Goal: Task Accomplishment & Management: Manage account settings

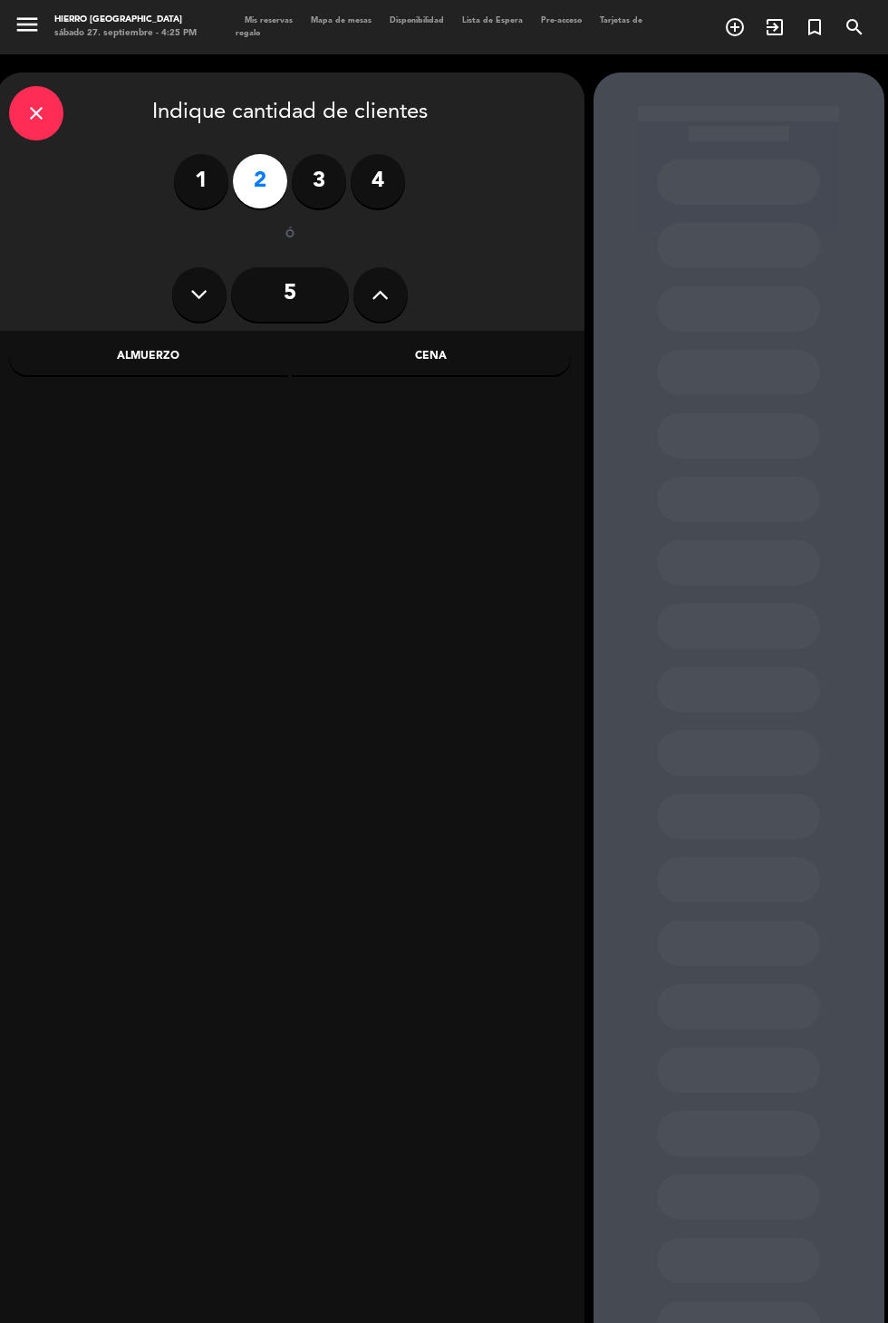
click at [495, 356] on div "Cena" at bounding box center [431, 357] width 279 height 36
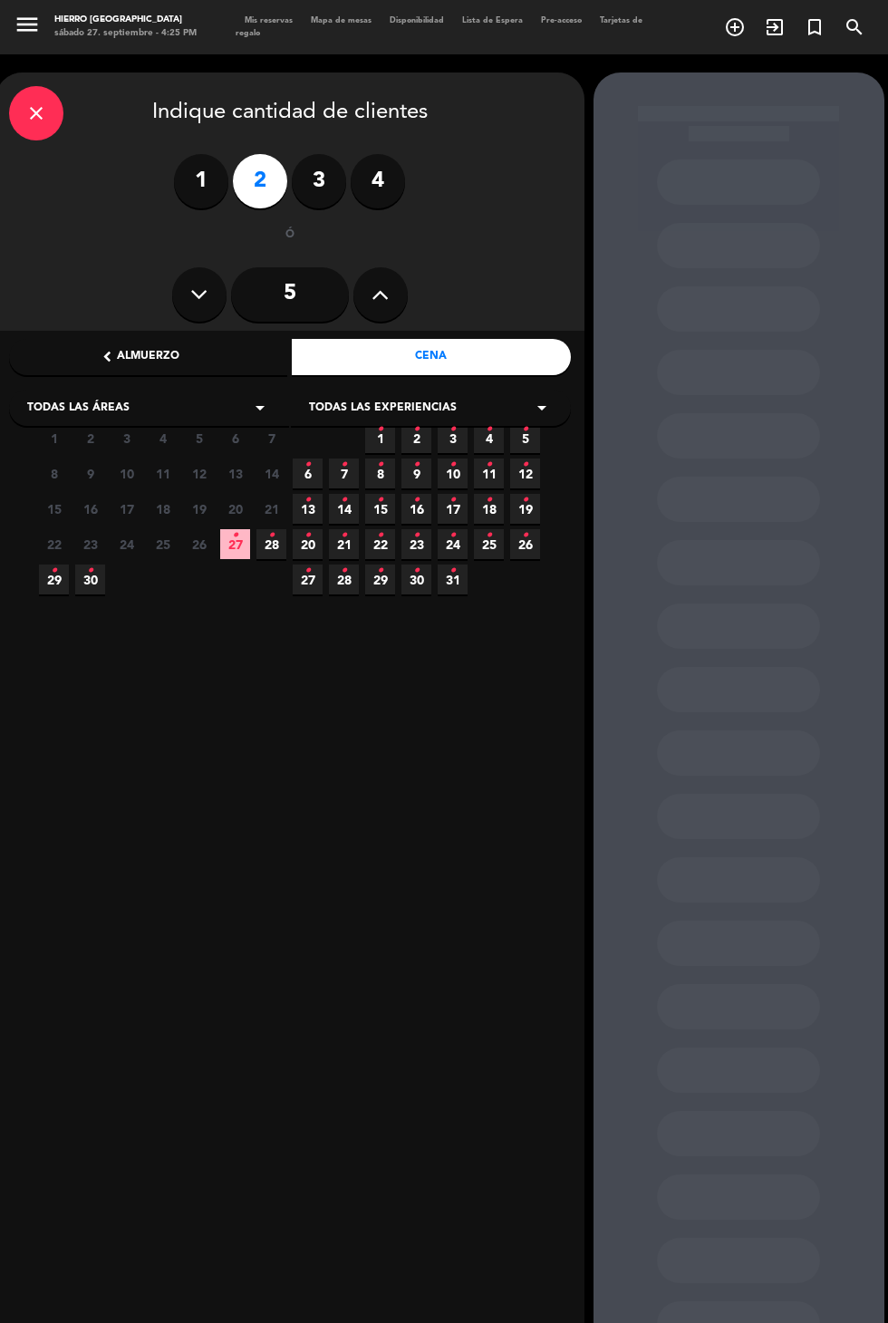
click at [235, 545] on icon "•" at bounding box center [235, 535] width 6 height 29
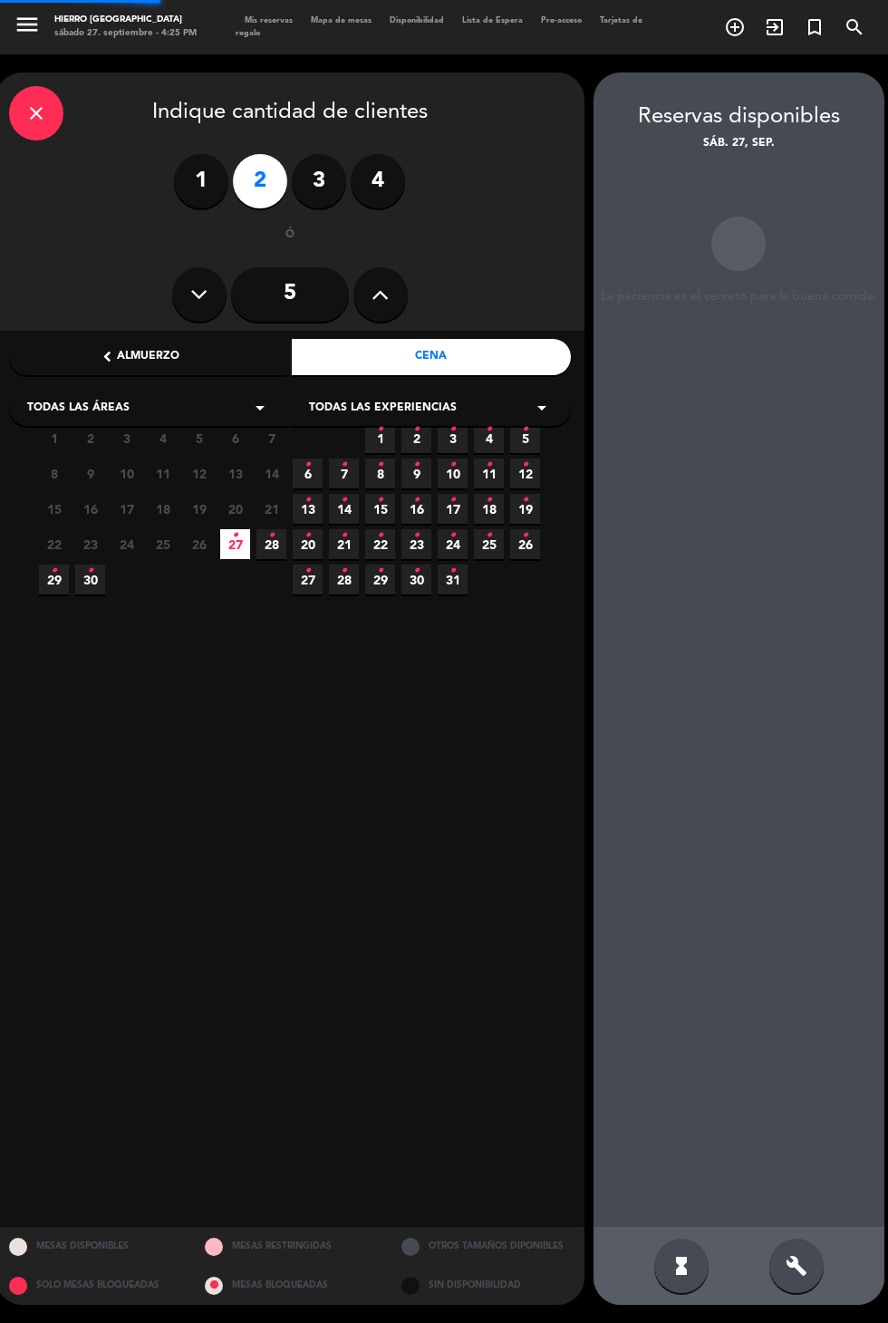
scroll to position [73, 0]
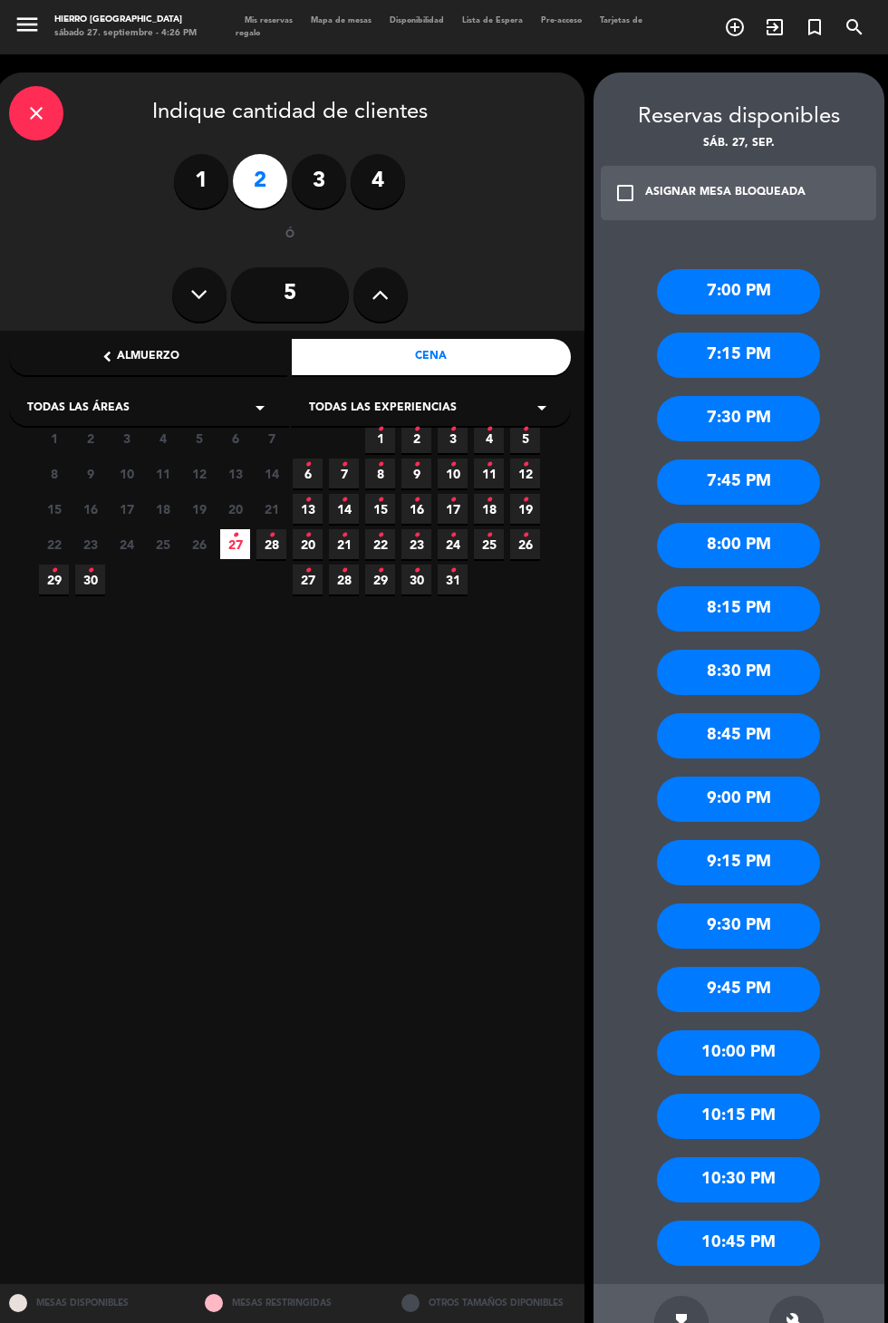
click at [810, 1299] on div "build" at bounding box center [797, 1323] width 54 height 54
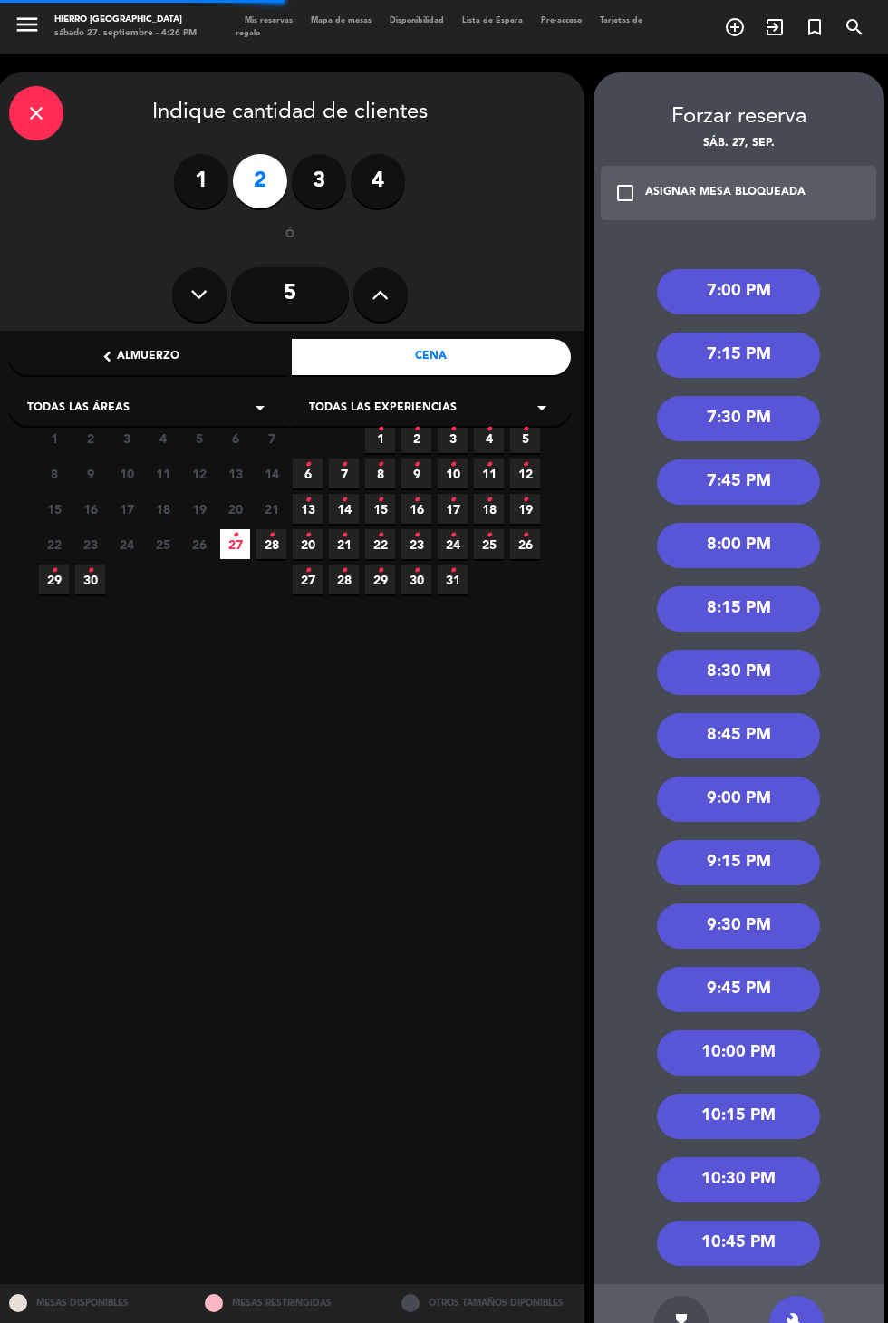
click at [759, 650] on div "8:30 PM" at bounding box center [738, 672] width 163 height 45
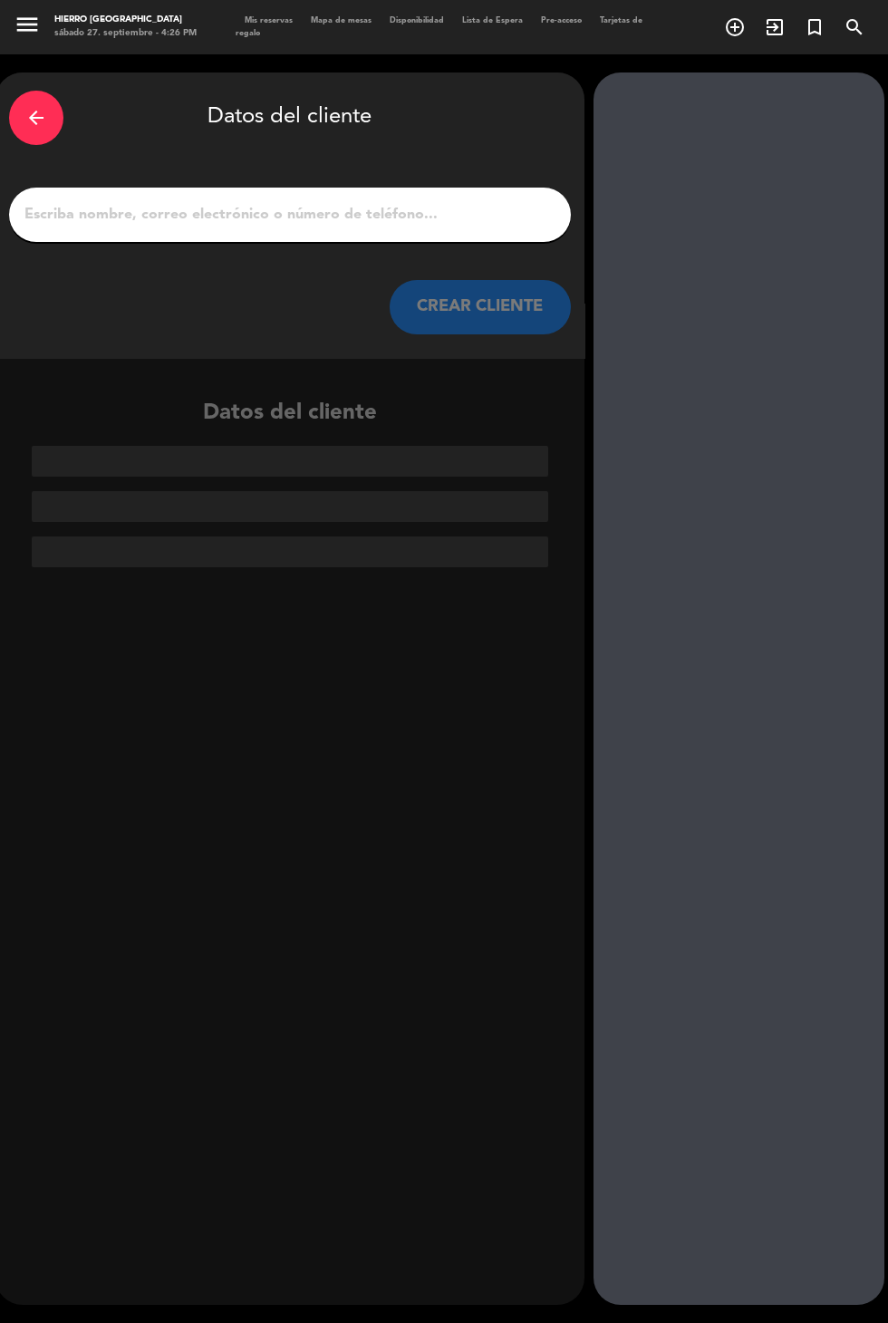
click at [384, 202] on input "1" at bounding box center [290, 214] width 535 height 25
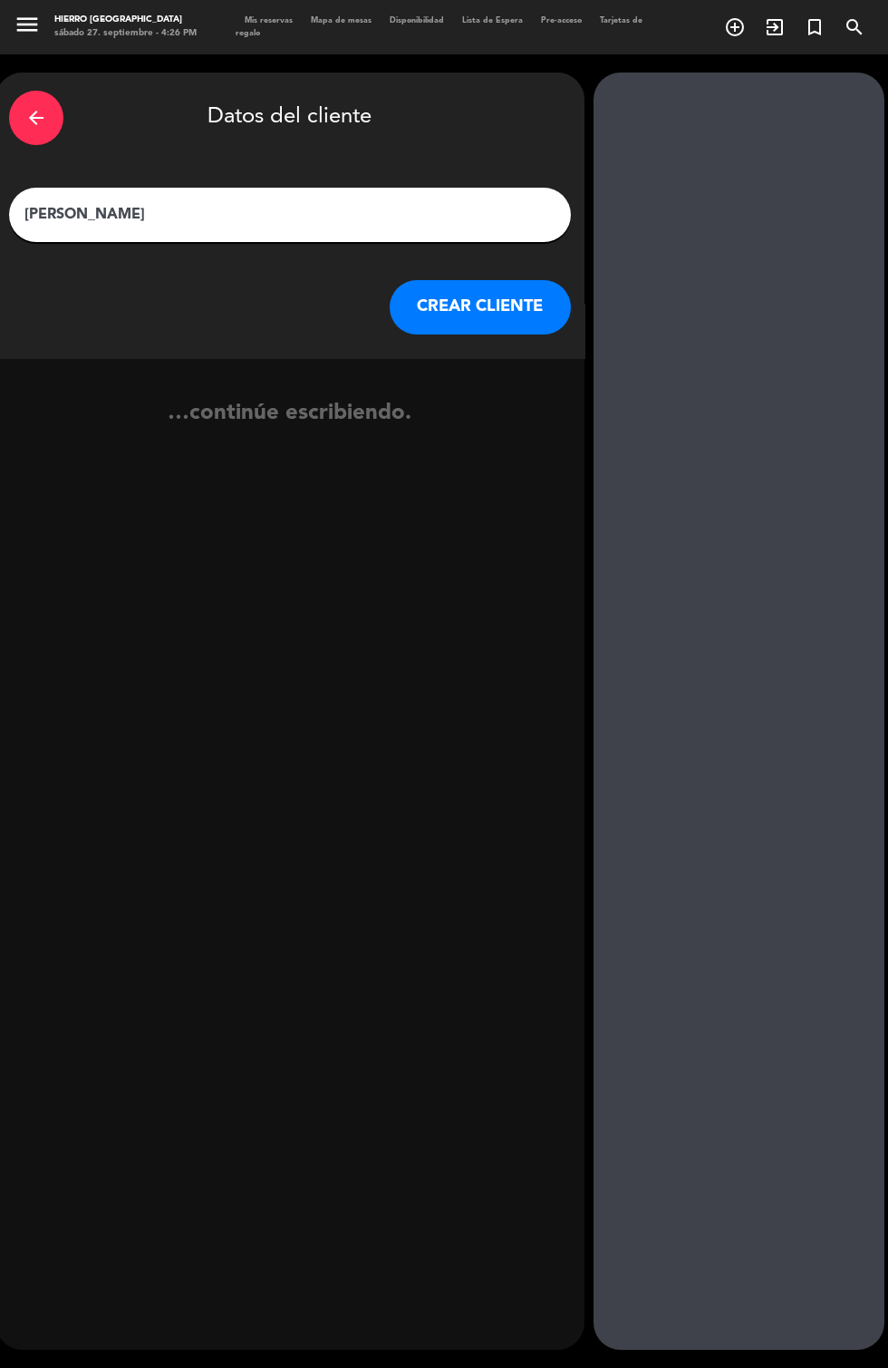
type input "[PERSON_NAME]"
click at [490, 280] on button "CREAR CLIENTE" at bounding box center [480, 307] width 181 height 54
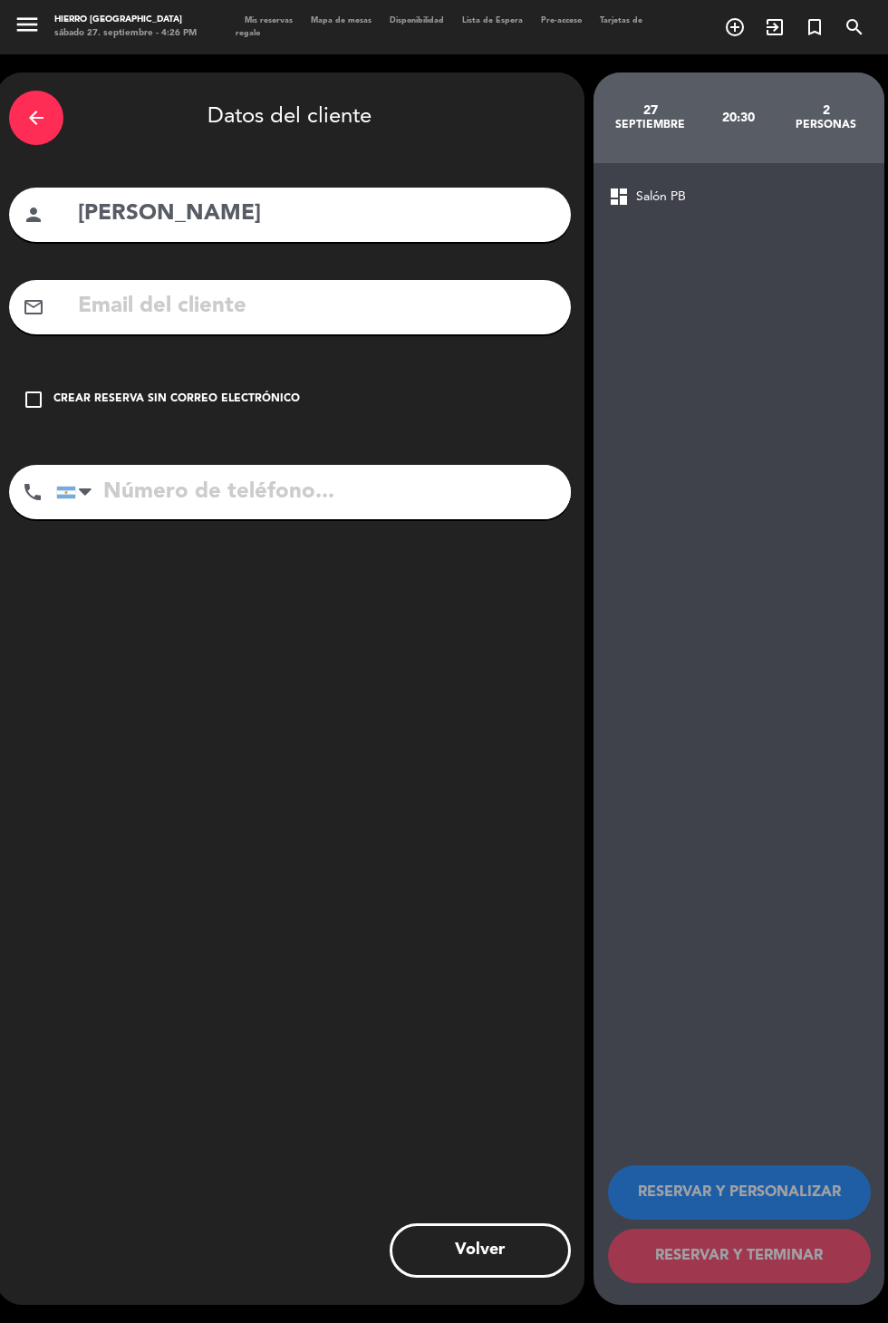
scroll to position [44, 0]
click at [267, 465] on input "tel" at bounding box center [313, 492] width 515 height 54
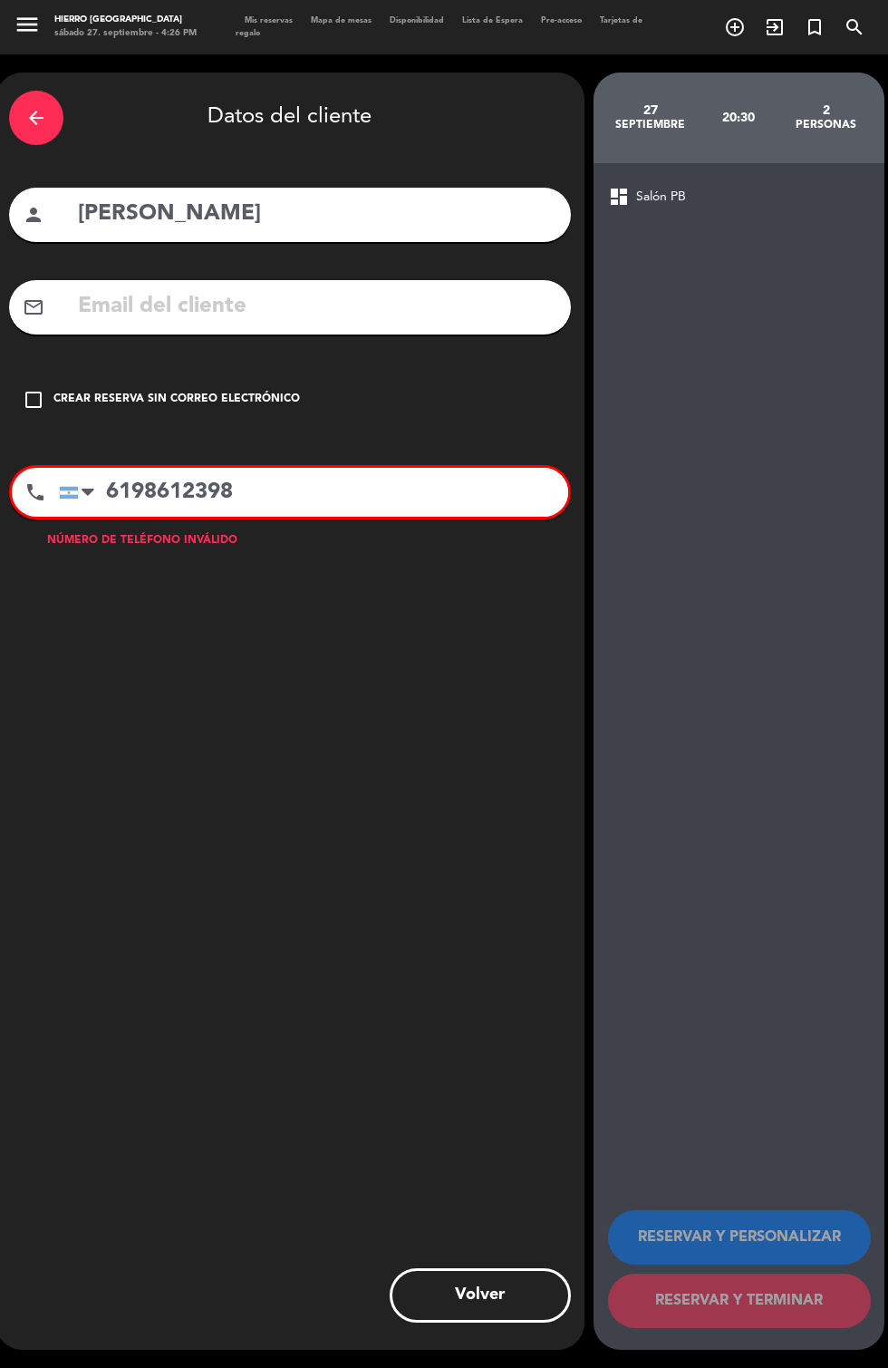
type input "6198612398"
click at [92, 481] on div at bounding box center [88, 492] width 13 height 22
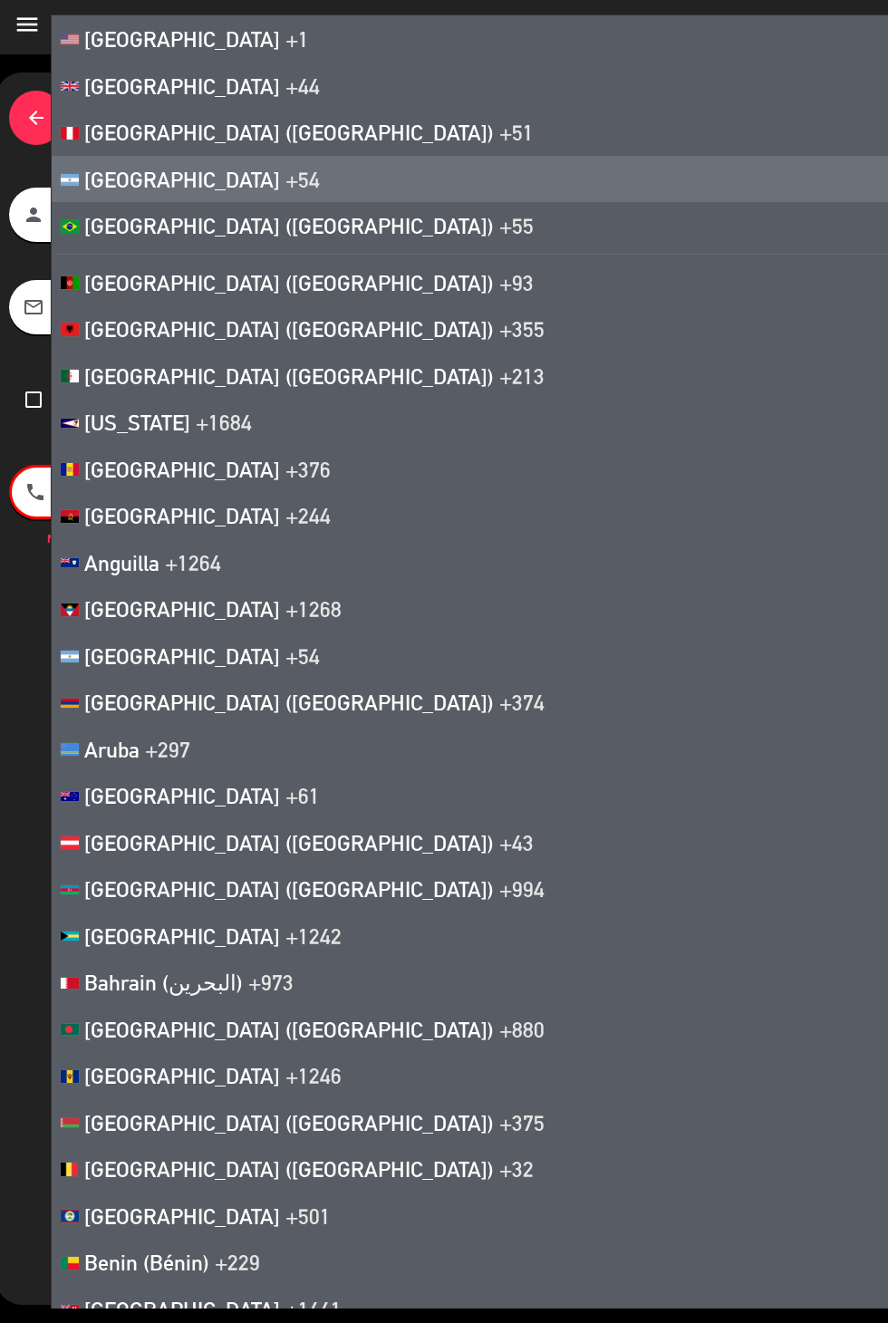
click at [247, 51] on li "[GEOGRAPHIC_DATA] +1" at bounding box center [471, 38] width 838 height 47
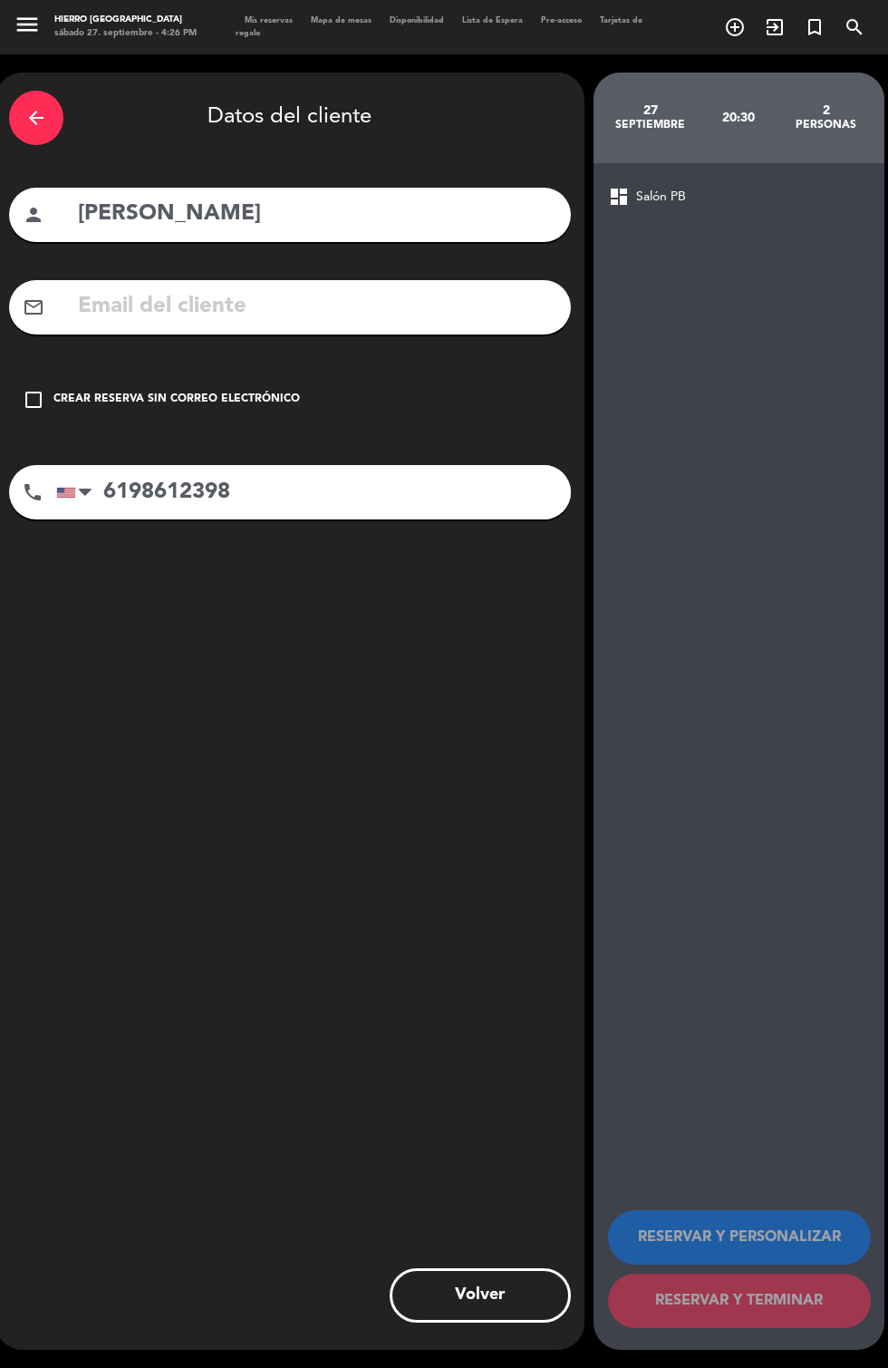
click at [416, 680] on div "arrow_back Datos del cliente person [PERSON_NAME] mail_outline check_box_outlin…" at bounding box center [289, 711] width 589 height 1277
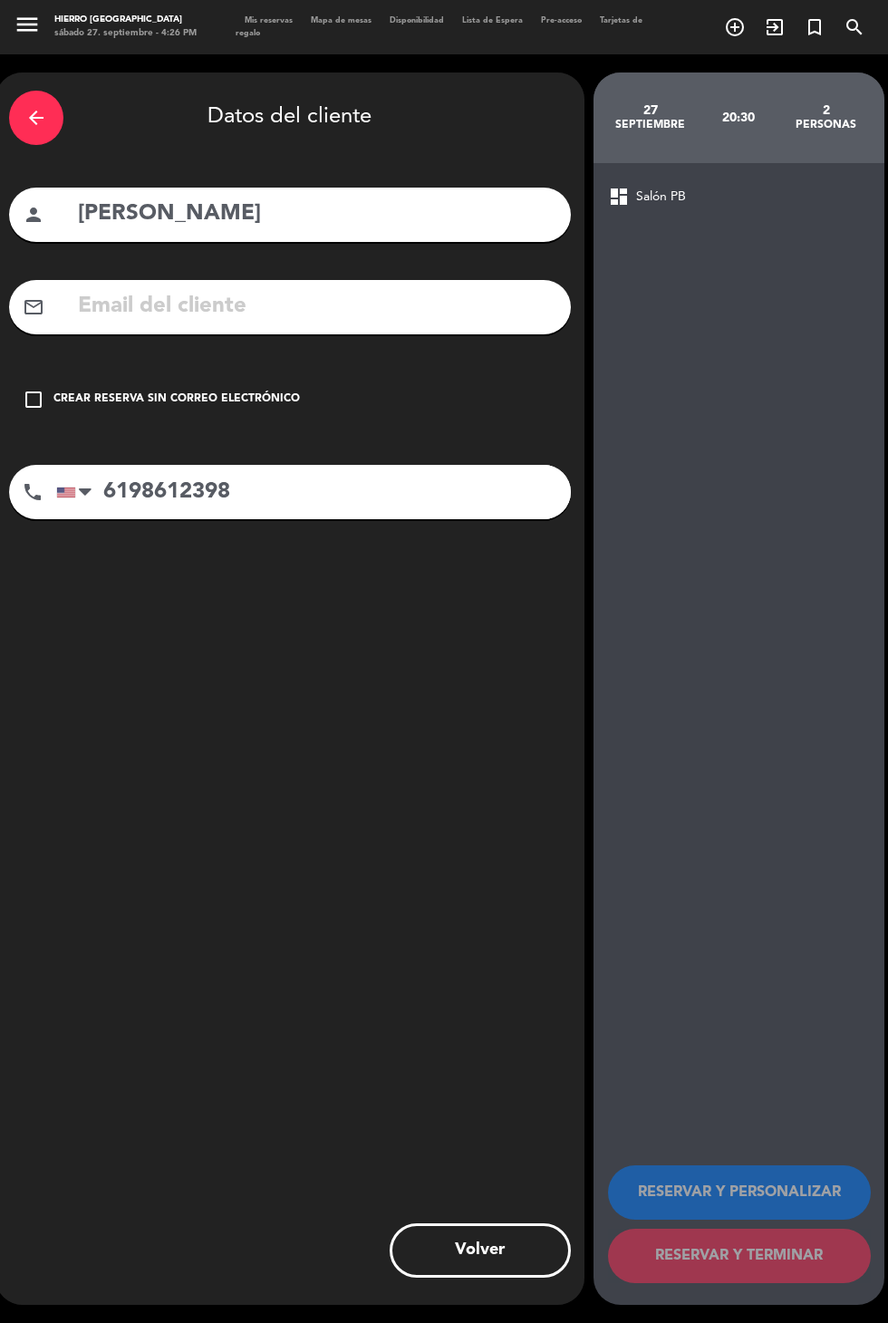
click at [270, 391] on div "Crear reserva sin correo electrónico" at bounding box center [176, 400] width 247 height 18
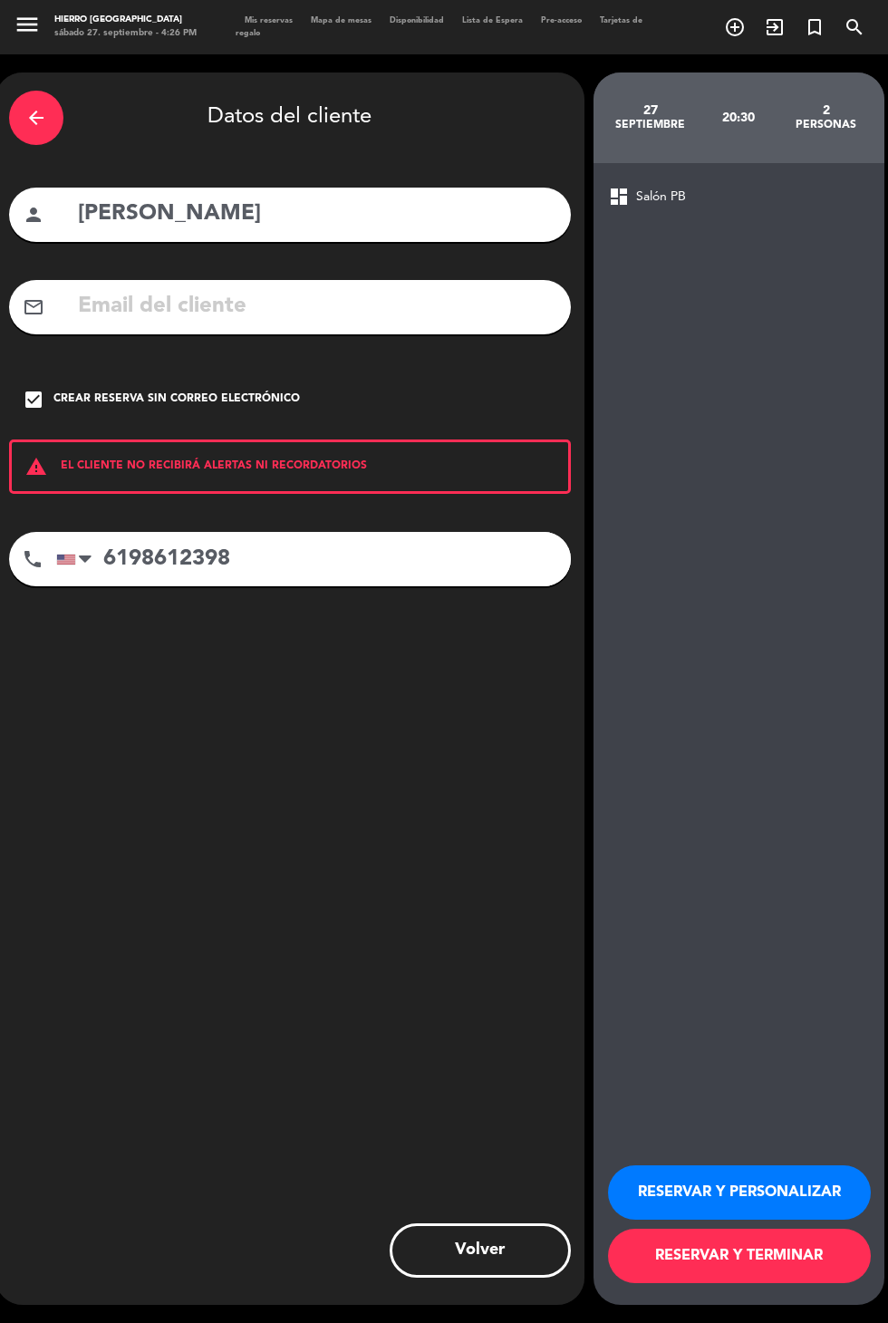
click at [773, 1220] on button "RESERVAR Y PERSONALIZAR" at bounding box center [739, 1193] width 263 height 54
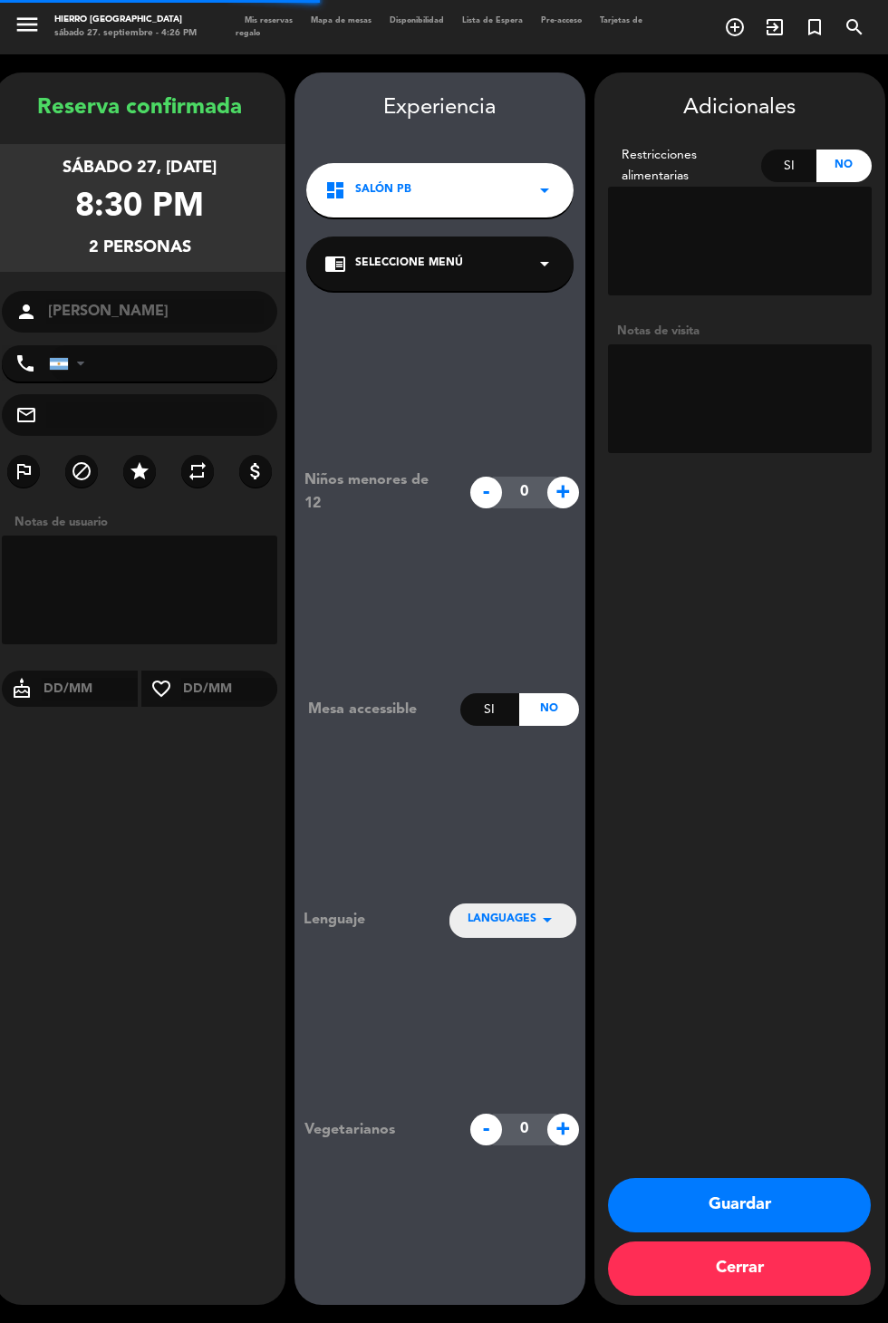
type input "[PHONE_NUMBER]"
click at [709, 1233] on button "Guardar" at bounding box center [739, 1205] width 263 height 54
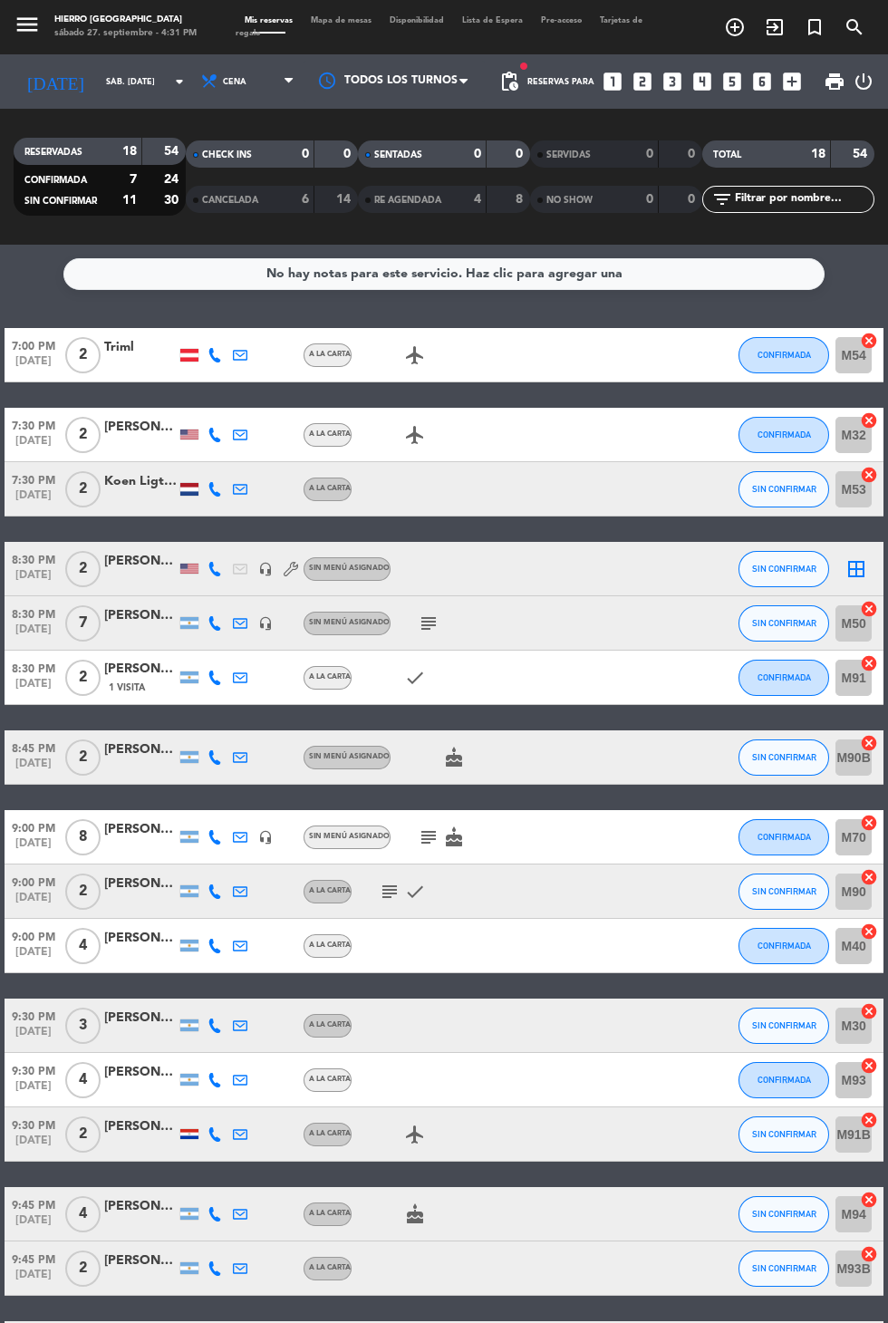
scroll to position [0, 0]
click at [370, 19] on span "Mapa de mesas" at bounding box center [341, 20] width 79 height 8
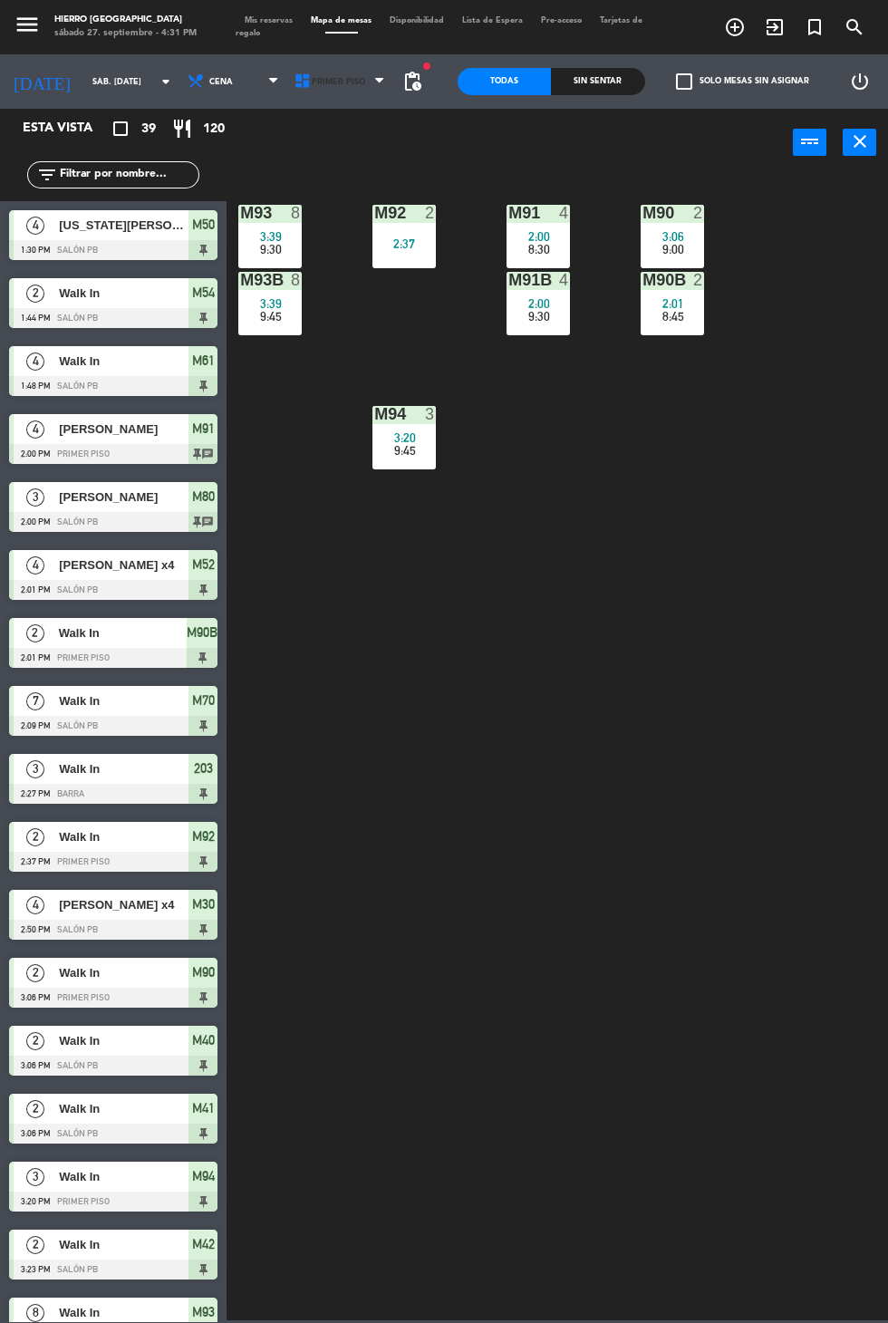
click at [329, 94] on span "Primer Piso" at bounding box center [341, 82] width 107 height 40
click at [321, 160] on ng-component "menu Hierro Palermo sábado 27. septiembre - 4:31 PM Mis reservas Mapa de mesas …" at bounding box center [444, 660] width 888 height 1321
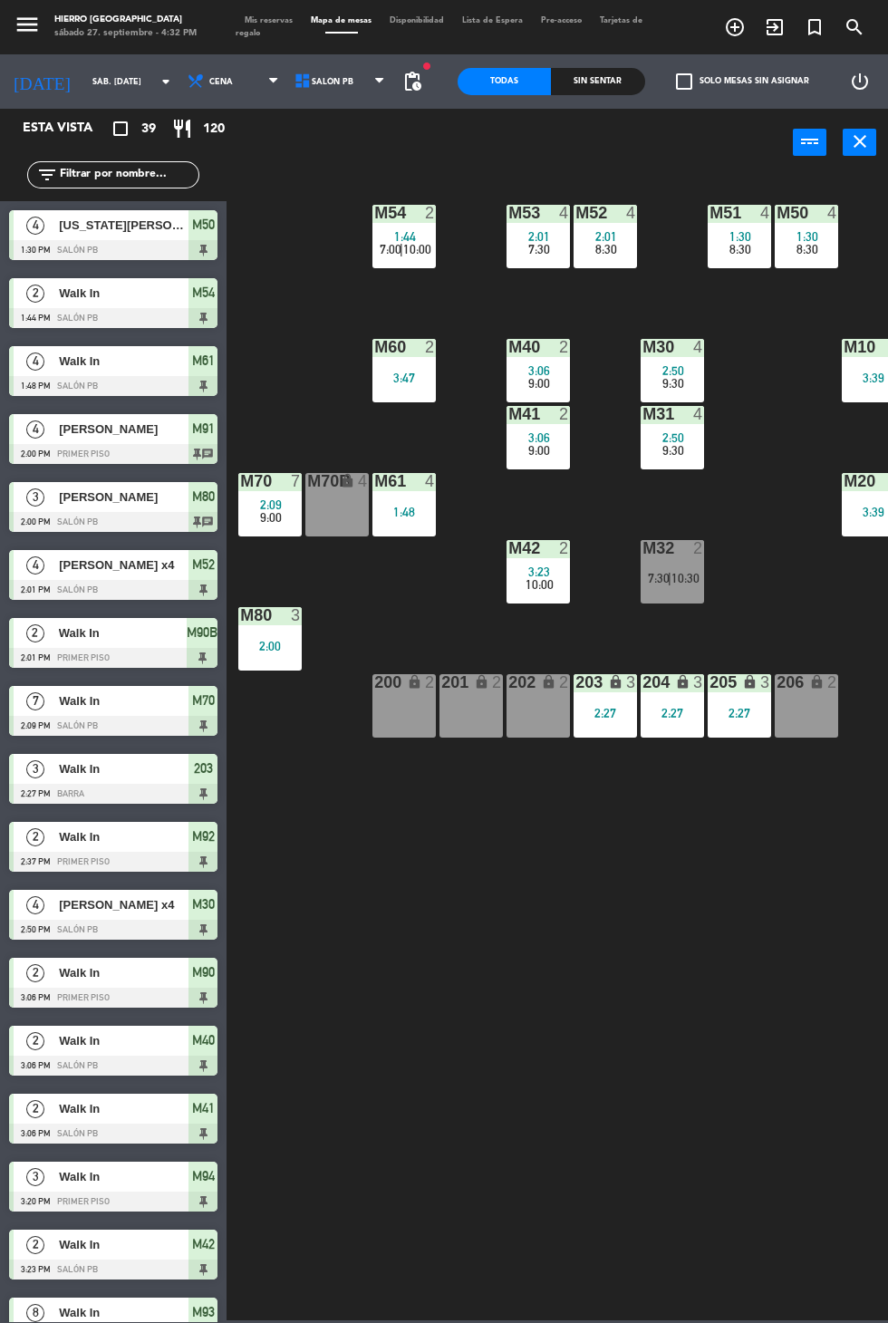
click at [287, 21] on span "Mis reservas" at bounding box center [269, 20] width 66 height 8
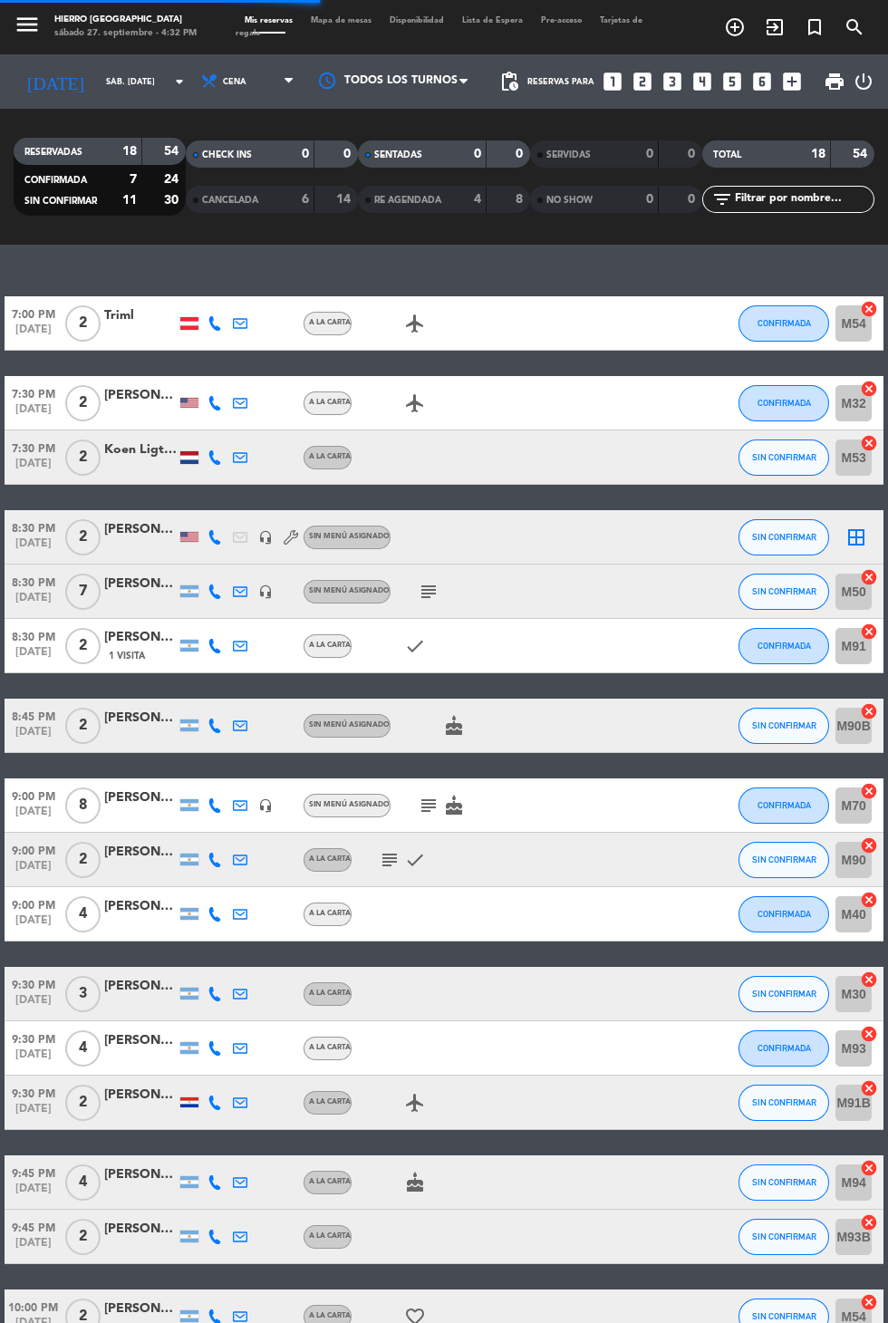
click at [644, 88] on icon "looks_two" at bounding box center [643, 82] width 24 height 24
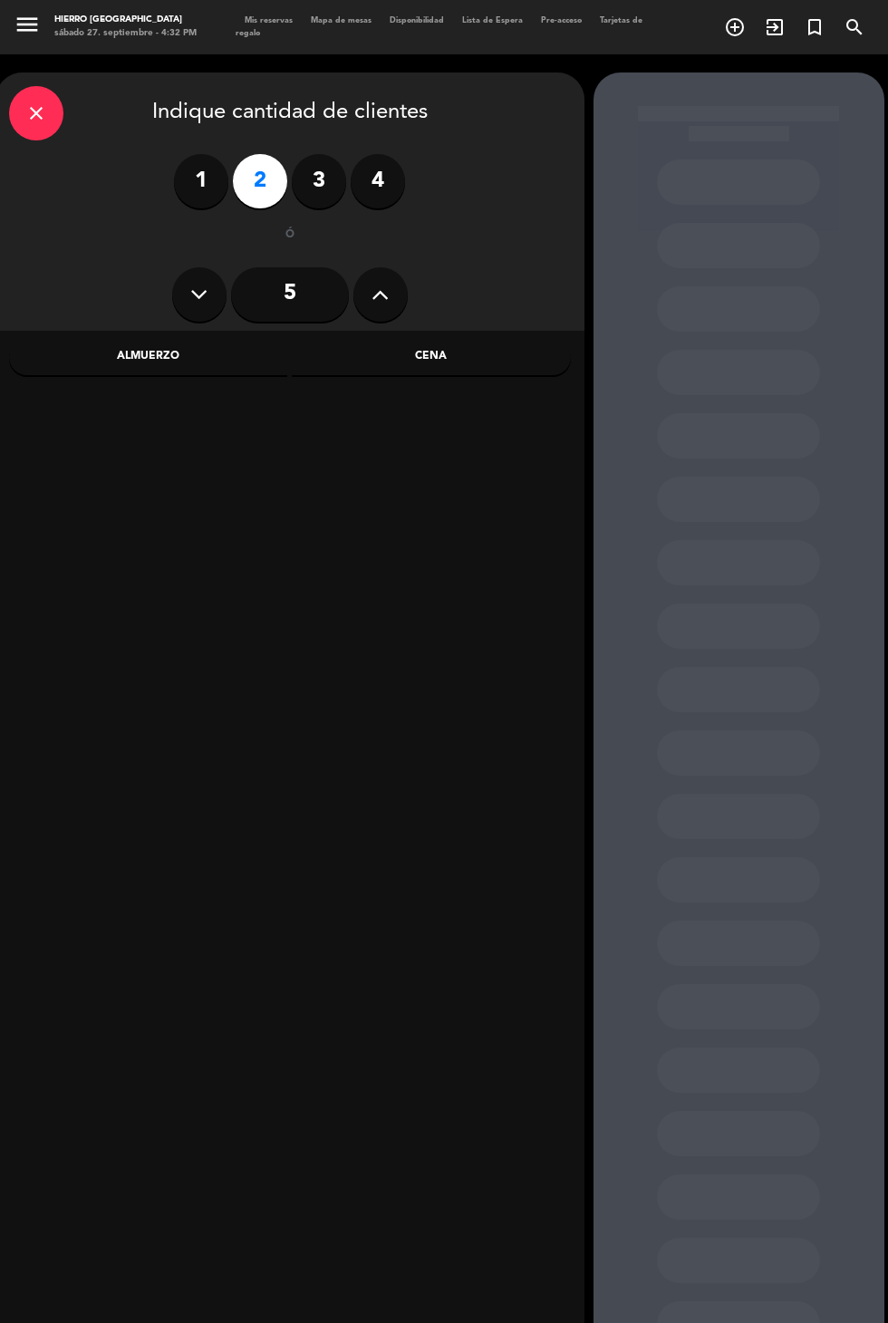
click at [470, 342] on div "Cena" at bounding box center [431, 357] width 279 height 36
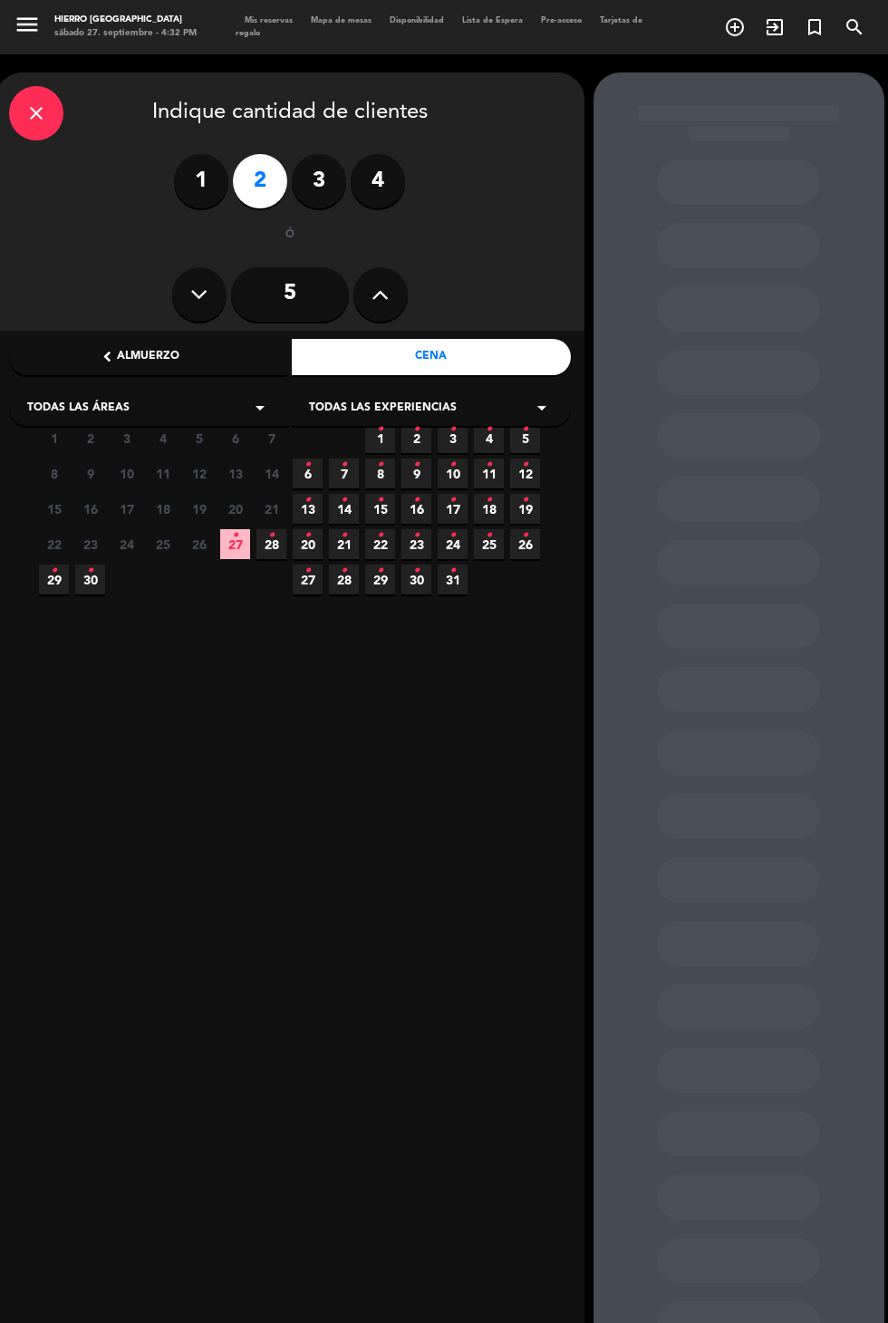
click at [234, 534] on icon "•" at bounding box center [235, 535] width 6 height 29
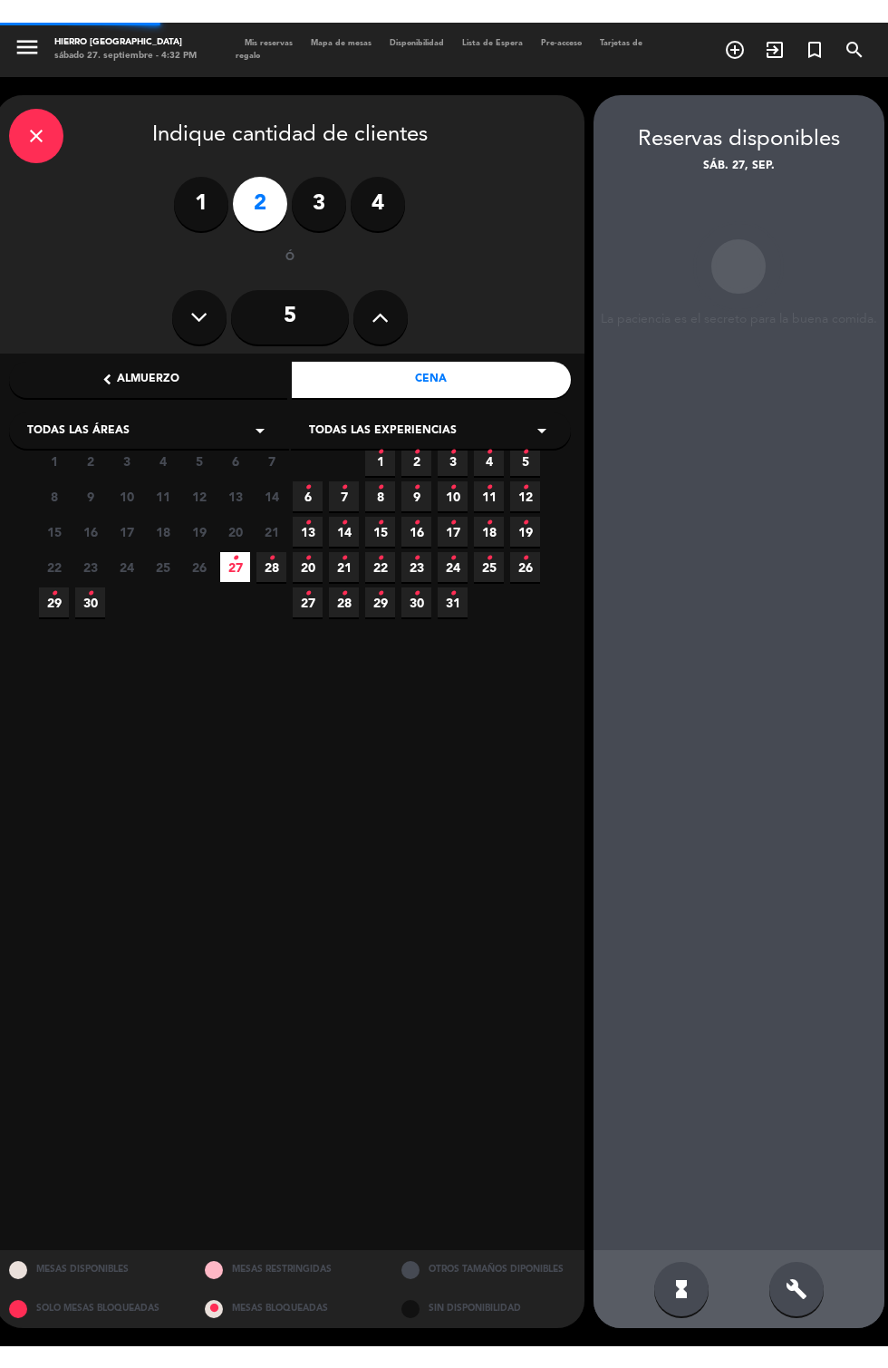
scroll to position [35, 0]
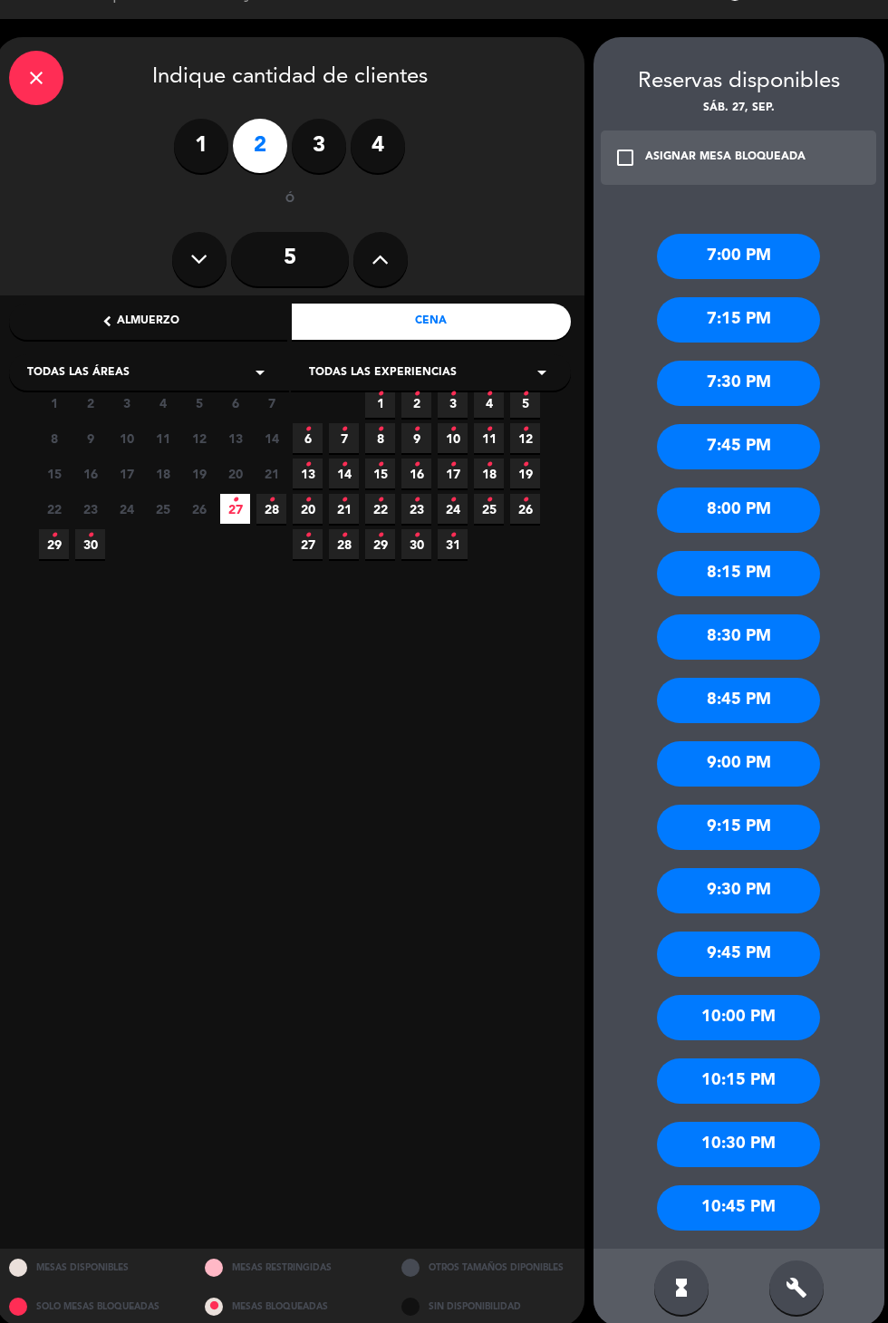
click at [773, 742] on div "9:00 PM" at bounding box center [738, 764] width 163 height 45
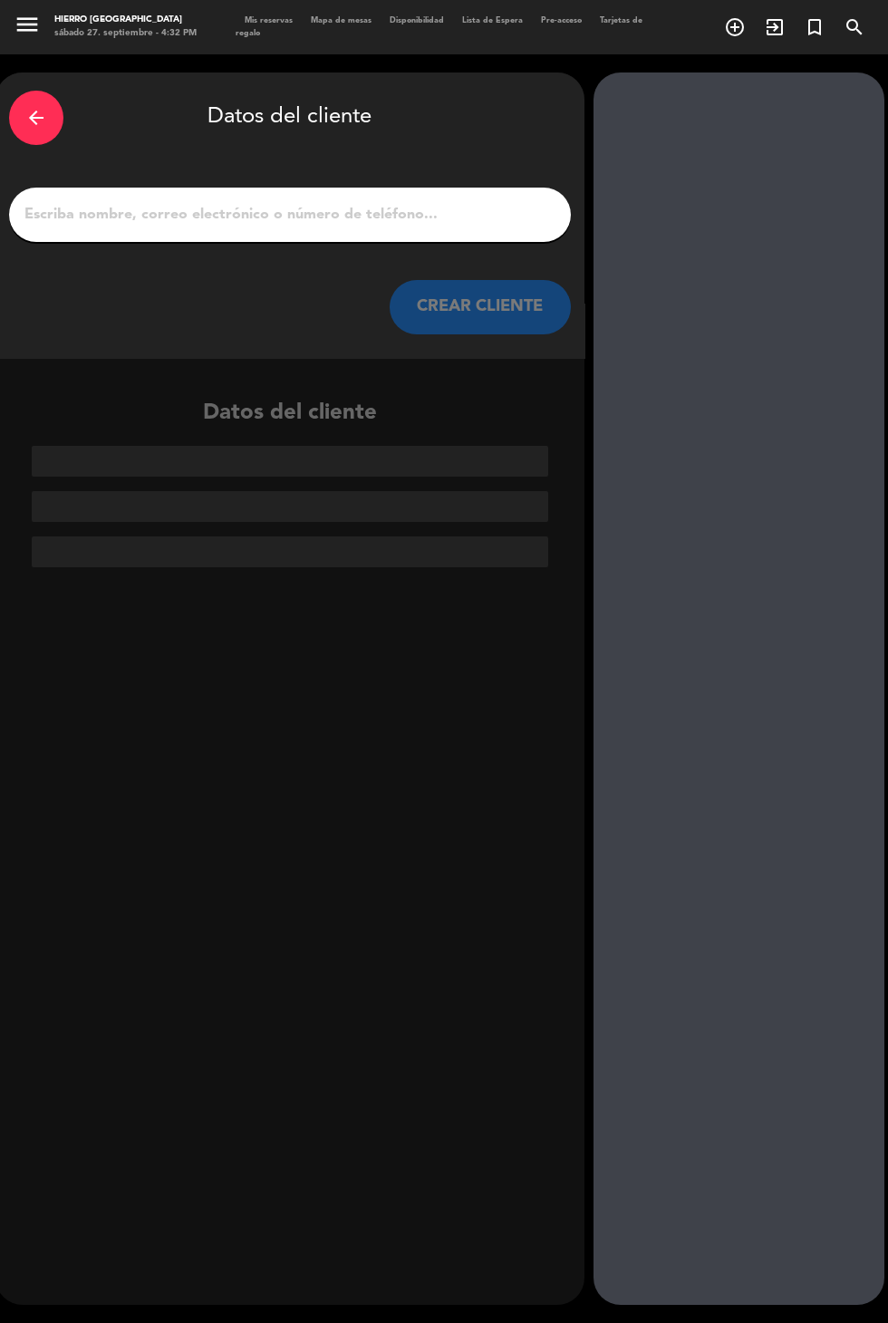
click at [383, 202] on input "1" at bounding box center [290, 214] width 535 height 25
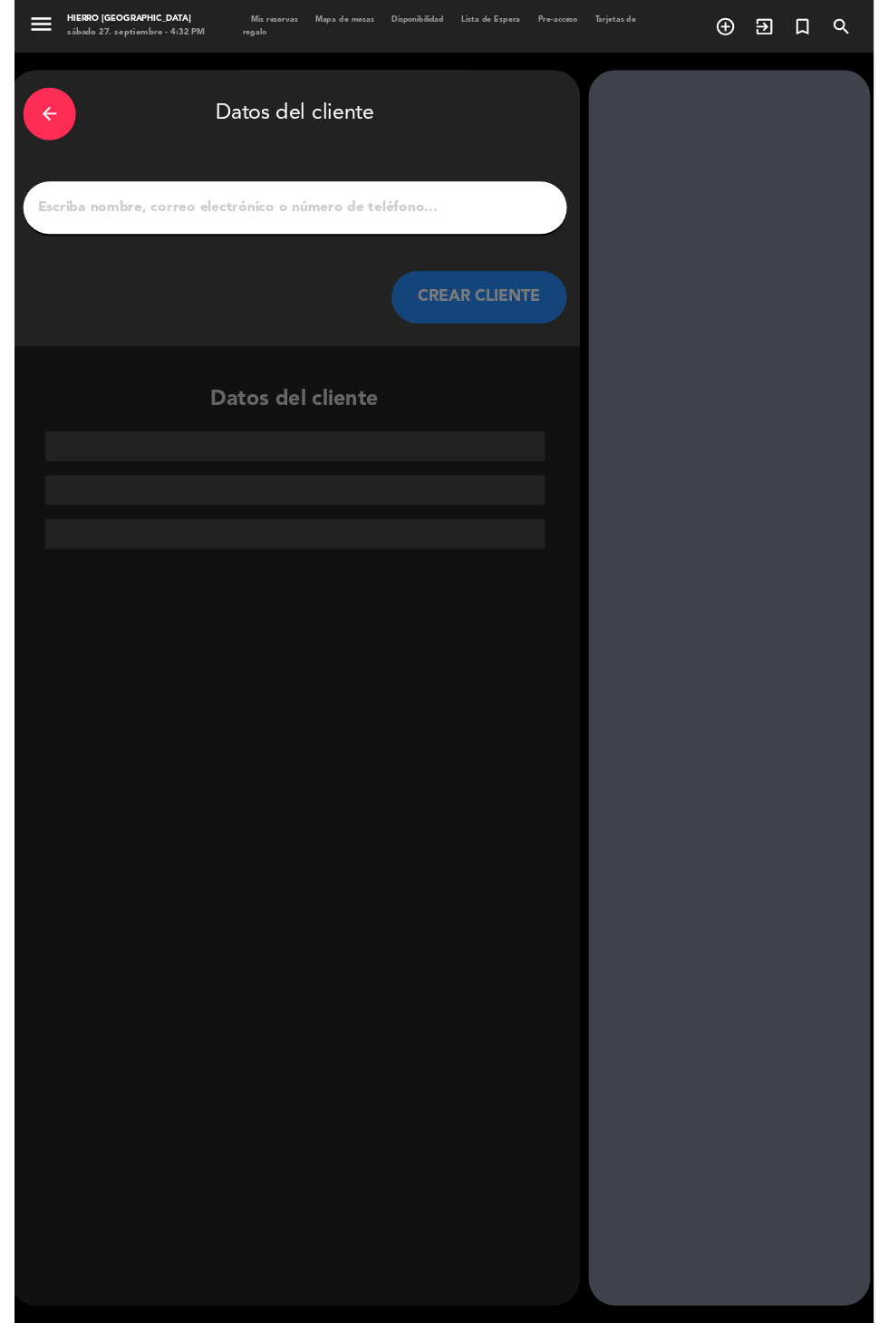
scroll to position [0, 0]
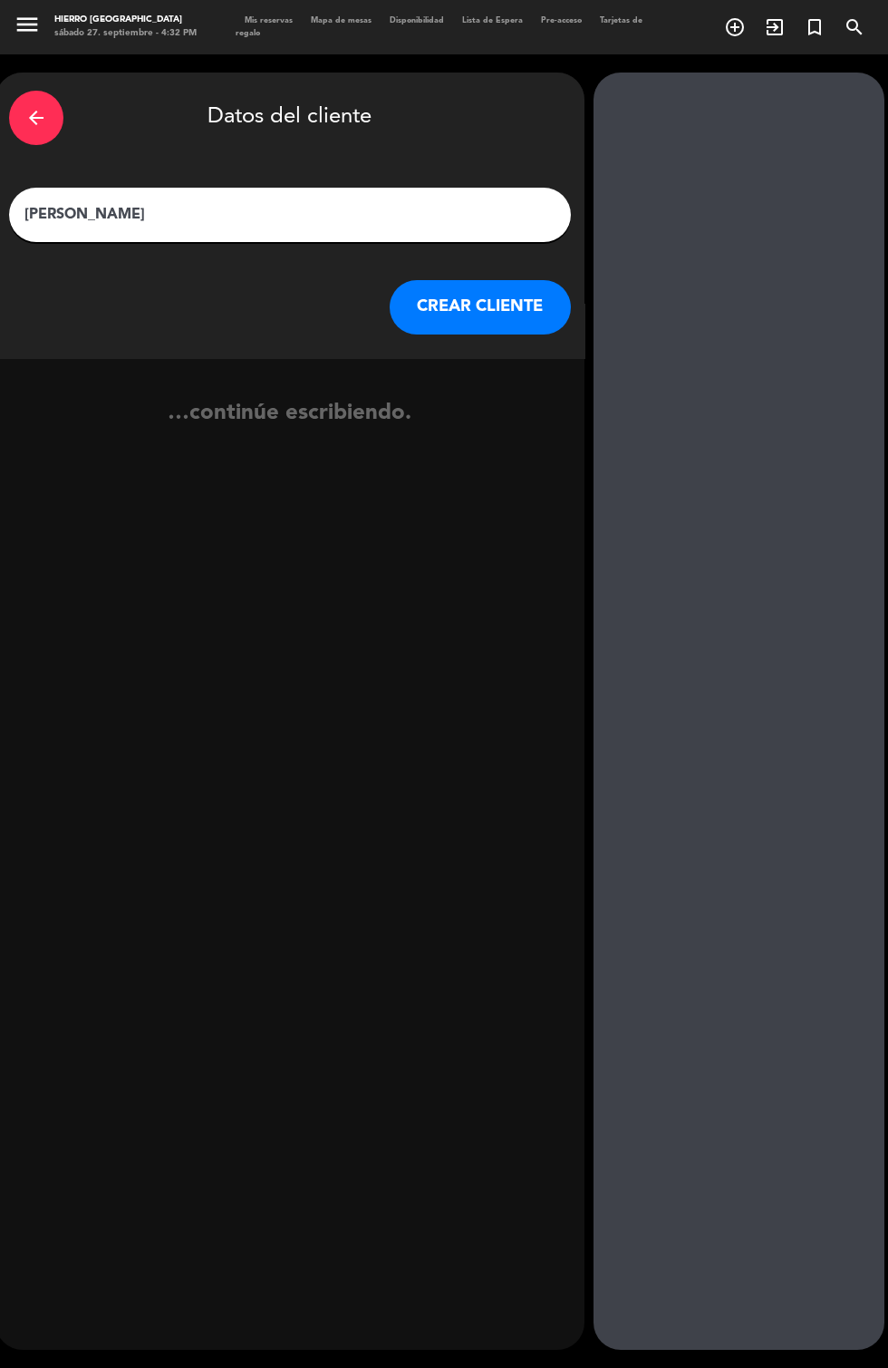
type input "[PERSON_NAME]"
click at [508, 280] on button "CREAR CLIENTE" at bounding box center [480, 307] width 181 height 54
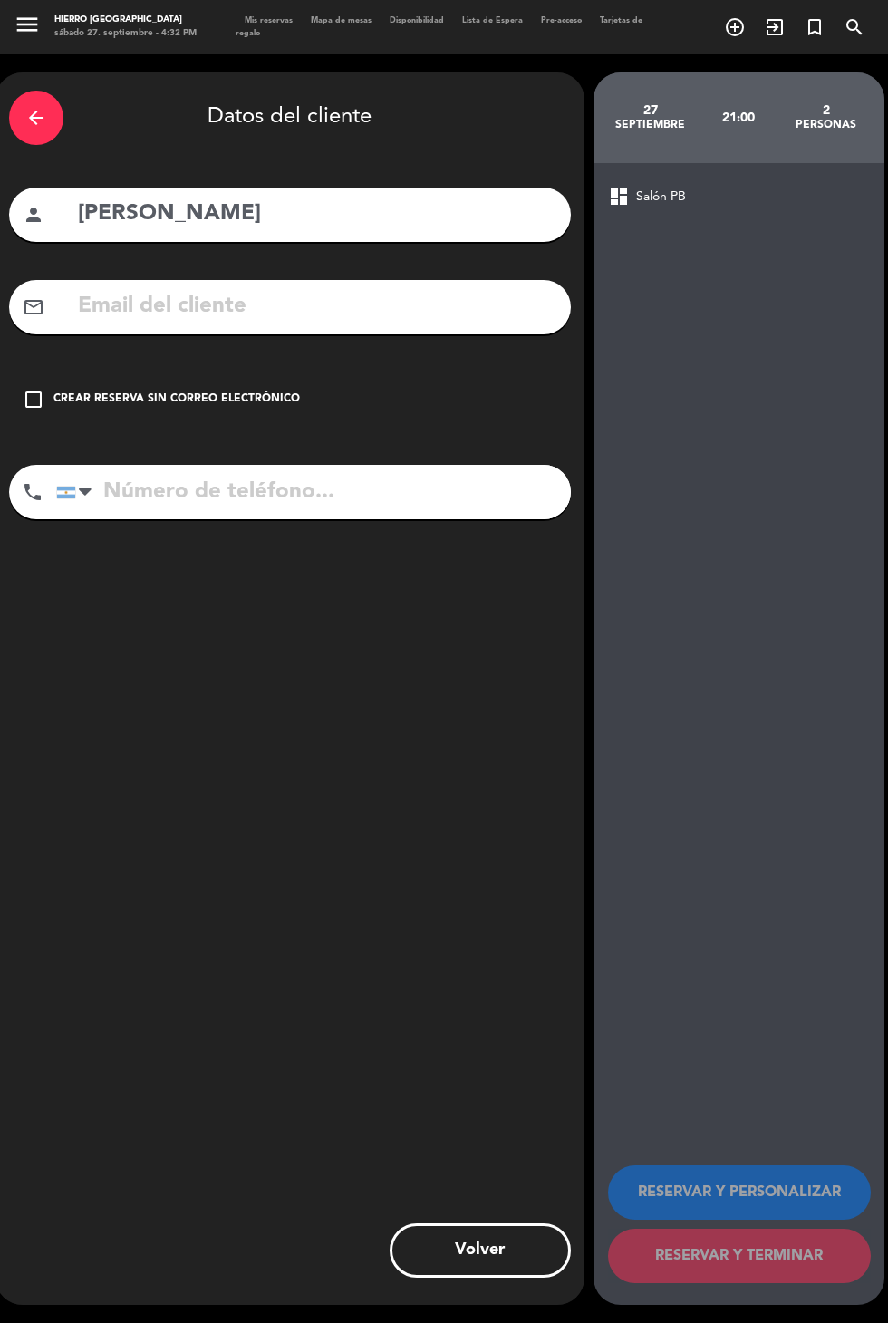
click at [144, 465] on input "tel" at bounding box center [313, 492] width 515 height 54
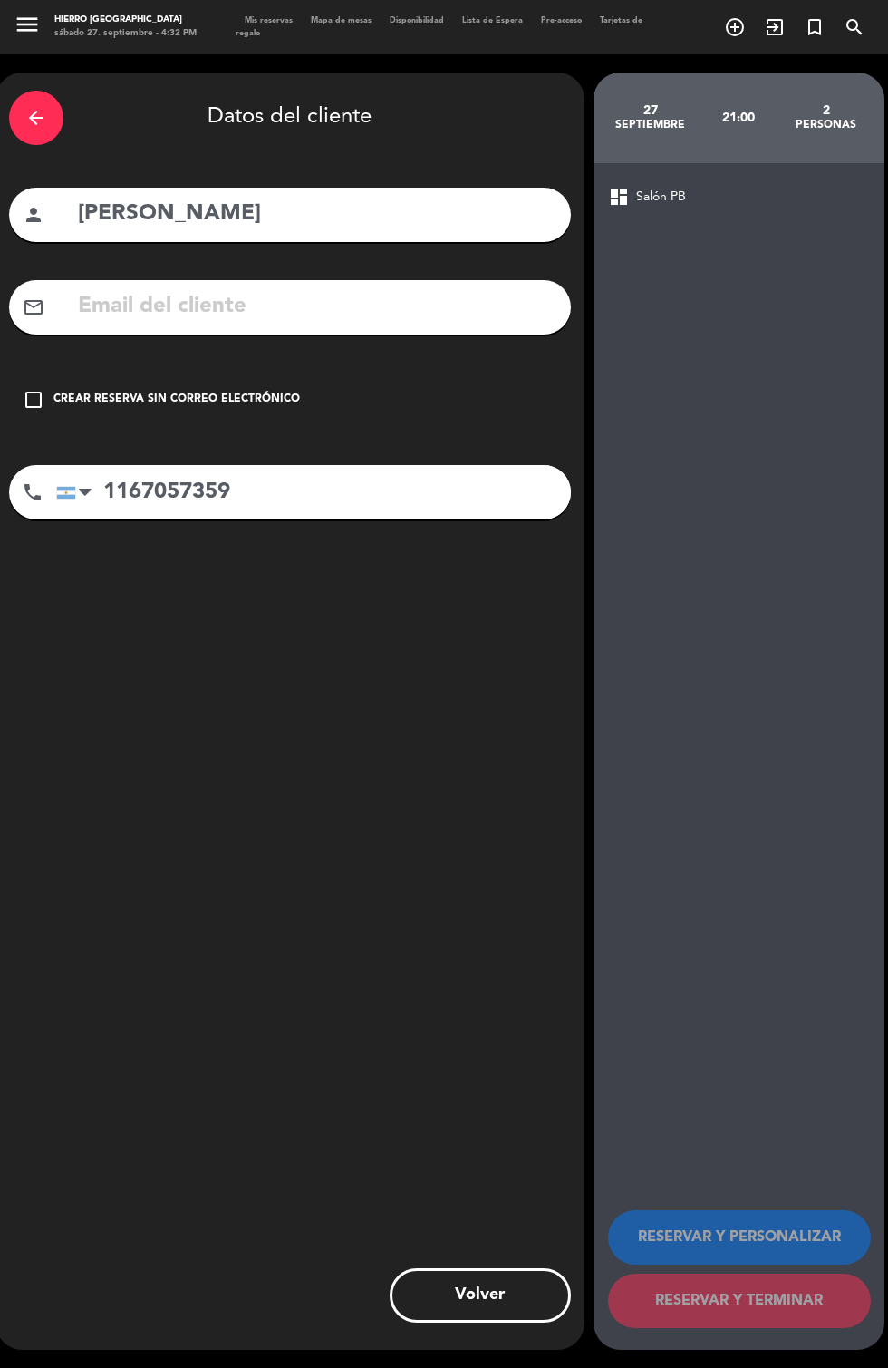
type input "1167057359"
click at [220, 391] on div "Crear reserva sin correo electrónico" at bounding box center [176, 400] width 247 height 18
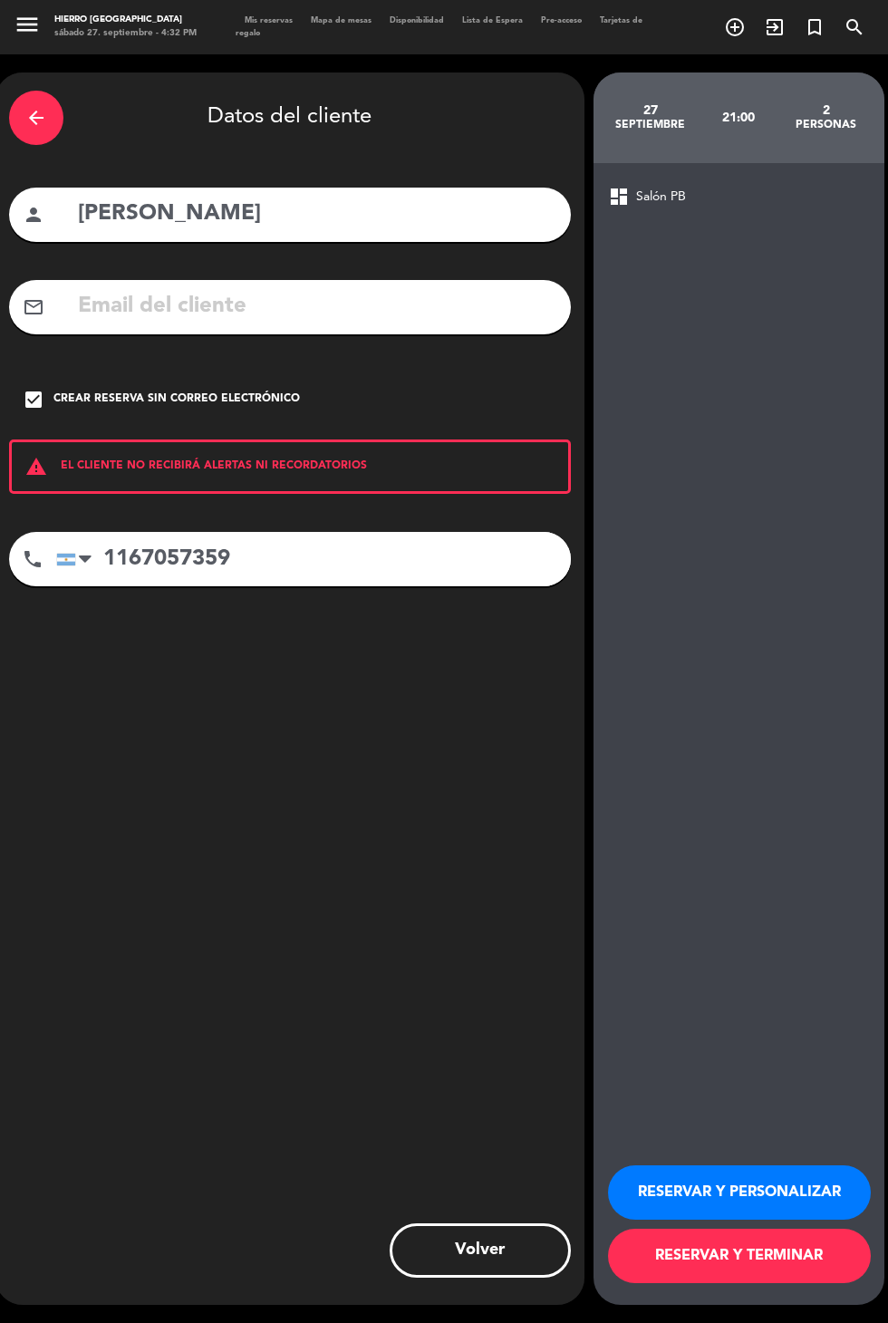
click at [673, 1220] on button "RESERVAR Y PERSONALIZAR" at bounding box center [739, 1193] width 263 height 54
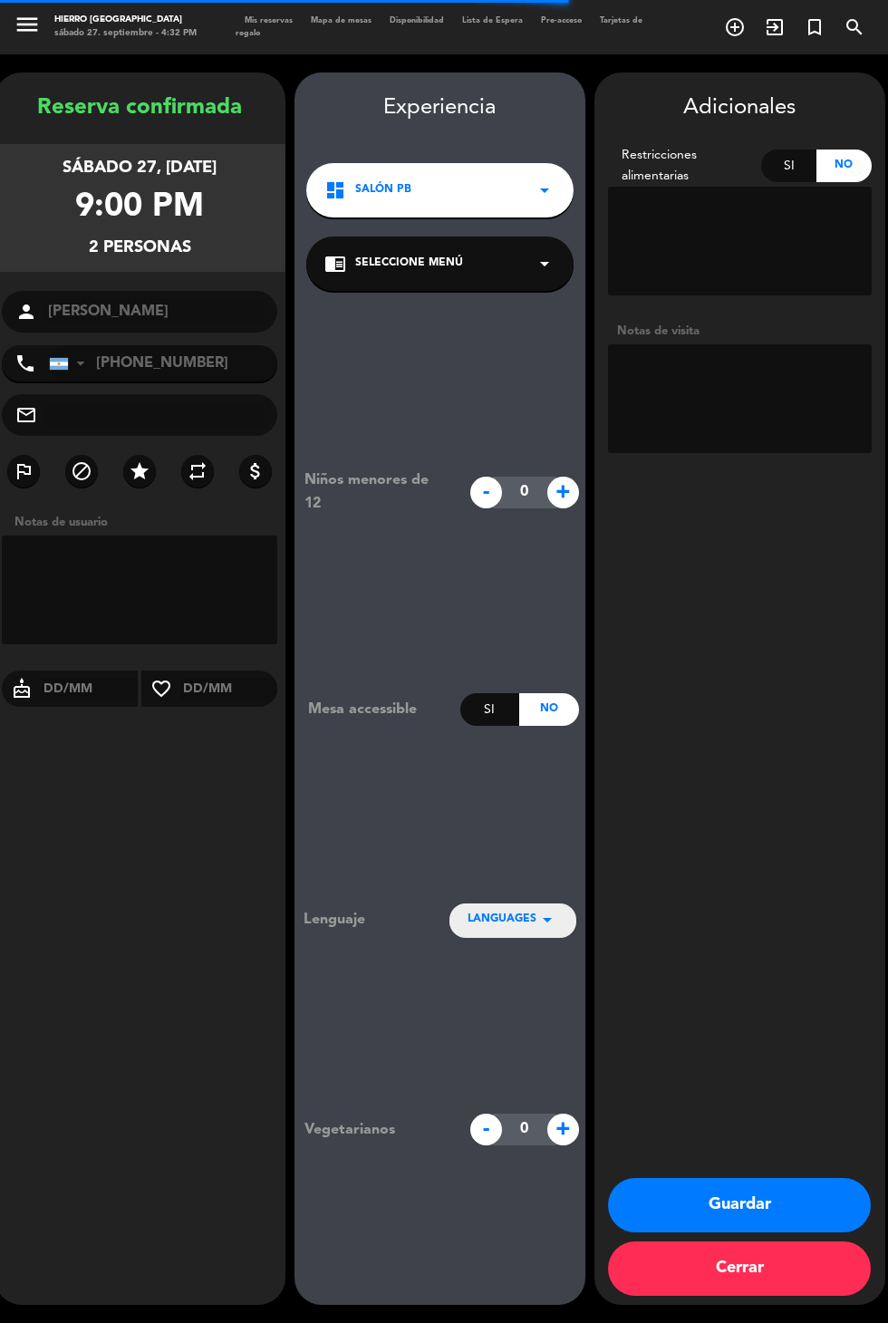
scroll to position [73, 0]
click at [751, 344] on textarea at bounding box center [740, 398] width 264 height 109
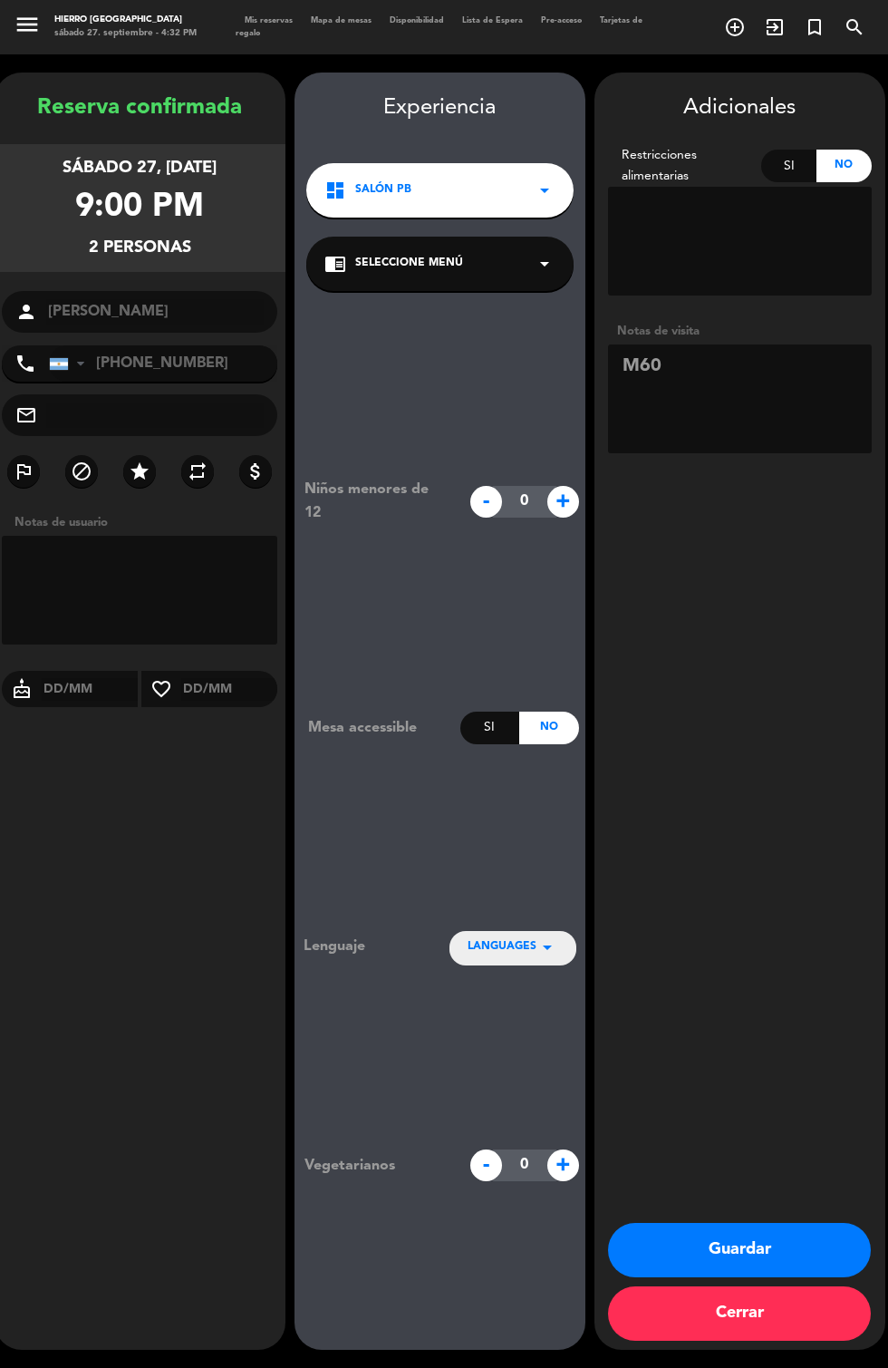
type textarea "M60"
click at [786, 528] on div "Adicionales Restricciones alimentarias Si No Notas de visita Guardar Cerrar" at bounding box center [740, 711] width 291 height 1277
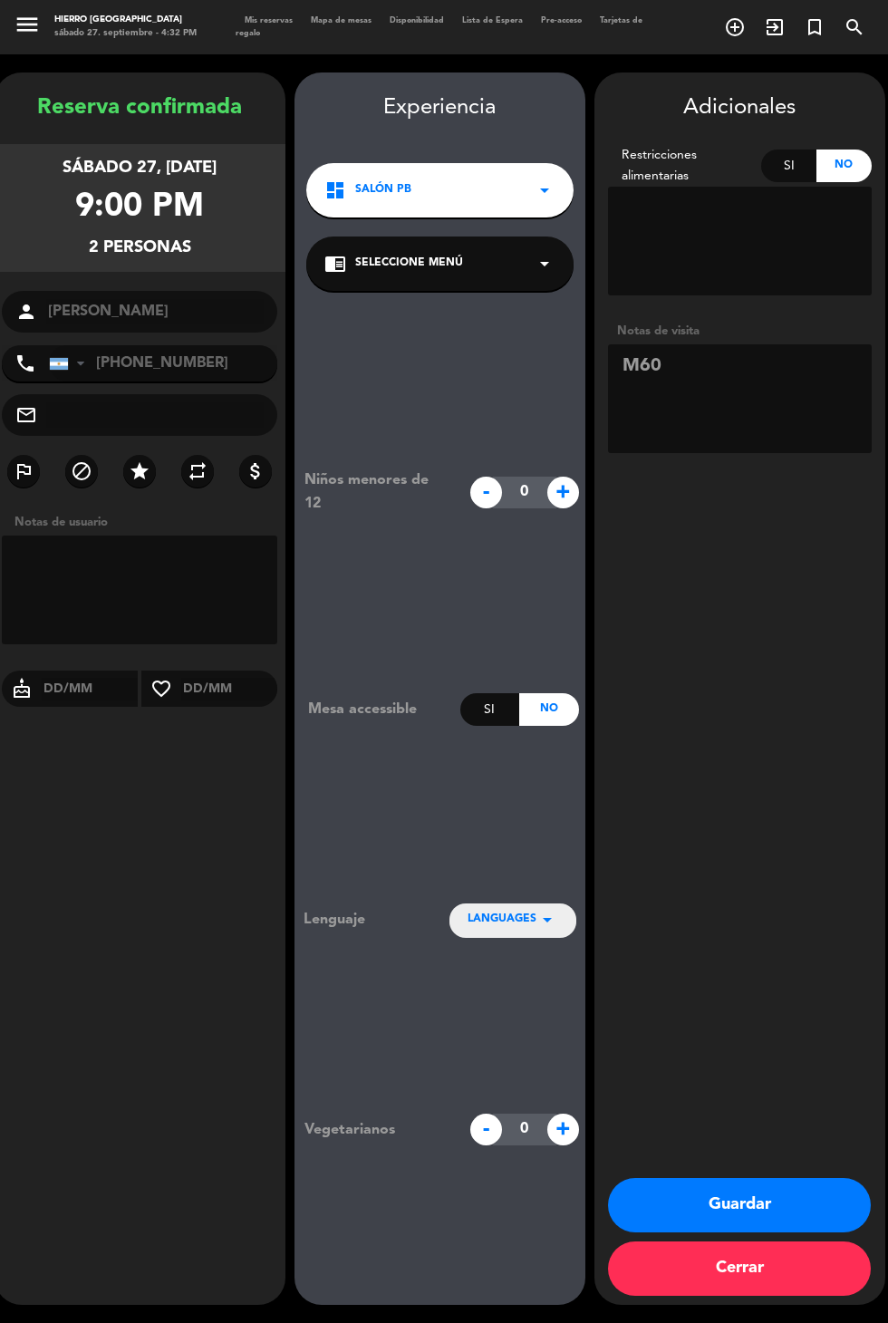
scroll to position [44, 0]
click at [748, 1225] on button "Guardar" at bounding box center [739, 1205] width 263 height 54
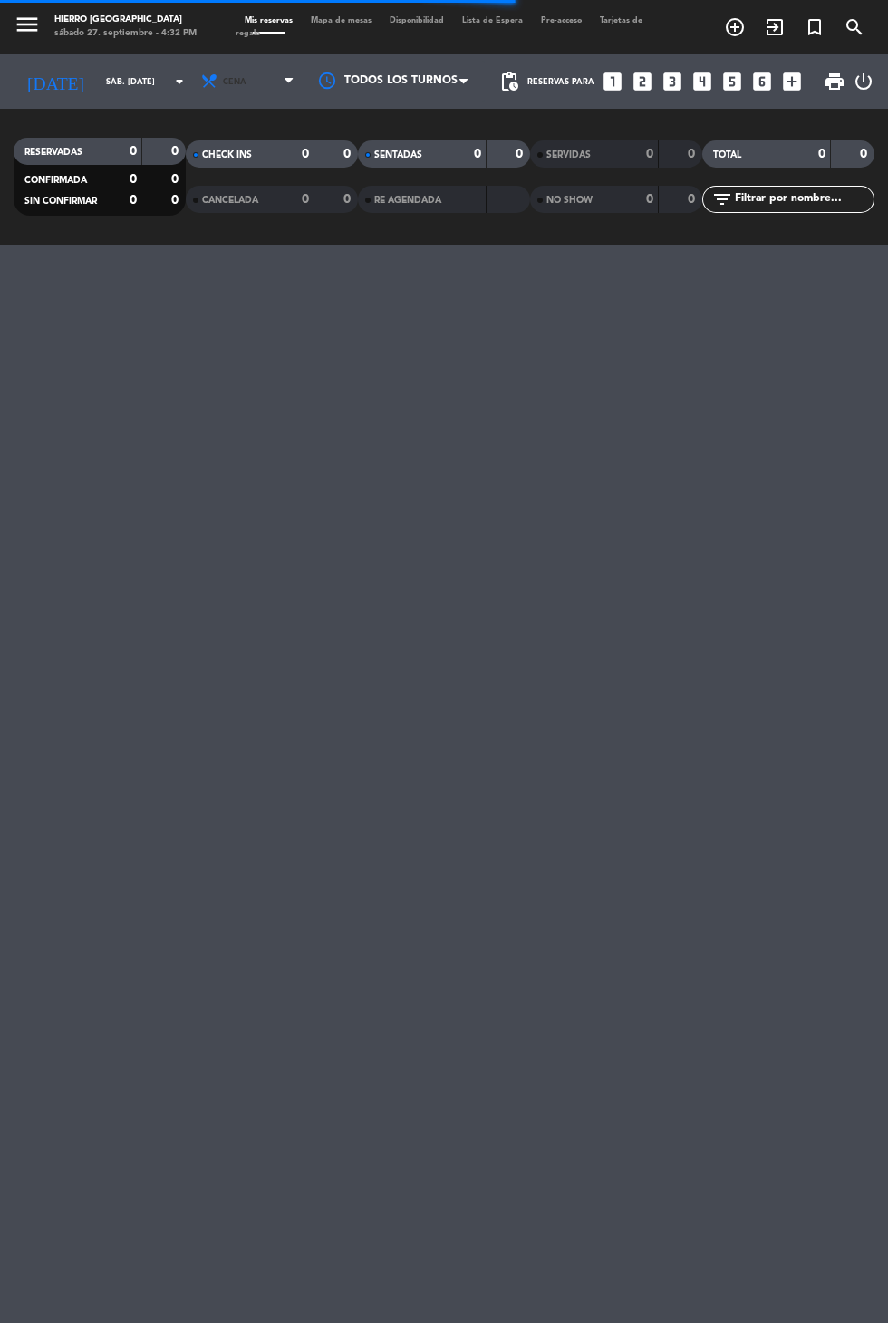
click at [250, 62] on span "Cena" at bounding box center [249, 82] width 109 height 40
click at [251, 62] on span "Cena" at bounding box center [249, 82] width 109 height 40
click at [247, 62] on span "Cena" at bounding box center [249, 82] width 109 height 40
click at [241, 120] on div "menu Hierro Palermo sábado 27. septiembre - 4:32 PM Mis reservas Mapa de mesas …" at bounding box center [444, 122] width 888 height 245
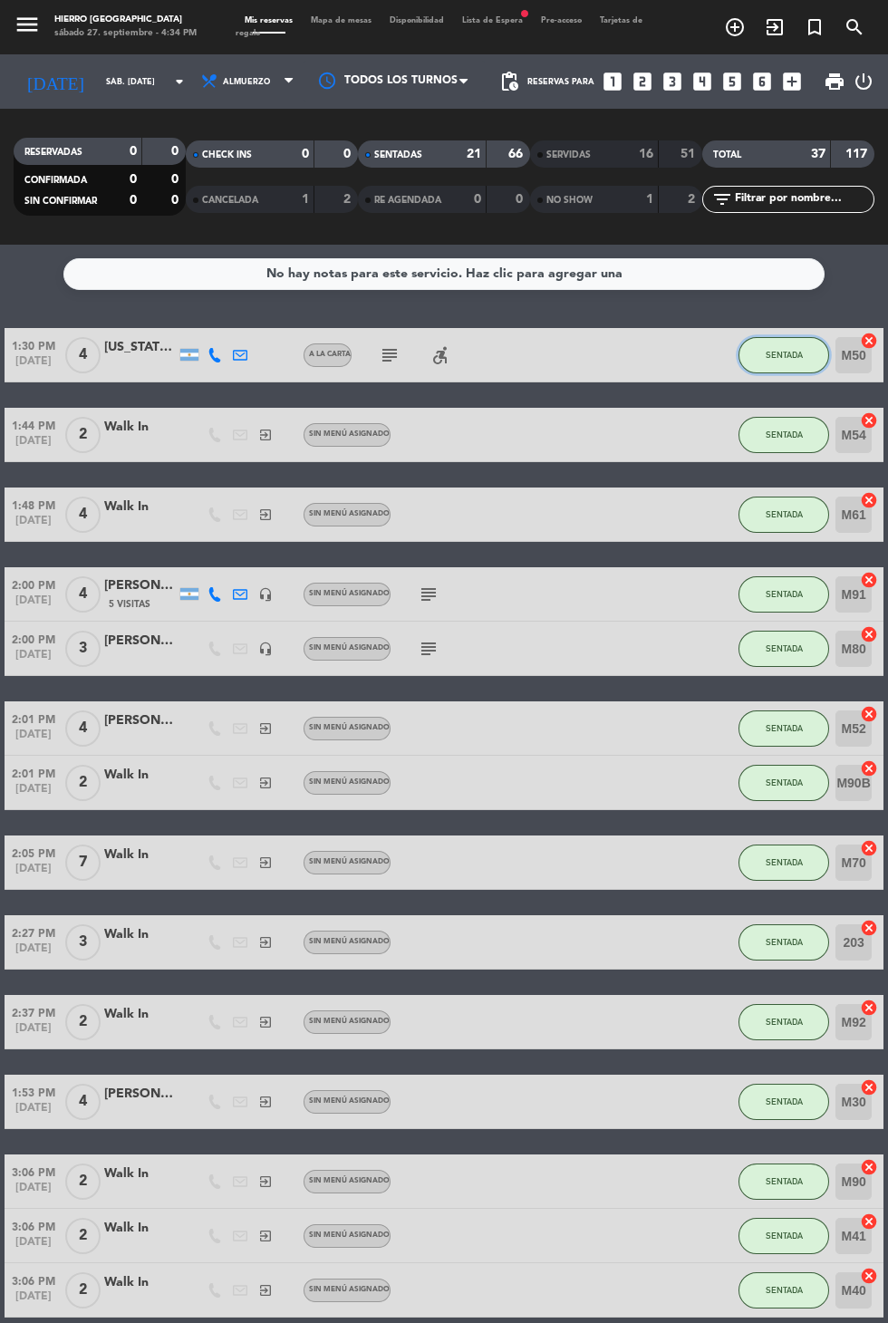
click at [767, 337] on button "SENTADA" at bounding box center [784, 355] width 91 height 36
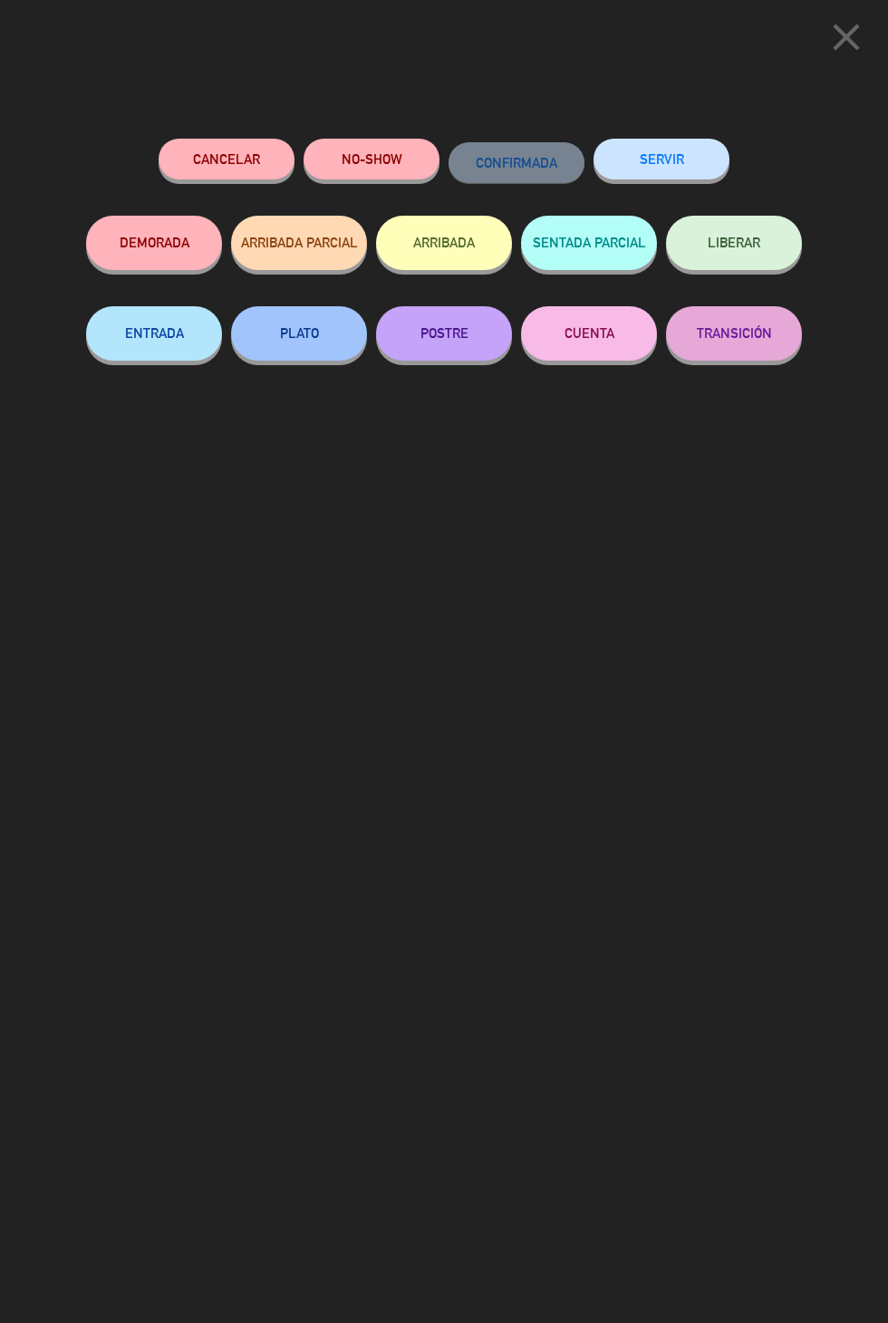
click at [699, 164] on button "SERVIR" at bounding box center [662, 159] width 136 height 41
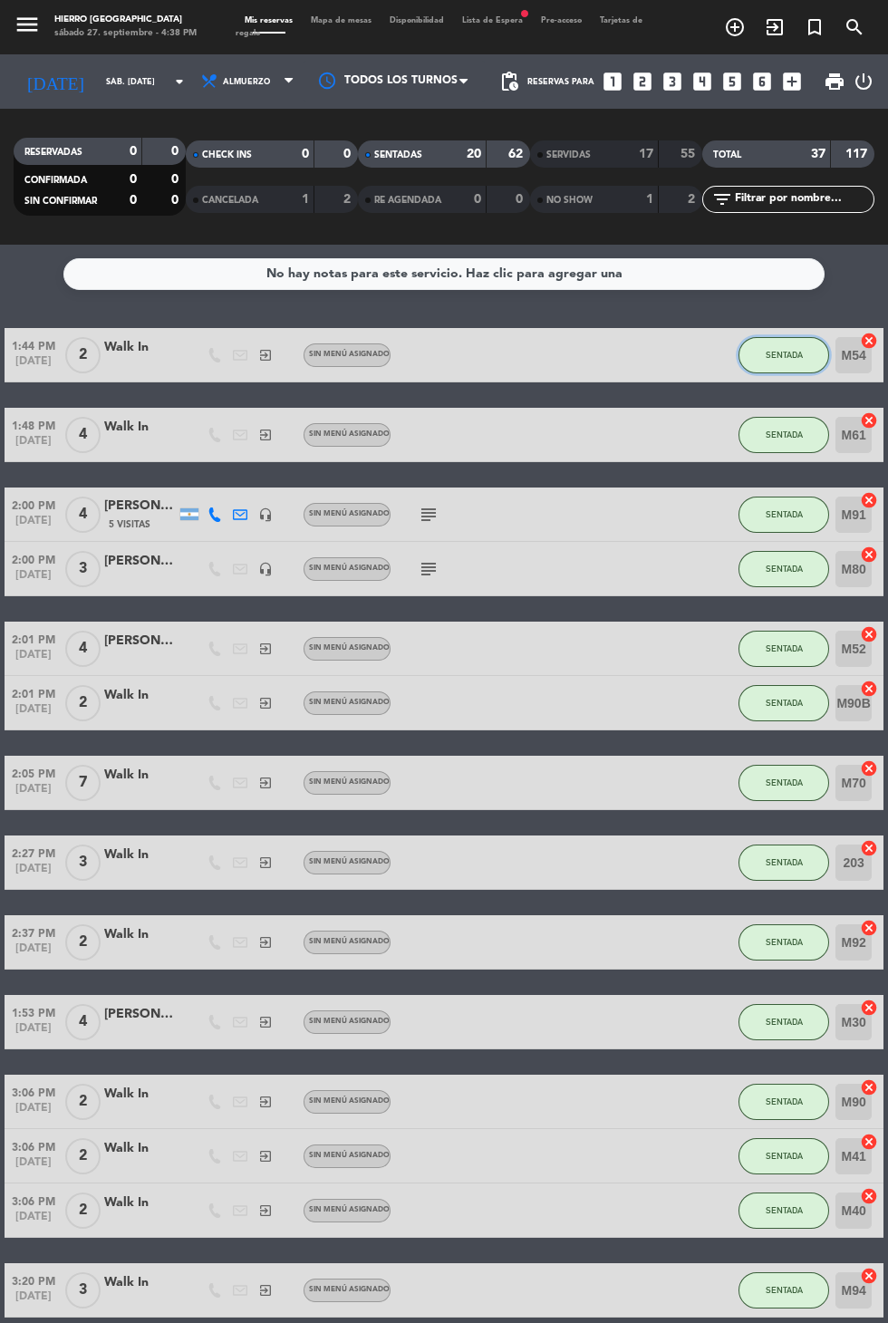
click at [780, 350] on span "SENTADA" at bounding box center [784, 355] width 37 height 10
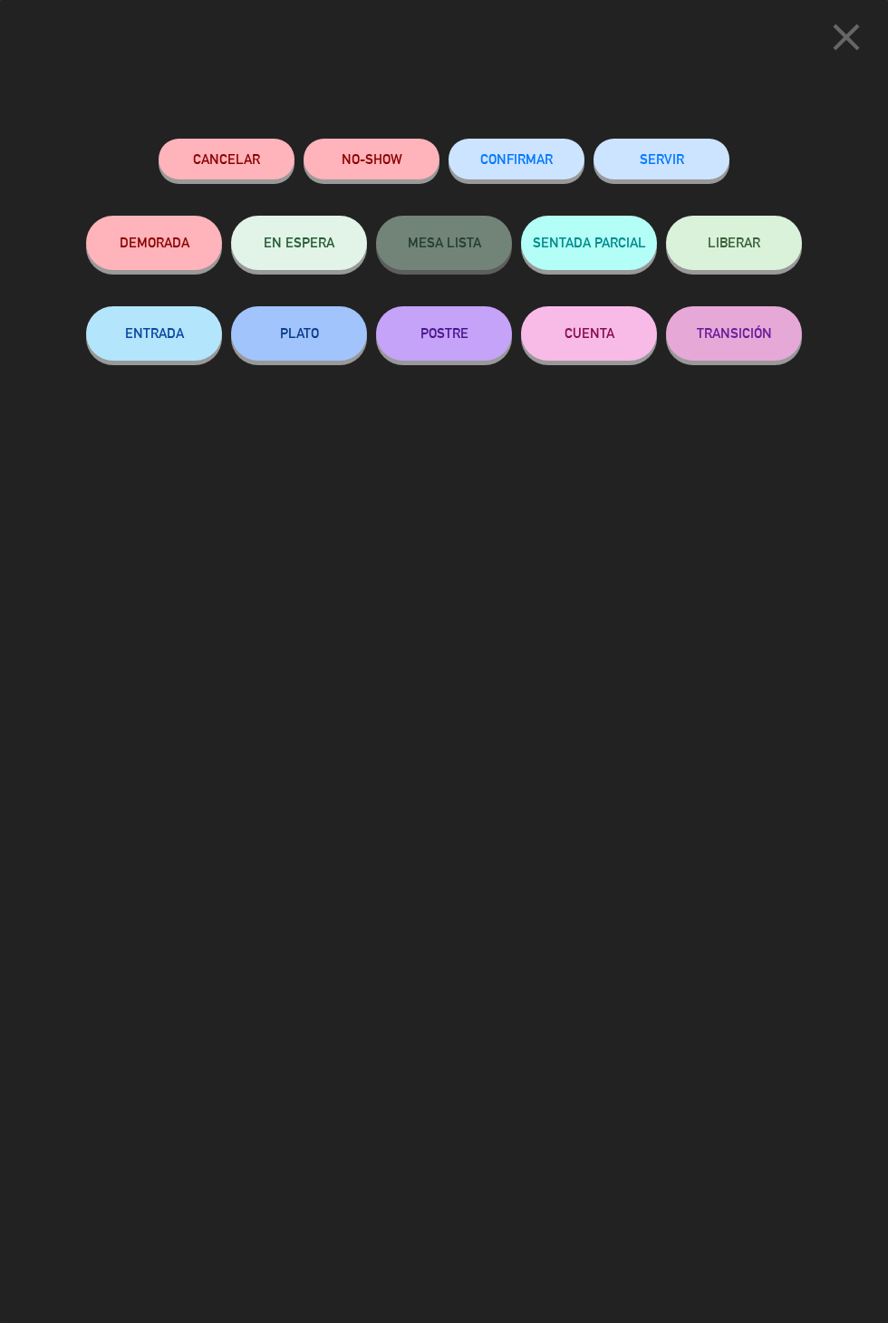
click at [673, 167] on button "SERVIR" at bounding box center [662, 159] width 136 height 41
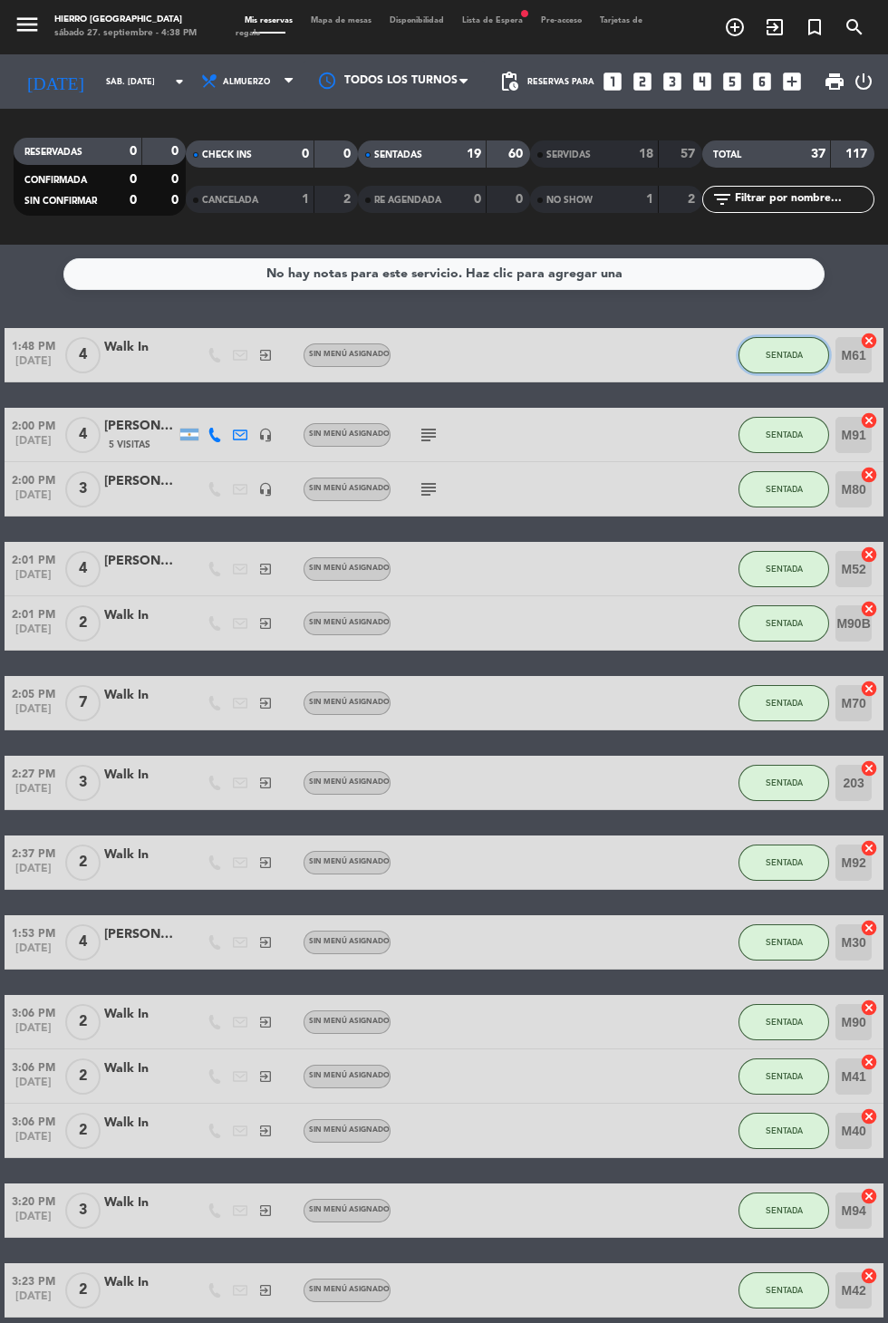
click at [773, 337] on button "SENTADA" at bounding box center [784, 355] width 91 height 36
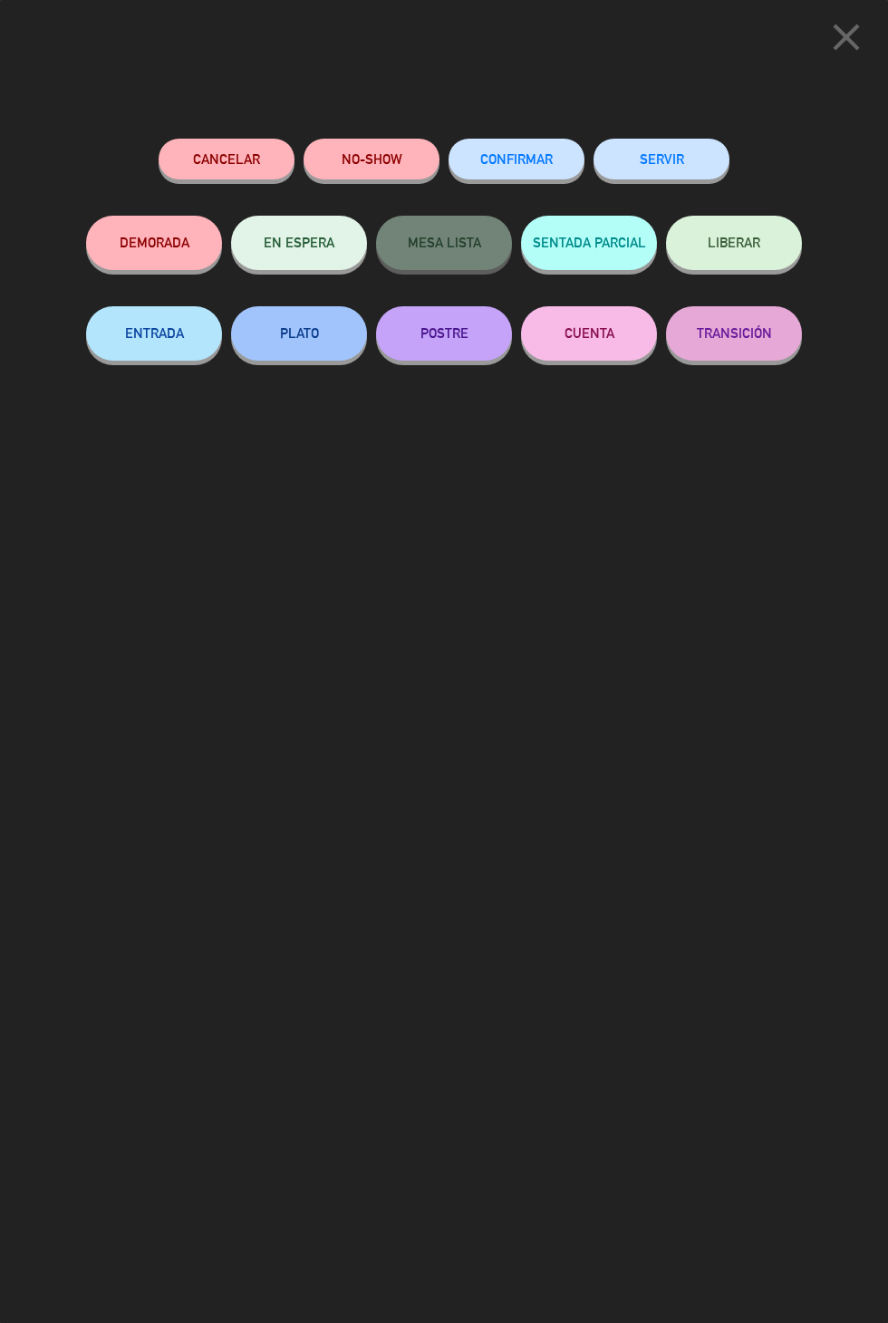
click at [654, 151] on button "SERVIR" at bounding box center [662, 159] width 136 height 41
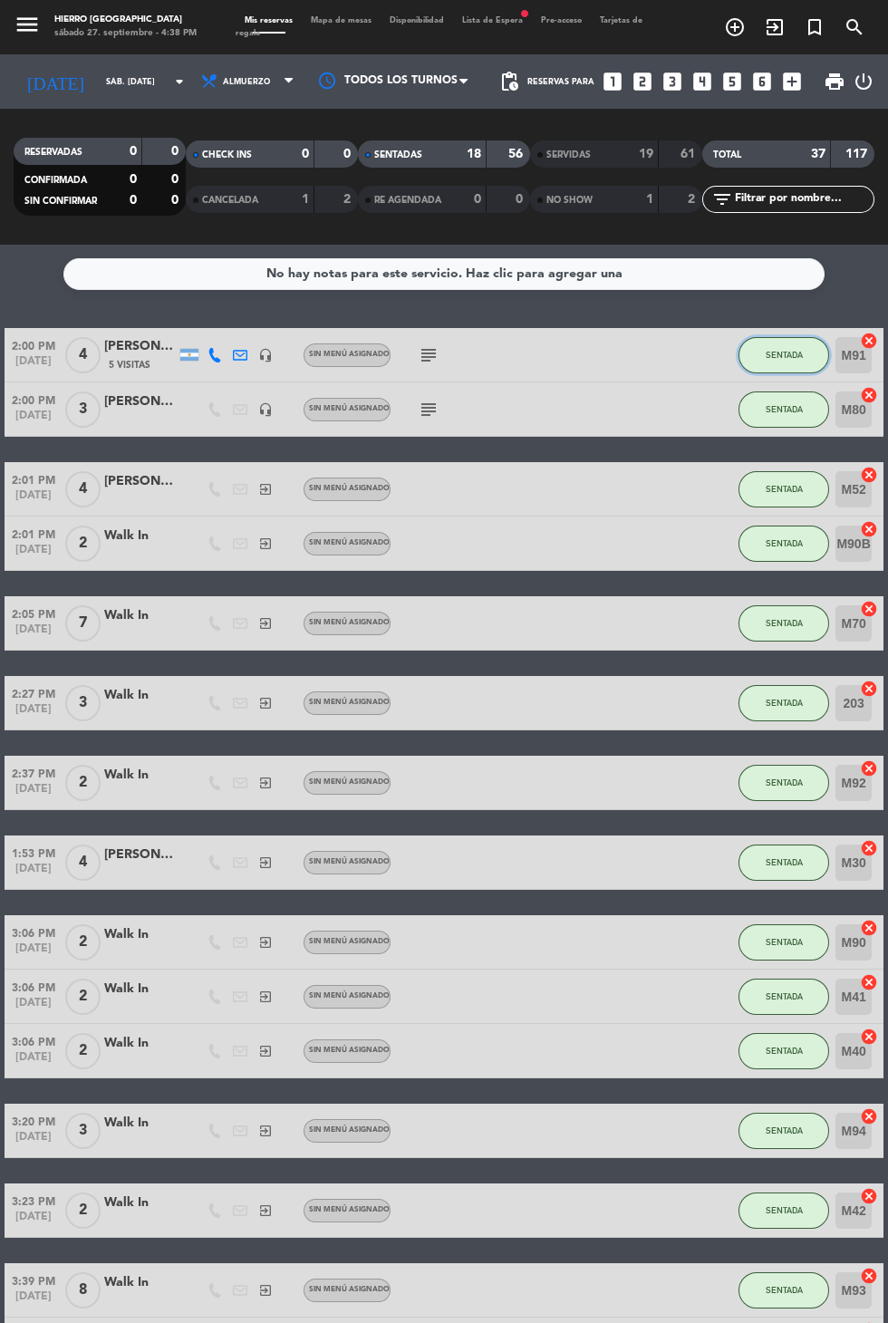
click at [771, 337] on button "SENTADA" at bounding box center [784, 355] width 91 height 36
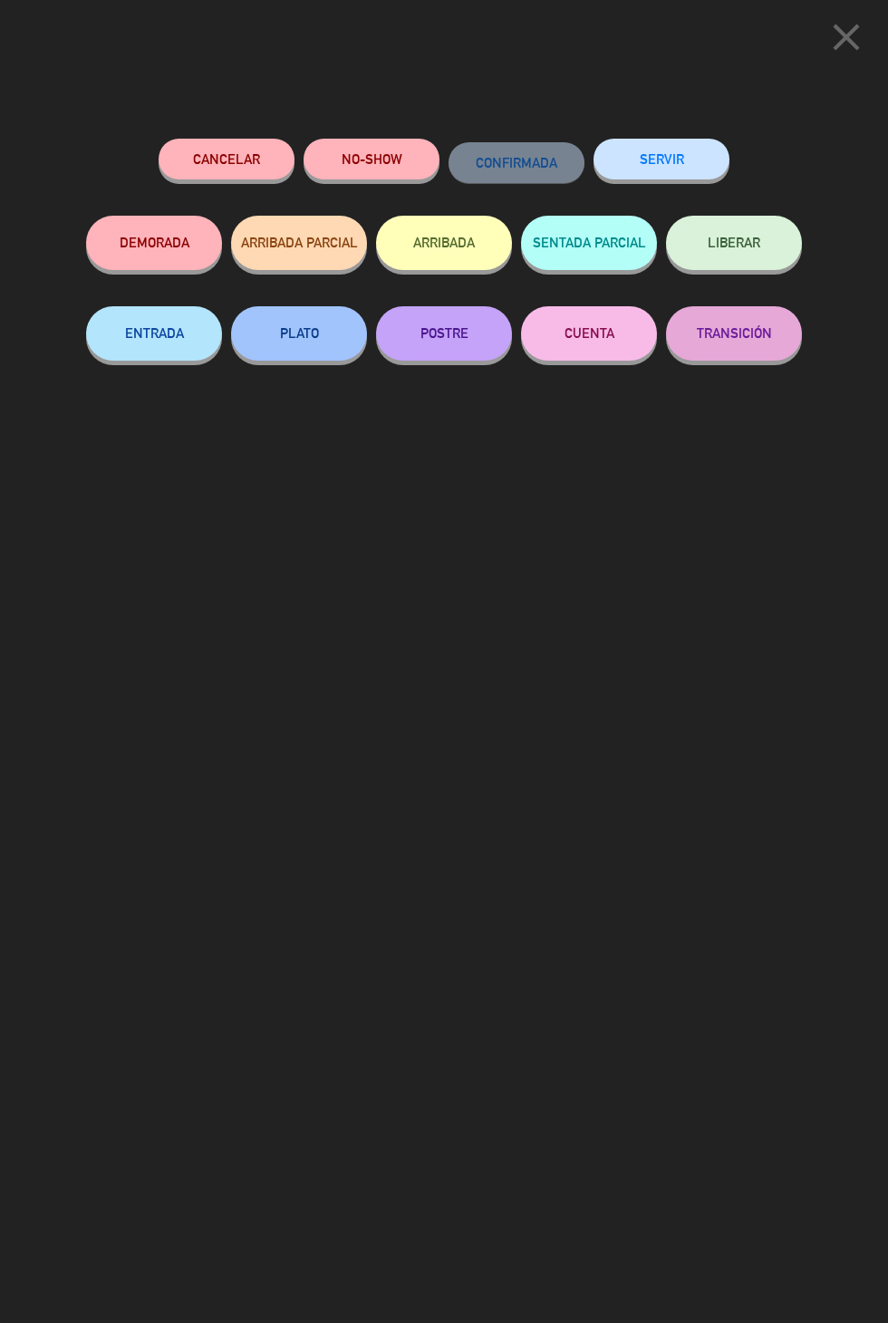
click at [702, 171] on button "SERVIR" at bounding box center [662, 159] width 136 height 41
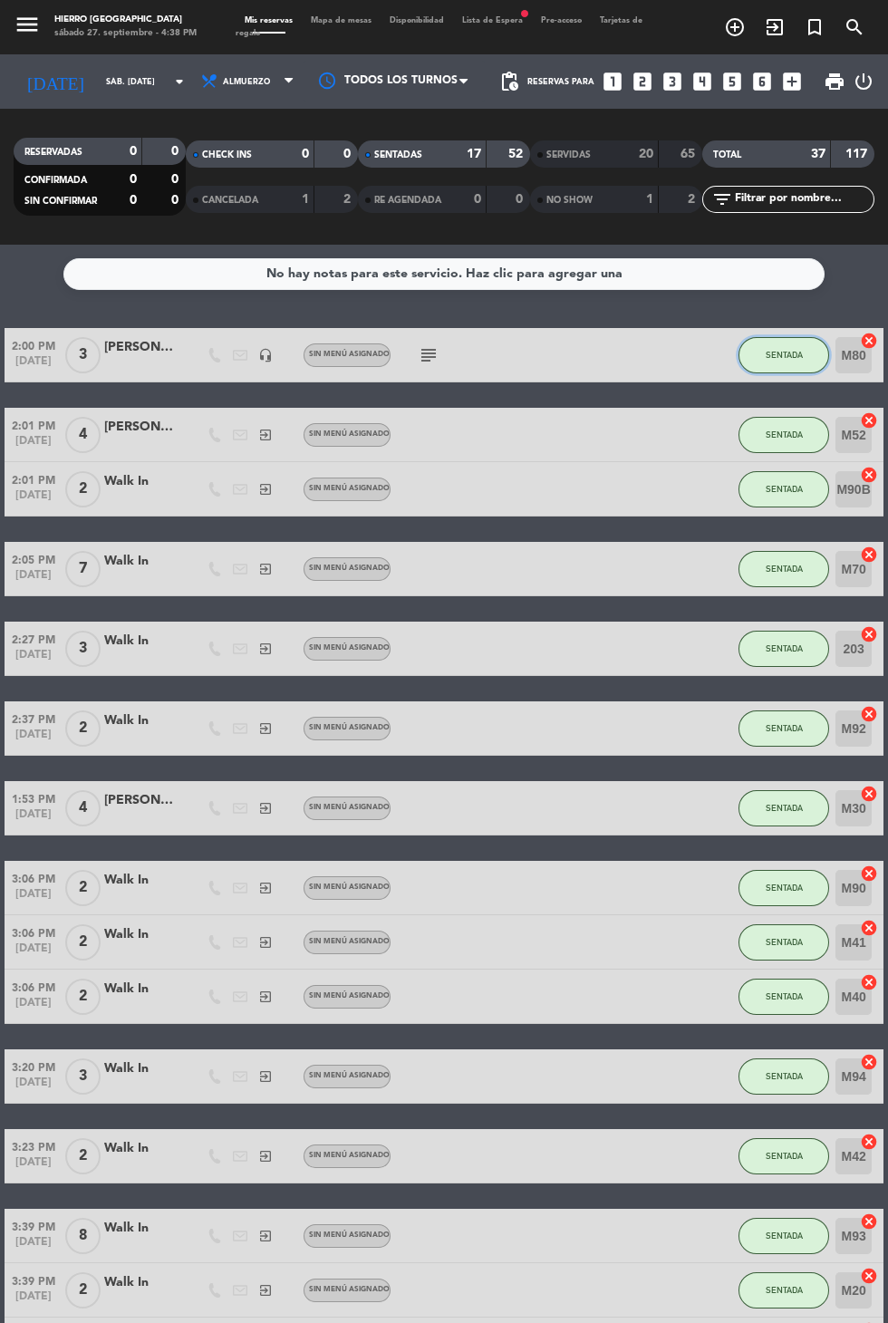
click at [773, 350] on span "SENTADA" at bounding box center [784, 355] width 37 height 10
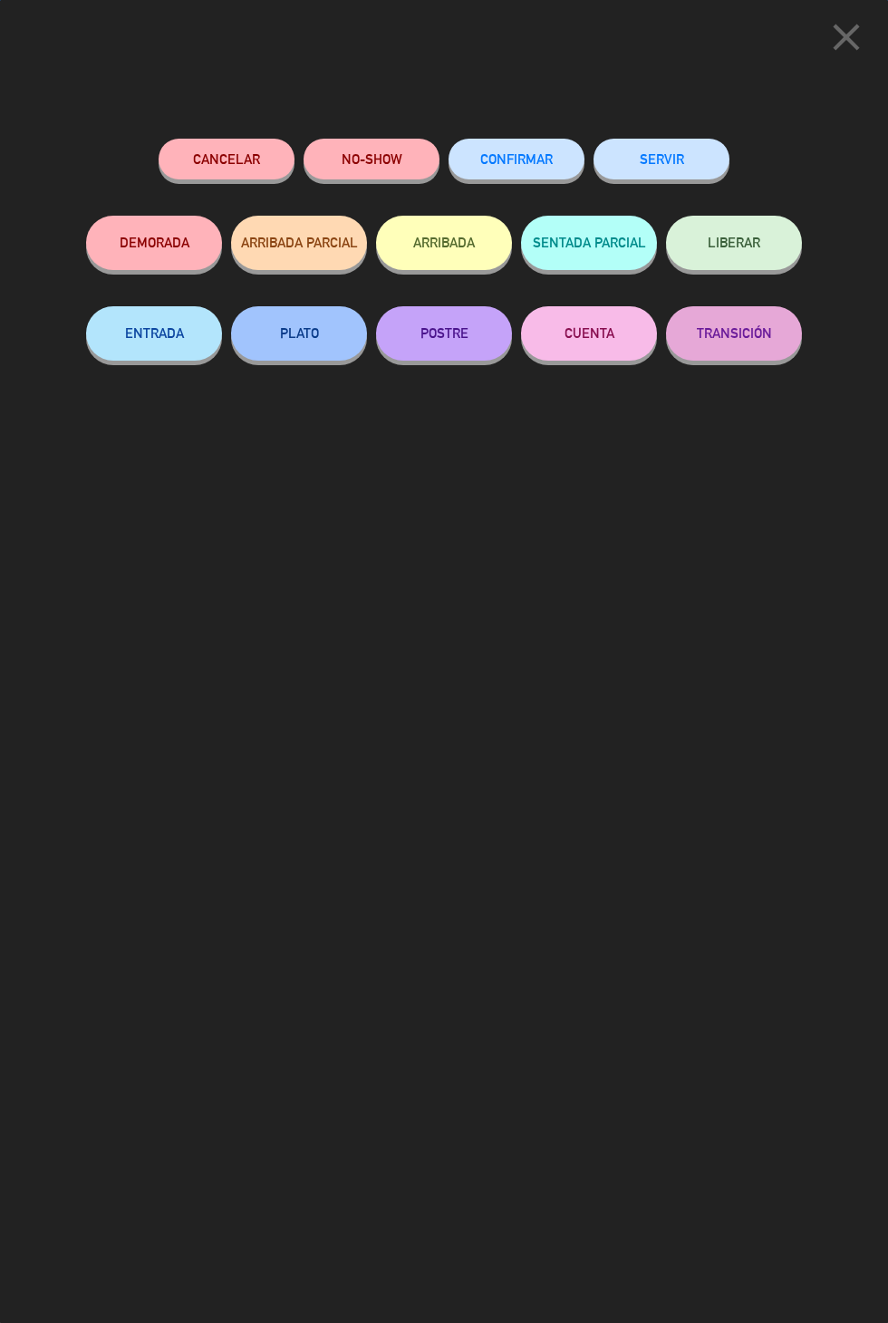
click at [634, 174] on button "SERVIR" at bounding box center [662, 159] width 136 height 41
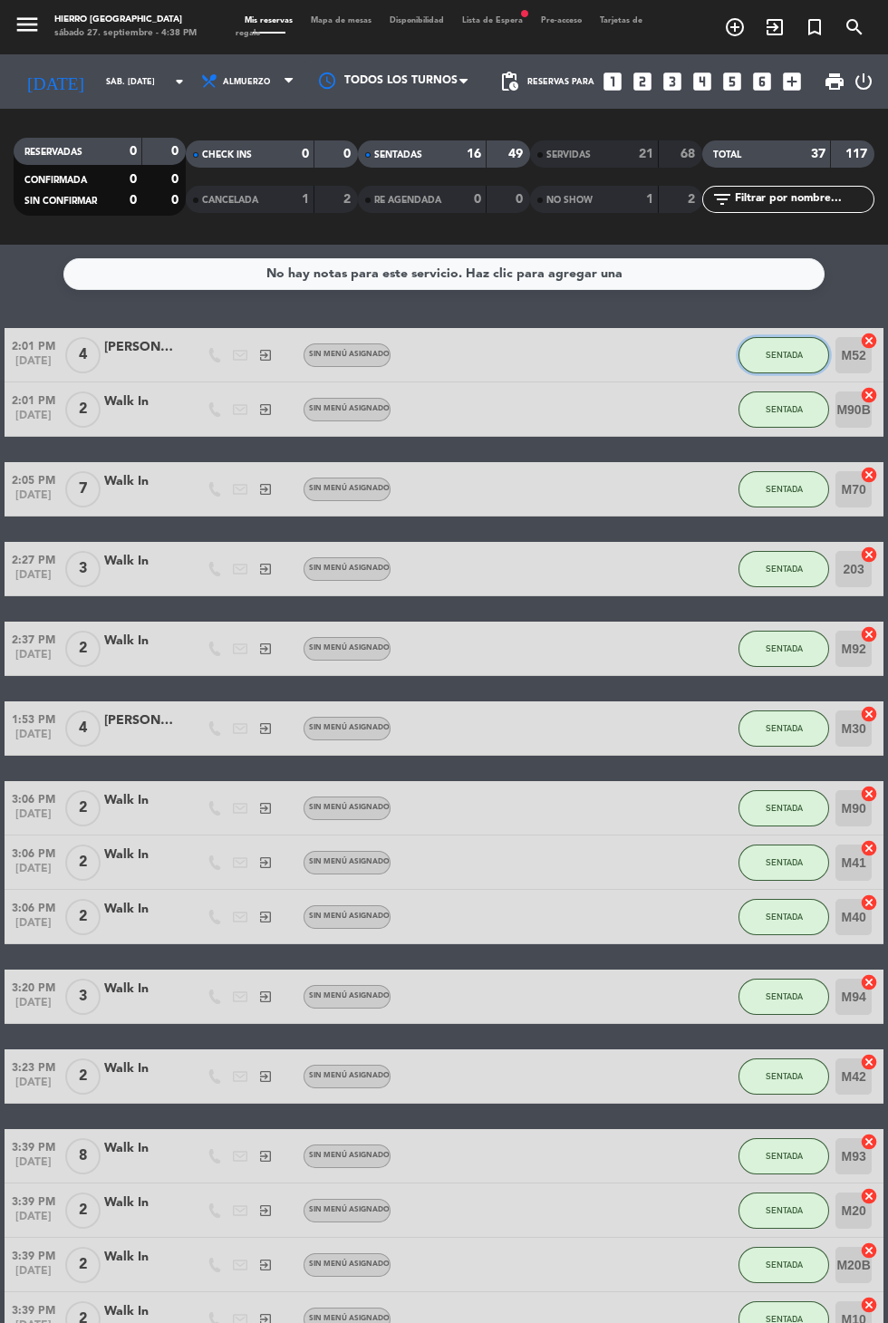
click at [771, 350] on span "SENTADA" at bounding box center [784, 355] width 37 height 10
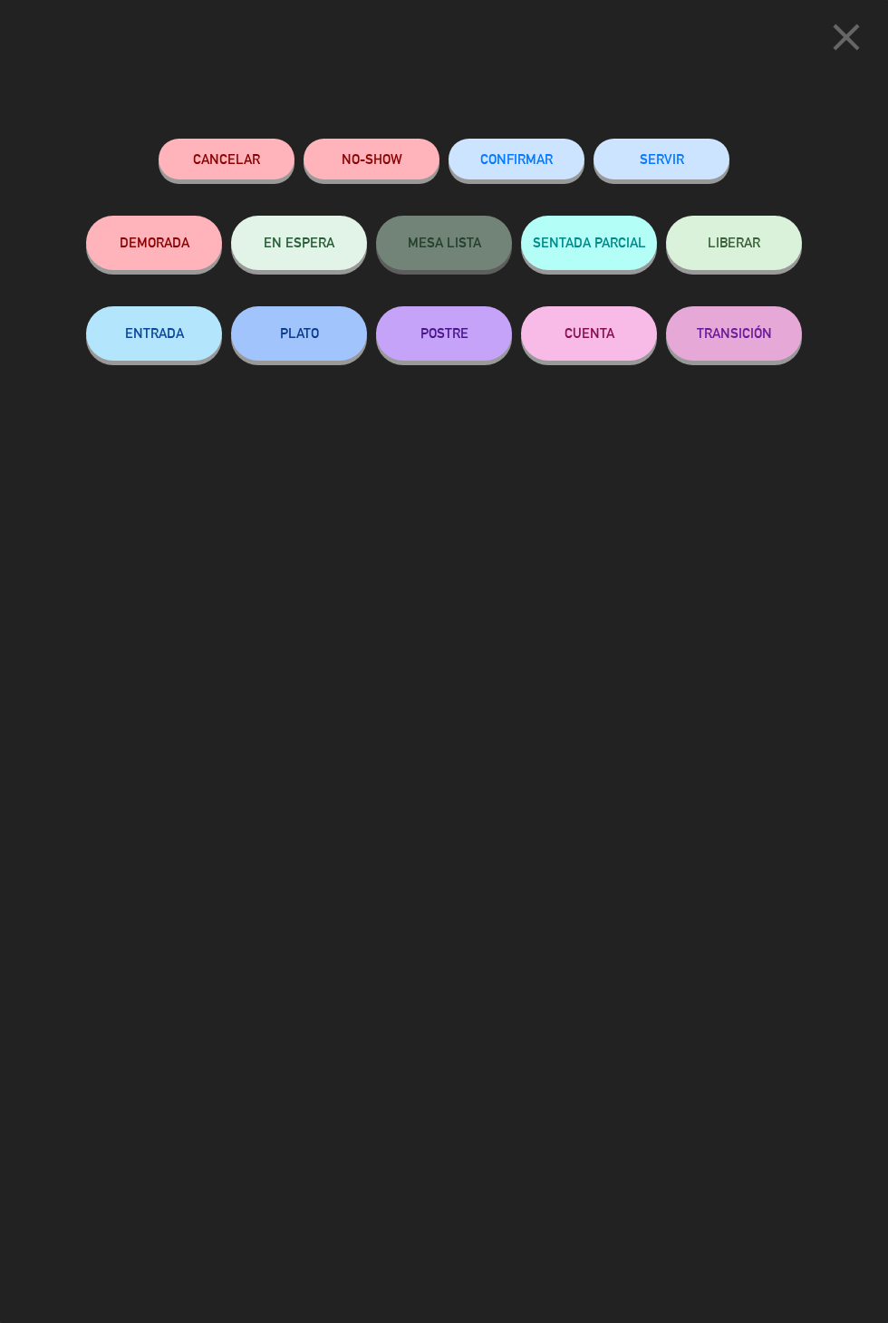
click at [686, 159] on button "SERVIR" at bounding box center [662, 159] width 136 height 41
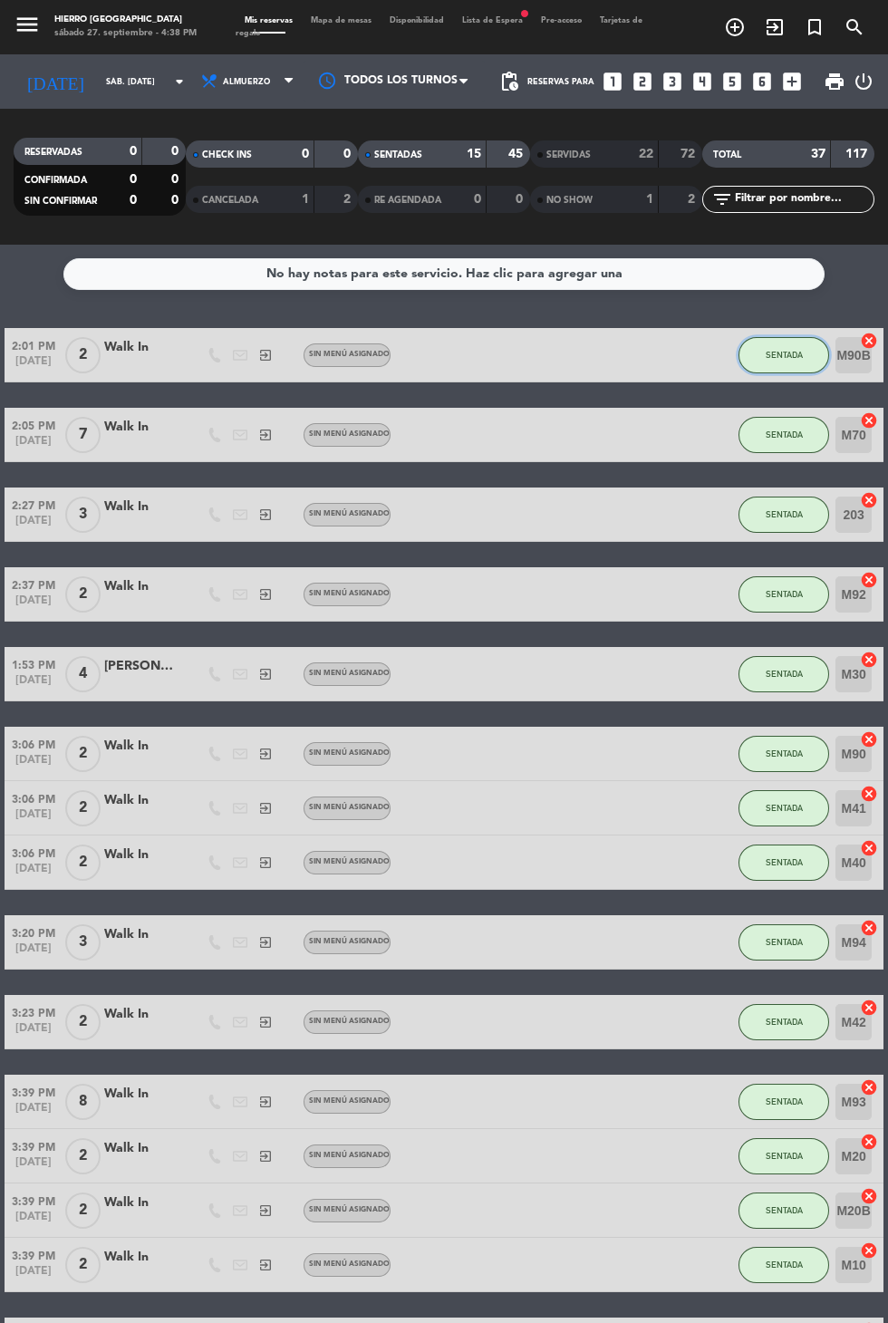
click at [785, 350] on span "SENTADA" at bounding box center [784, 355] width 37 height 10
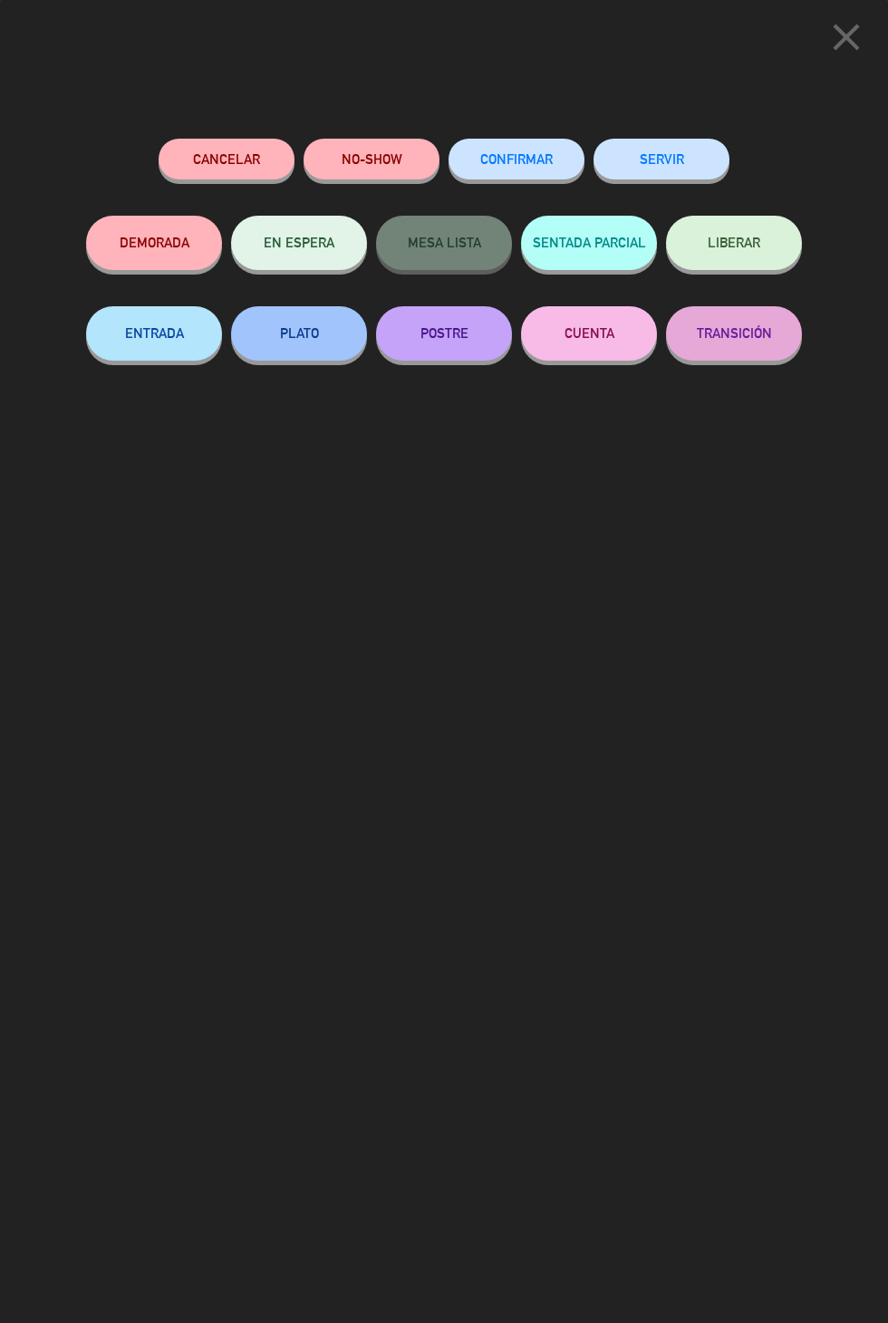
click at [652, 165] on button "SERVIR" at bounding box center [662, 159] width 136 height 41
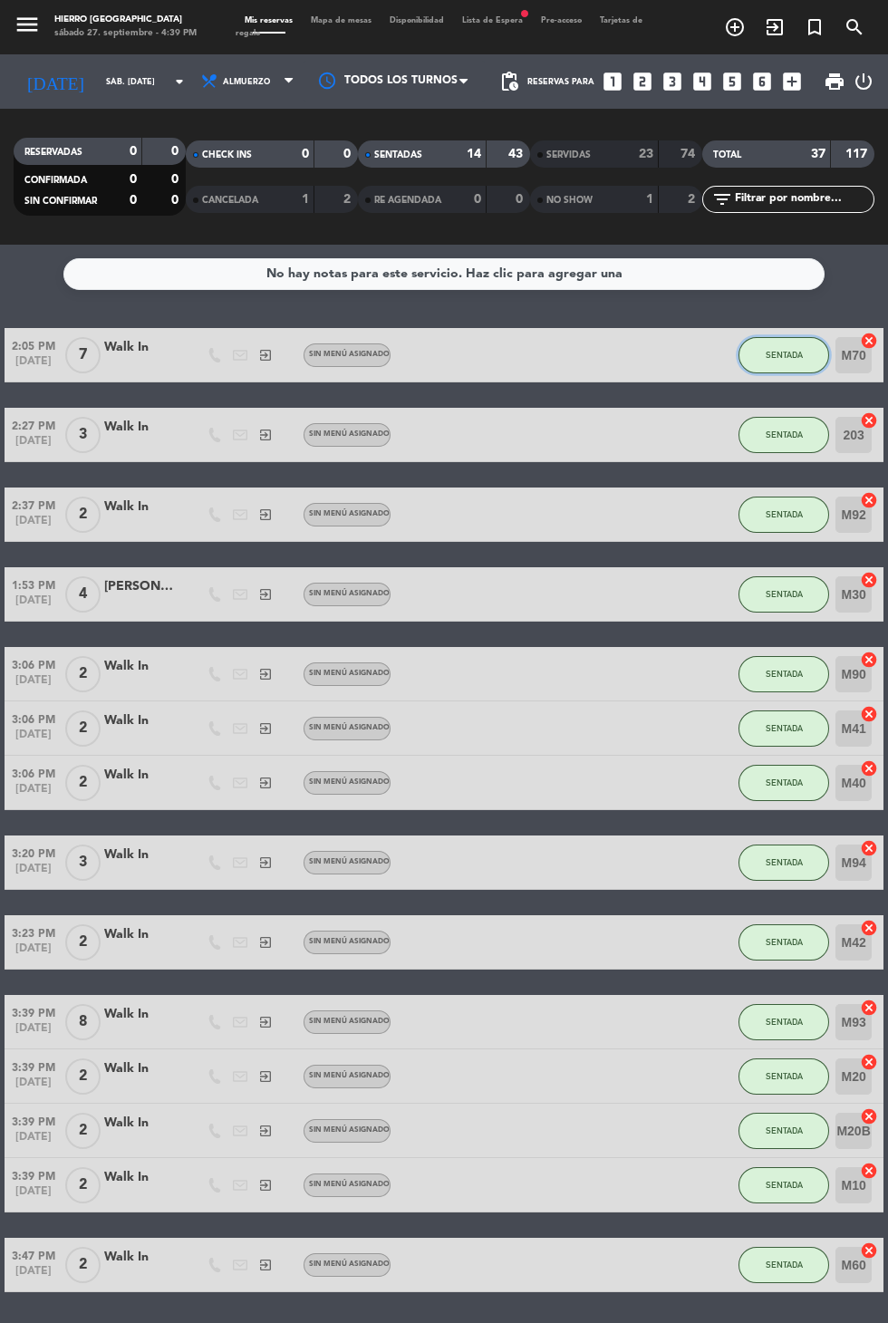
click at [775, 350] on span "SENTADA" at bounding box center [784, 355] width 37 height 10
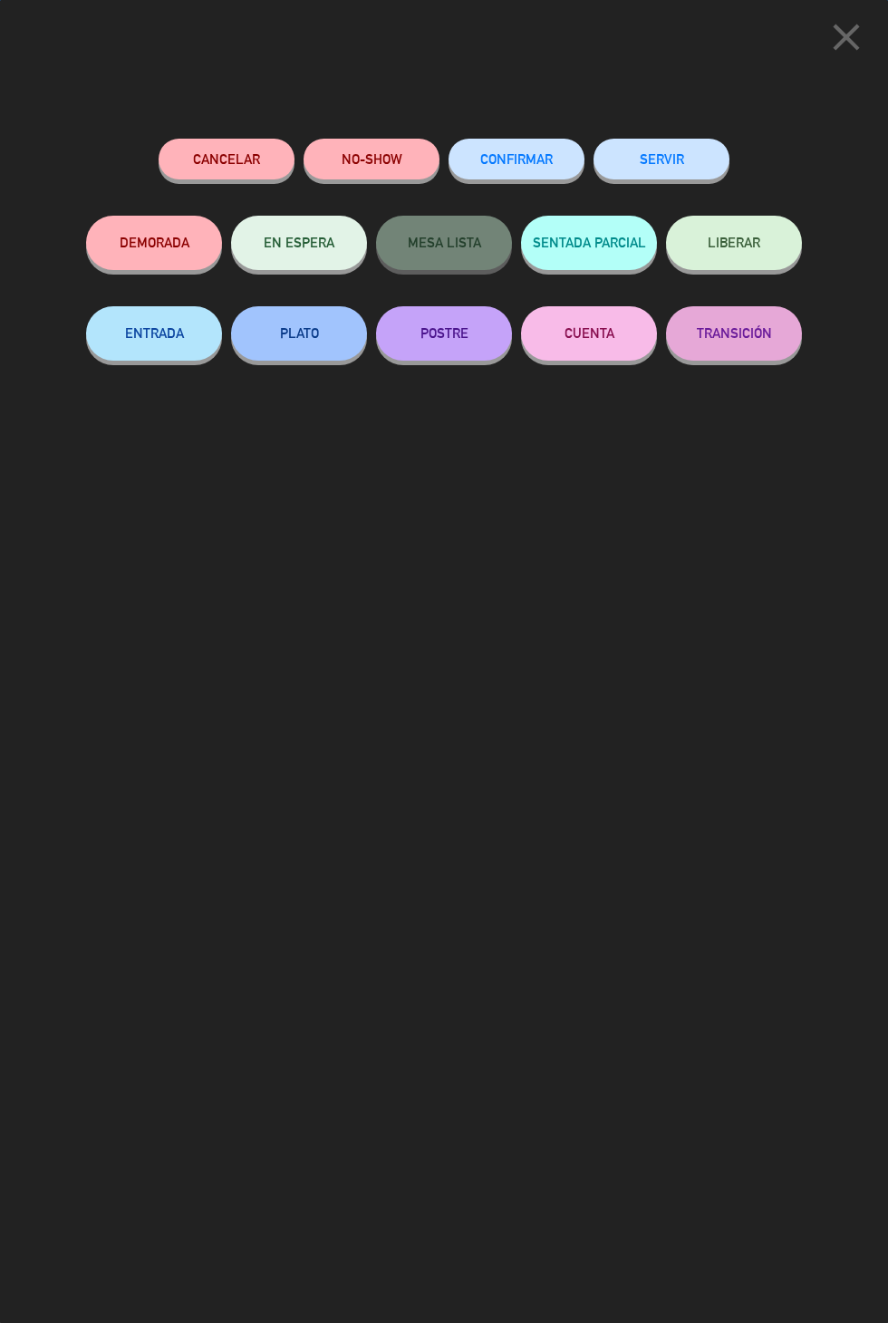
click at [703, 159] on button "SERVIR" at bounding box center [662, 159] width 136 height 41
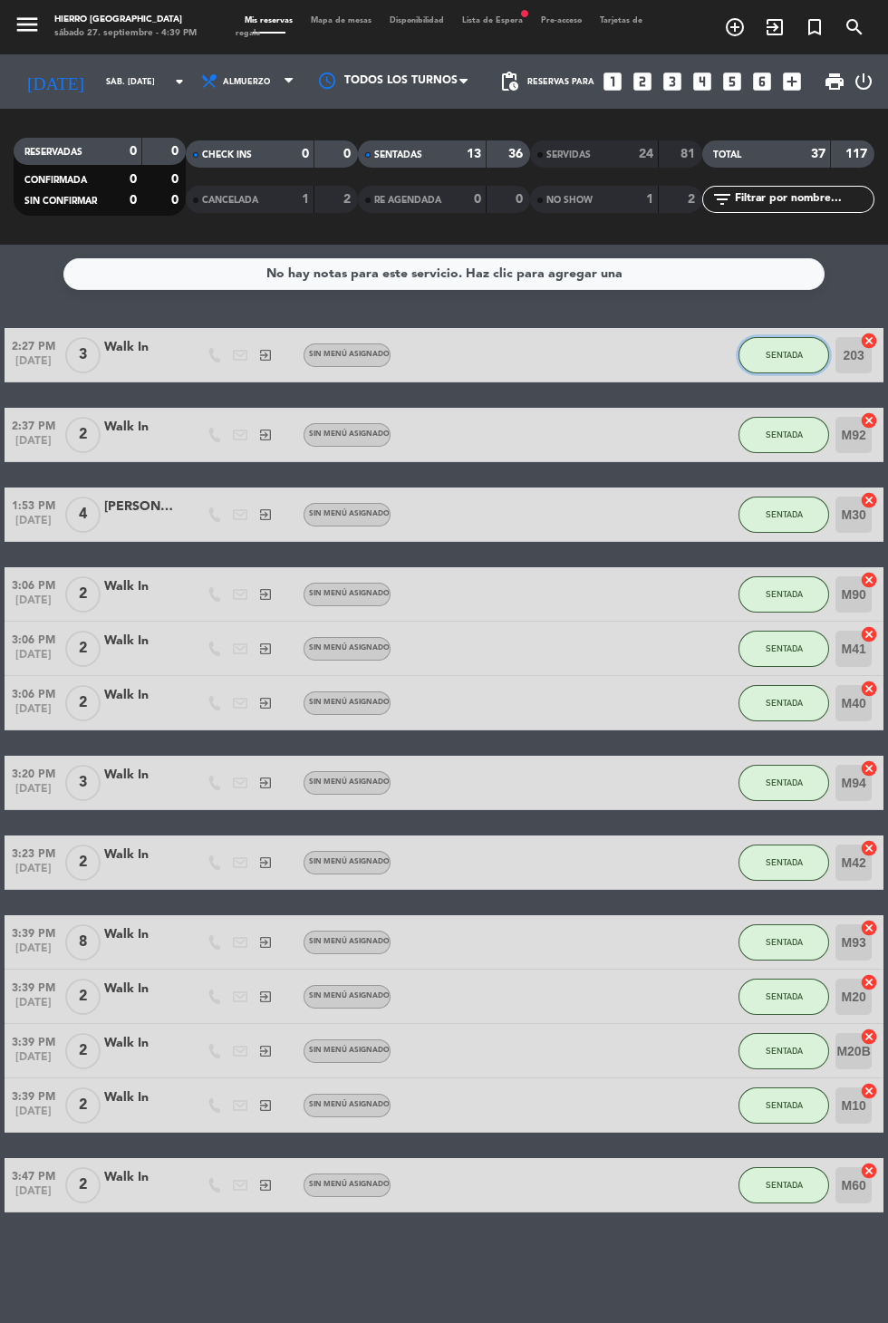
click at [753, 337] on button "SENTADA" at bounding box center [784, 355] width 91 height 36
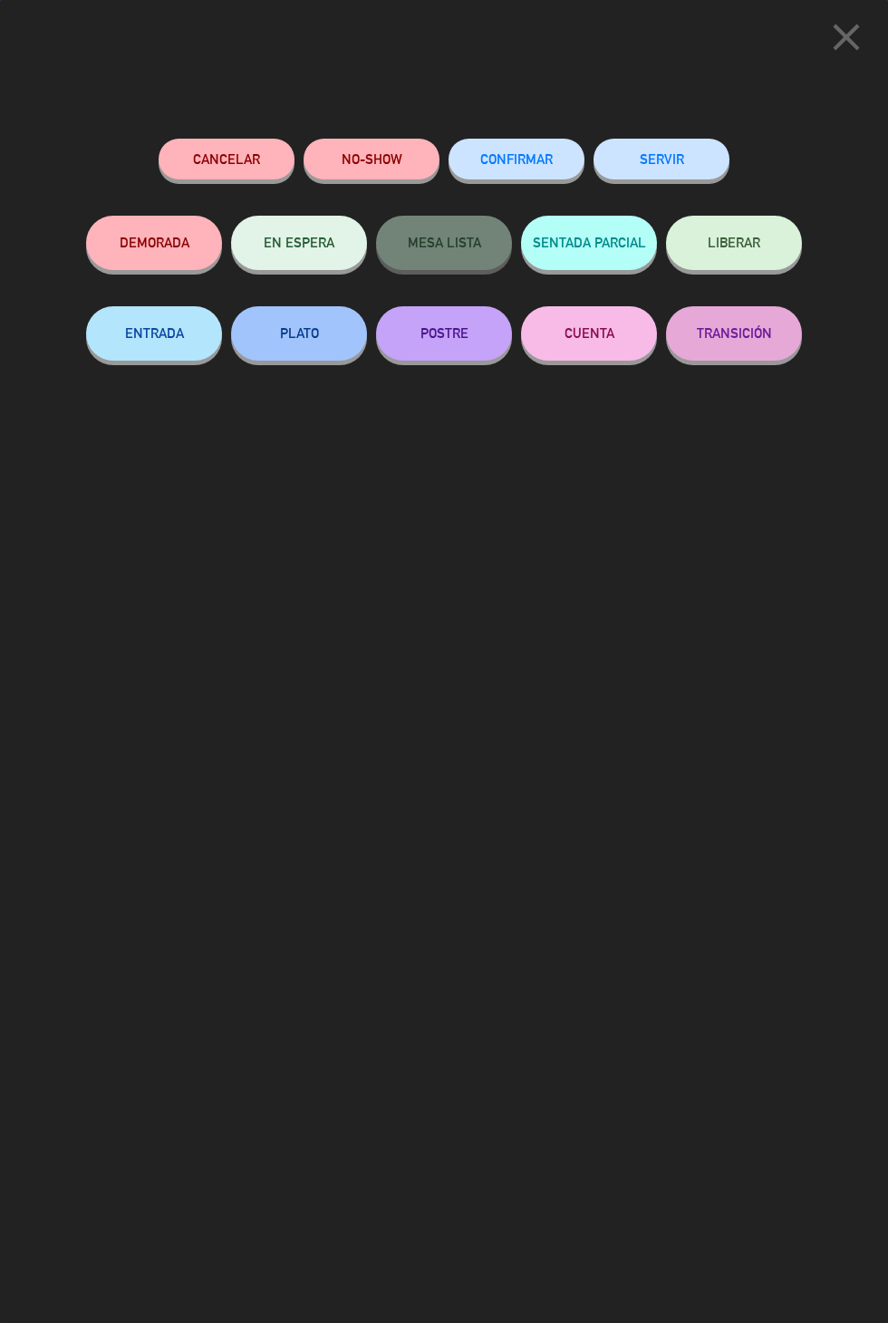
click at [703, 170] on button "SERVIR" at bounding box center [662, 159] width 136 height 41
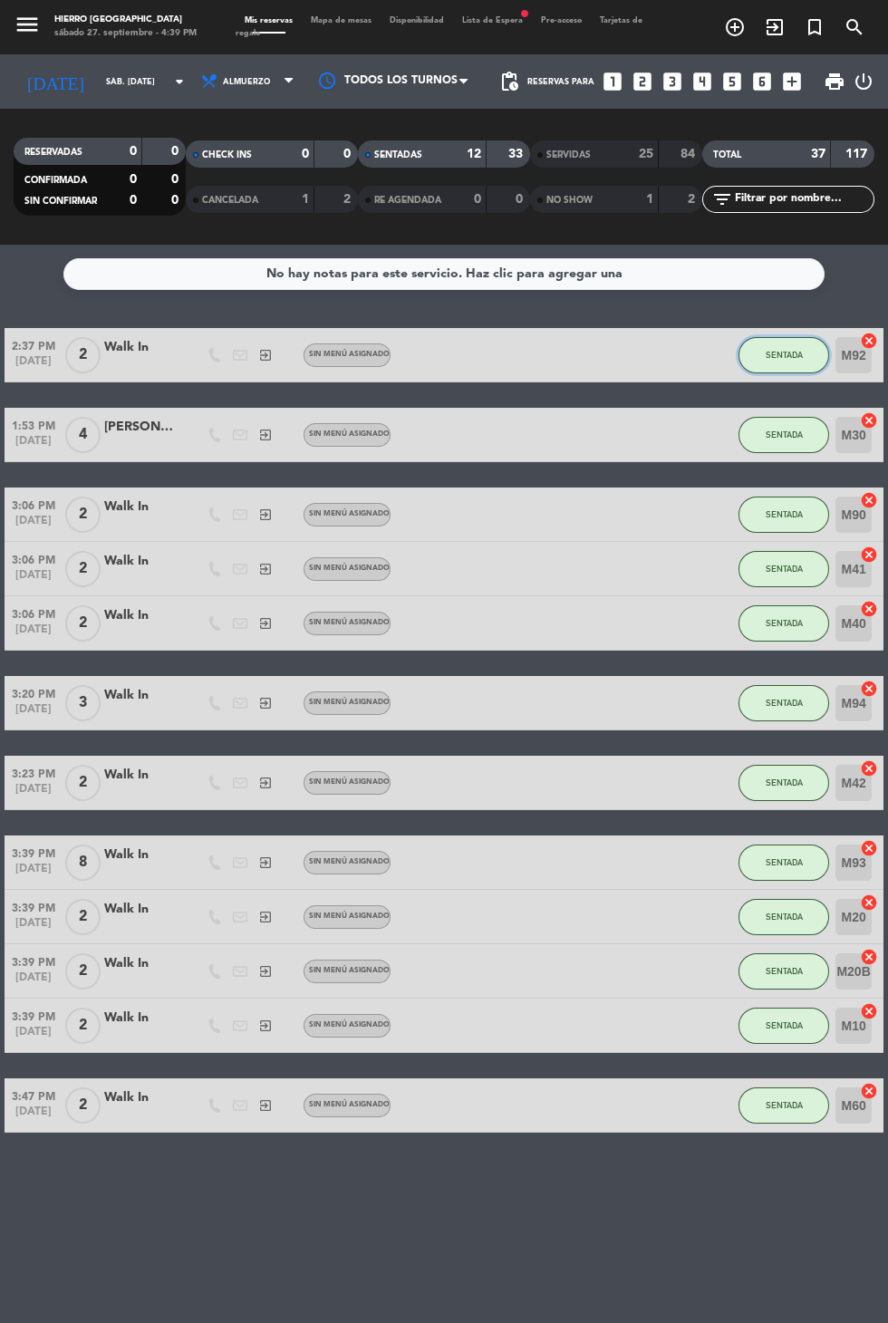
click at [769, 337] on button "SENTADA" at bounding box center [784, 355] width 91 height 36
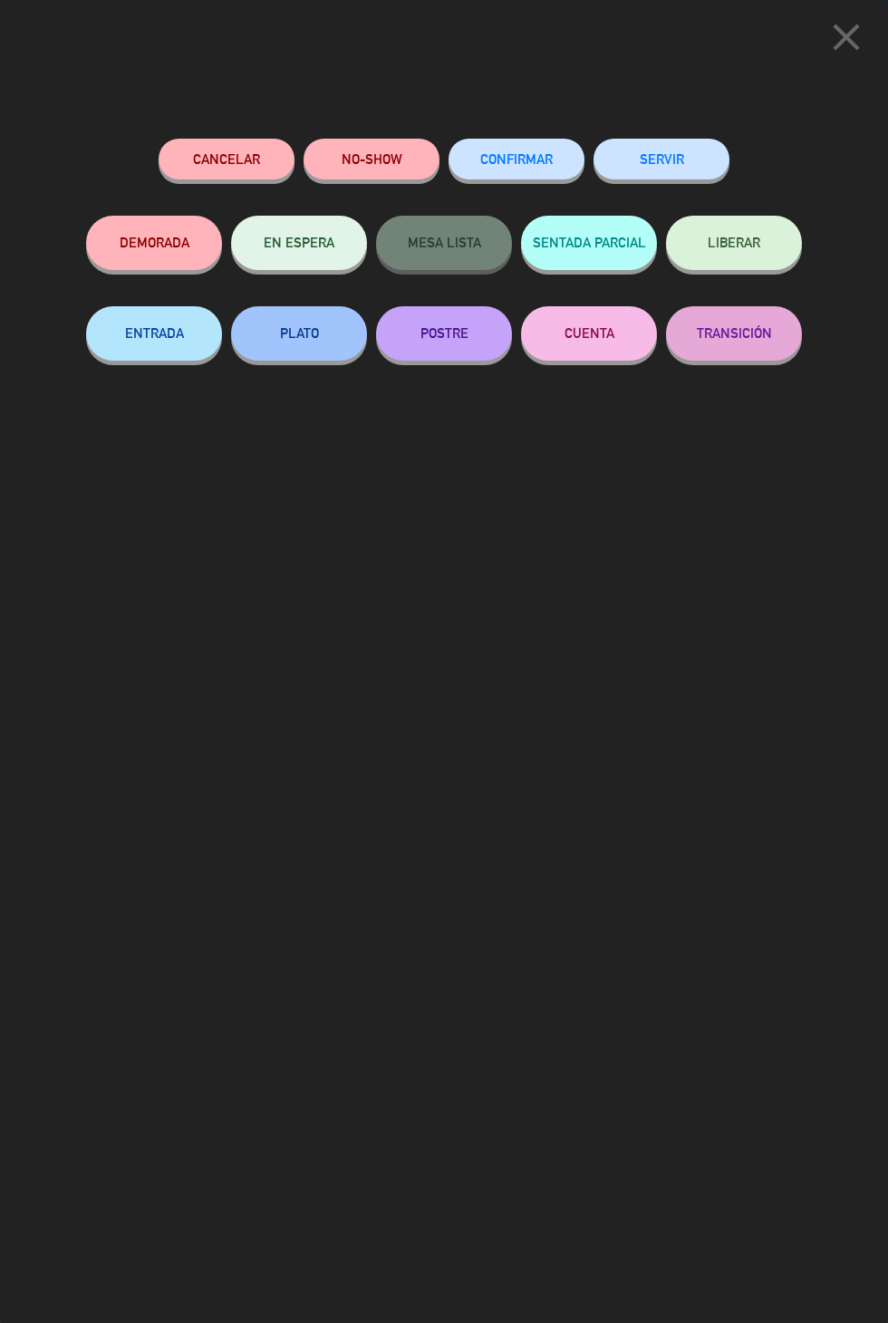
click at [637, 174] on button "SERVIR" at bounding box center [662, 159] width 136 height 41
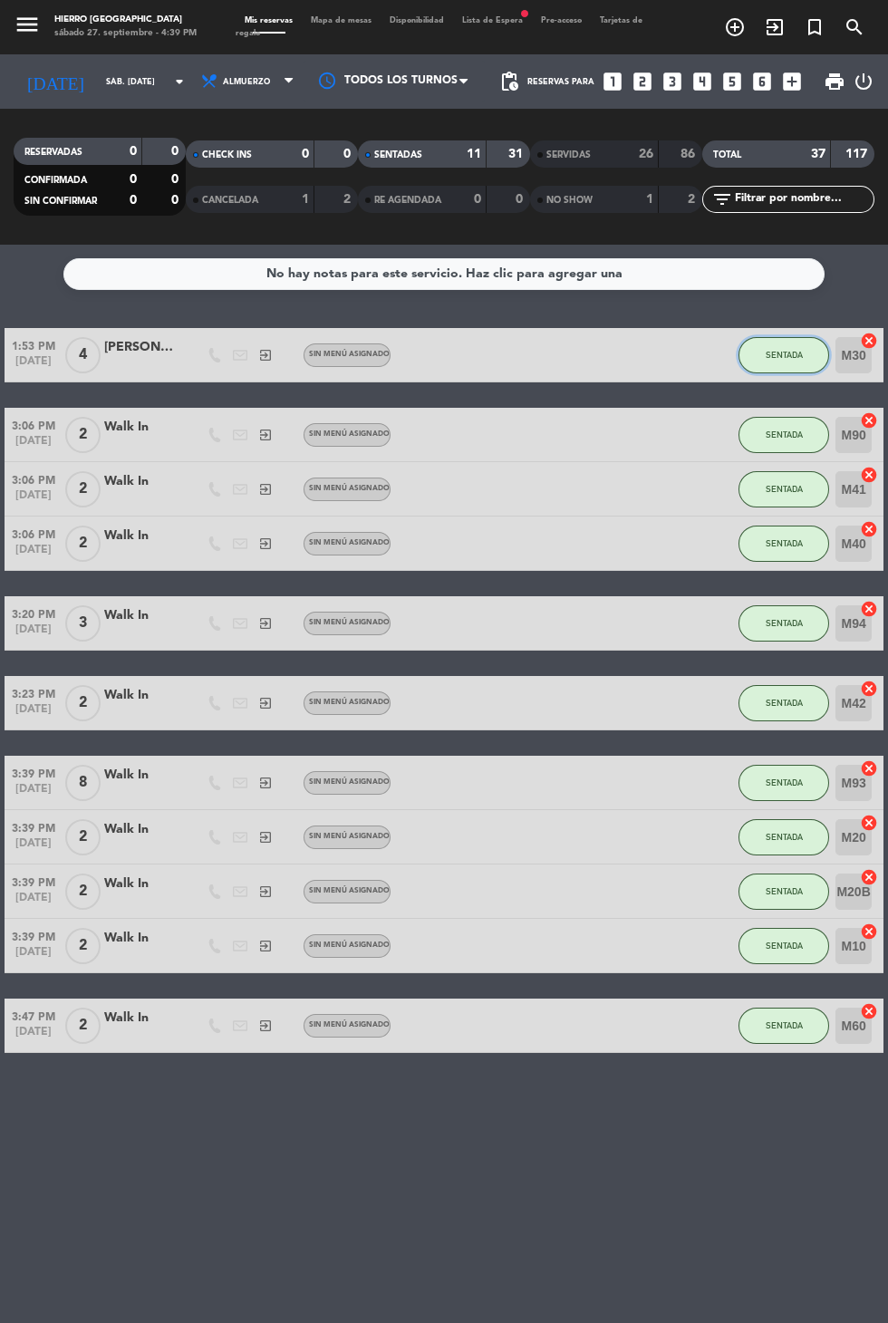
click at [781, 350] on span "SENTADA" at bounding box center [784, 355] width 37 height 10
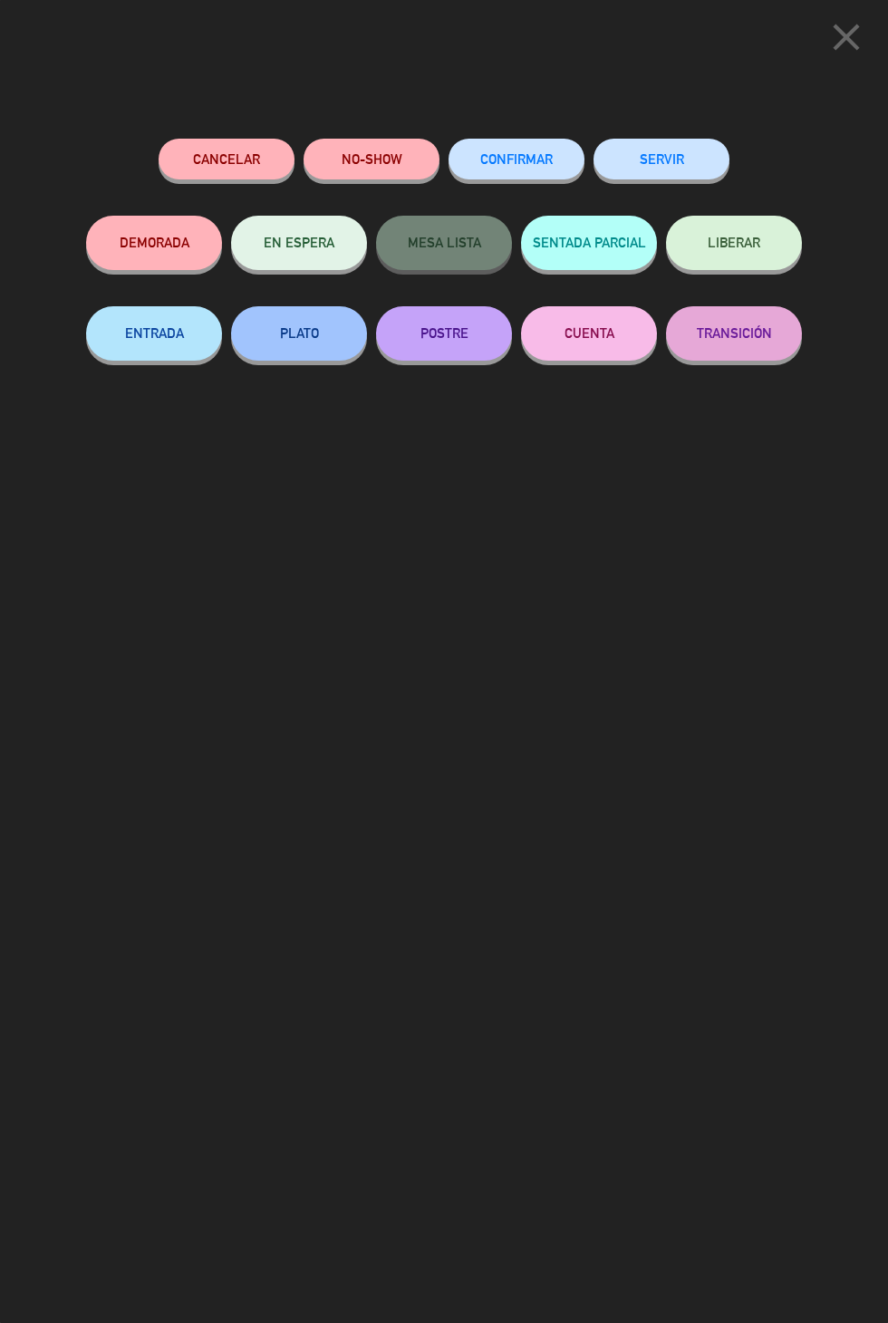
click at [684, 166] on button "SERVIR" at bounding box center [662, 159] width 136 height 41
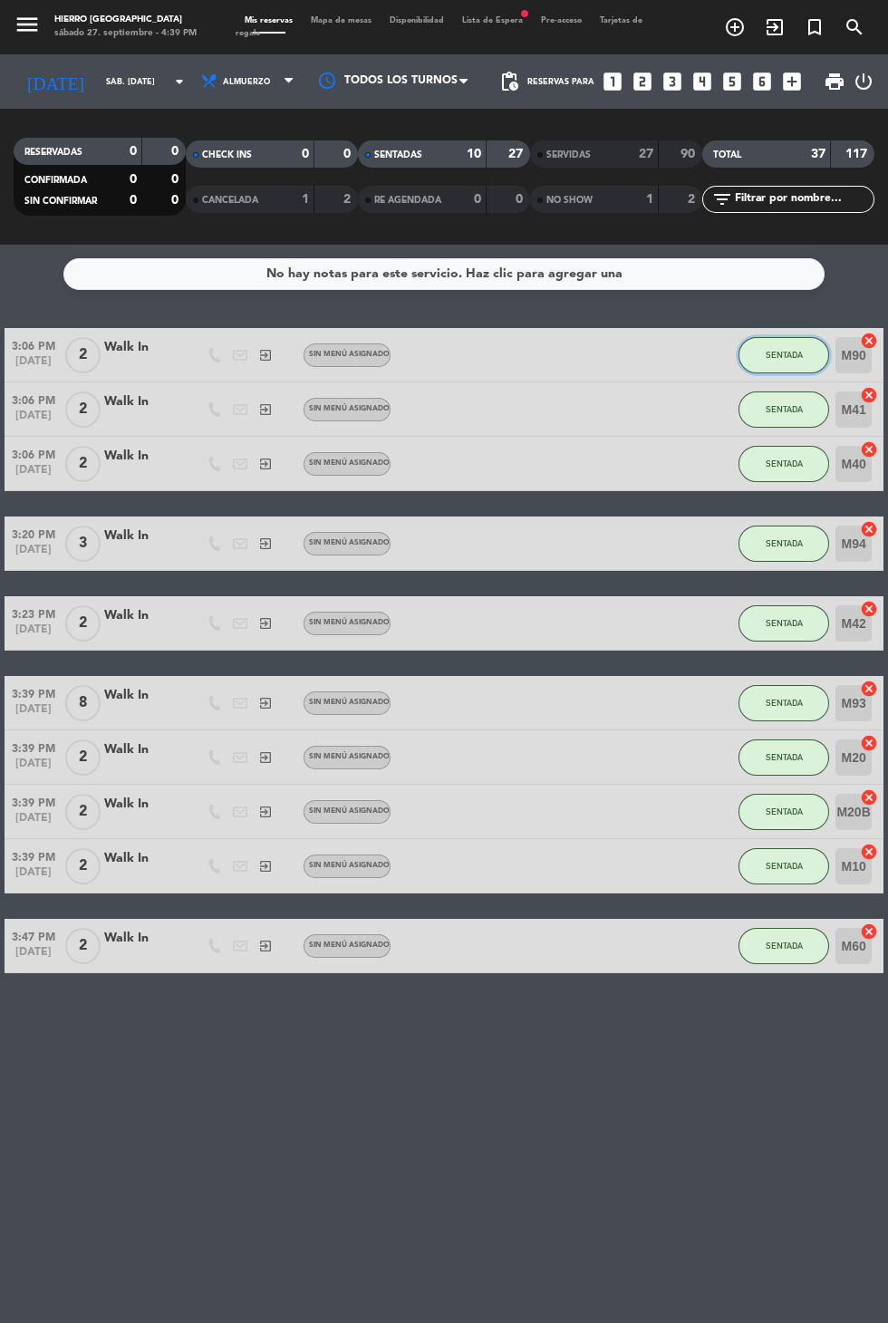
click at [761, 337] on button "SENTADA" at bounding box center [784, 355] width 91 height 36
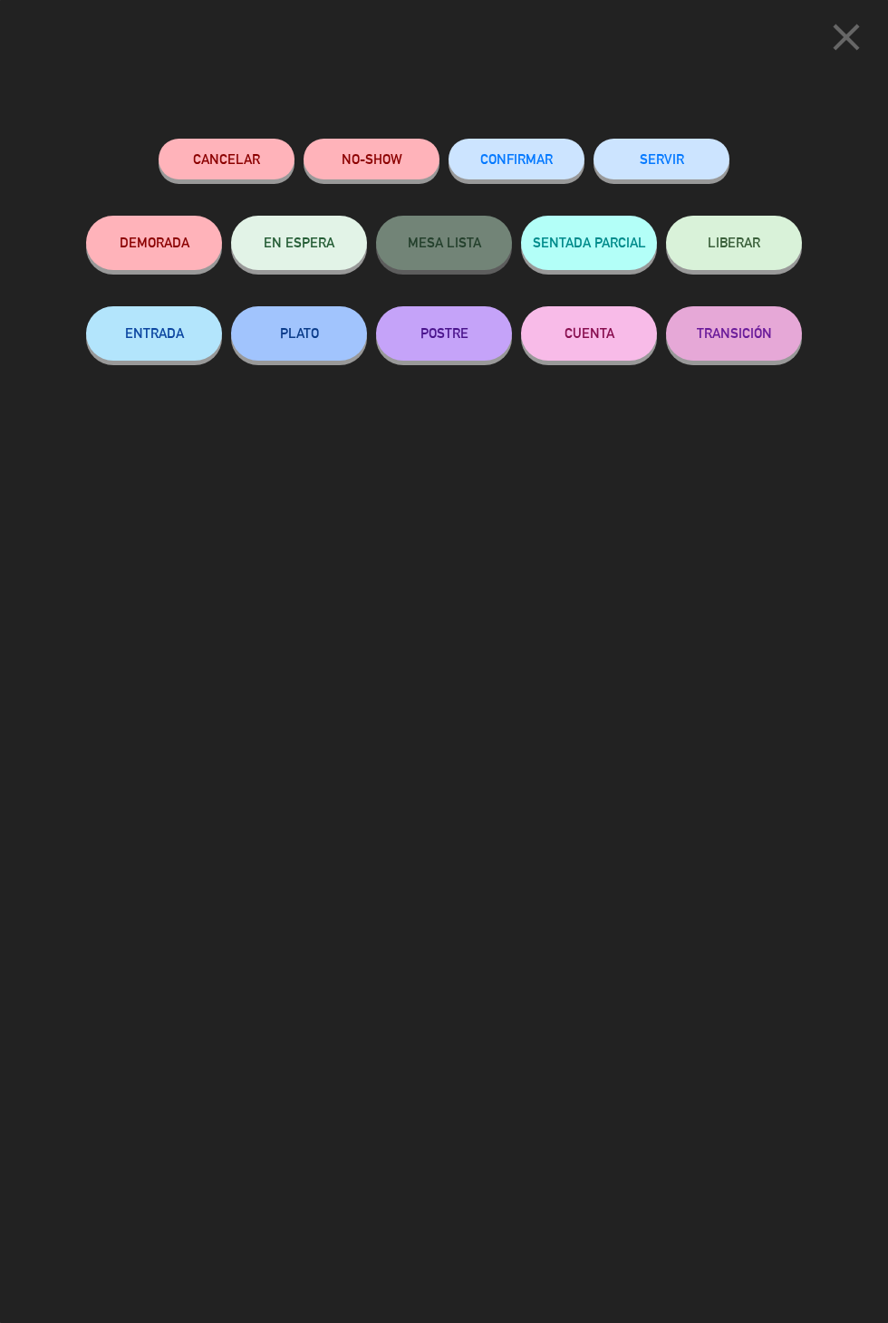
click at [642, 160] on button "SERVIR" at bounding box center [662, 159] width 136 height 41
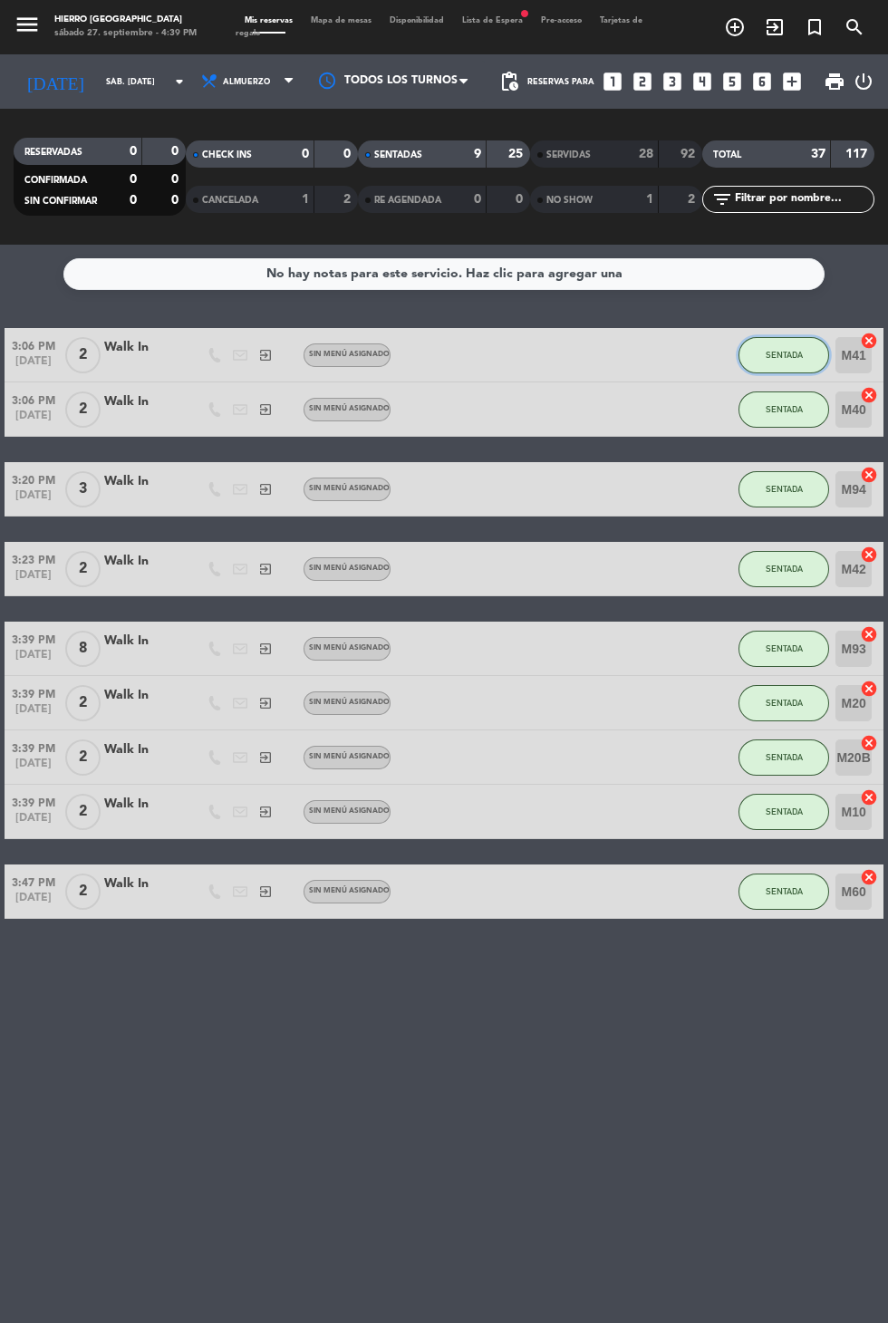
click at [773, 337] on button "SENTADA" at bounding box center [784, 355] width 91 height 36
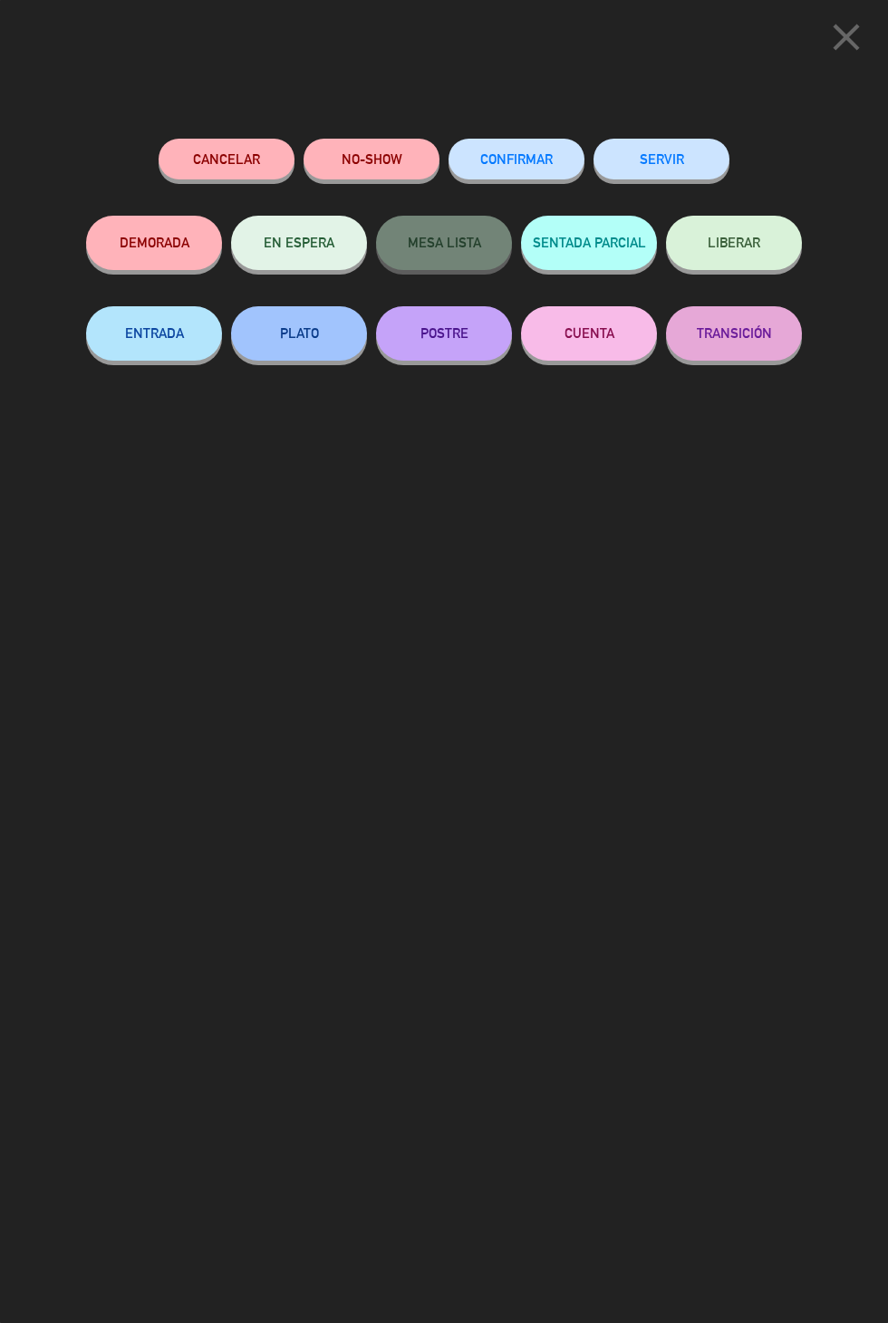
click at [632, 161] on button "SERVIR" at bounding box center [662, 159] width 136 height 41
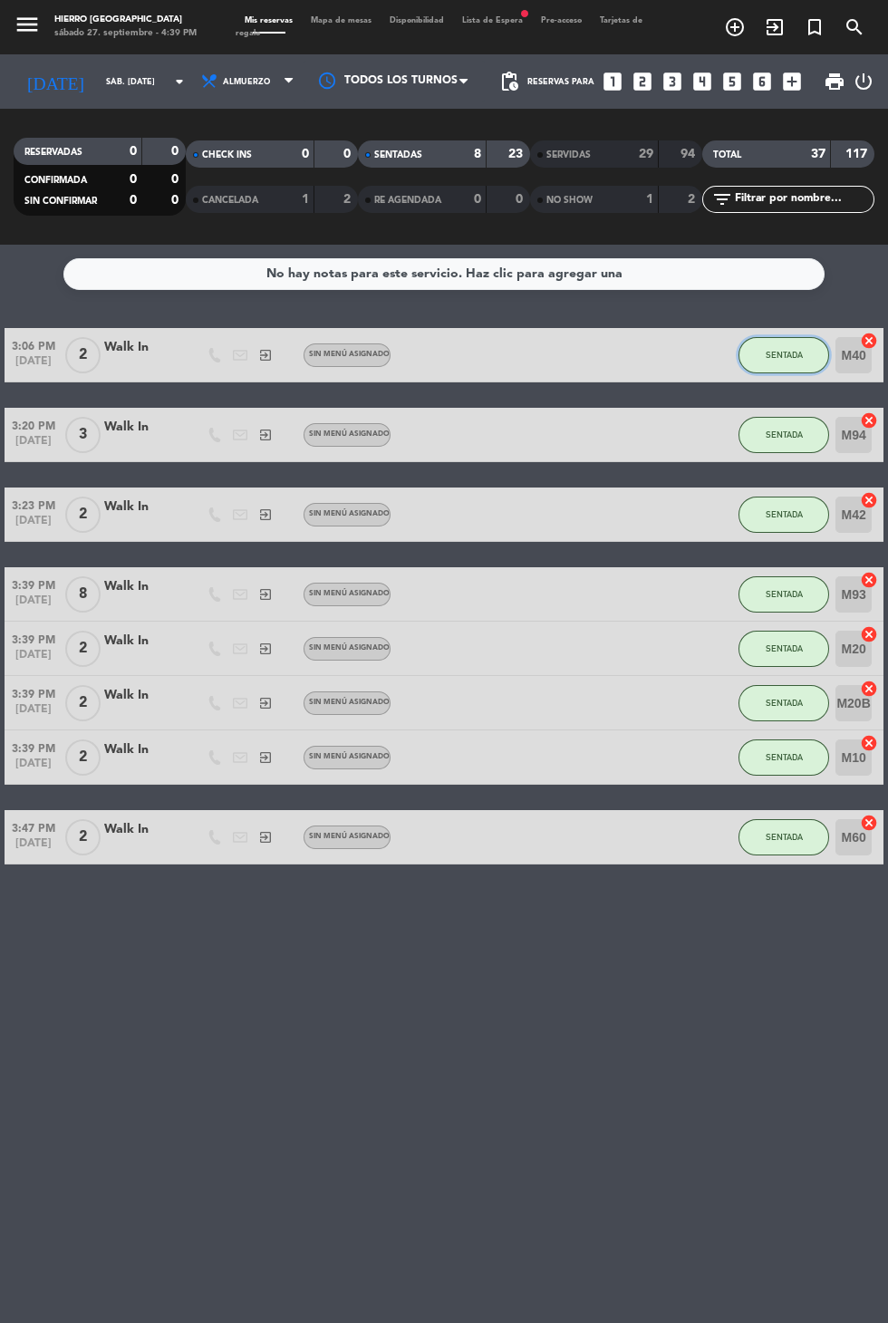
click at [776, 337] on button "SENTADA" at bounding box center [784, 355] width 91 height 36
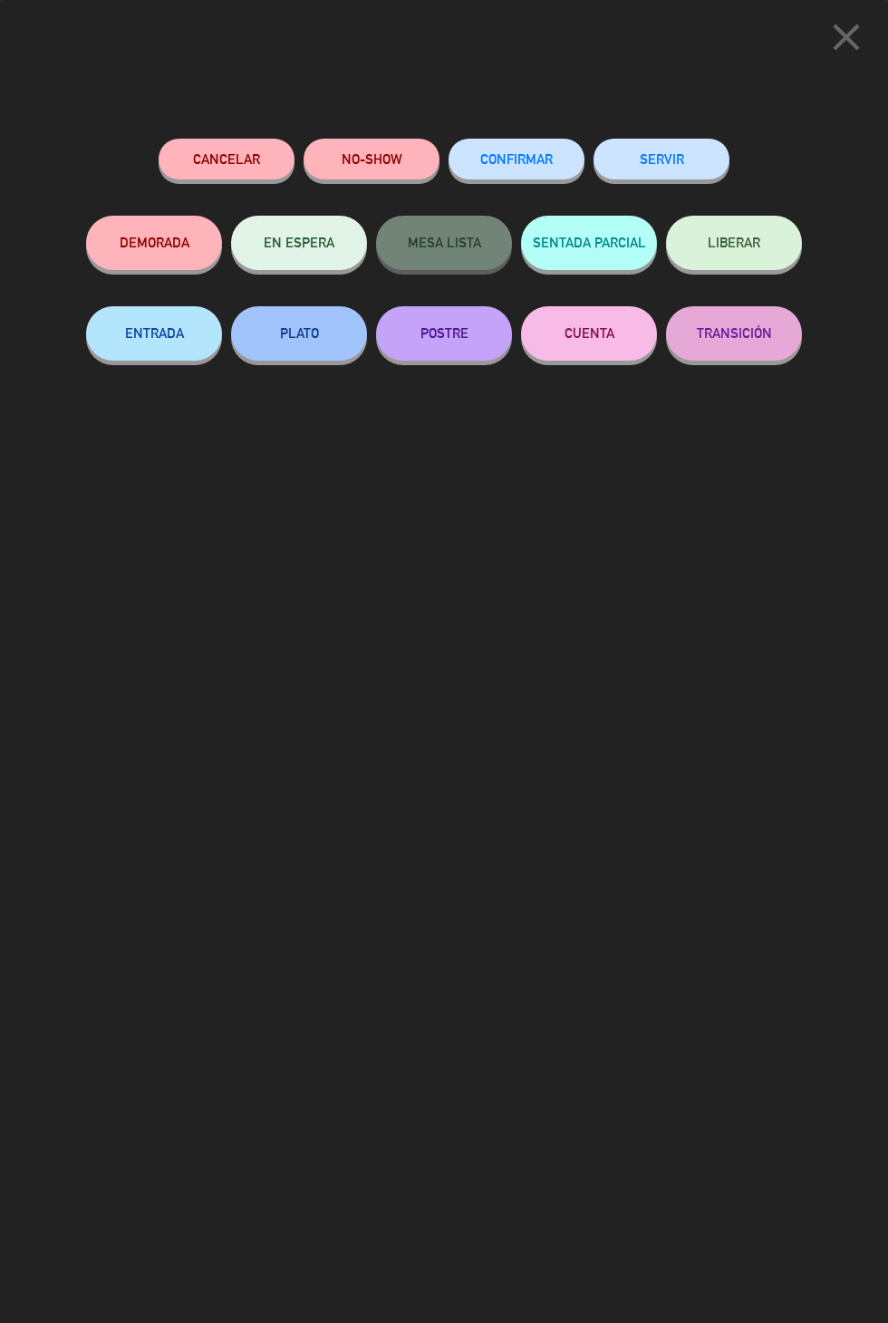
click at [693, 174] on button "SERVIR" at bounding box center [662, 159] width 136 height 41
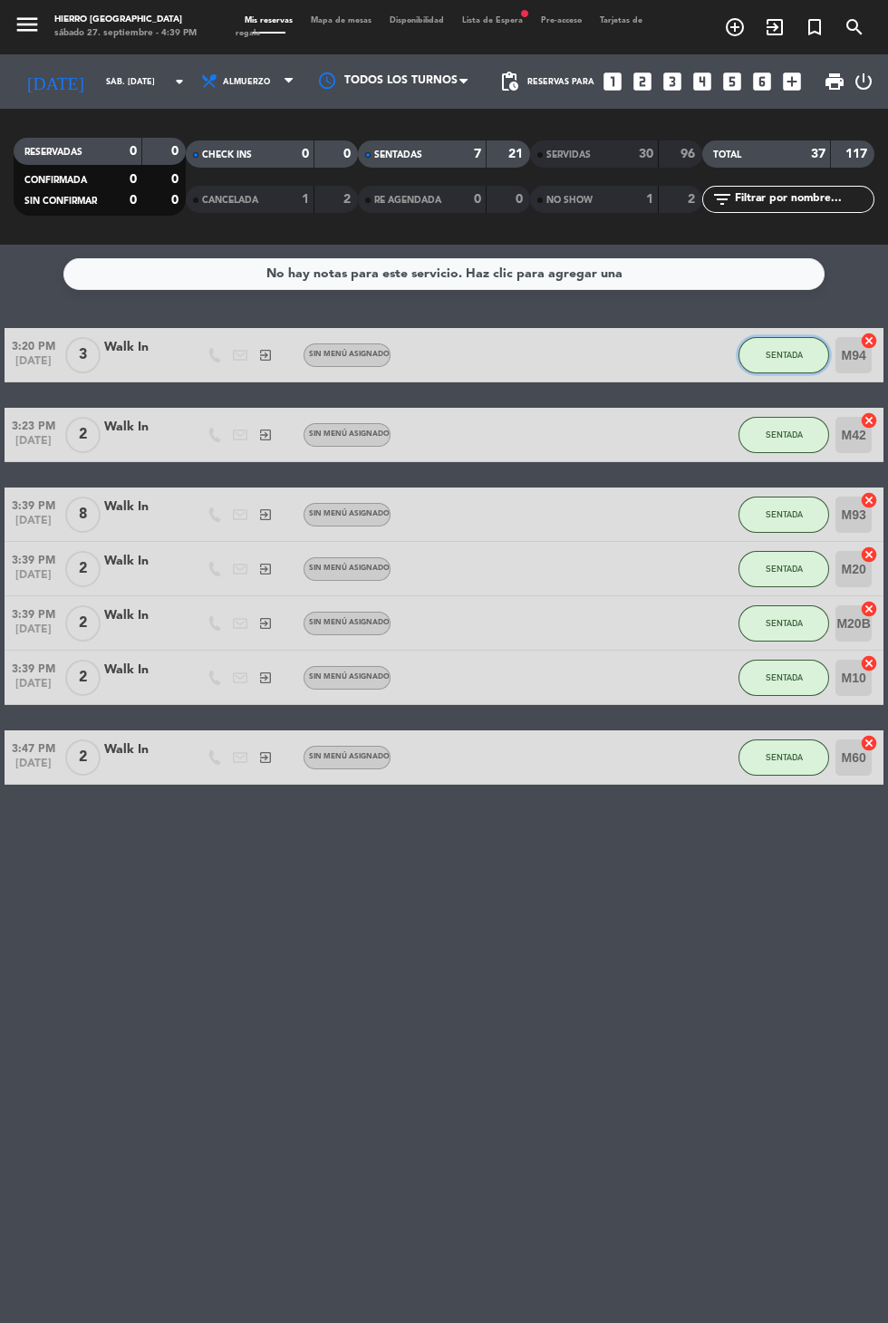
click at [796, 337] on button "SENTADA" at bounding box center [784, 355] width 91 height 36
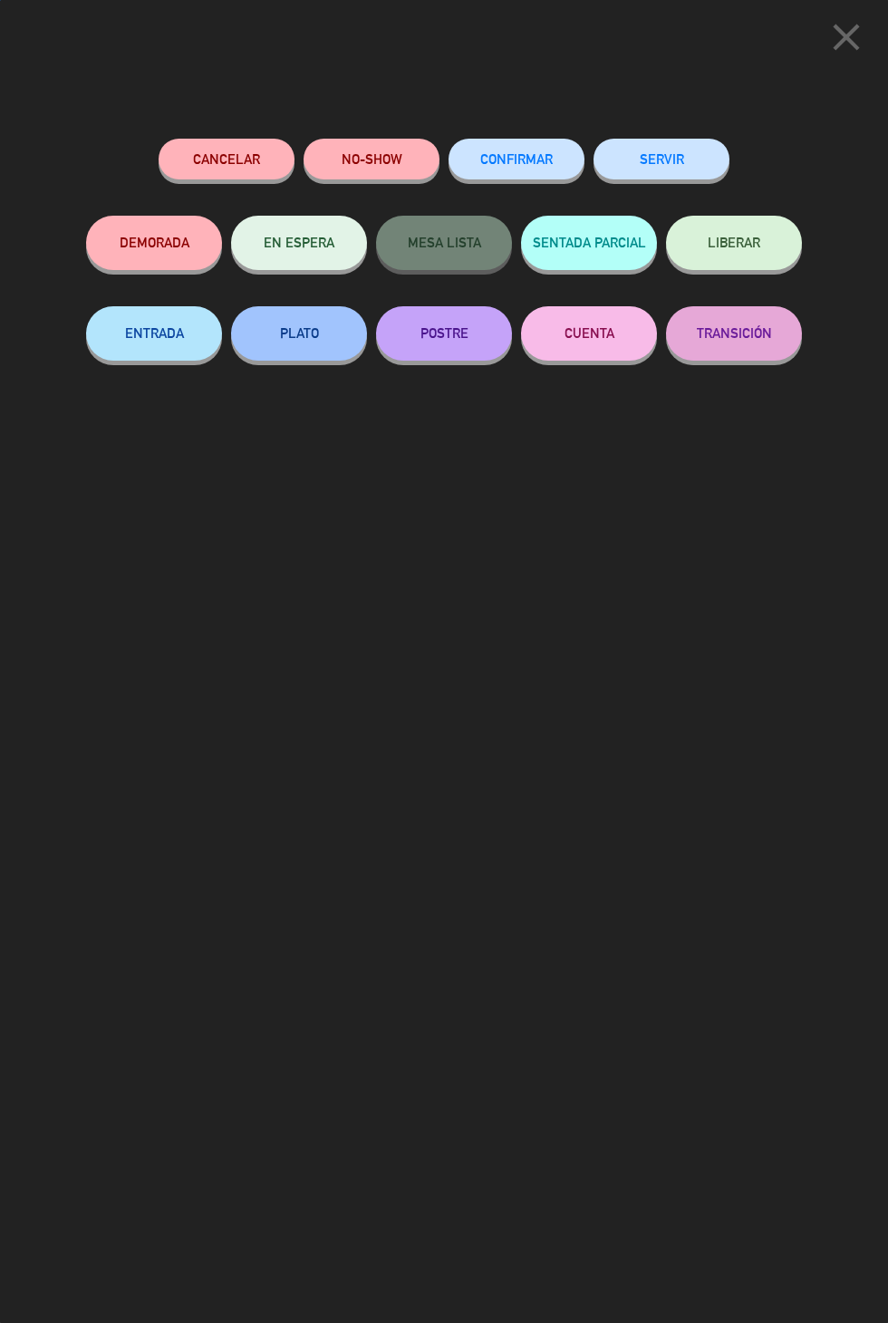
click at [658, 144] on button "SERVIR" at bounding box center [662, 159] width 136 height 41
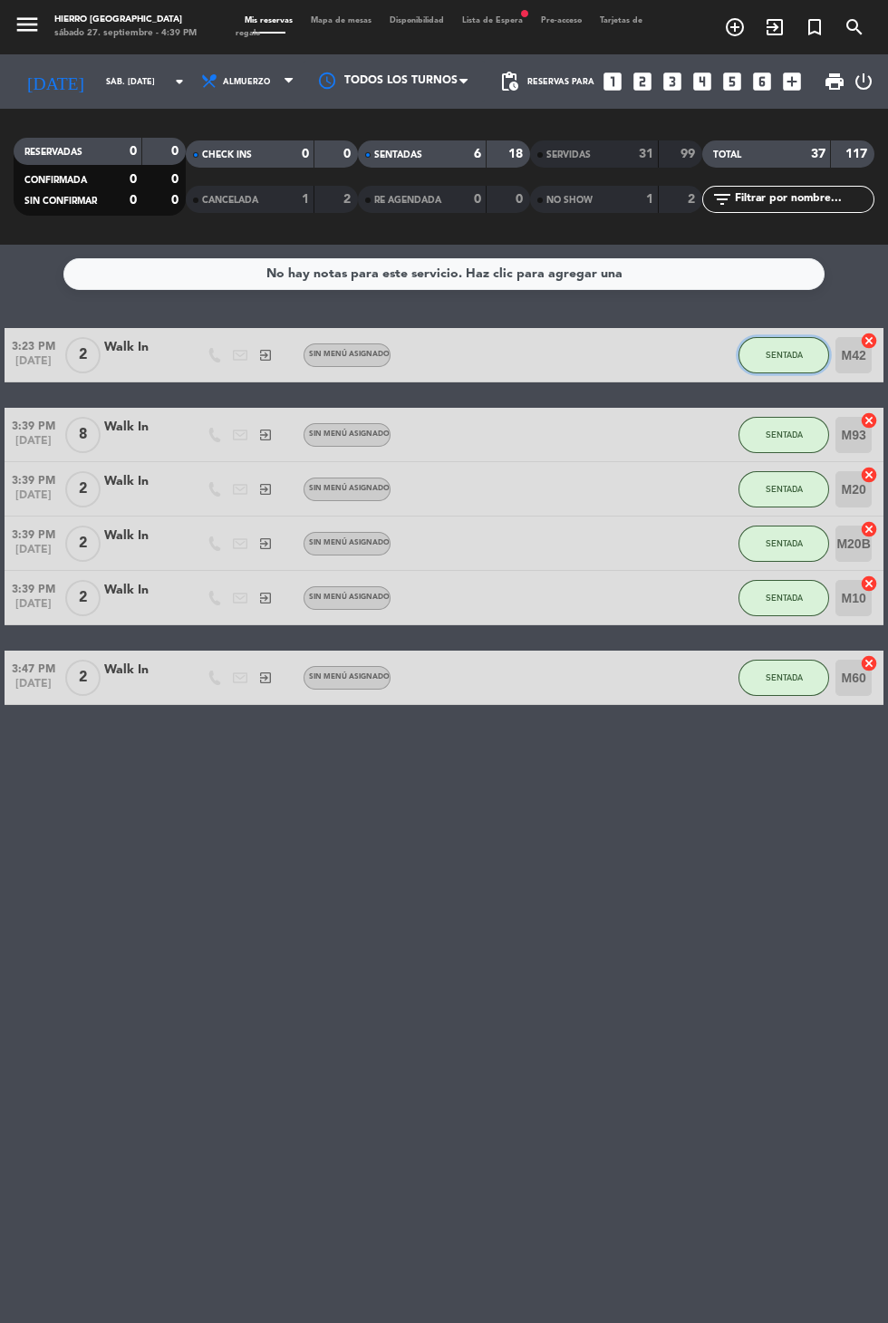
click at [779, 350] on span "SENTADA" at bounding box center [784, 355] width 37 height 10
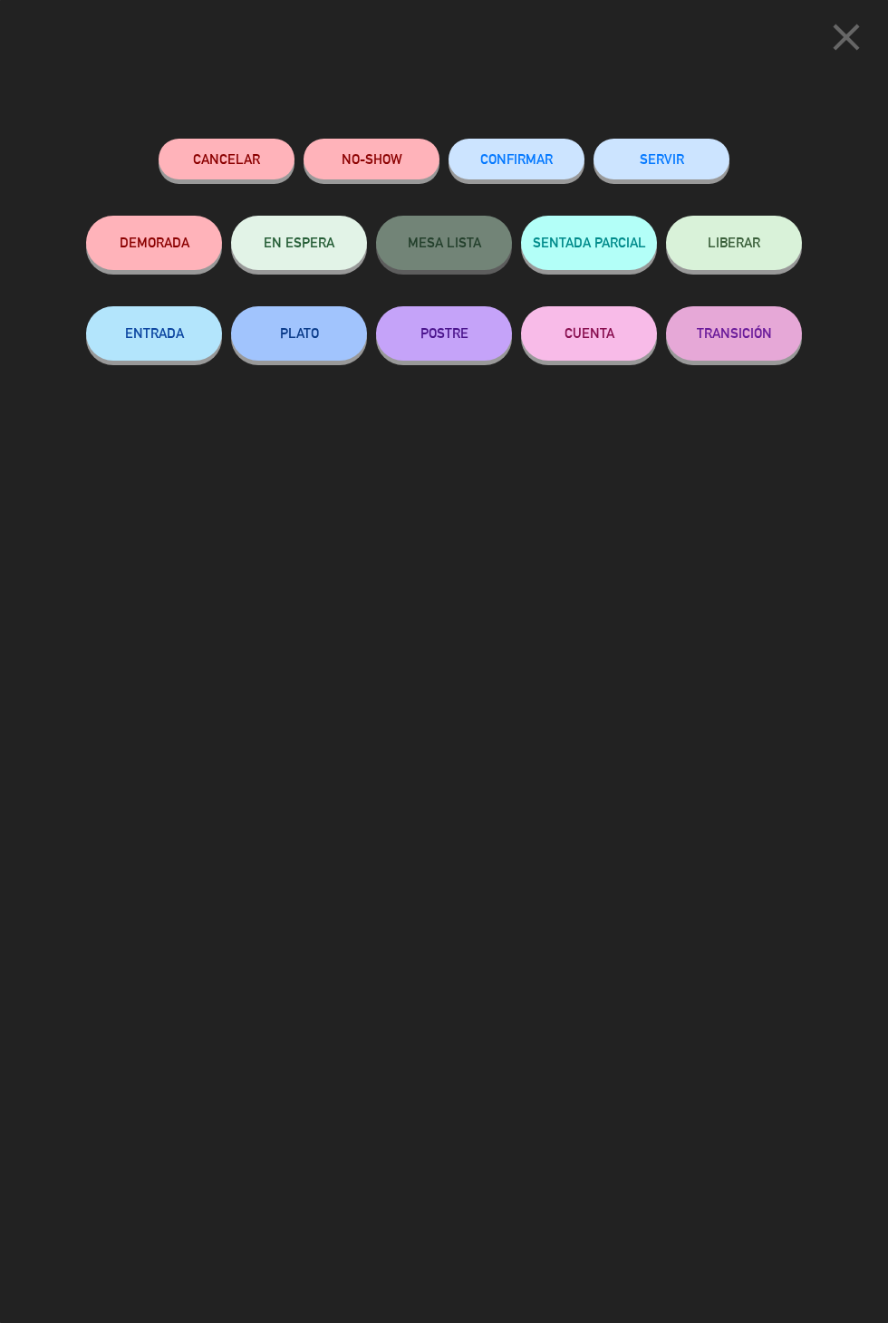
click at [657, 164] on button "SERVIR" at bounding box center [662, 159] width 136 height 41
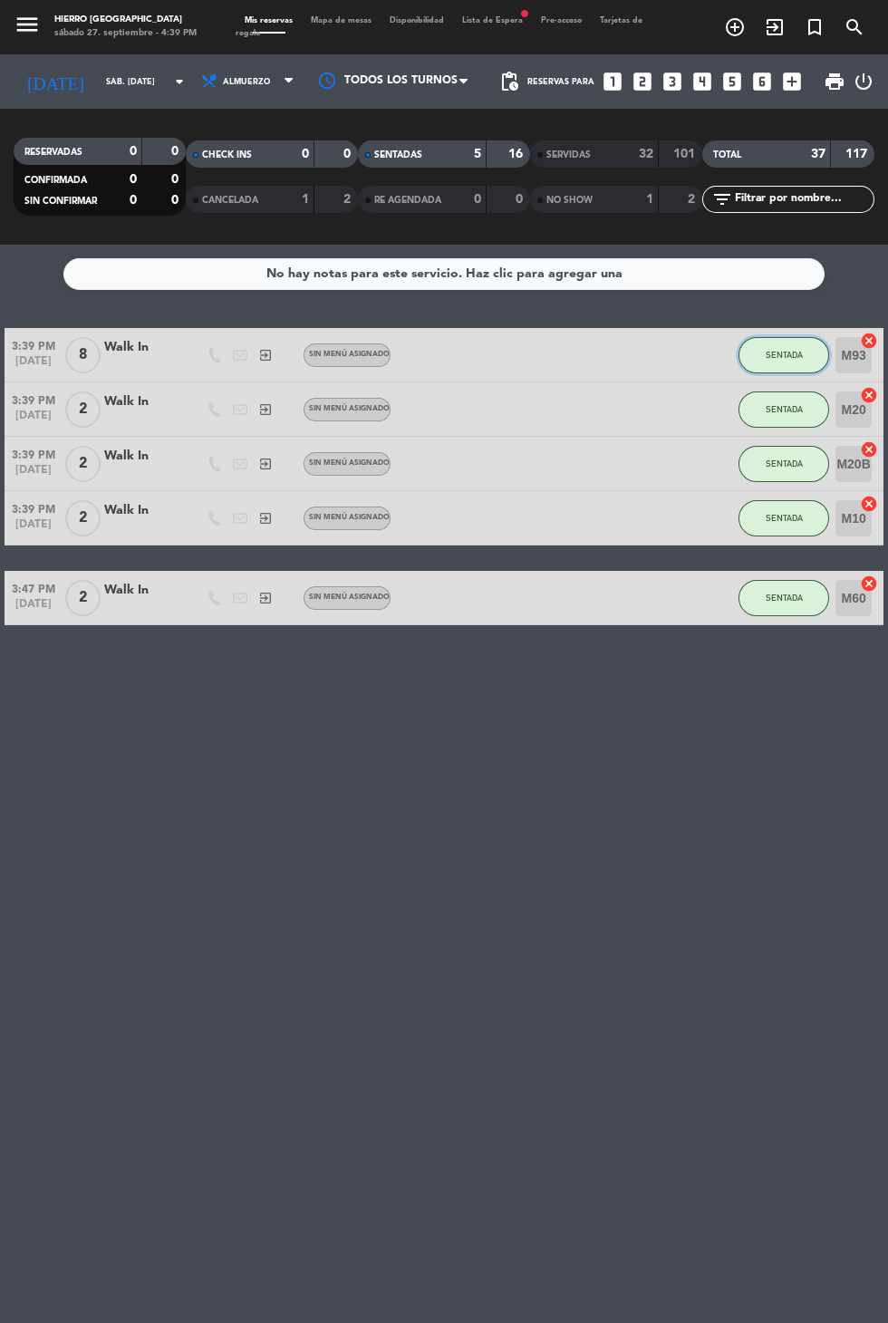
click at [786, 350] on span "SENTADA" at bounding box center [784, 355] width 37 height 10
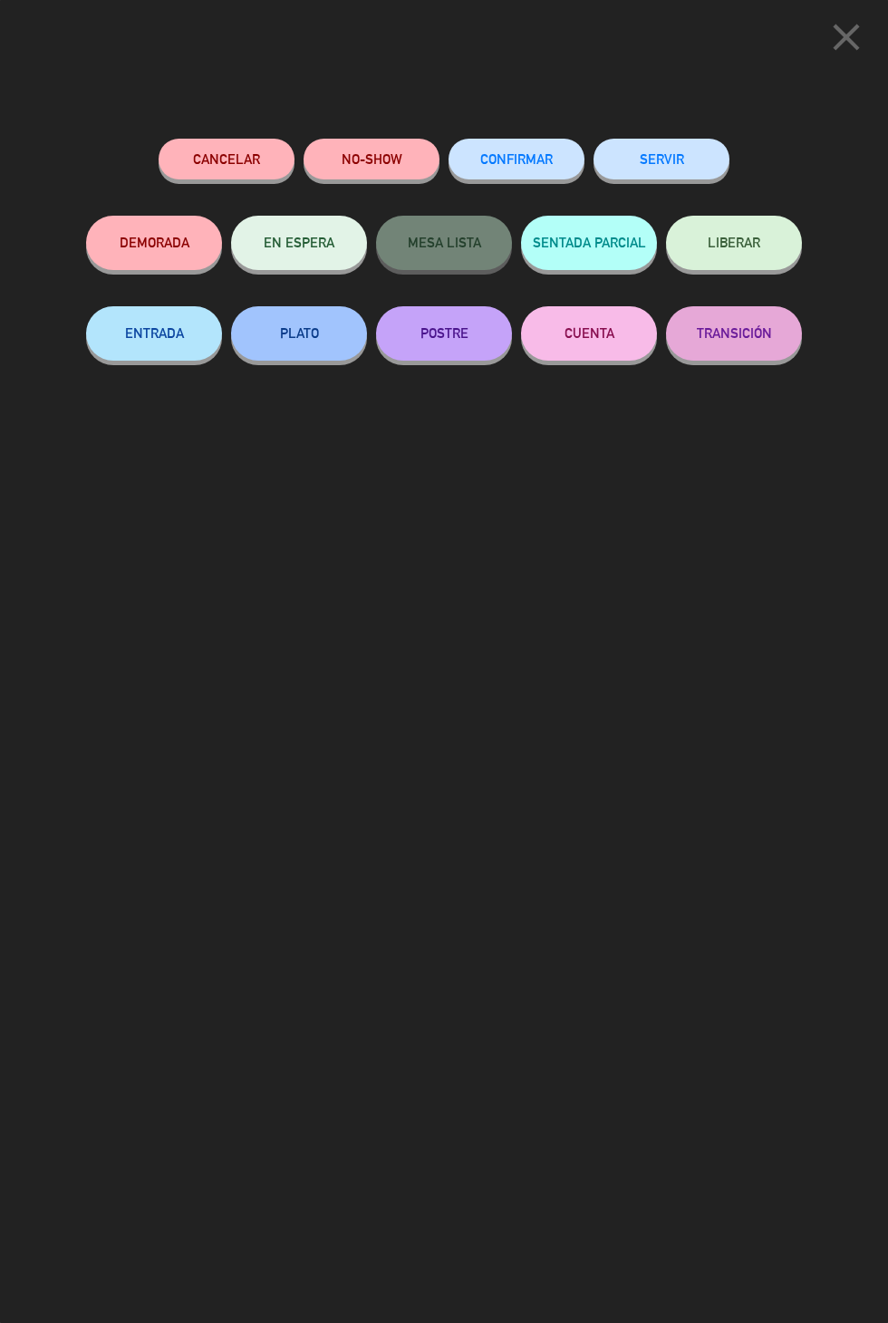
click at [676, 161] on button "SERVIR" at bounding box center [662, 159] width 136 height 41
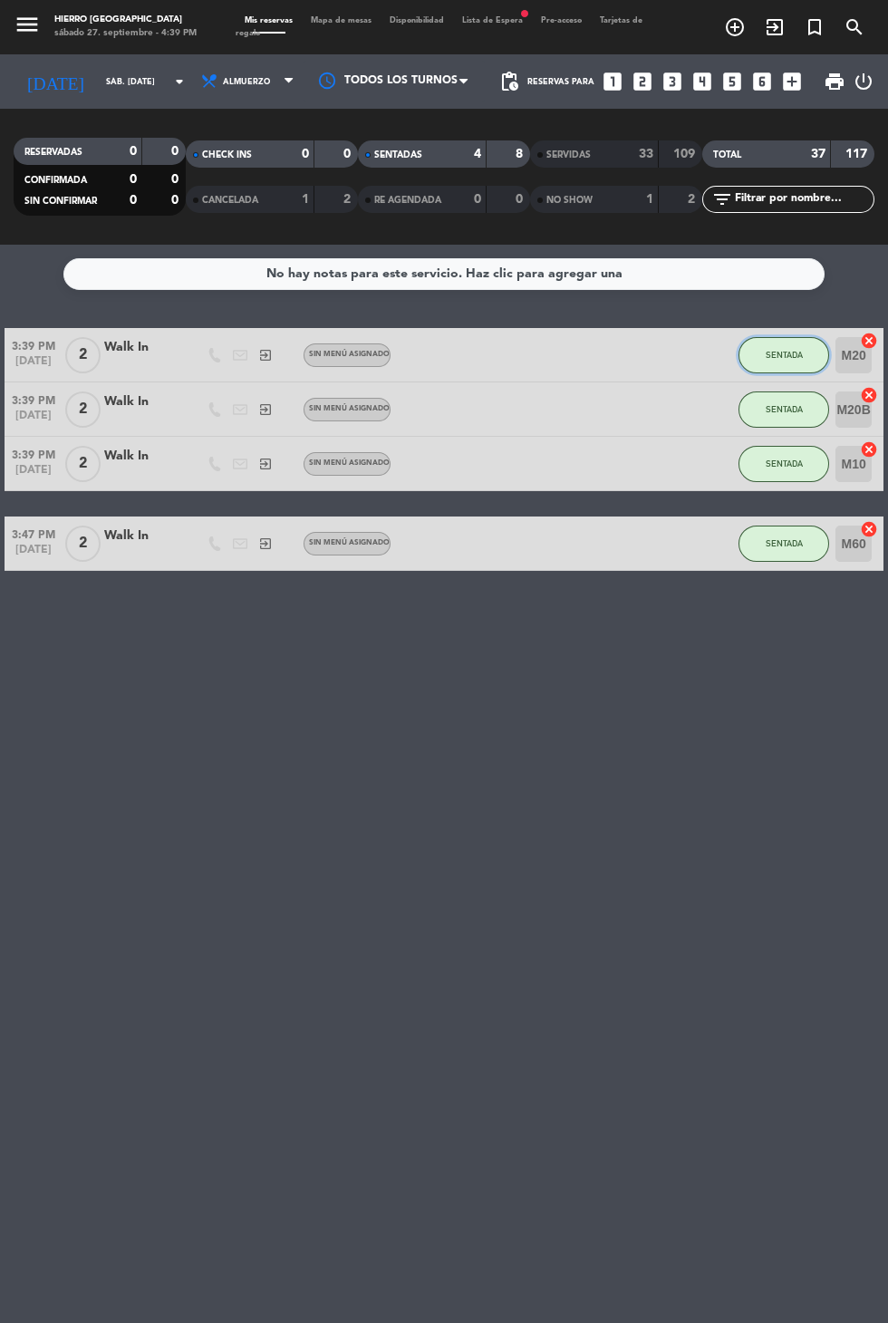
click at [790, 337] on button "SENTADA" at bounding box center [784, 355] width 91 height 36
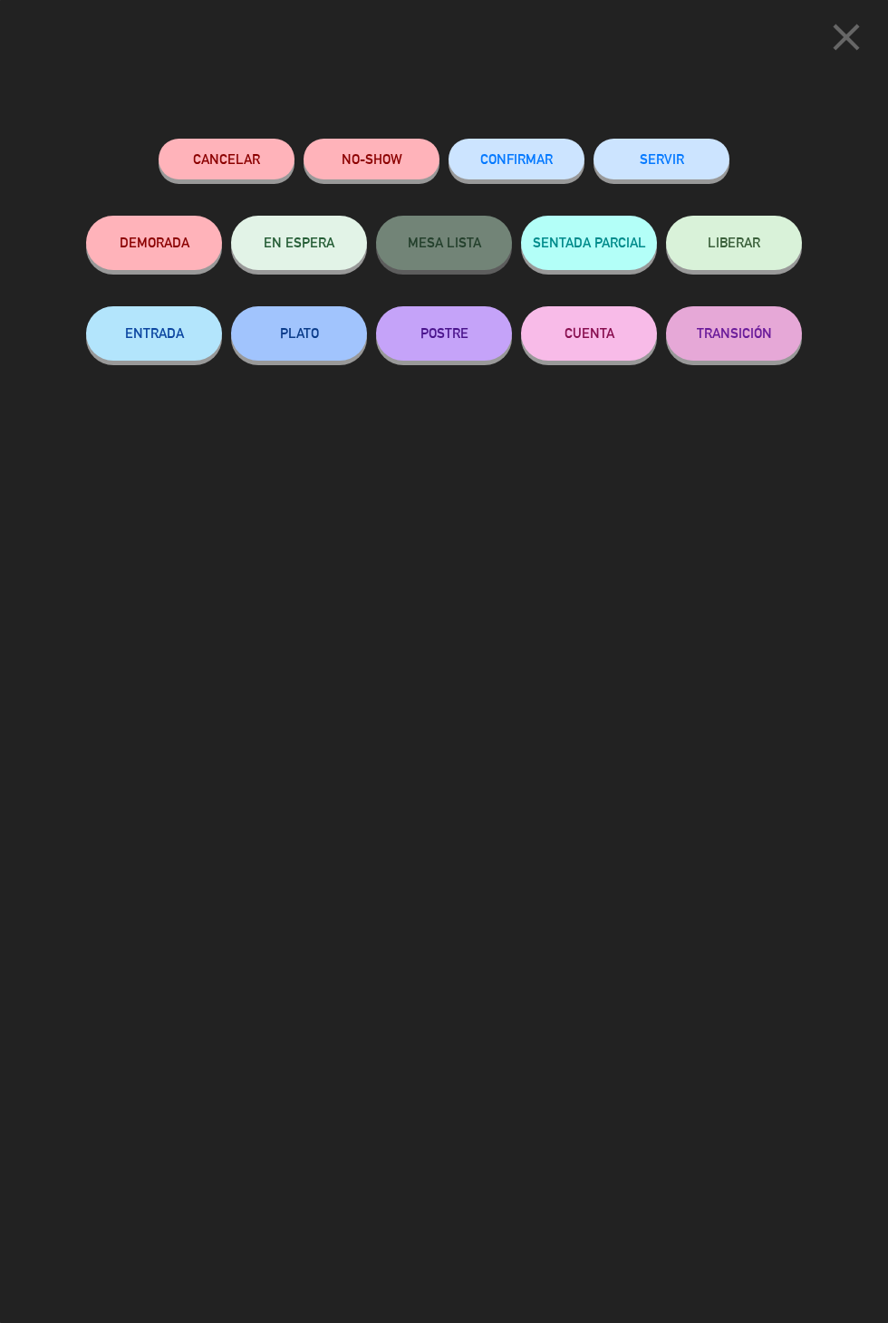
click at [637, 140] on div "SERVIR" at bounding box center [662, 177] width 136 height 77
click at [645, 151] on button "SERVIR" at bounding box center [662, 159] width 136 height 41
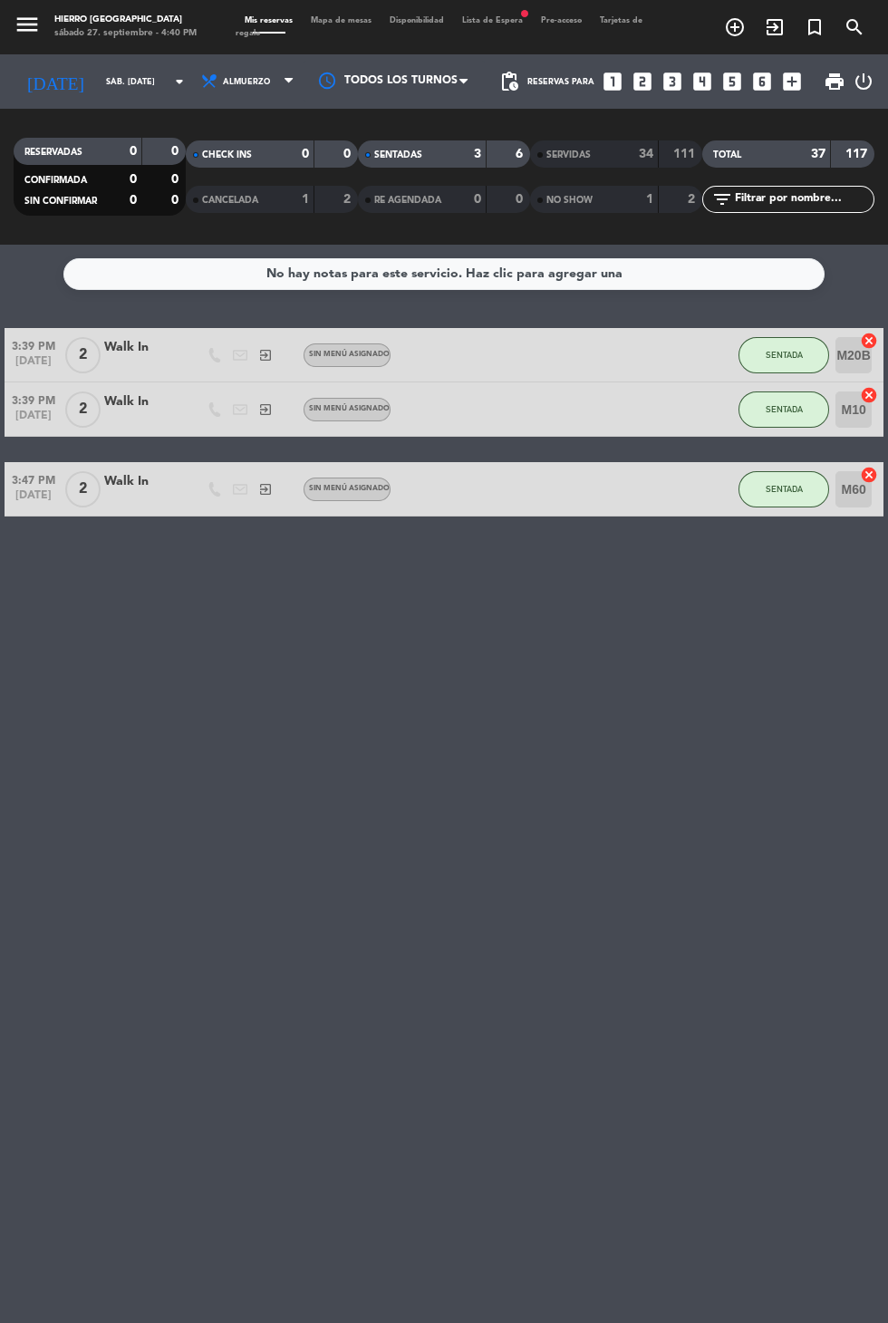
scroll to position [46, 0]
click at [742, 328] on div "SENTADA" at bounding box center [784, 354] width 91 height 53
click at [793, 337] on button "SENTADA" at bounding box center [784, 355] width 91 height 36
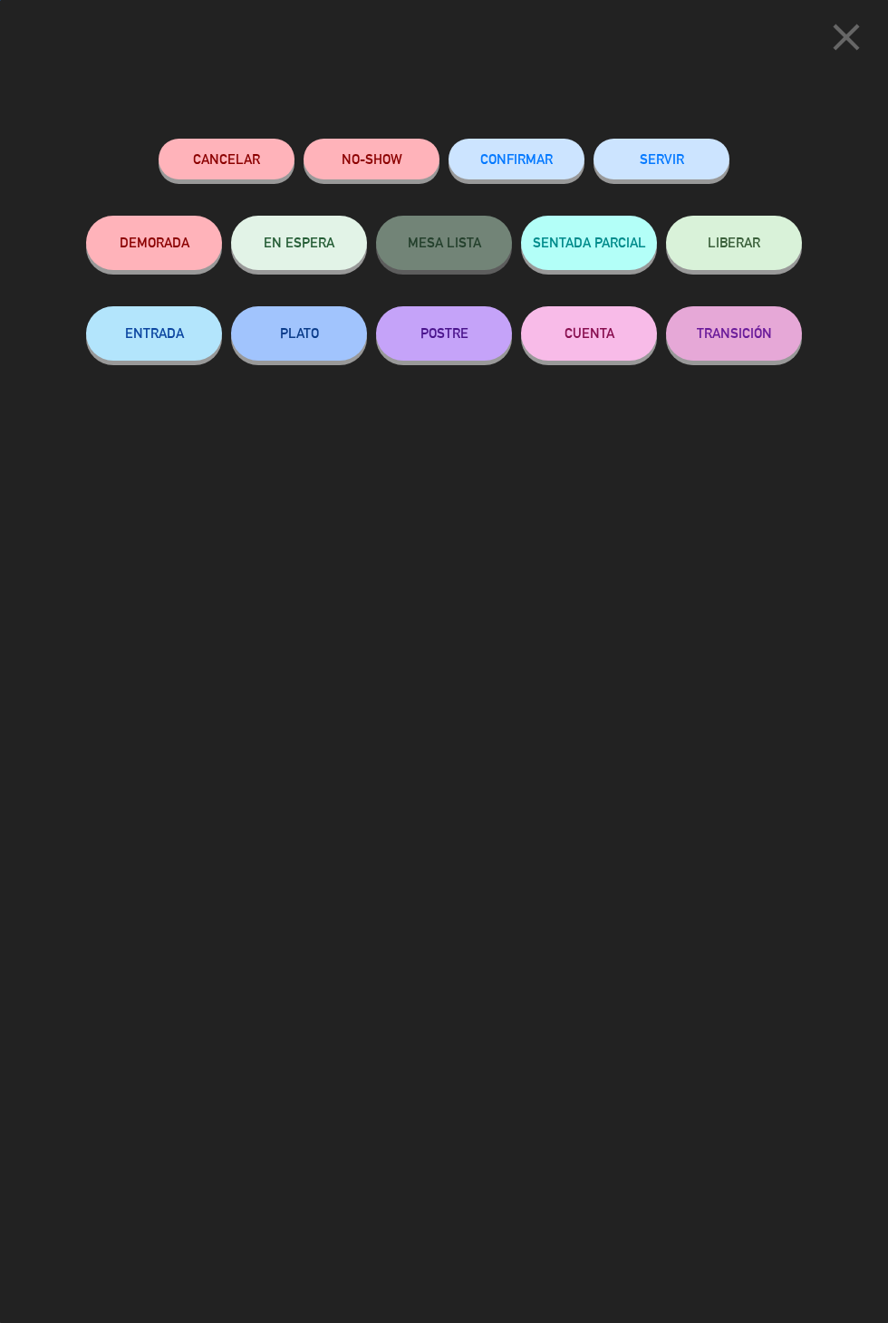
click at [636, 149] on button "SERVIR" at bounding box center [662, 159] width 136 height 41
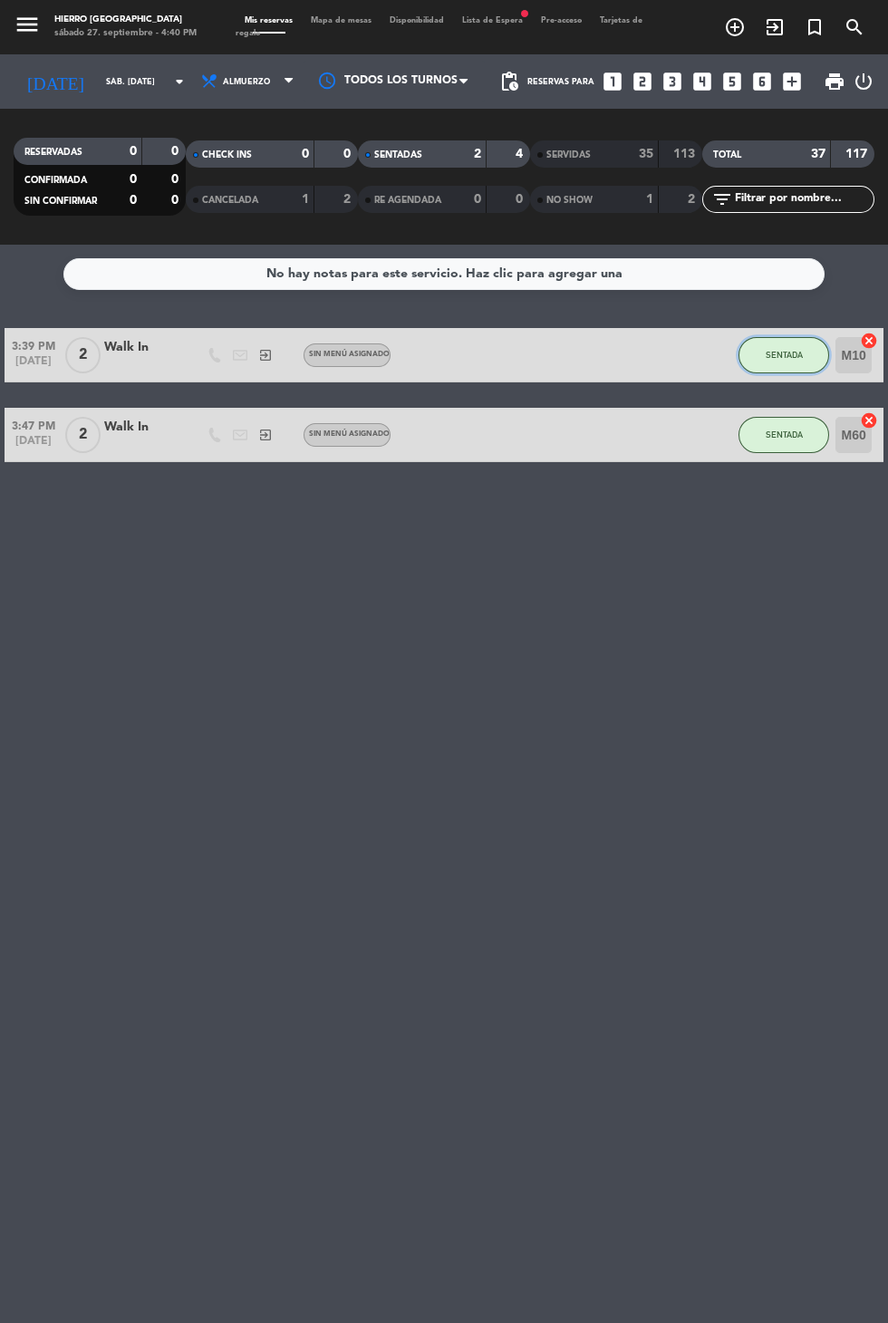
click at [790, 337] on button "SENTADA" at bounding box center [784, 355] width 91 height 36
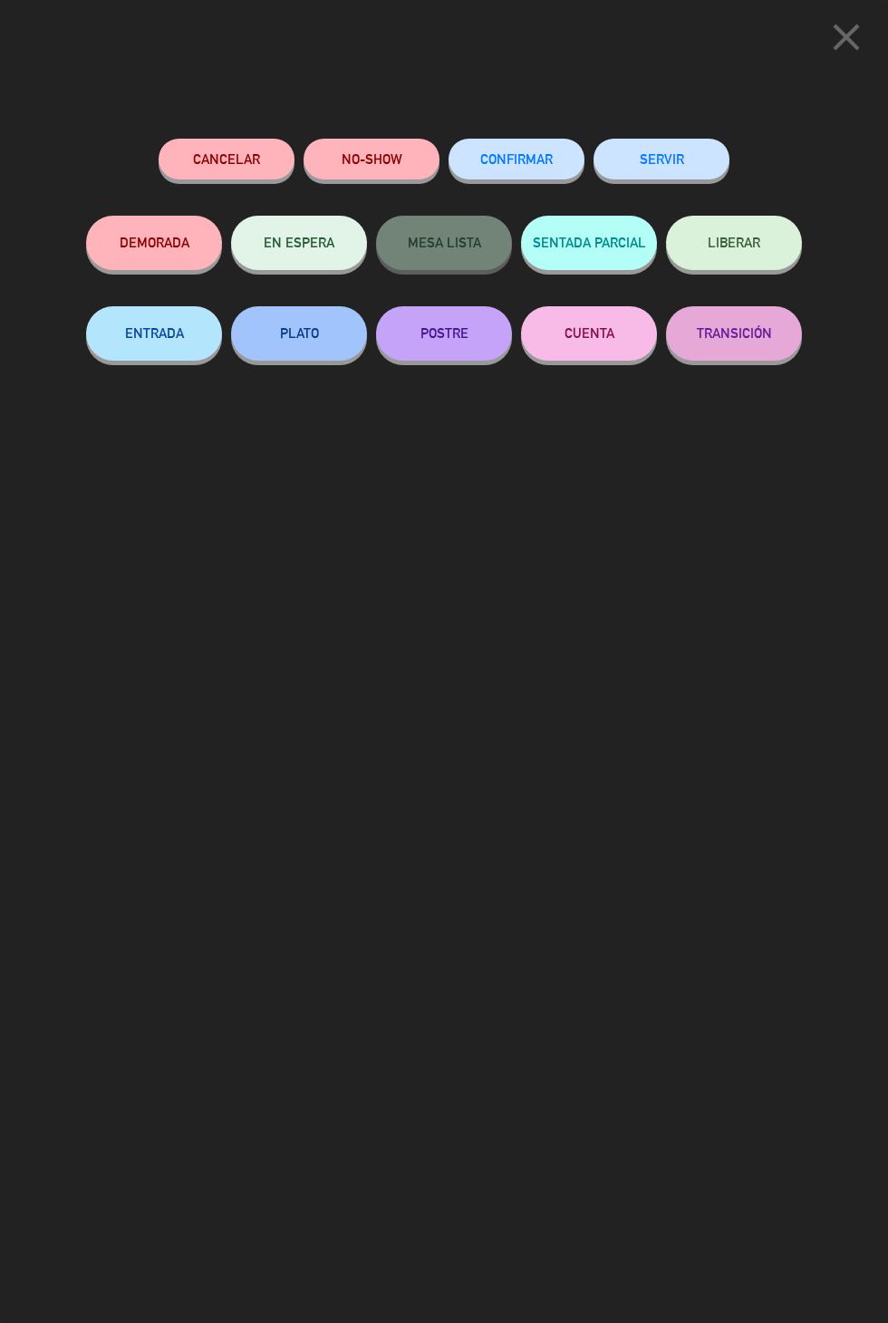
click at [693, 147] on button "SERVIR" at bounding box center [662, 159] width 136 height 41
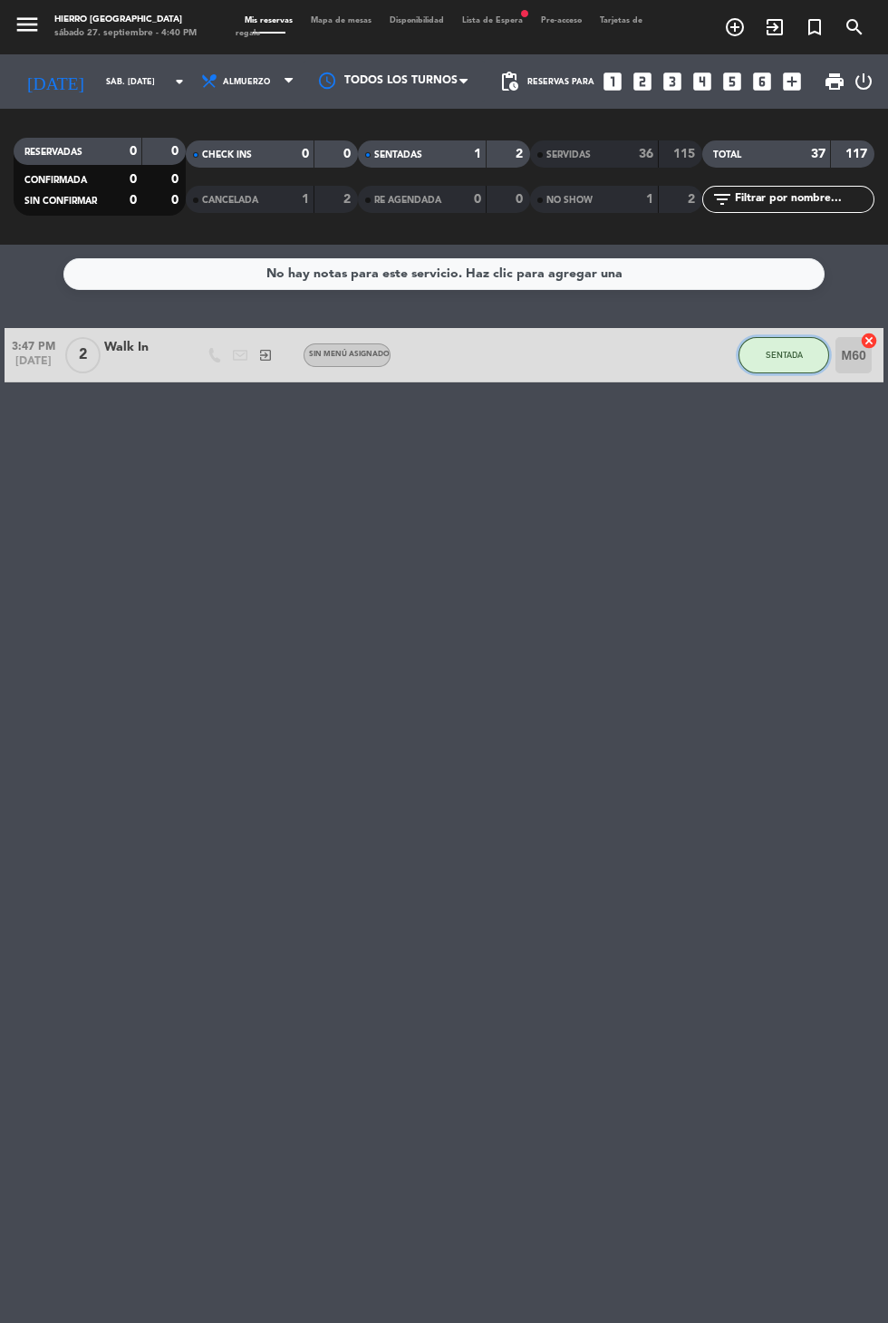
click at [776, 337] on button "SENTADA" at bounding box center [784, 355] width 91 height 36
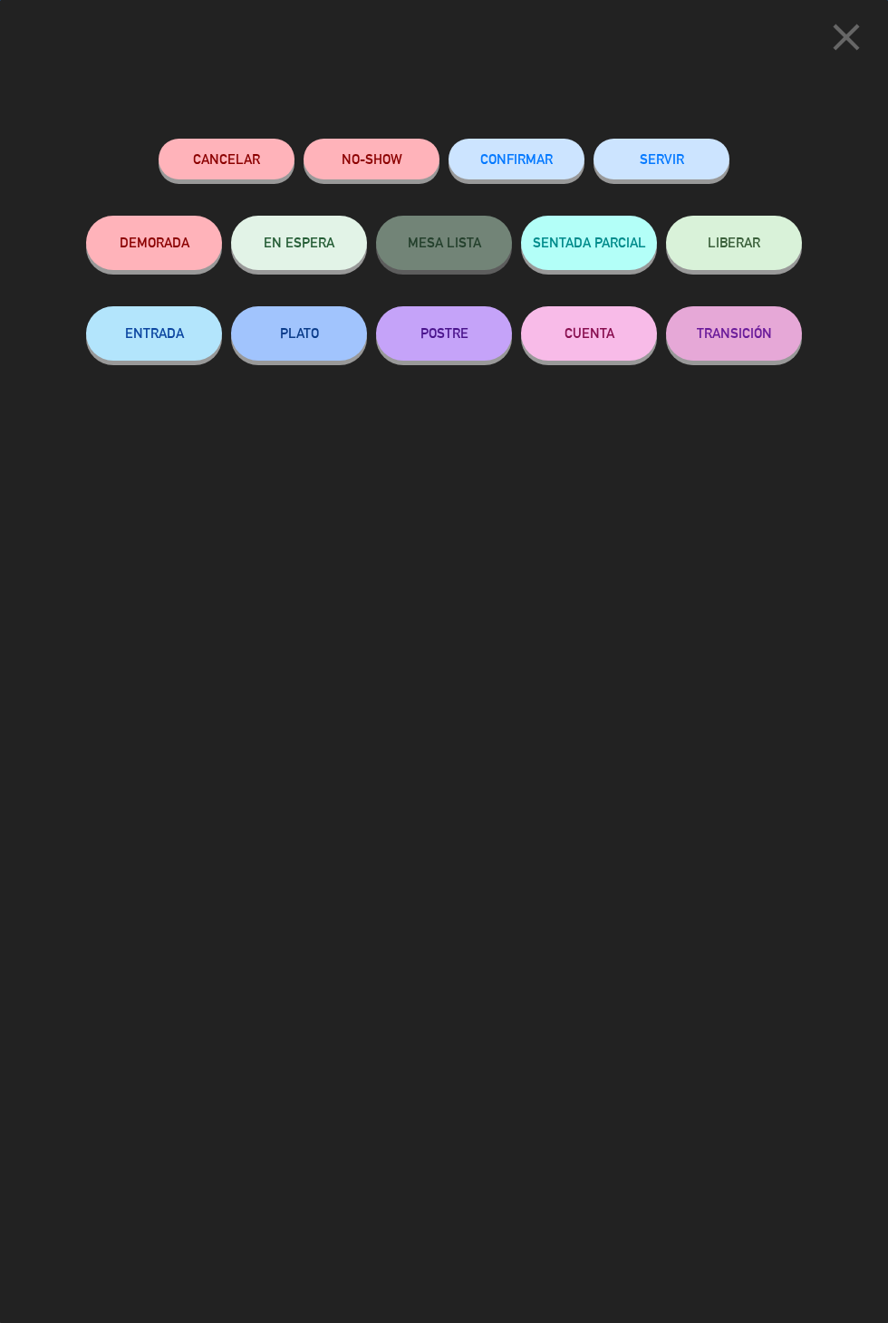
click at [630, 195] on div "SERVIR" at bounding box center [662, 177] width 136 height 77
click at [701, 151] on button "SERVIR" at bounding box center [662, 159] width 136 height 41
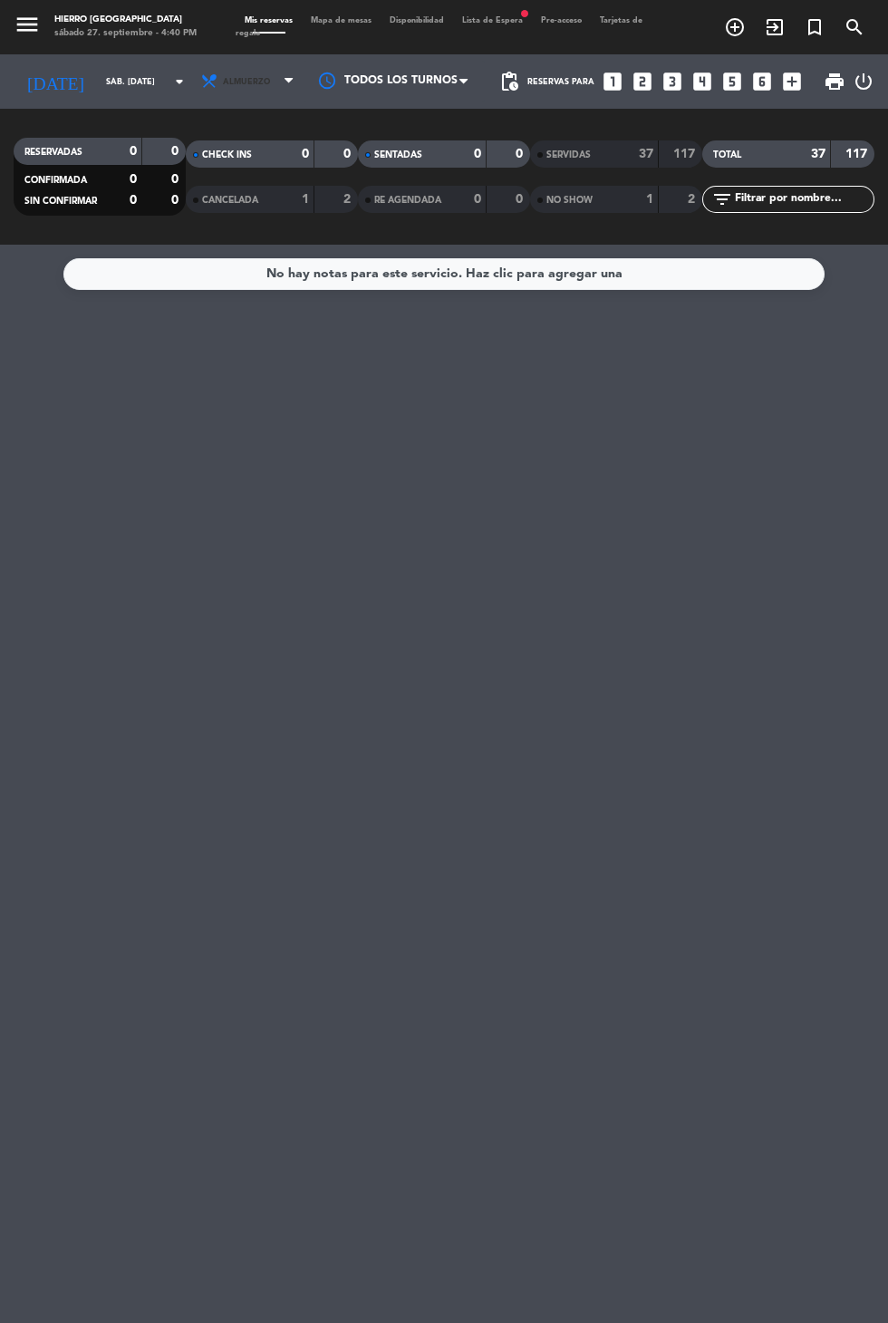
click at [223, 77] on span "Almuerzo" at bounding box center [246, 82] width 47 height 10
click at [215, 167] on div "menu Hierro Palermo sábado 27. septiembre - 4:40 PM Mis reservas Mapa de mesas …" at bounding box center [444, 122] width 888 height 245
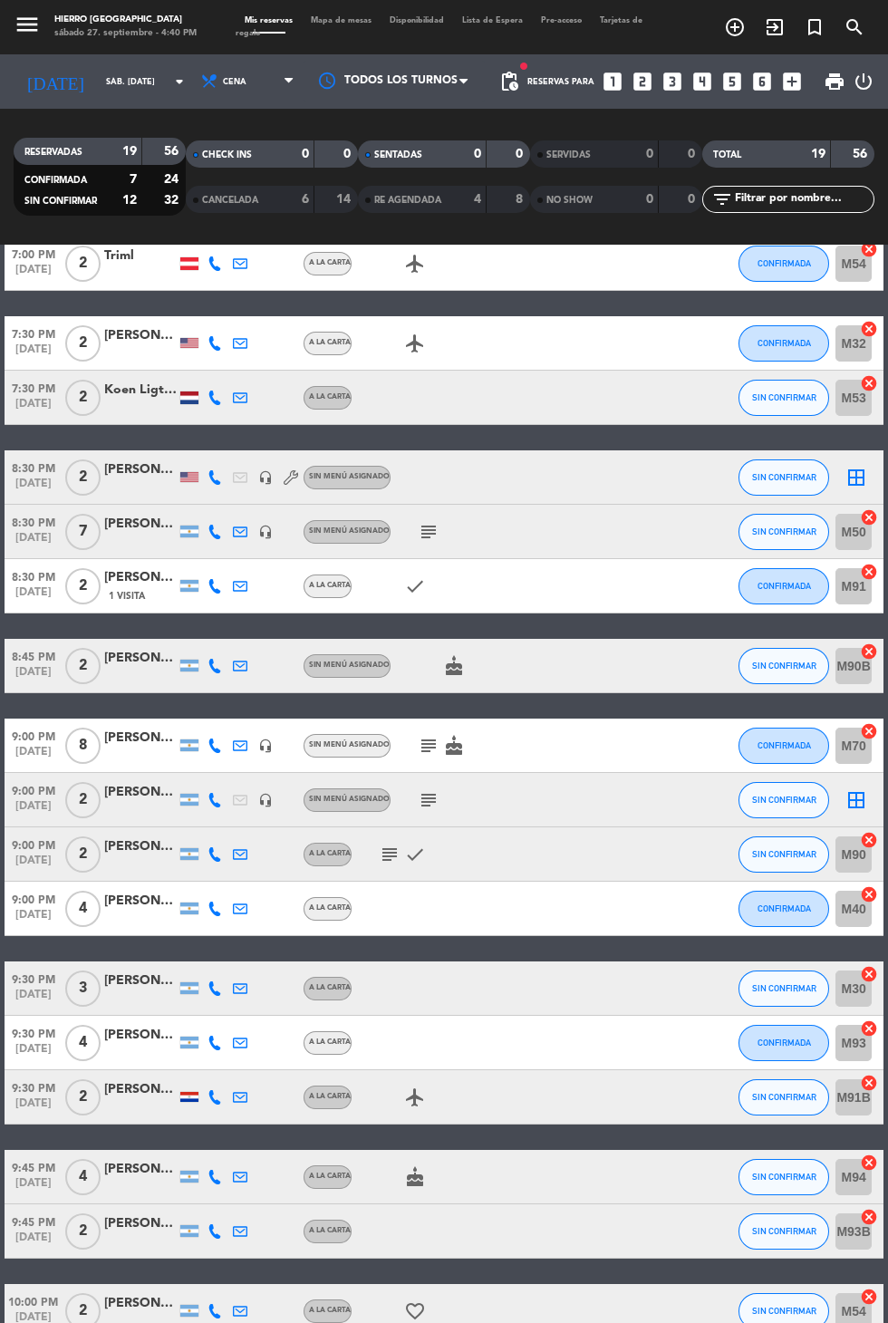
scroll to position [103, 0]
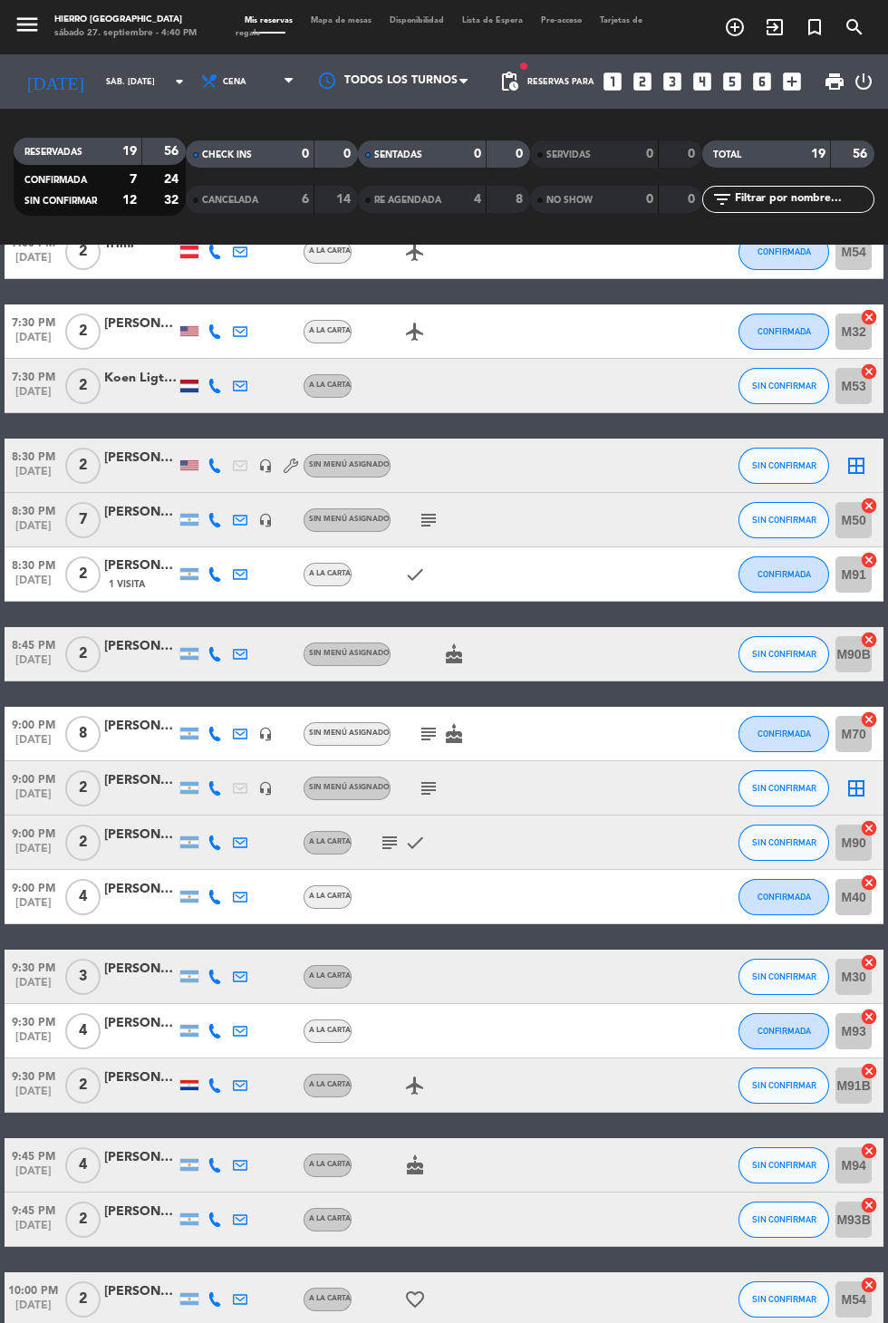
click at [378, 784] on span "Sin menú asignado" at bounding box center [349, 787] width 81 height 7
click at [434, 778] on icon "subject" at bounding box center [429, 789] width 22 height 22
click at [849, 778] on icon "border_all" at bounding box center [857, 789] width 22 height 22
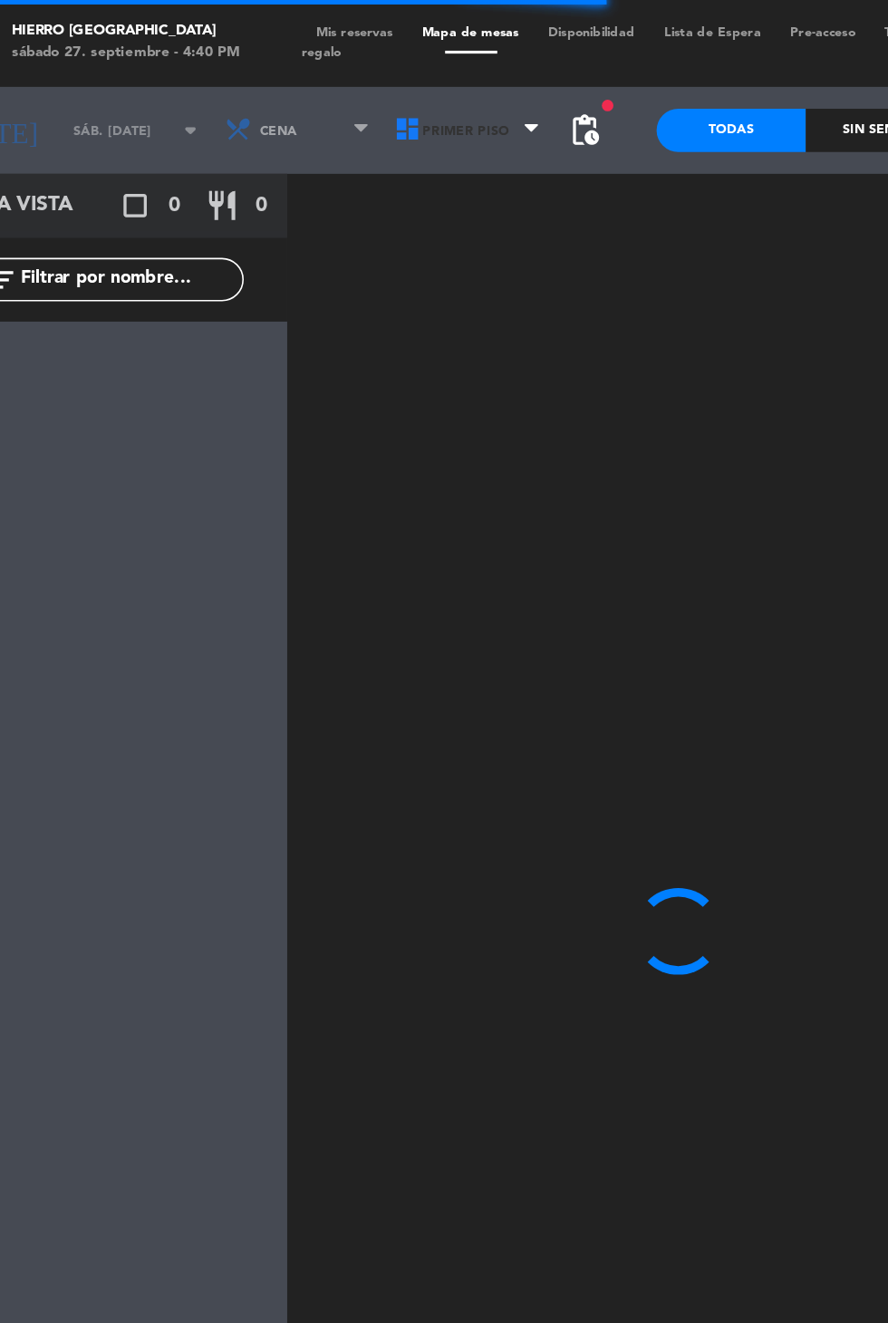
click at [294, 88] on icon at bounding box center [303, 82] width 18 height 18
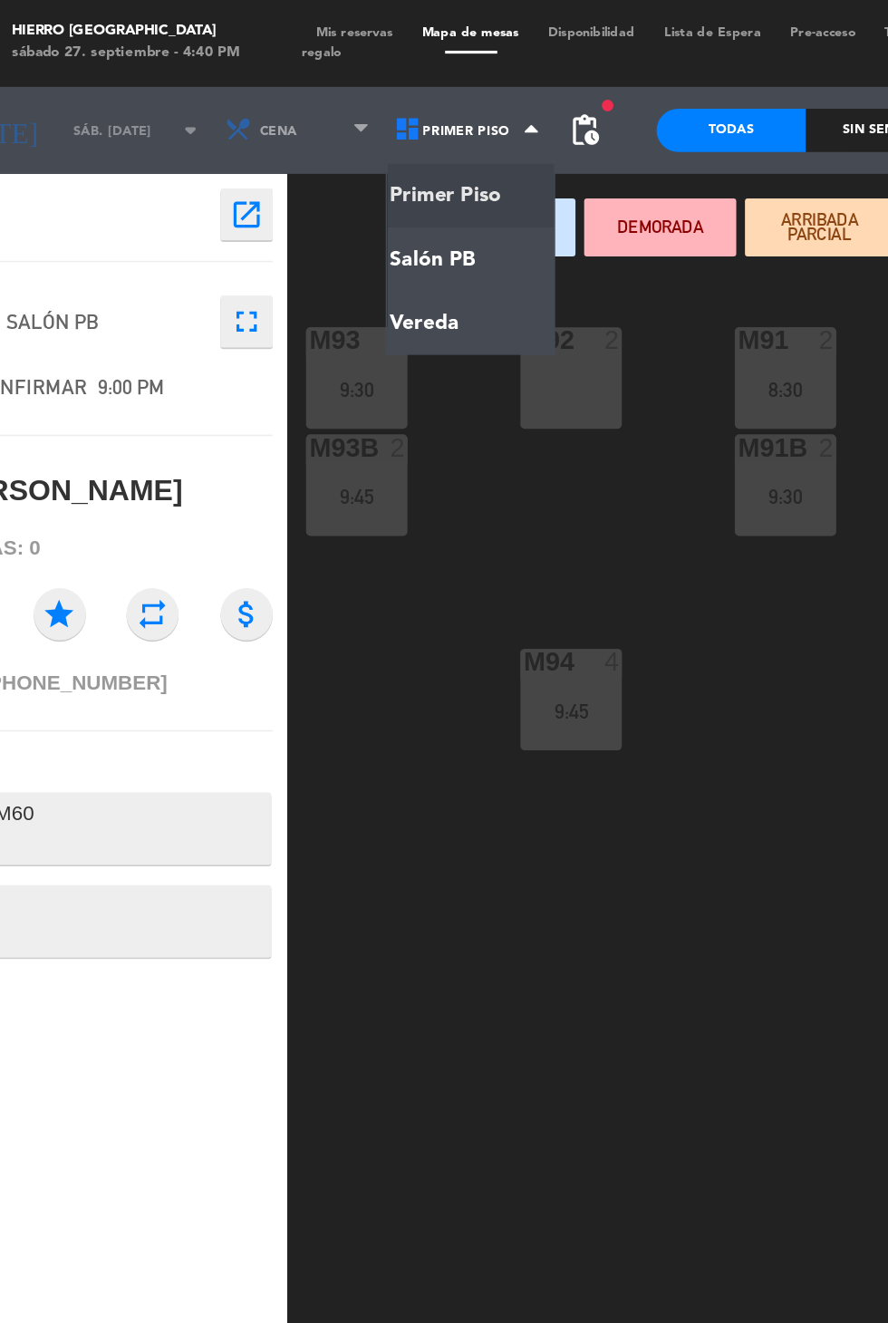
click at [296, 174] on ng-component "menu Hierro Palermo sábado 27. septiembre - 4:40 PM Mis reservas Mapa de mesas …" at bounding box center [444, 660] width 888 height 1321
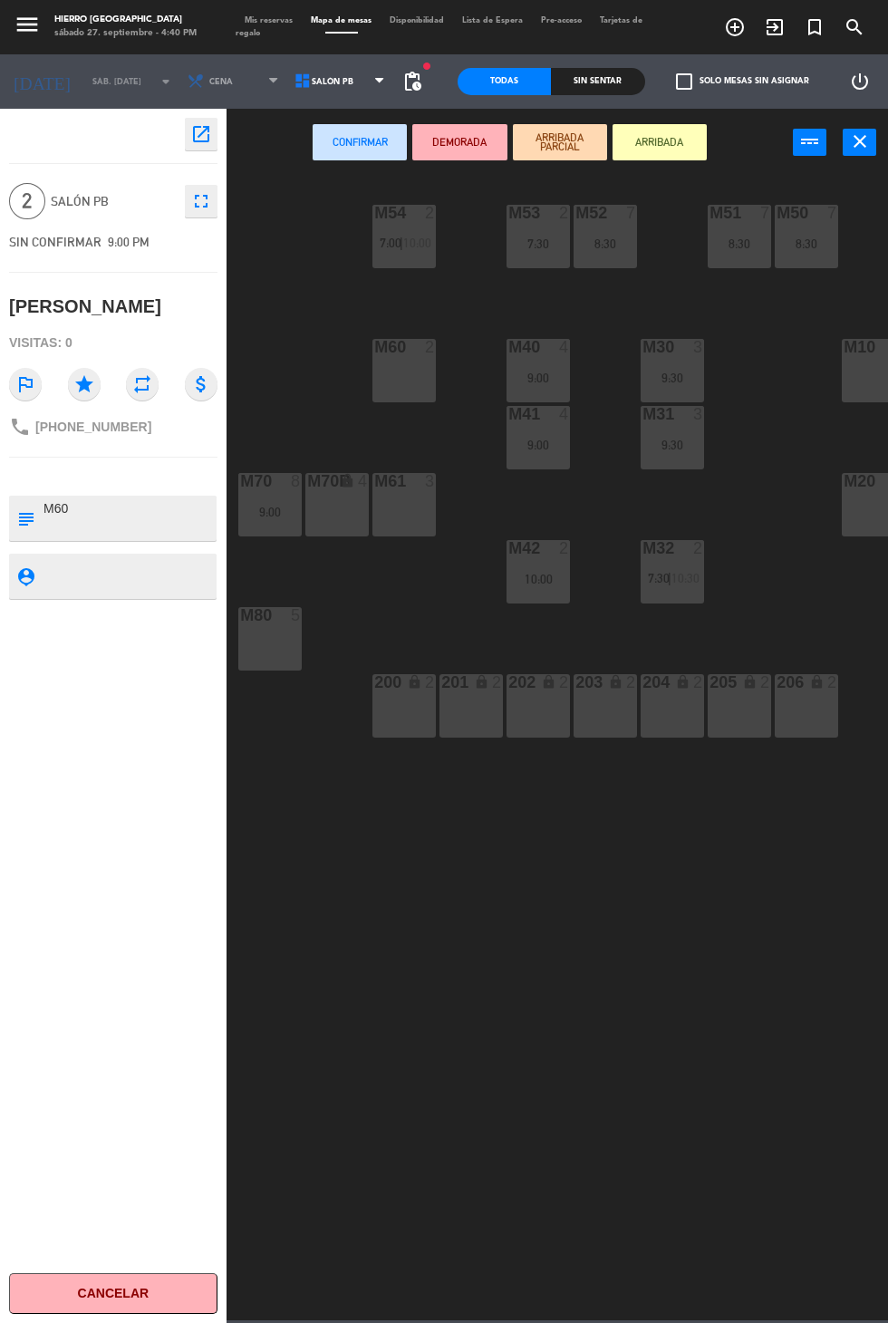
click at [411, 398] on div "M60 2" at bounding box center [404, 370] width 63 height 63
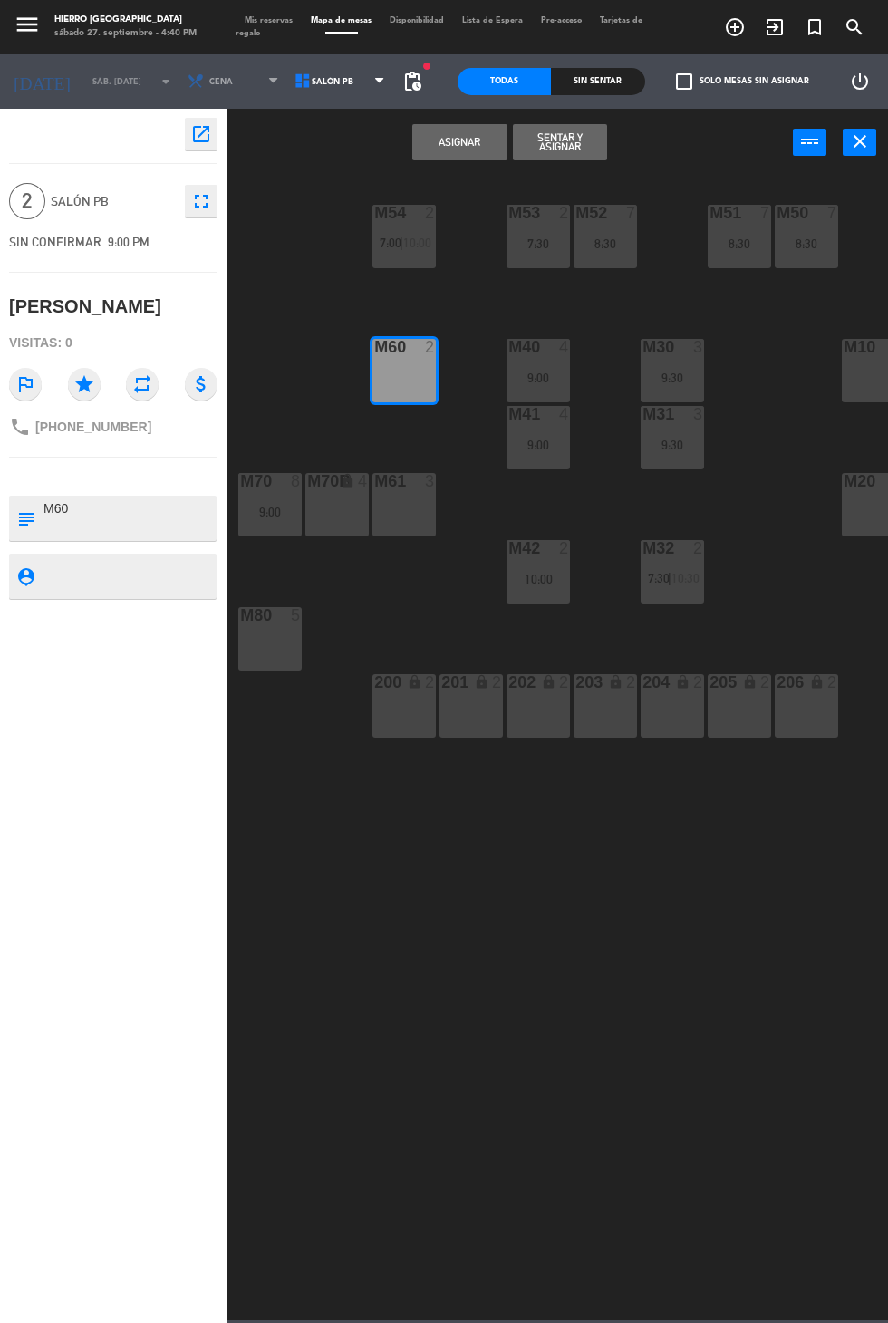
click at [449, 156] on button "Asignar" at bounding box center [459, 142] width 94 height 36
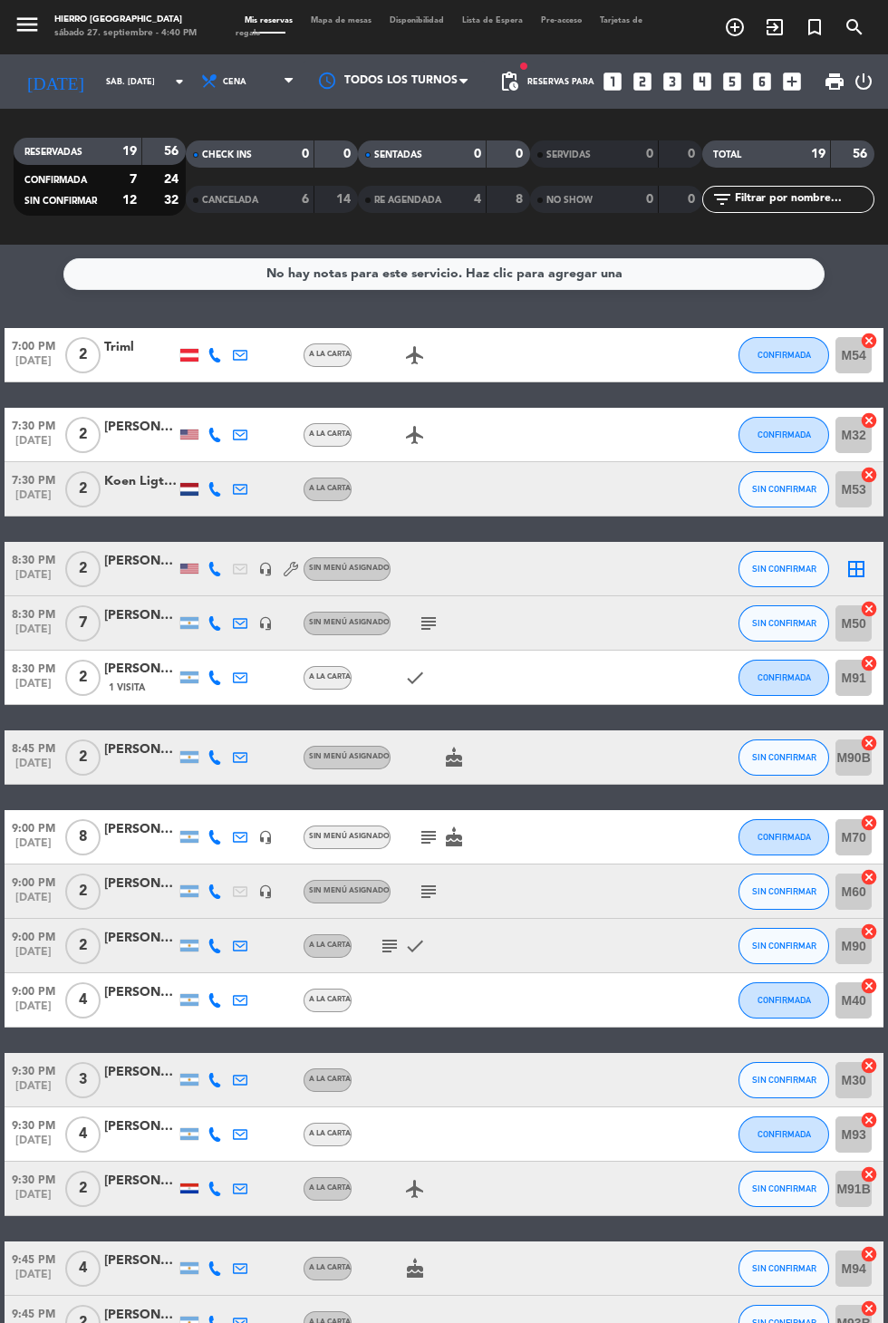
click at [865, 571] on icon "border_all" at bounding box center [857, 569] width 22 height 22
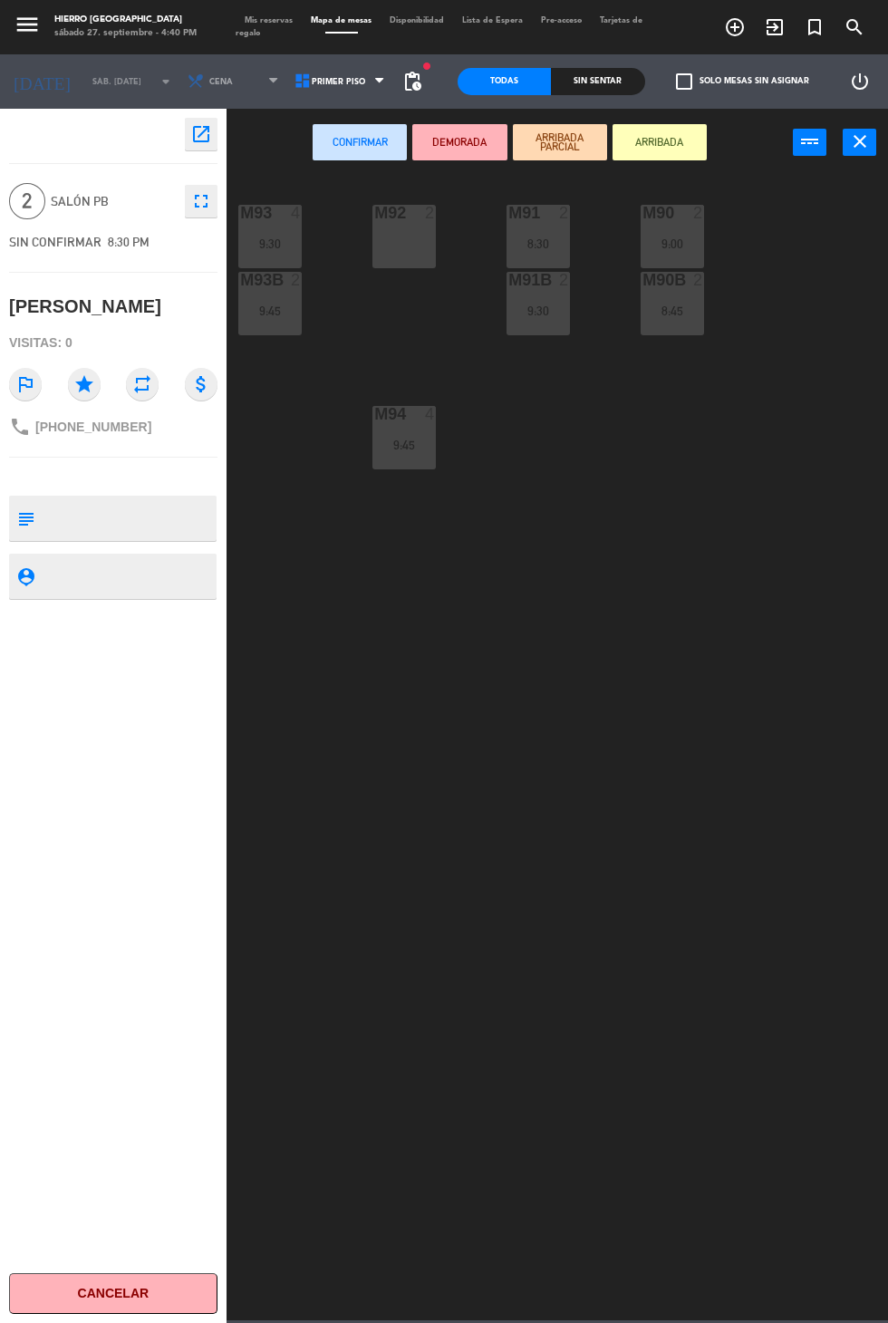
click at [403, 260] on div "M92 2" at bounding box center [404, 236] width 63 height 63
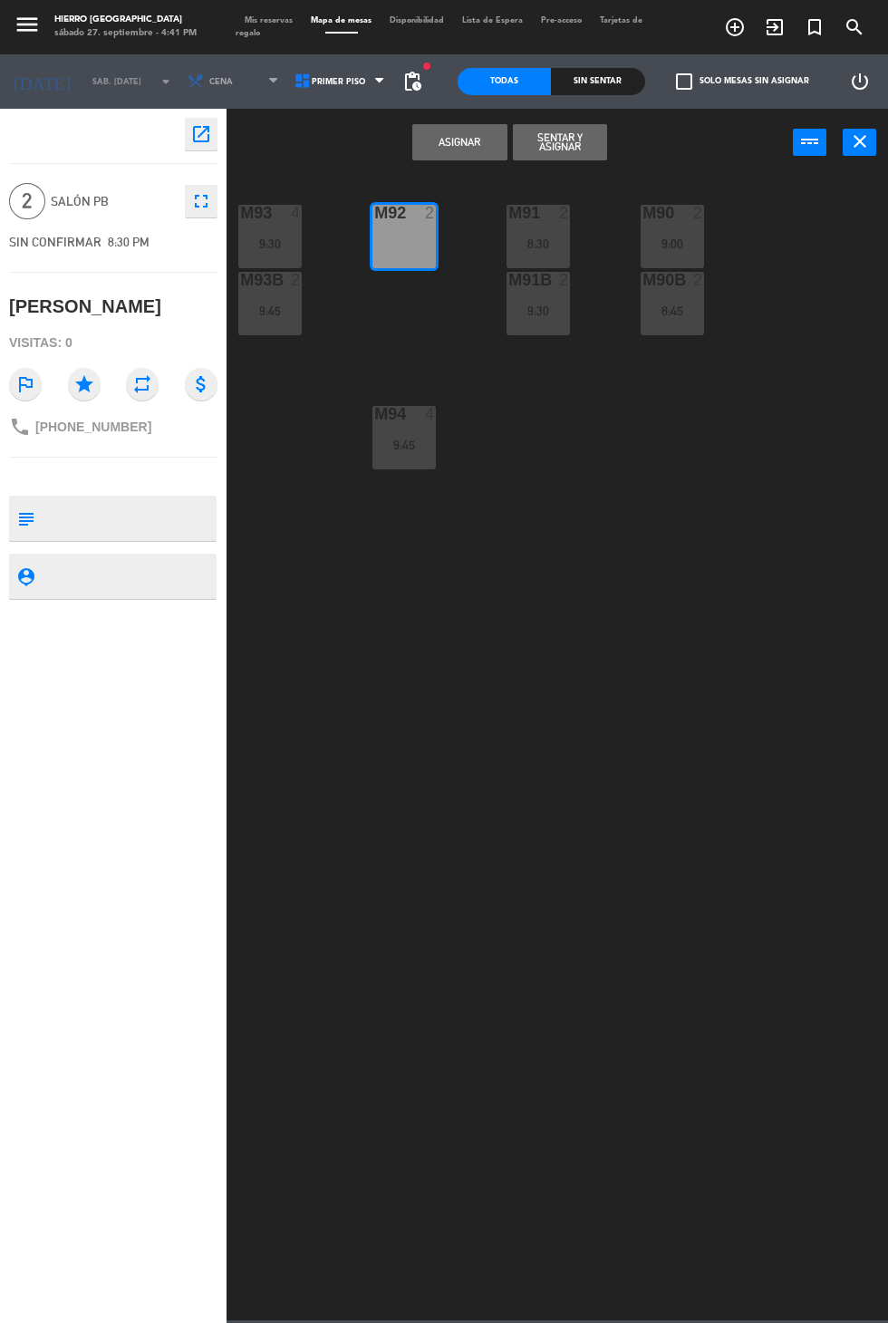
click at [428, 147] on button "Asignar" at bounding box center [459, 142] width 94 height 36
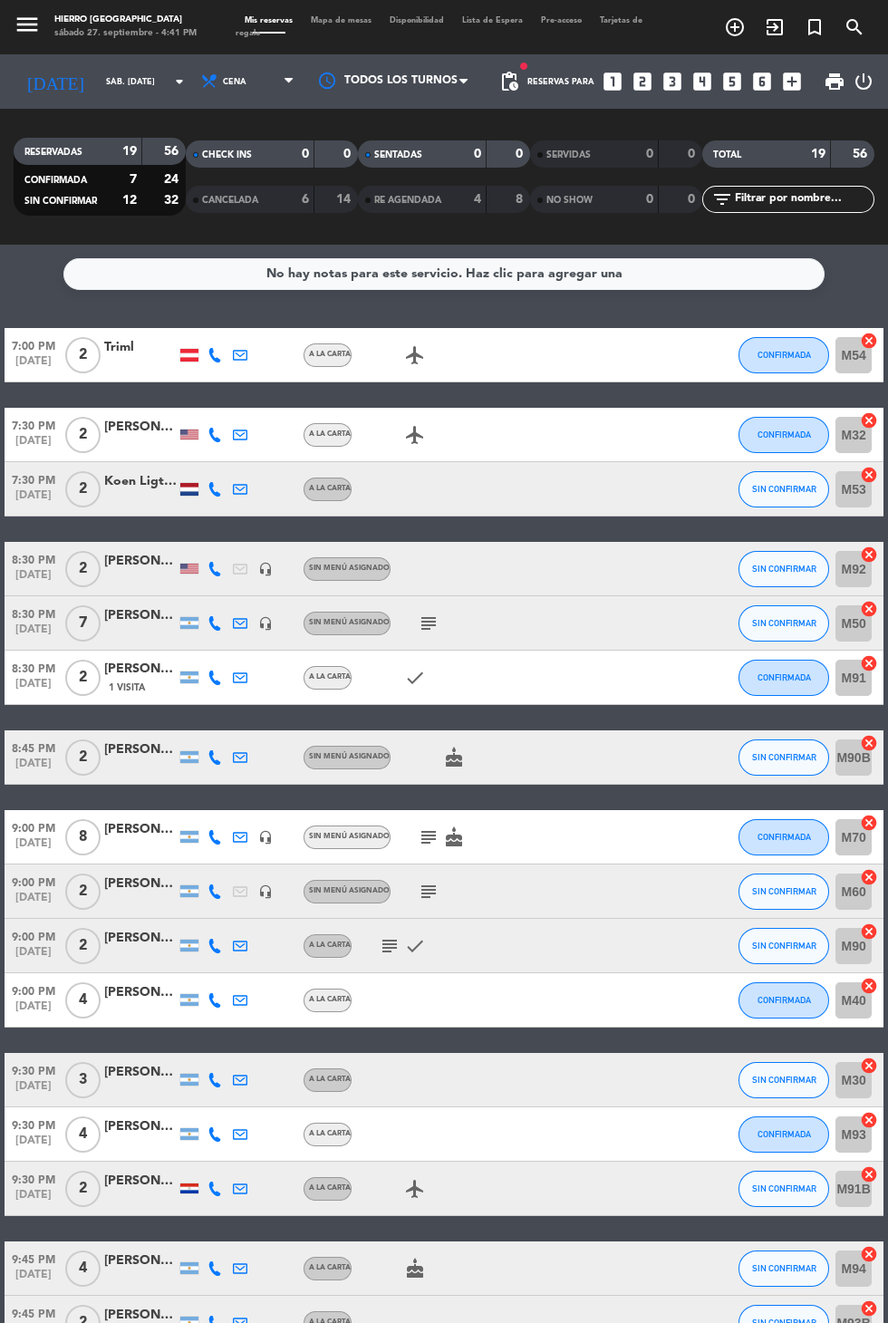
click at [335, 20] on span "Mapa de mesas" at bounding box center [341, 20] width 79 height 8
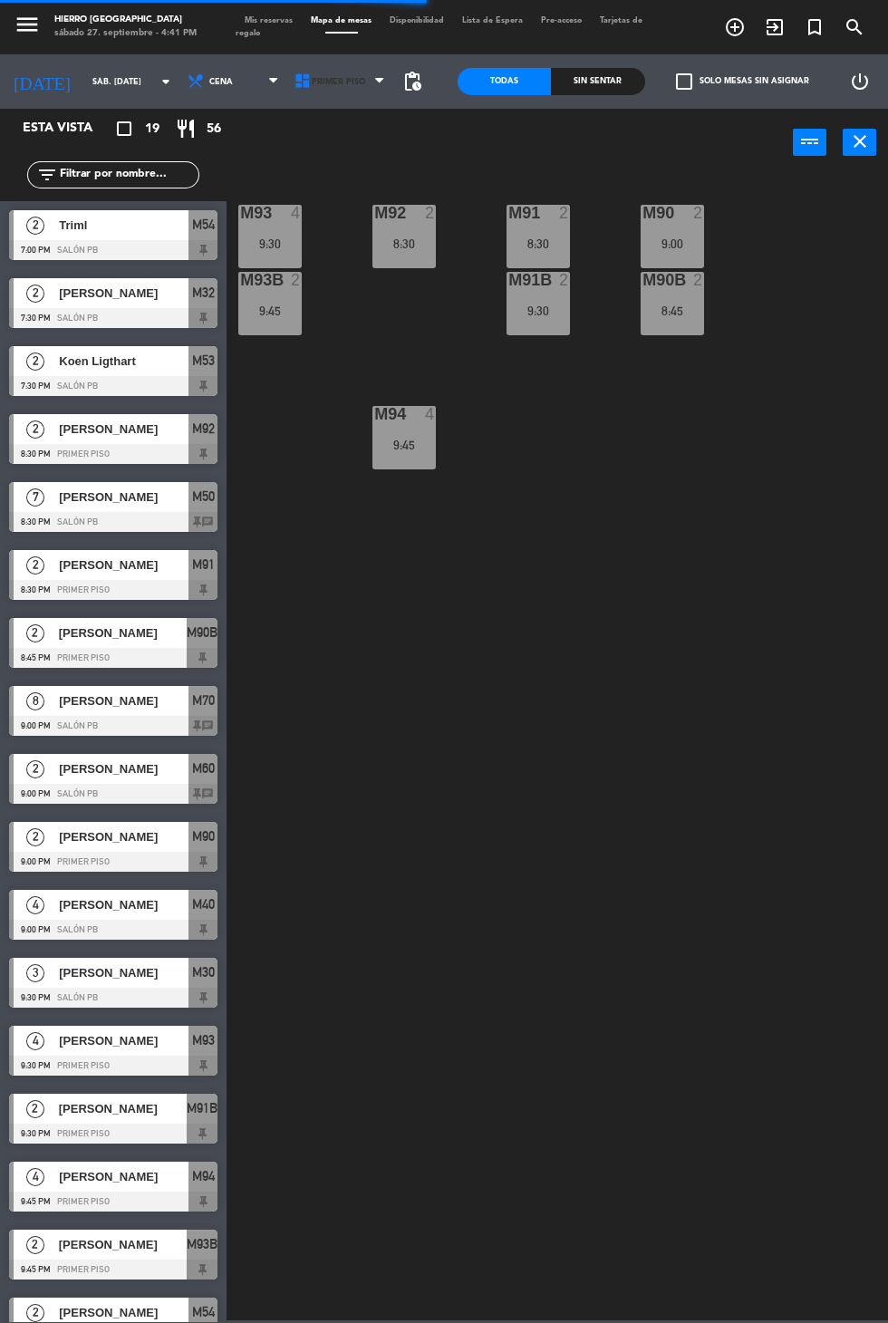
click at [324, 82] on span "Primer Piso" at bounding box center [338, 82] width 53 height 10
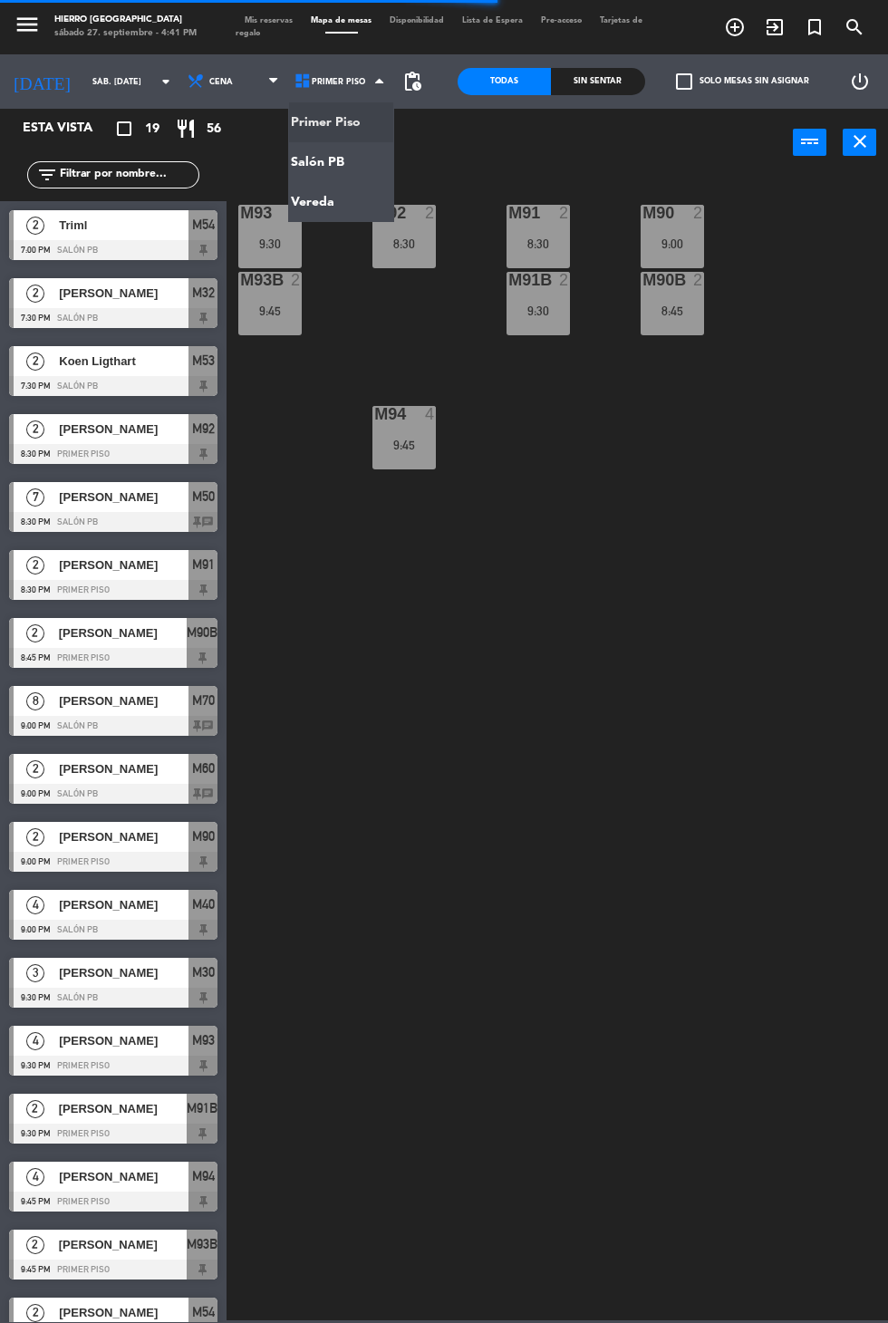
click at [315, 162] on ng-component "menu Hierro Palermo sábado 27. septiembre - 4:41 PM Mis reservas Mapa de mesas …" at bounding box center [444, 660] width 888 height 1321
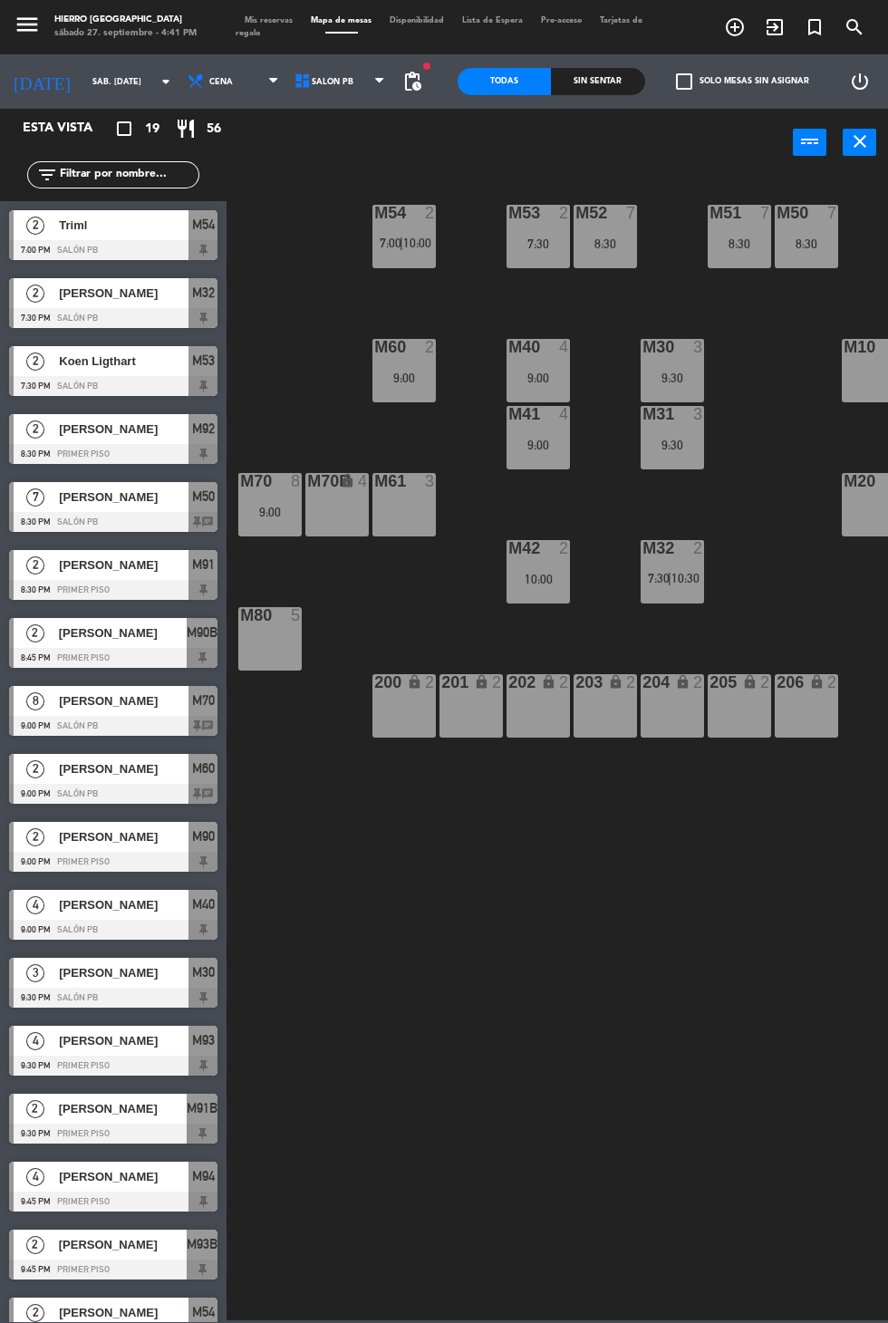
click at [294, 19] on span "Mis reservas" at bounding box center [269, 20] width 66 height 8
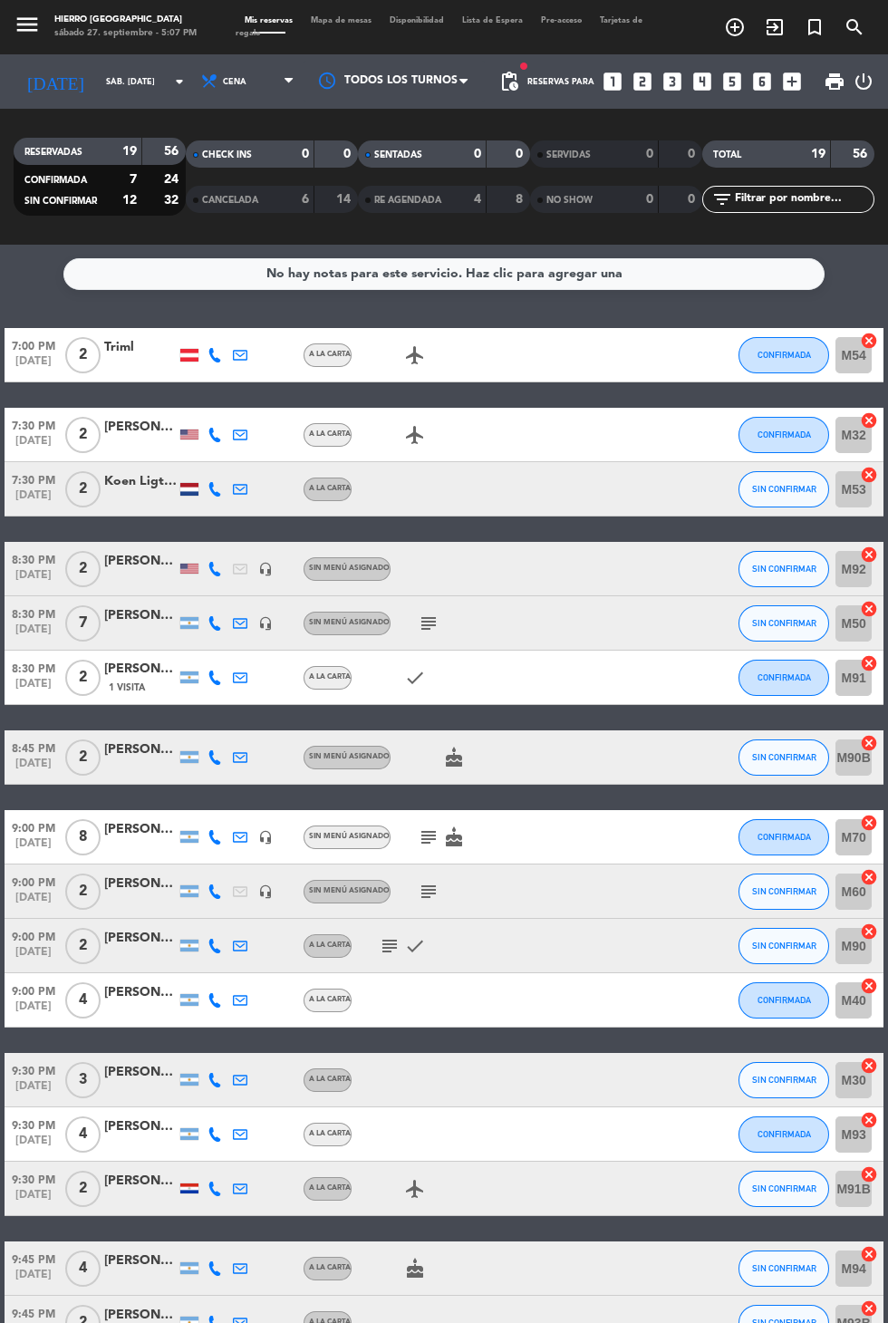
click at [435, 621] on icon "subject" at bounding box center [429, 624] width 22 height 22
click at [418, 845] on icon "subject" at bounding box center [429, 838] width 22 height 22
click at [427, 894] on icon "subject" at bounding box center [429, 892] width 22 height 22
click at [390, 953] on icon "subject" at bounding box center [390, 947] width 22 height 22
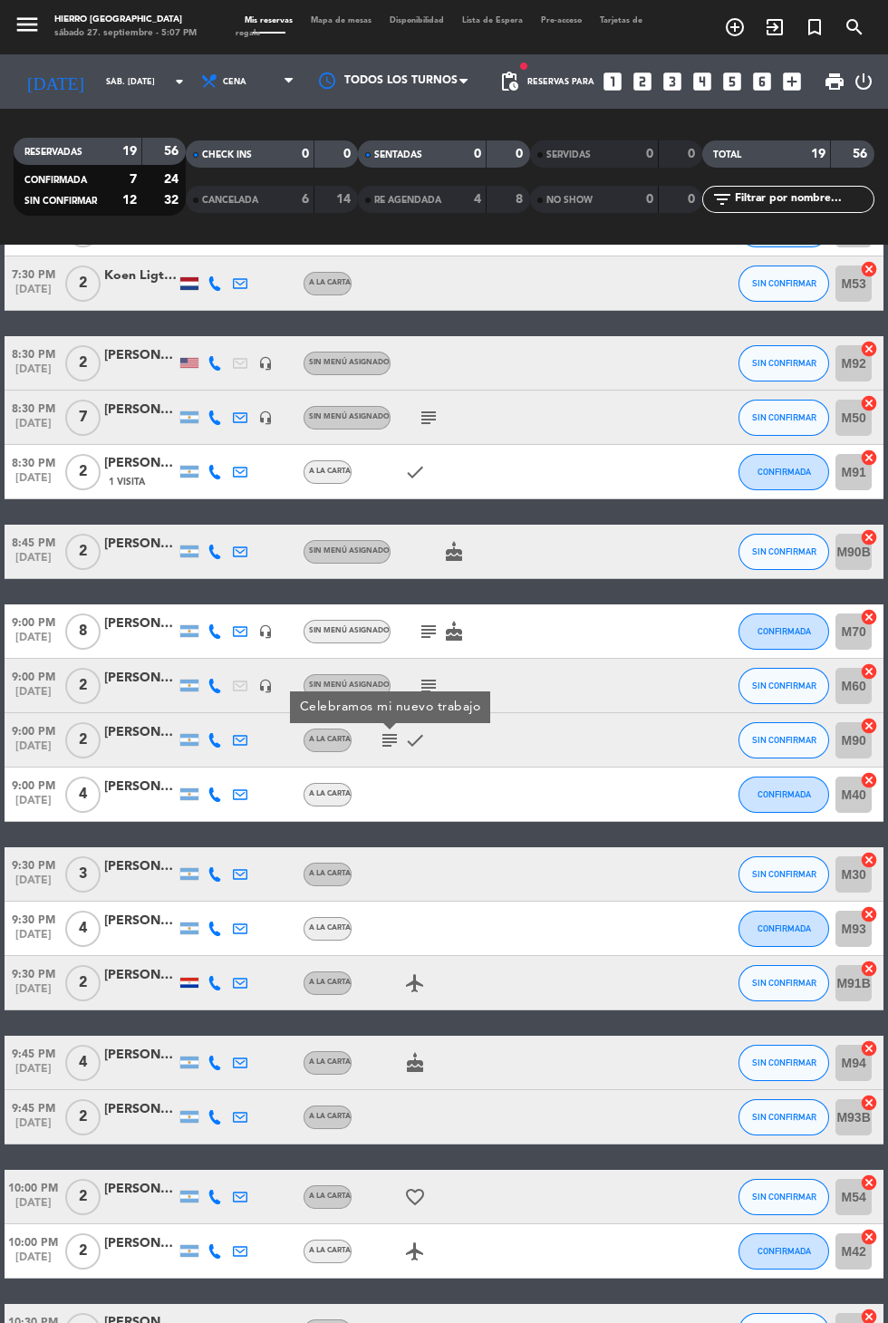
scroll to position [66, 0]
click at [388, 1321] on icon "subject" at bounding box center [390, 1332] width 22 height 22
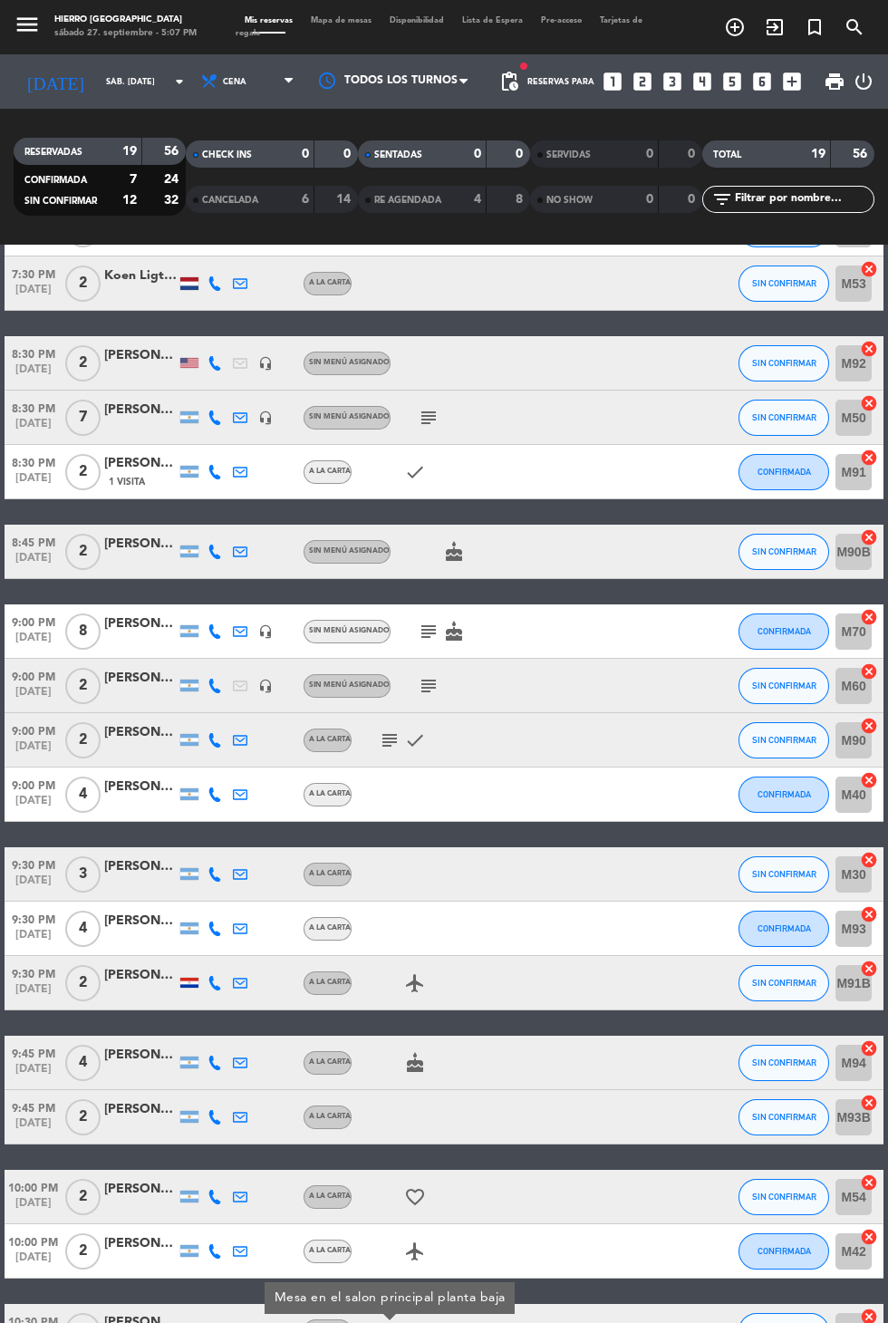
scroll to position [0, 0]
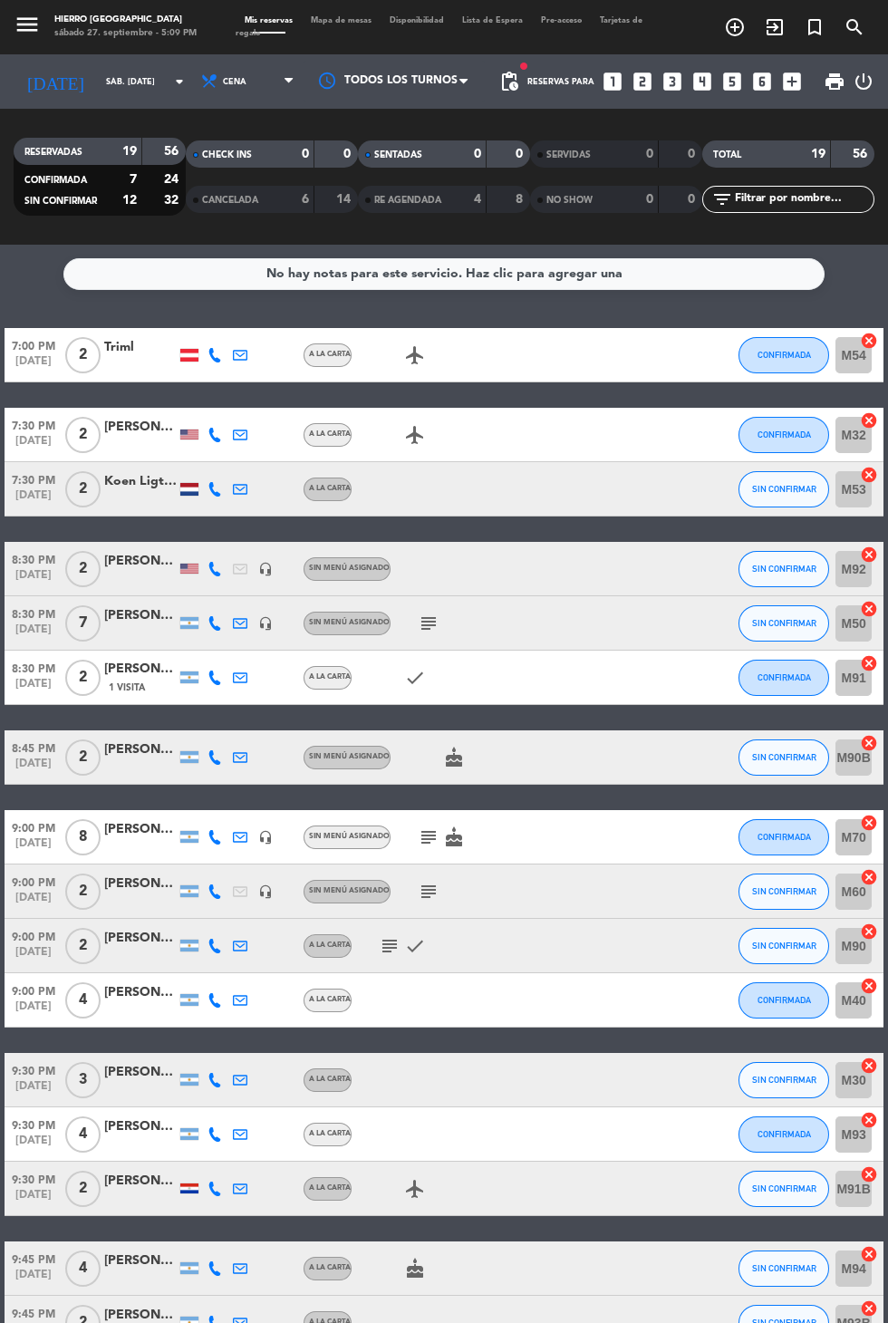
click at [425, 613] on icon "subject" at bounding box center [429, 624] width 22 height 22
click at [423, 827] on icon "subject" at bounding box center [429, 838] width 22 height 22
click at [723, 81] on icon "looks_5" at bounding box center [733, 82] width 24 height 24
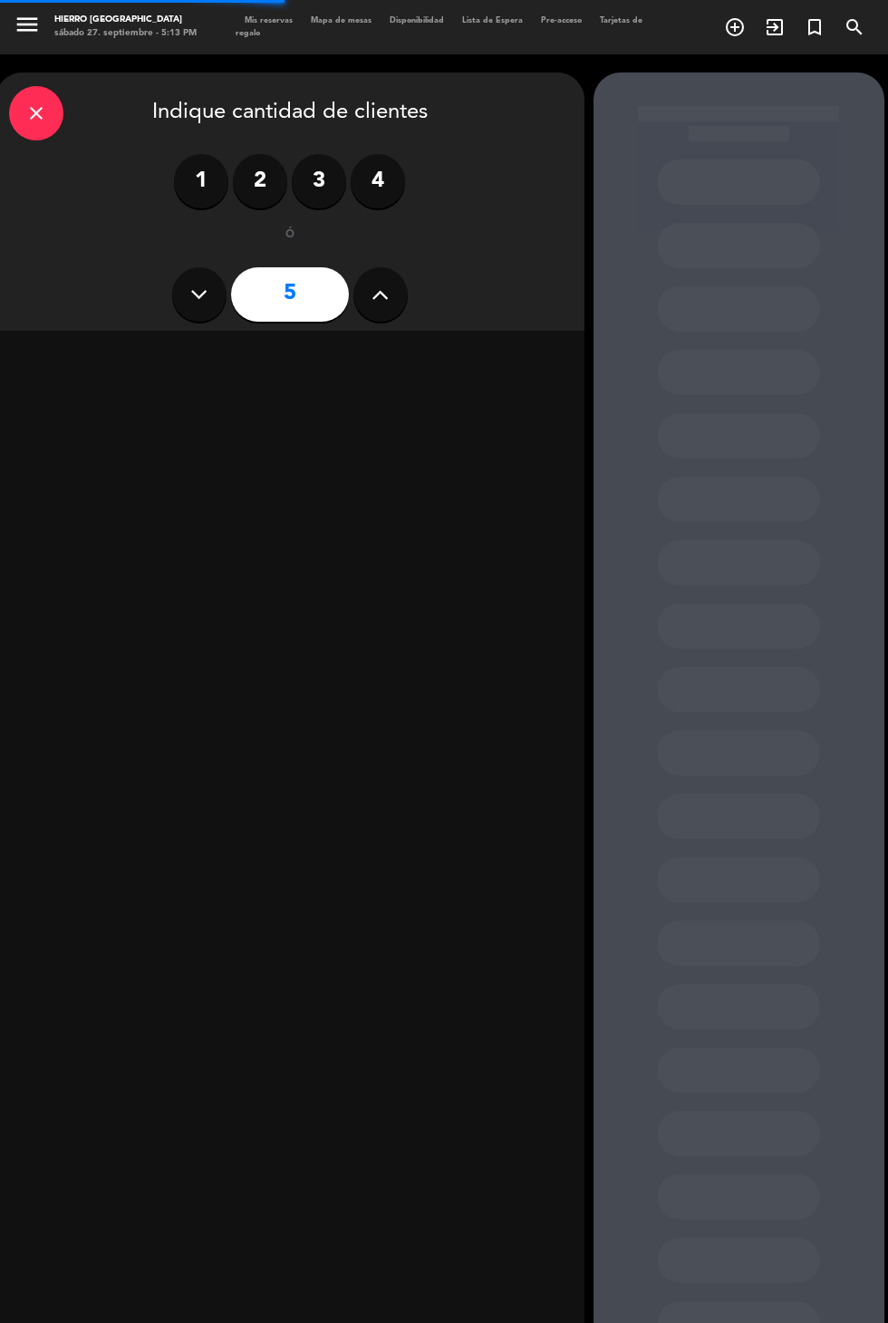
click at [376, 279] on button at bounding box center [381, 294] width 54 height 54
click at [381, 284] on icon at bounding box center [380, 294] width 17 height 27
type input "7"
click at [421, 356] on div "Cena" at bounding box center [431, 357] width 279 height 36
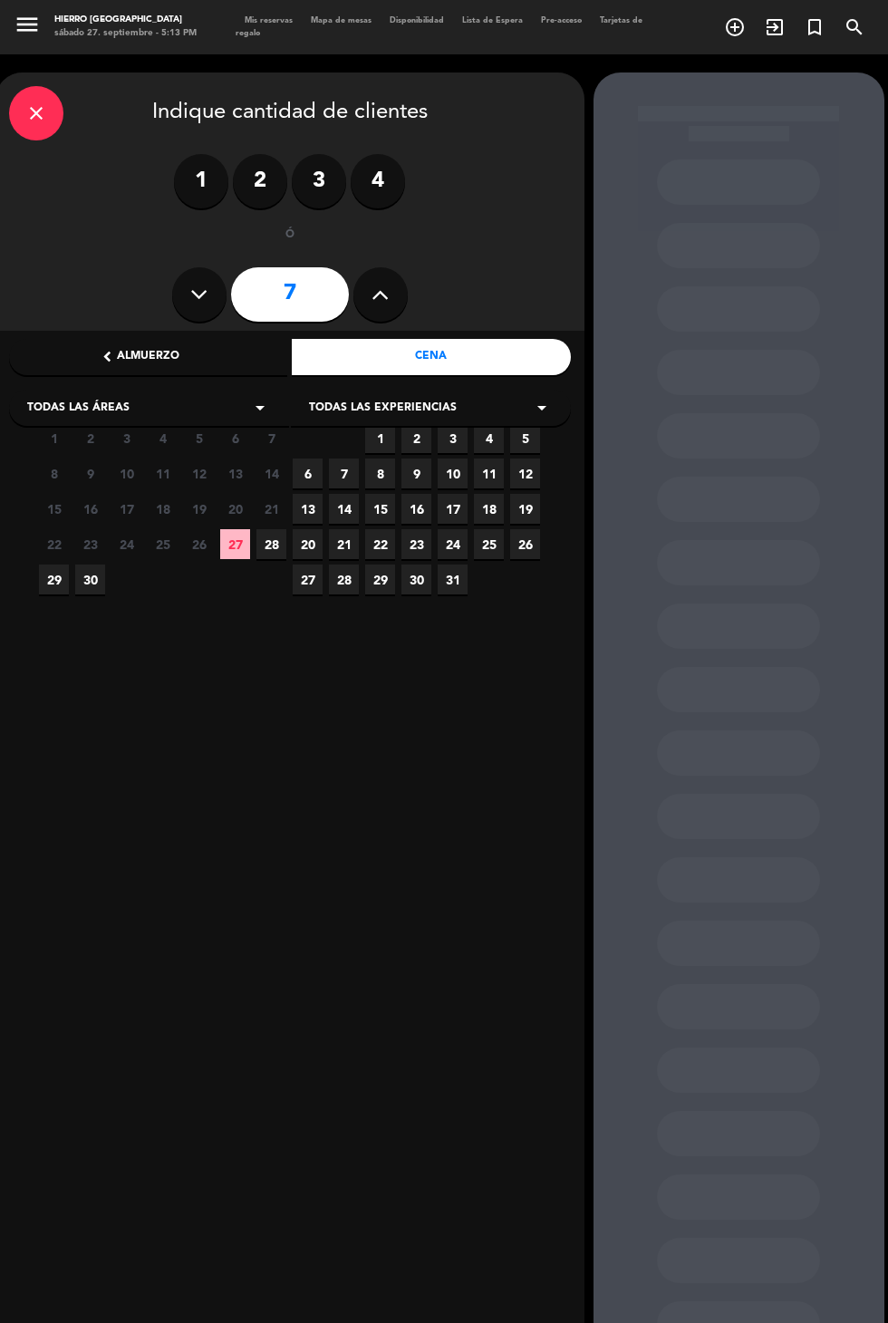
click at [238, 539] on span "27" at bounding box center [235, 544] width 30 height 30
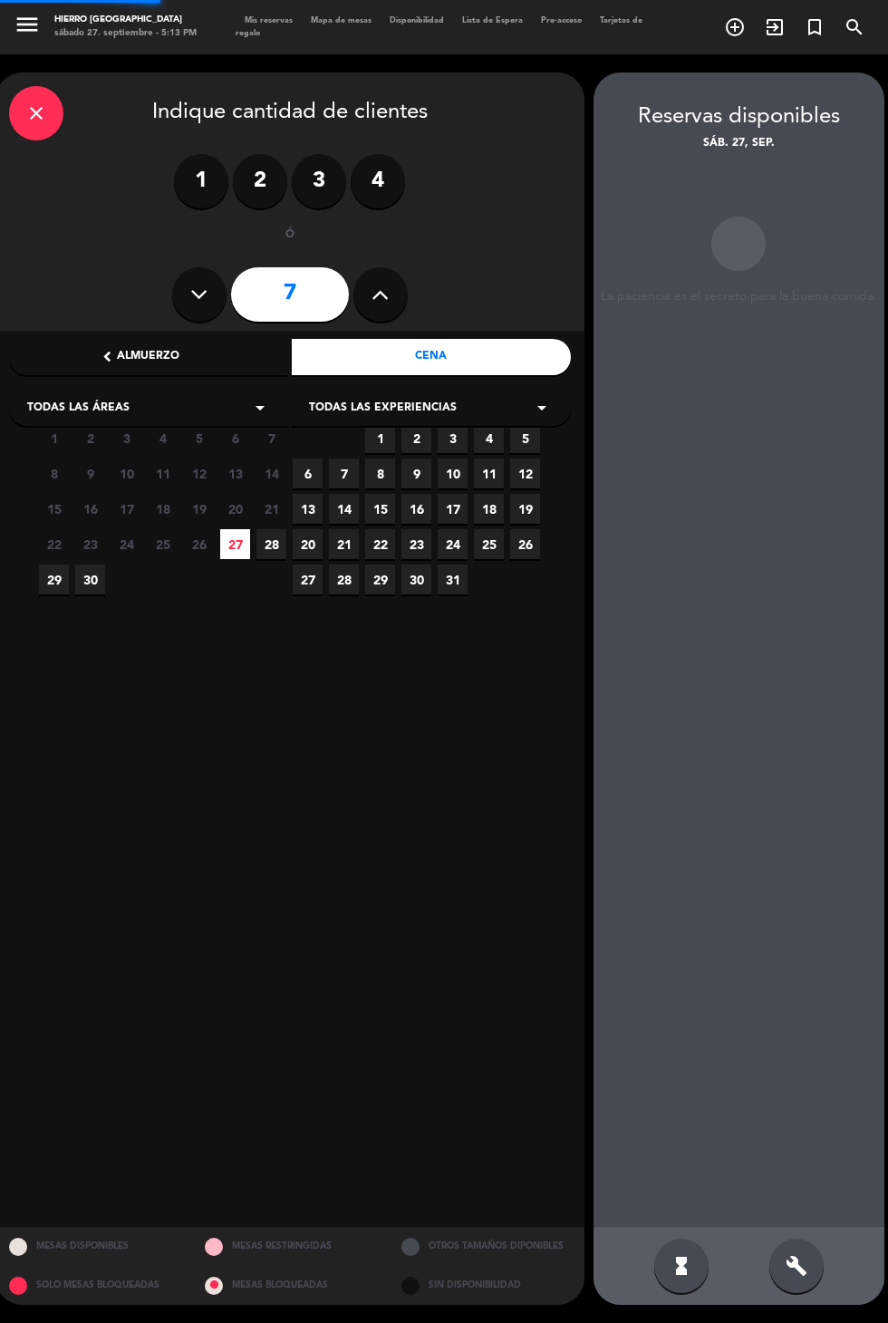
scroll to position [73, 0]
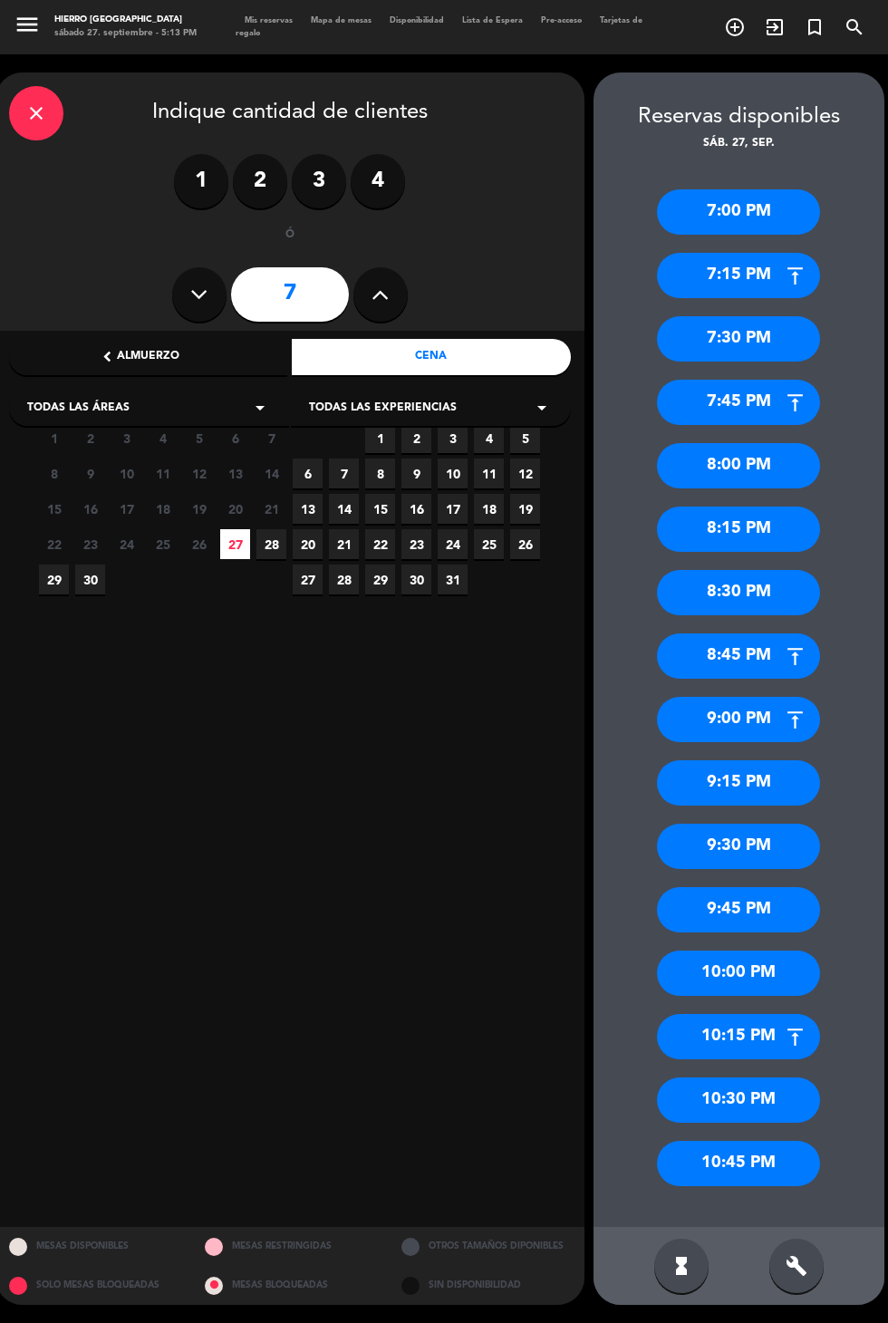
click at [692, 189] on div "7:00 PM" at bounding box center [738, 211] width 163 height 45
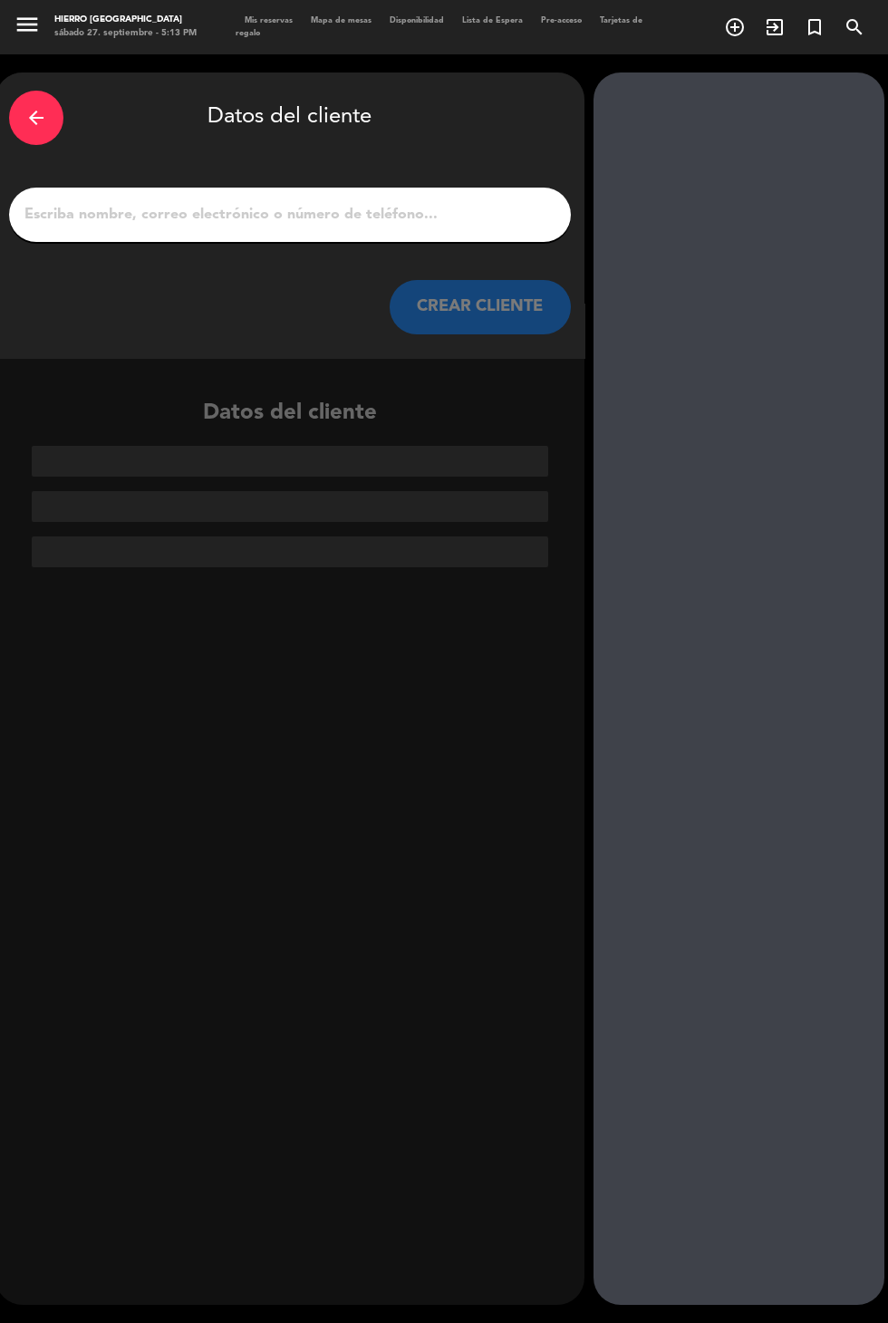
click at [131, 202] on input "1" at bounding box center [290, 214] width 535 height 25
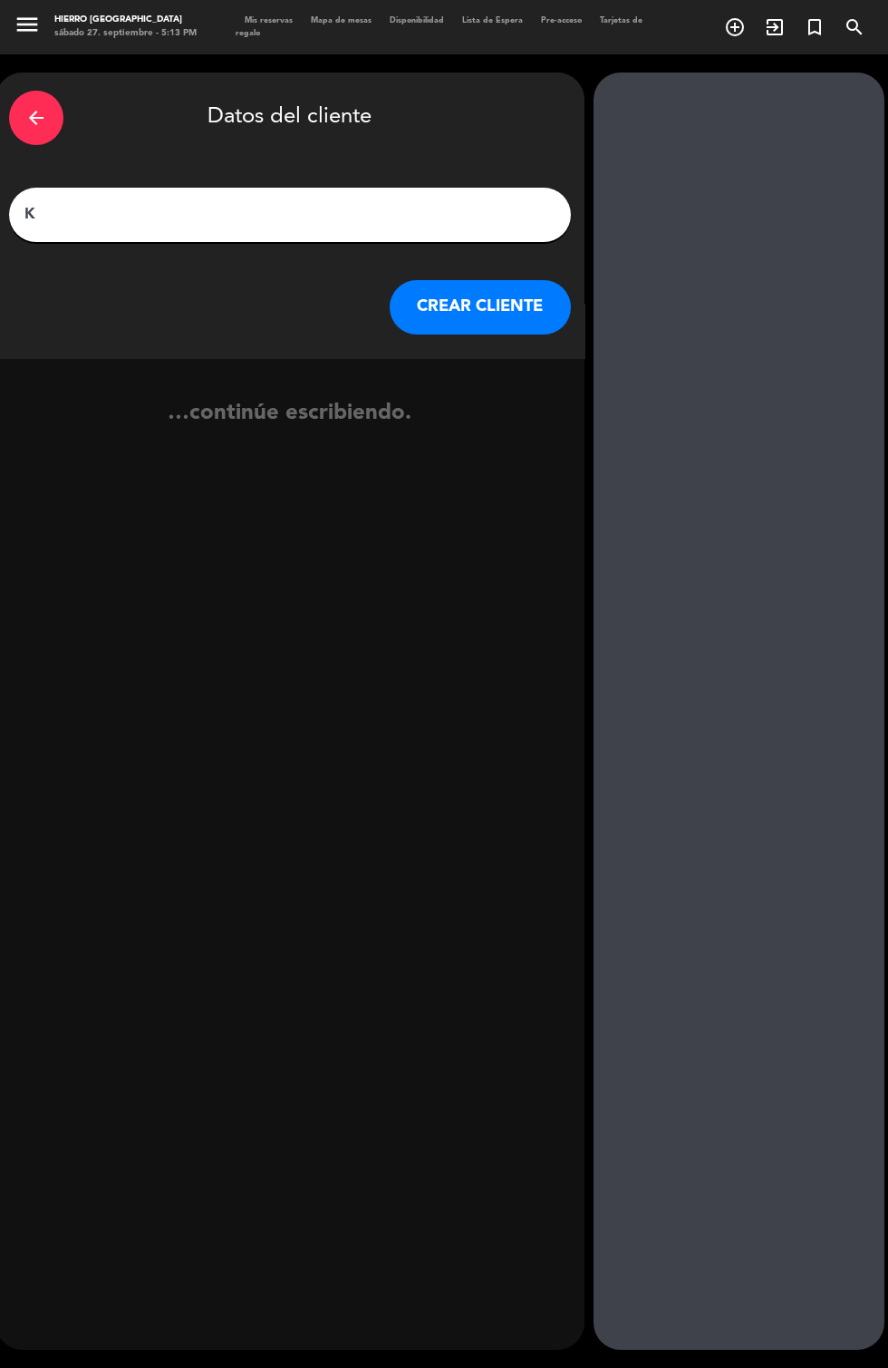
type input "KLM"
click at [465, 280] on button "CREAR CLIENTE" at bounding box center [480, 307] width 181 height 54
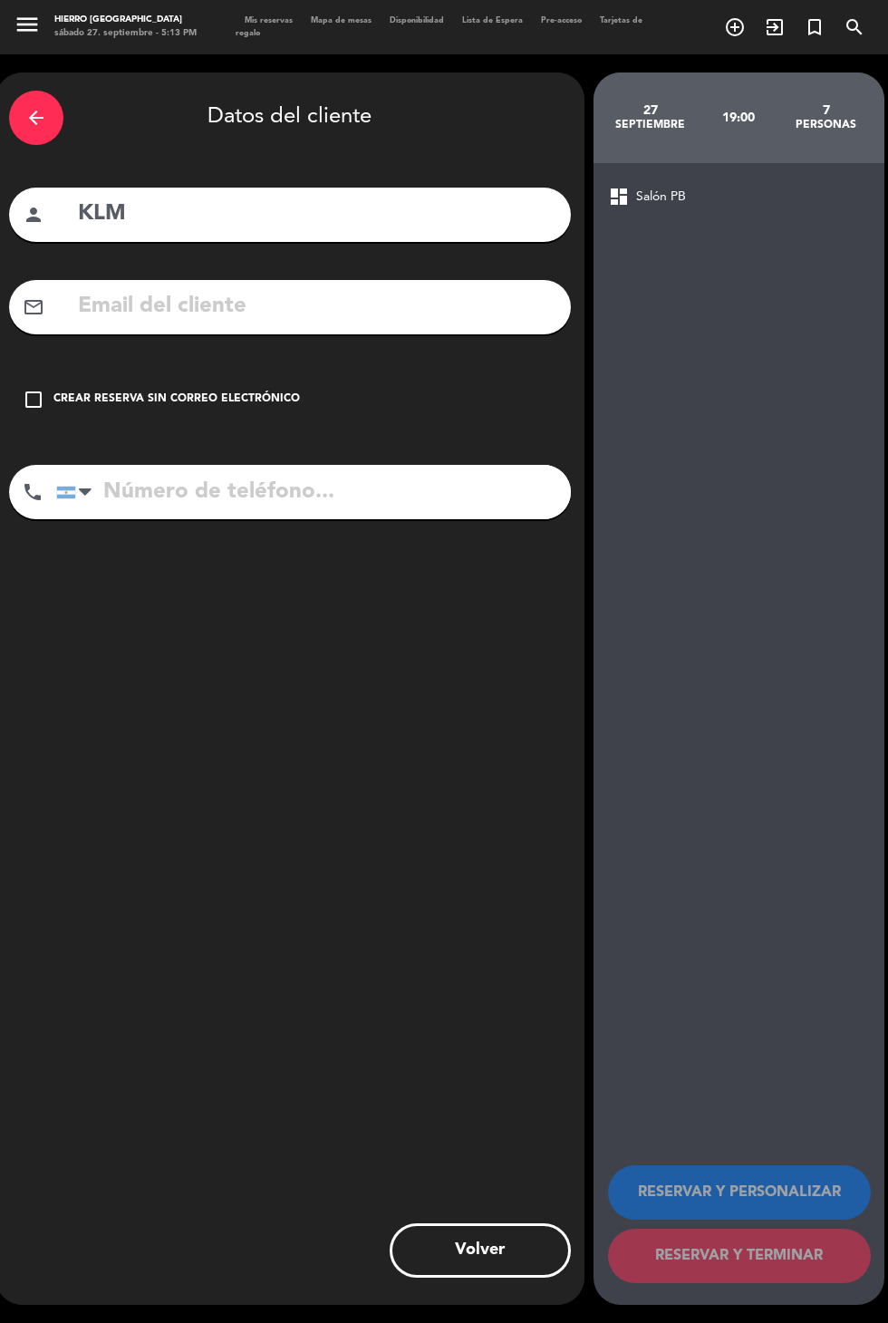
scroll to position [44, 0]
click at [26, 389] on icon "check_box_outline_blank" at bounding box center [34, 400] width 22 height 22
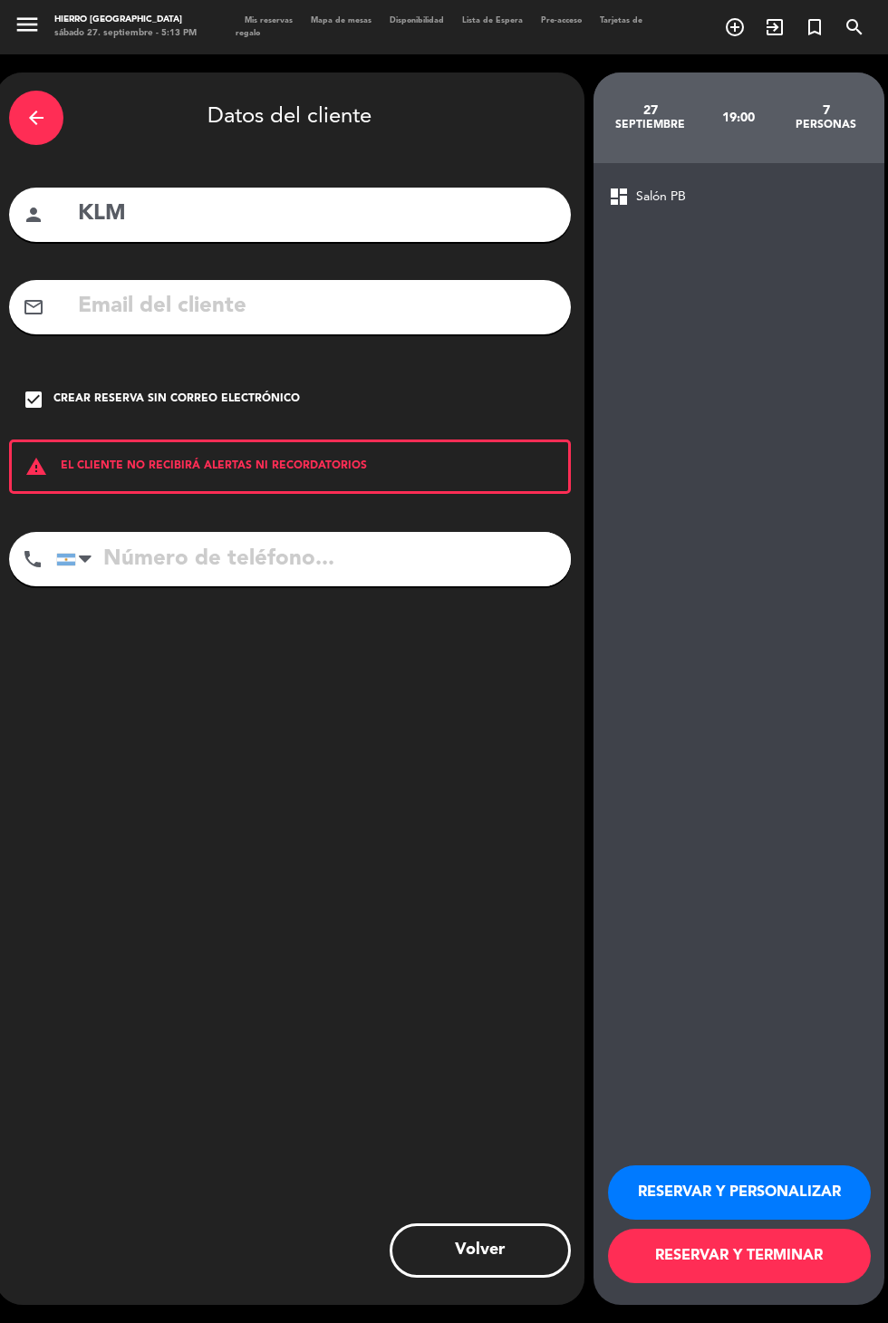
click at [656, 1220] on button "RESERVAR Y PERSONALIZAR" at bounding box center [739, 1193] width 263 height 54
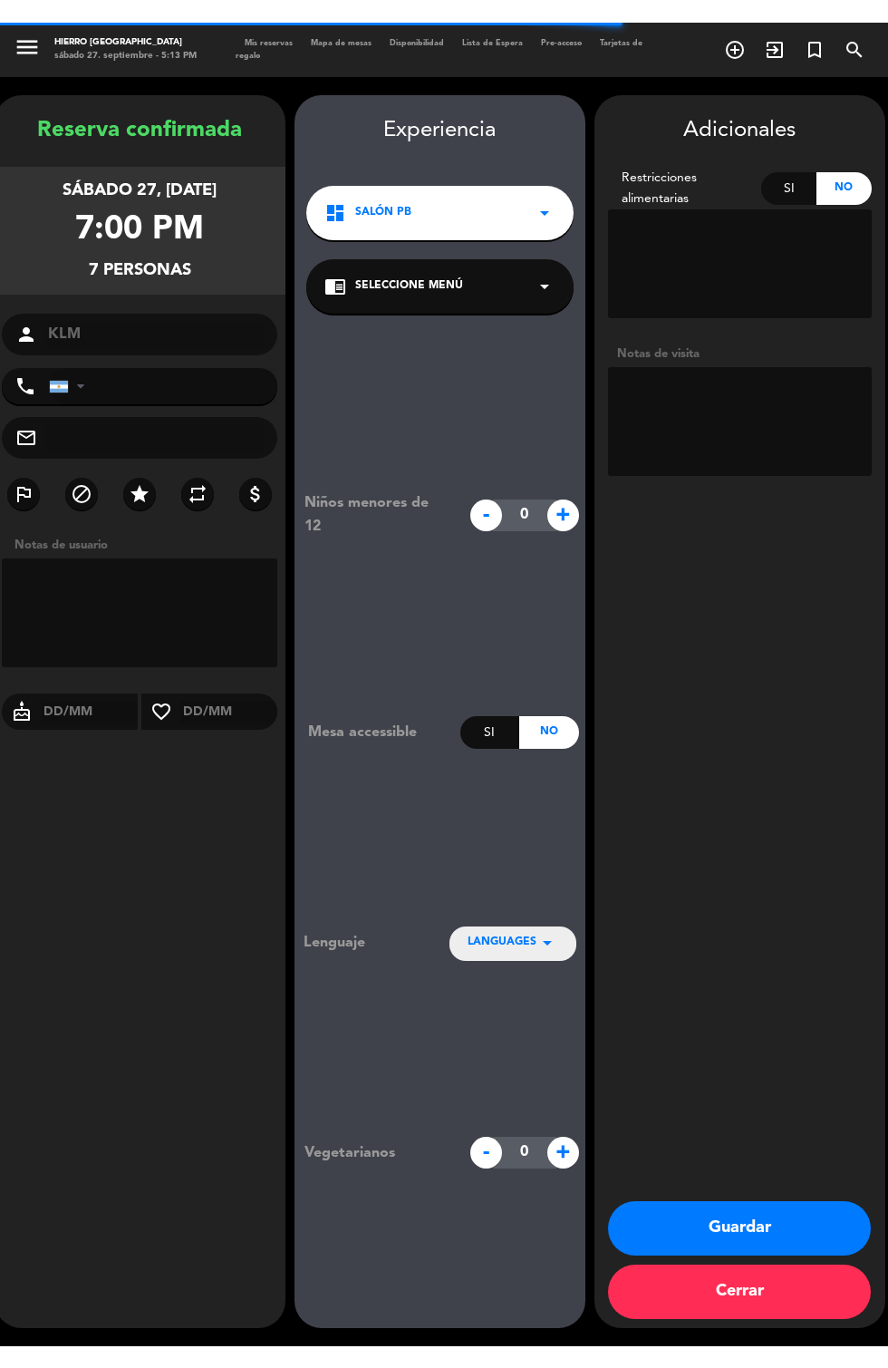
scroll to position [35, 0]
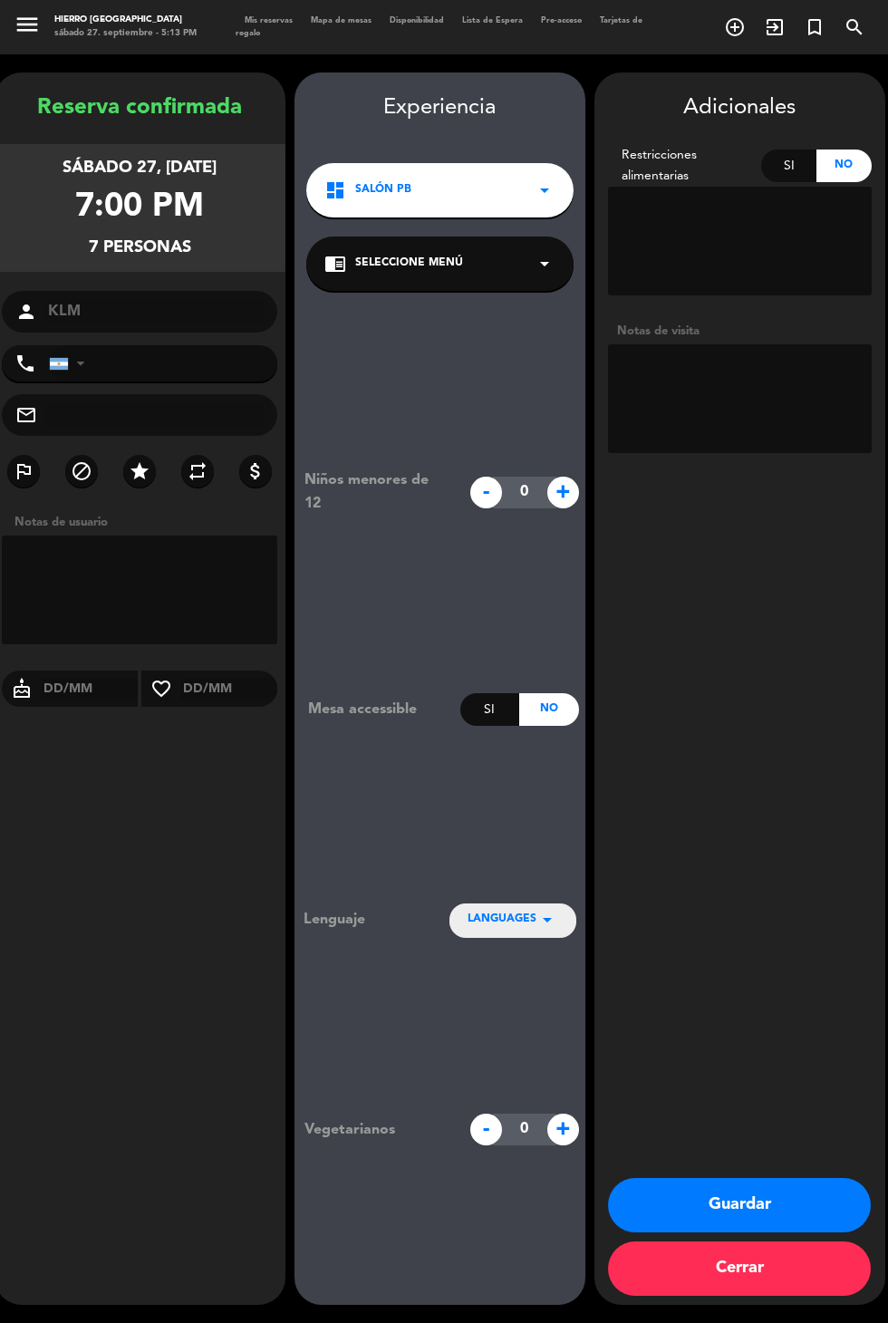
click at [693, 344] on textarea at bounding box center [740, 398] width 264 height 109
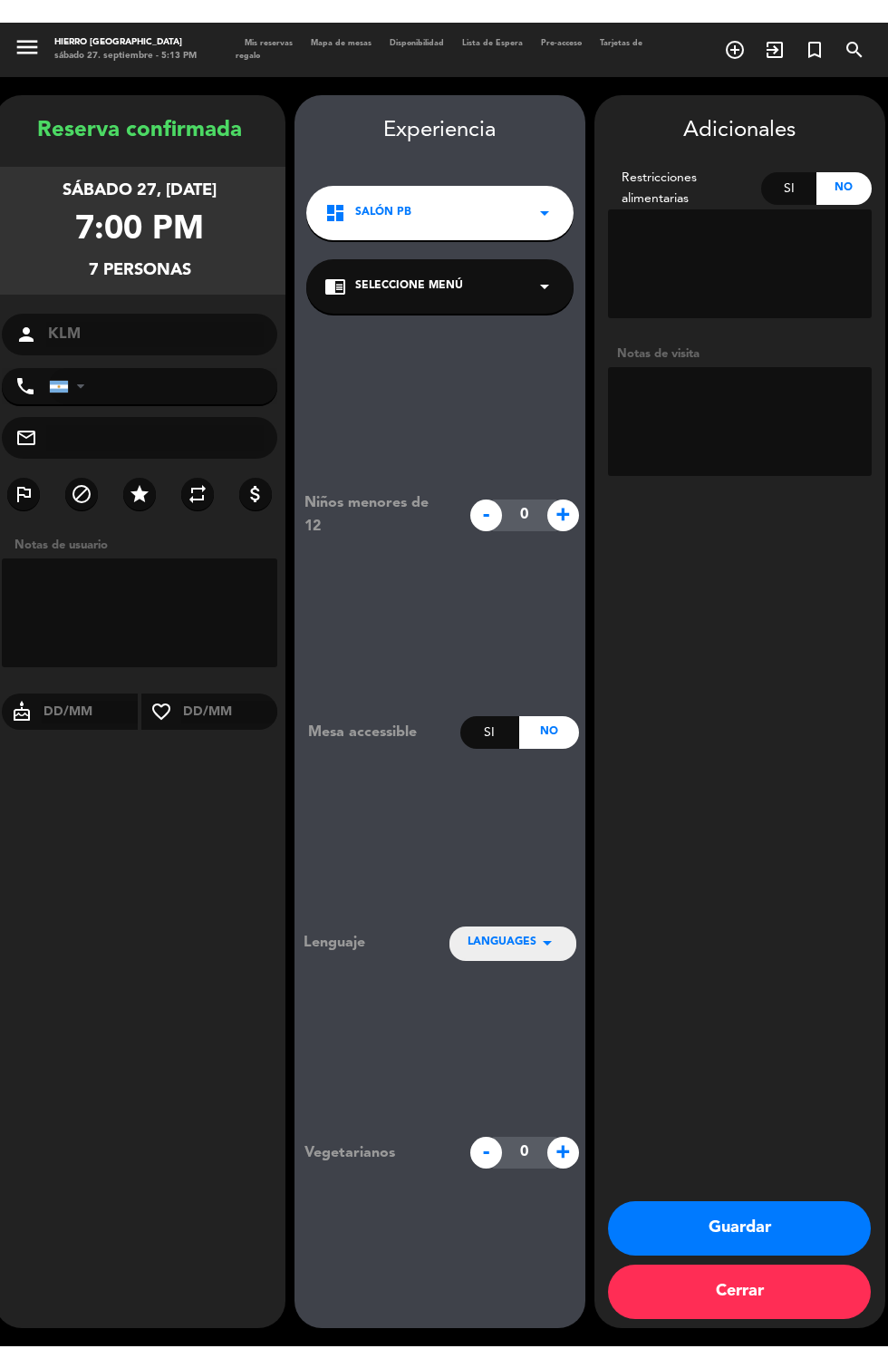
scroll to position [0, 0]
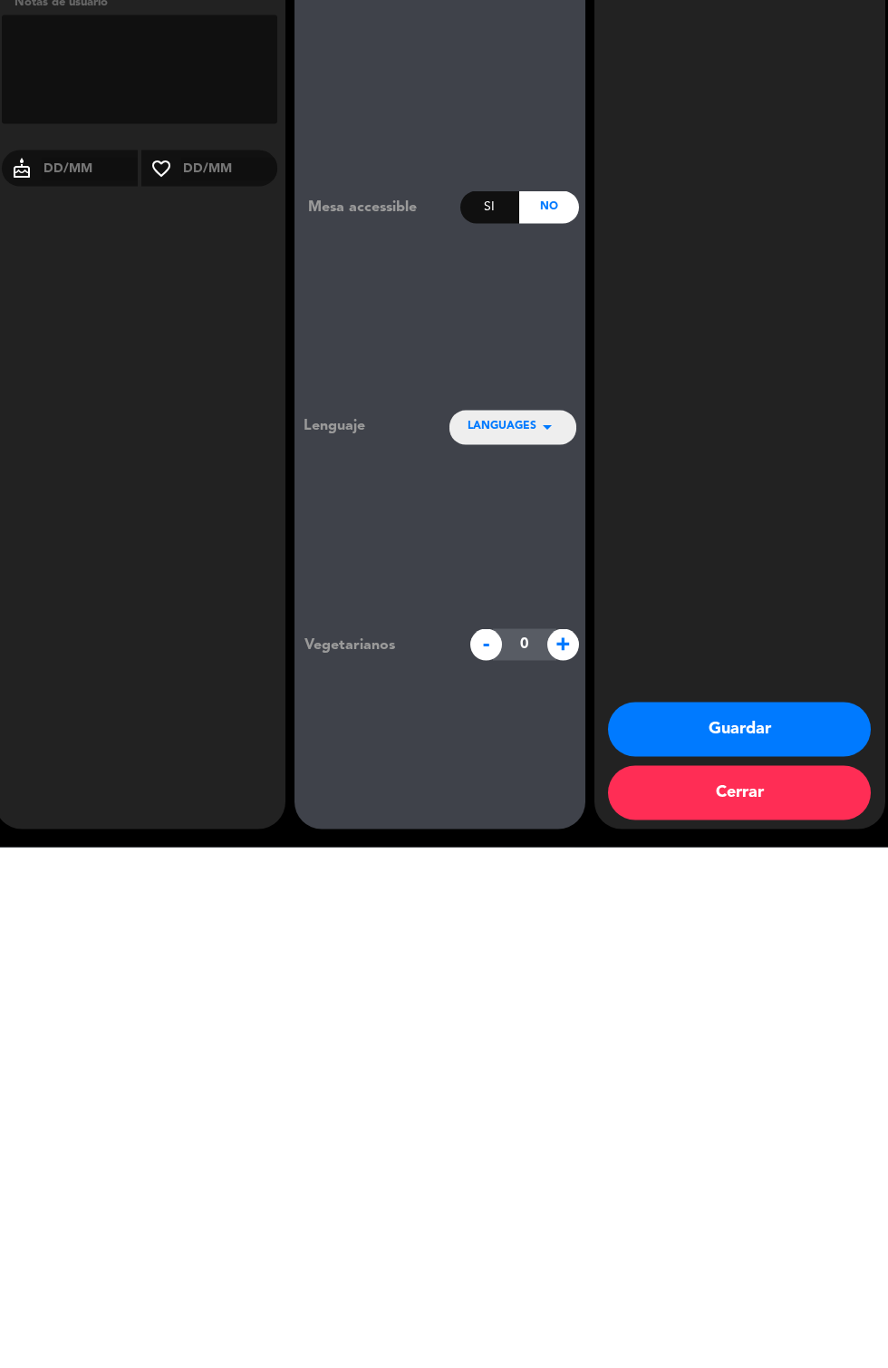
type textarea "Agencia KLM vienen 18:00 hrs"
click at [656, 1249] on button "Guardar" at bounding box center [739, 1250] width 263 height 54
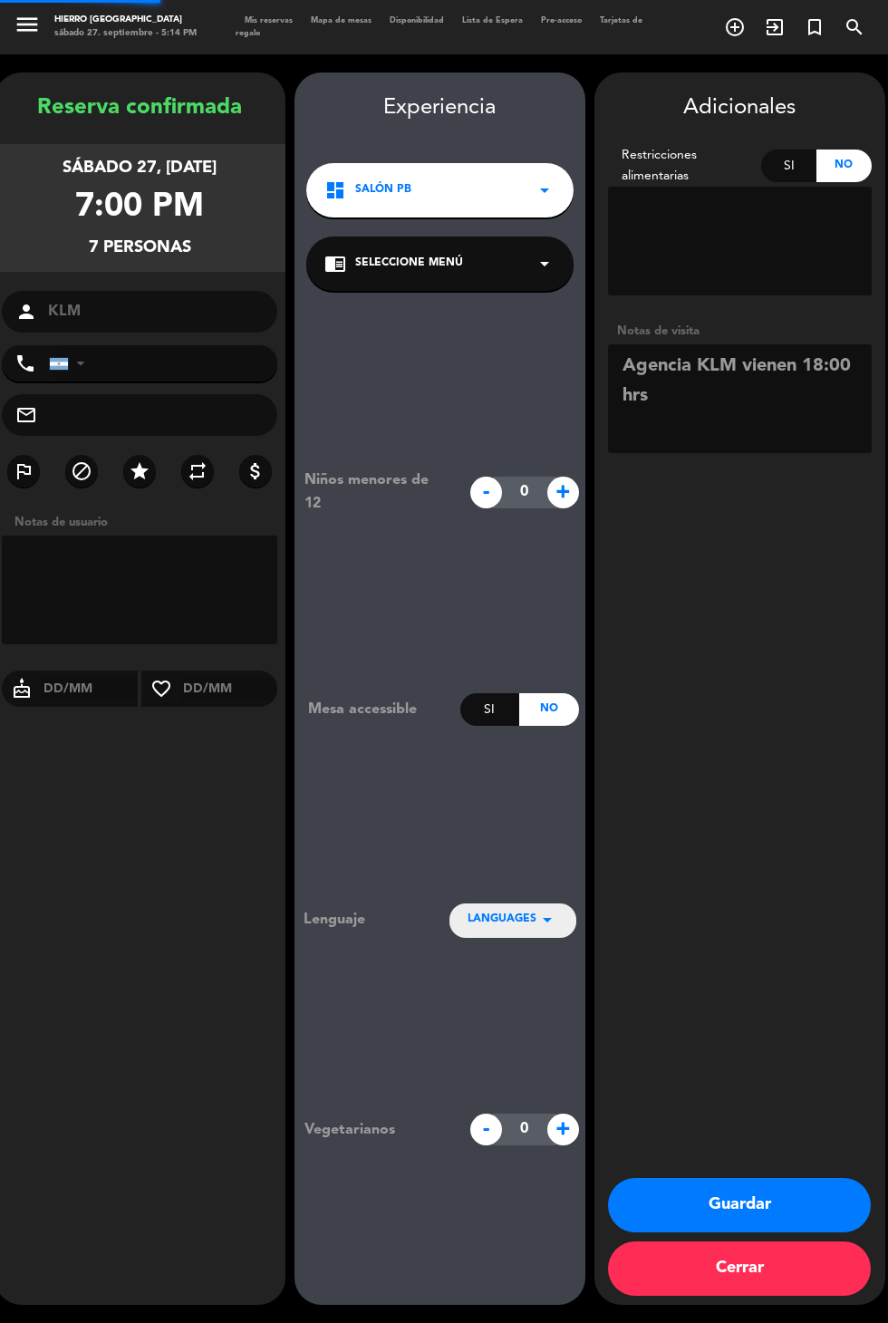
scroll to position [44, 0]
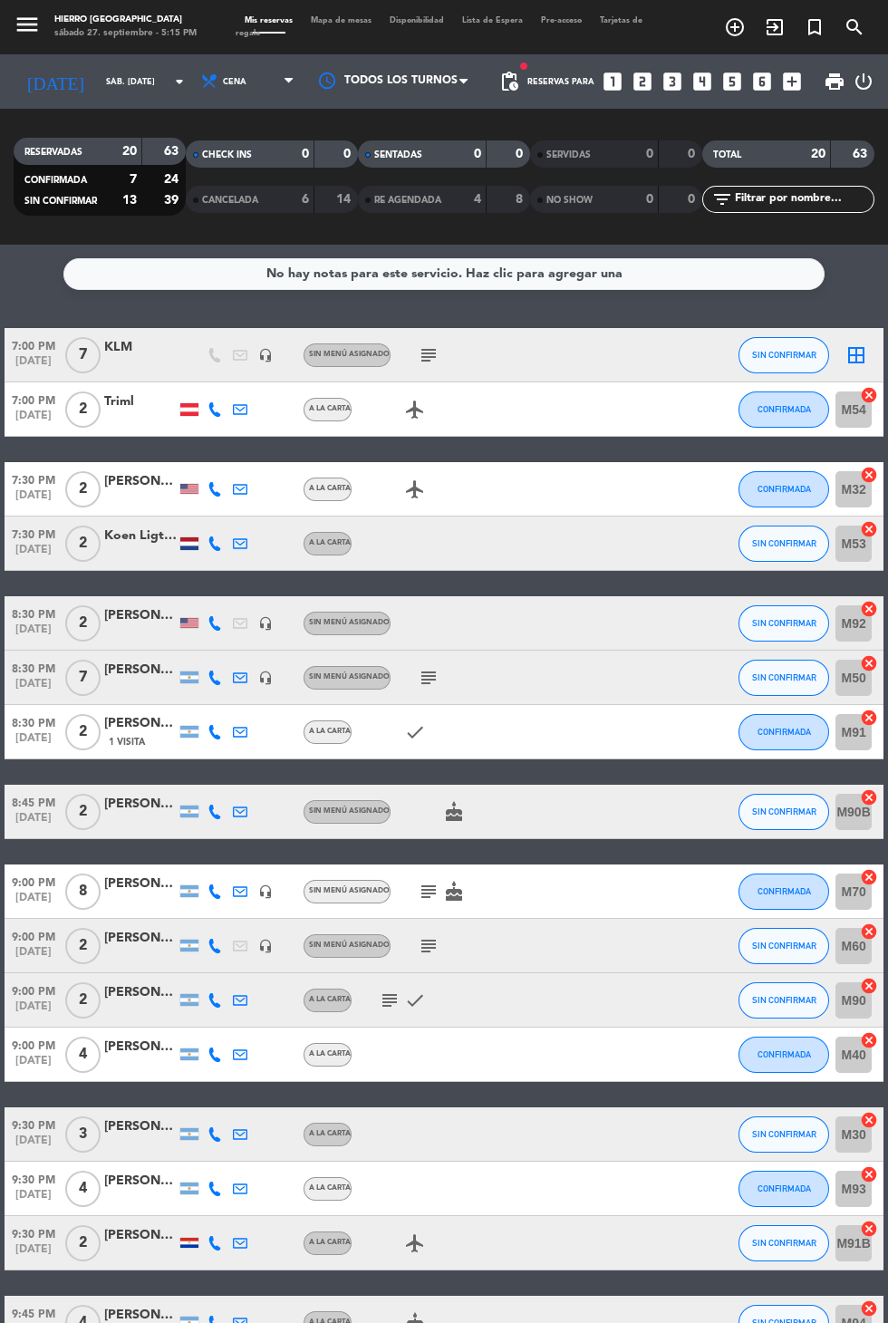
click at [122, 337] on div "KLM" at bounding box center [140, 347] width 73 height 21
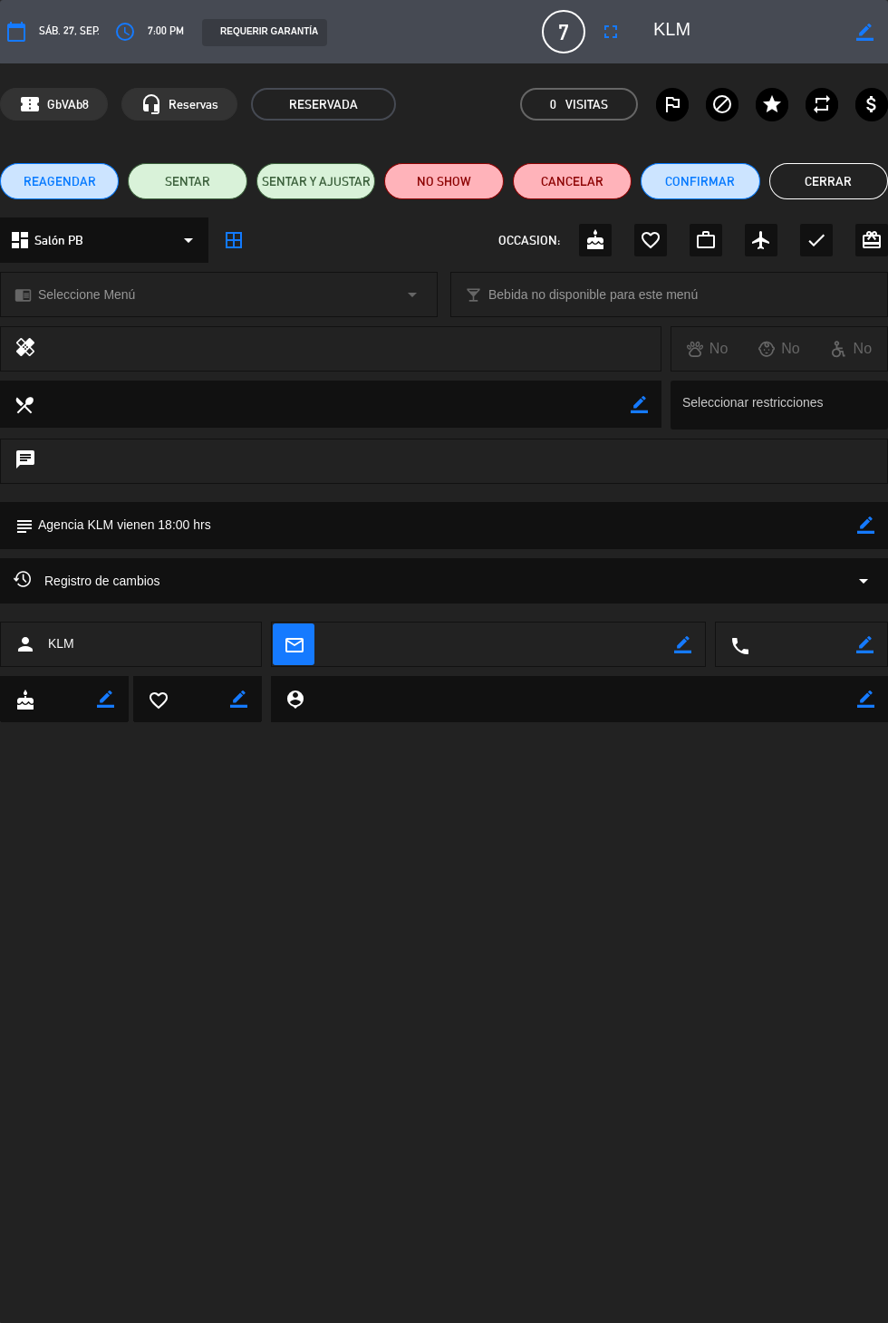
click at [866, 526] on icon "border_color" at bounding box center [866, 525] width 17 height 17
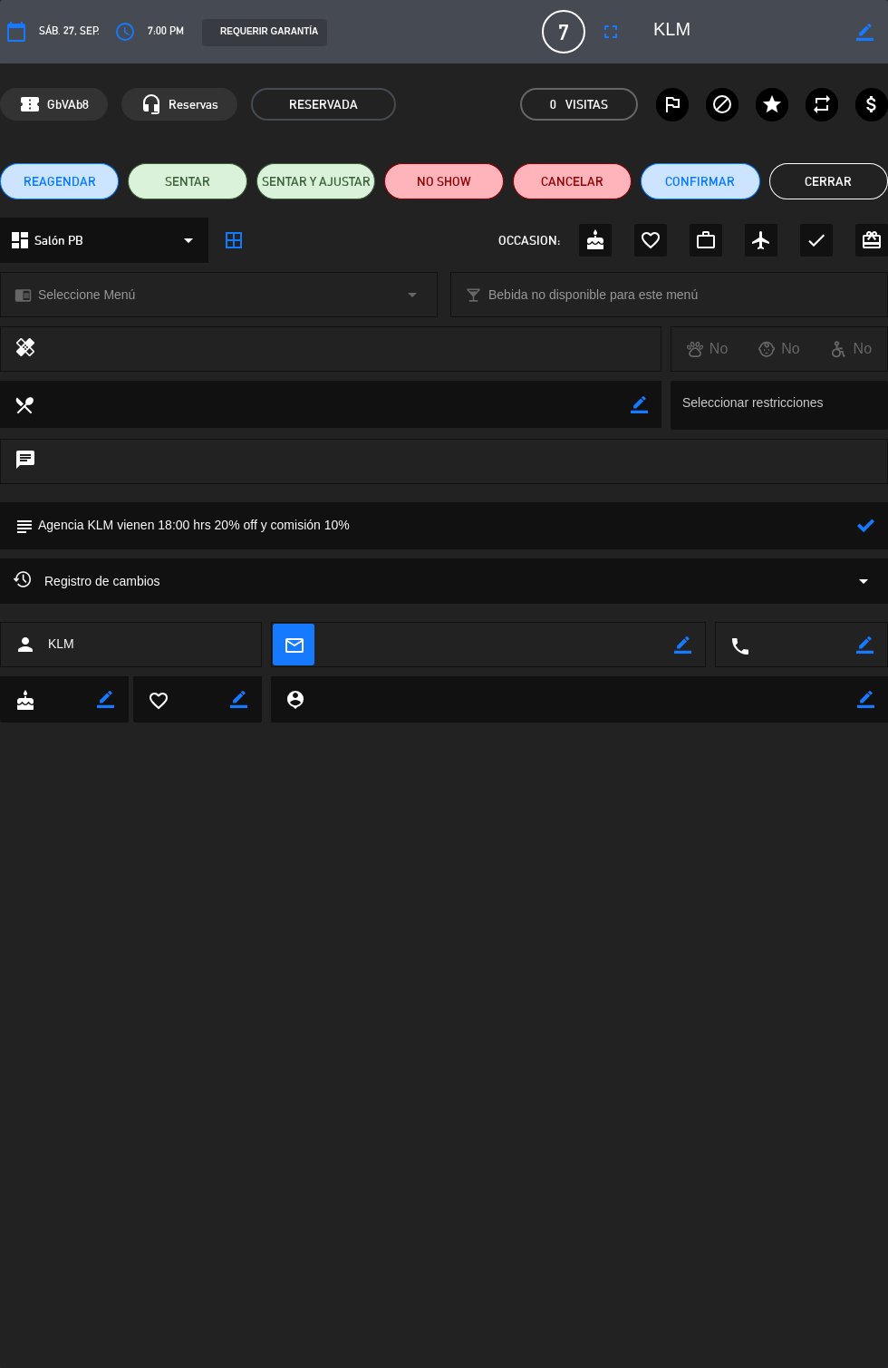
type textarea "Agencia KLM vienen 18:00 hrs 20% off y comisión 10%"
click at [862, 525] on icon at bounding box center [866, 525] width 17 height 17
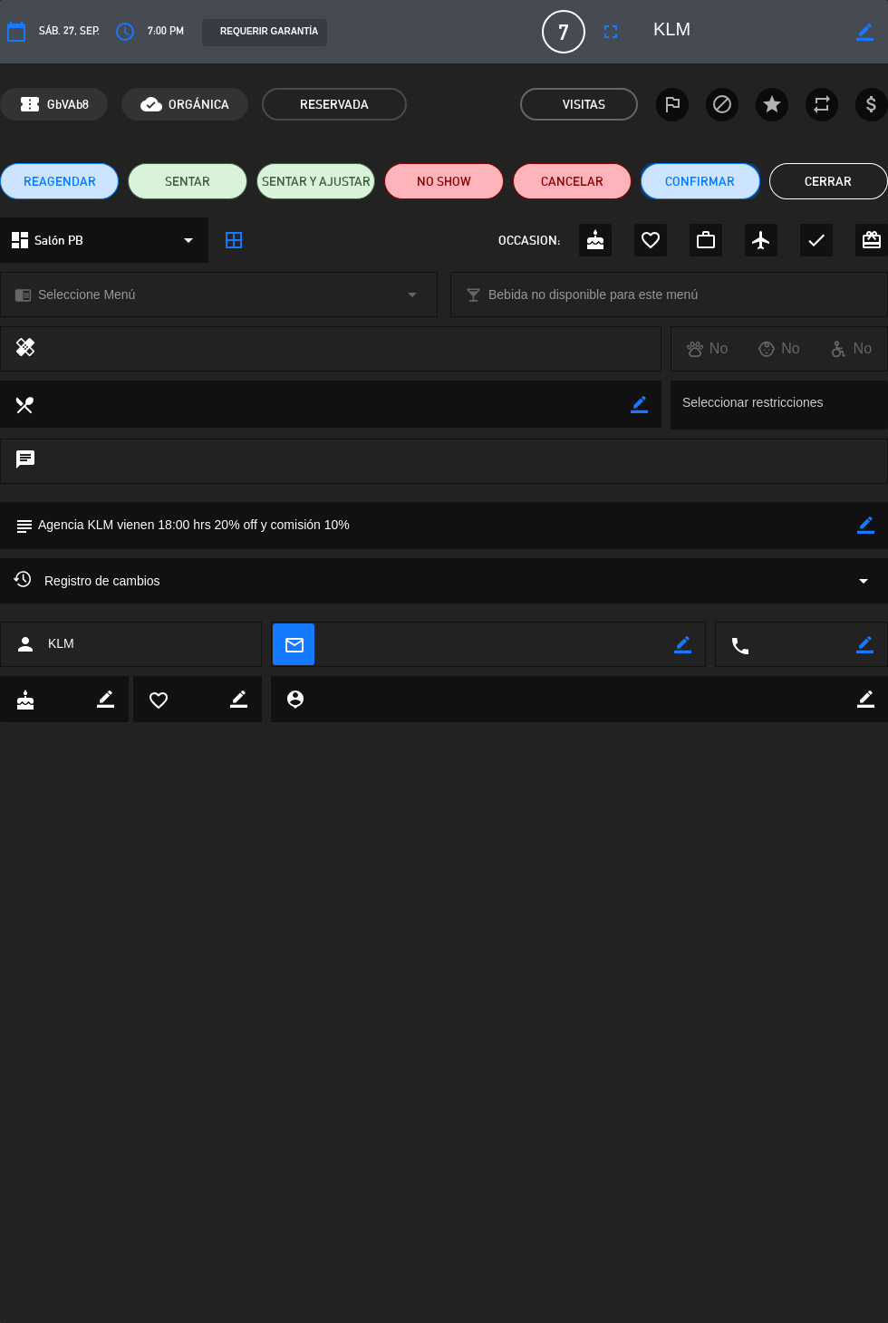
click at [678, 180] on button "Confirmar" at bounding box center [700, 181] width 119 height 36
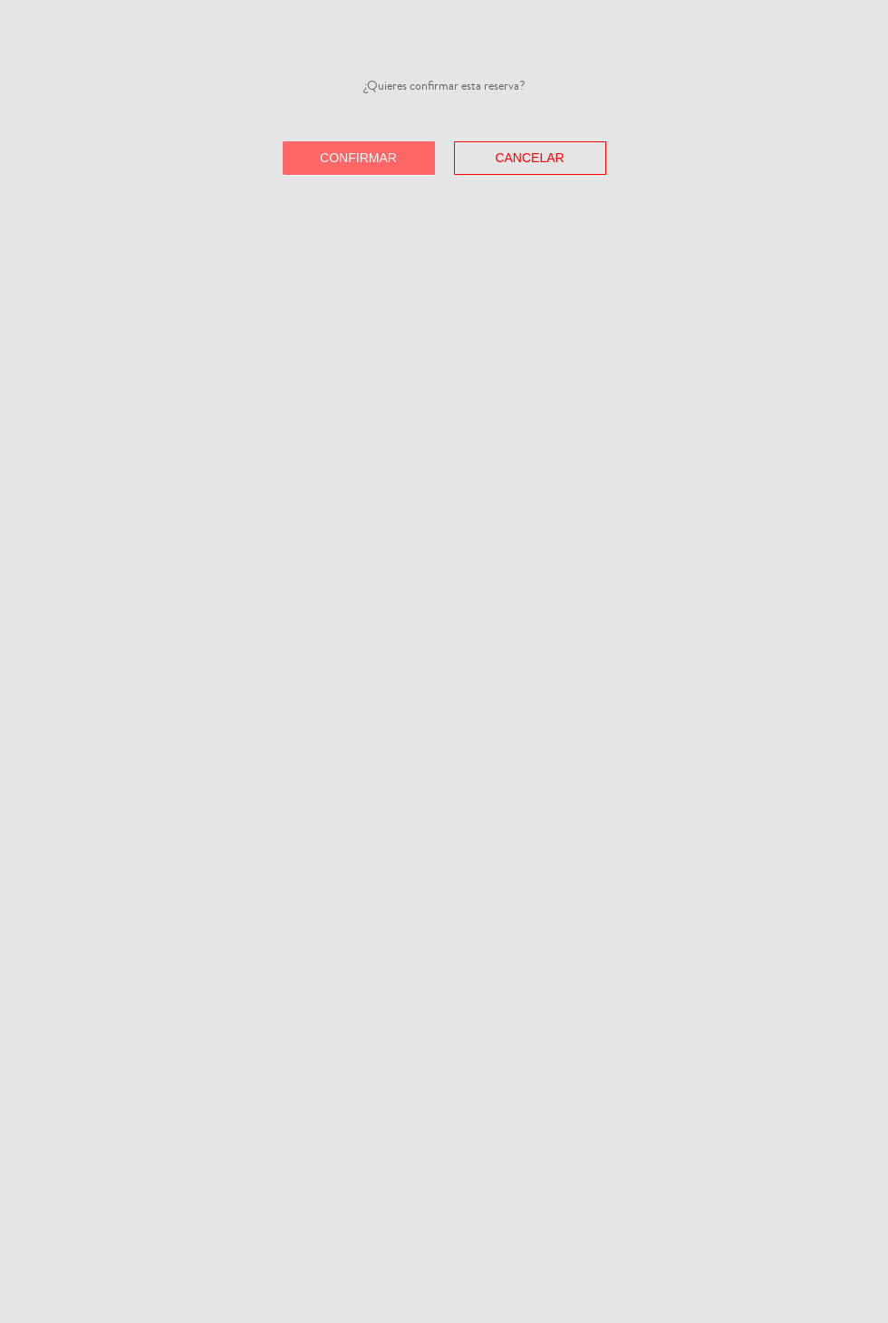
click at [332, 173] on button "Confirmar" at bounding box center [359, 158] width 152 height 34
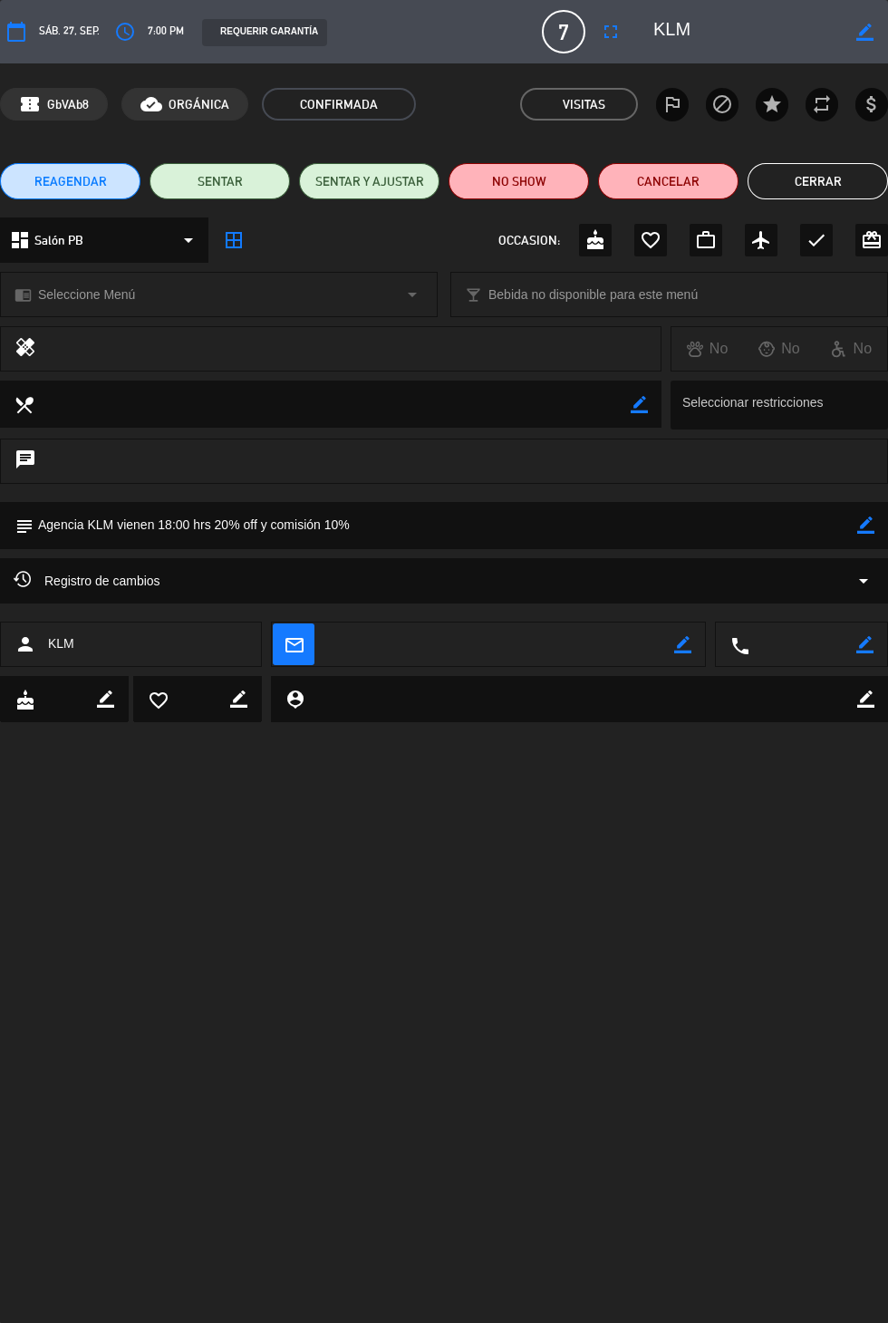
click at [230, 238] on icon "border_all" at bounding box center [234, 240] width 22 height 22
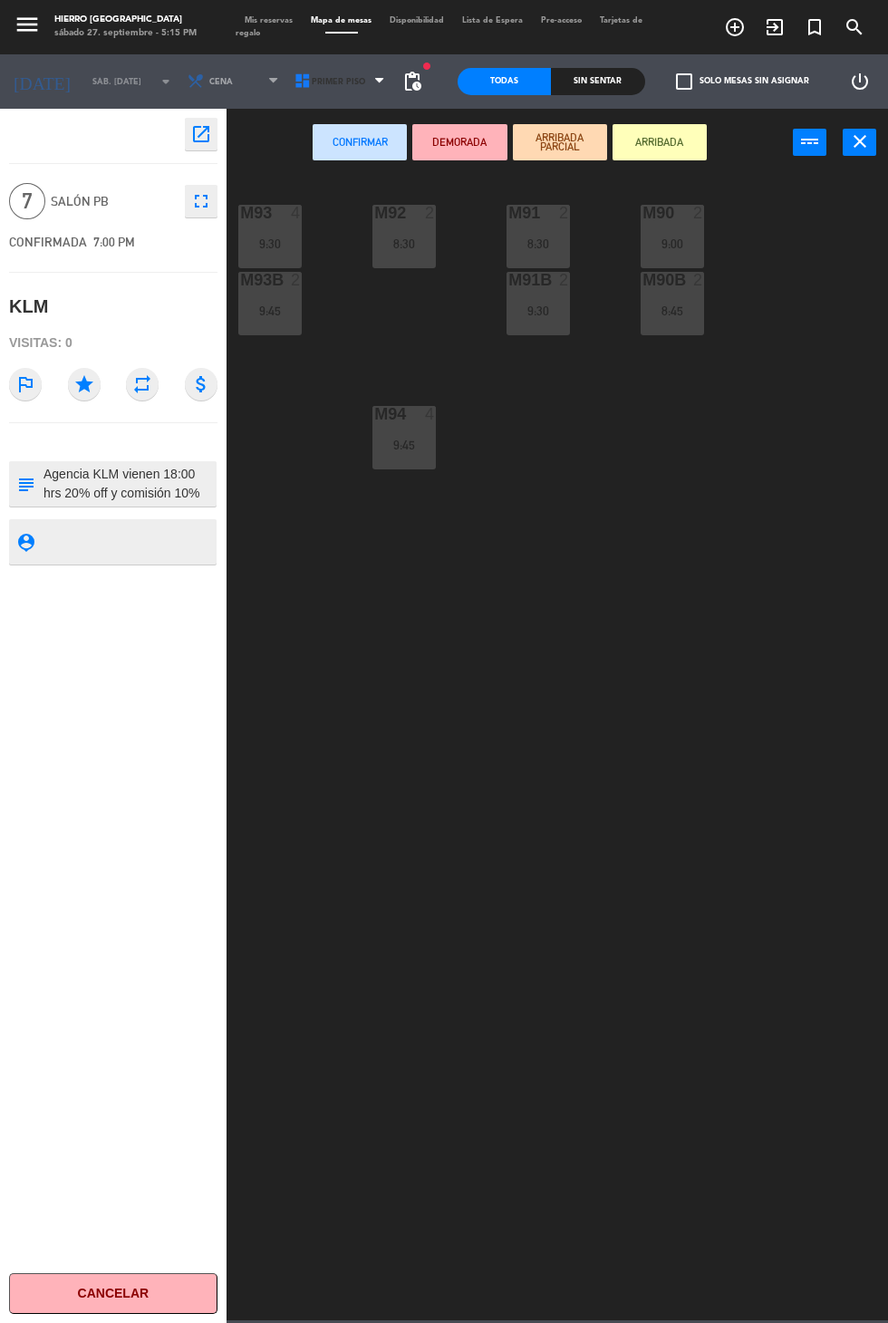
click at [316, 81] on span "Primer Piso" at bounding box center [338, 82] width 53 height 10
click at [297, 166] on ng-component "menu Hierro Palermo sábado 27. septiembre - 5:15 PM Mis reservas Mapa de mesas …" at bounding box center [444, 660] width 888 height 1321
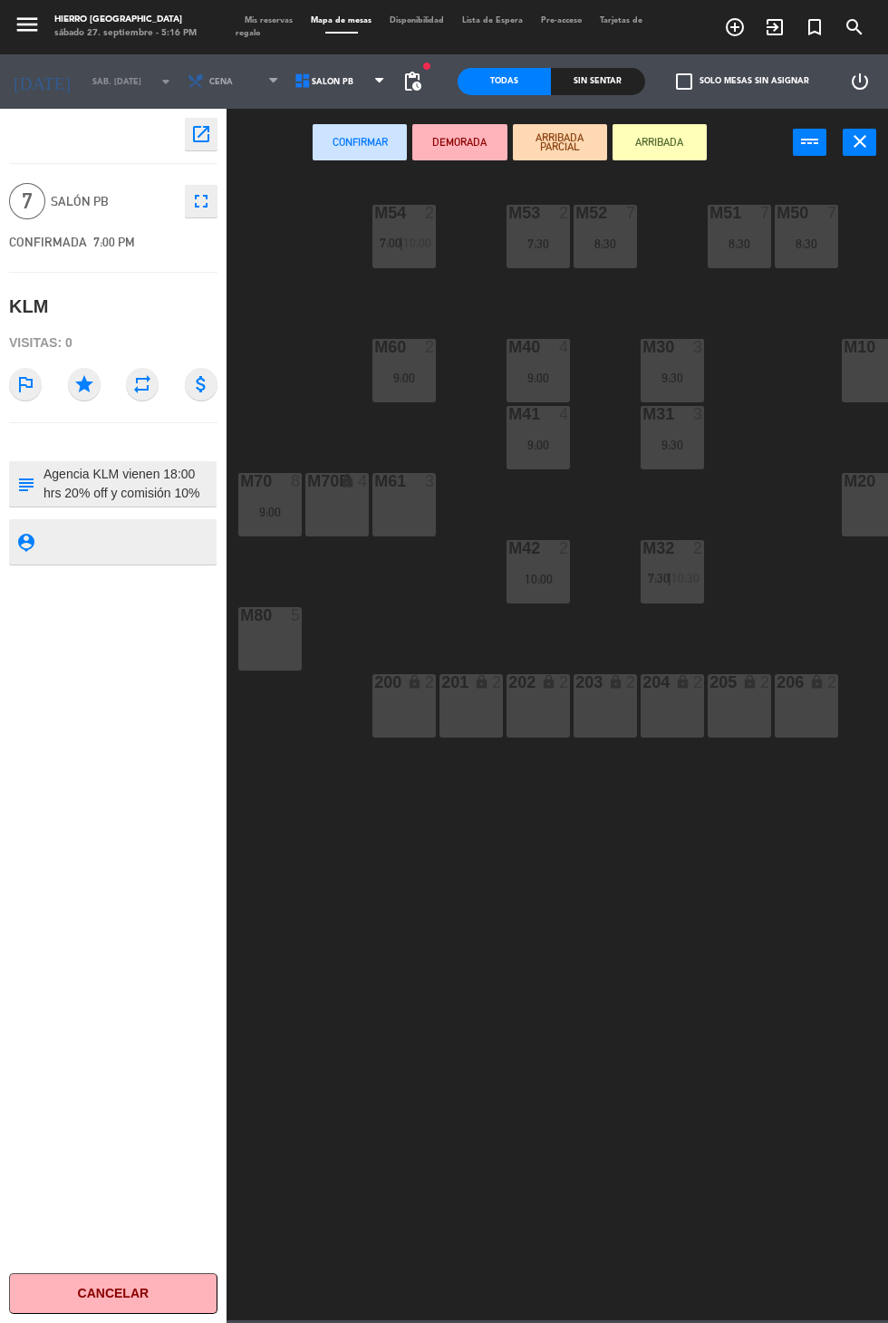
click at [267, 506] on div "9:00" at bounding box center [269, 512] width 63 height 13
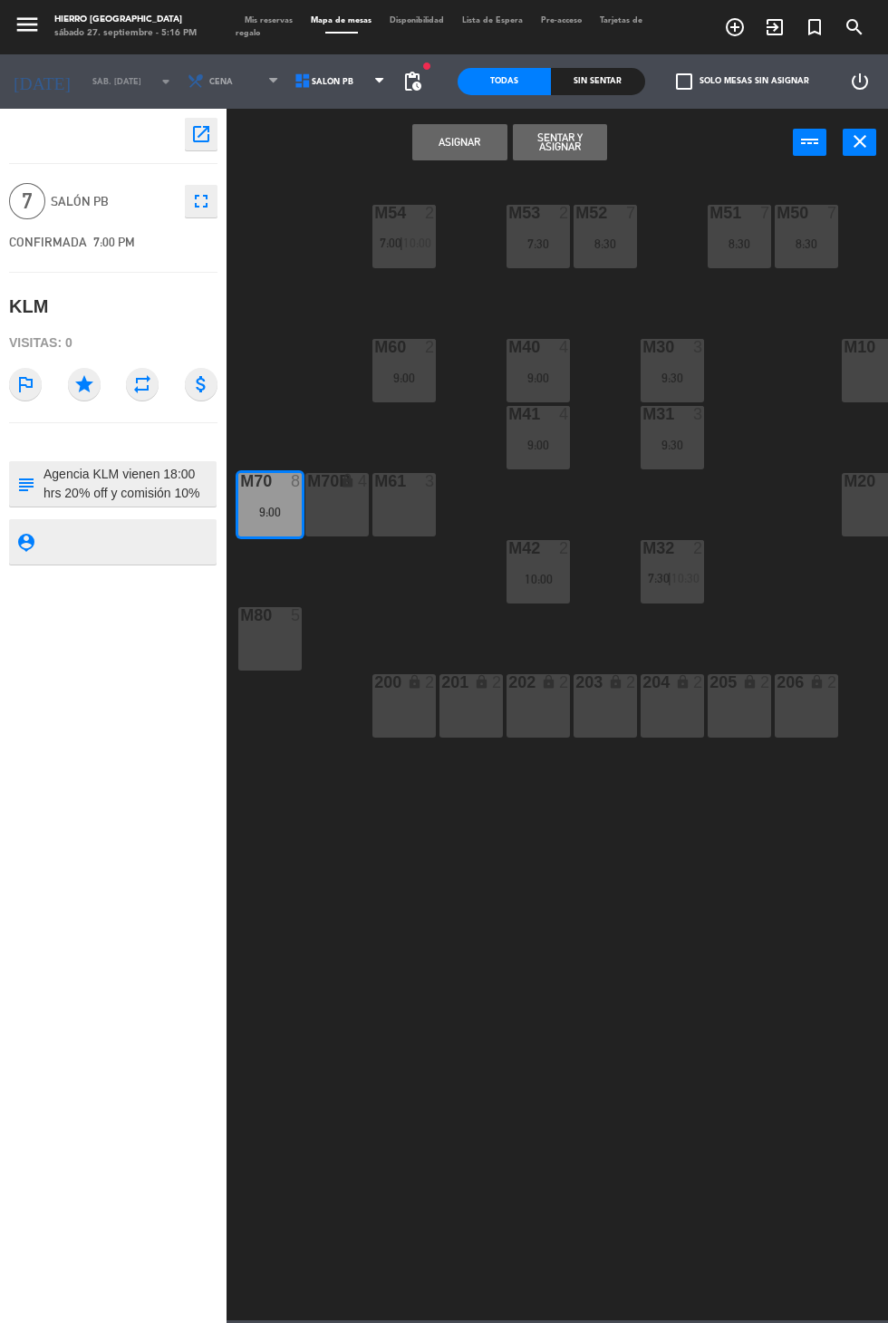
click at [441, 147] on button "Asignar" at bounding box center [459, 142] width 94 height 36
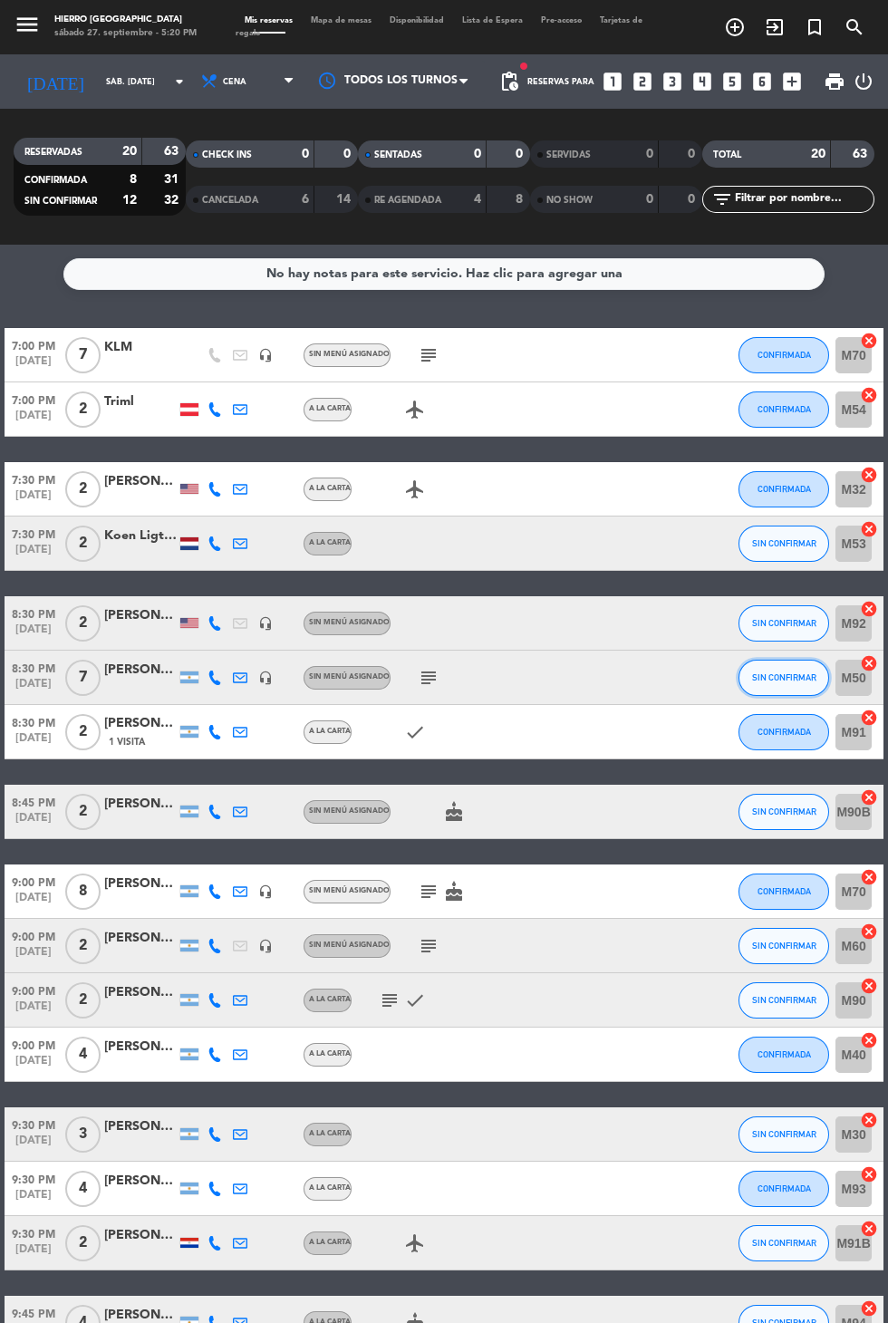
click at [767, 673] on span "SIN CONFIRMAR" at bounding box center [784, 678] width 64 height 10
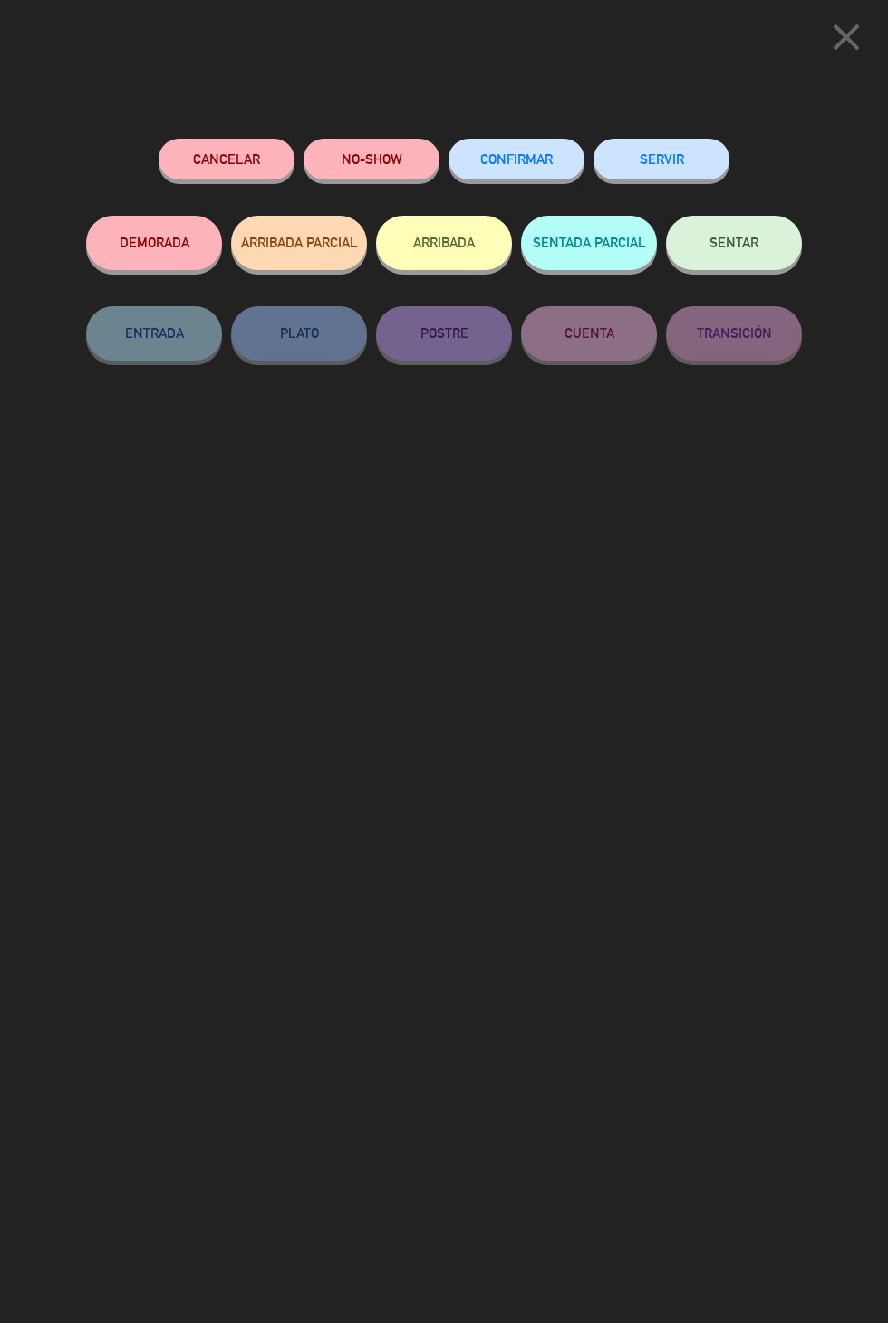
click at [513, 161] on span "CONFIRMAR" at bounding box center [516, 158] width 73 height 15
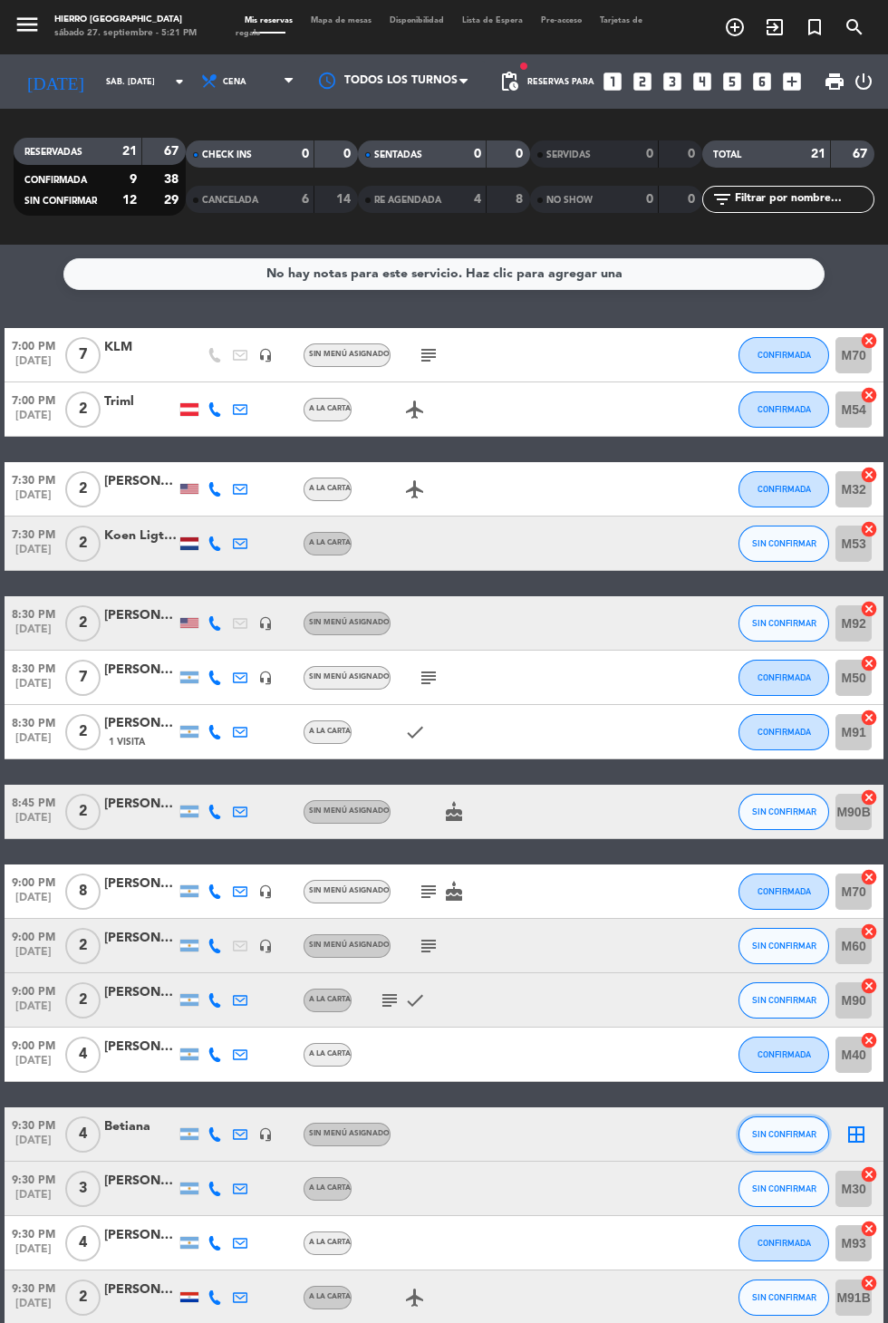
click at [824, 1117] on button "SIN CONFIRMAR" at bounding box center [784, 1135] width 91 height 36
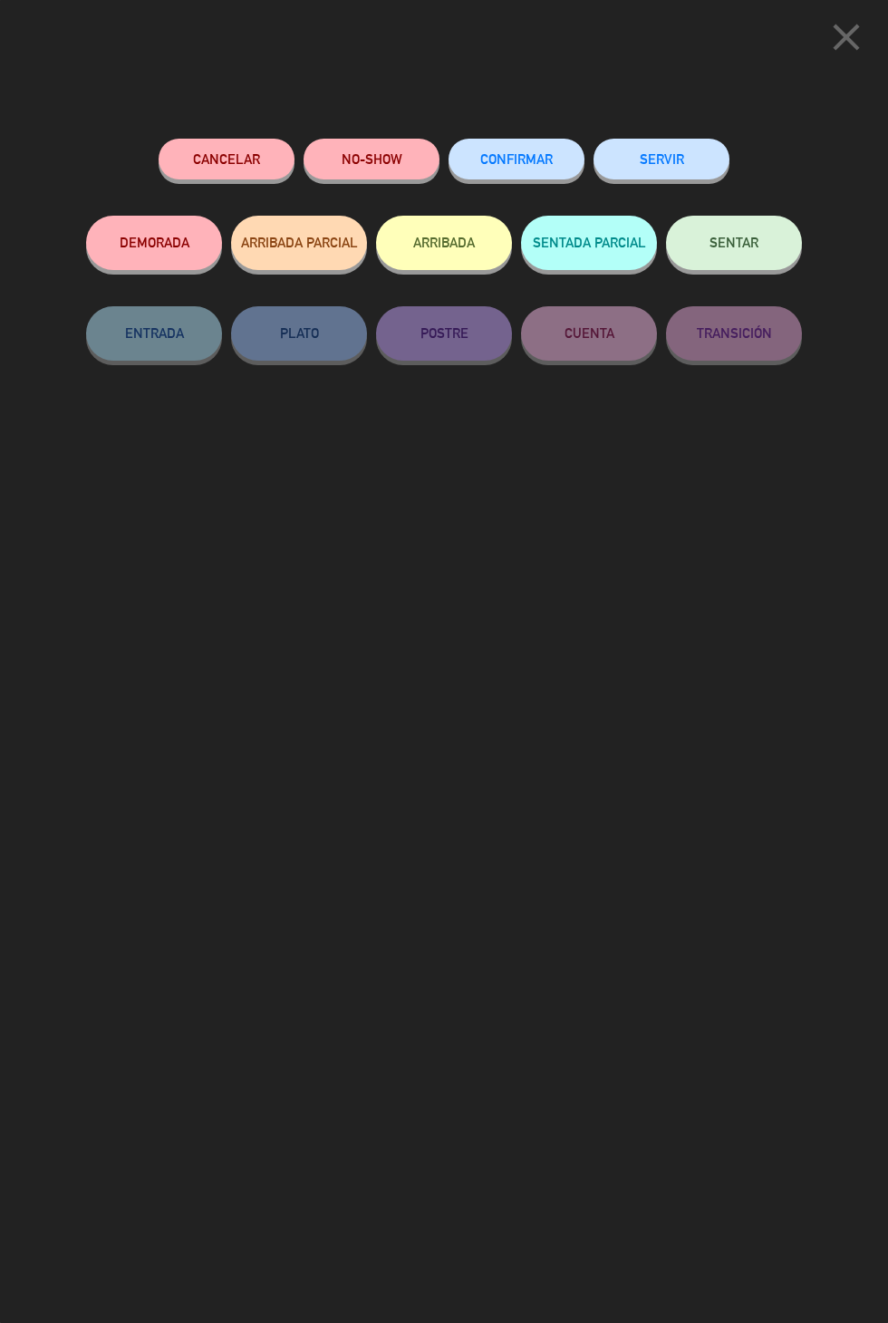
click at [844, 48] on icon "close" at bounding box center [846, 37] width 45 height 45
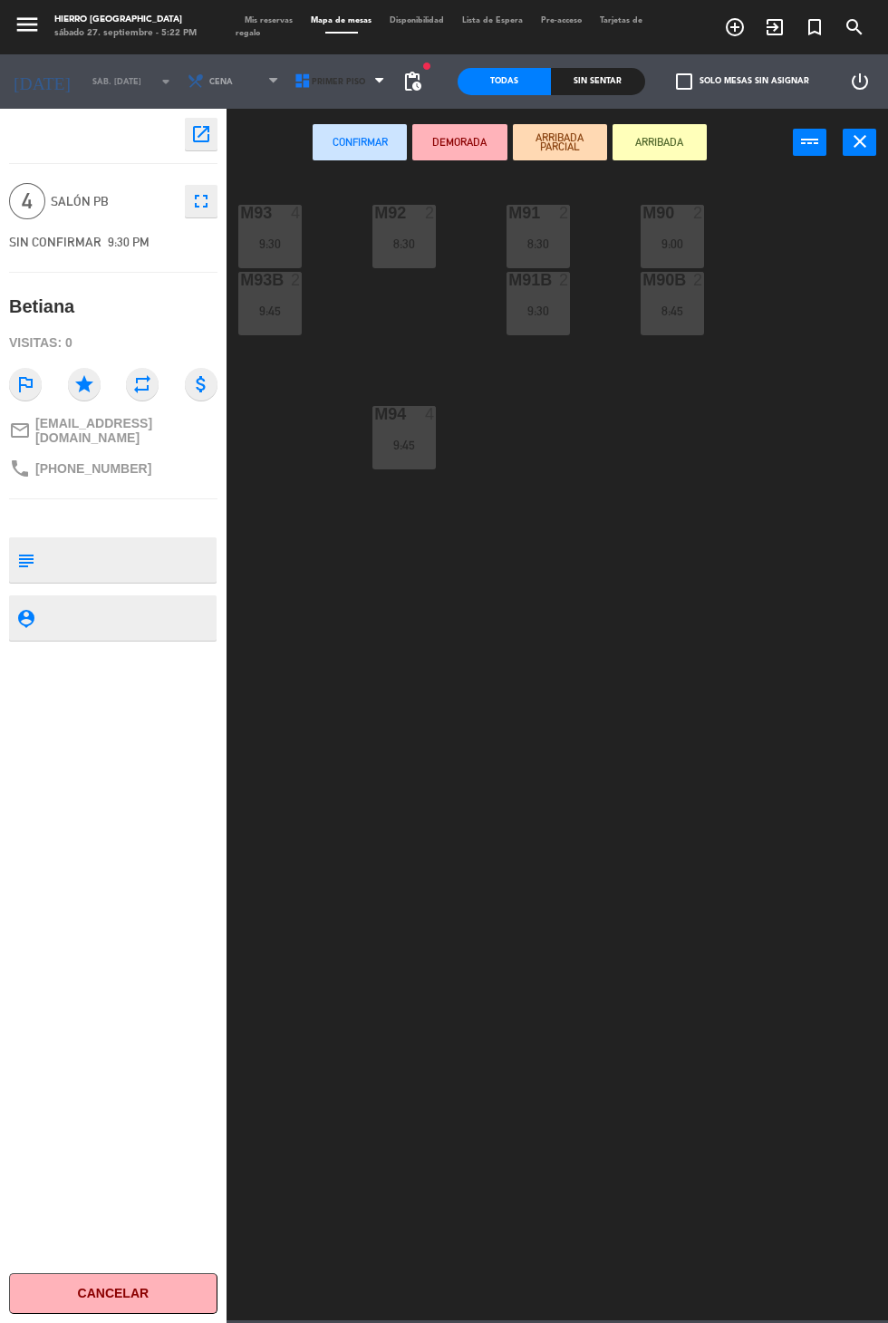
click at [296, 81] on icon at bounding box center [303, 82] width 18 height 18
click at [297, 165] on ng-component "menu Hierro Palermo sábado 27. septiembre - 5:22 PM Mis reservas Mapa de mesas …" at bounding box center [444, 660] width 888 height 1321
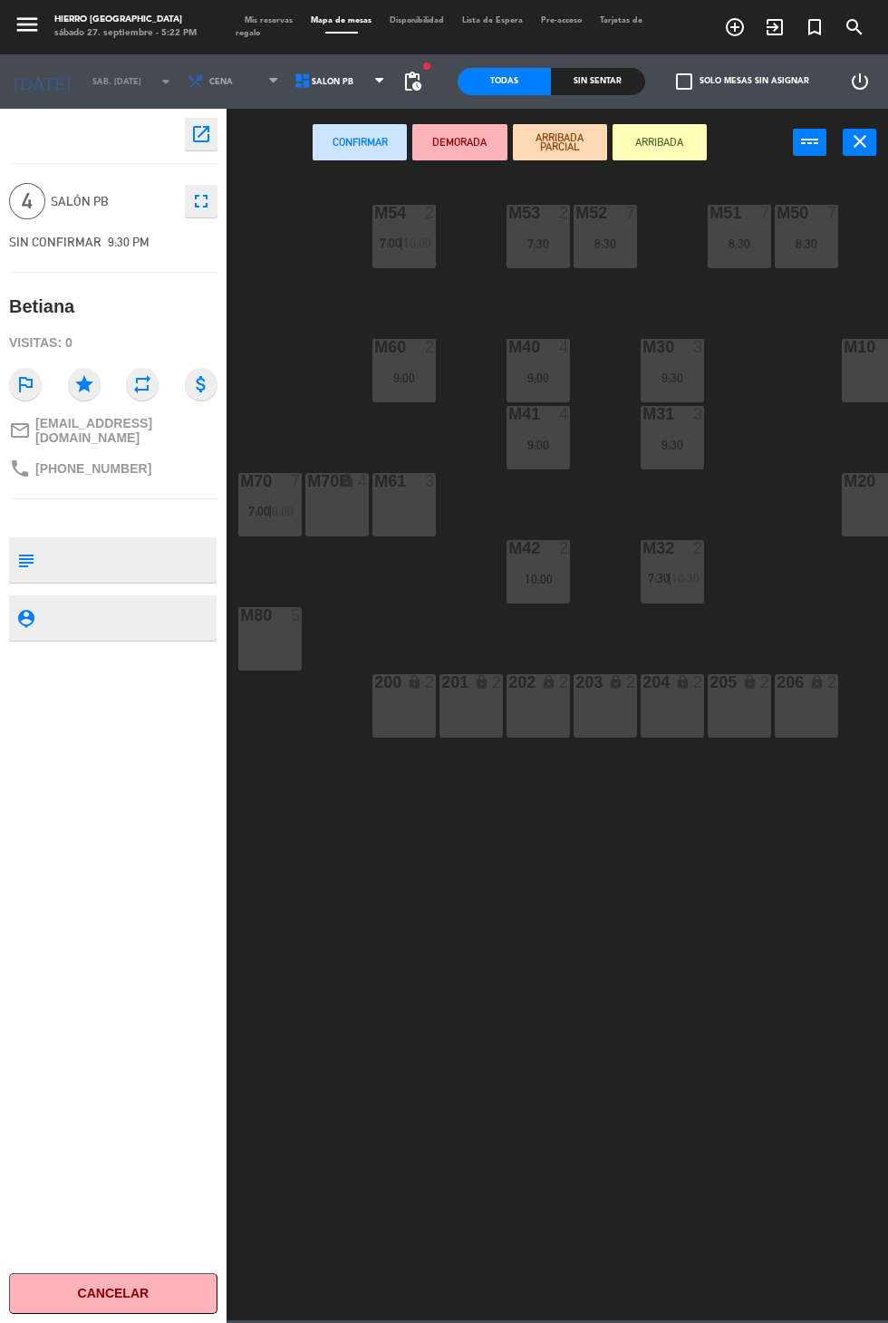
click at [294, 81] on icon at bounding box center [303, 82] width 18 height 18
click at [300, 120] on ng-component "menu Hierro Palermo sábado 27. septiembre - 5:22 PM Mis reservas Mapa de mesas …" at bounding box center [444, 660] width 888 height 1321
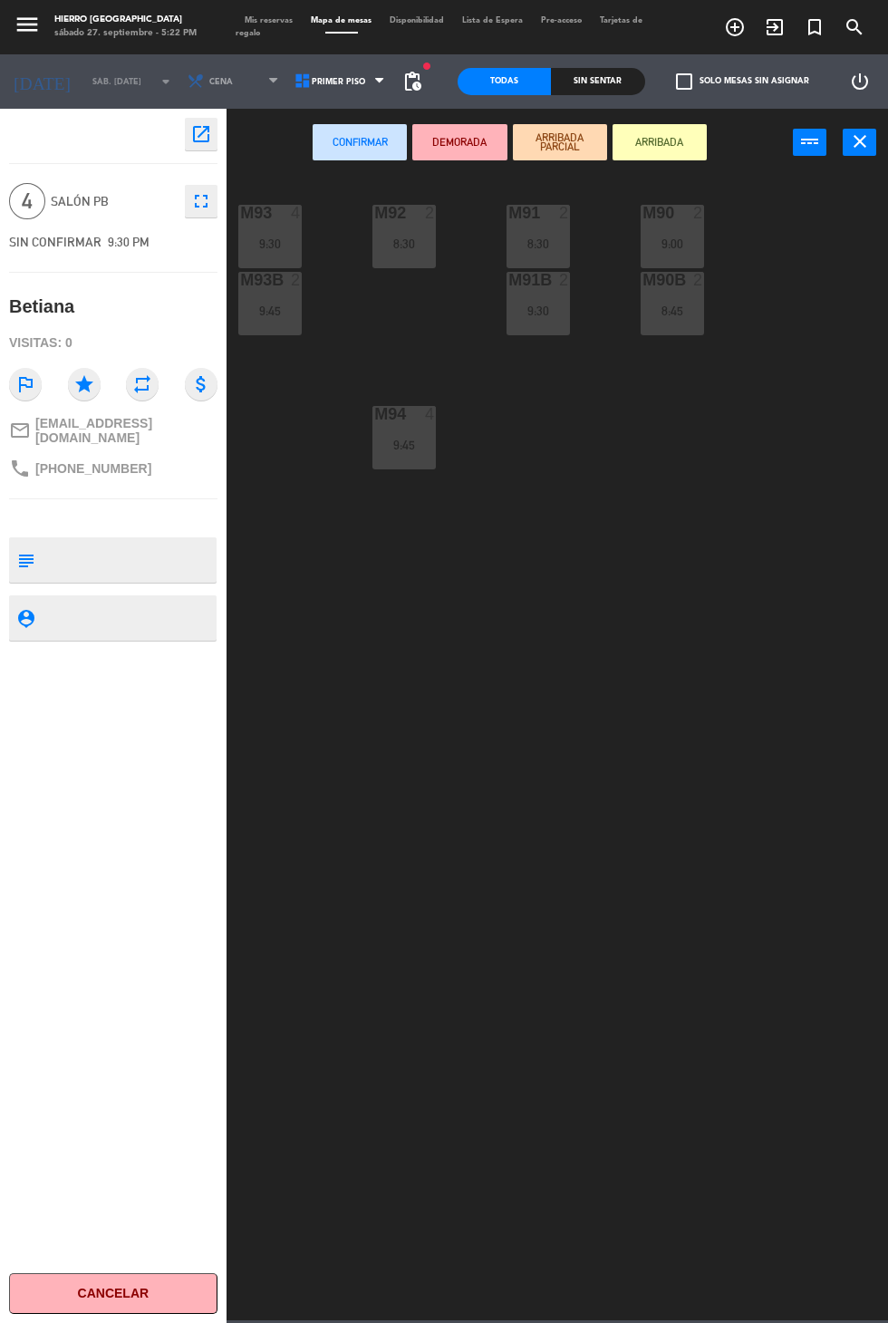
click at [296, 81] on icon at bounding box center [303, 82] width 18 height 18
click at [310, 159] on ng-component "menu Hierro Palermo sábado 27. septiembre - 5:22 PM Mis reservas Mapa de mesas …" at bounding box center [444, 660] width 888 height 1321
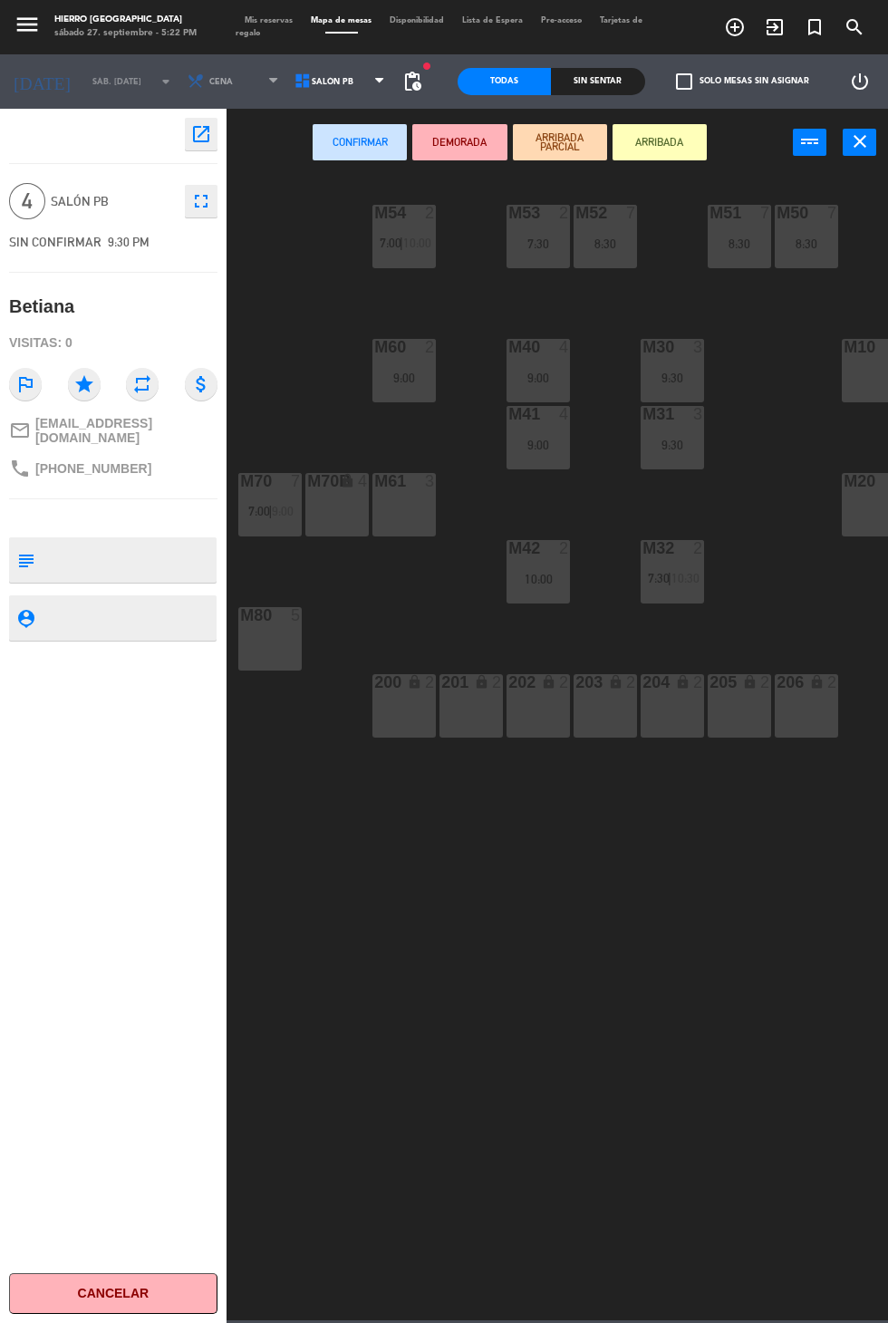
click at [256, 15] on div "Mis reservas Mapa de mesas Disponibilidad Lista de Espera Pre-acceso Tarjetas d…" at bounding box center [444, 28] width 417 height 26
click at [274, 21] on span "Mis reservas" at bounding box center [269, 20] width 66 height 8
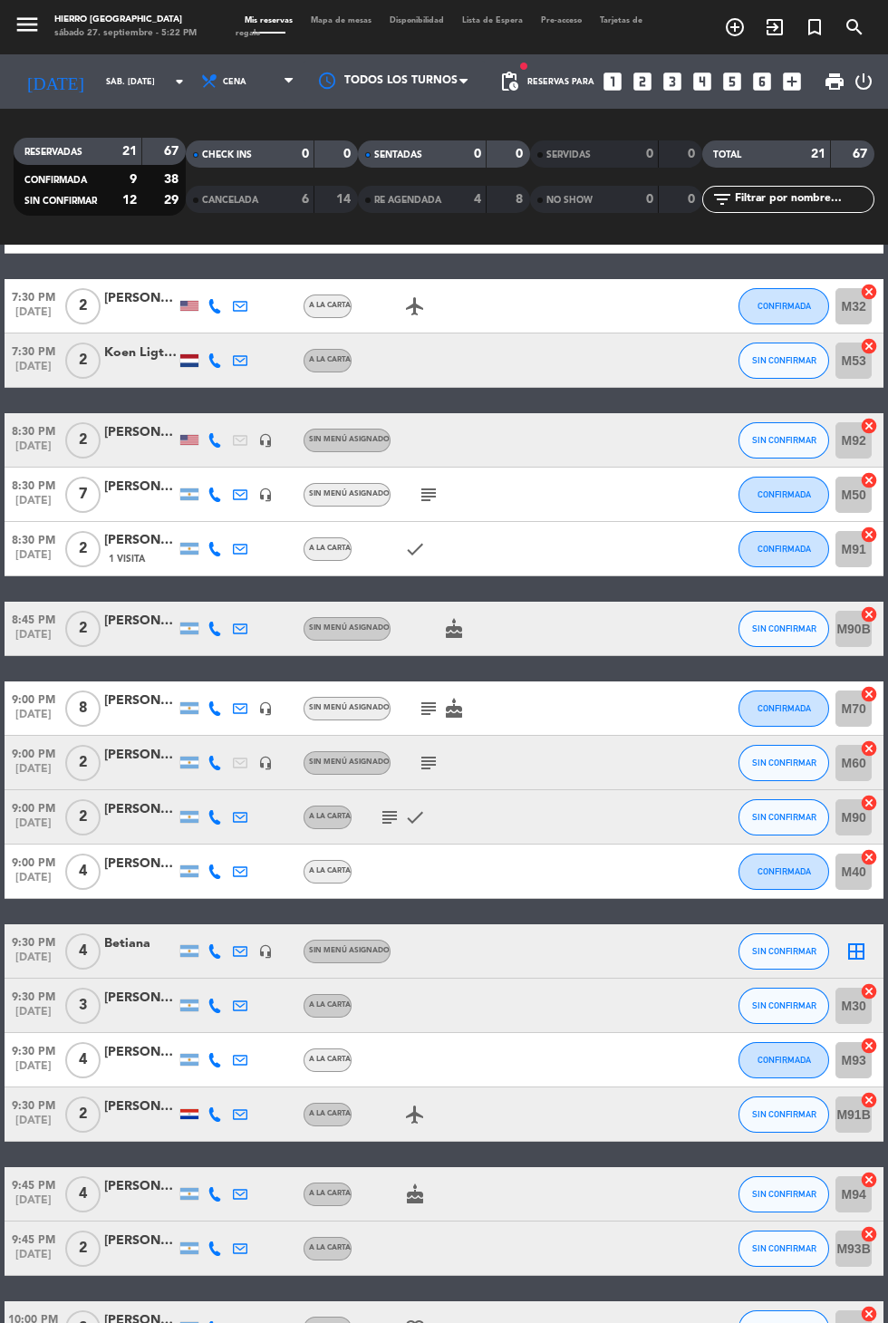
scroll to position [184, 0]
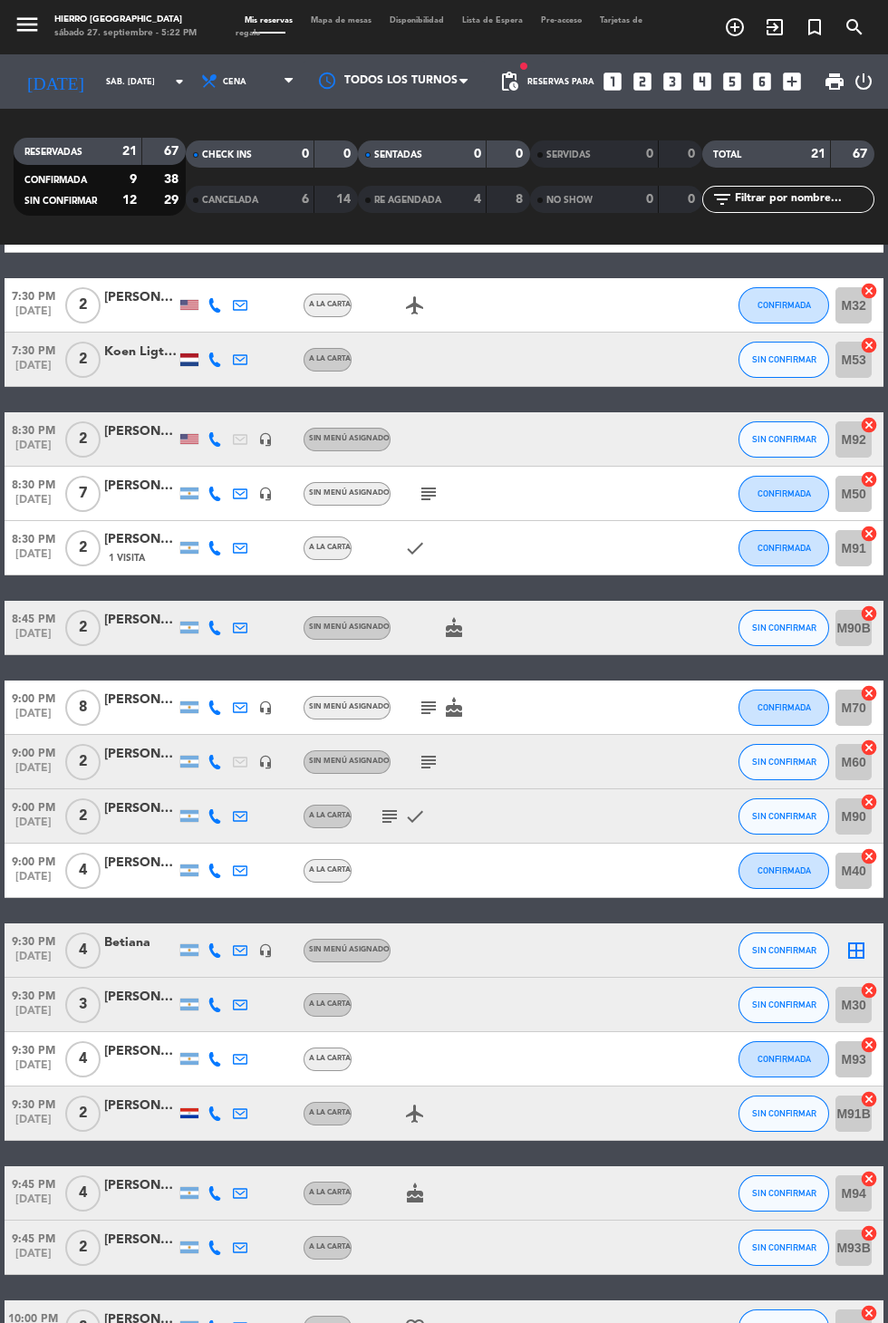
click at [144, 933] on div "Betiana" at bounding box center [140, 943] width 73 height 21
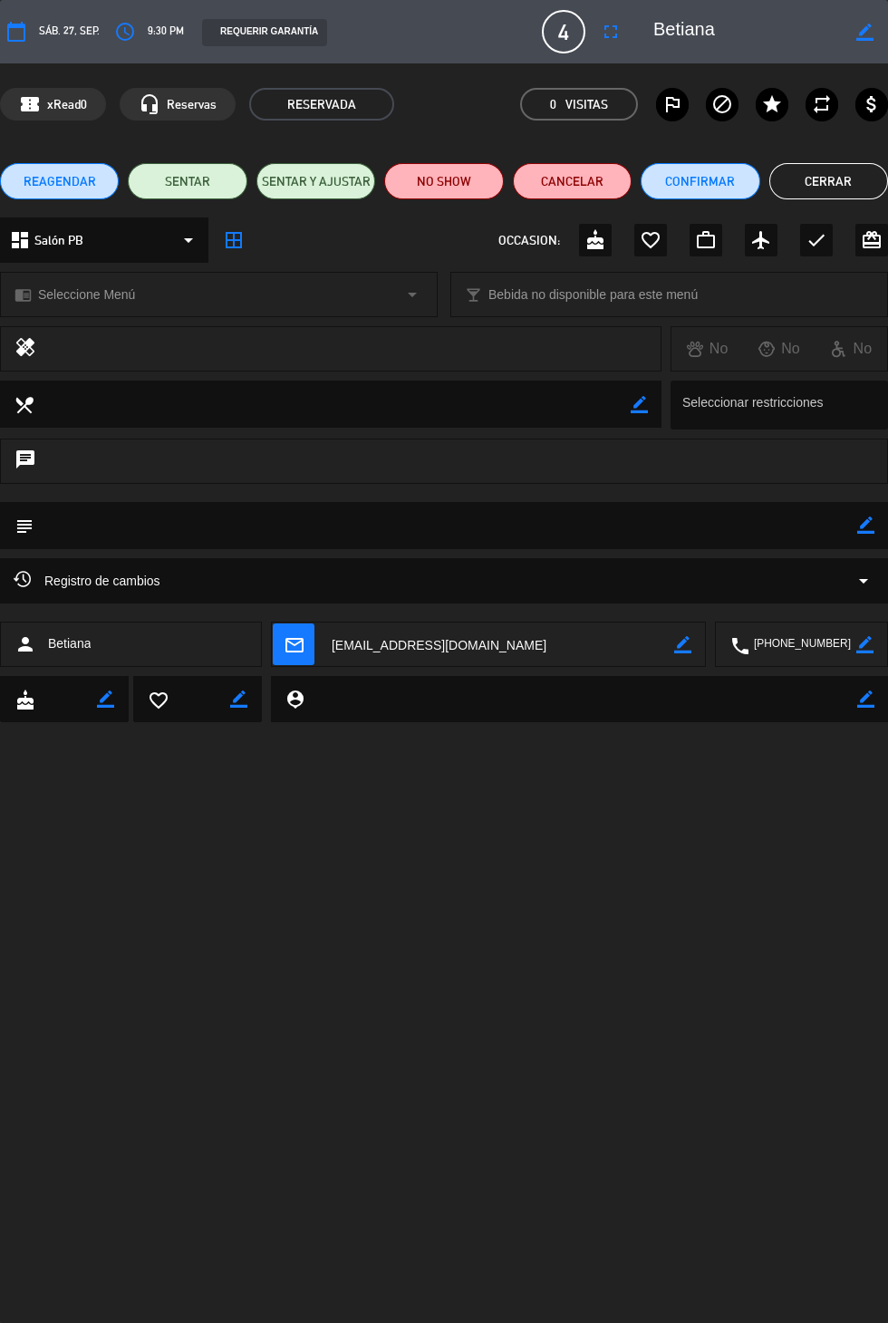
click at [847, 590] on div "Registro de cambios arrow_drop_down" at bounding box center [444, 581] width 861 height 22
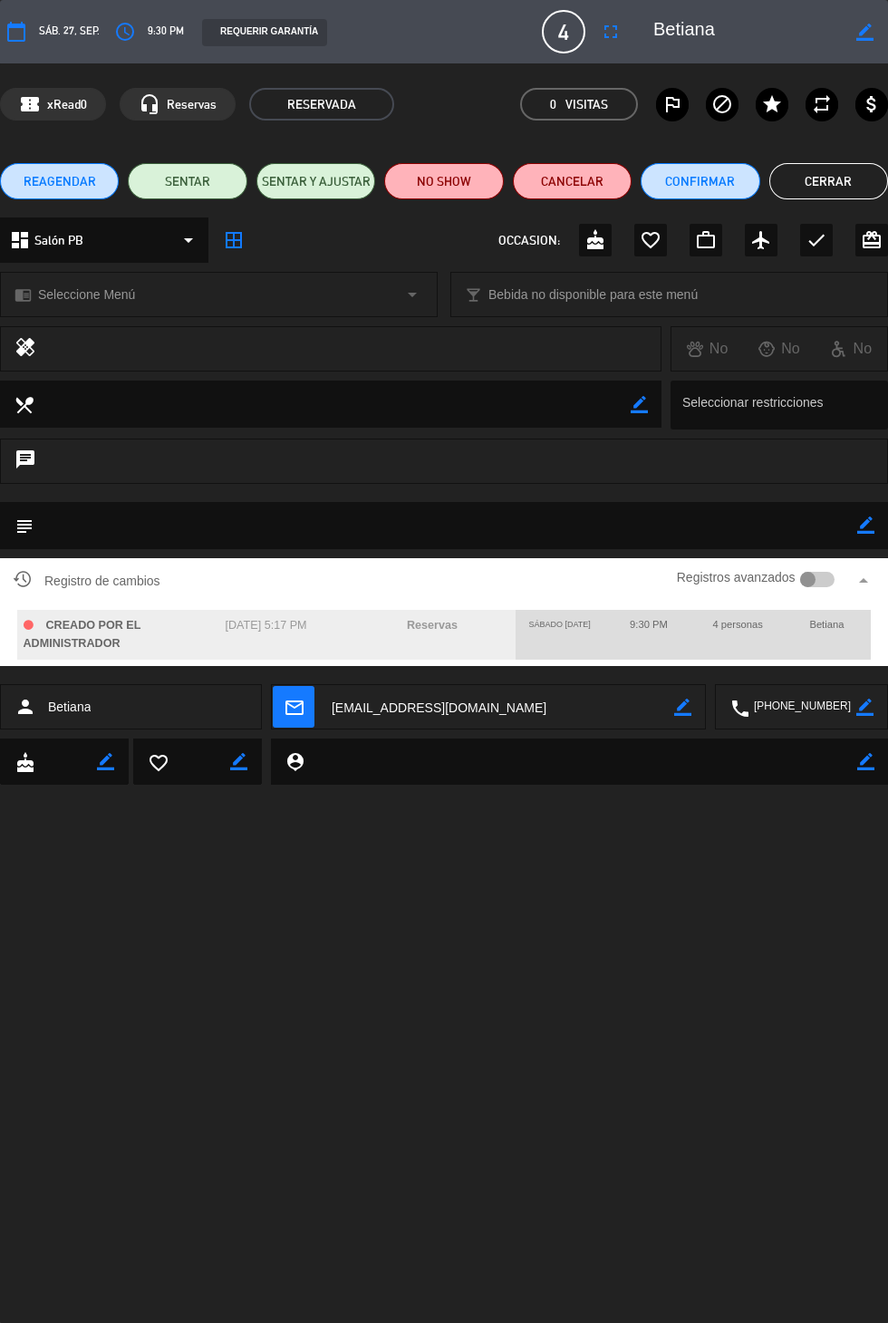
click at [819, 181] on button "Cerrar" at bounding box center [829, 181] width 119 height 36
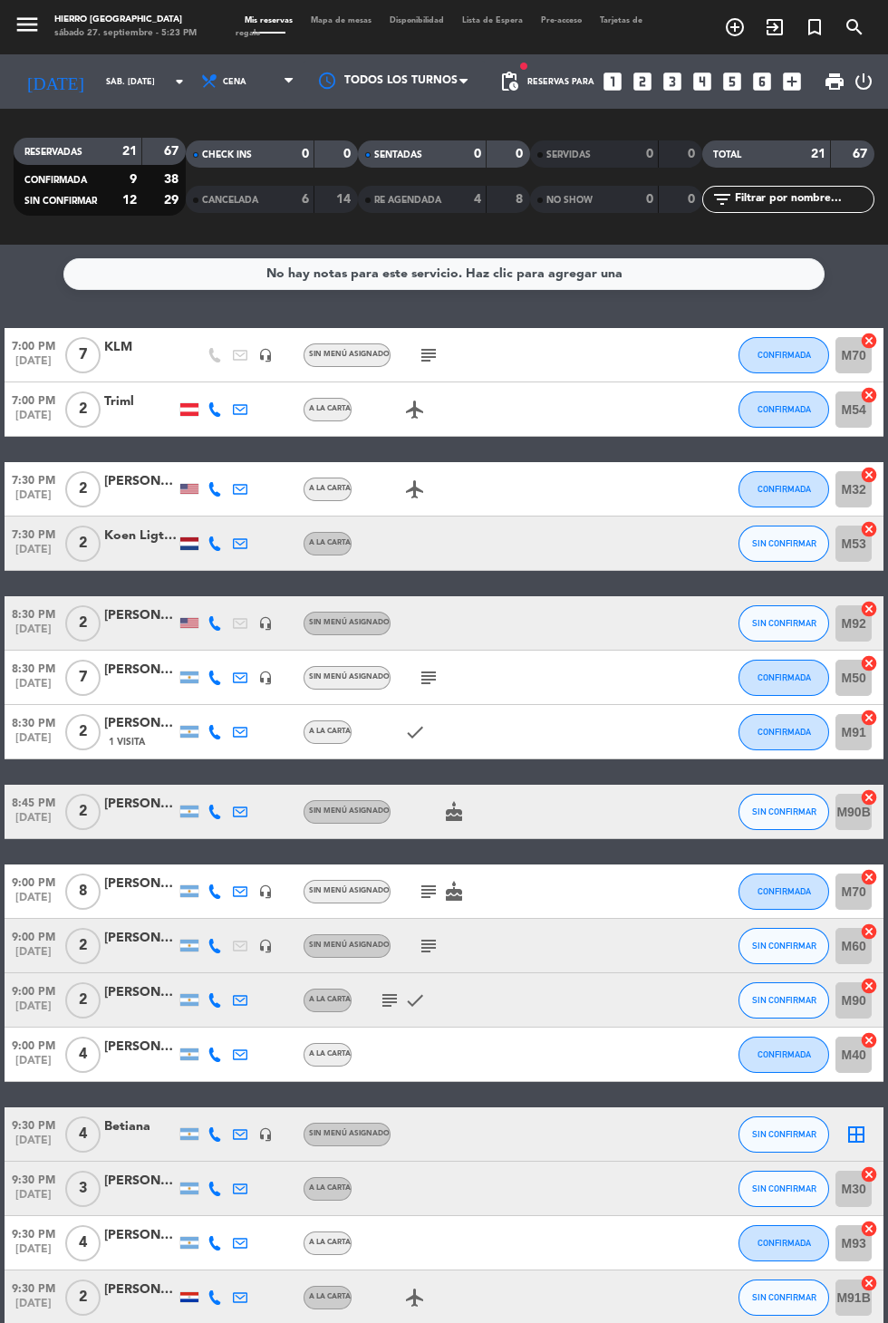
scroll to position [0, 0]
click at [344, 17] on span "Mapa de mesas" at bounding box center [341, 20] width 79 height 8
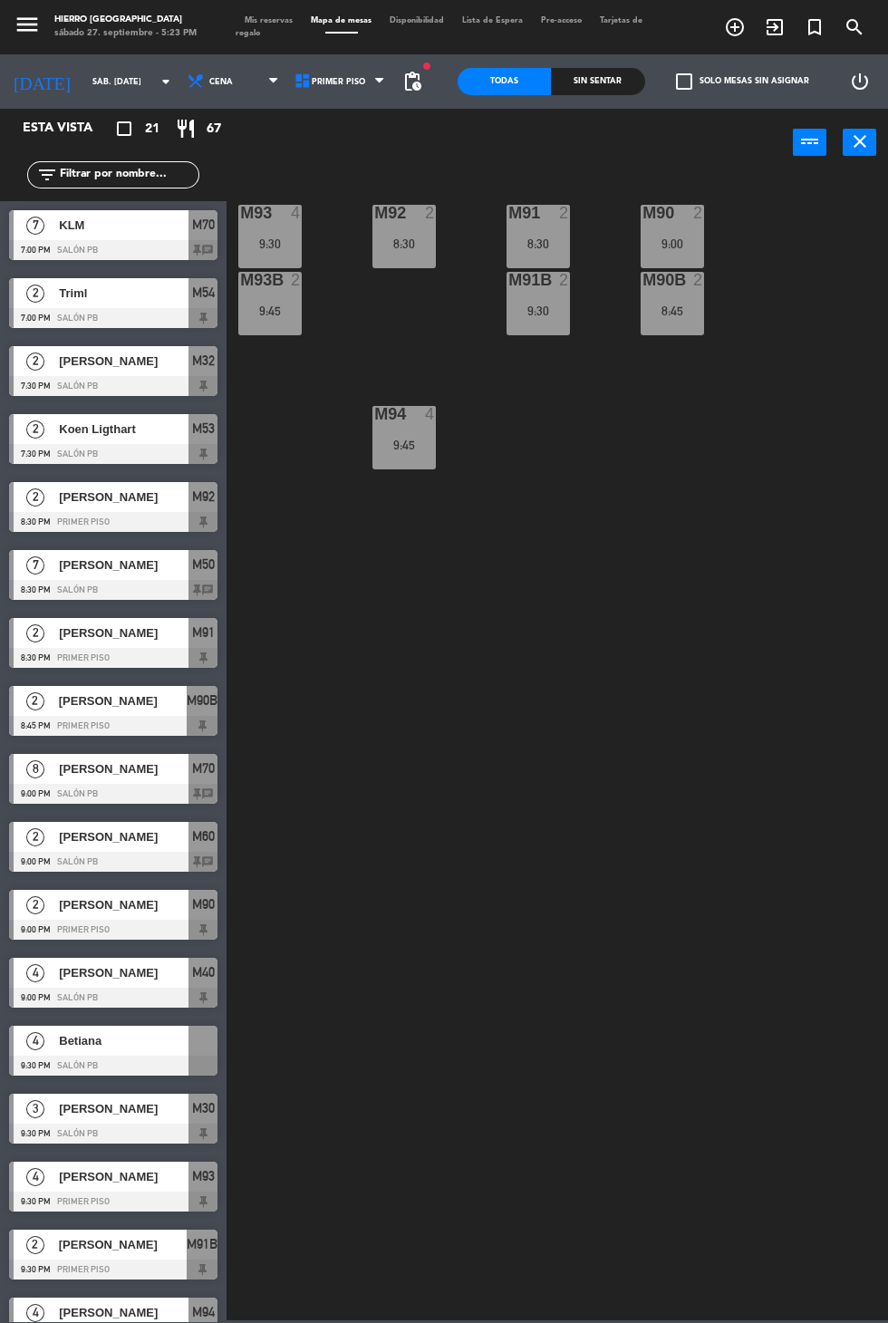
click at [419, 86] on span "pending_actions" at bounding box center [413, 82] width 22 height 22
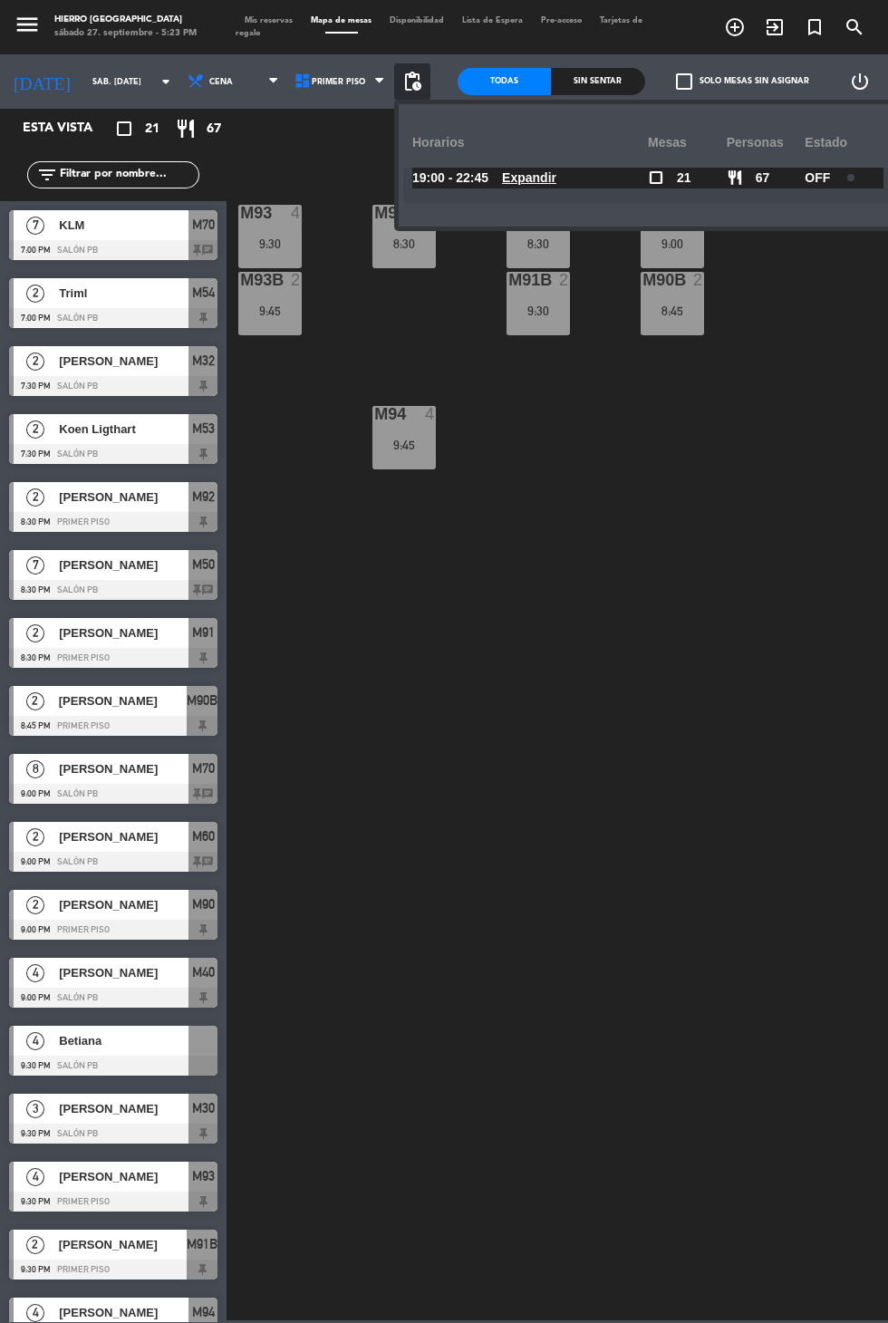
click at [528, 170] on u "Expandir" at bounding box center [529, 177] width 54 height 15
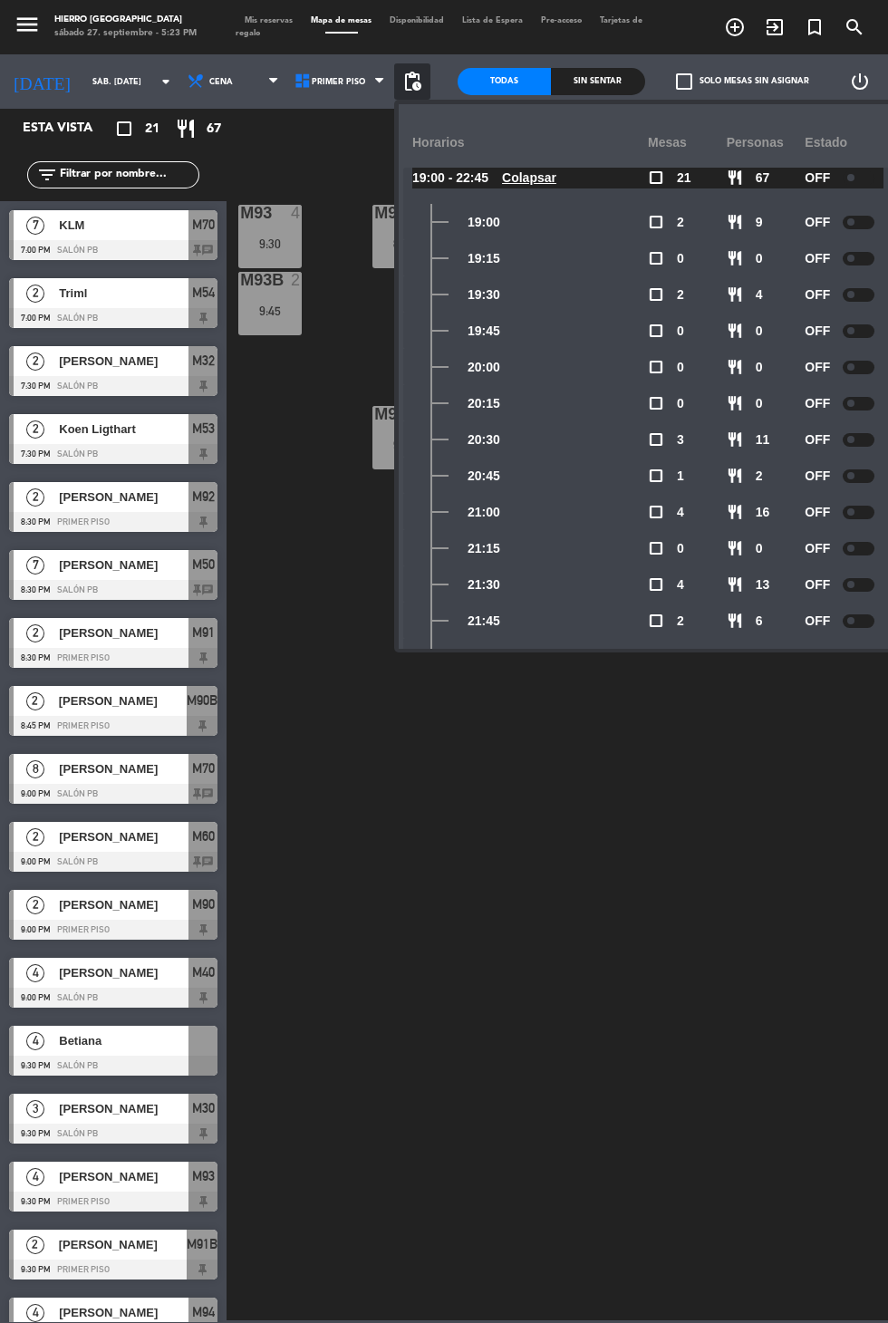
click at [272, 20] on span "Mis reservas" at bounding box center [269, 20] width 66 height 8
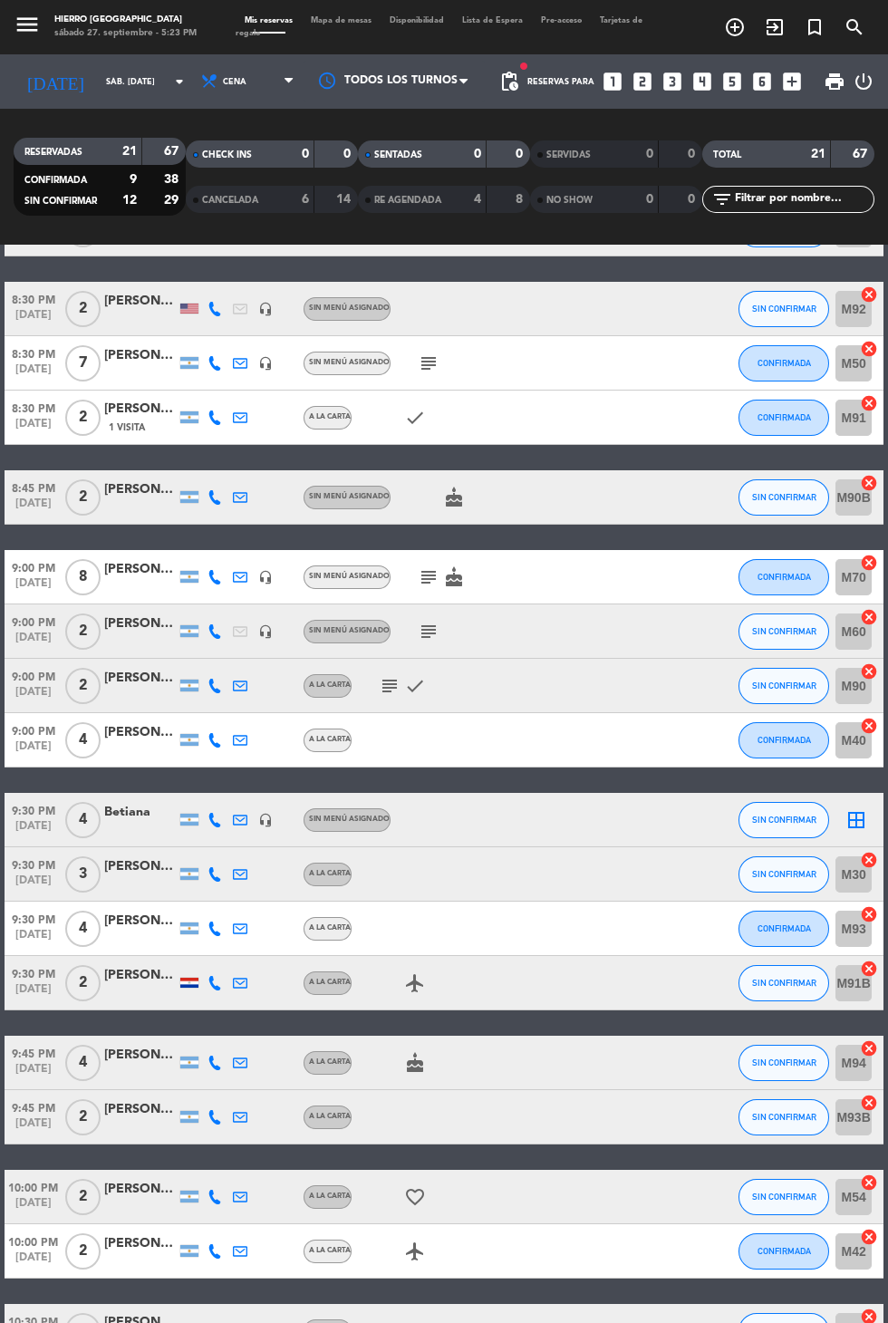
click at [149, 865] on div "[PERSON_NAME]" at bounding box center [140, 867] width 73 height 21
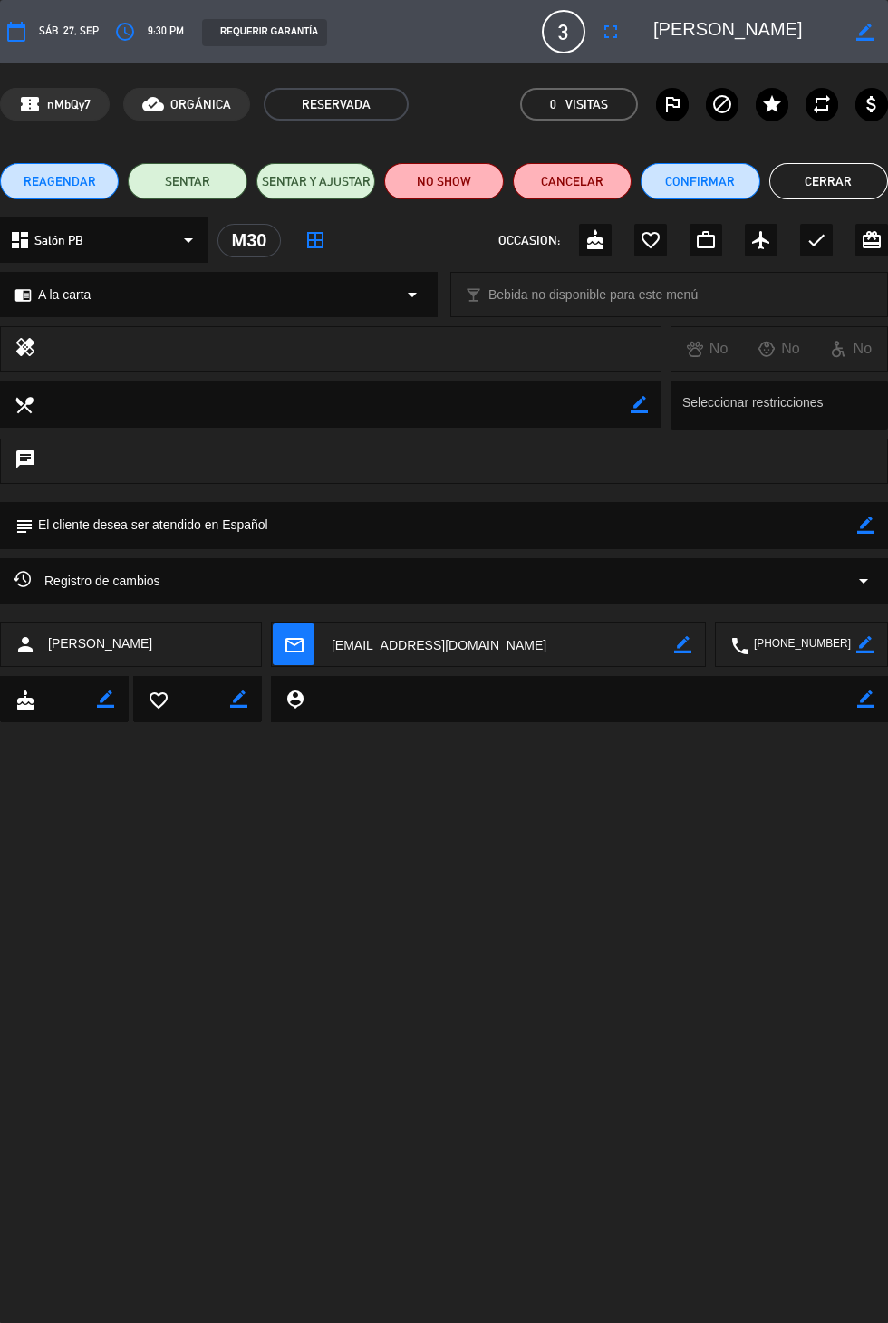
click at [854, 570] on icon "arrow_drop_down" at bounding box center [864, 581] width 22 height 22
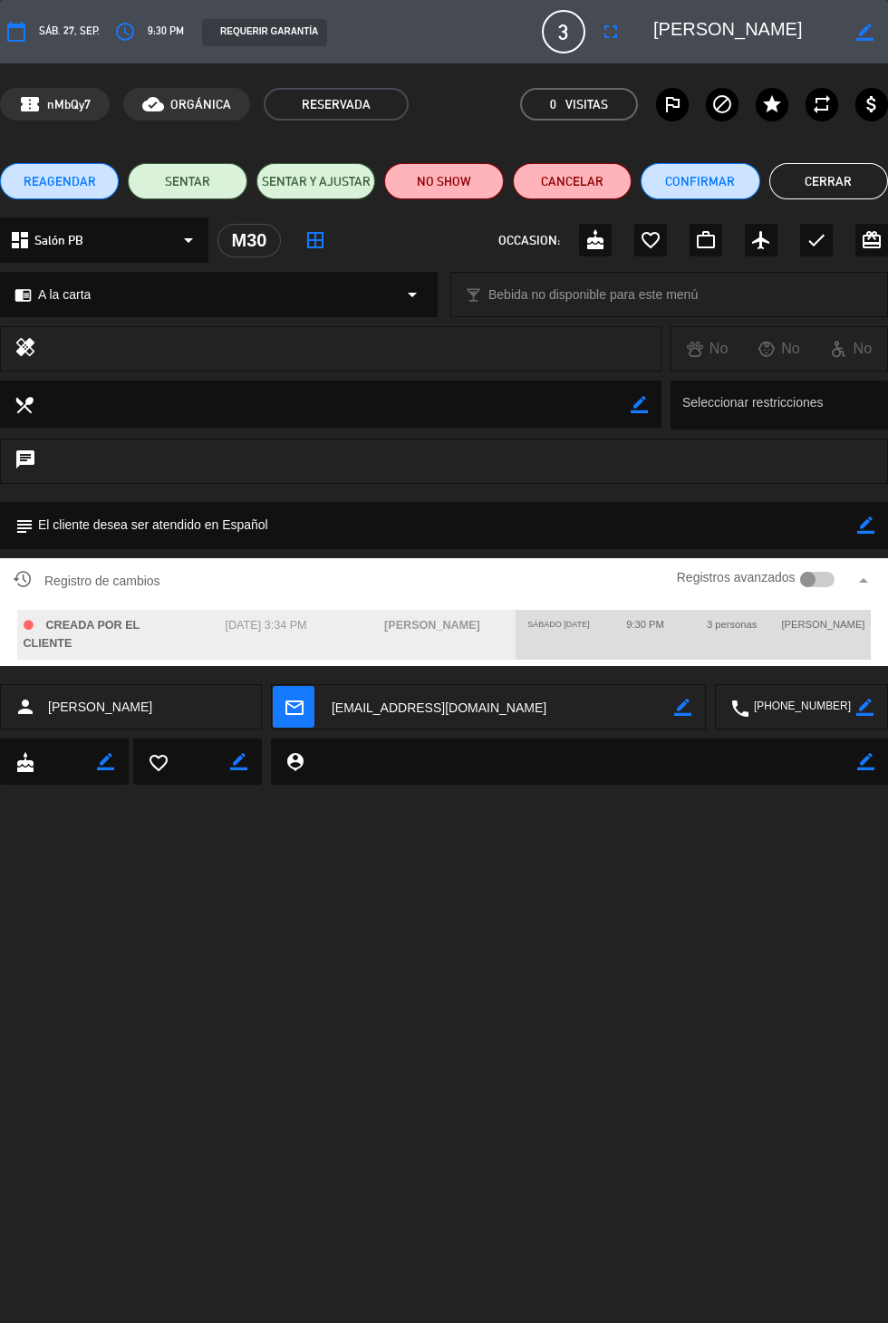
click at [818, 179] on button "Cerrar" at bounding box center [829, 181] width 119 height 36
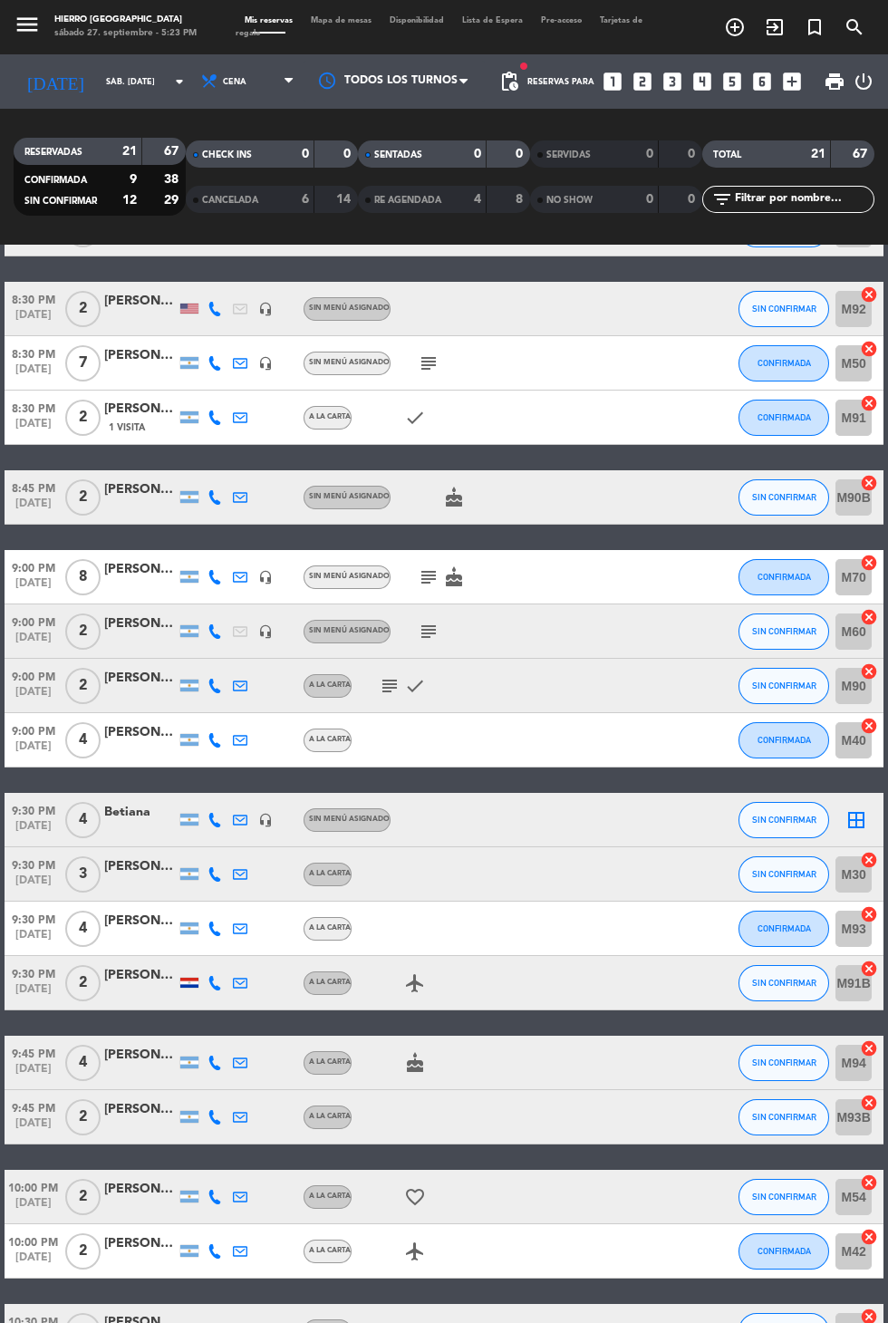
click at [862, 1045] on icon "cancel" at bounding box center [869, 1049] width 18 height 18
click at [854, 810] on icon "border_all" at bounding box center [857, 821] width 22 height 22
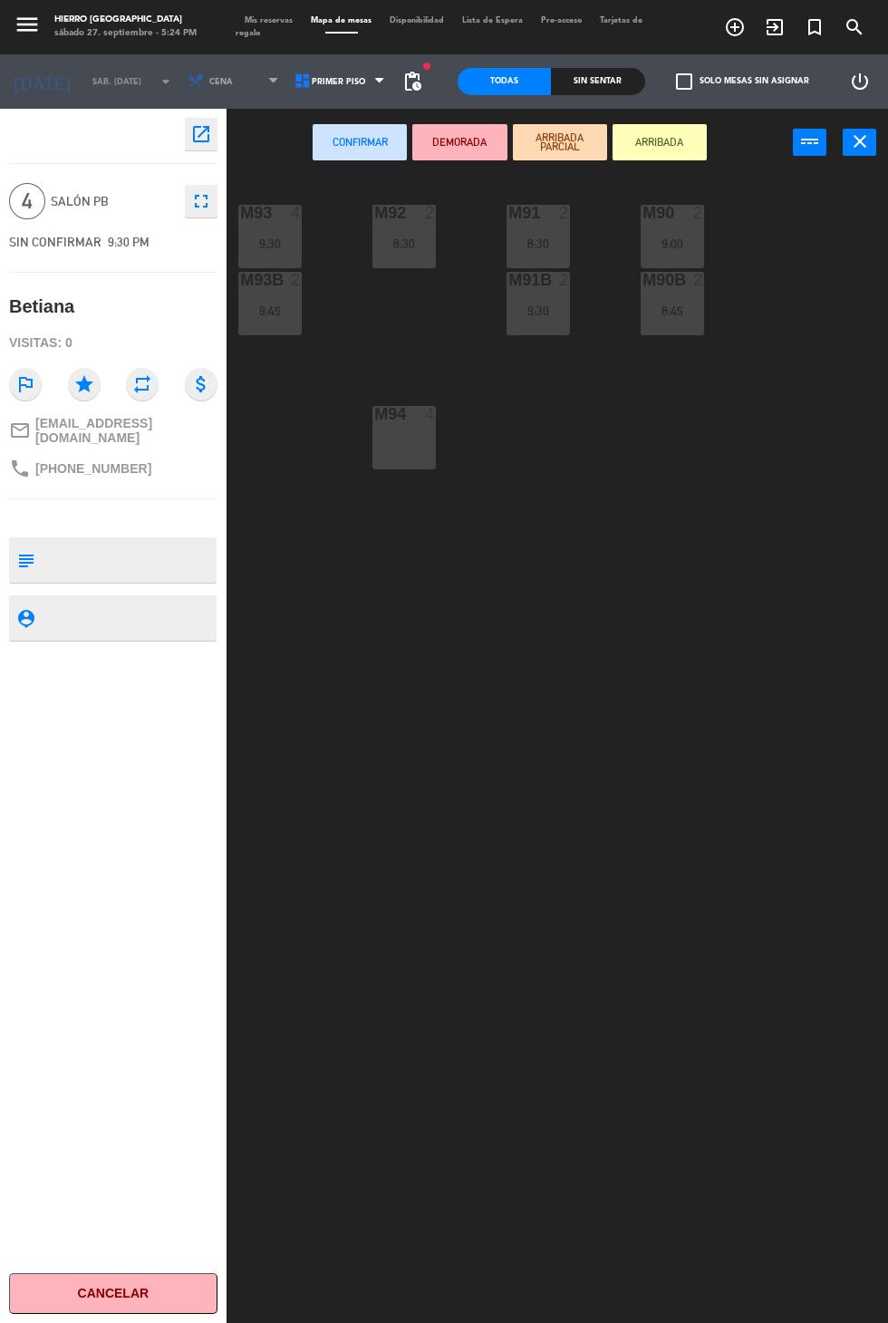
click at [394, 465] on div "M94 4" at bounding box center [404, 437] width 63 height 63
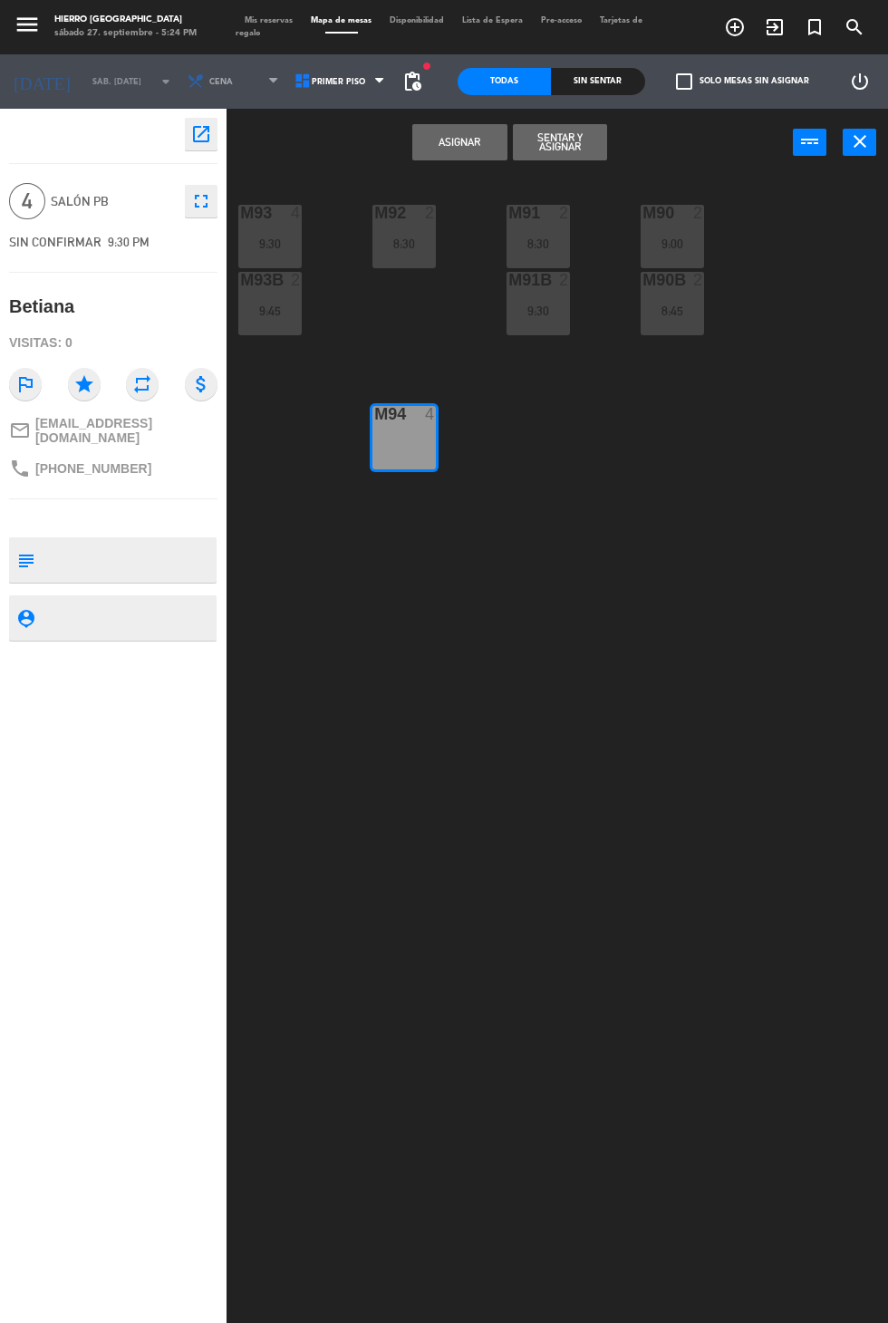
click at [421, 155] on button "Asignar" at bounding box center [459, 142] width 94 height 36
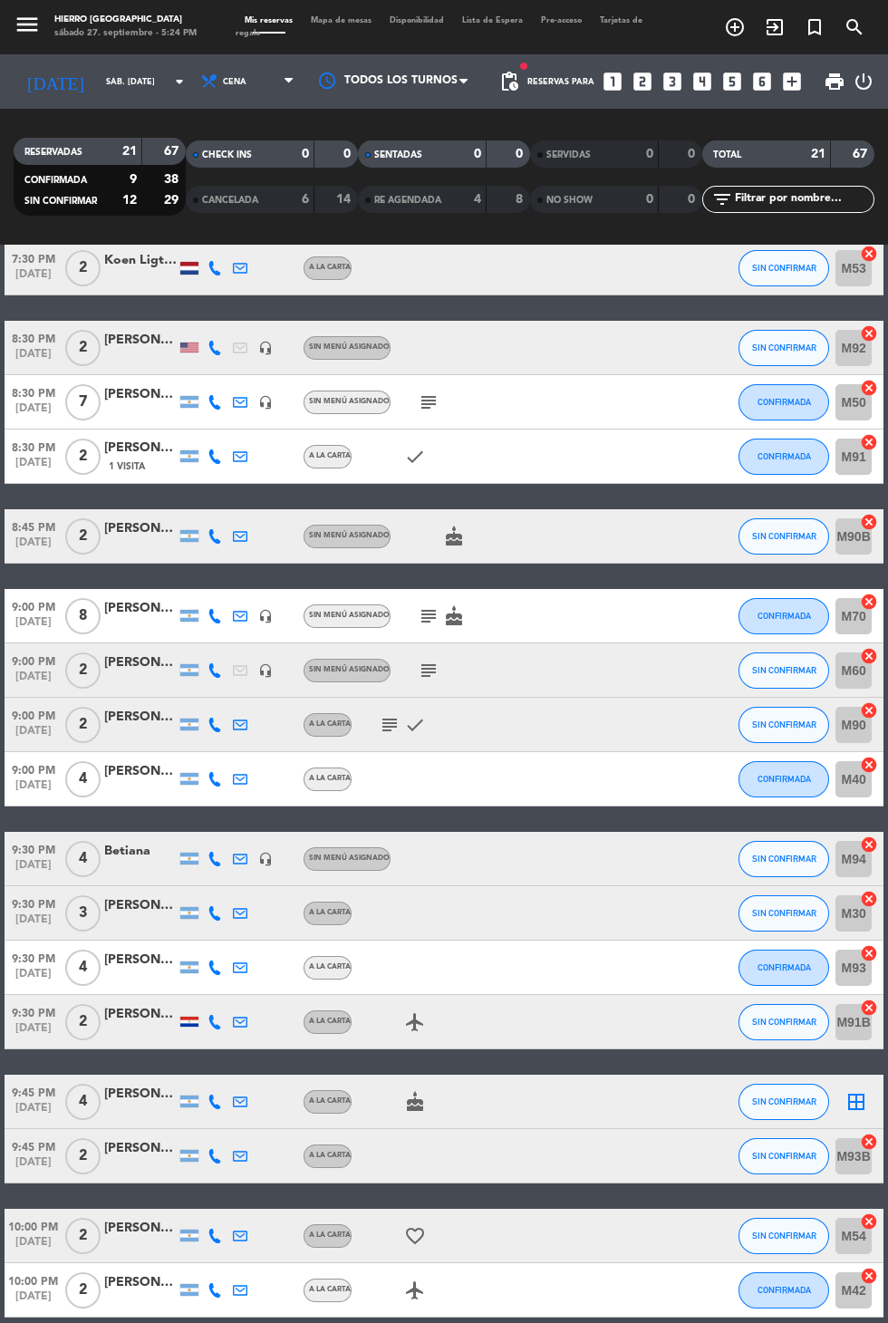
scroll to position [315, 0]
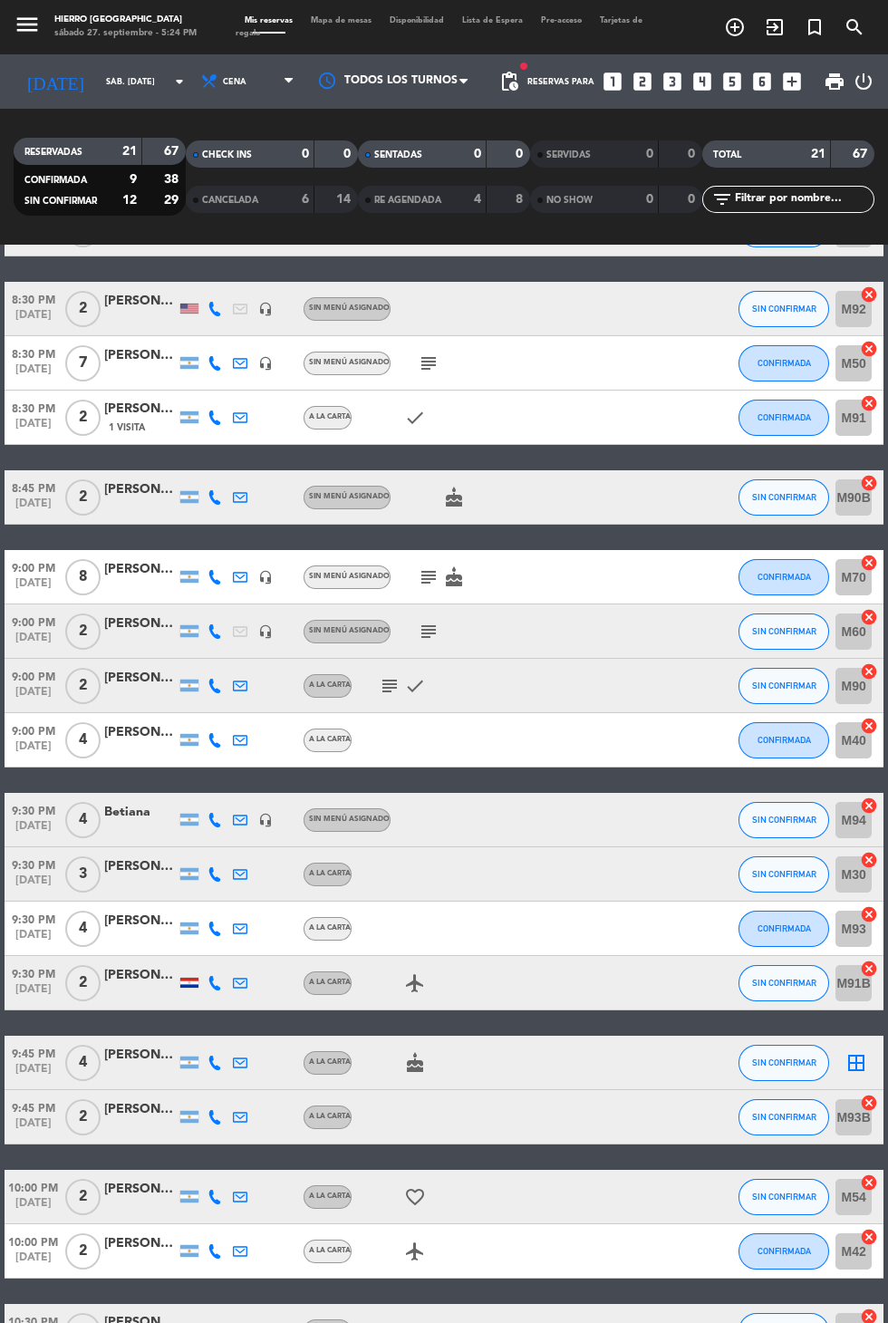
click at [860, 1062] on icon "border_all" at bounding box center [857, 1063] width 22 height 22
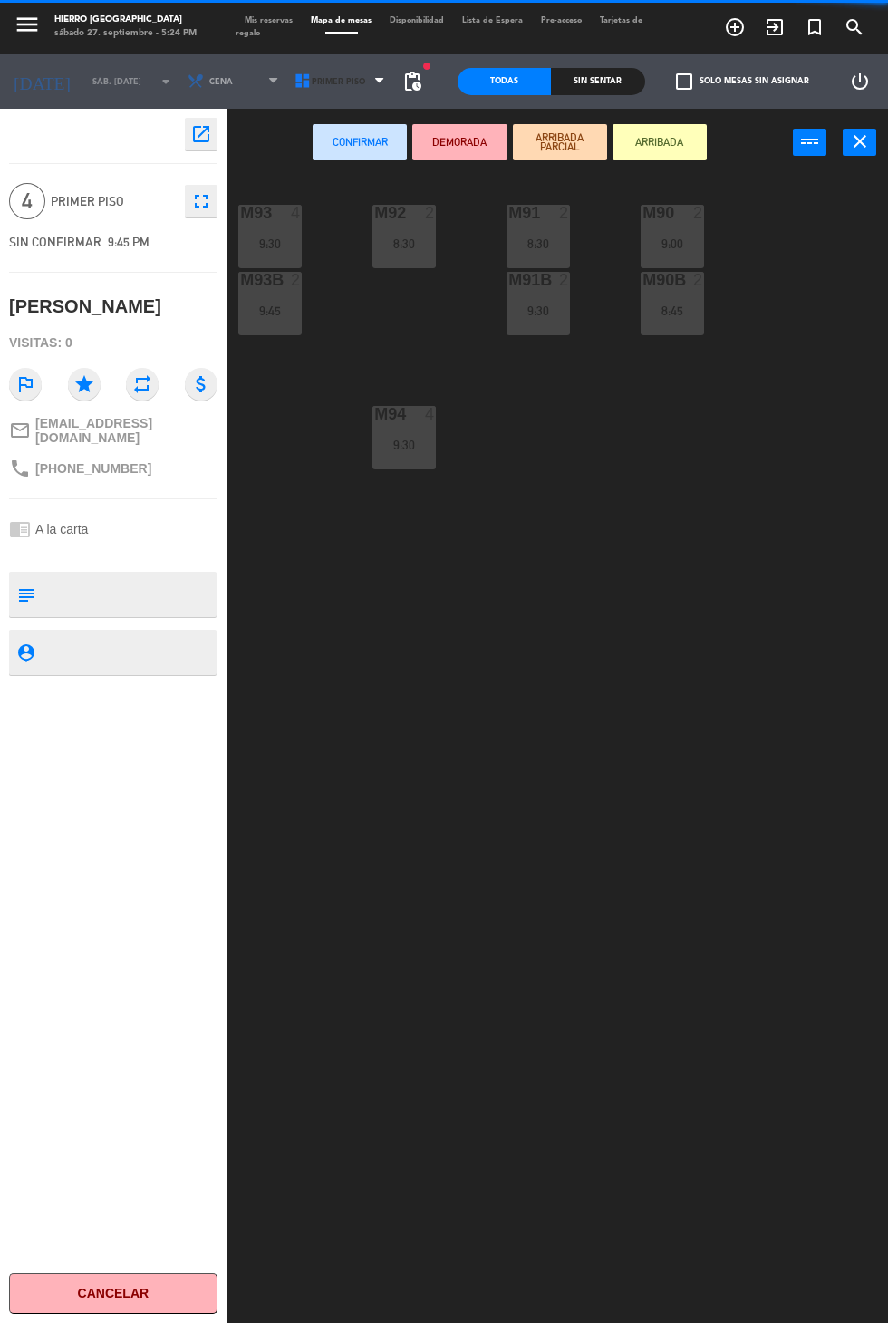
click at [297, 83] on icon at bounding box center [303, 82] width 18 height 18
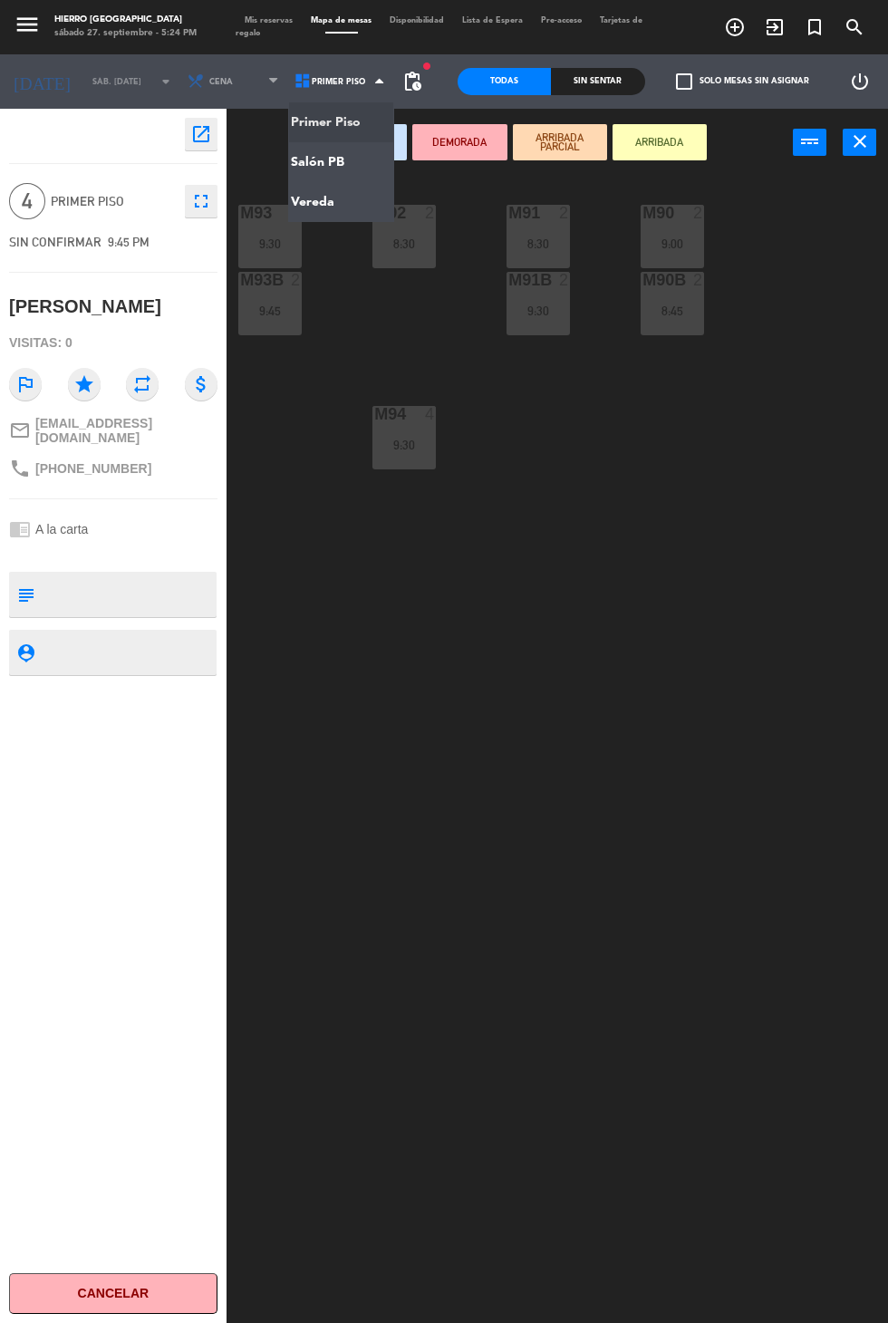
click at [331, 171] on ng-component "menu Hierro Palermo sábado 27. septiembre - 5:24 PM Mis reservas Mapa de mesas …" at bounding box center [444, 723] width 888 height 1446
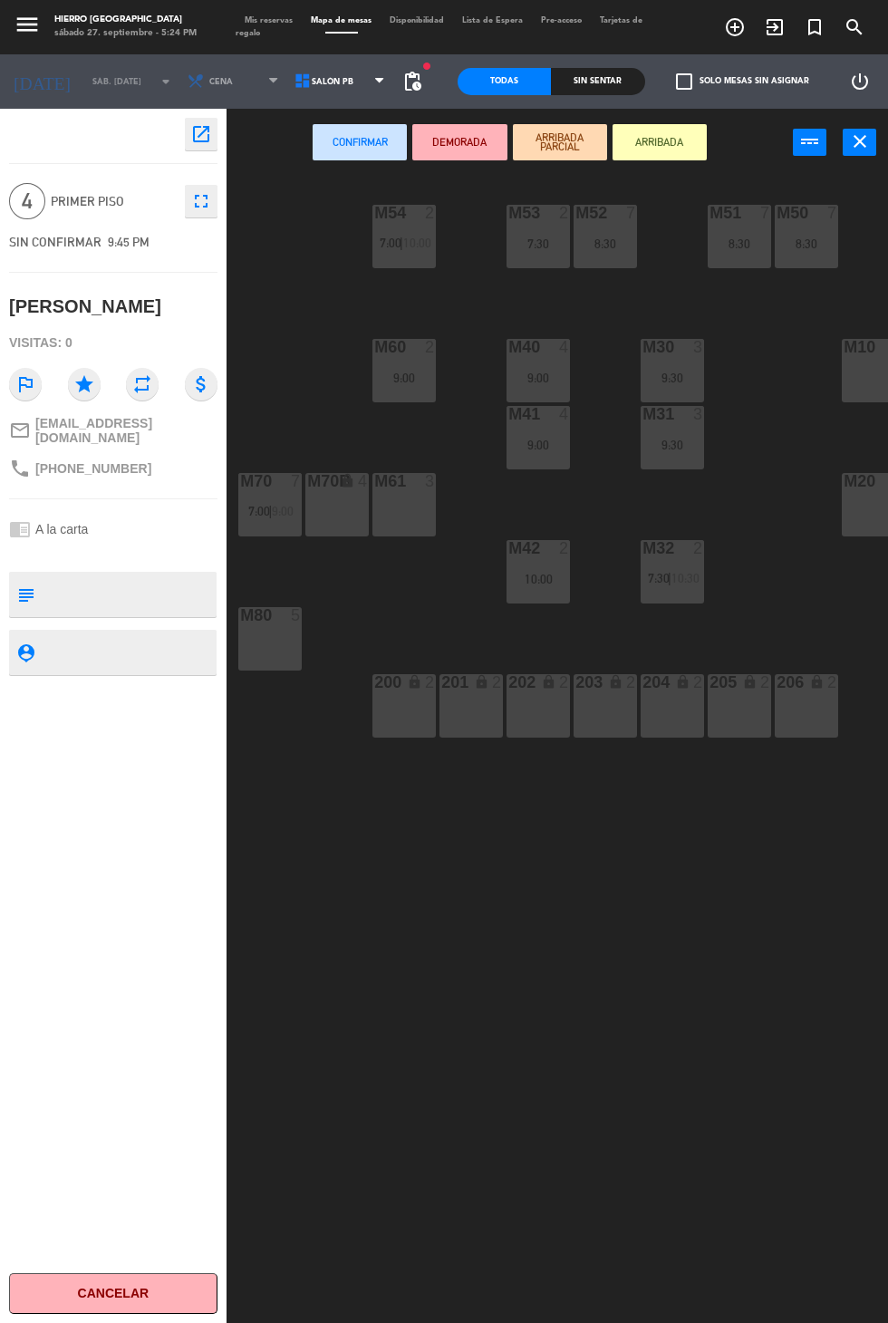
click at [296, 645] on div "M80 5" at bounding box center [269, 638] width 63 height 63
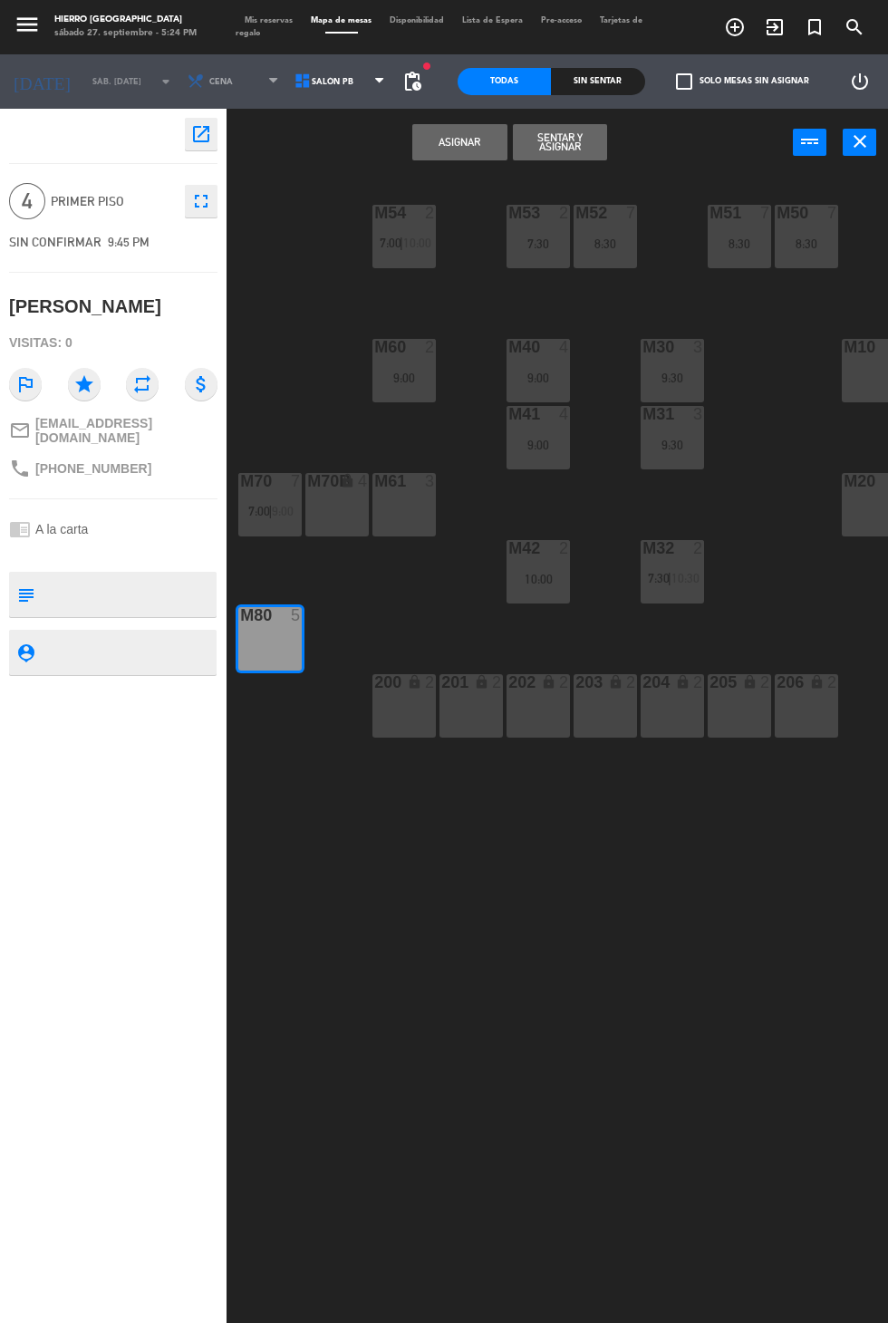
click at [461, 141] on button "Asignar" at bounding box center [459, 142] width 94 height 36
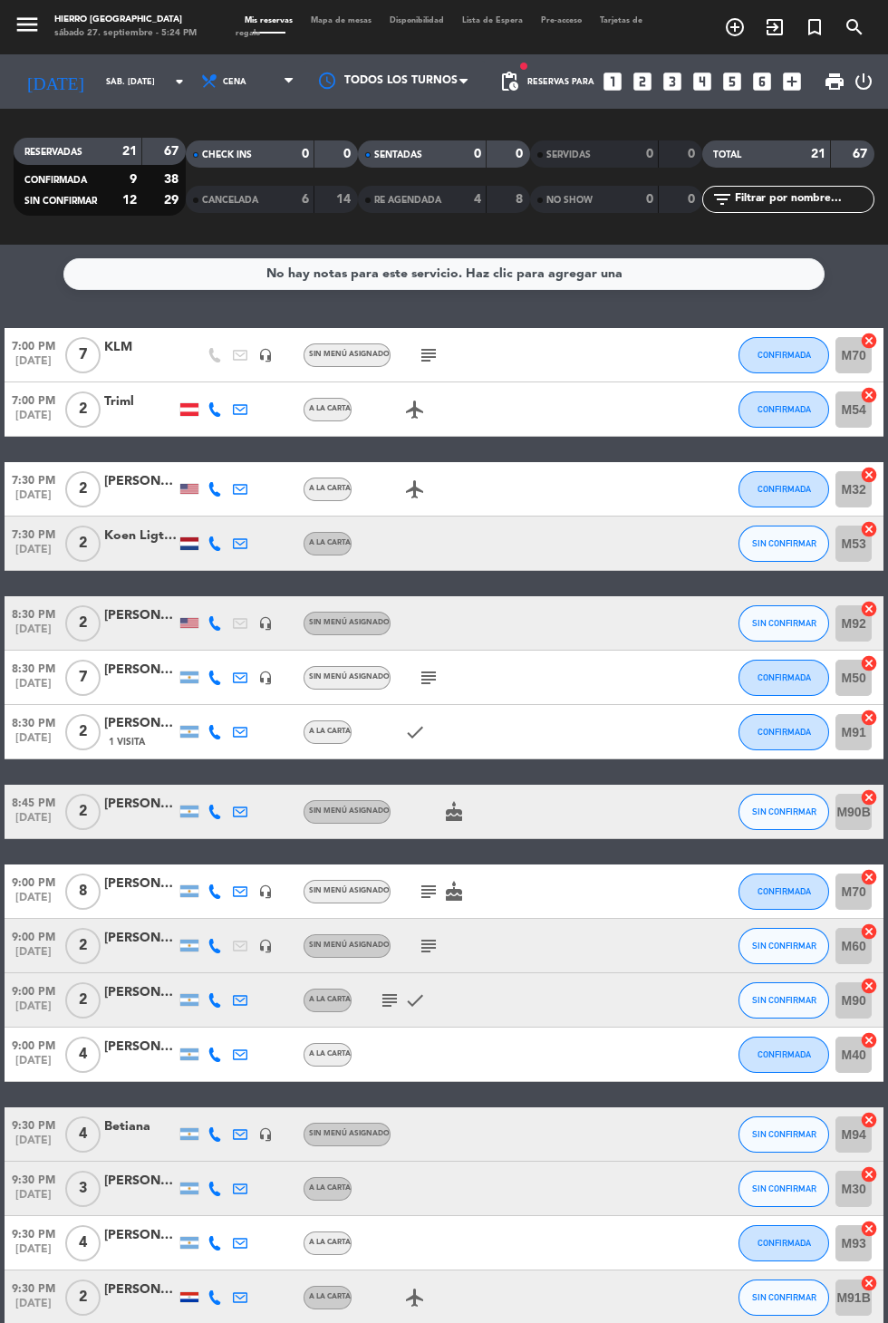
click at [420, 890] on icon "subject" at bounding box center [429, 892] width 22 height 22
click at [425, 948] on icon "subject" at bounding box center [429, 947] width 22 height 22
click at [384, 996] on icon "subject" at bounding box center [390, 1001] width 22 height 22
click at [425, 673] on icon "subject" at bounding box center [429, 678] width 22 height 22
click at [426, 349] on icon "subject" at bounding box center [429, 355] width 22 height 22
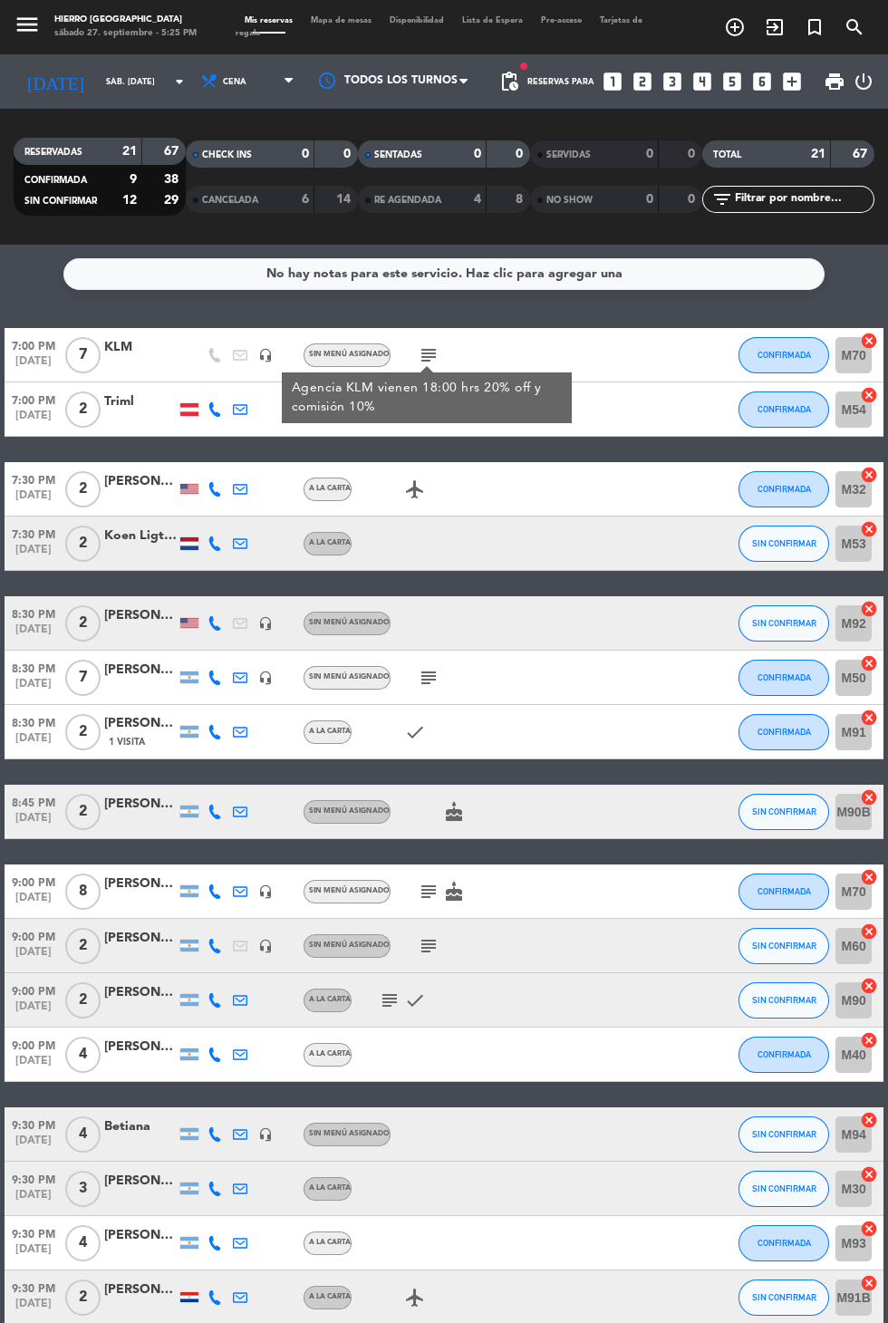
click at [422, 892] on icon "subject" at bounding box center [429, 892] width 22 height 22
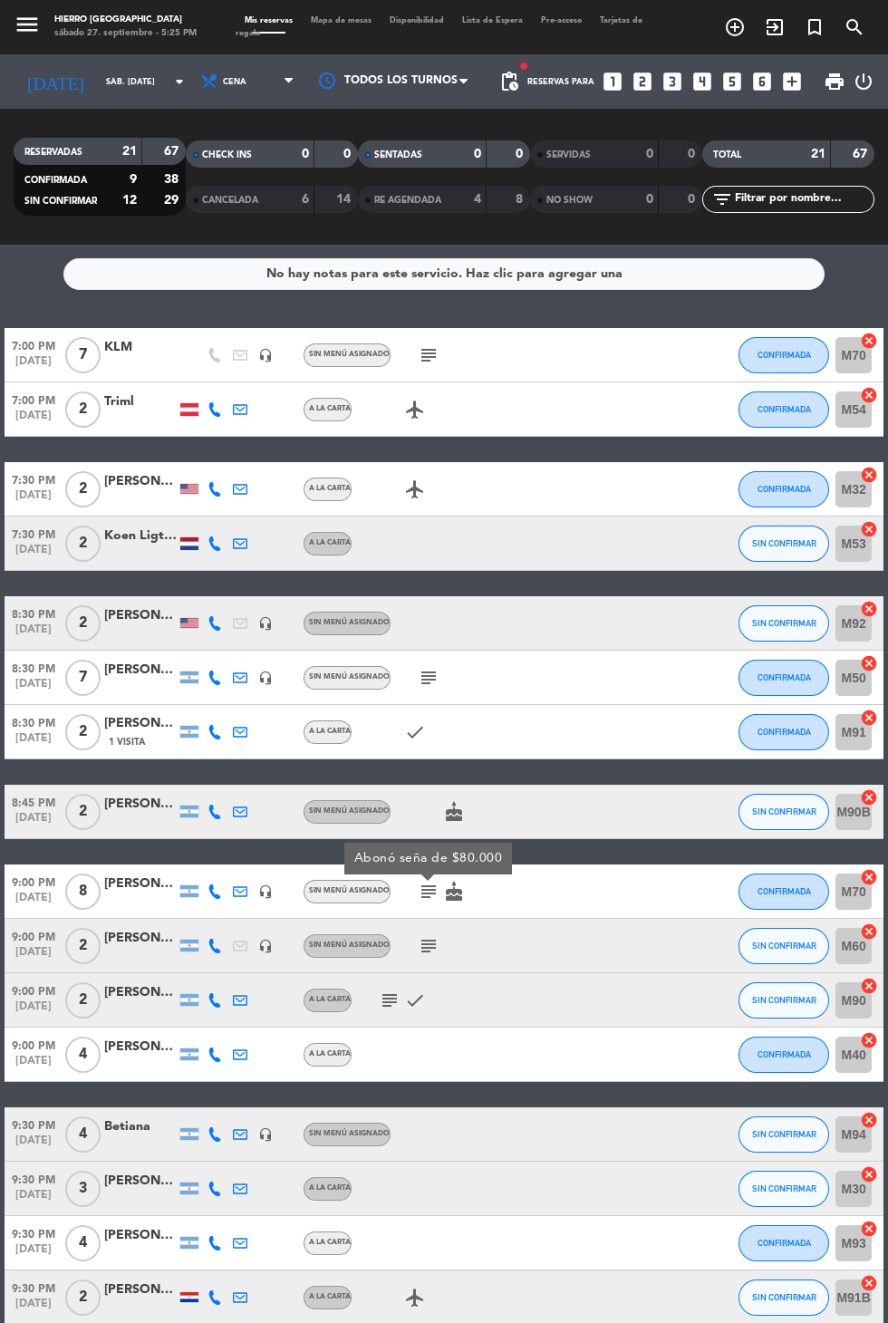
click at [426, 949] on icon "subject" at bounding box center [429, 947] width 22 height 22
click at [384, 1003] on icon "subject" at bounding box center [390, 1001] width 22 height 22
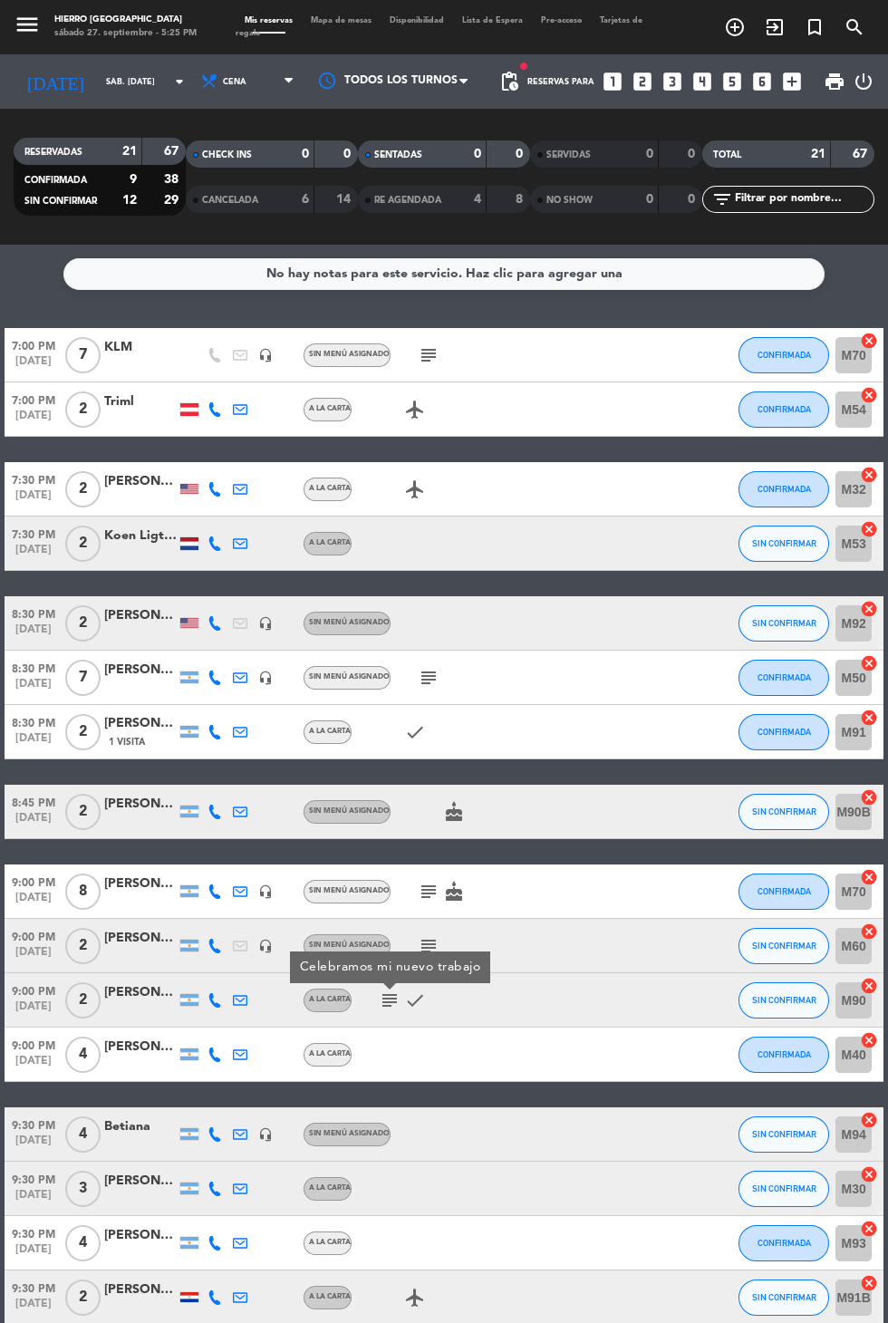
click at [342, 21] on span "Mapa de mesas" at bounding box center [341, 20] width 79 height 8
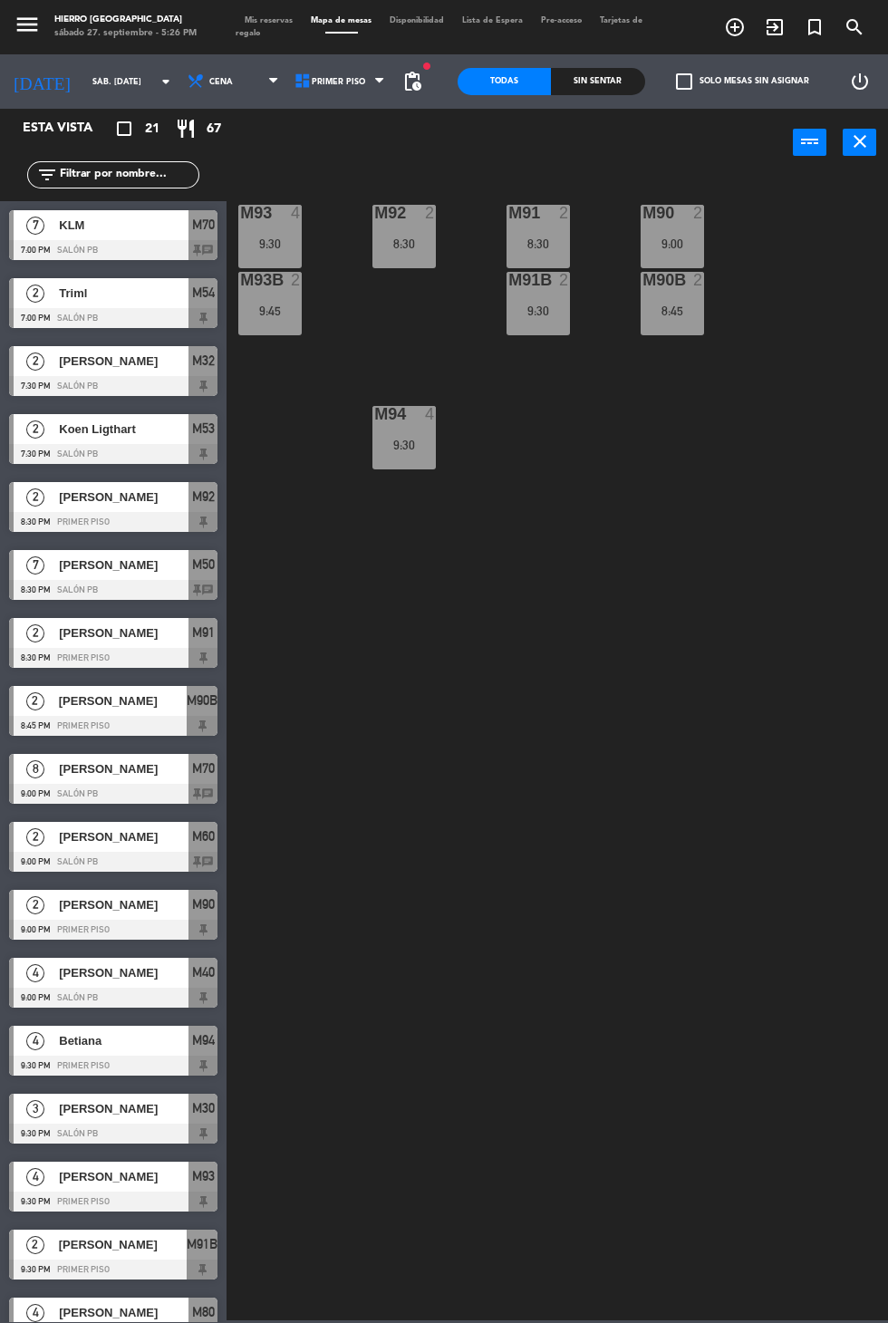
click at [670, 309] on div "8:45" at bounding box center [672, 311] width 63 height 13
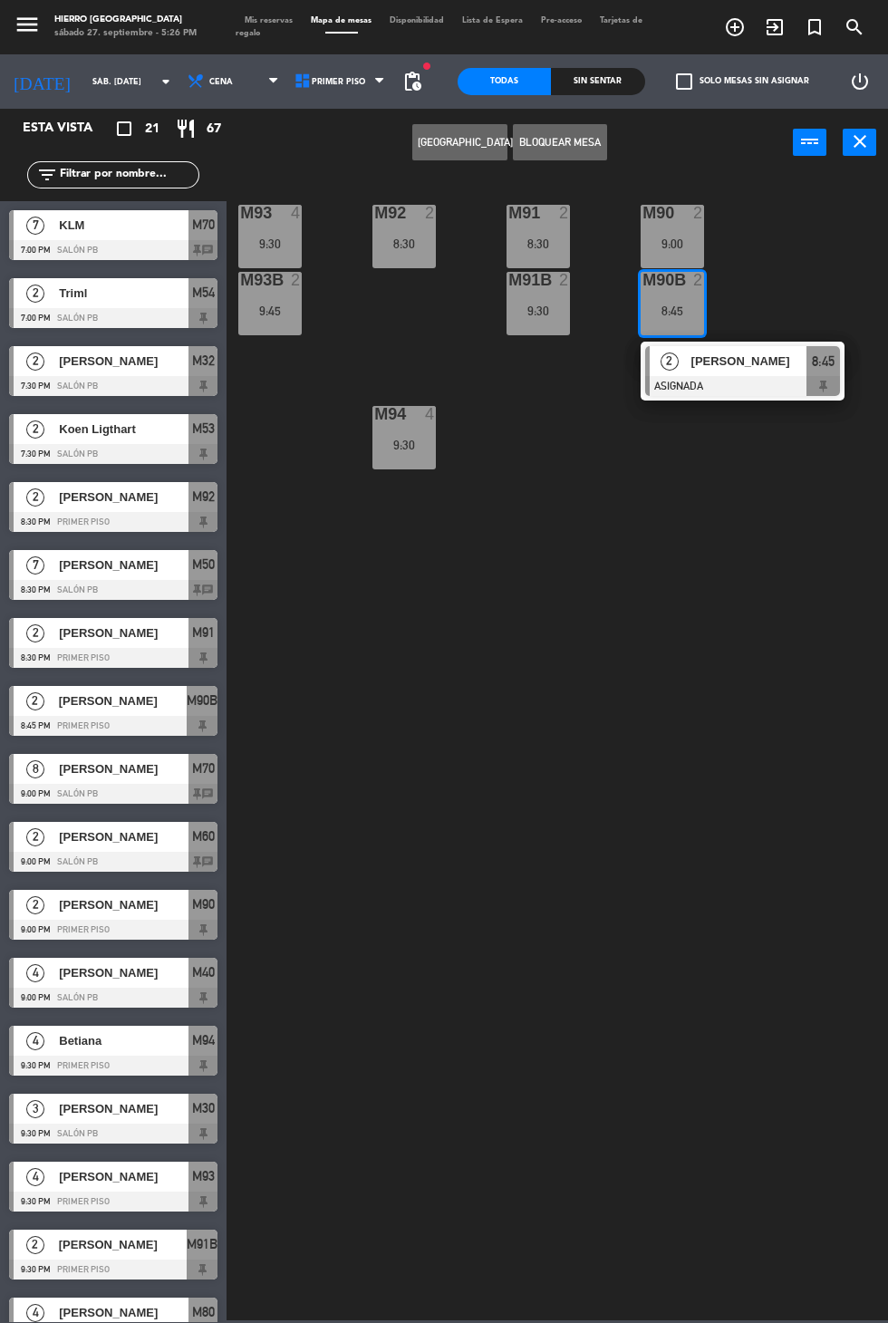
click at [511, 325] on div "M91B 2 9:30" at bounding box center [538, 303] width 63 height 63
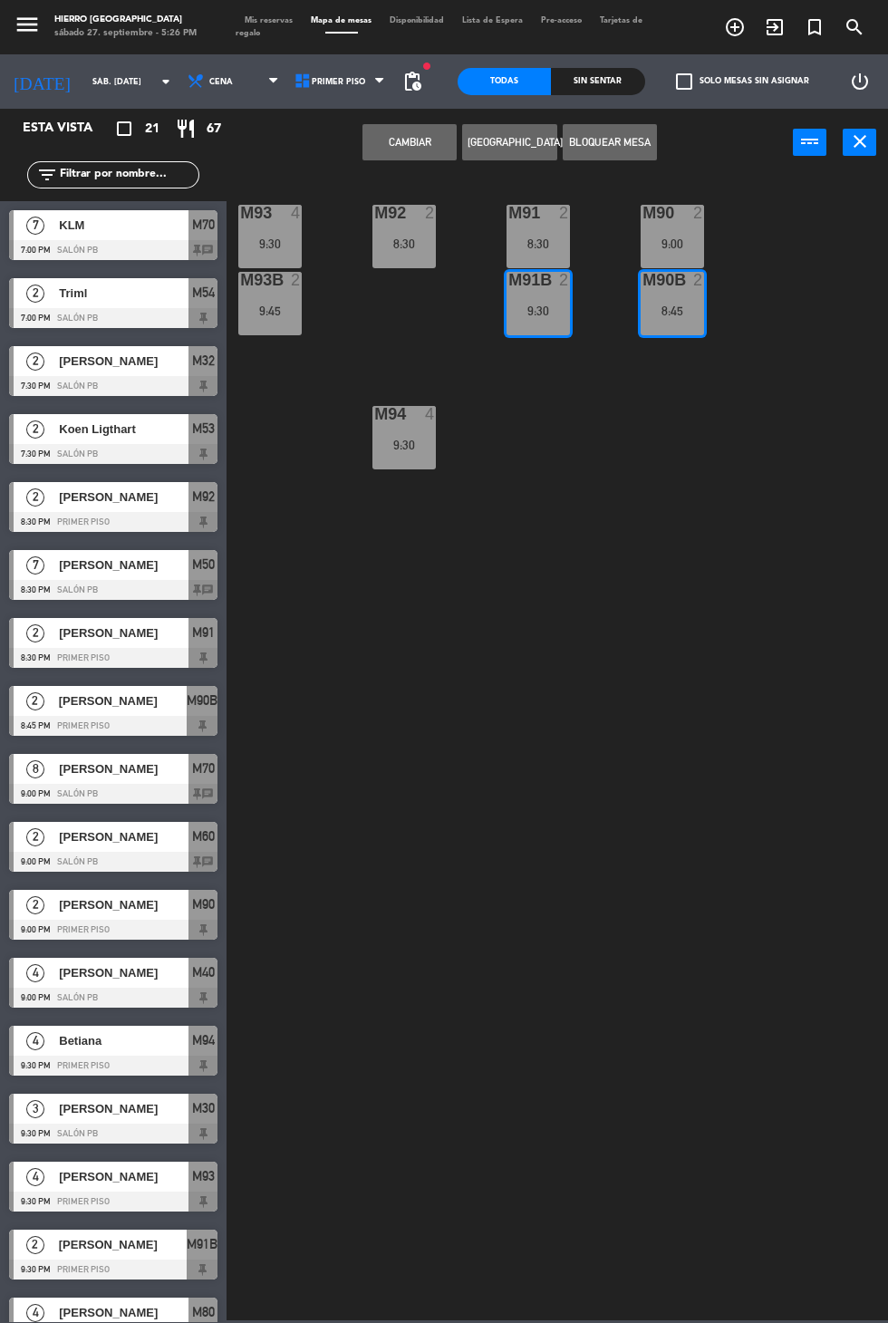
click at [383, 150] on button "Cambiar" at bounding box center [410, 142] width 94 height 36
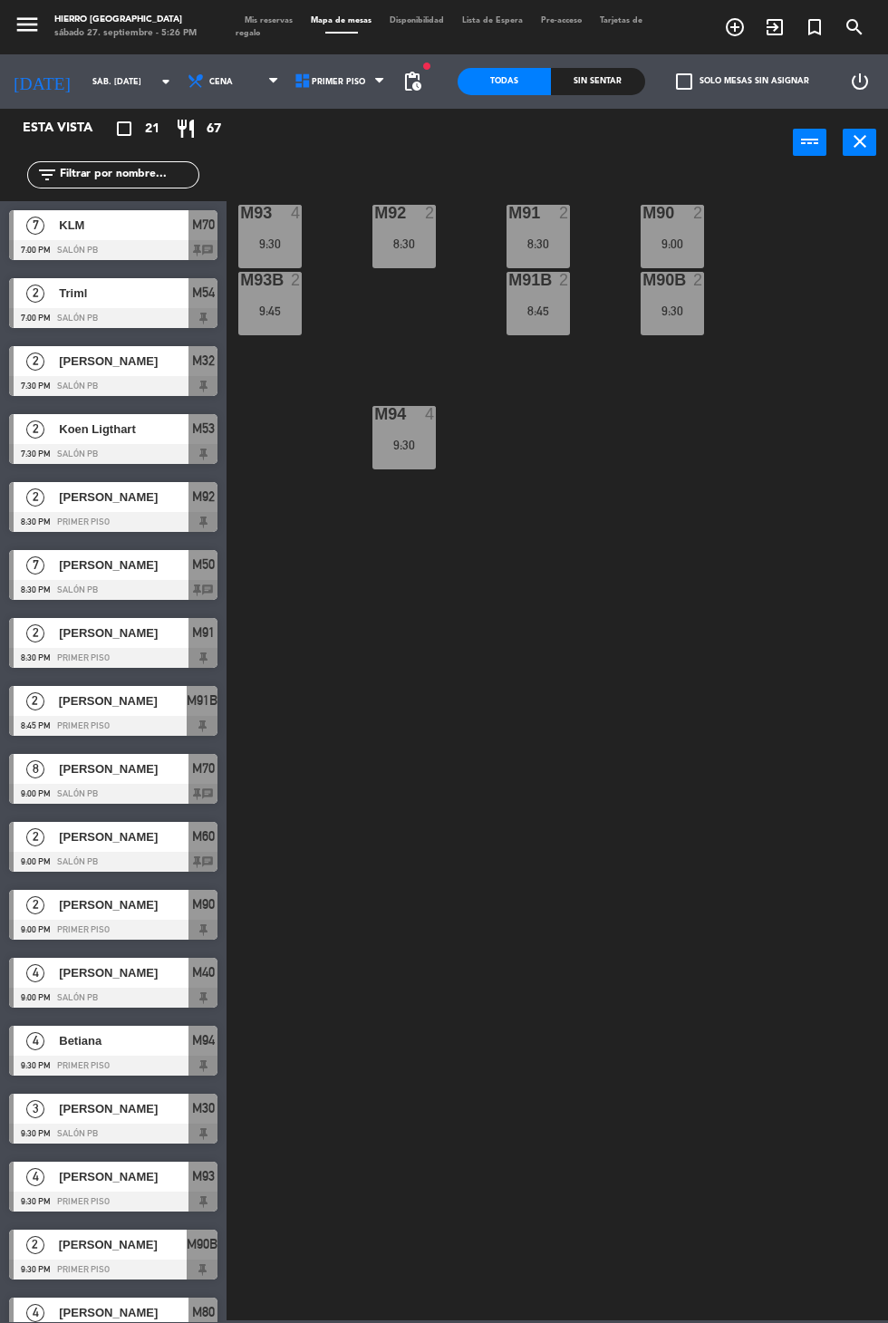
click at [664, 223] on div "M90 2" at bounding box center [672, 214] width 63 height 18
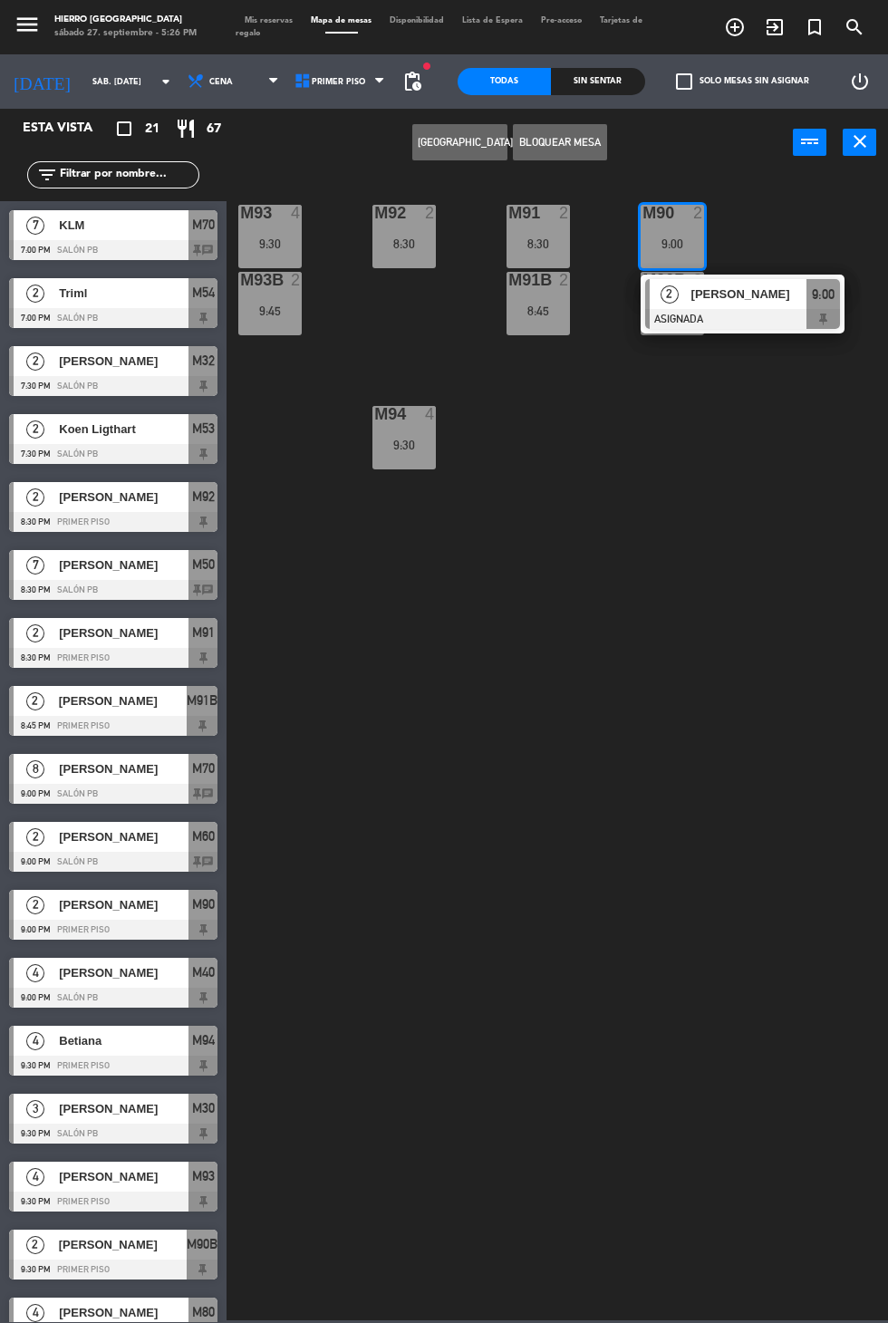
click at [523, 325] on div "M91B 2 8:45" at bounding box center [538, 303] width 63 height 63
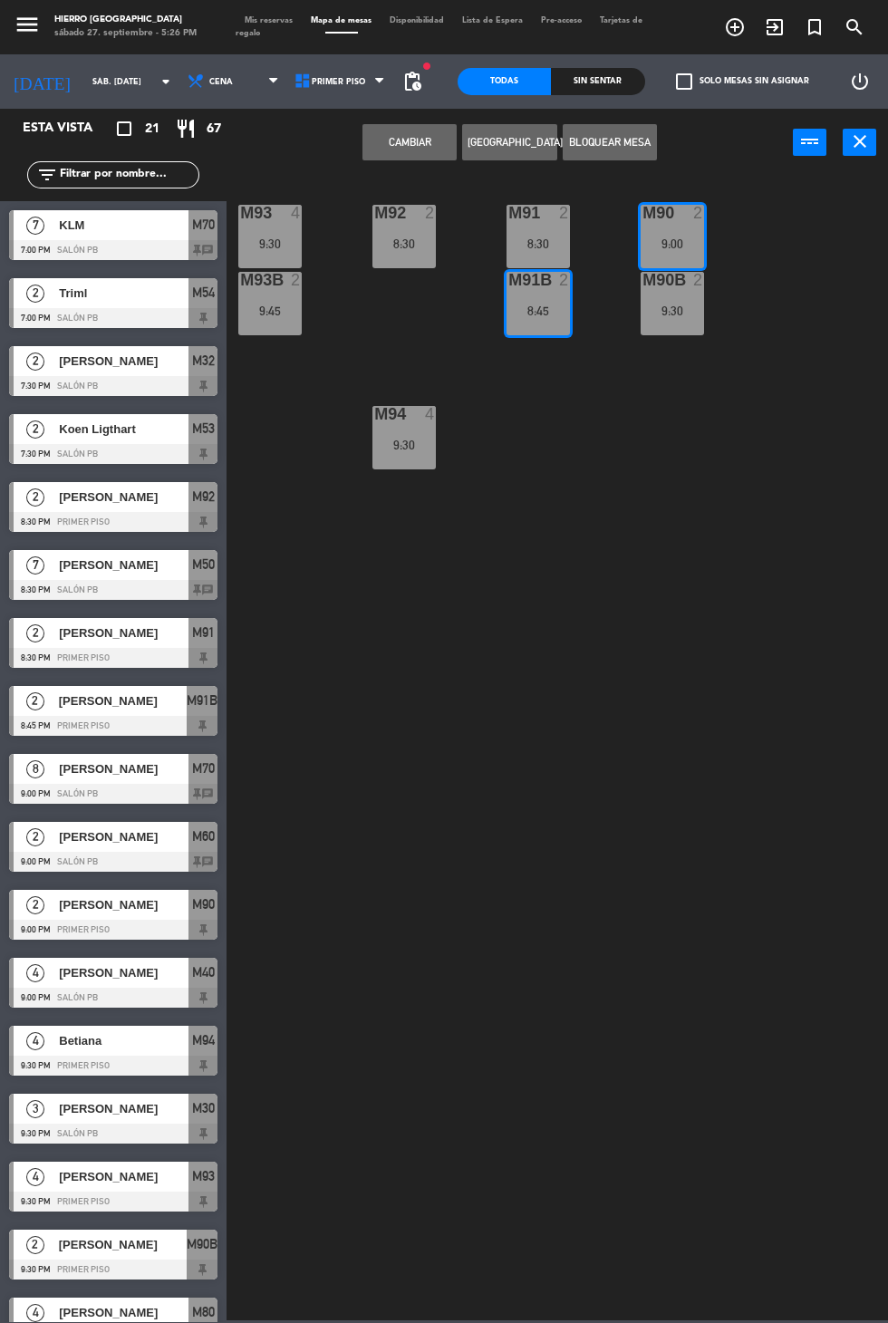
click at [393, 156] on button "Cambiar" at bounding box center [410, 142] width 94 height 36
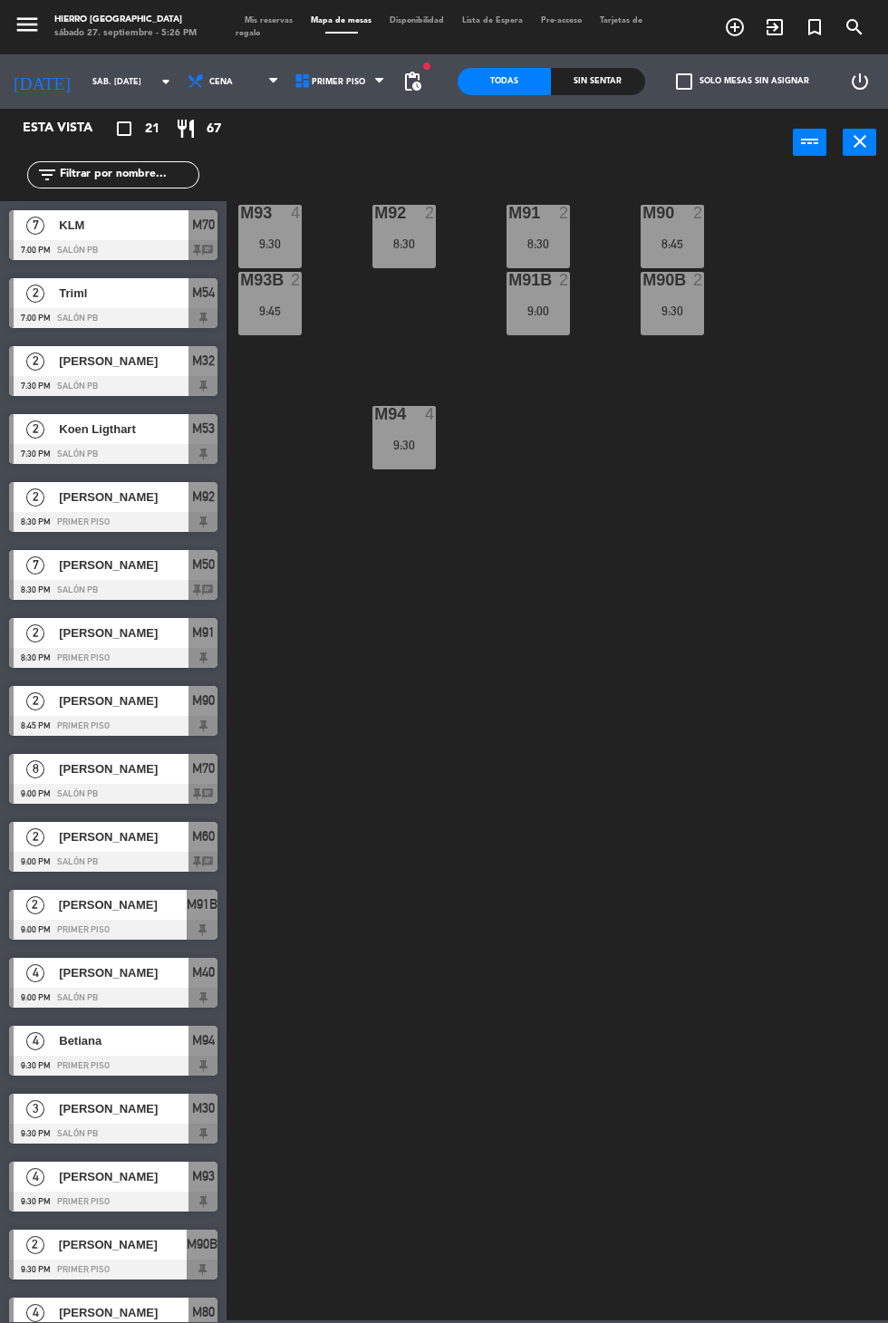
click at [259, 20] on span "Mis reservas" at bounding box center [269, 20] width 66 height 8
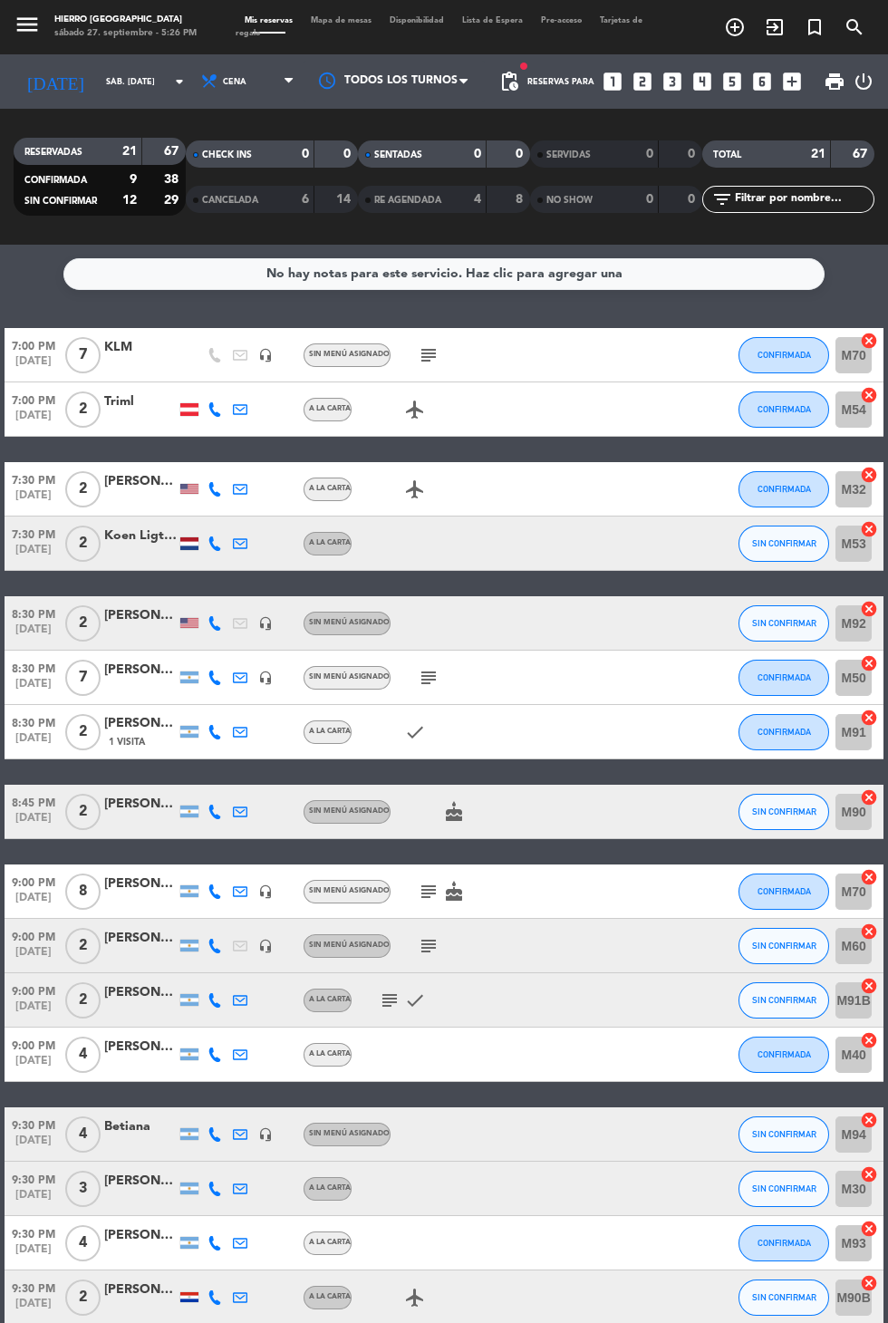
scroll to position [315, 0]
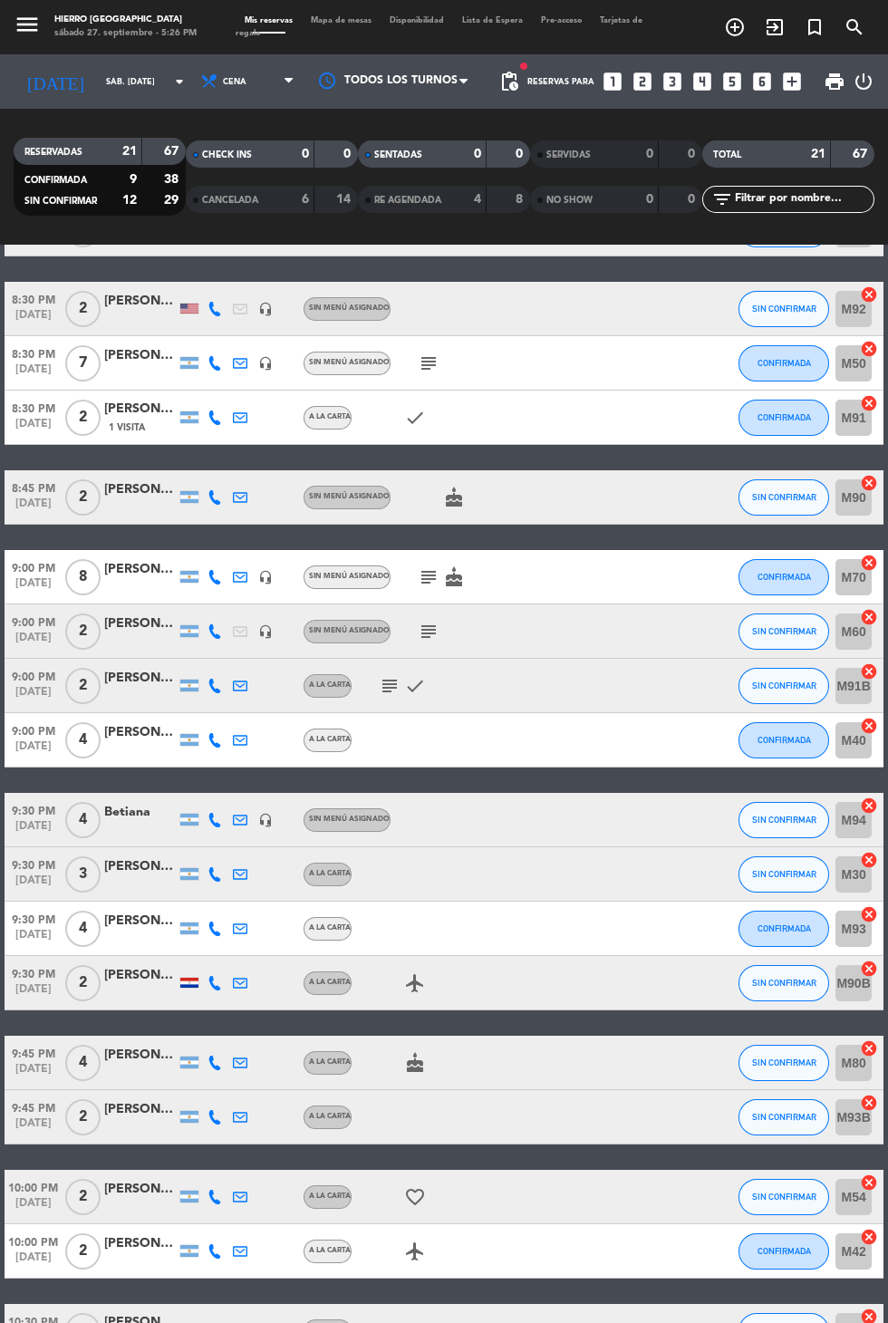
click at [208, 1061] on icon at bounding box center [215, 1063] width 15 height 15
click at [253, 1033] on span at bounding box center [260, 1034] width 15 height 15
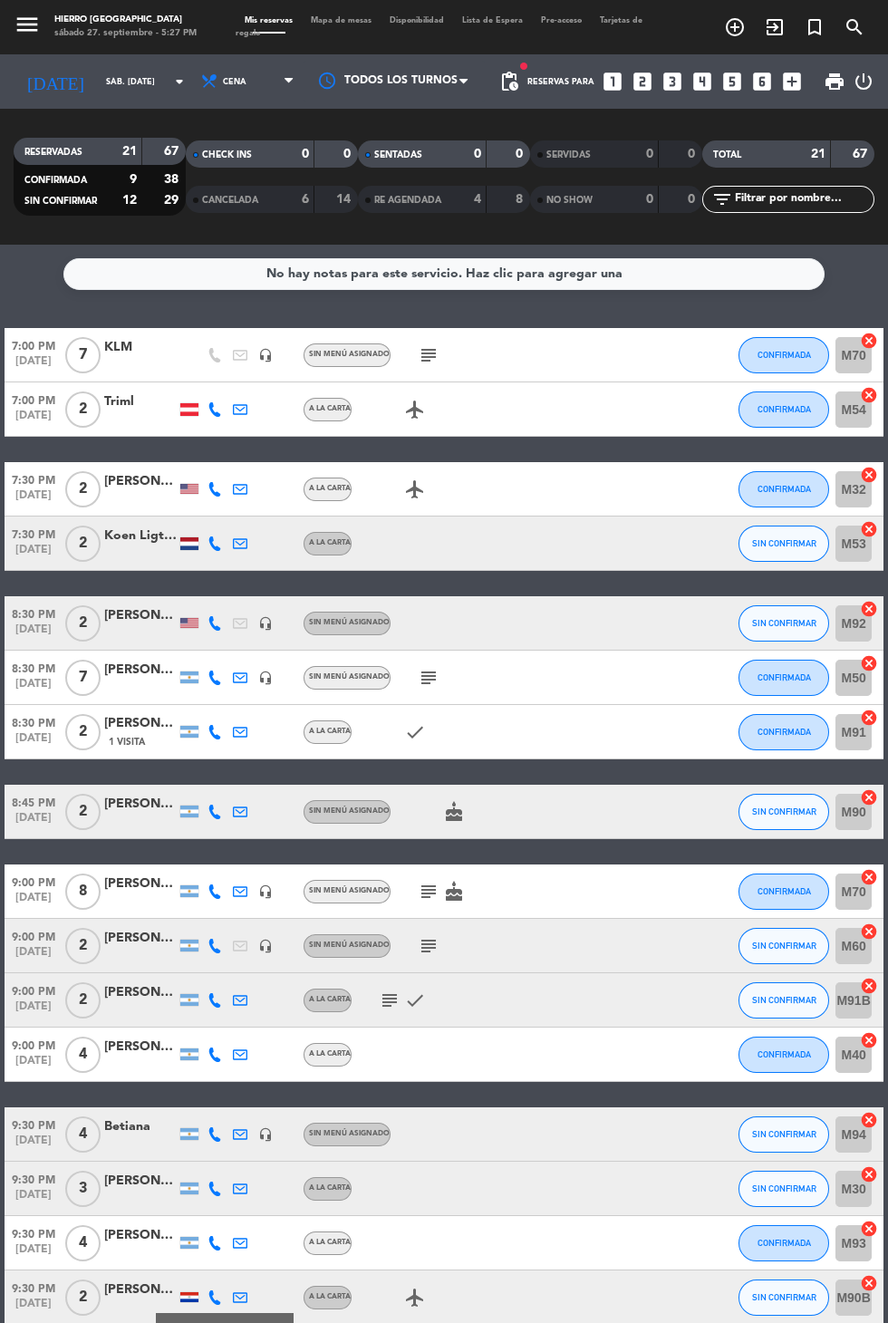
click at [214, 1128] on icon at bounding box center [215, 1135] width 15 height 15
click at [213, 1182] on icon at bounding box center [215, 1189] width 15 height 15
click at [253, 1153] on span at bounding box center [260, 1160] width 15 height 15
click at [380, 990] on icon "subject" at bounding box center [390, 1001] width 22 height 22
click at [208, 805] on icon at bounding box center [215, 812] width 15 height 15
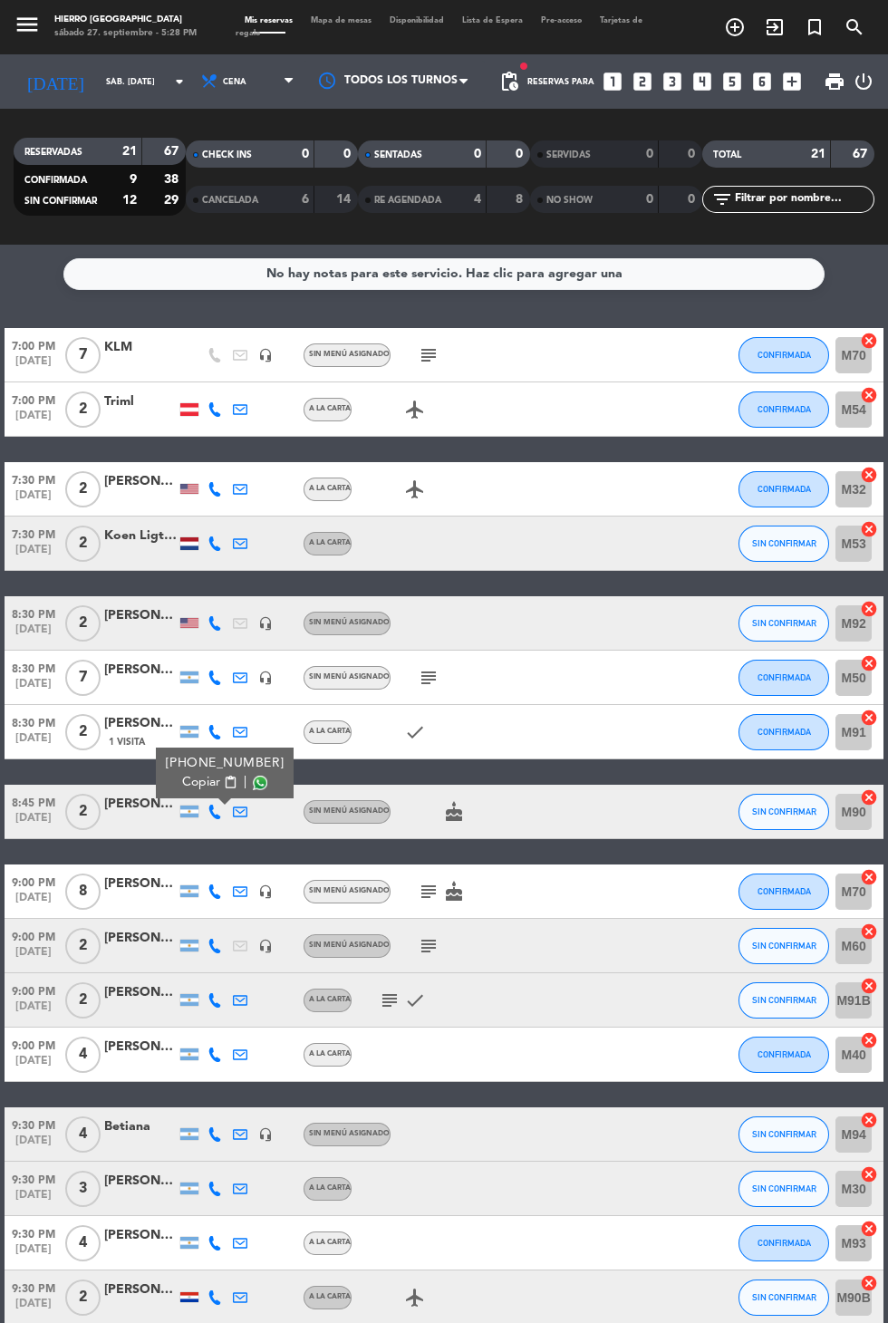
click at [253, 776] on span at bounding box center [260, 783] width 15 height 15
click at [773, 941] on span "SIN CONFIRMAR" at bounding box center [784, 946] width 64 height 10
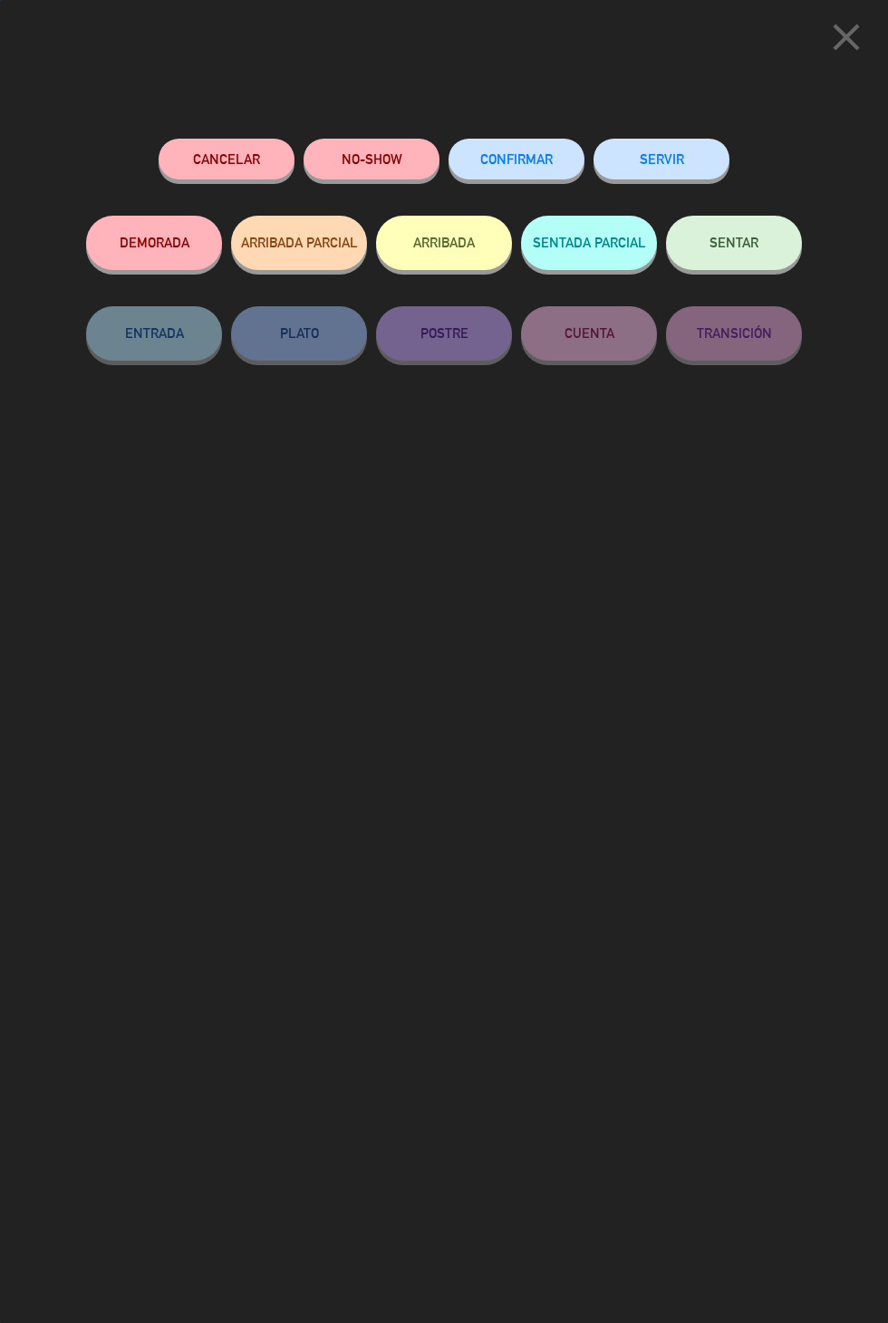
click at [521, 166] on span "CONFIRMAR" at bounding box center [516, 158] width 73 height 15
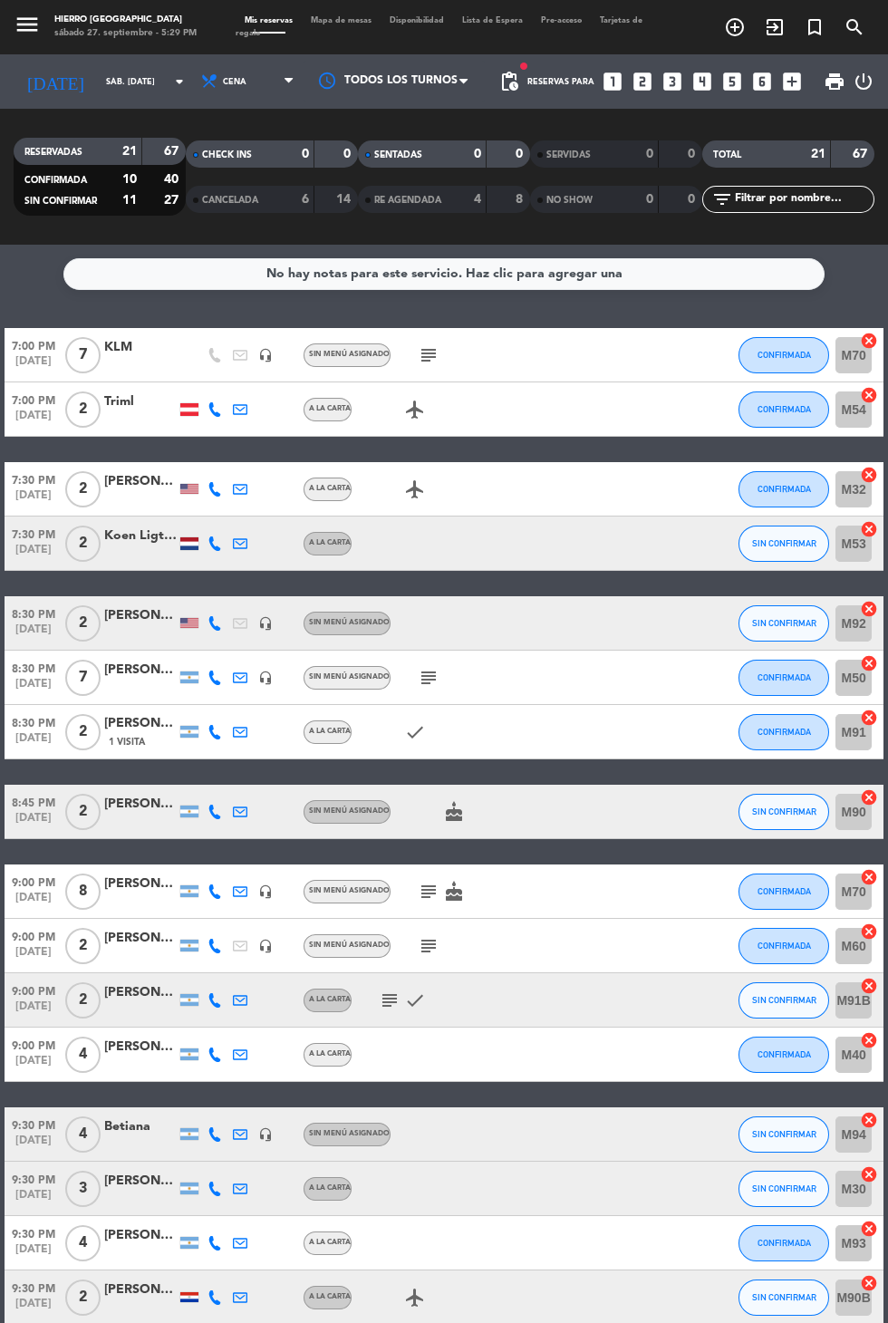
click at [386, 990] on icon "subject" at bounding box center [390, 1001] width 22 height 22
click at [213, 994] on icon at bounding box center [215, 1001] width 15 height 15
click at [253, 965] on span at bounding box center [260, 972] width 15 height 15
click at [773, 1184] on span "SIN CONFIRMAR" at bounding box center [784, 1189] width 64 height 10
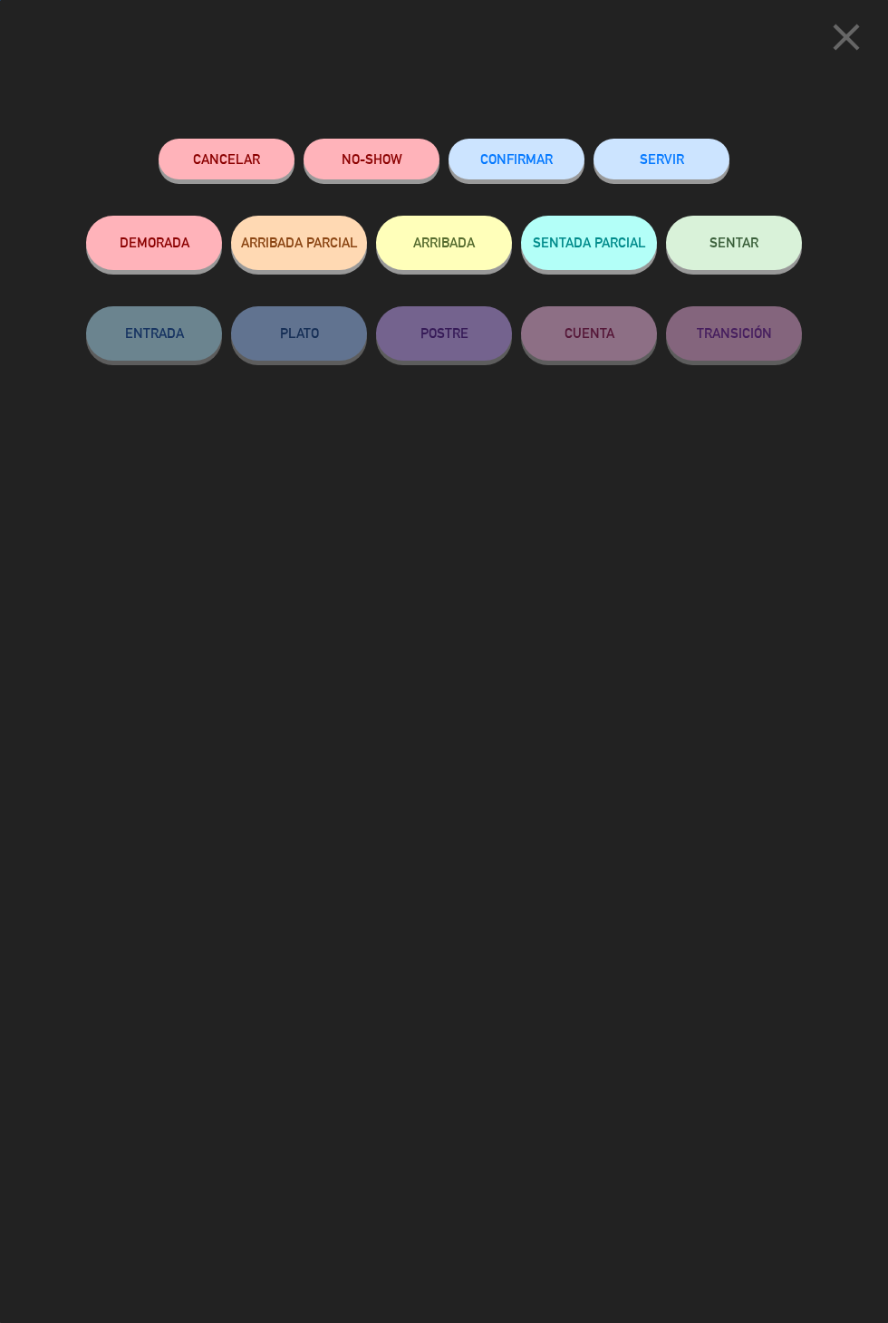
click at [216, 171] on button "Cancelar" at bounding box center [227, 159] width 136 height 41
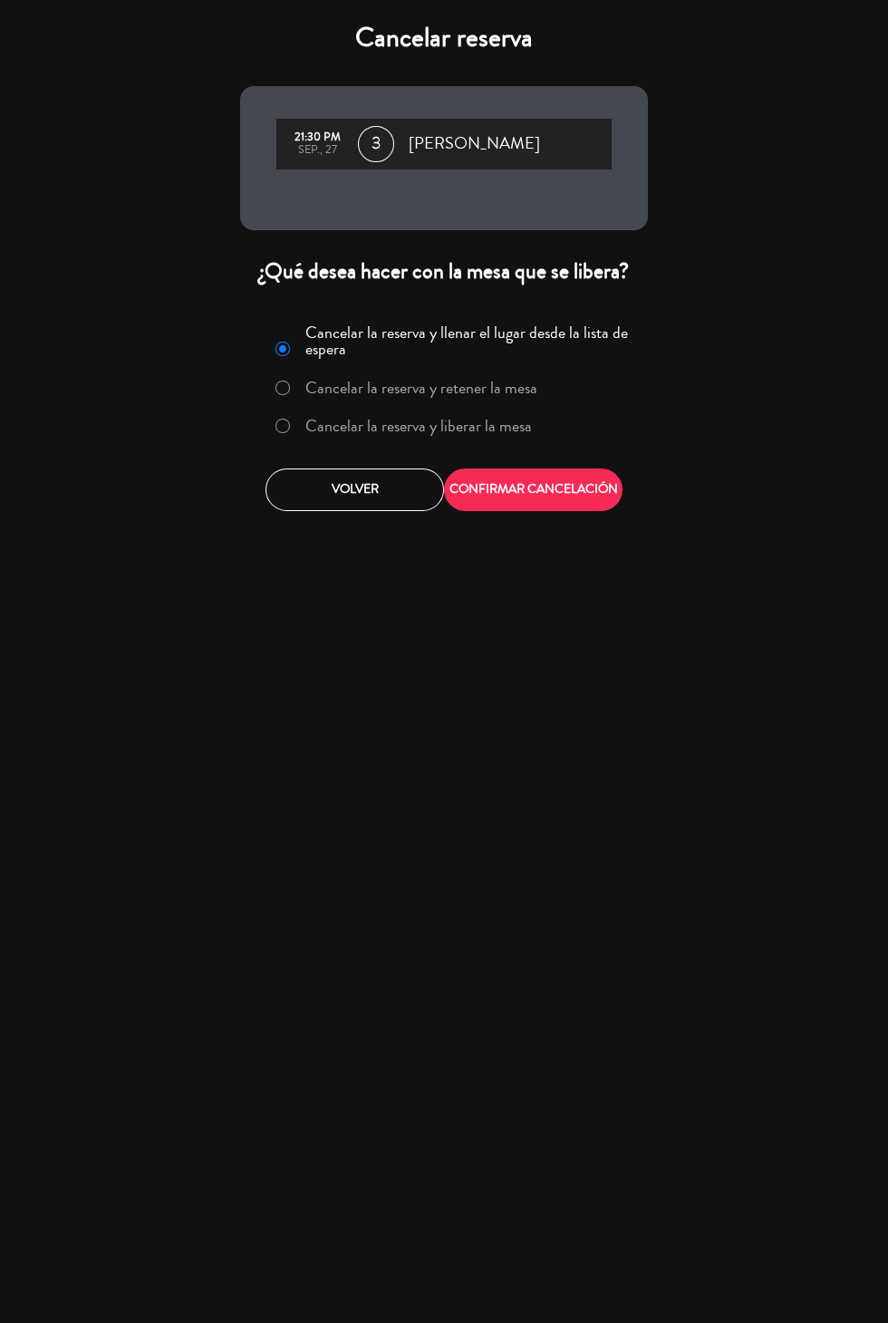
click at [490, 426] on label "Cancelar la reserva y liberar la mesa" at bounding box center [418, 426] width 227 height 16
click at [548, 492] on button "CONFIRMAR CANCELACIÓN" at bounding box center [533, 490] width 179 height 43
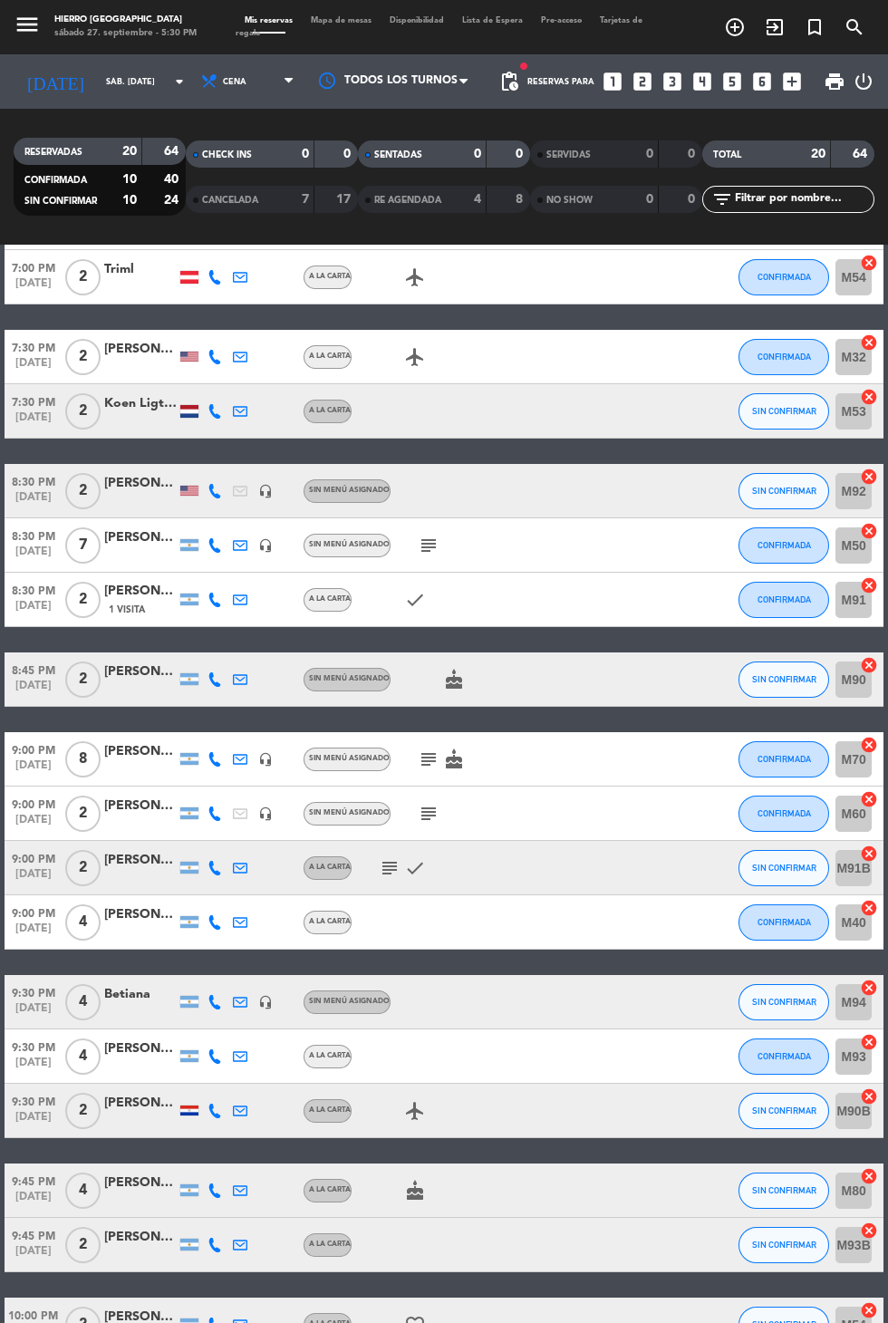
scroll to position [156, 0]
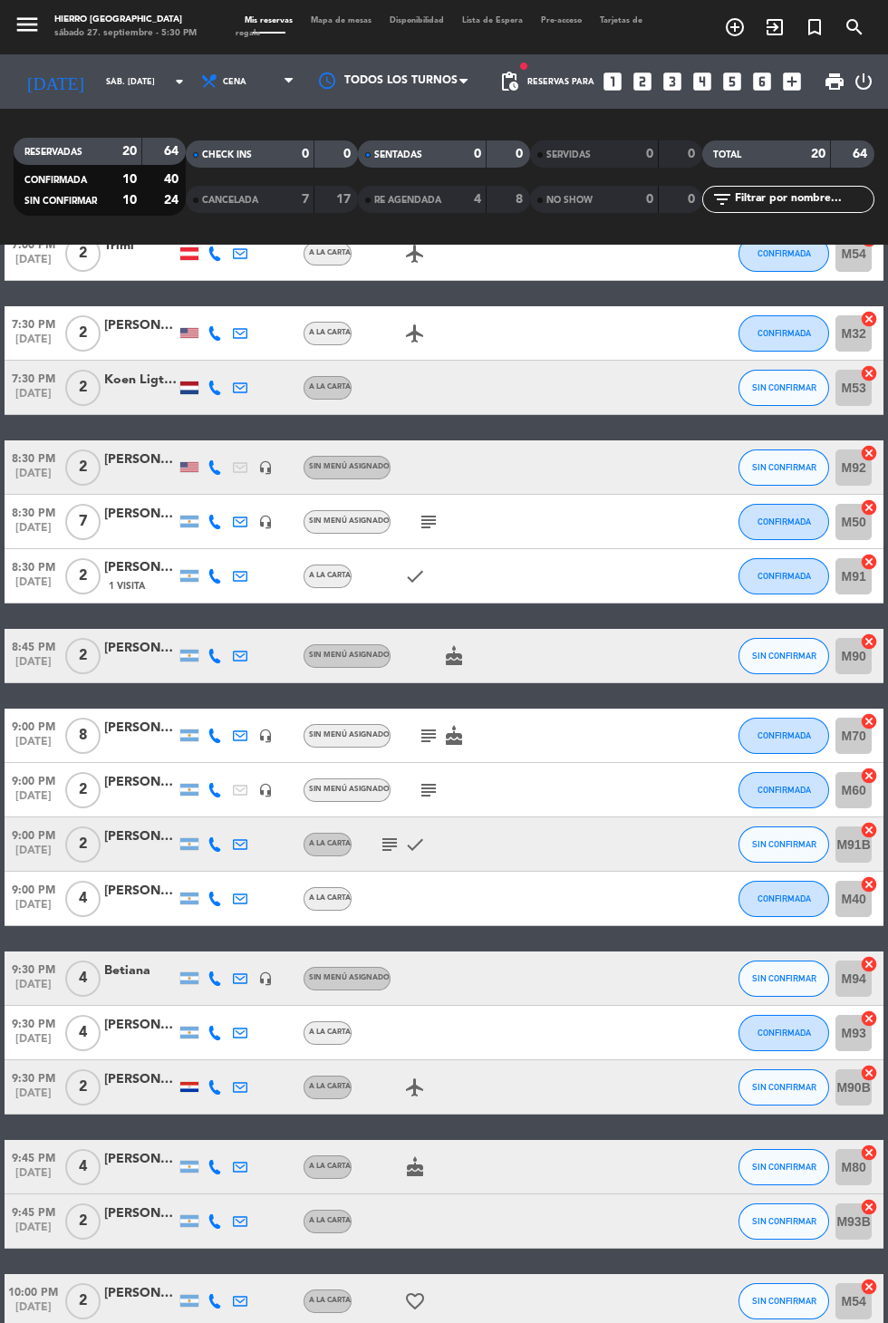
click at [870, 955] on icon "cancel" at bounding box center [869, 964] width 18 height 18
click at [871, 1144] on icon "cancel" at bounding box center [869, 1153] width 18 height 18
click at [859, 968] on icon "border_all" at bounding box center [857, 979] width 22 height 22
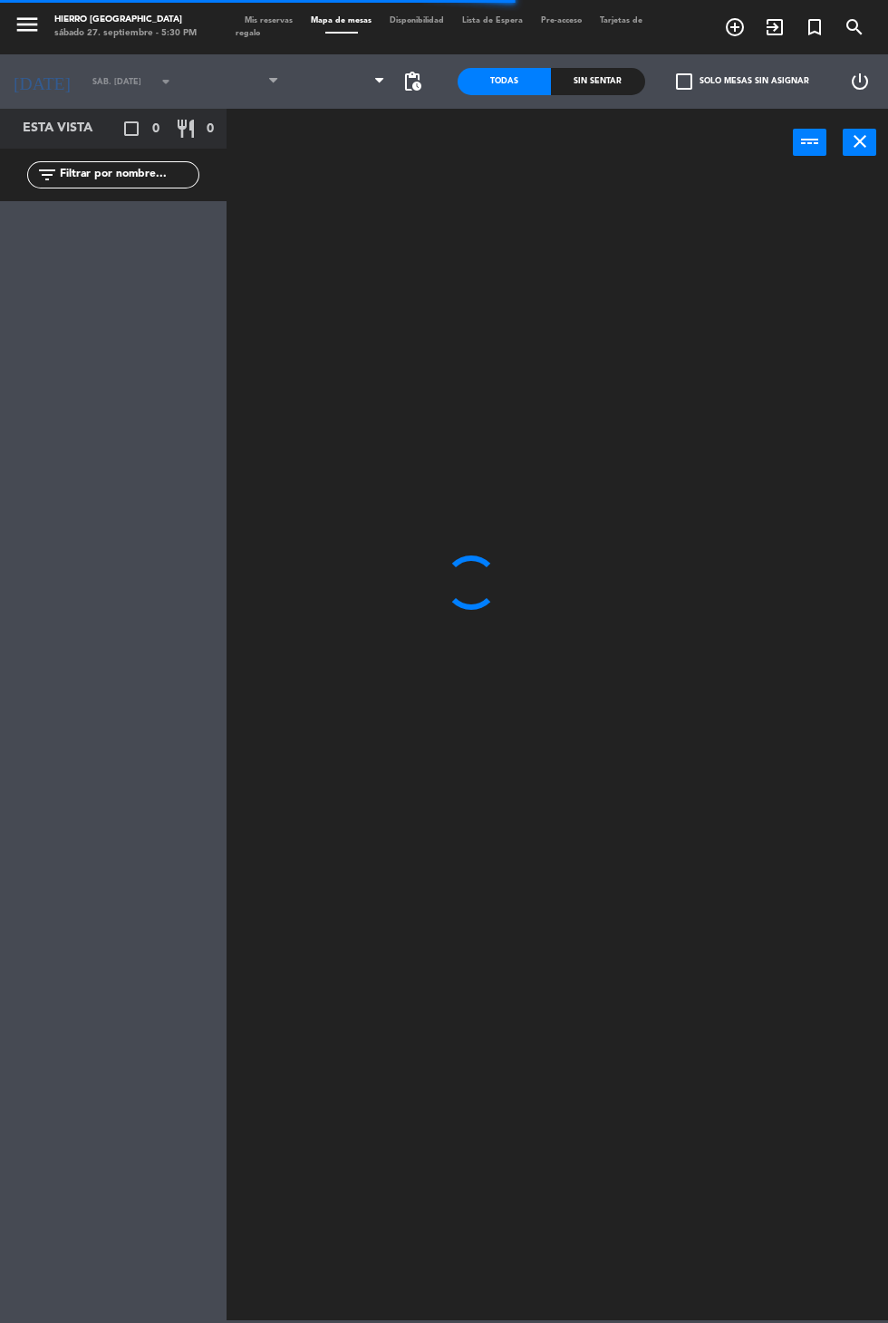
click at [334, 78] on span at bounding box center [341, 82] width 107 height 40
click at [332, 95] on span at bounding box center [341, 82] width 107 height 40
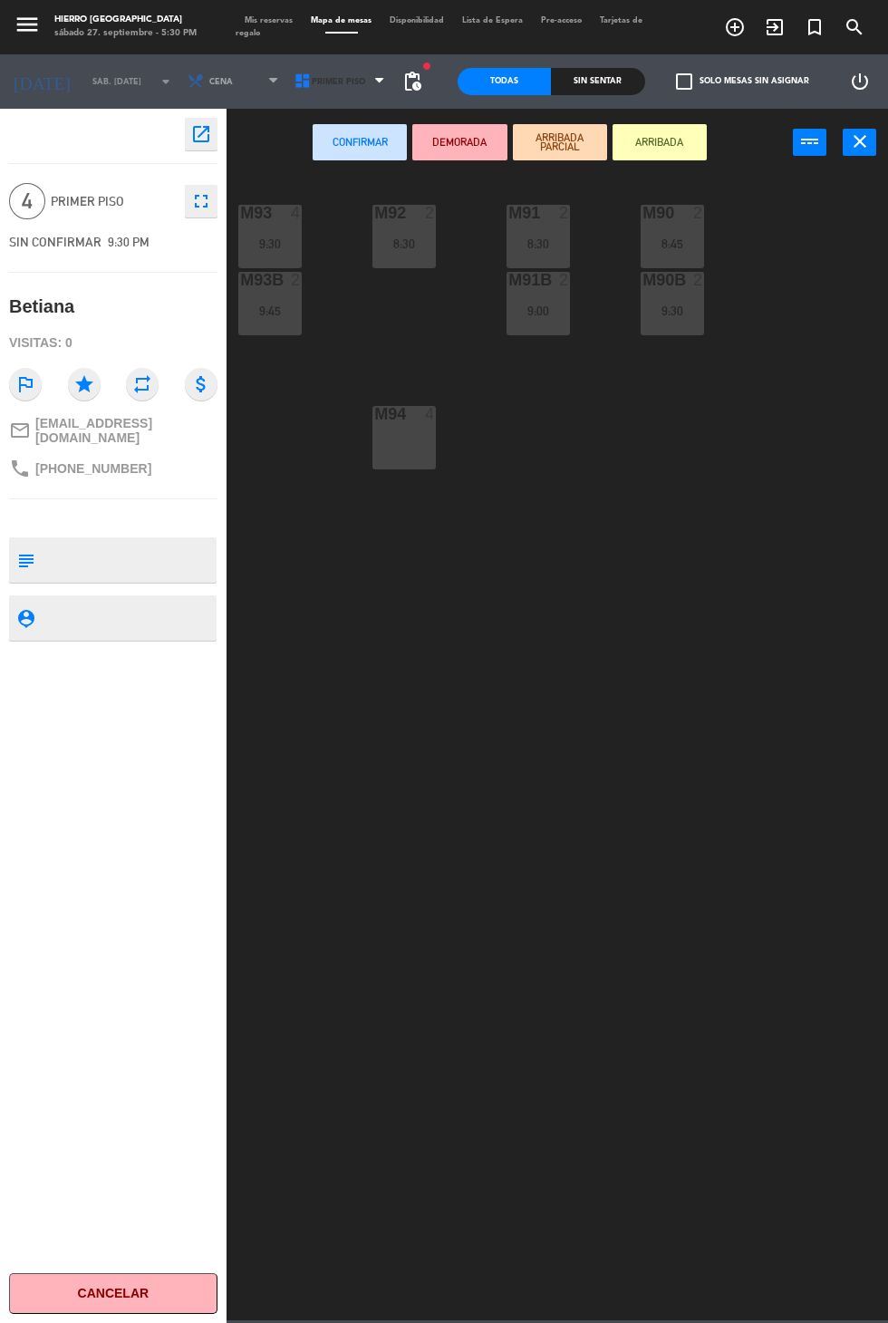
click at [296, 81] on icon at bounding box center [303, 82] width 18 height 18
click at [306, 162] on ng-component "menu Hierro Palermo sábado 27. septiembre - 5:30 PM Mis reservas Mapa de mesas …" at bounding box center [444, 660] width 888 height 1321
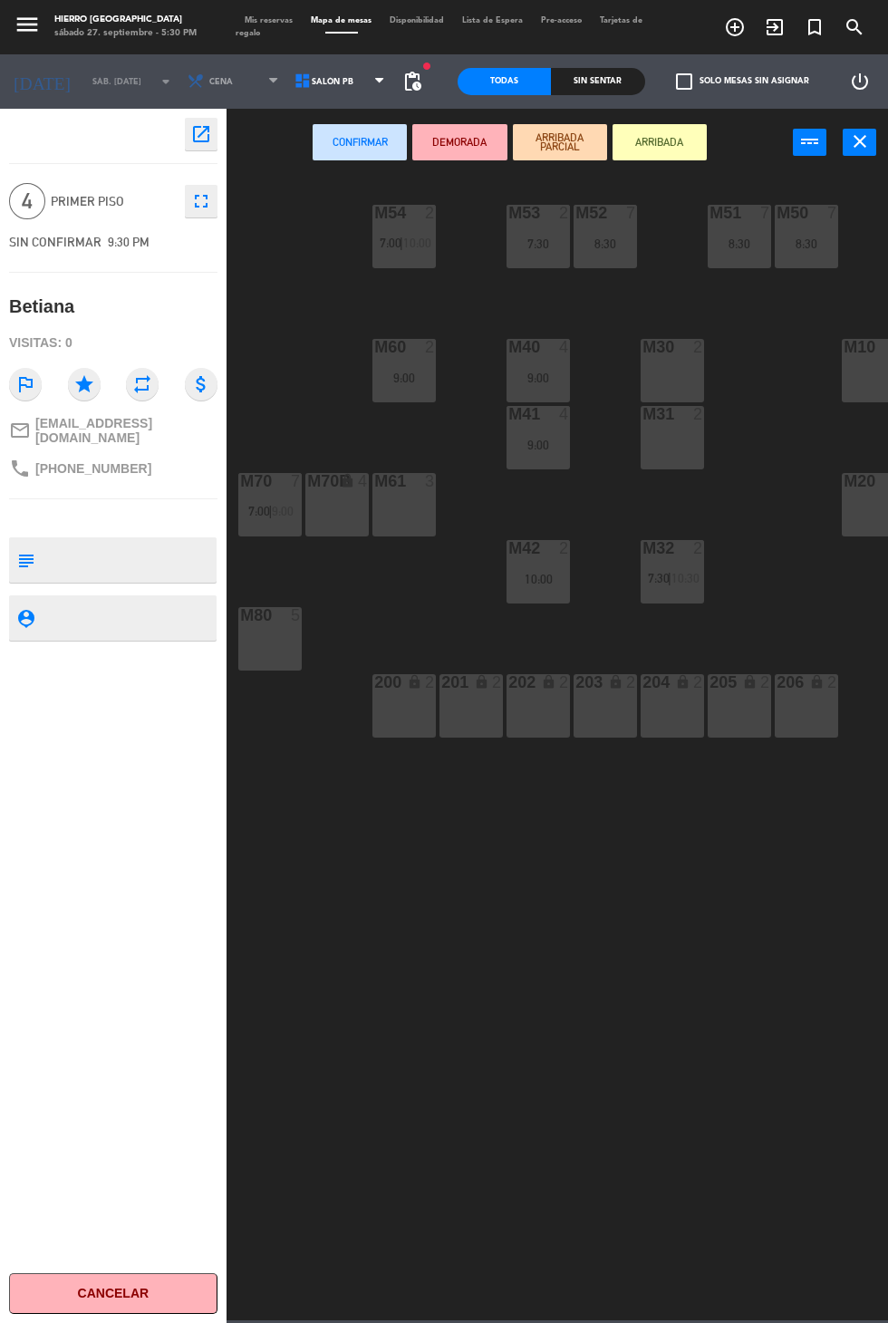
click at [662, 356] on div "M30 2" at bounding box center [672, 348] width 63 height 18
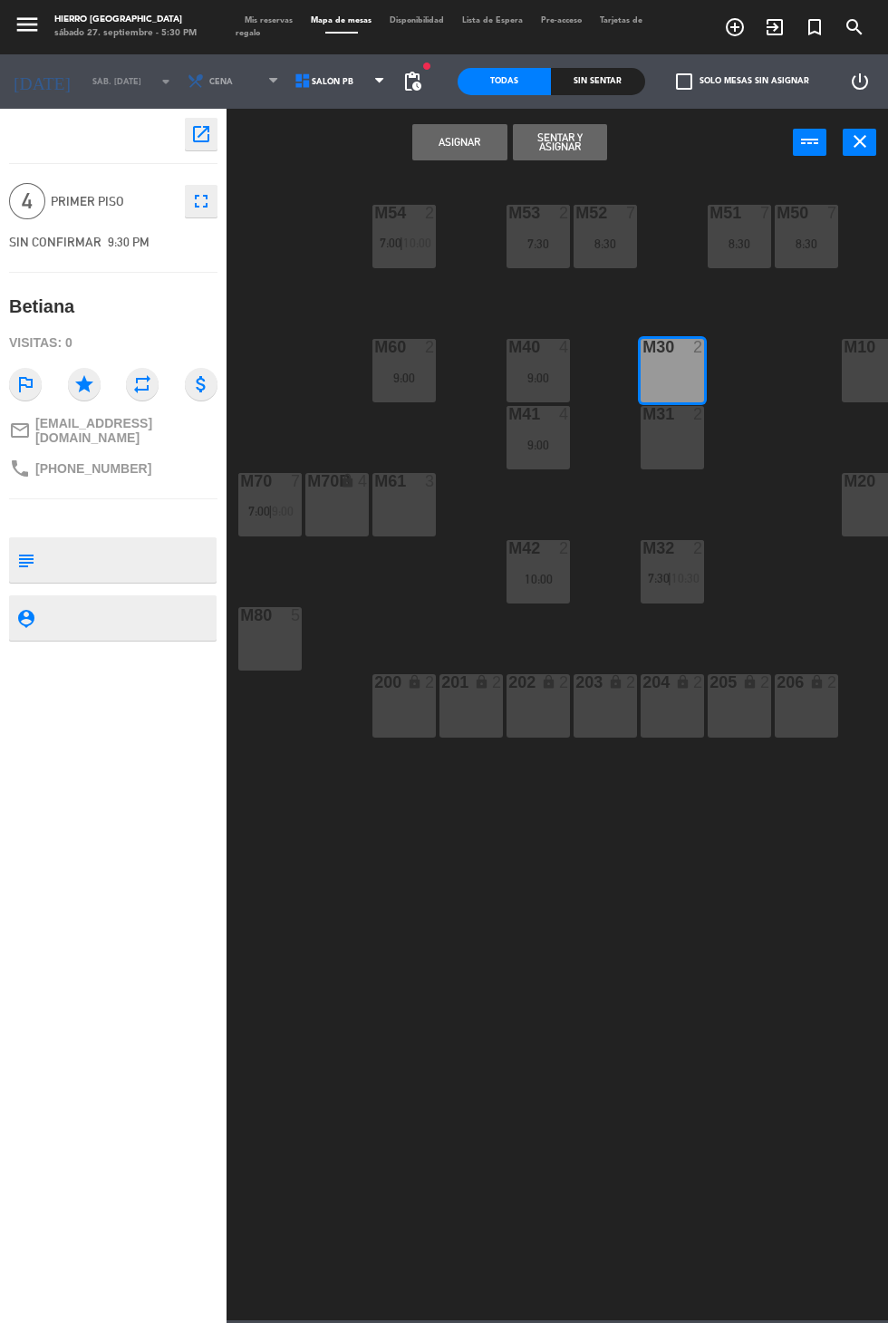
click at [670, 443] on div "m31 2" at bounding box center [672, 437] width 63 height 63
click at [441, 156] on button "Asignar" at bounding box center [459, 142] width 94 height 36
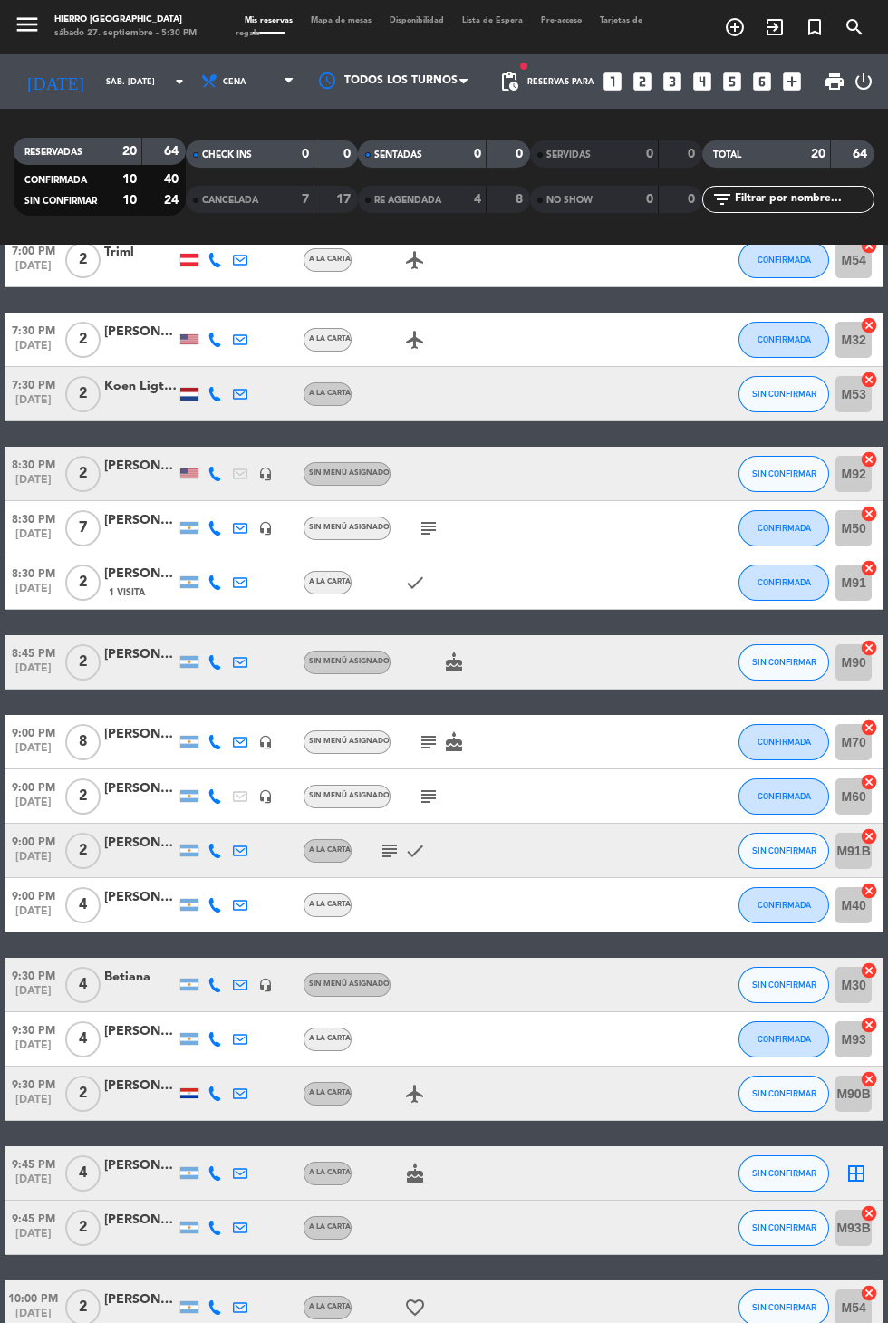
scroll to position [167, 0]
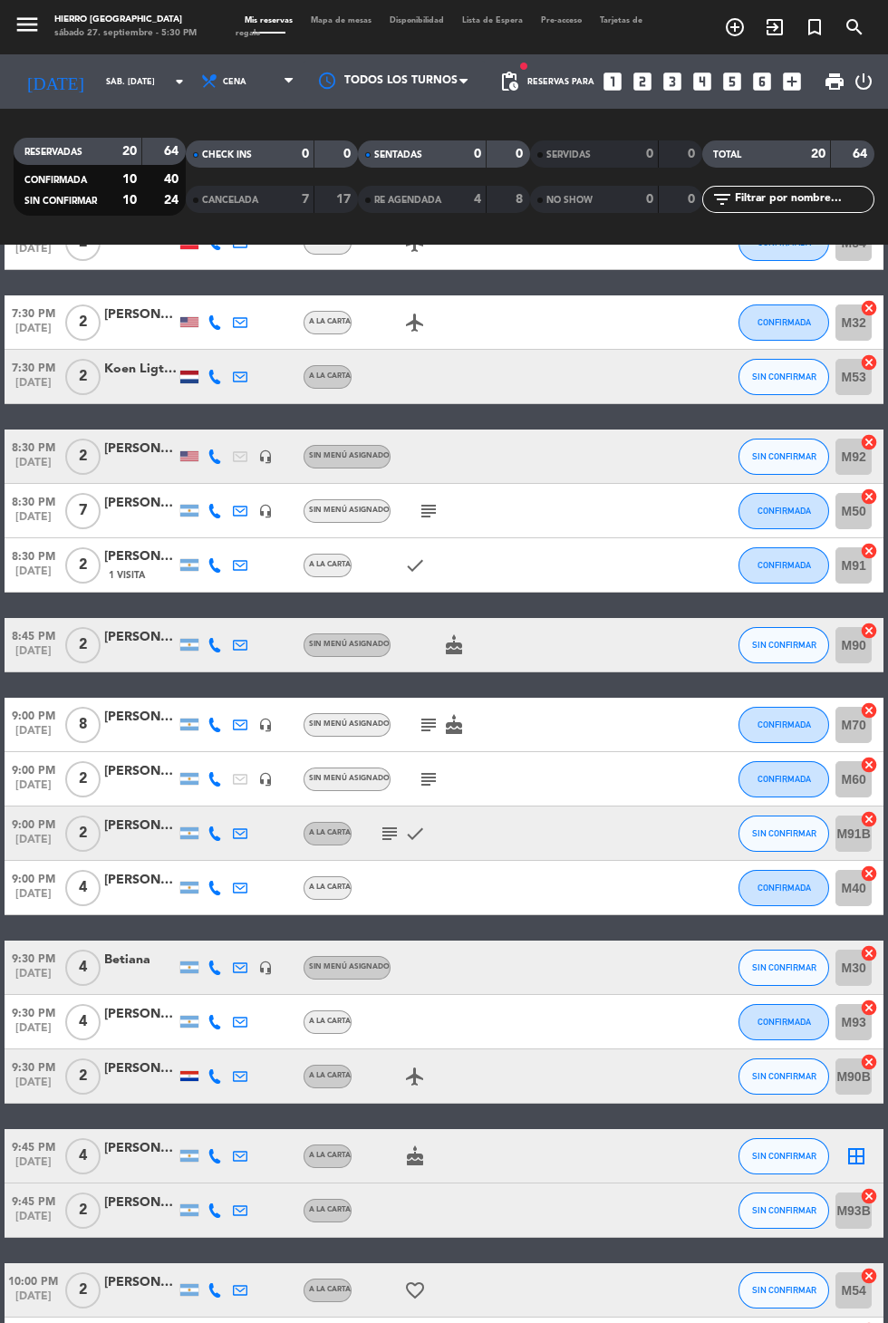
click at [860, 1146] on icon "border_all" at bounding box center [857, 1157] width 22 height 22
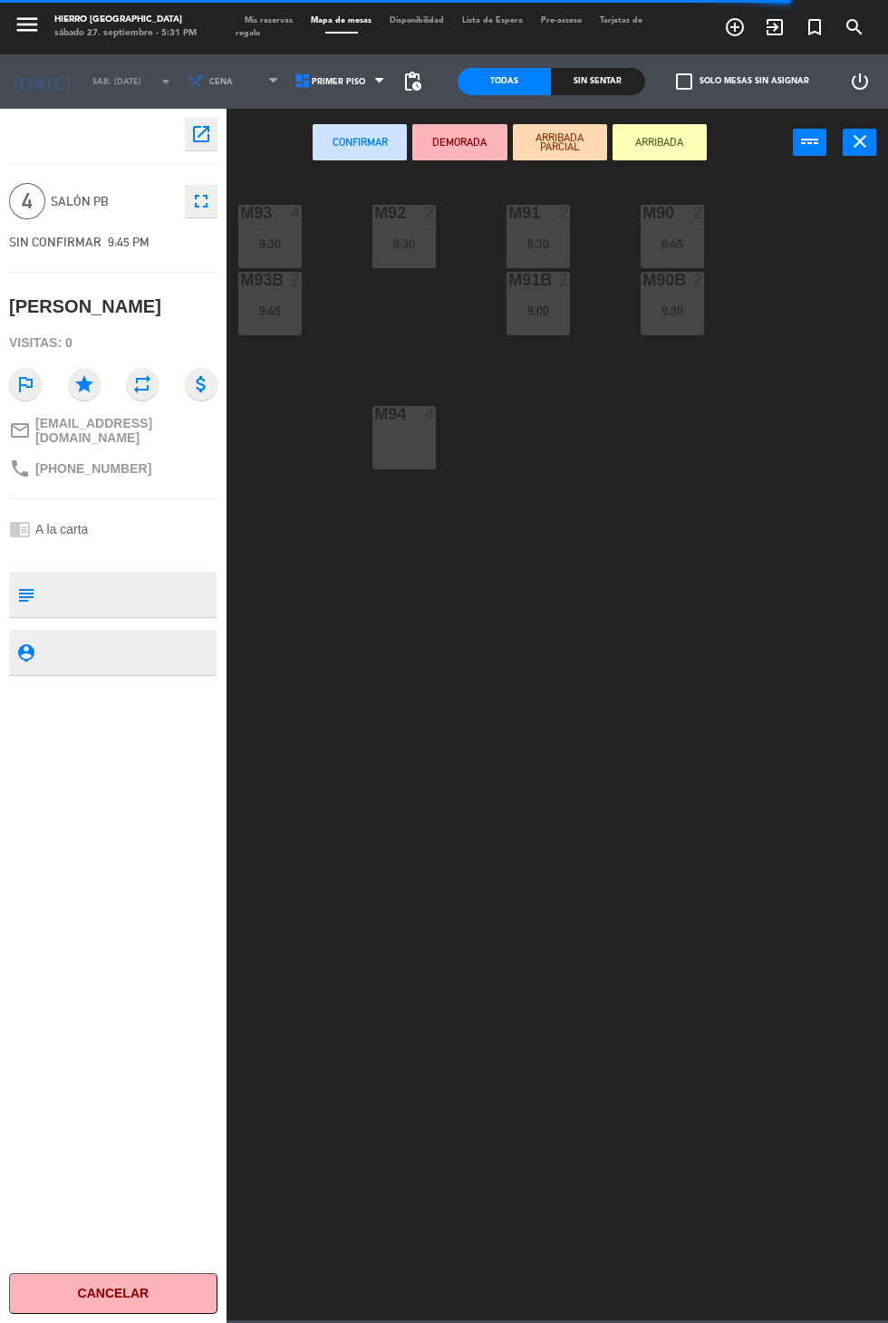
click at [395, 439] on div "M94 4" at bounding box center [404, 437] width 63 height 63
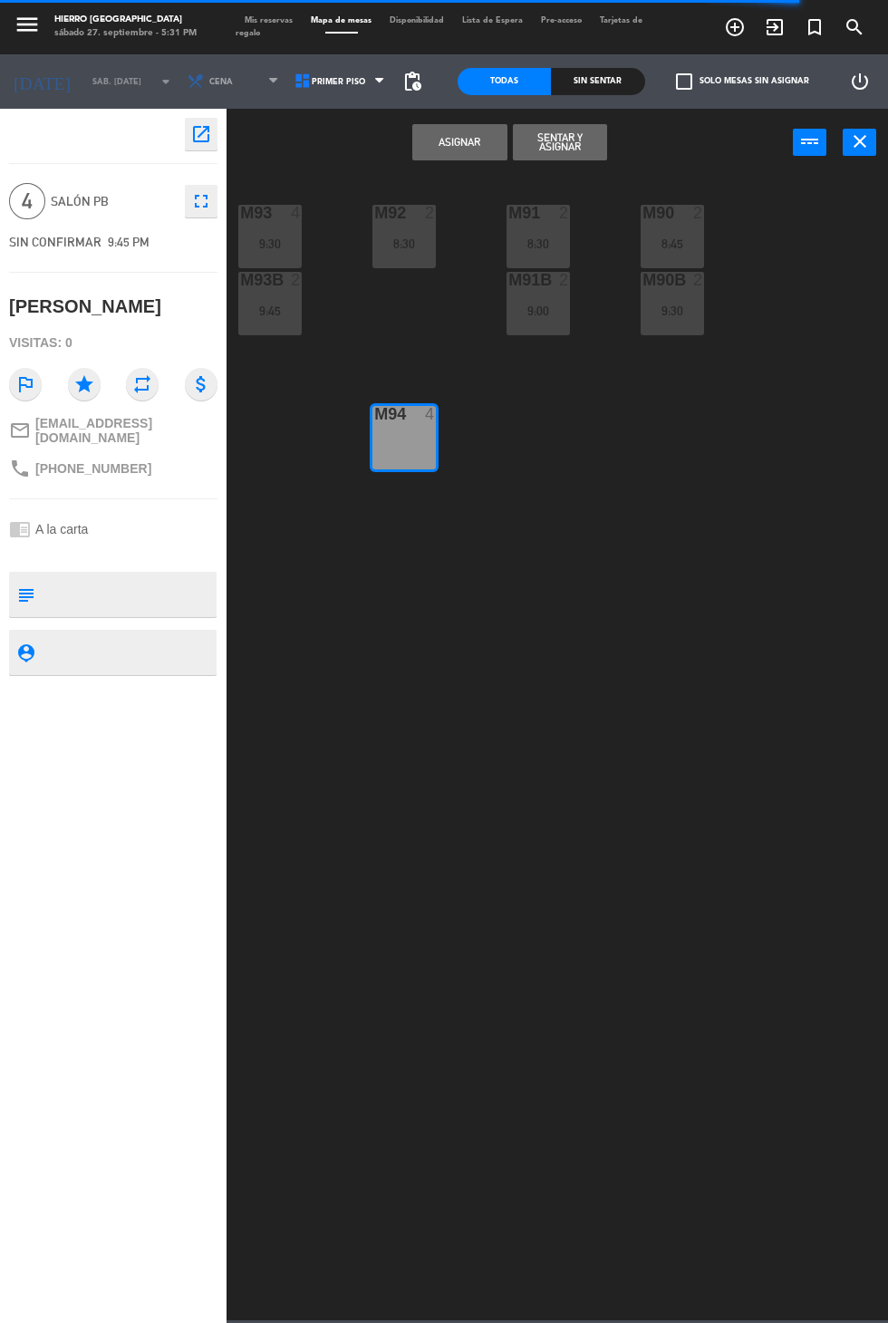
click at [438, 150] on button "Asignar" at bounding box center [459, 142] width 94 height 36
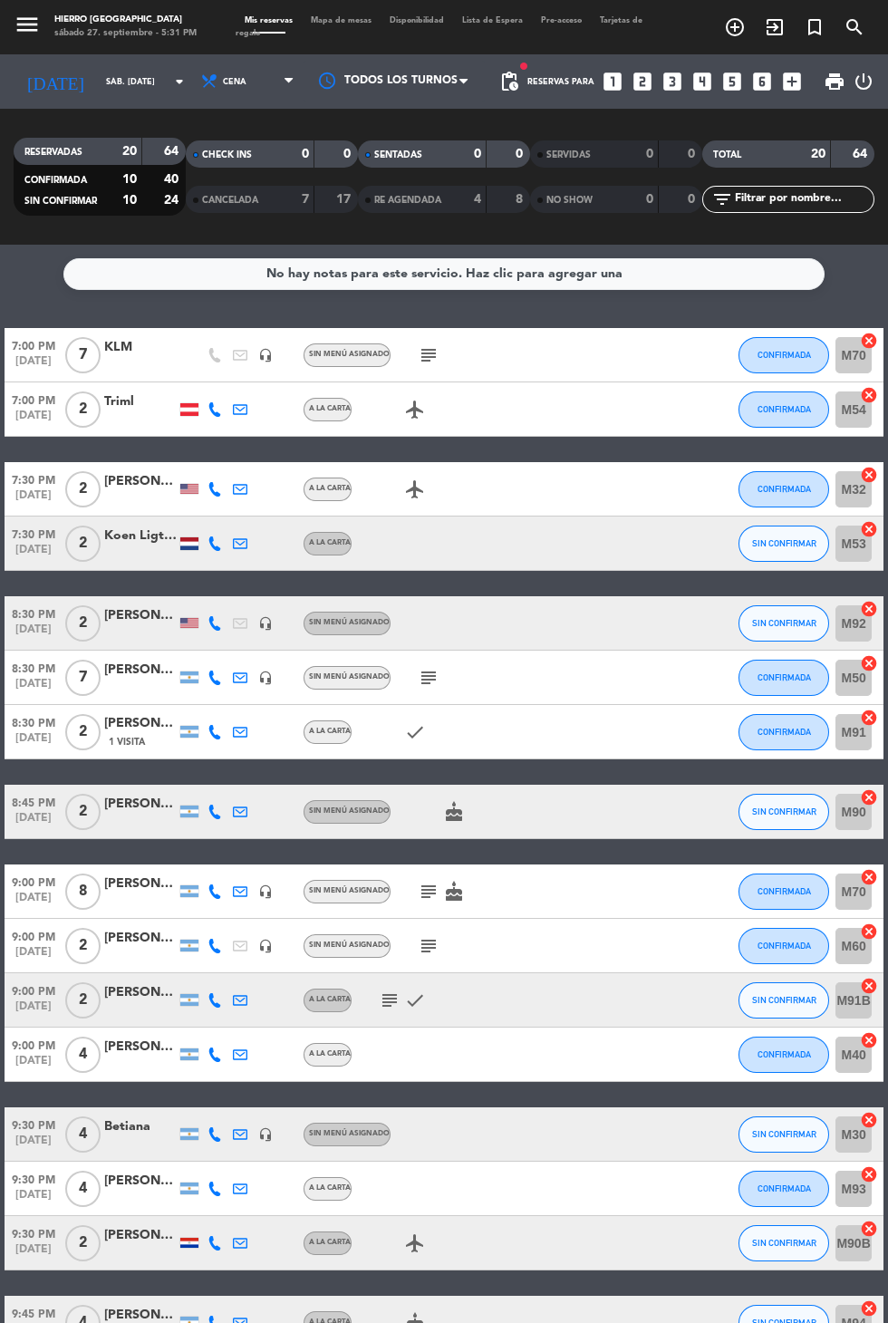
click at [213, 805] on icon at bounding box center [215, 812] width 15 height 15
click at [751, 794] on button "SIN CONFIRMAR" at bounding box center [784, 812] width 91 height 36
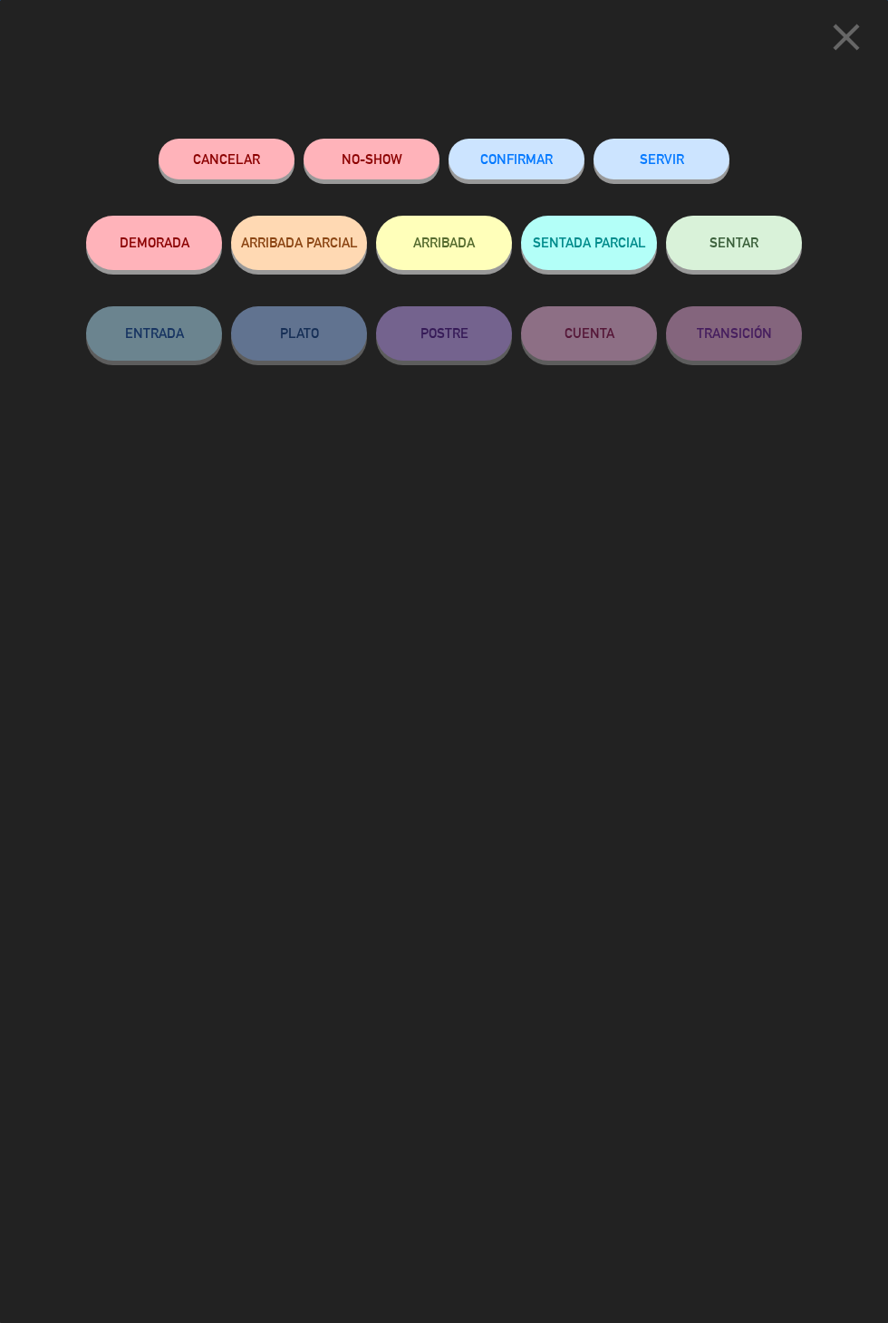
click at [203, 160] on button "Cancelar" at bounding box center [227, 159] width 136 height 41
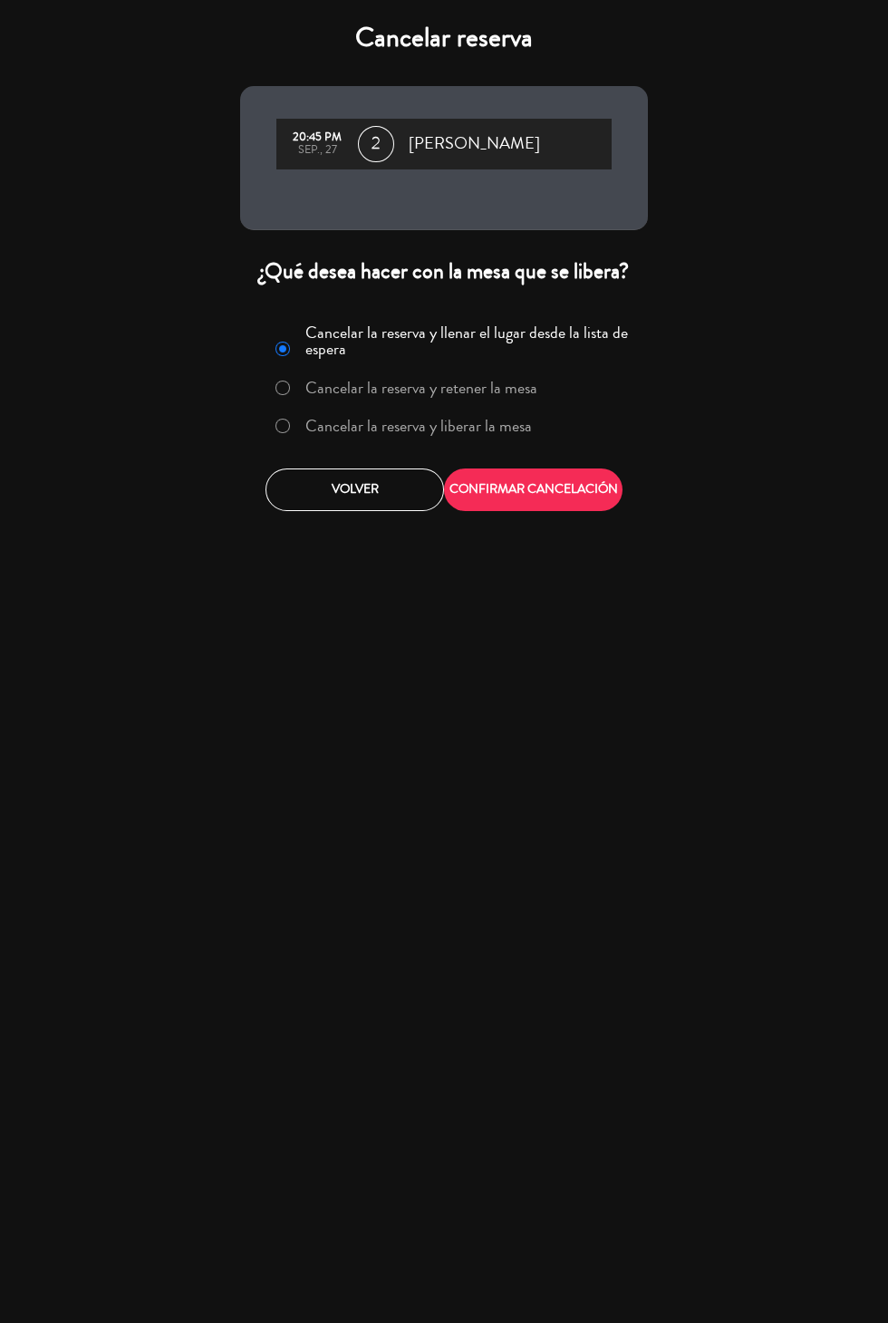
click at [370, 441] on label "Cancelar la reserva y liberar la mesa" at bounding box center [404, 427] width 276 height 33
click at [541, 498] on button "CONFIRMAR CANCELACIÓN" at bounding box center [533, 490] width 179 height 43
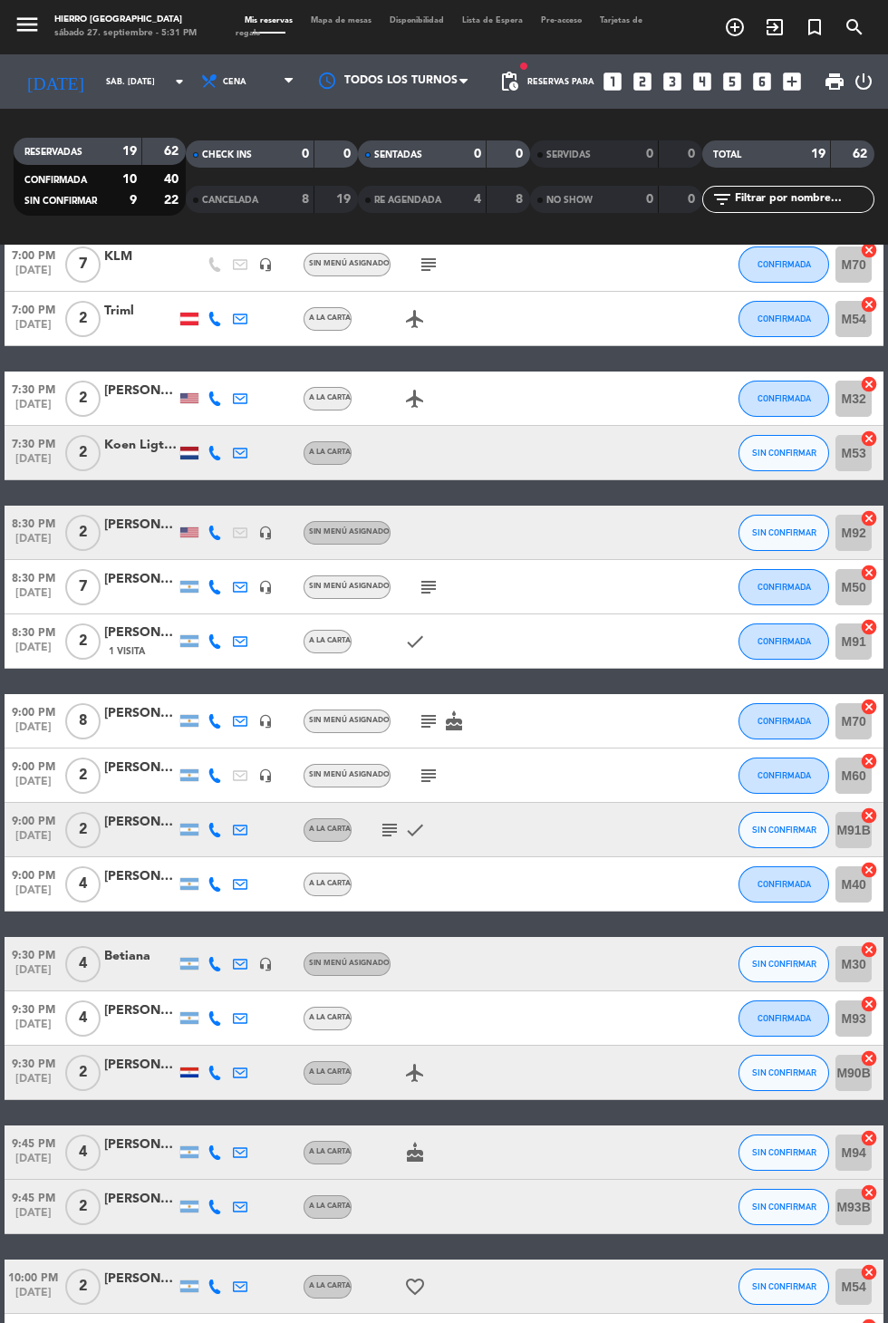
scroll to position [180, 0]
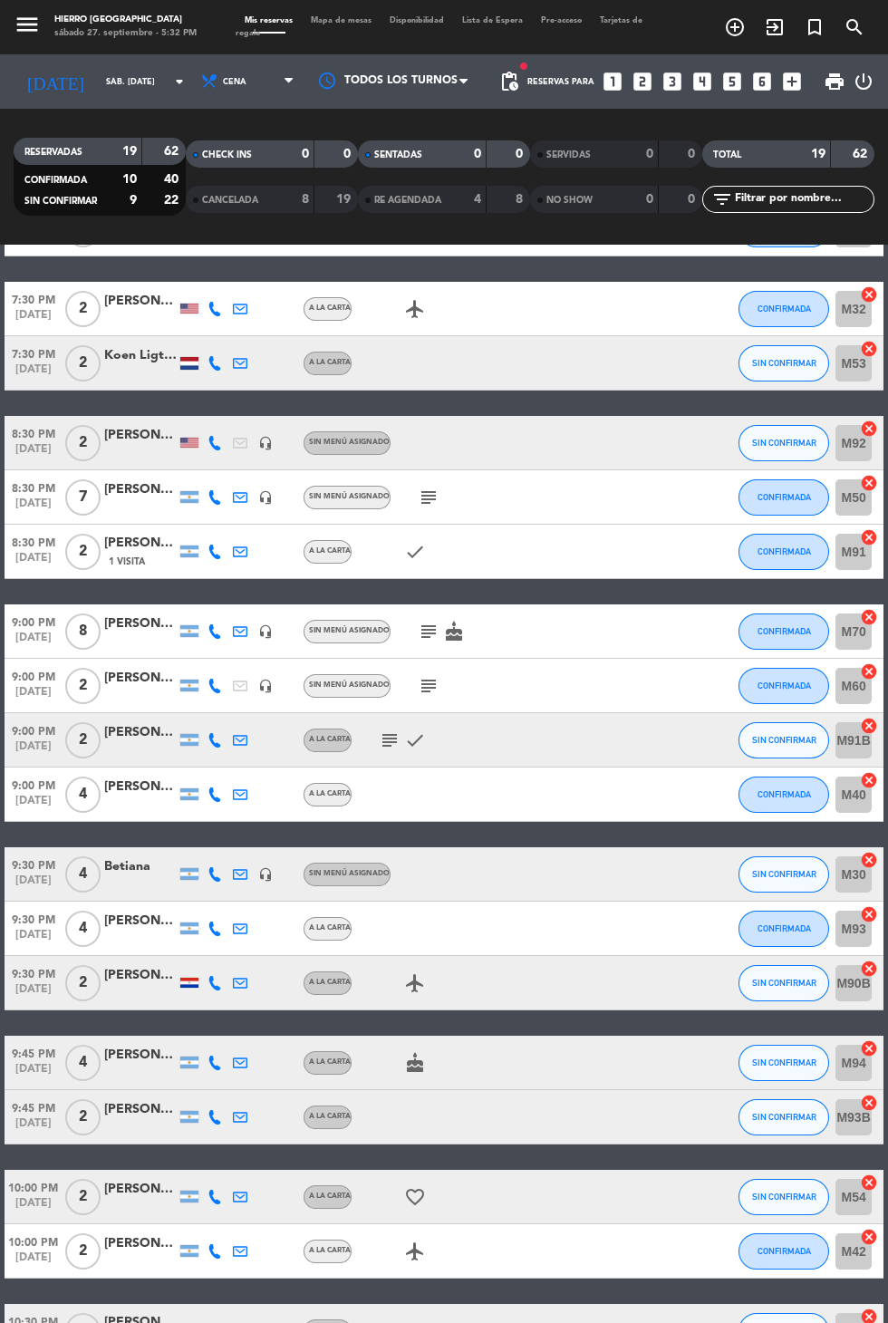
click at [209, 1056] on icon at bounding box center [215, 1063] width 15 height 15
click at [213, 1110] on icon at bounding box center [215, 1117] width 15 height 15
click at [253, 1081] on span at bounding box center [260, 1088] width 15 height 15
click at [214, 1190] on icon at bounding box center [215, 1197] width 15 height 15
click at [253, 1161] on span at bounding box center [260, 1168] width 15 height 15
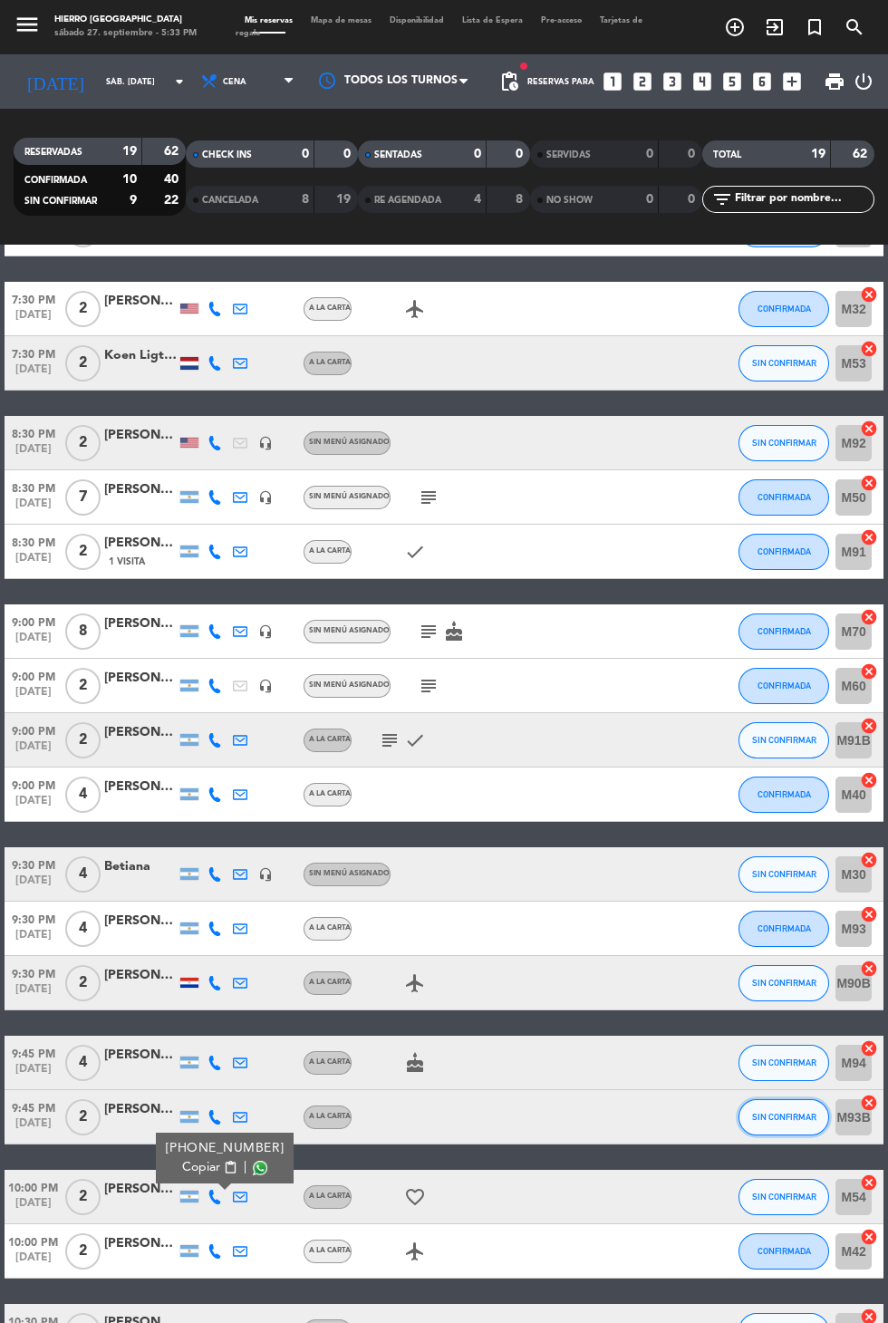
click at [786, 1112] on span "SIN CONFIRMAR" at bounding box center [784, 1117] width 64 height 10
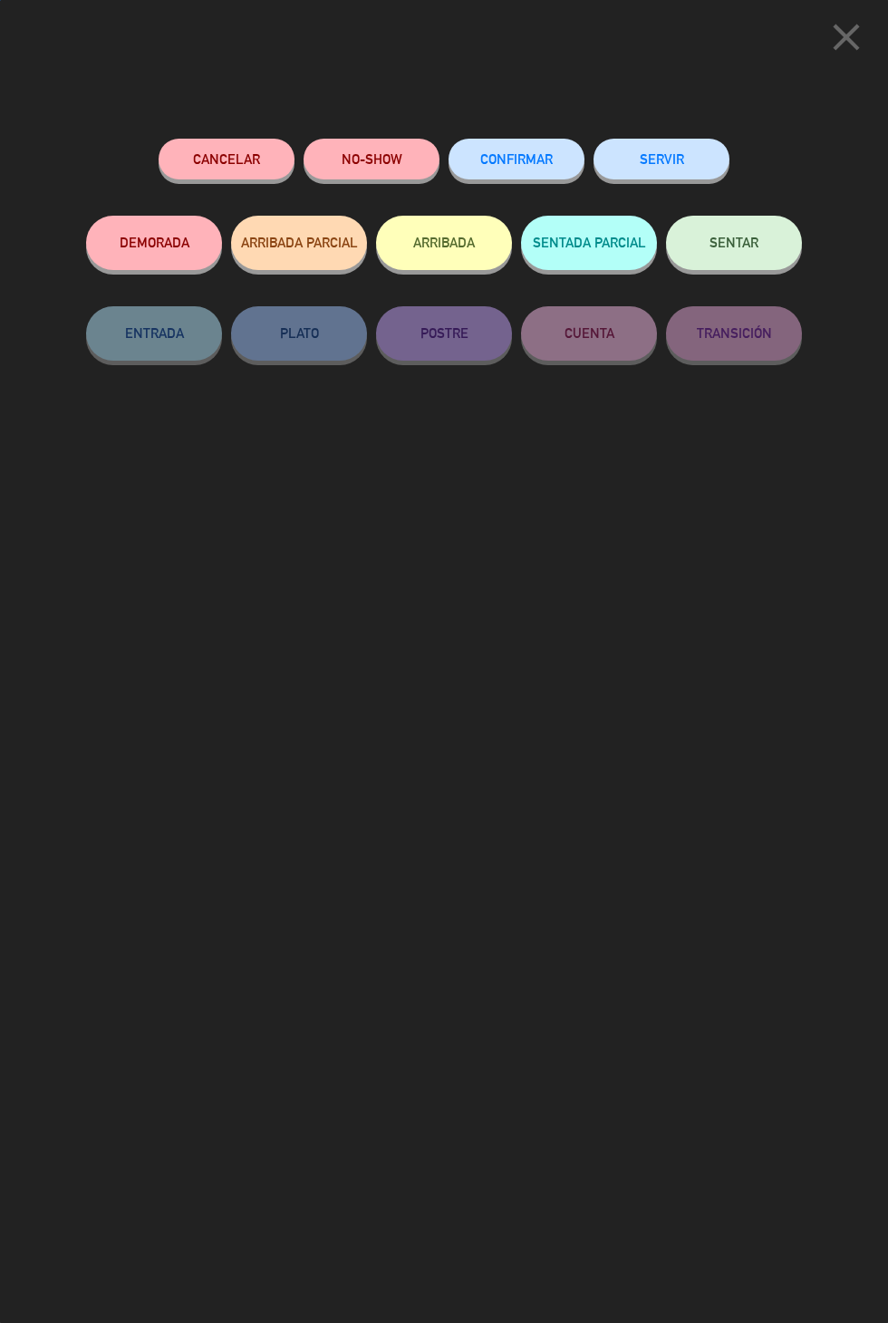
click at [539, 157] on span "CONFIRMAR" at bounding box center [516, 158] width 73 height 15
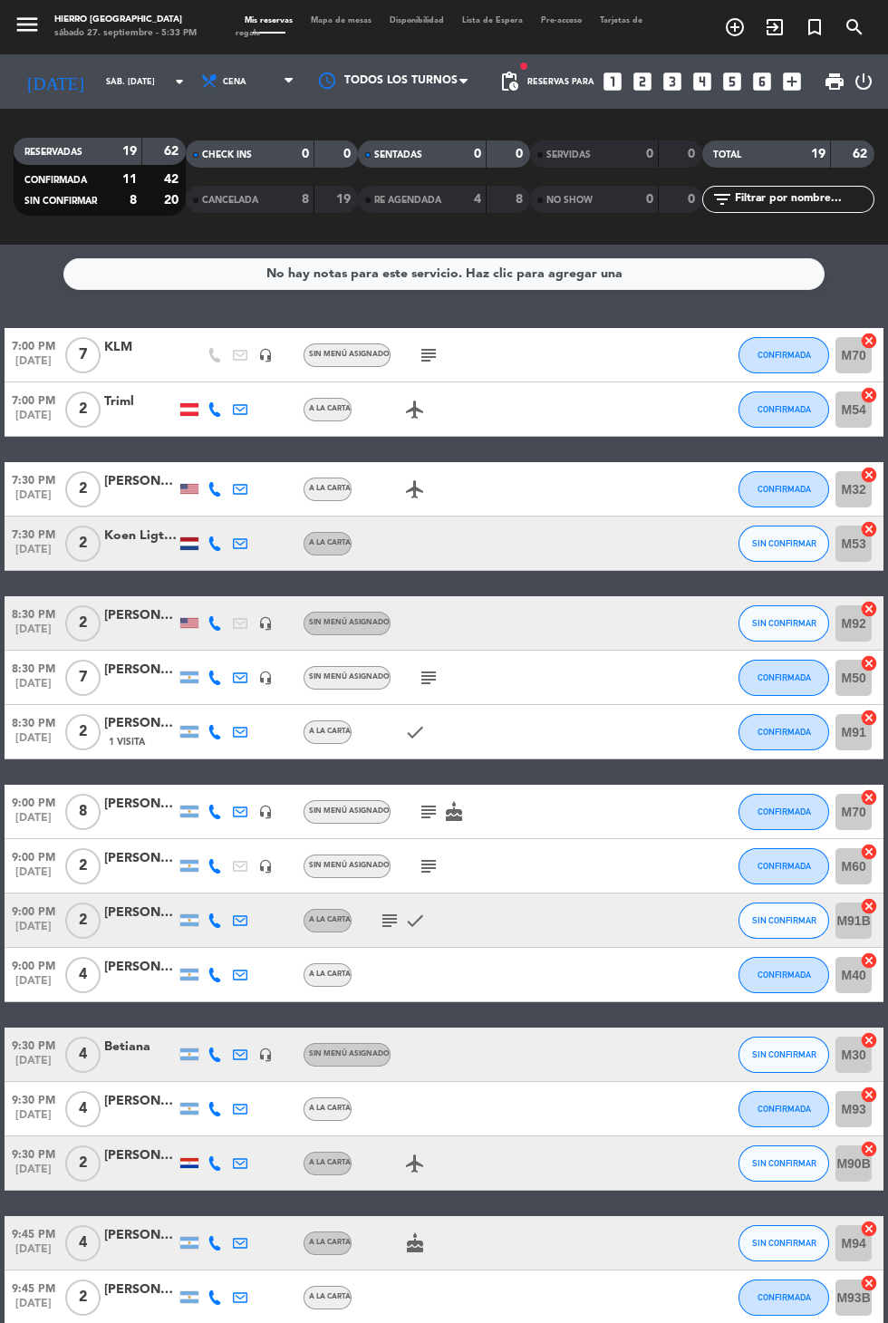
scroll to position [0, 0]
click at [356, 20] on span "Mapa de mesas" at bounding box center [341, 20] width 79 height 8
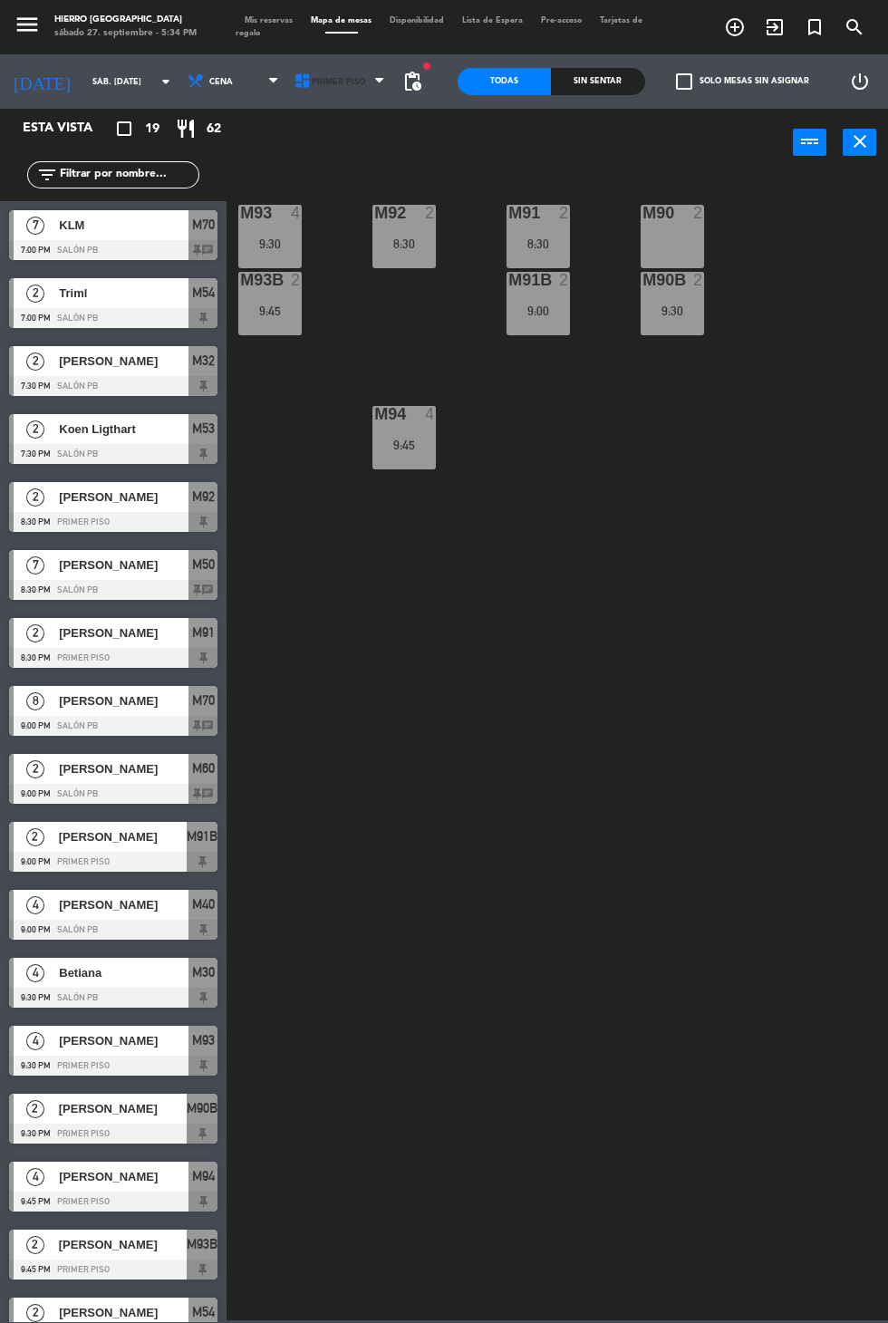
click at [328, 94] on span "Primer Piso" at bounding box center [341, 82] width 107 height 40
click at [307, 167] on ng-component "menu Hierro Palermo sábado 27. septiembre - 5:34 PM Mis reservas Mapa de mesas …" at bounding box center [444, 660] width 888 height 1321
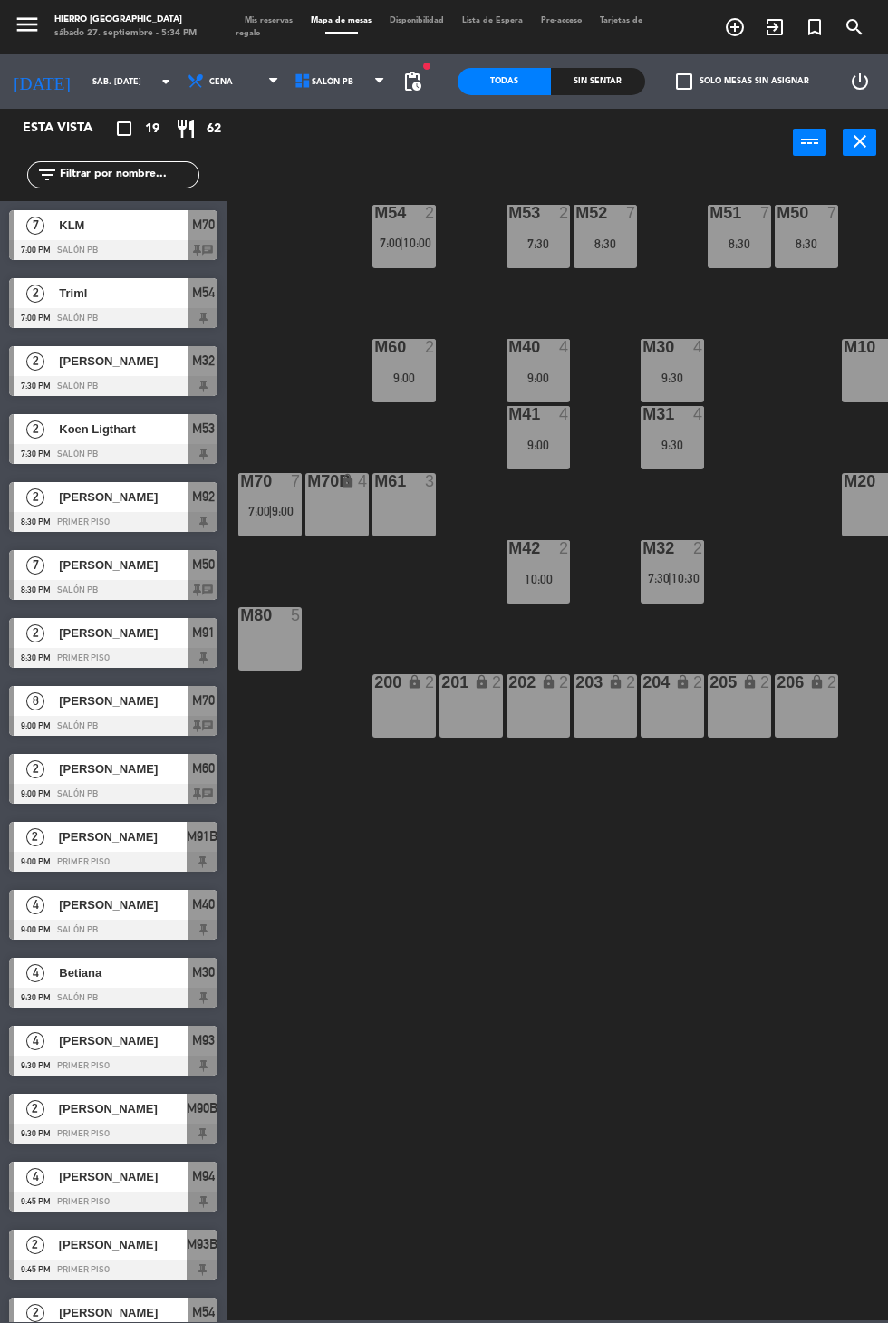
click at [265, 21] on span "Mis reservas" at bounding box center [269, 20] width 66 height 8
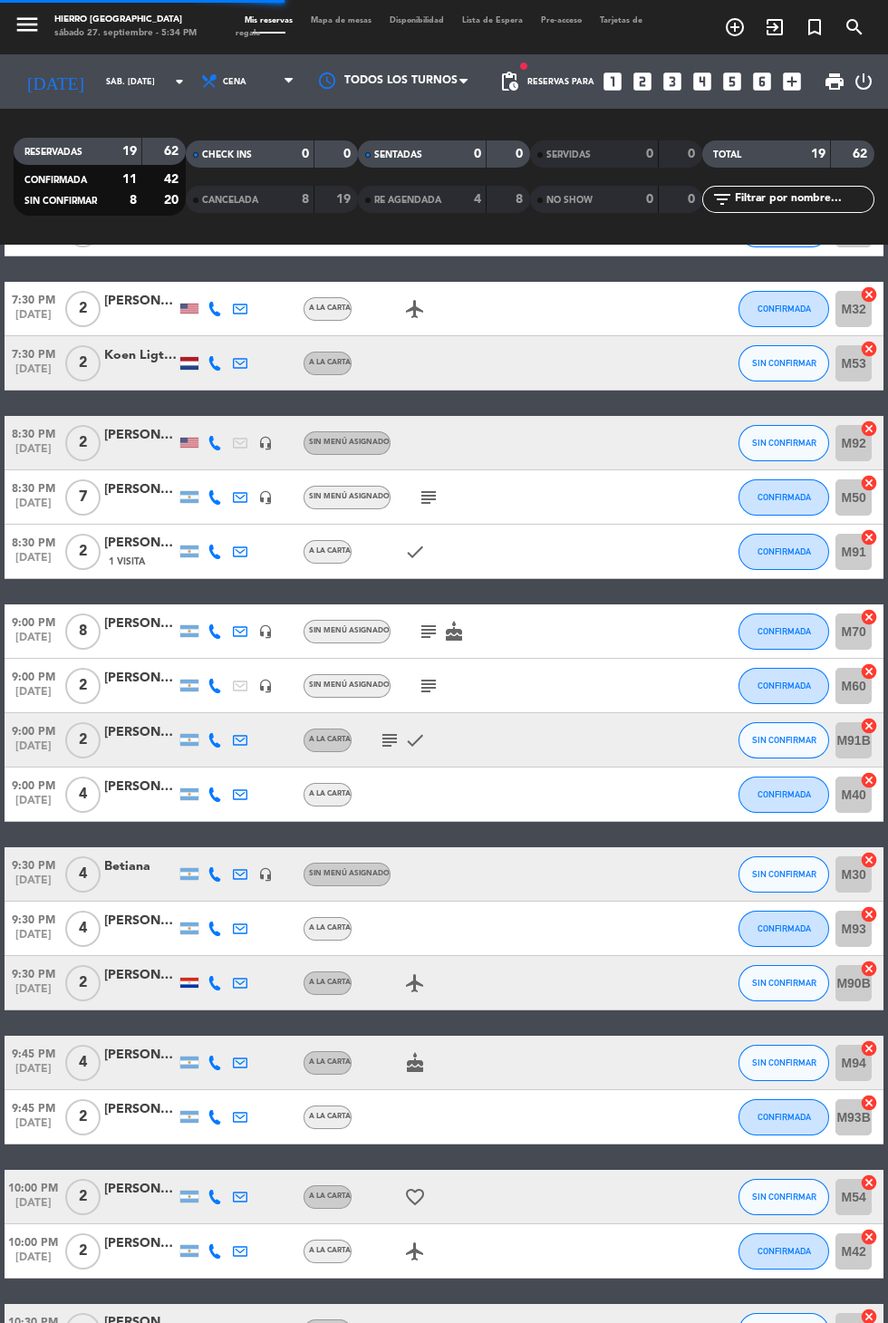
click at [390, 1323] on icon "subject" at bounding box center [390, 1332] width 22 height 22
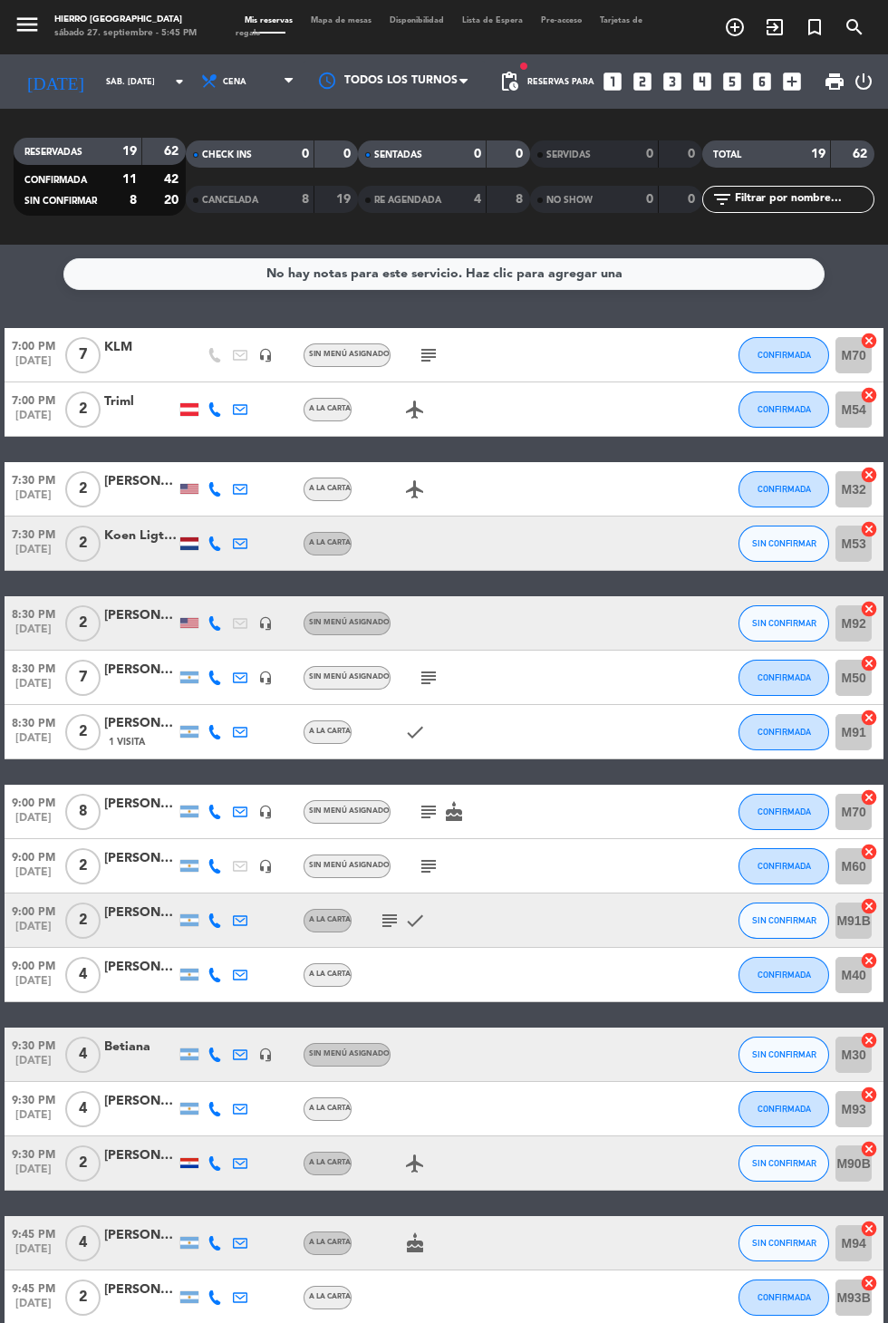
click at [428, 352] on icon "subject" at bounding box center [429, 355] width 22 height 22
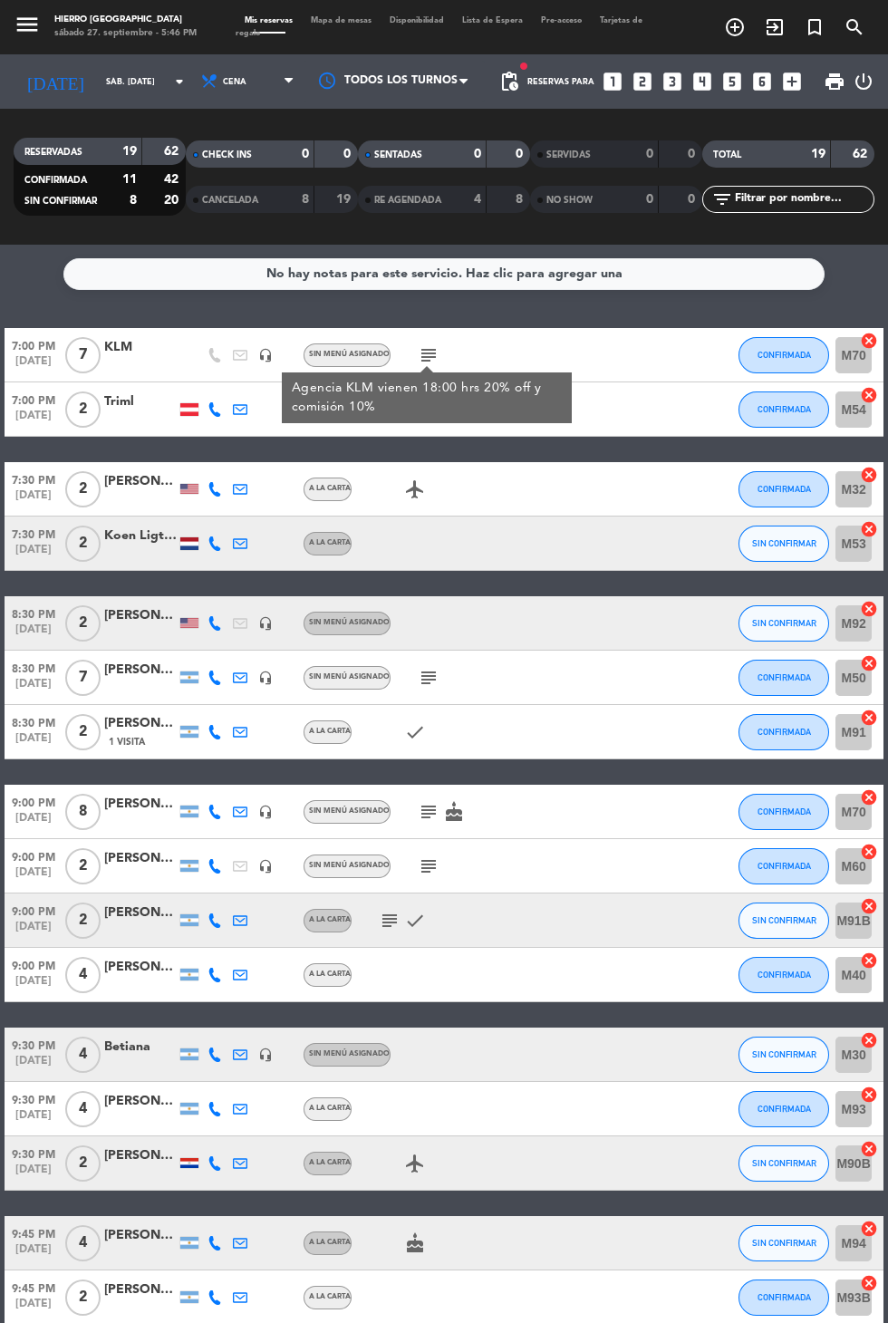
click at [426, 350] on icon "subject" at bounding box center [429, 355] width 22 height 22
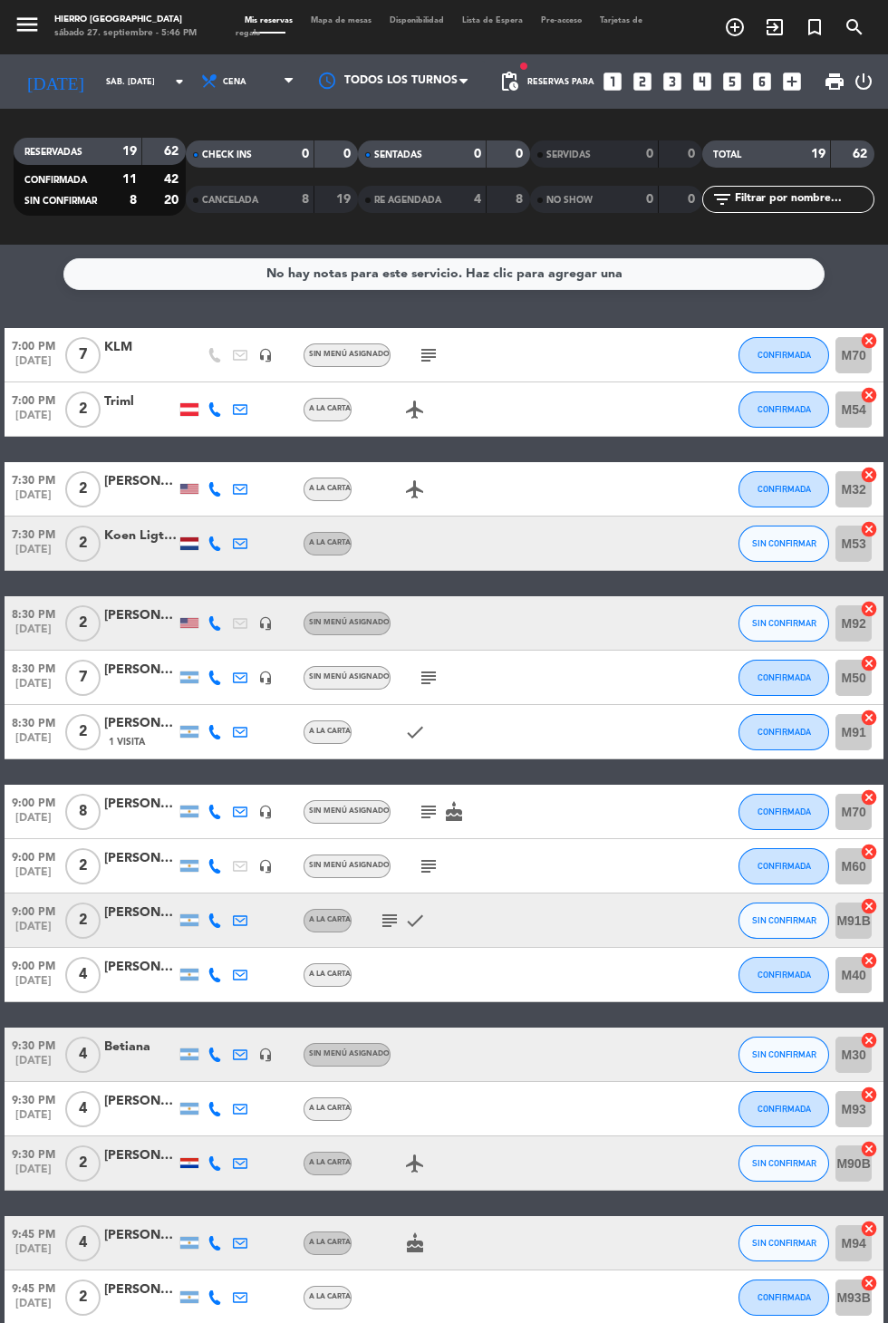
click at [430, 820] on icon "subject" at bounding box center [429, 812] width 22 height 22
click at [426, 681] on icon "subject" at bounding box center [429, 678] width 22 height 22
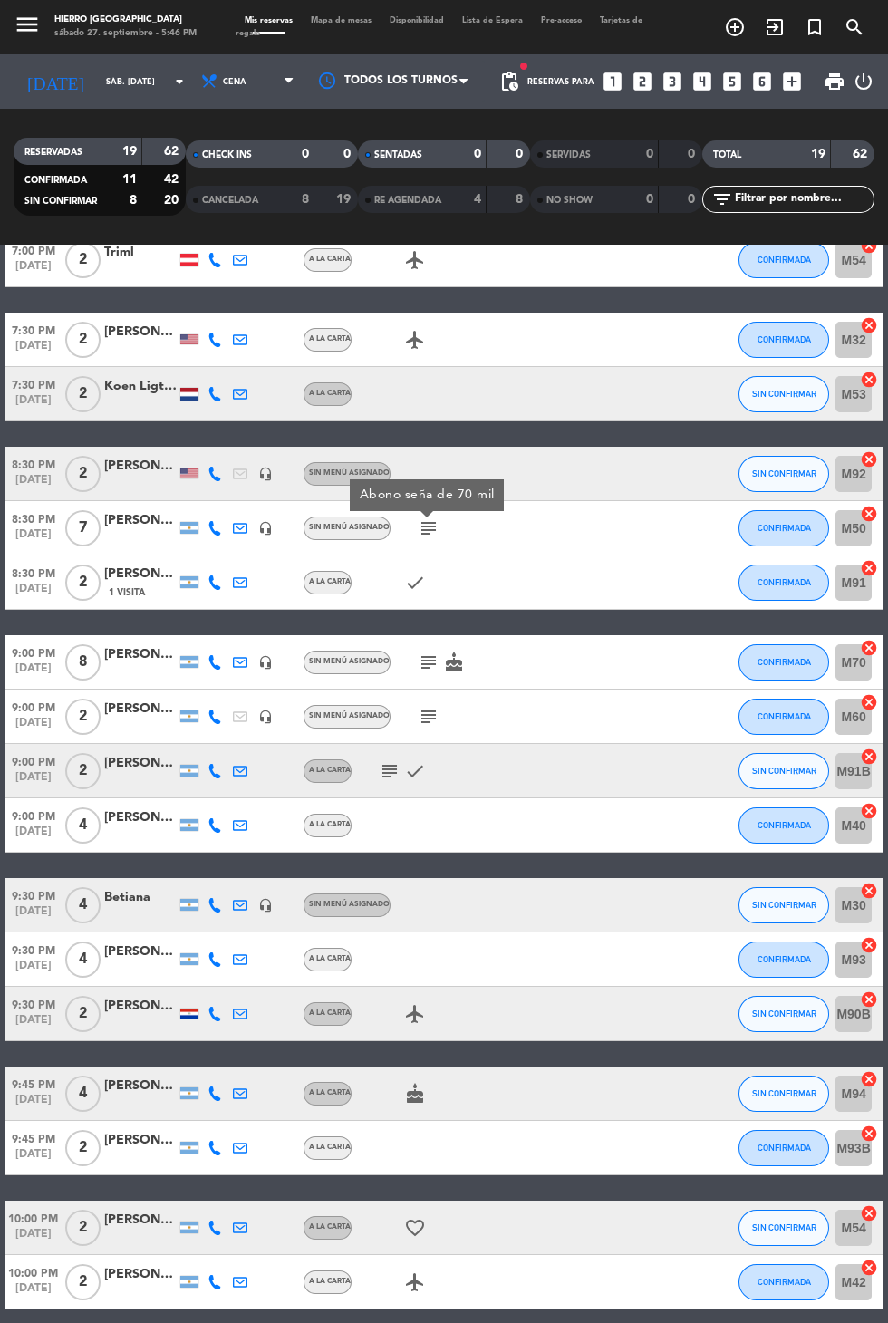
scroll to position [180, 0]
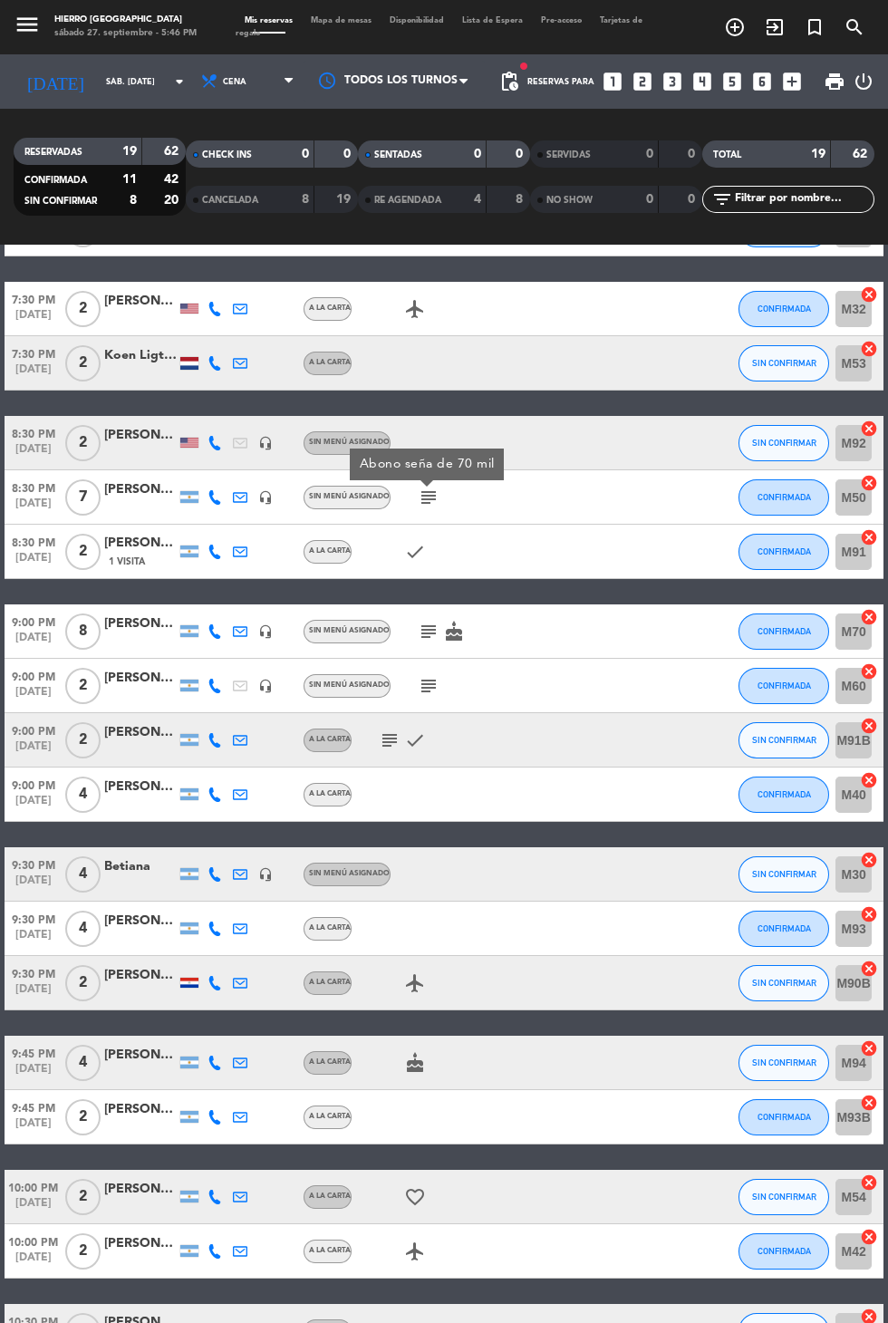
click at [469, 660] on div "subject" at bounding box center [467, 685] width 152 height 53
click at [457, 636] on icon "cake" at bounding box center [454, 632] width 22 height 22
click at [420, 632] on icon "subject" at bounding box center [429, 632] width 22 height 22
click at [386, 685] on span "Sin menú asignado" at bounding box center [349, 685] width 81 height 7
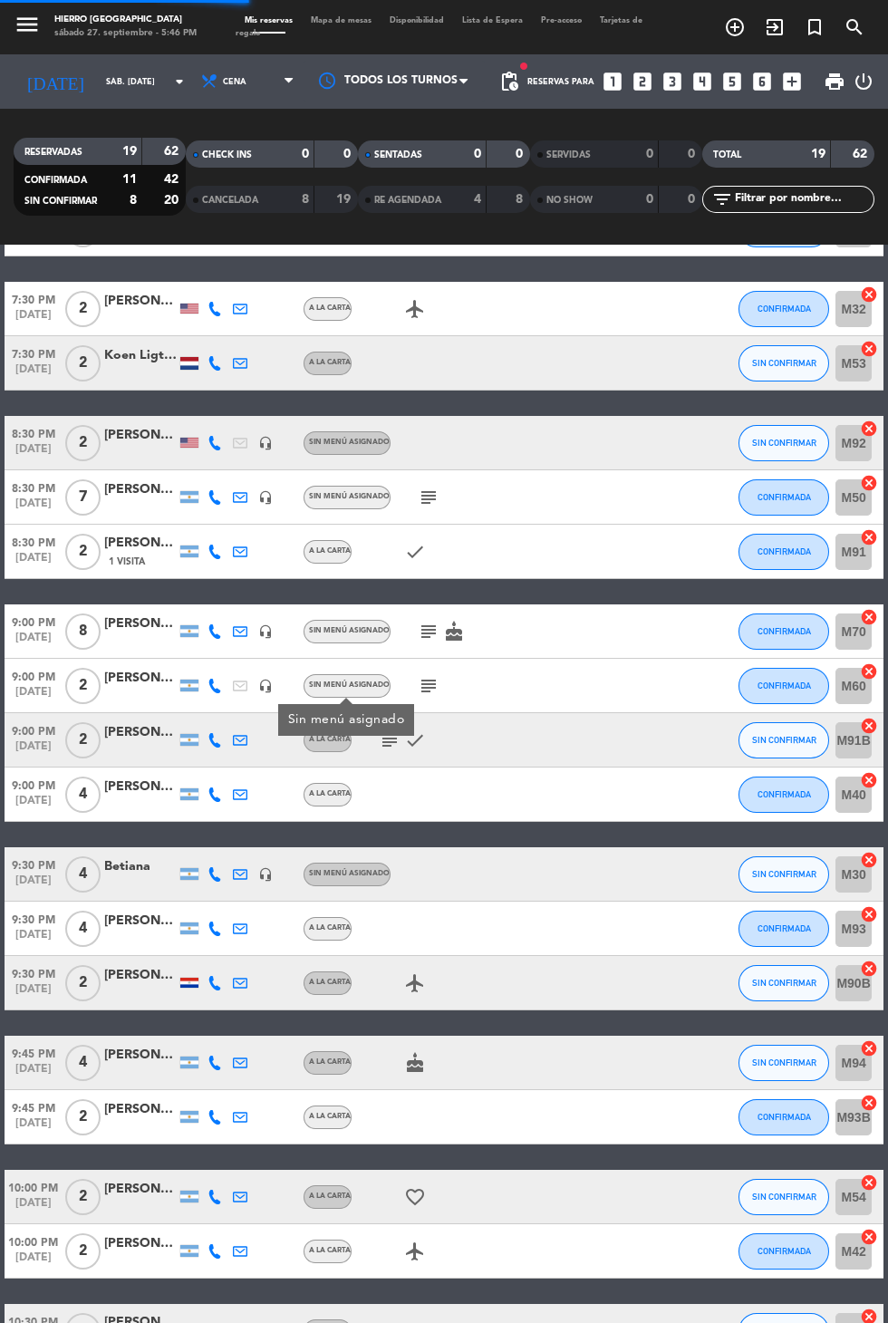
click at [406, 1063] on icon "cake" at bounding box center [415, 1063] width 22 height 22
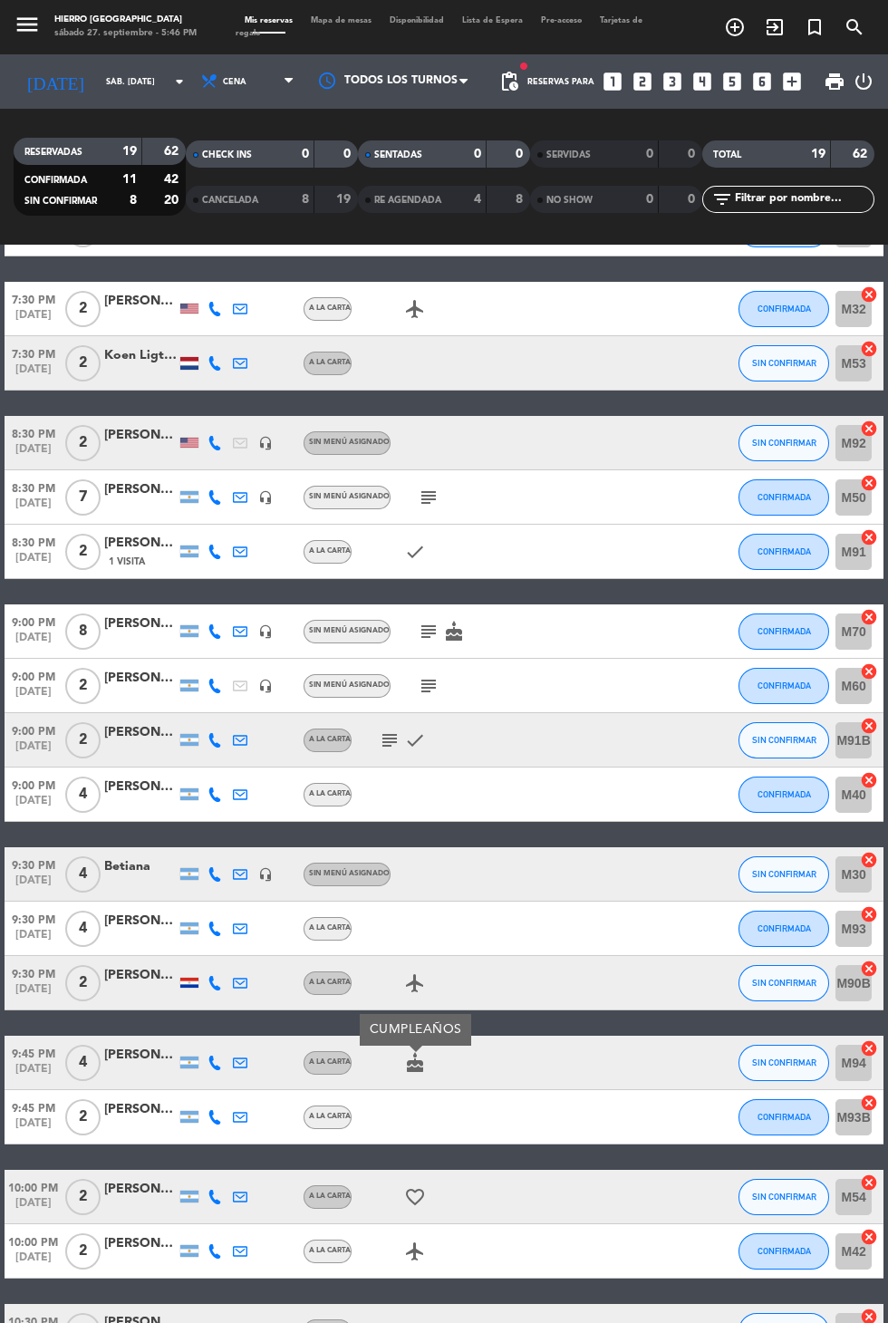
click at [390, 1323] on icon "subject" at bounding box center [390, 1332] width 22 height 22
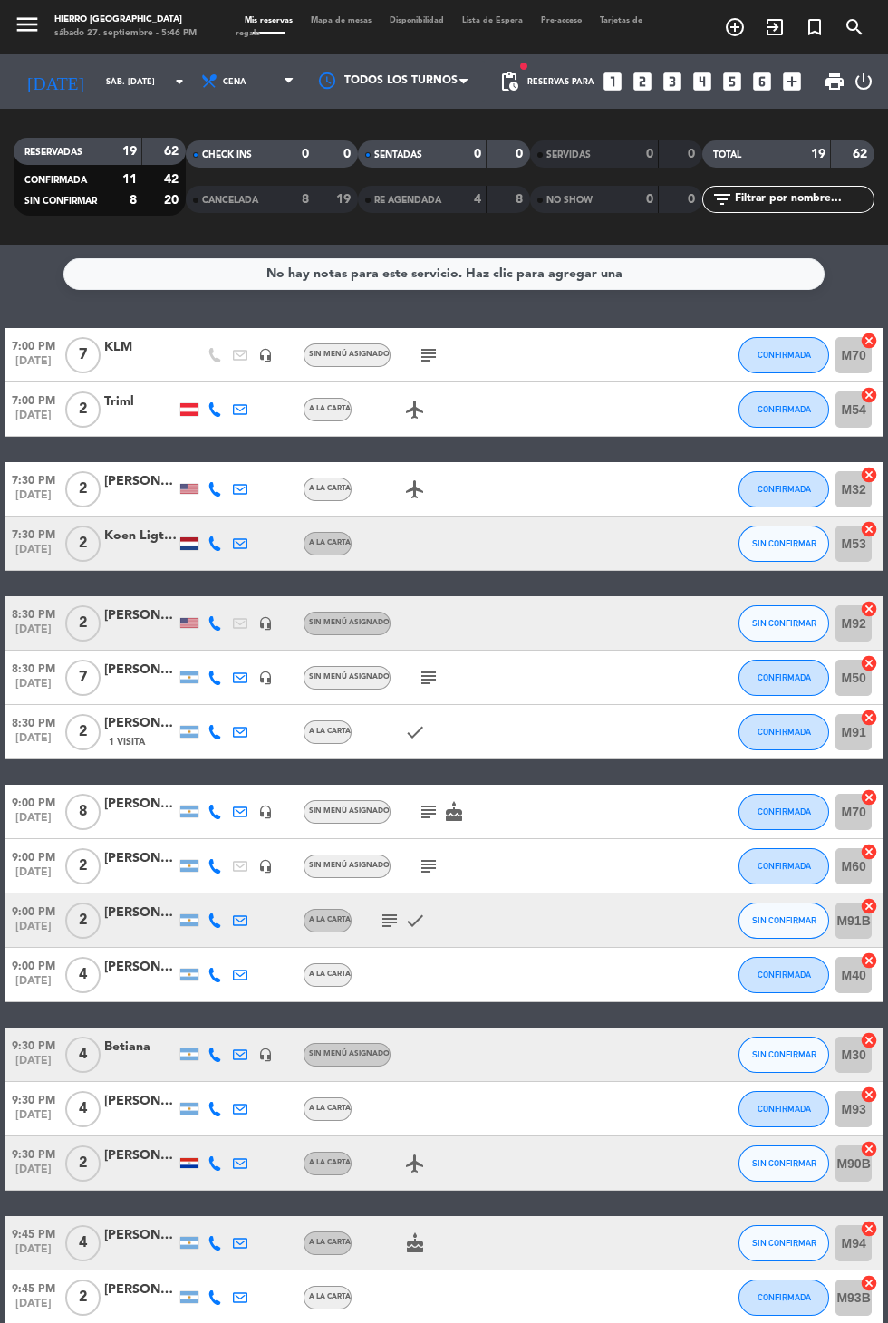
scroll to position [180, 0]
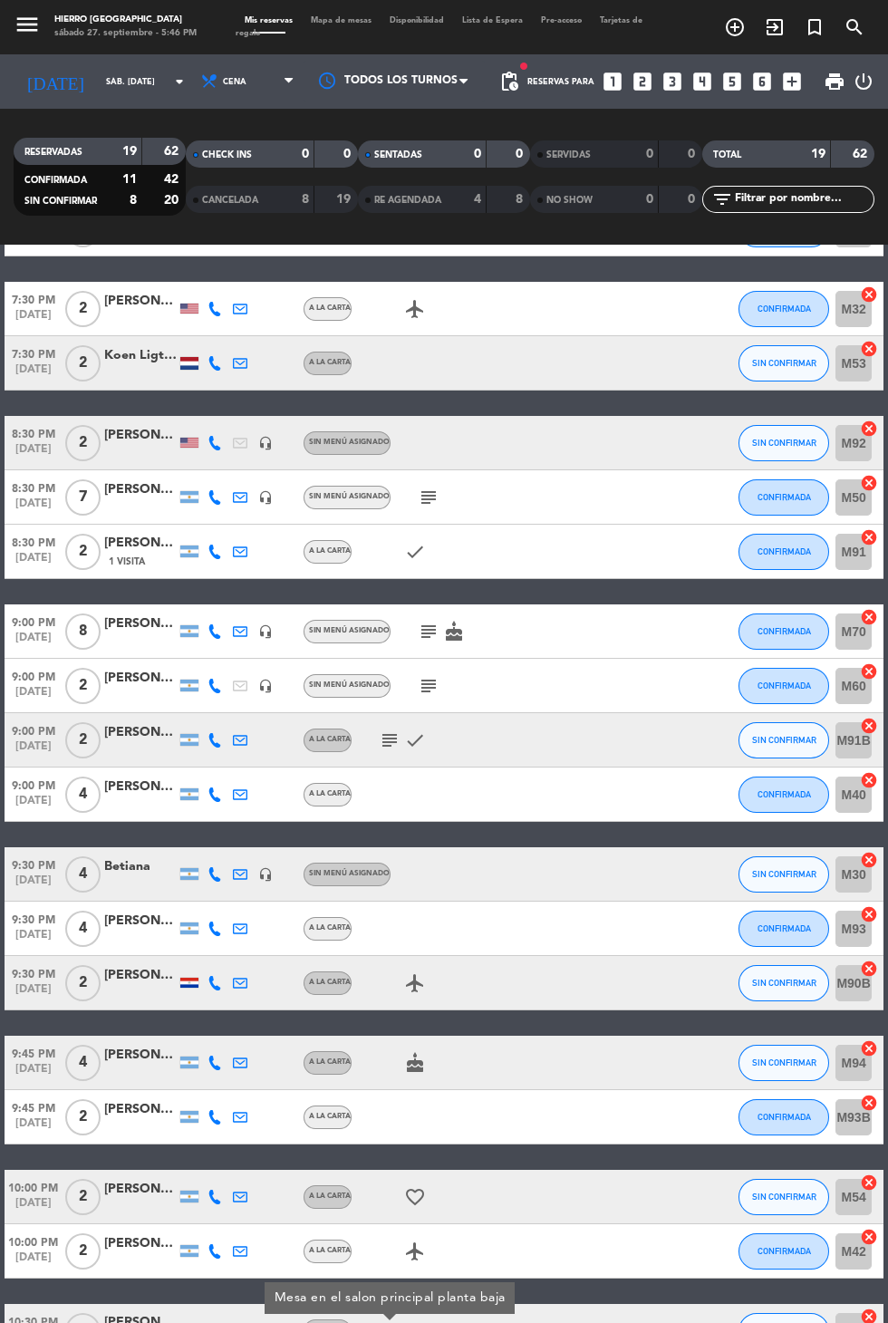
click at [419, 1060] on icon "cake" at bounding box center [415, 1063] width 22 height 22
click at [444, 1236] on div "airplanemode_active" at bounding box center [428, 1251] width 152 height 53
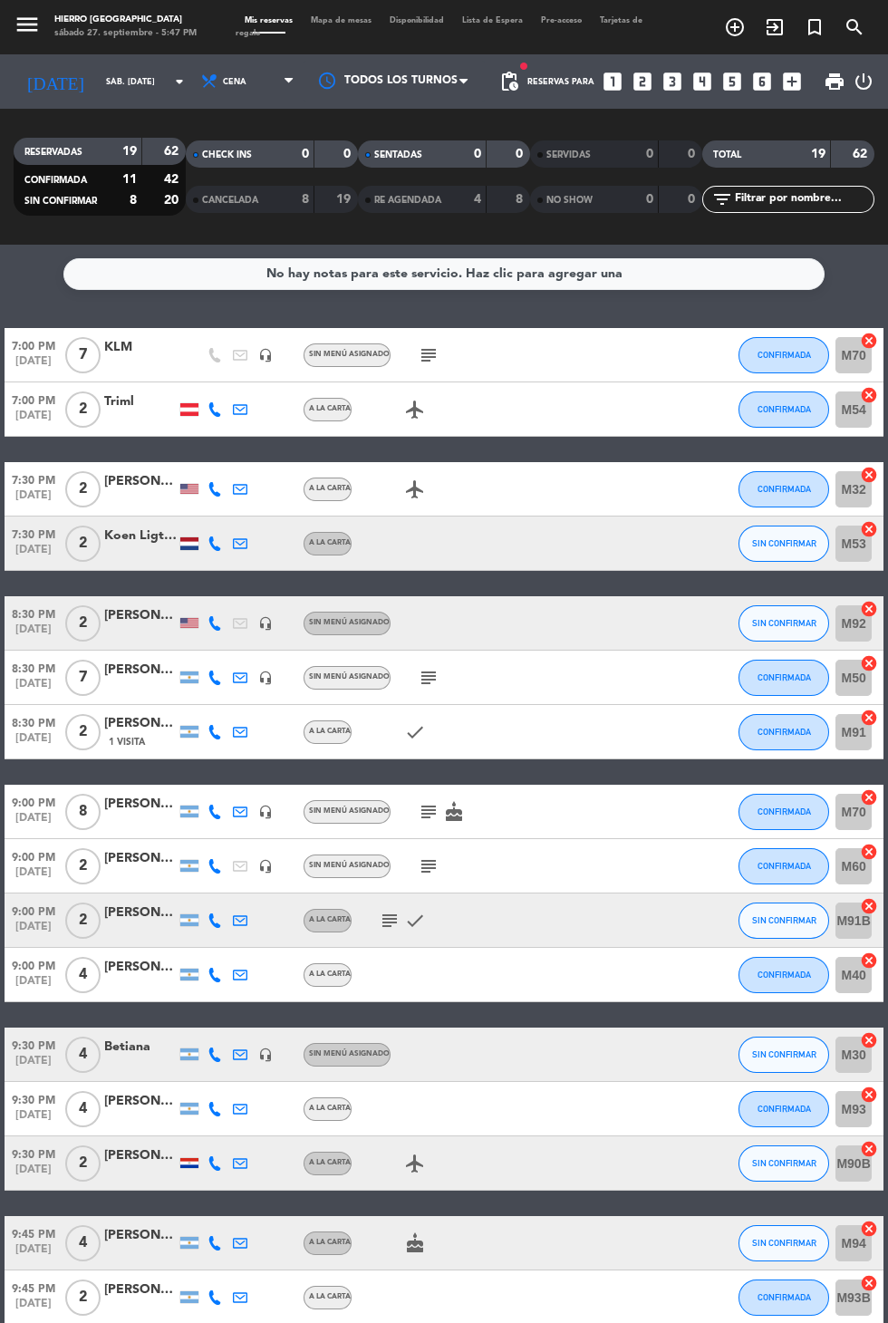
scroll to position [7, 0]
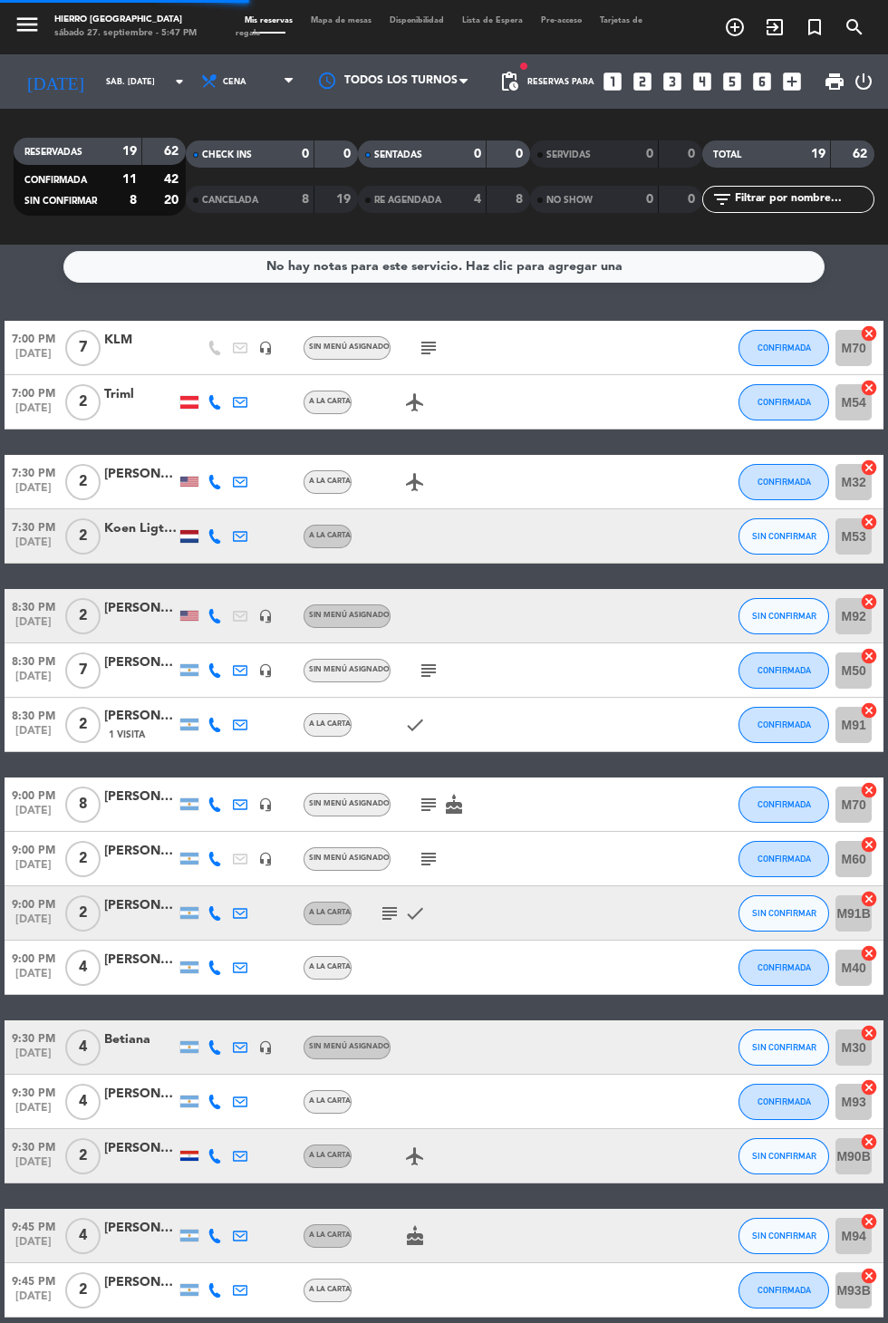
click at [643, 84] on icon "looks_two" at bounding box center [643, 82] width 24 height 24
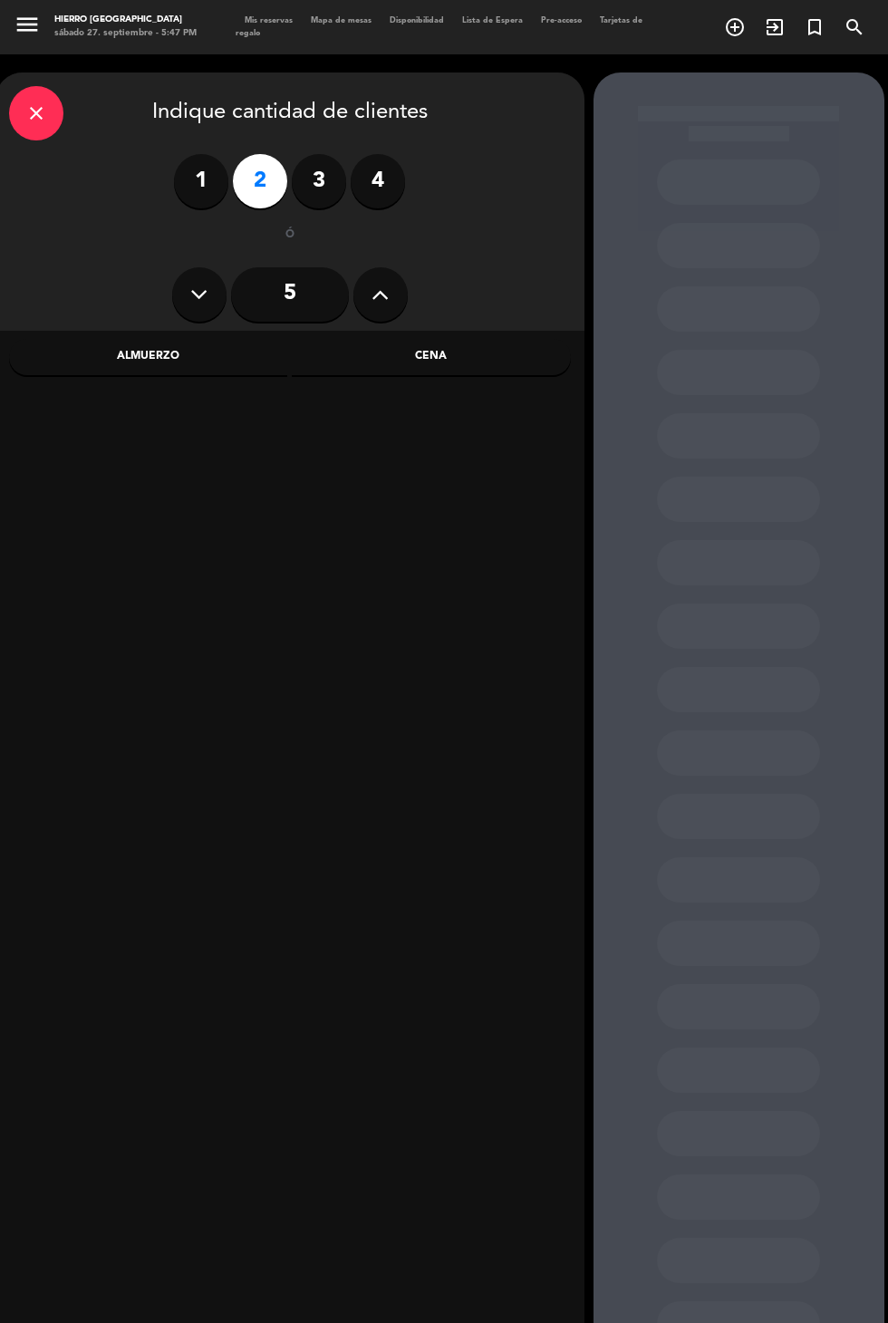
click at [480, 370] on div "Cena" at bounding box center [431, 357] width 279 height 36
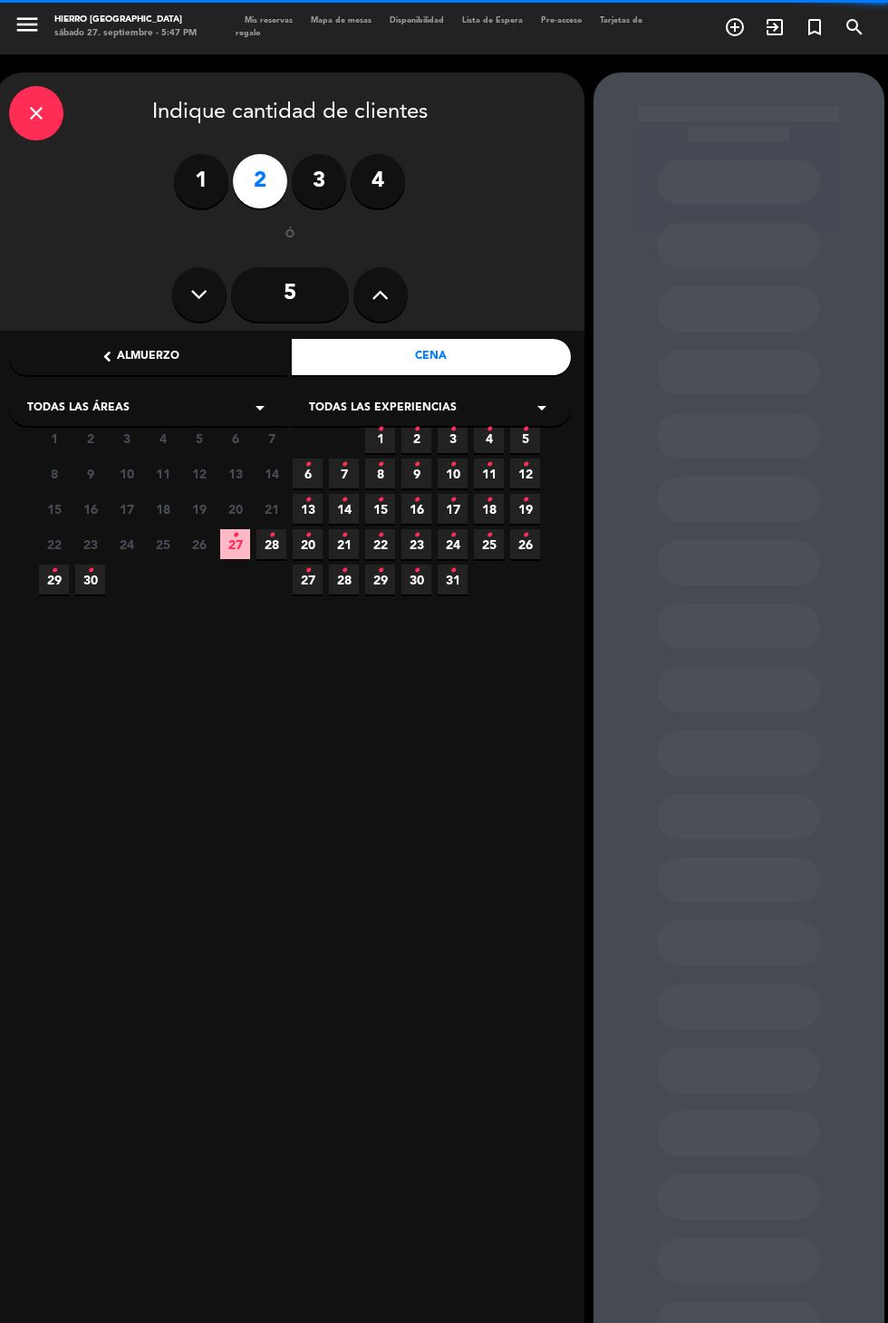
click at [235, 534] on icon "•" at bounding box center [235, 535] width 6 height 29
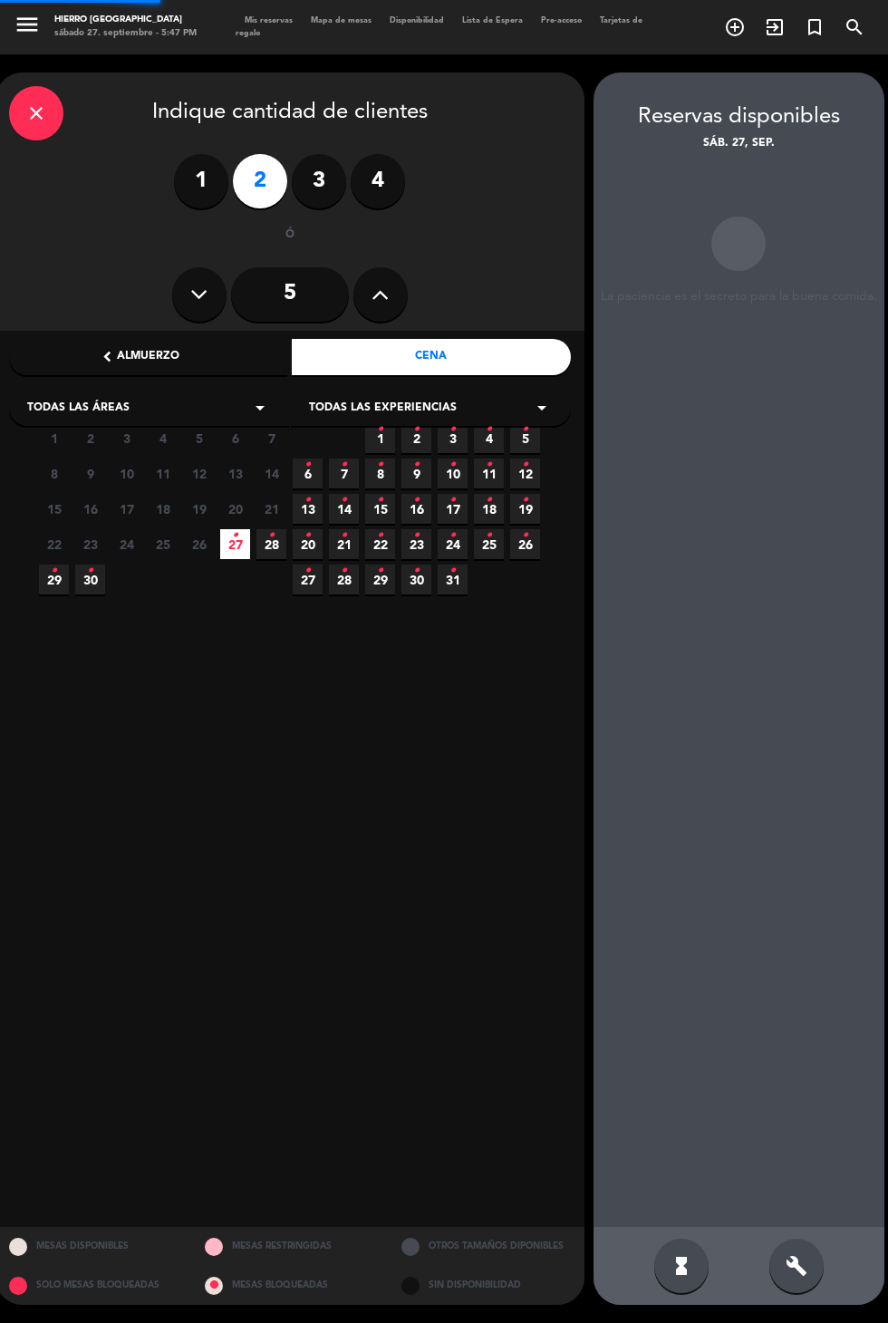
scroll to position [73, 0]
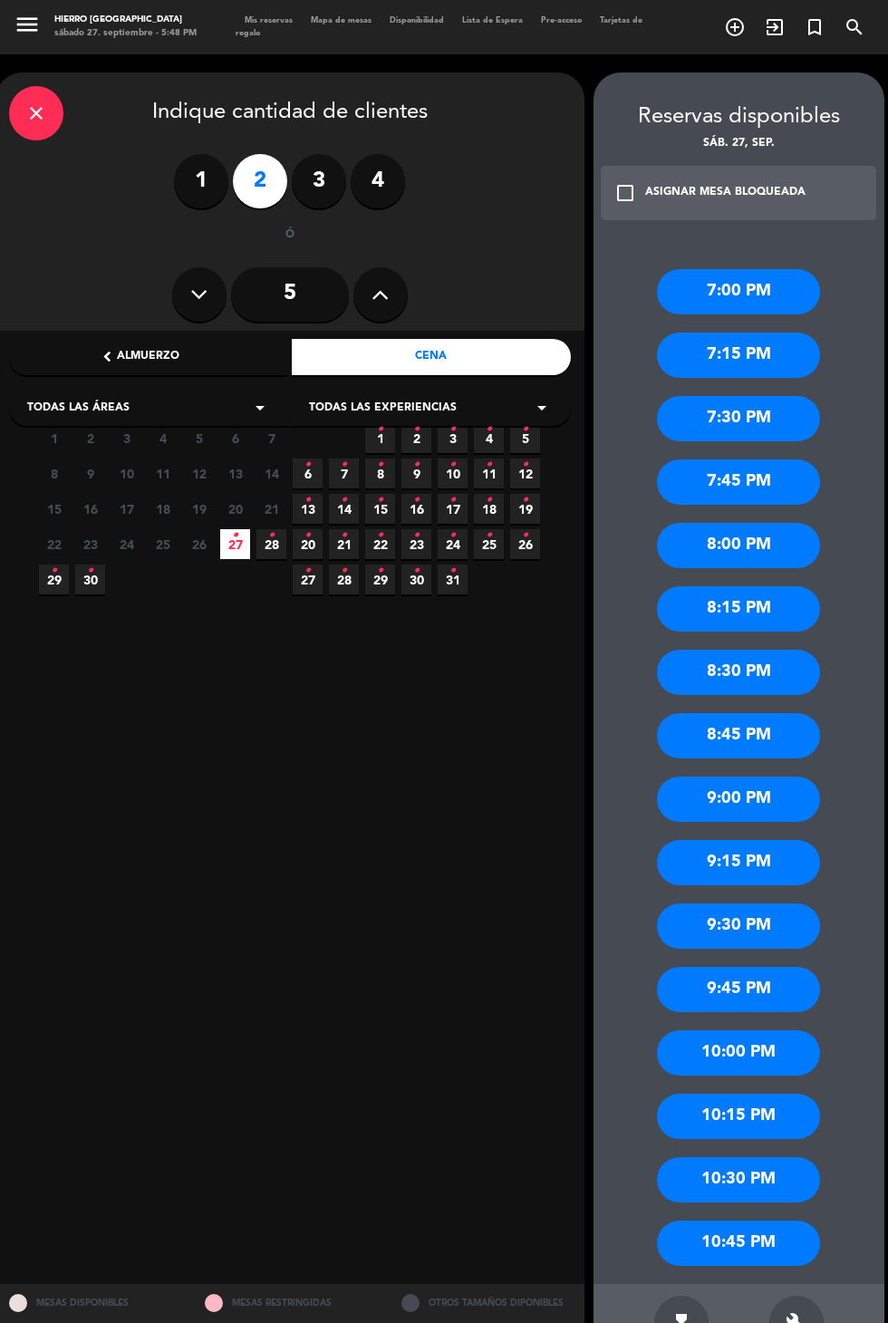
click at [781, 523] on div "8:00 PM" at bounding box center [738, 545] width 163 height 45
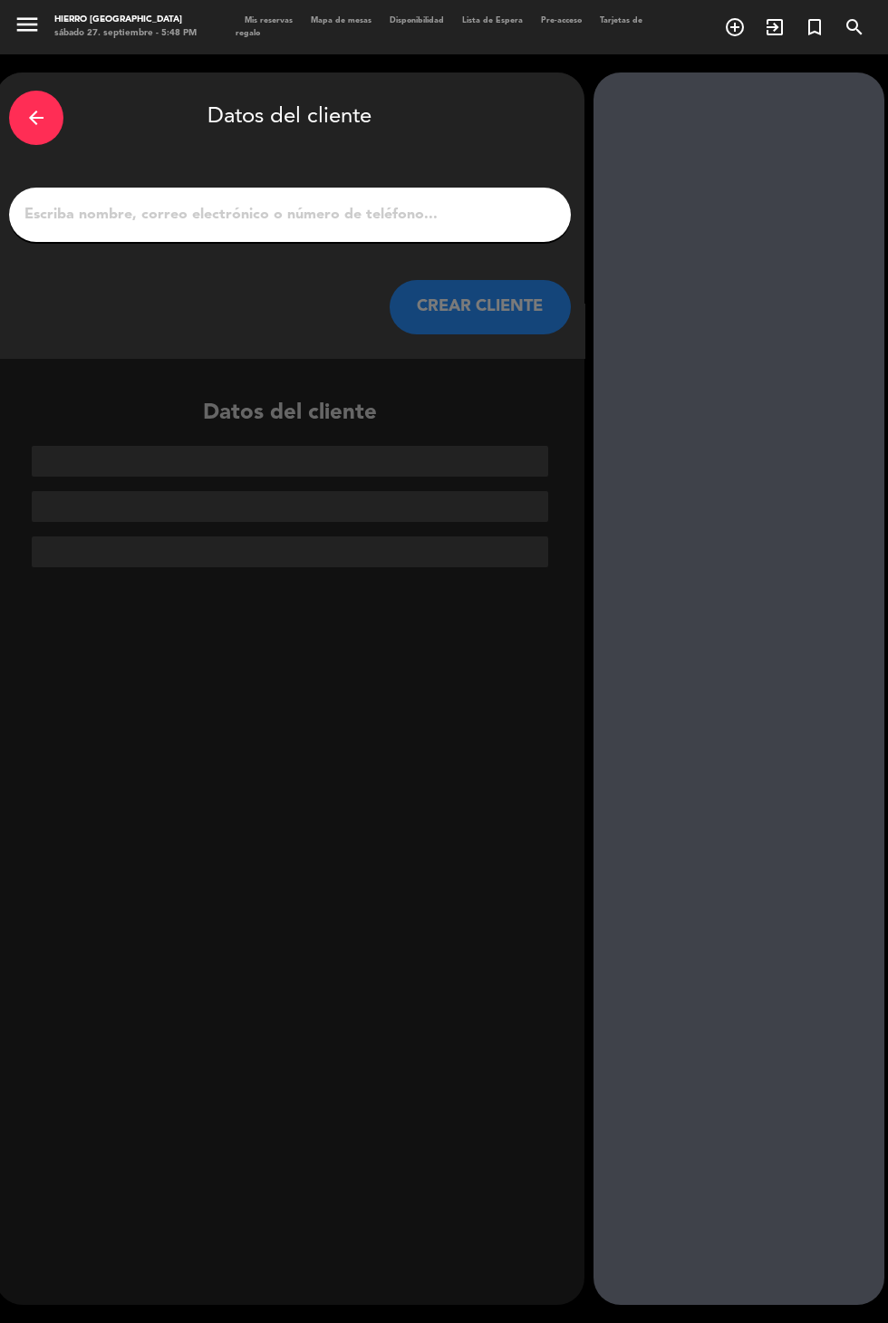
click at [498, 202] on input "1" at bounding box center [290, 214] width 535 height 25
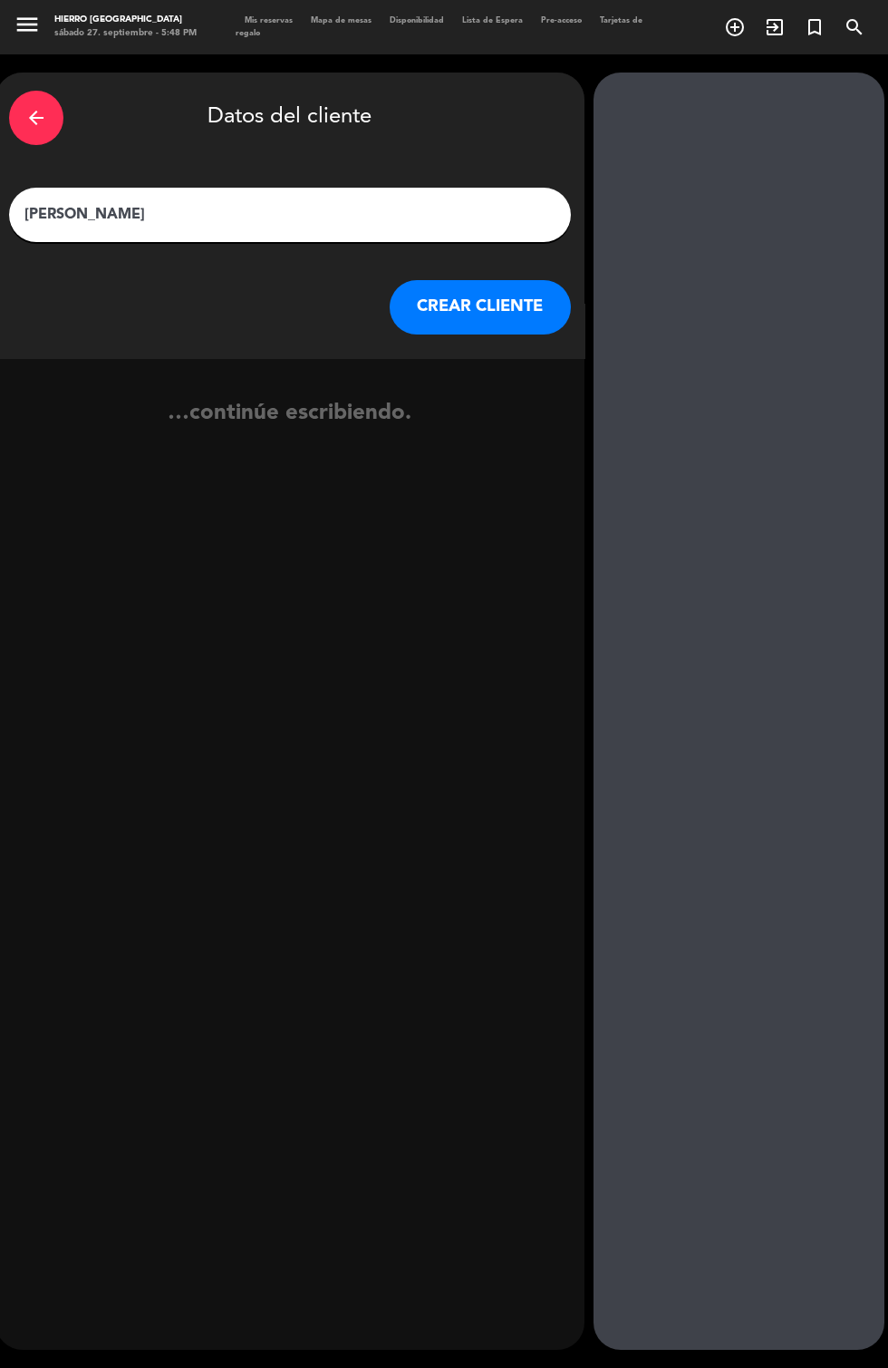
type input "[PERSON_NAME]"
click at [483, 280] on button "CREAR CLIENTE" at bounding box center [480, 307] width 181 height 54
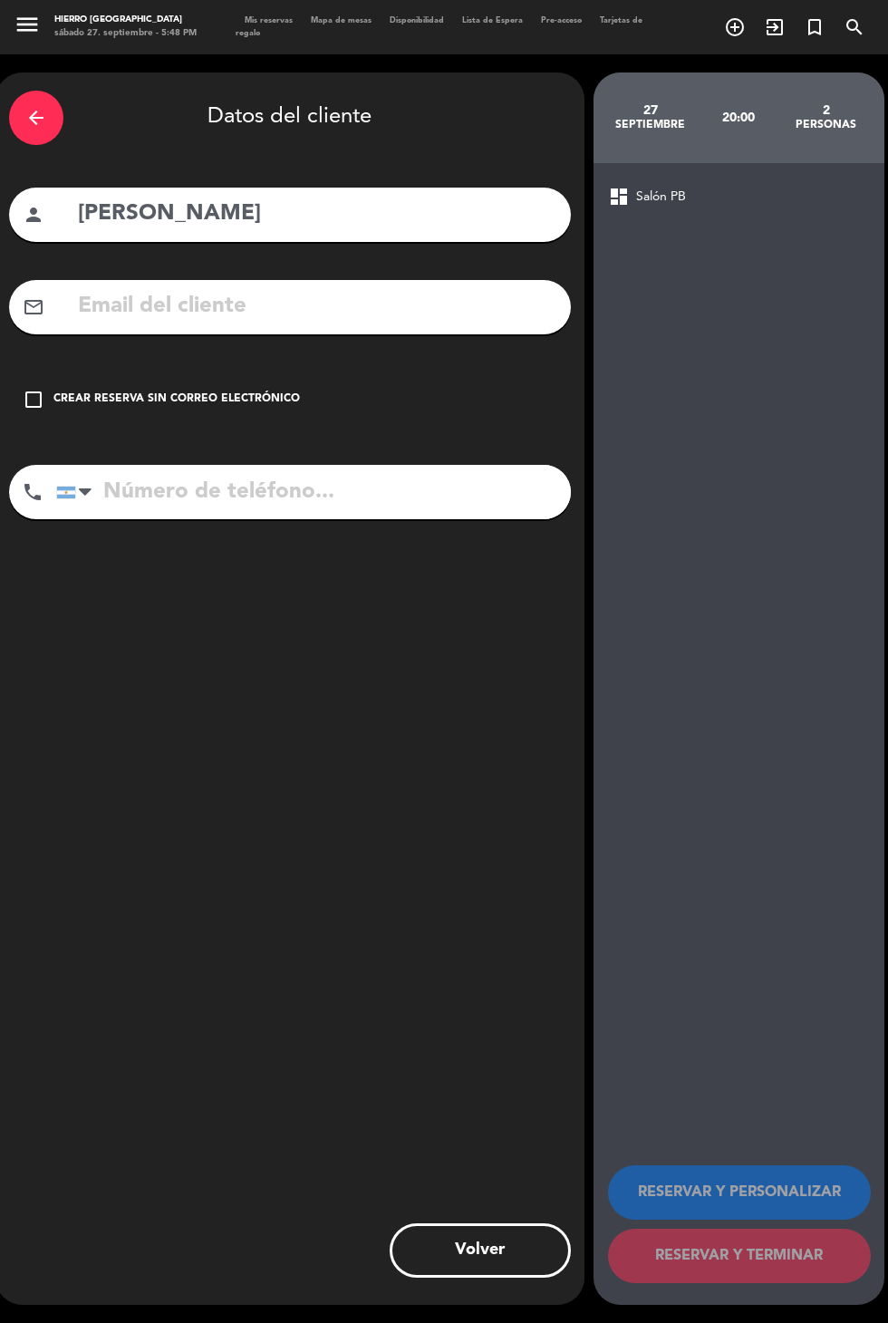
scroll to position [44, 0]
click at [31, 389] on icon "check_box_outline_blank" at bounding box center [34, 400] width 22 height 22
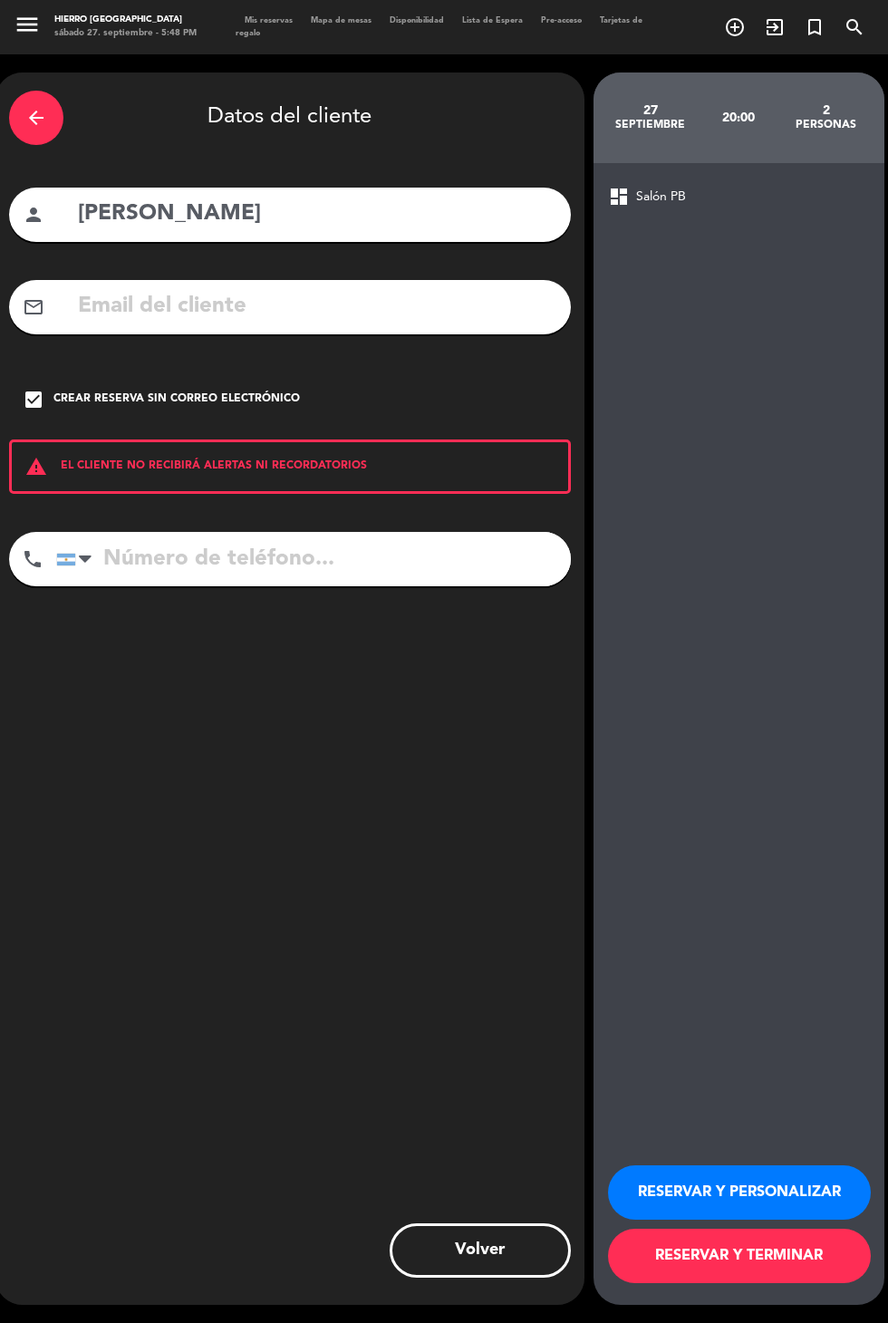
click at [790, 1220] on button "RESERVAR Y PERSONALIZAR" at bounding box center [739, 1193] width 263 height 54
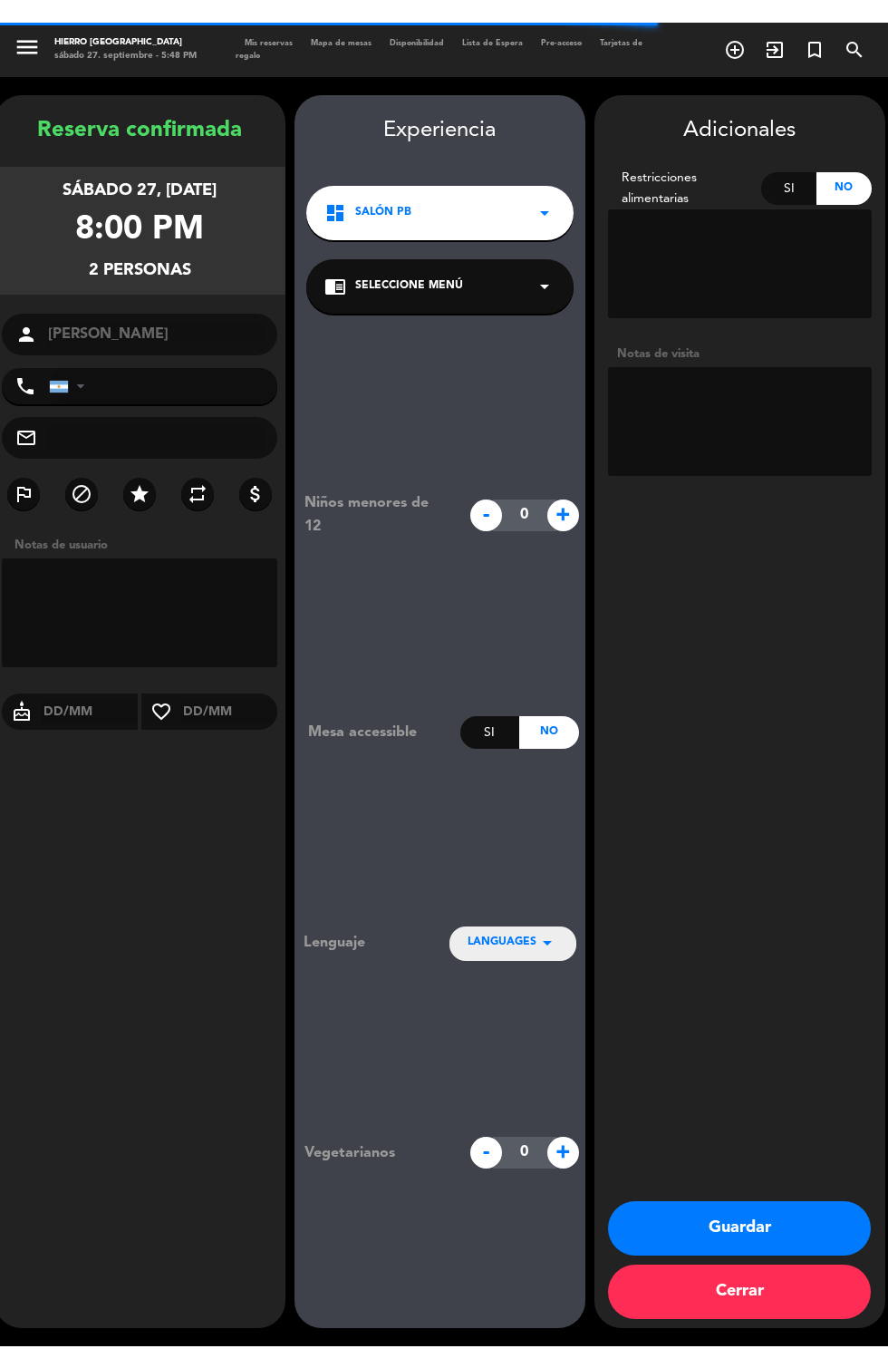
scroll to position [73, 0]
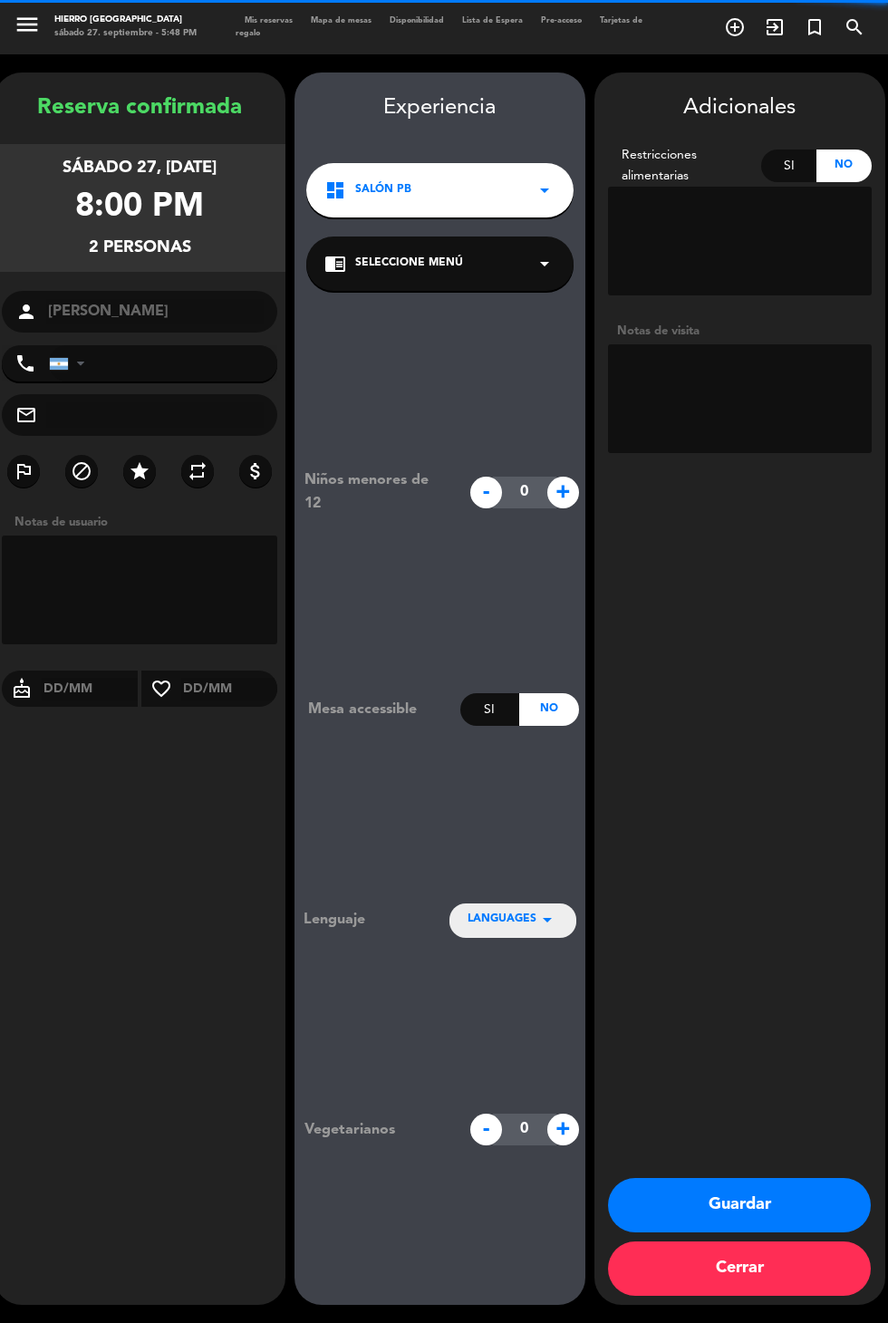
click at [745, 344] on textarea at bounding box center [740, 398] width 264 height 109
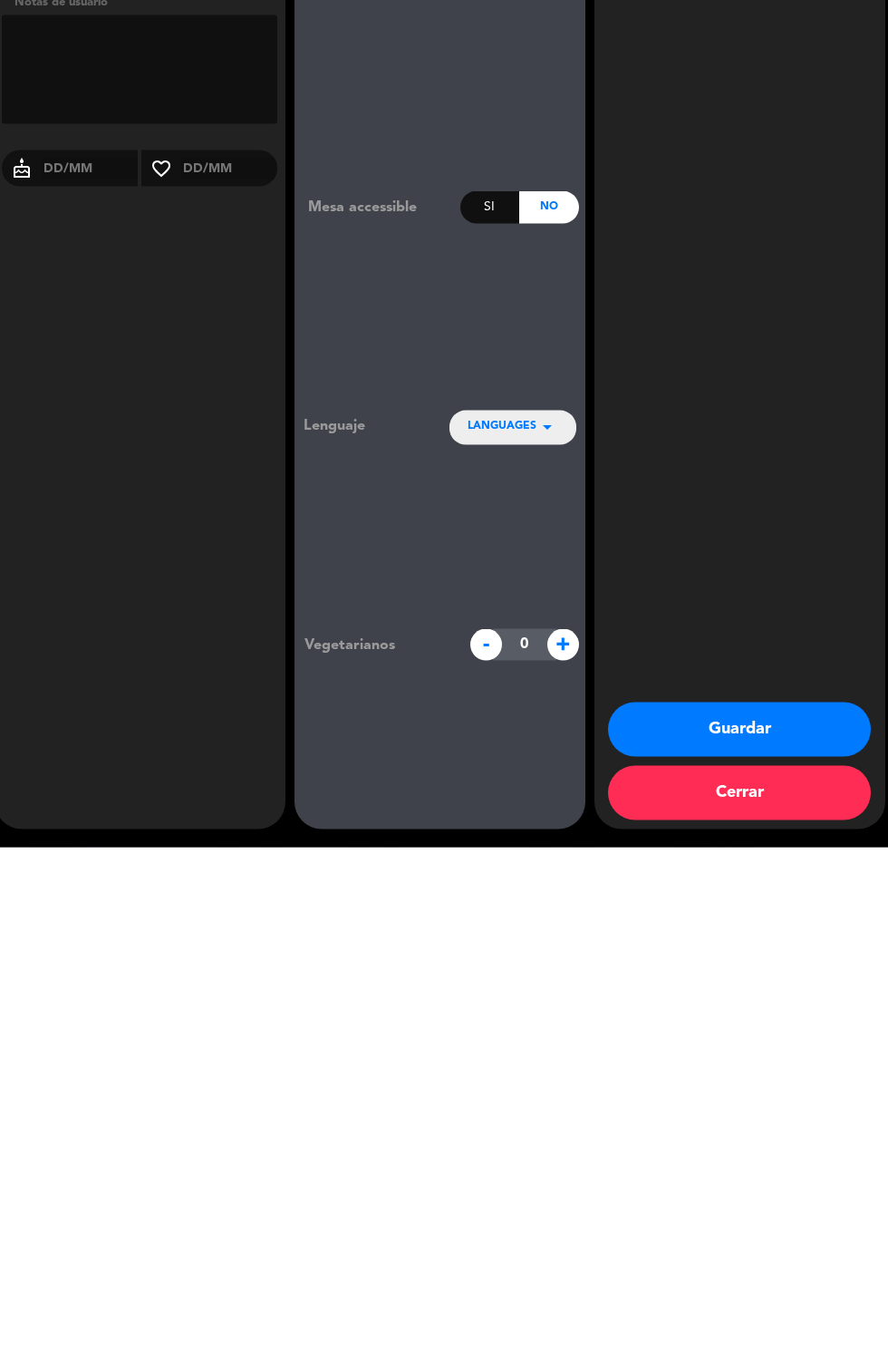
type textarea "Hotel dazzler"
click at [779, 1272] on button "Guardar" at bounding box center [739, 1250] width 263 height 54
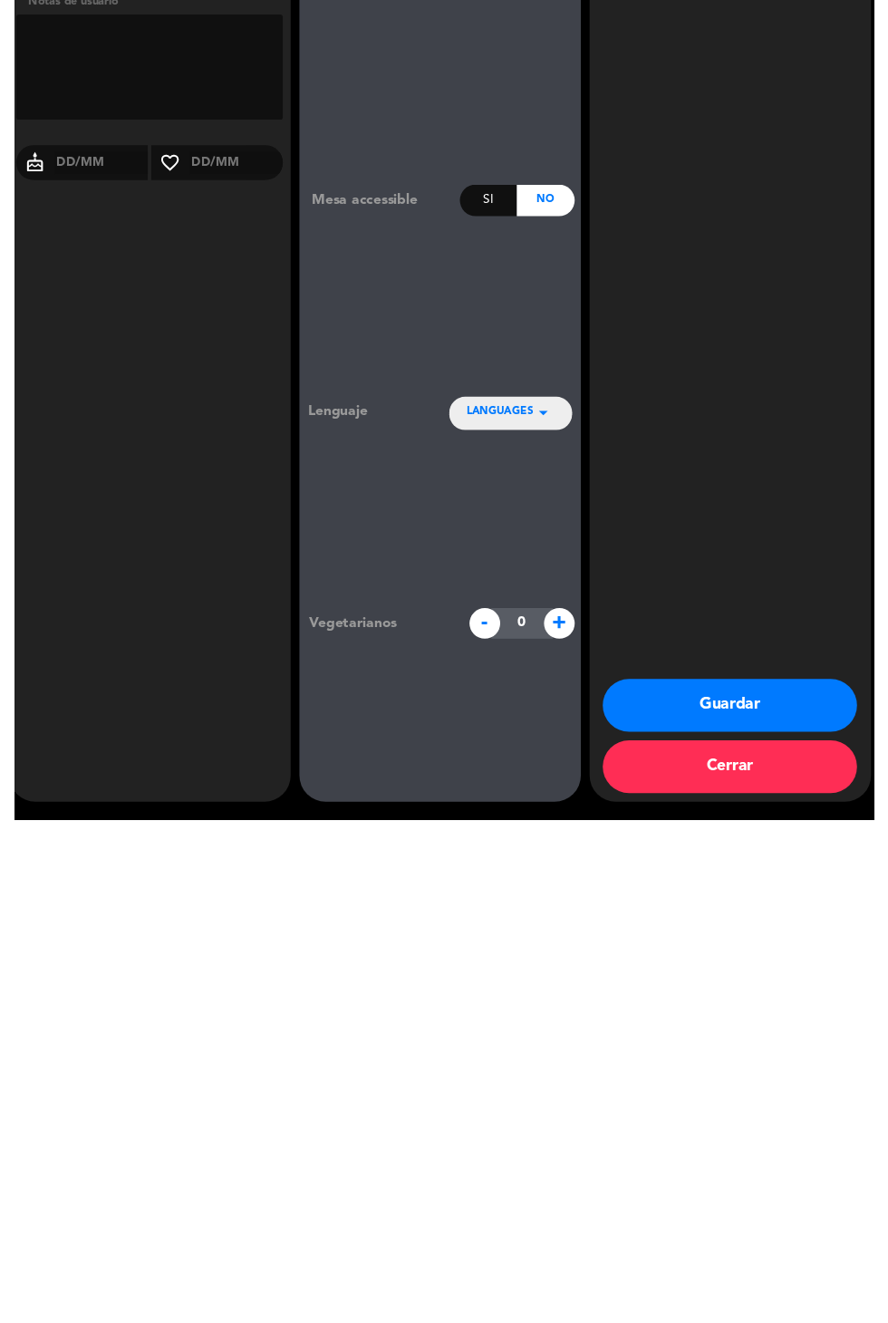
scroll to position [44, 0]
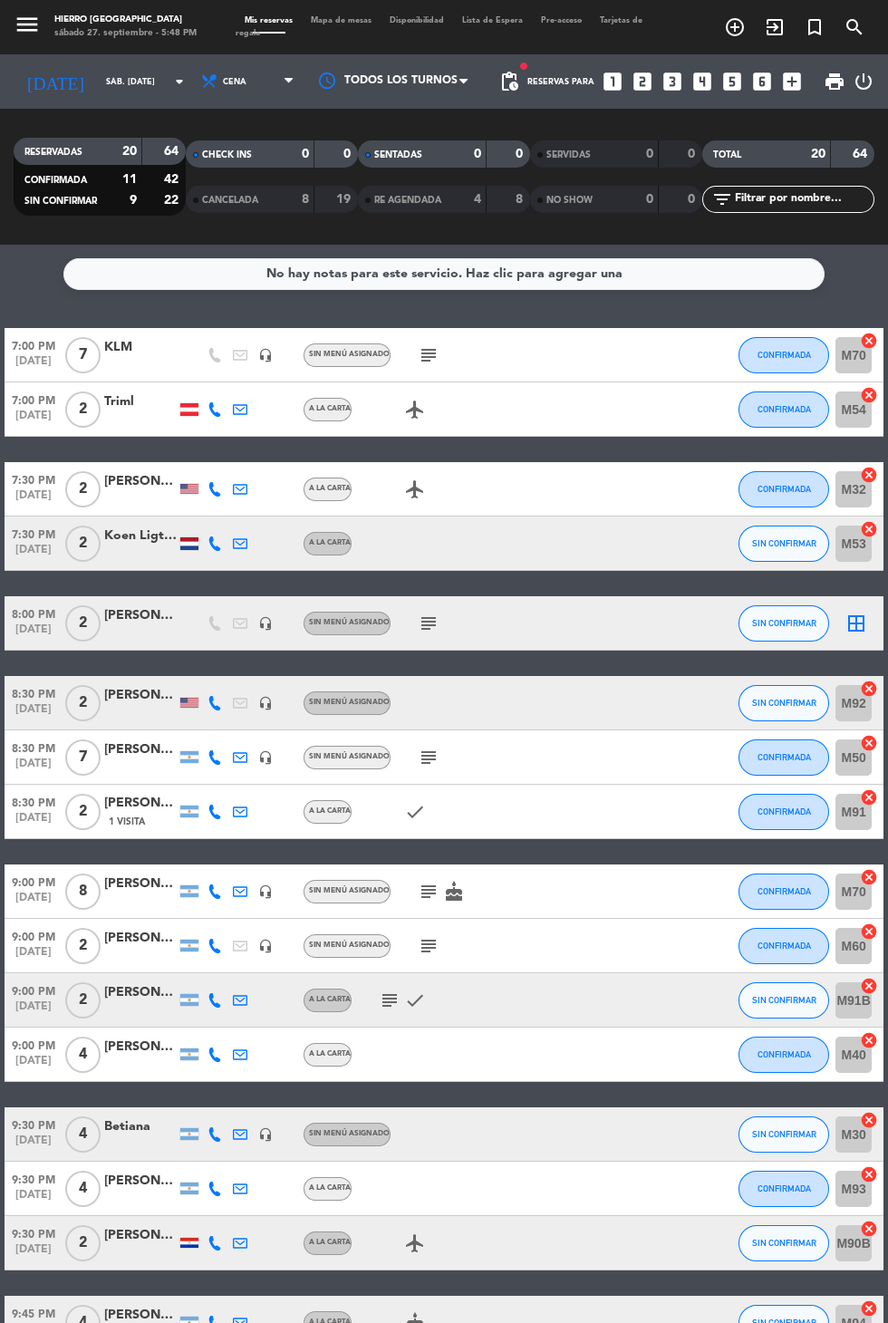
click at [860, 613] on icon "border_all" at bounding box center [857, 624] width 22 height 22
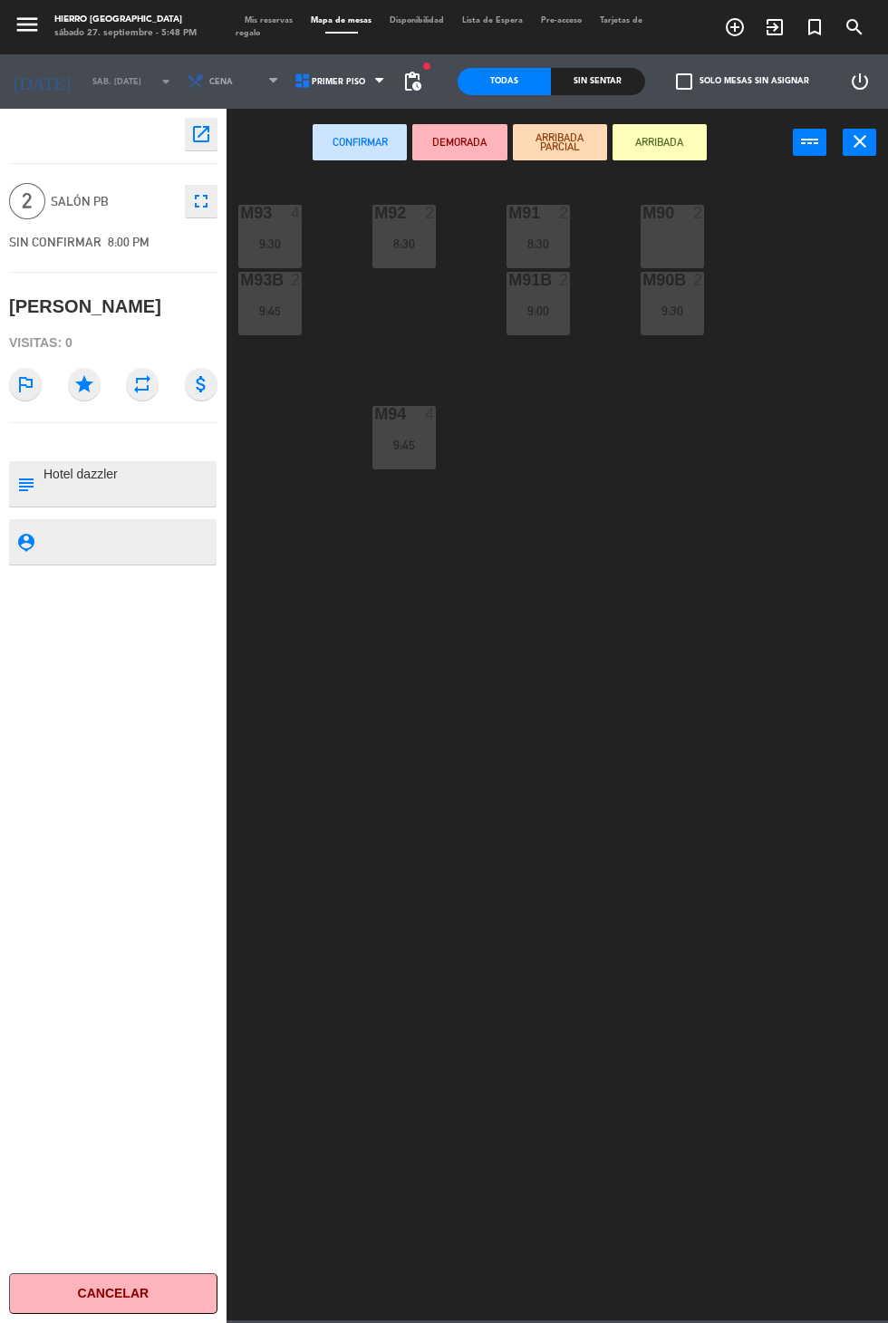
click at [682, 238] on div "M90 2" at bounding box center [672, 236] width 63 height 63
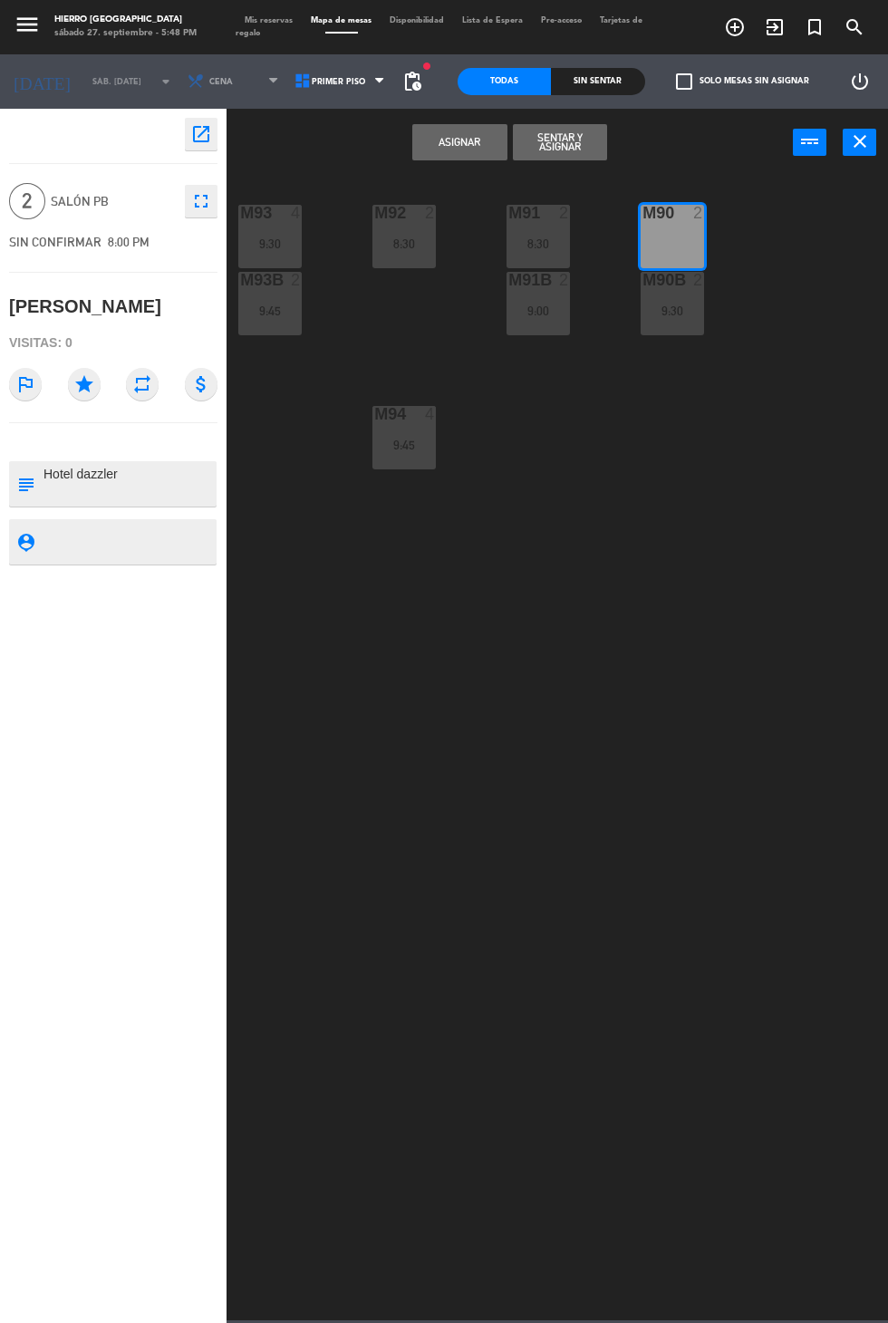
click at [447, 147] on button "Asignar" at bounding box center [459, 142] width 94 height 36
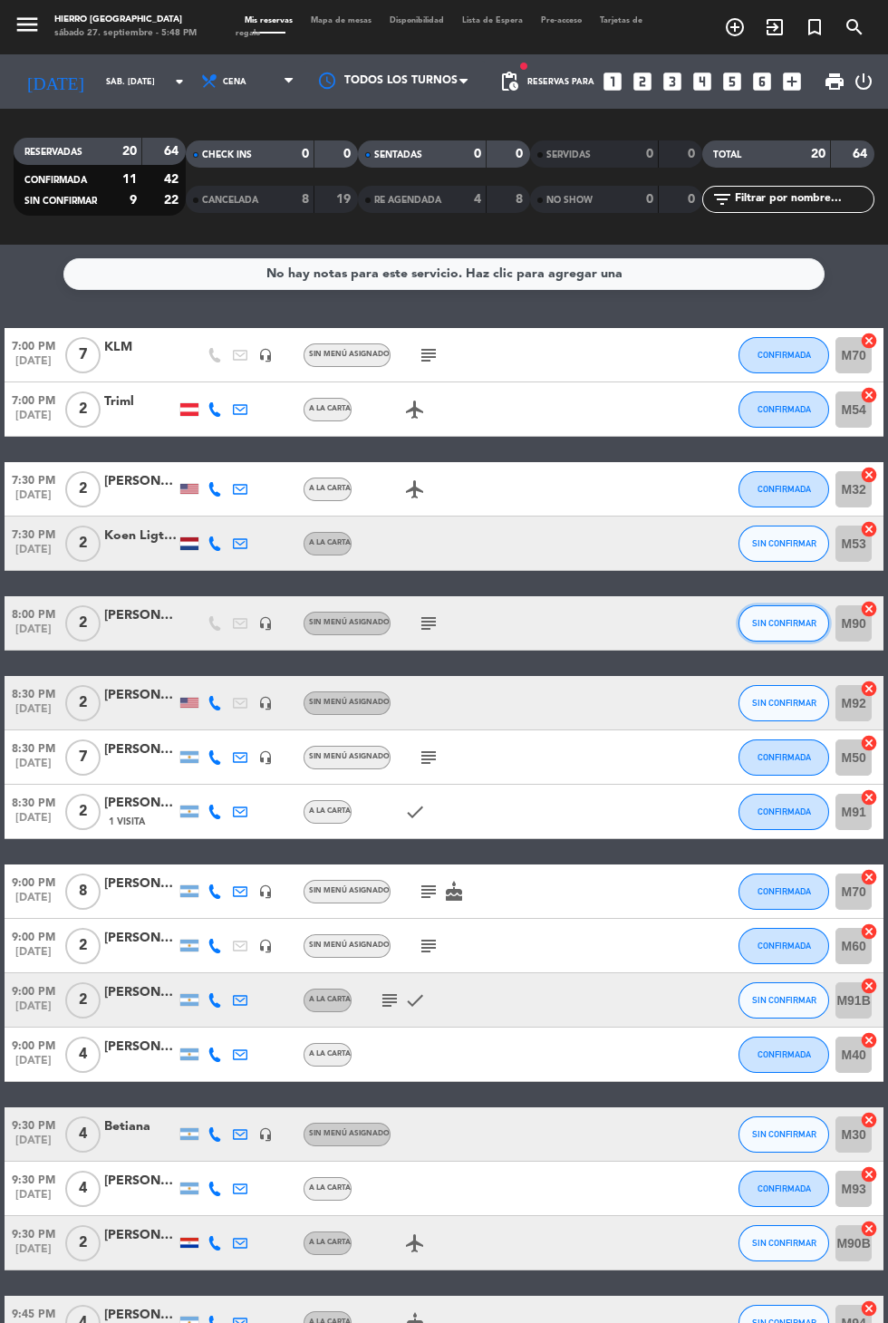
click at [778, 618] on span "SIN CONFIRMAR" at bounding box center [784, 623] width 64 height 10
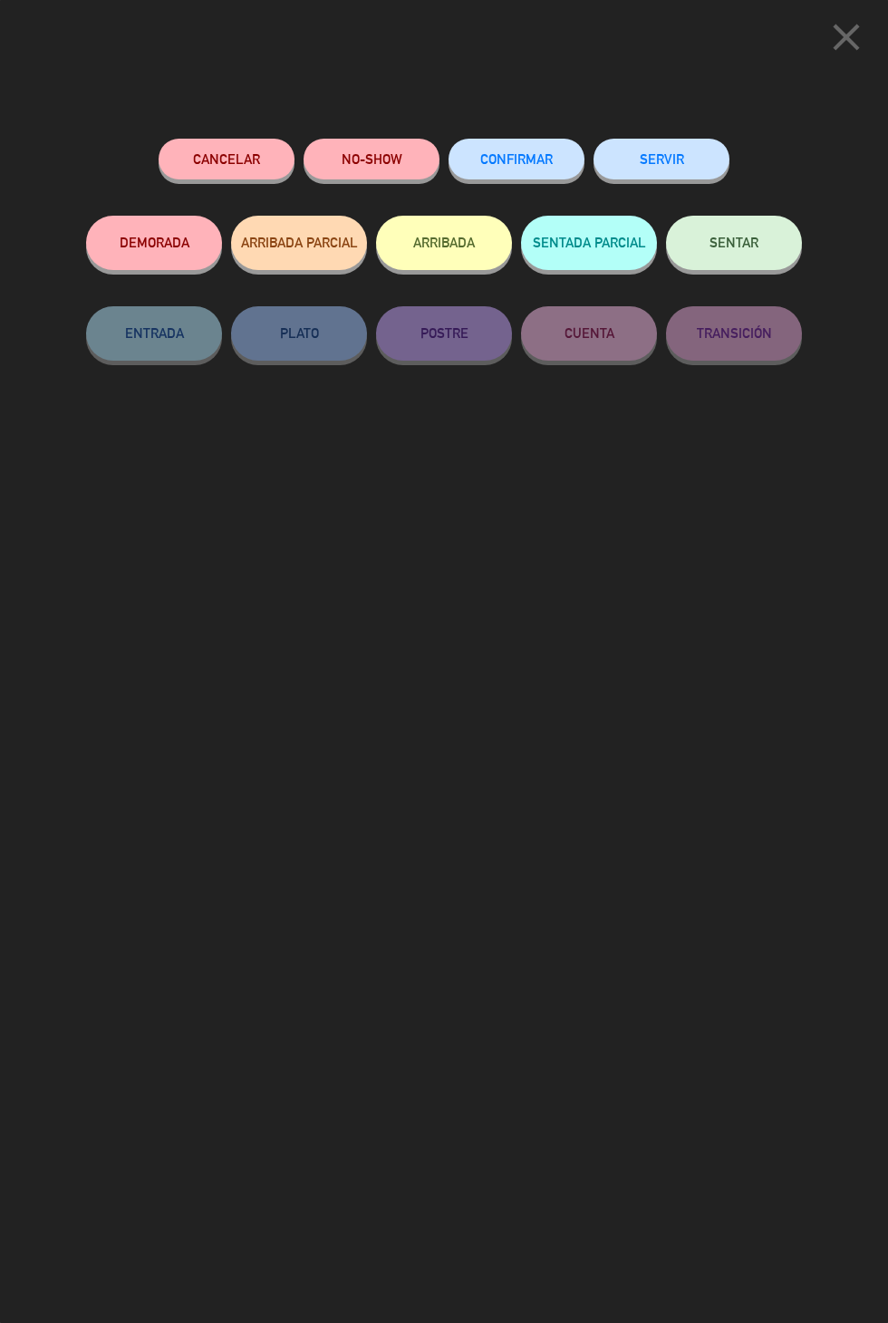
click at [501, 159] on span "CONFIRMAR" at bounding box center [516, 158] width 73 height 15
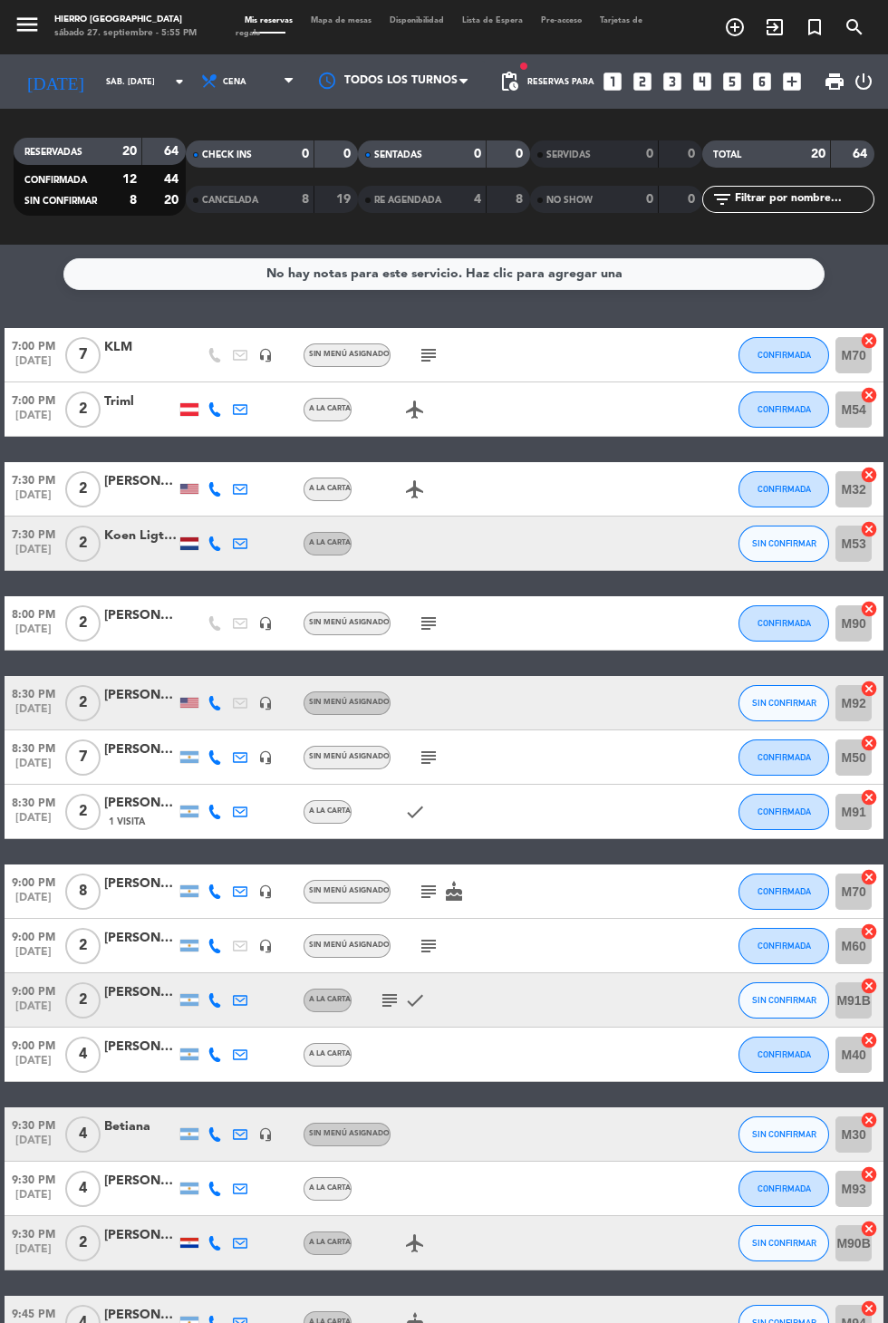
click at [97, 68] on input "sáb. [DATE]" at bounding box center [154, 82] width 114 height 28
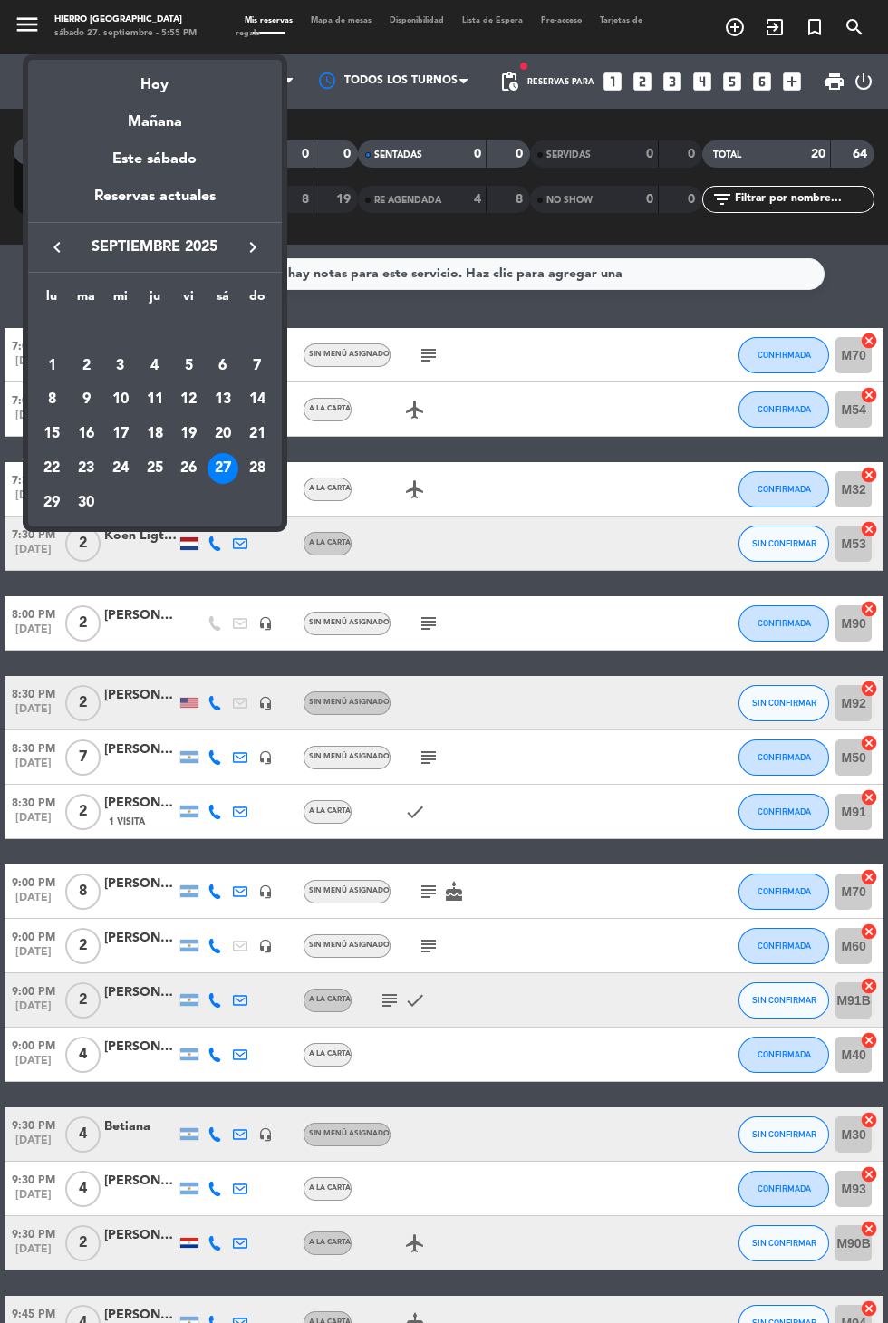
click at [257, 468] on div "28" at bounding box center [257, 468] width 31 height 31
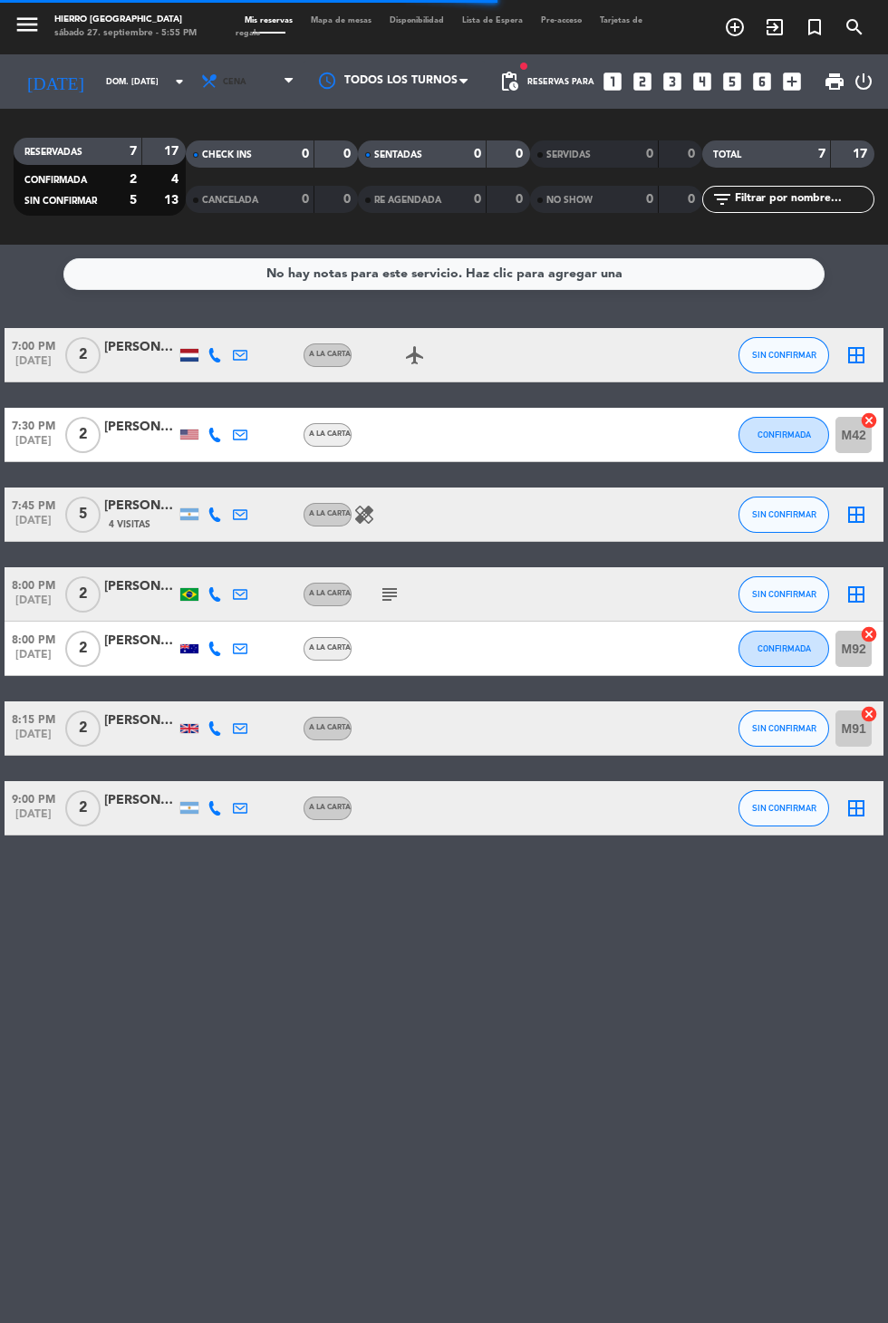
click at [223, 77] on span "Cena" at bounding box center [235, 82] width 24 height 10
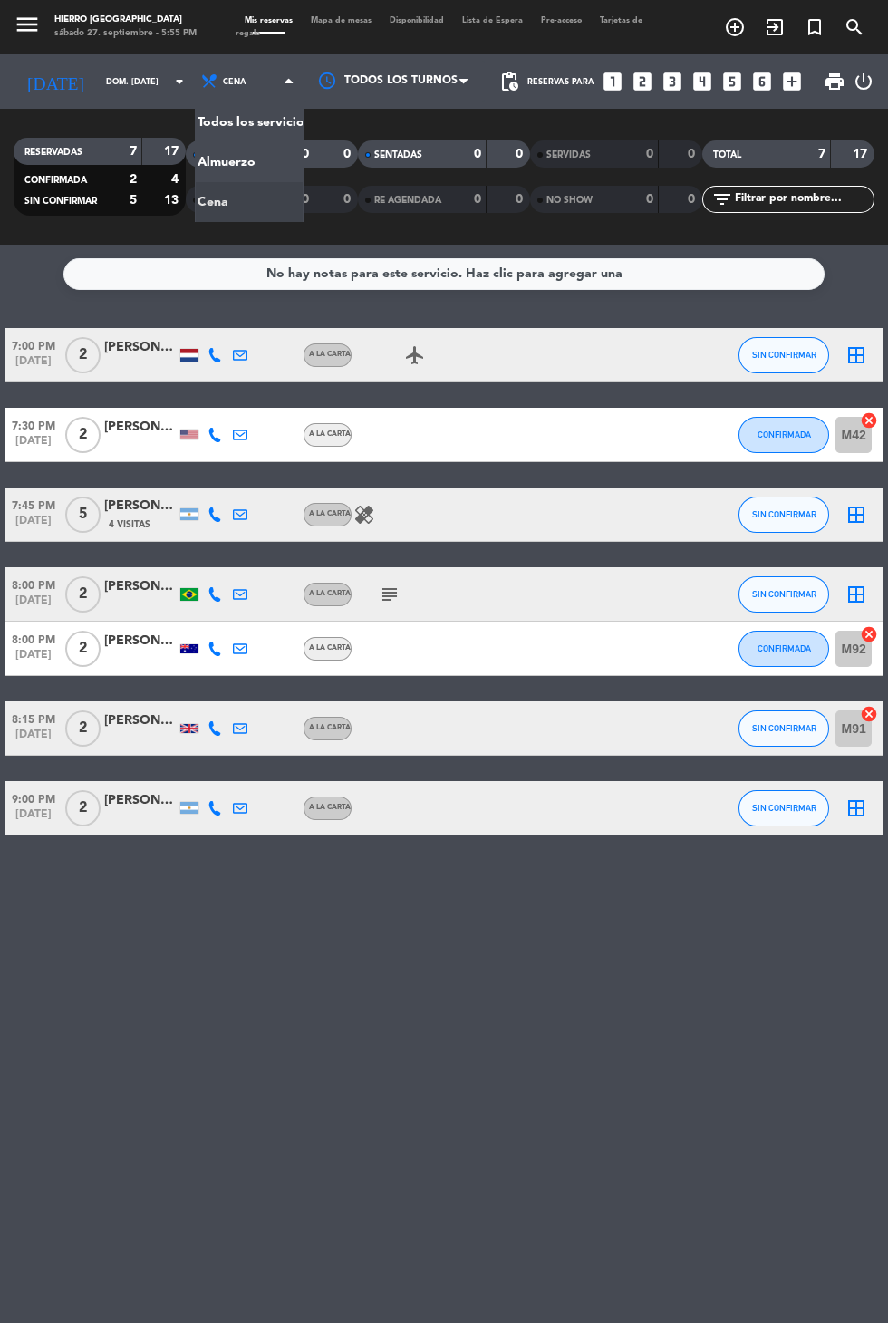
click at [270, 125] on div "menu Hierro Palermo sábado 27. septiembre - 5:55 PM Mis reservas Mapa de mesas …" at bounding box center [444, 122] width 888 height 245
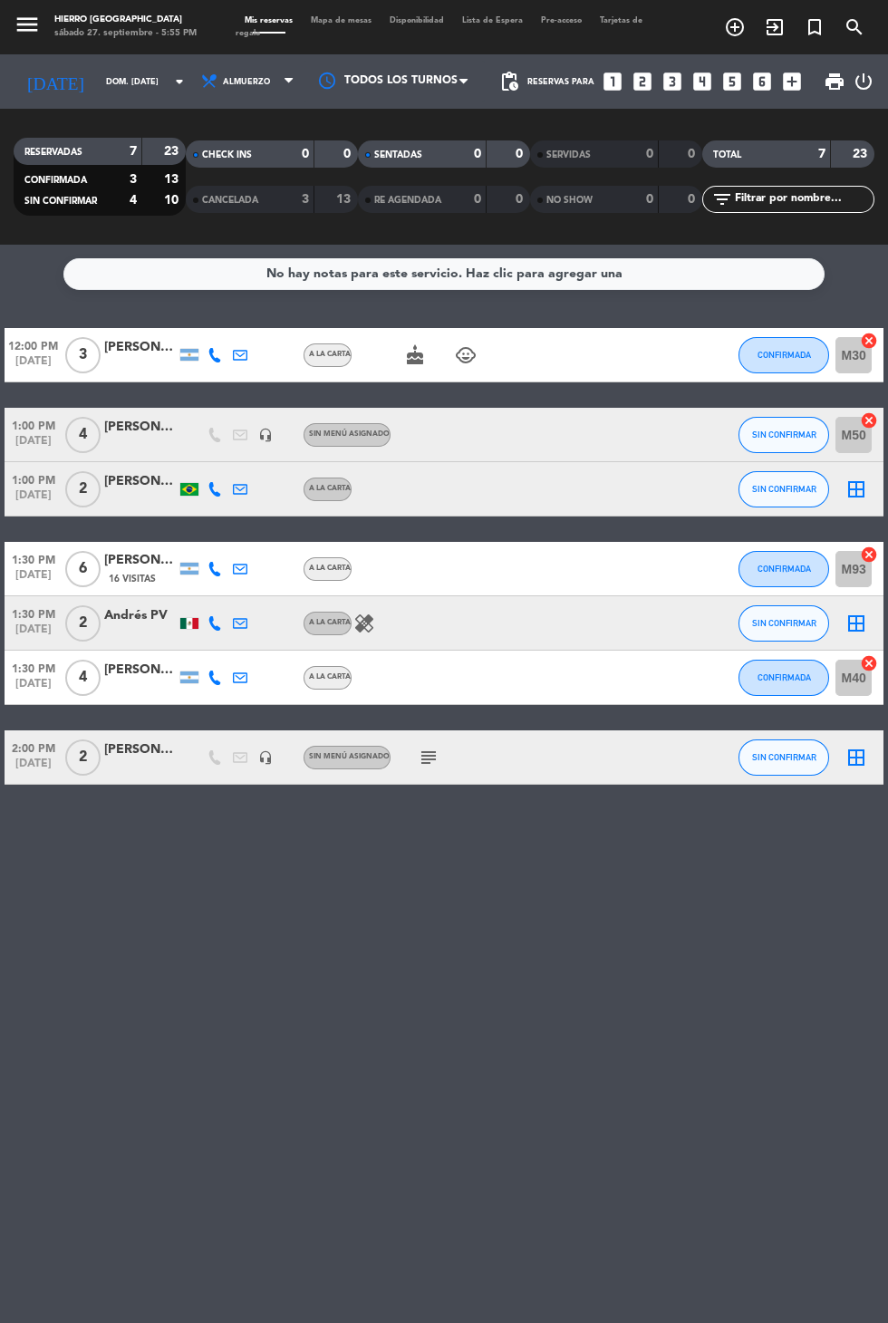
click at [97, 68] on input "dom. [DATE]" at bounding box center [154, 82] width 114 height 28
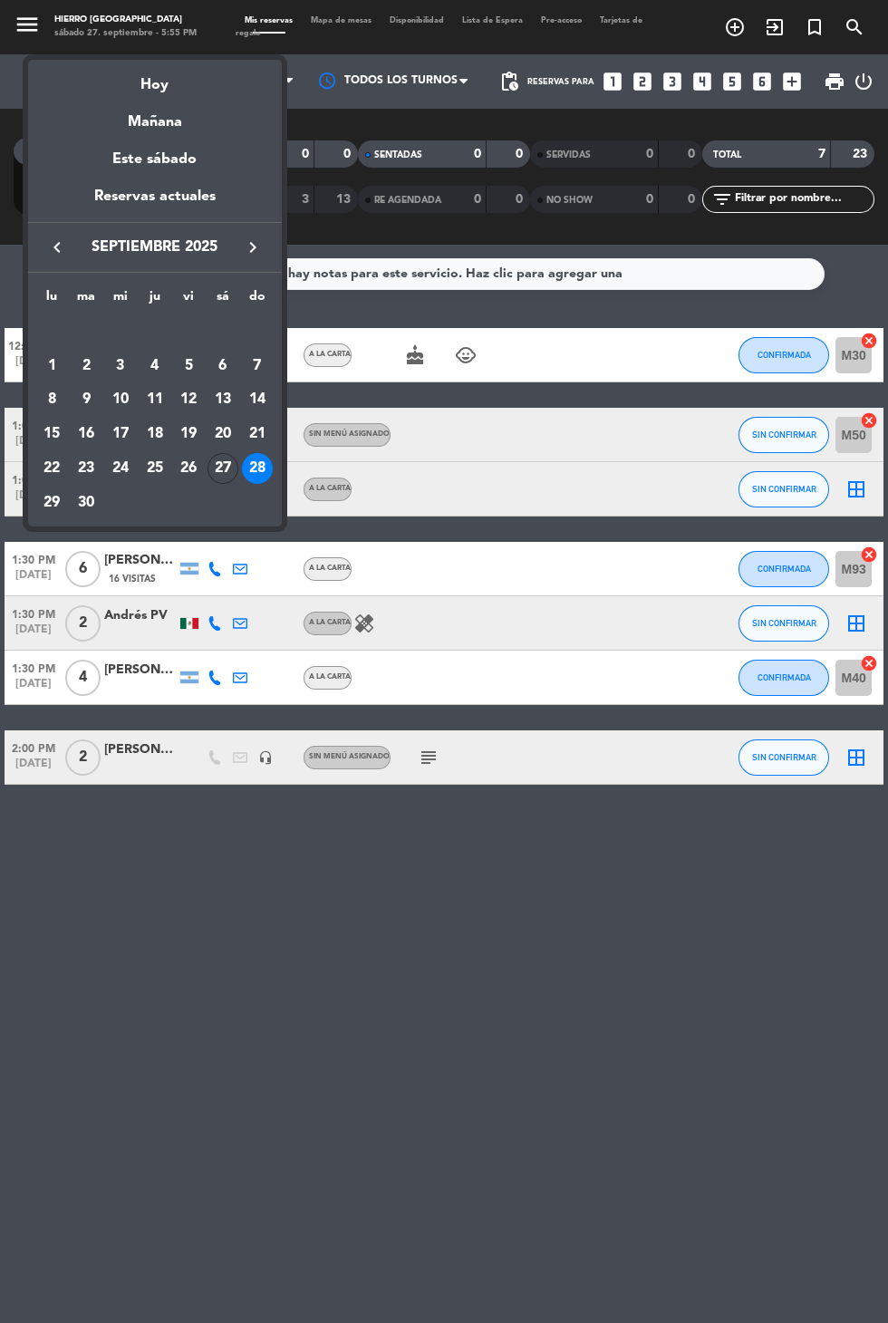
click at [222, 469] on div "27" at bounding box center [223, 468] width 31 height 31
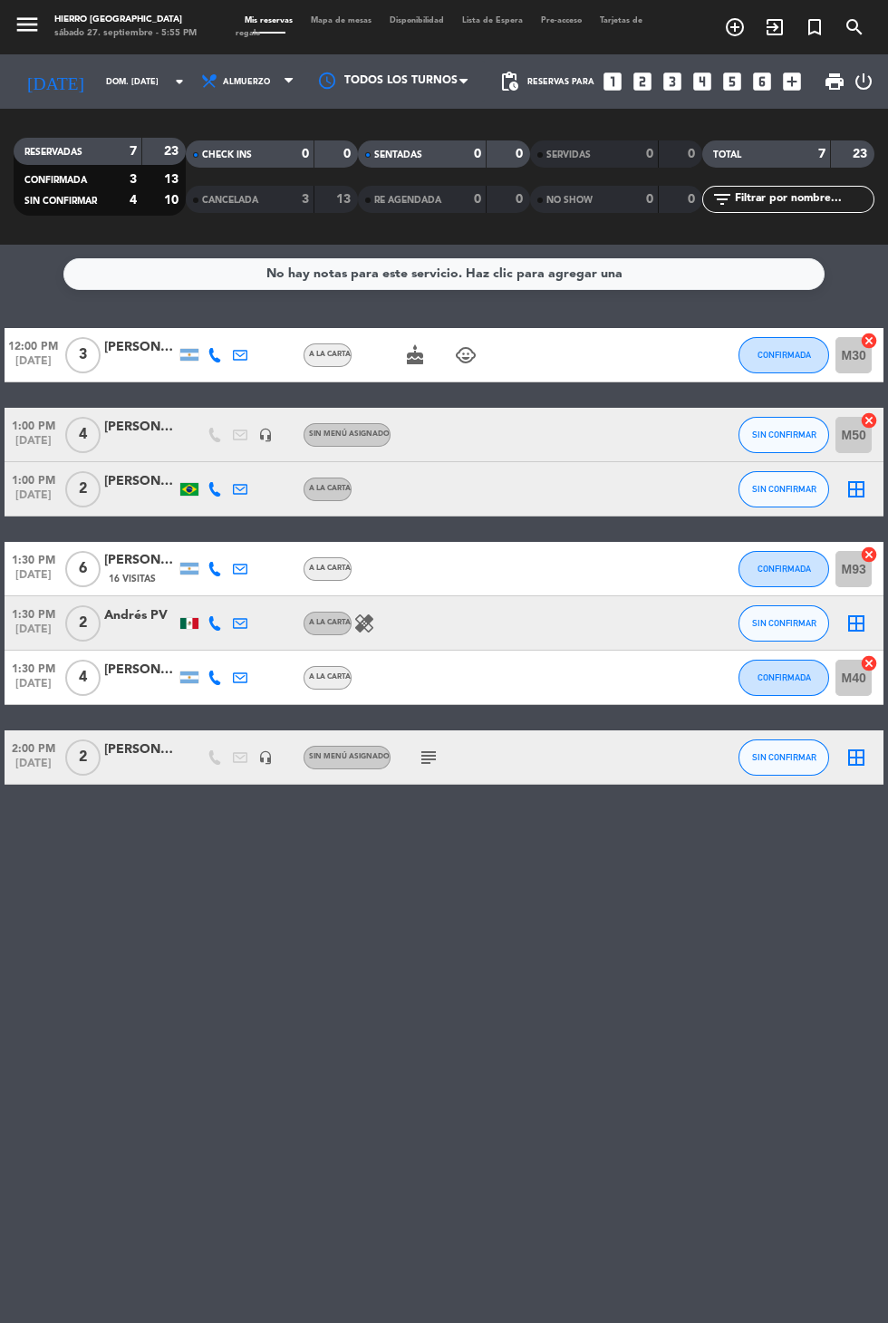
type input "sáb. [DATE]"
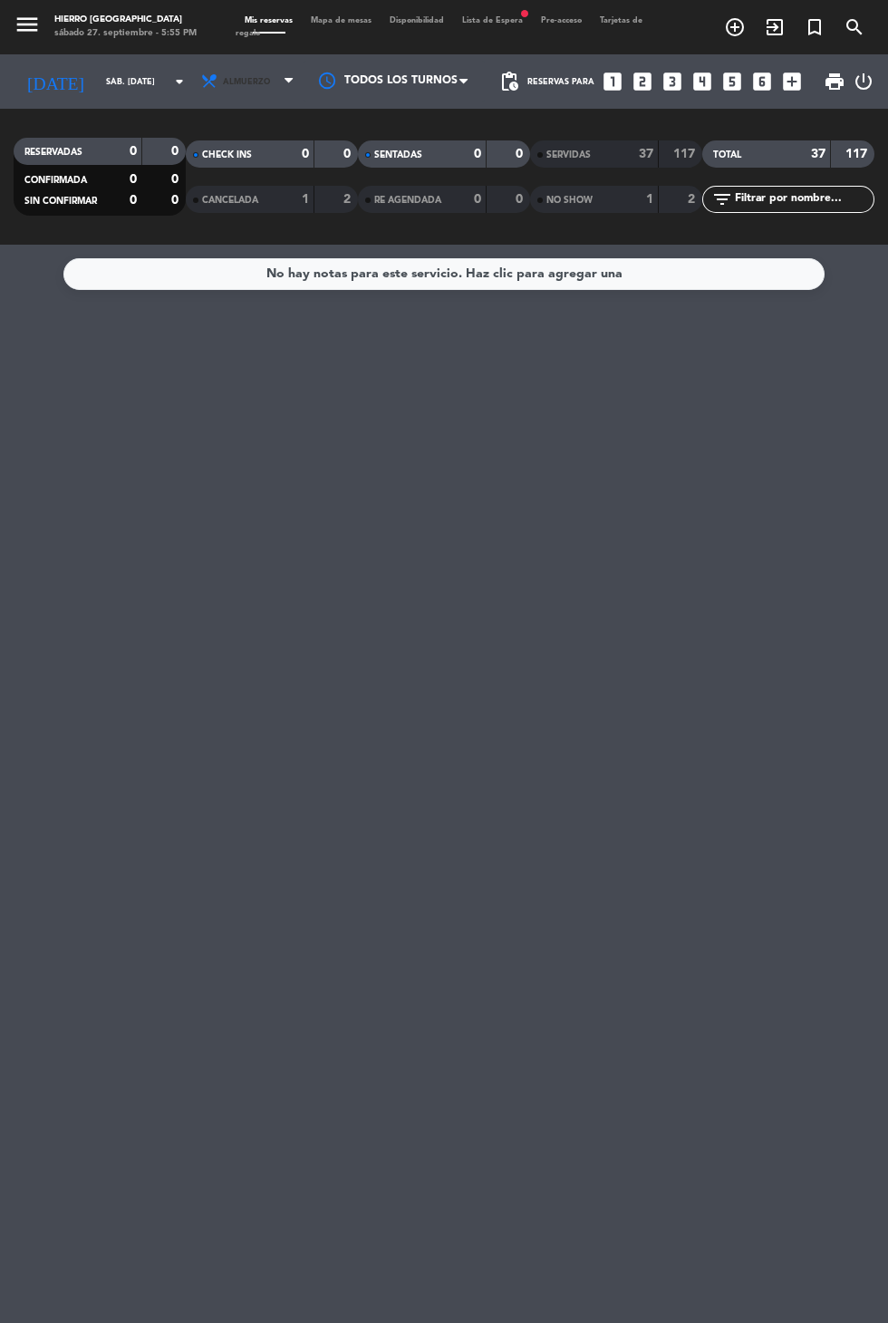
click at [200, 73] on icon at bounding box center [209, 82] width 18 height 18
click at [186, 169] on div "menu Hierro Palermo sábado 27. septiembre - 5:55 PM Mis reservas Mapa de mesas …" at bounding box center [444, 122] width 888 height 245
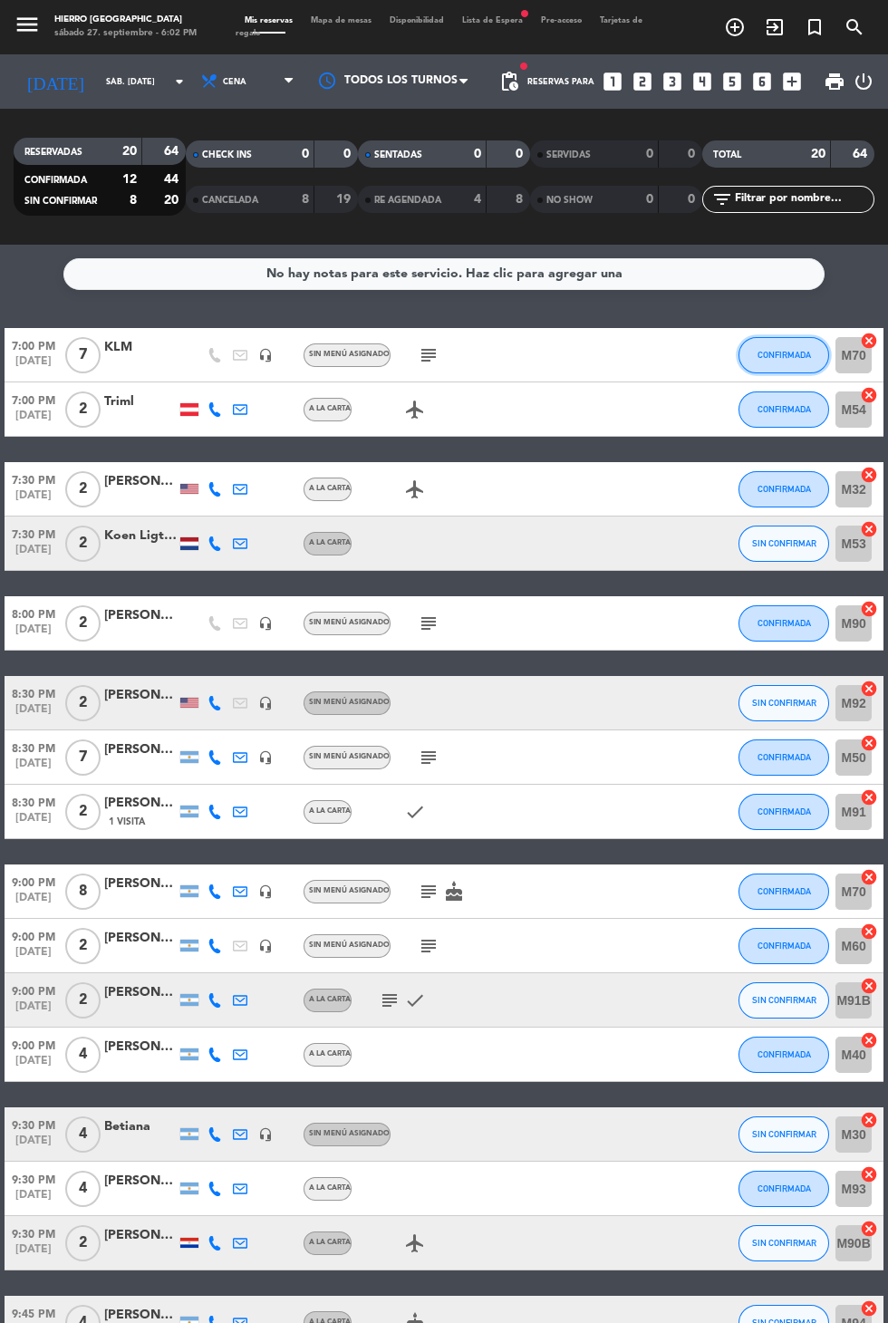
click at [790, 350] on span "CONFIRMADA" at bounding box center [784, 355] width 53 height 10
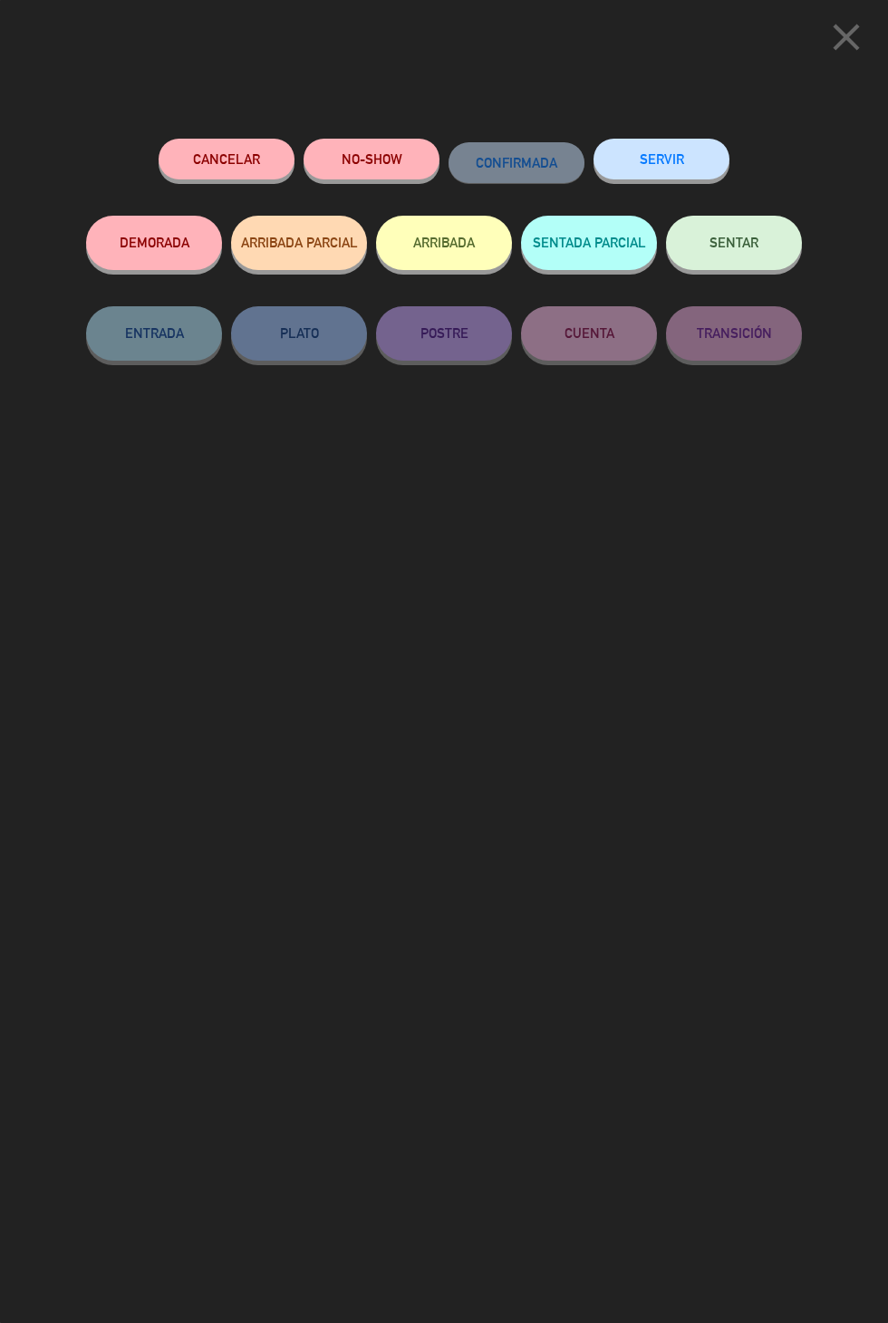
click at [733, 248] on span "SENTAR" at bounding box center [734, 242] width 49 height 15
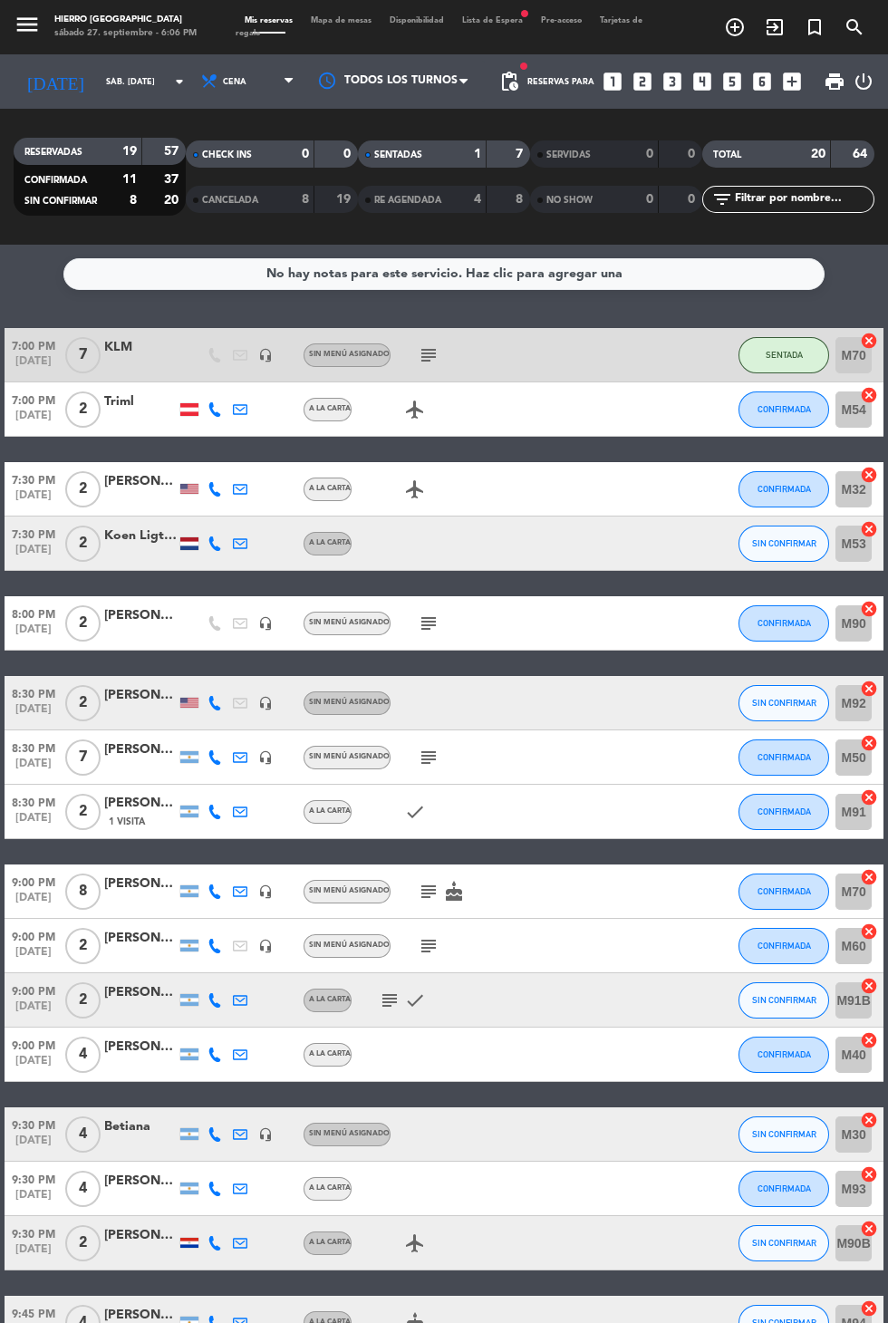
click at [336, 23] on span "Mapa de mesas" at bounding box center [341, 20] width 79 height 8
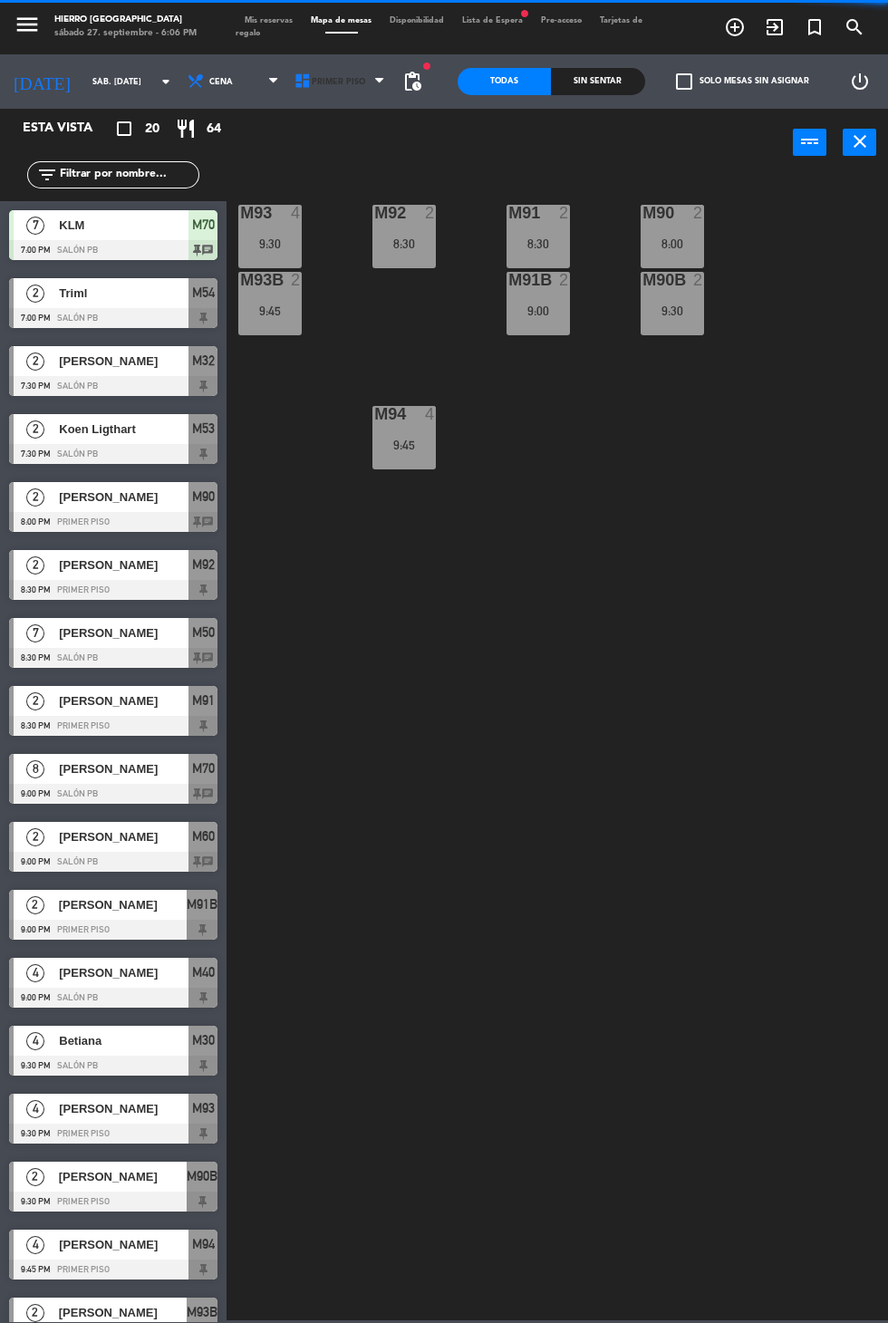
click at [297, 89] on icon at bounding box center [303, 82] width 18 height 18
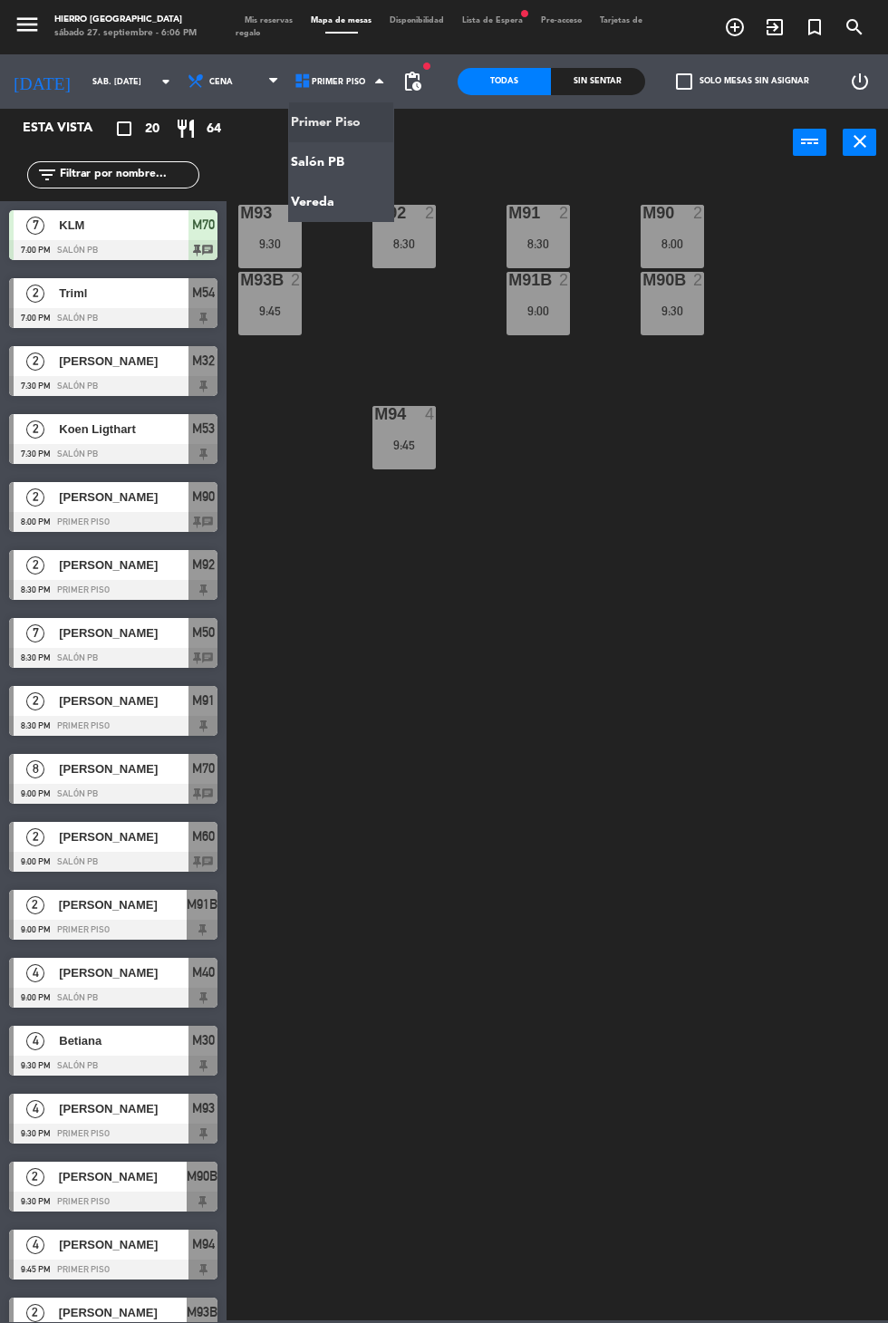
click at [292, 174] on ng-component "menu Hierro Palermo sábado 27. septiembre - 6:06 PM Mis reservas Mapa de mesas …" at bounding box center [444, 660] width 888 height 1321
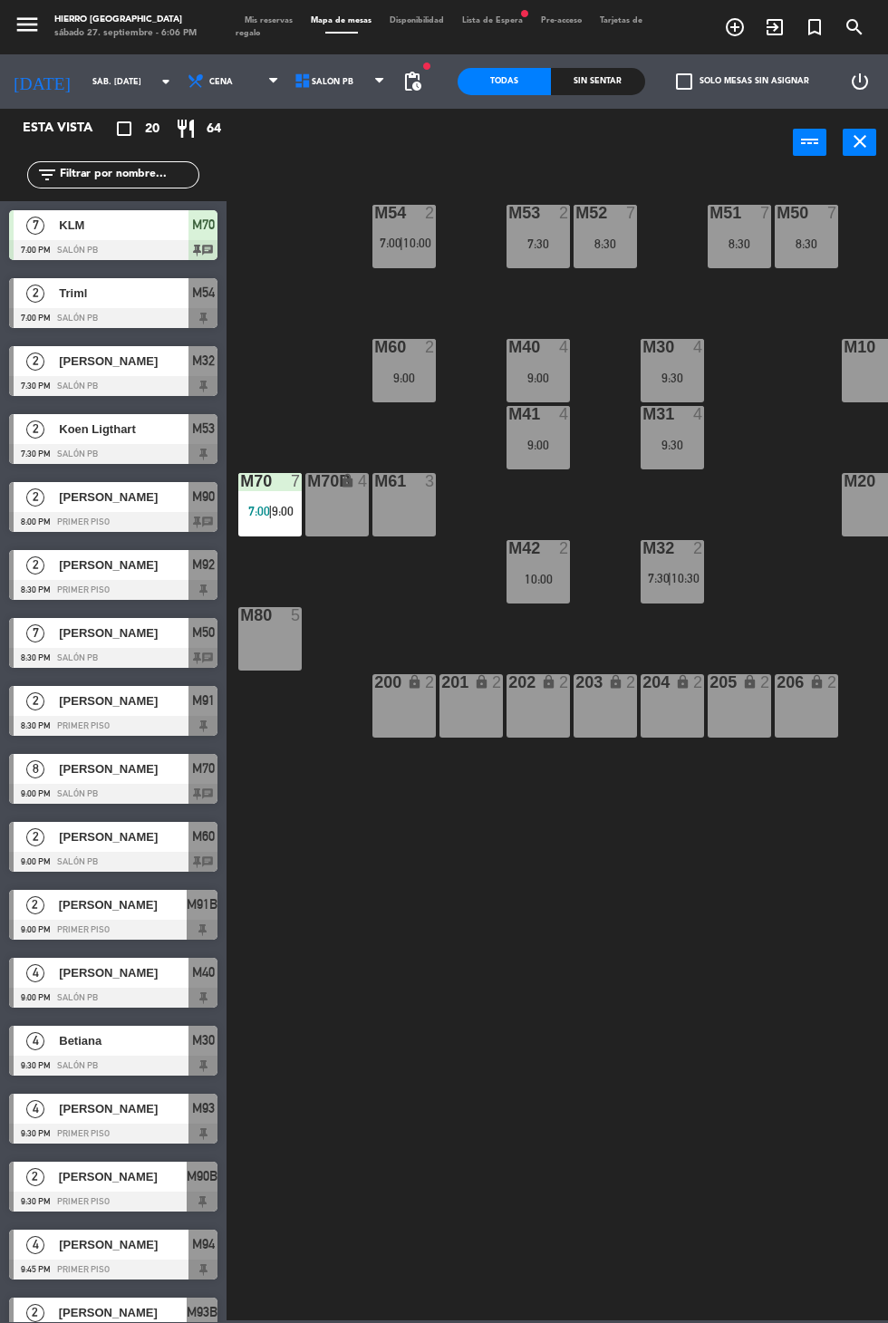
click at [528, 376] on div "9:00" at bounding box center [538, 378] width 63 height 13
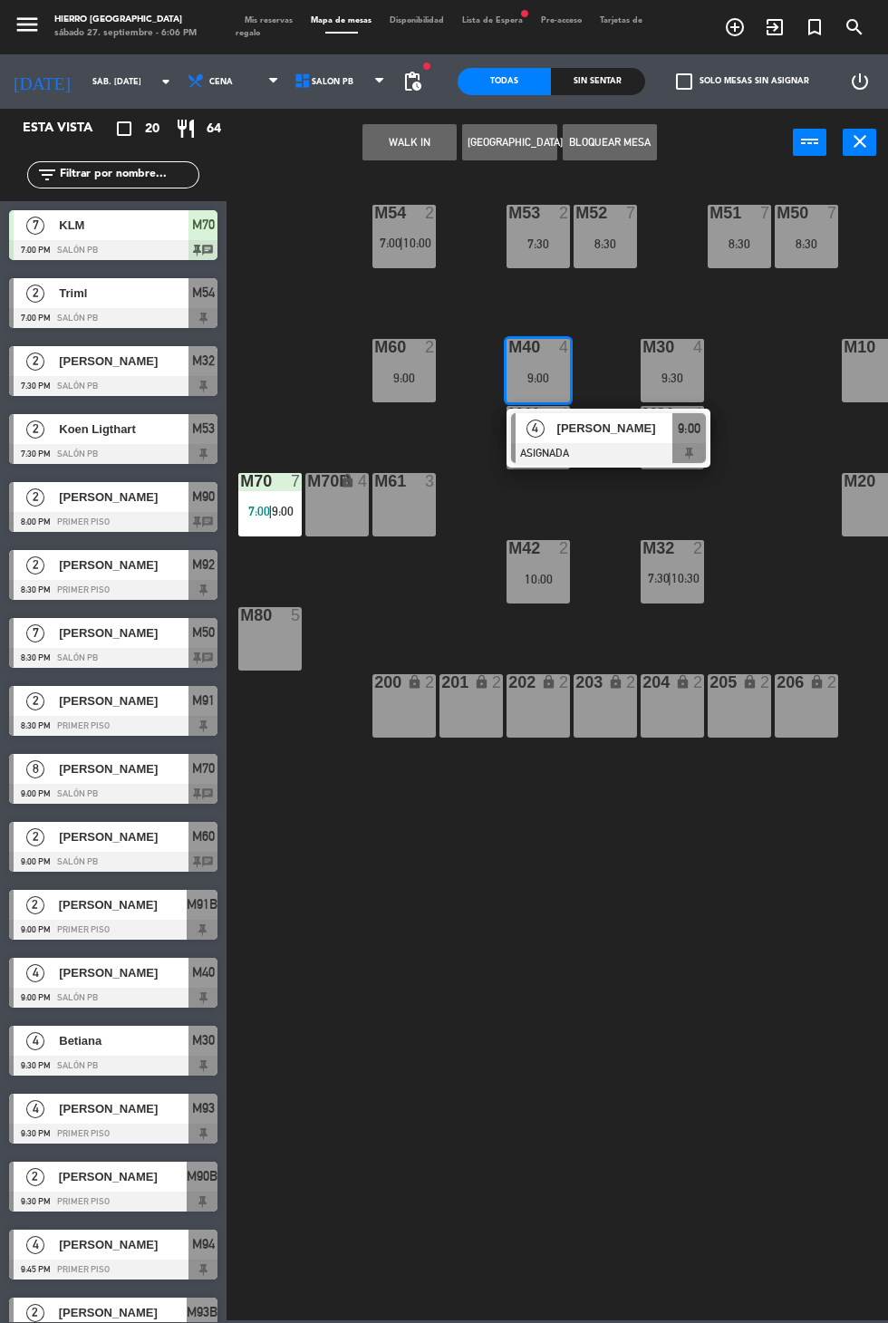
click at [519, 455] on div at bounding box center [608, 453] width 195 height 20
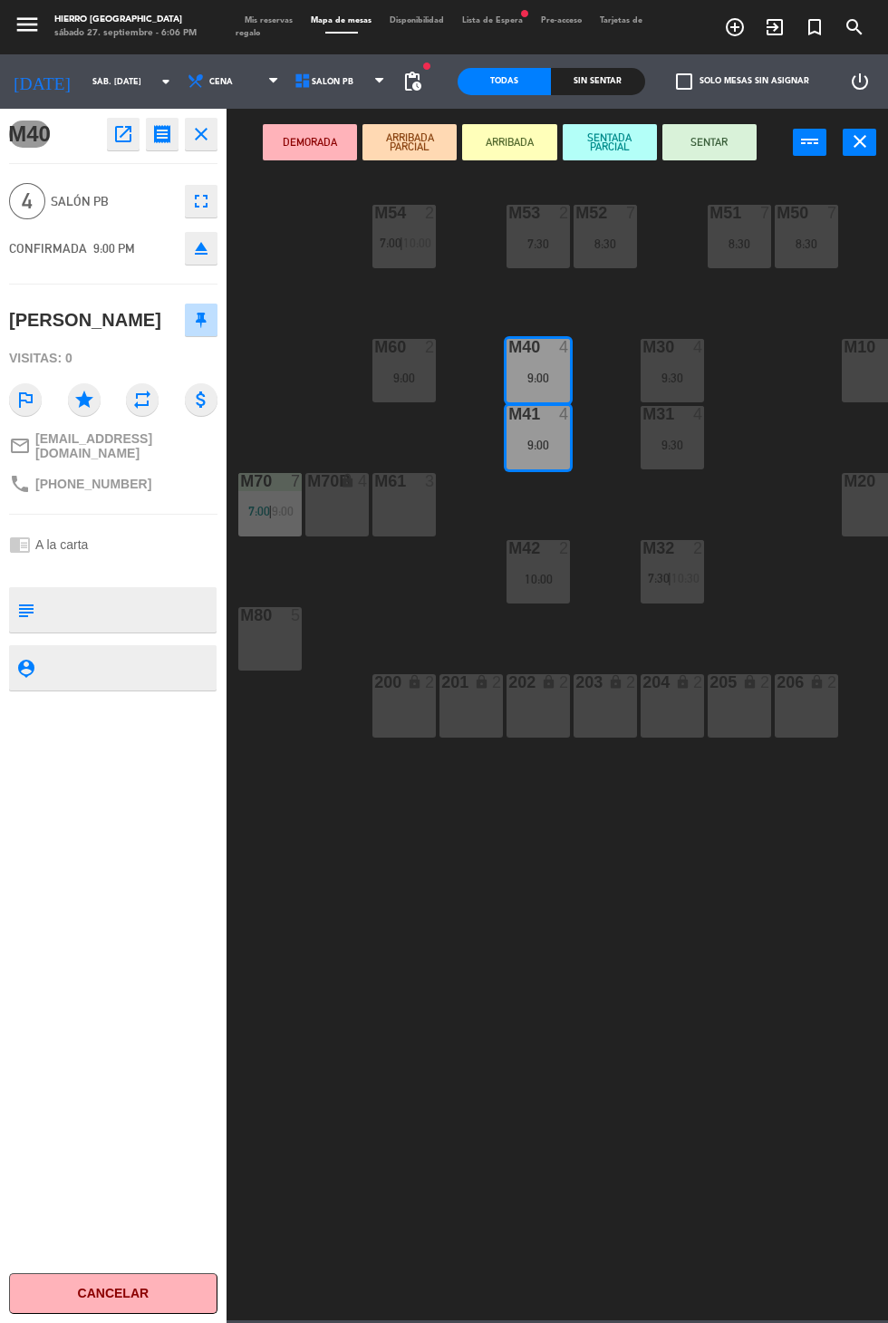
click at [538, 453] on div "M41 4 9:00" at bounding box center [538, 437] width 63 height 63
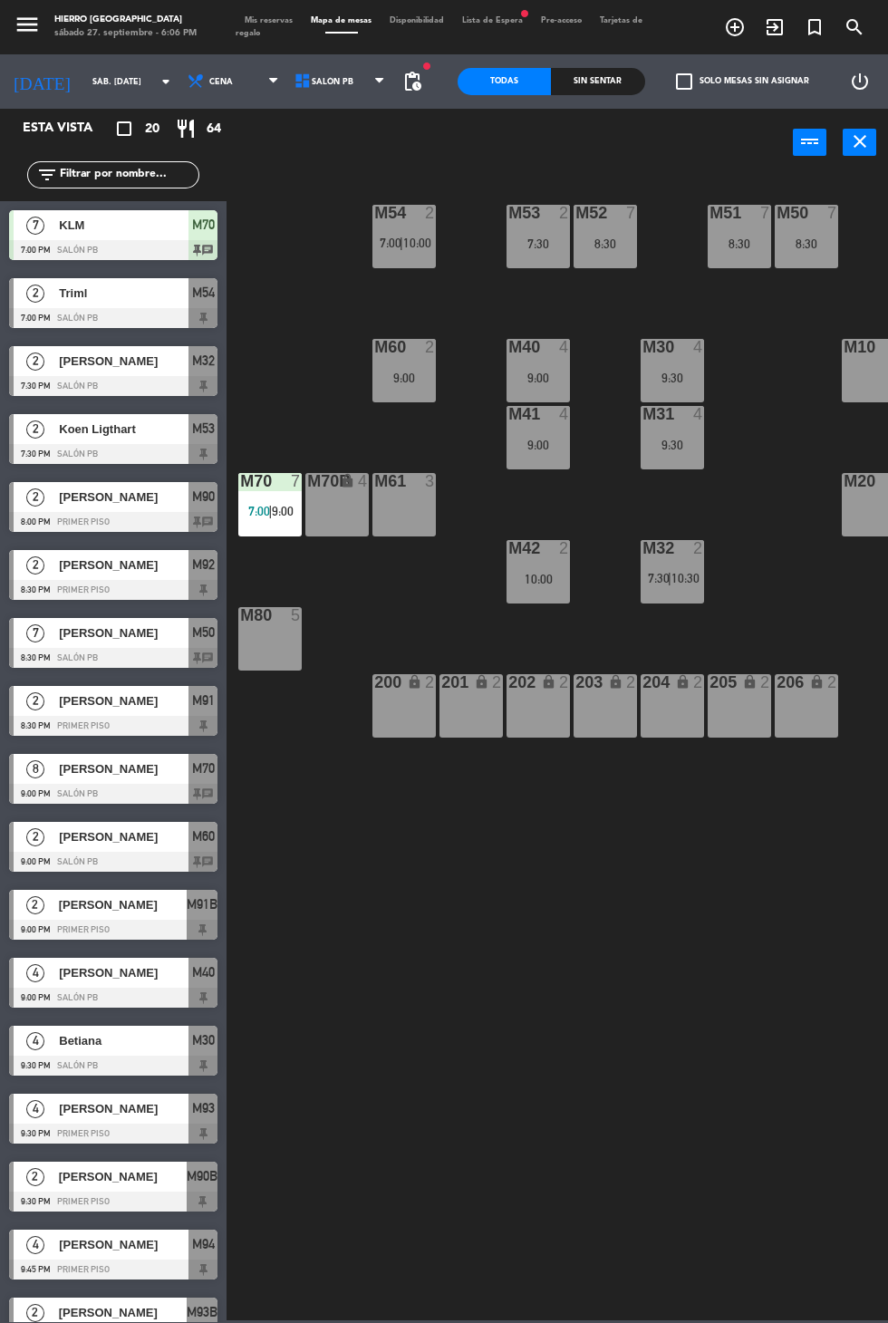
click at [515, 383] on div "9:00" at bounding box center [538, 378] width 63 height 13
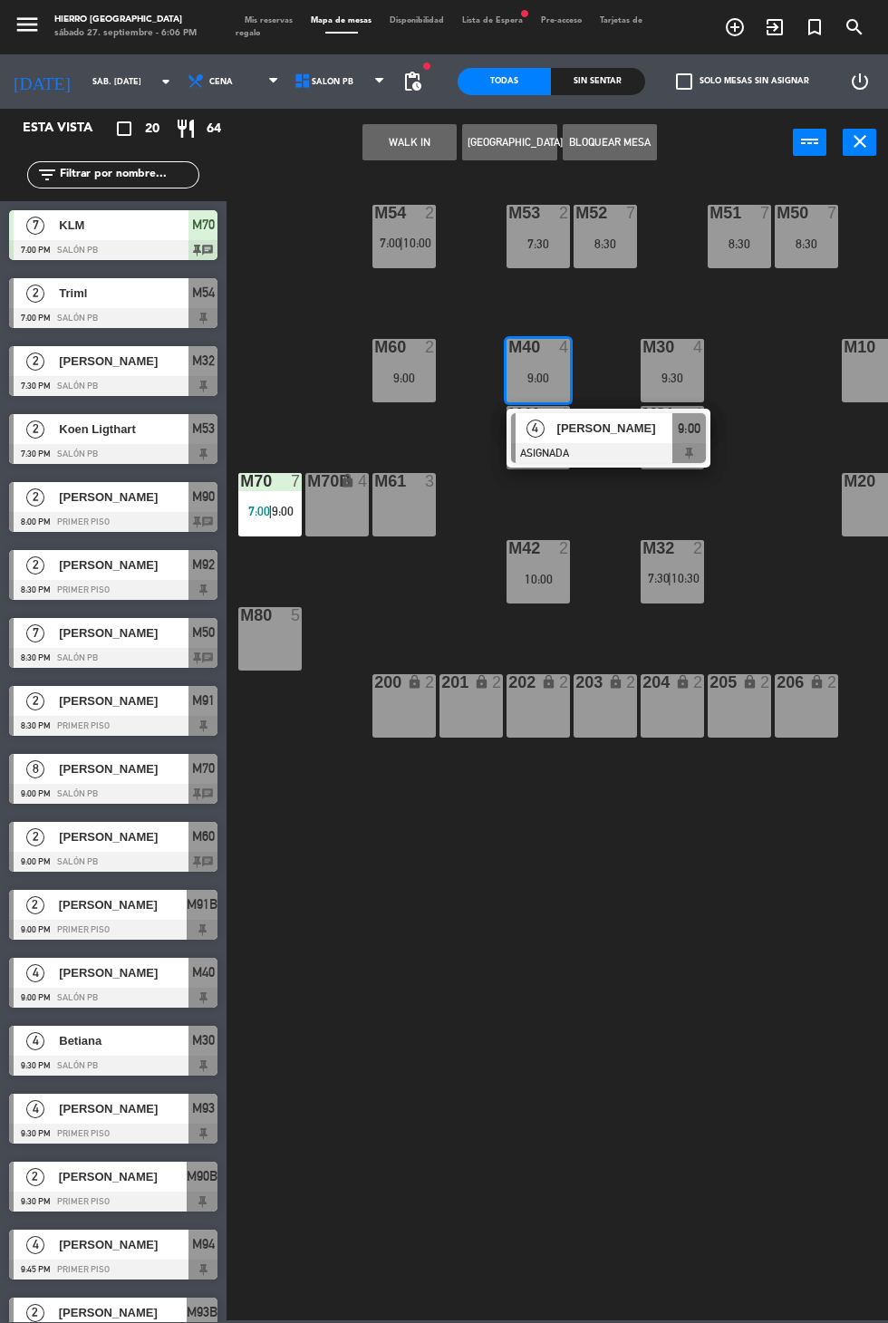
click at [497, 540] on div "M42" at bounding box center [508, 548] width 30 height 16
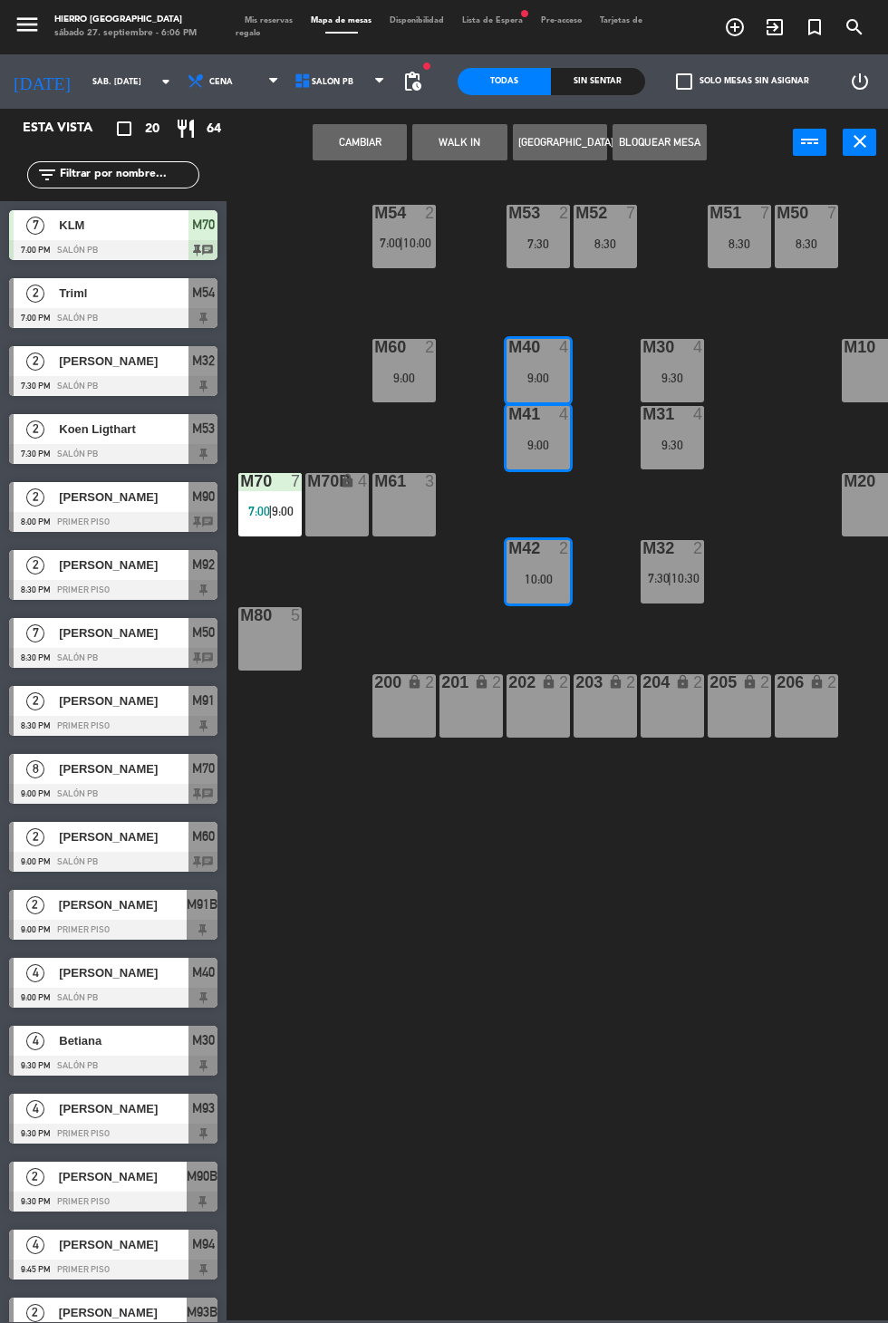
click at [539, 451] on div "9:00" at bounding box center [538, 445] width 63 height 13
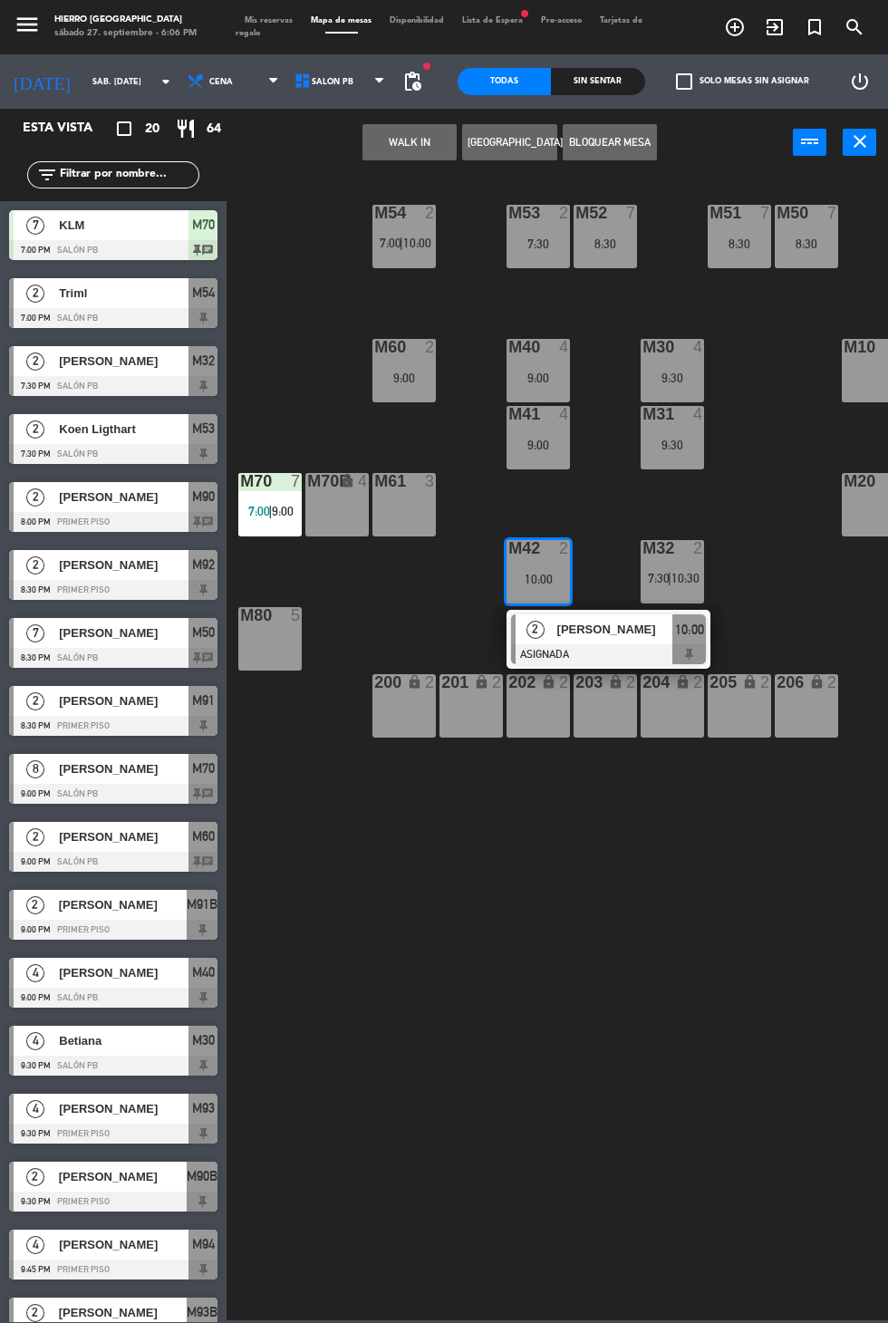
click at [541, 602] on div "M42 2 10:00" at bounding box center [538, 571] width 63 height 63
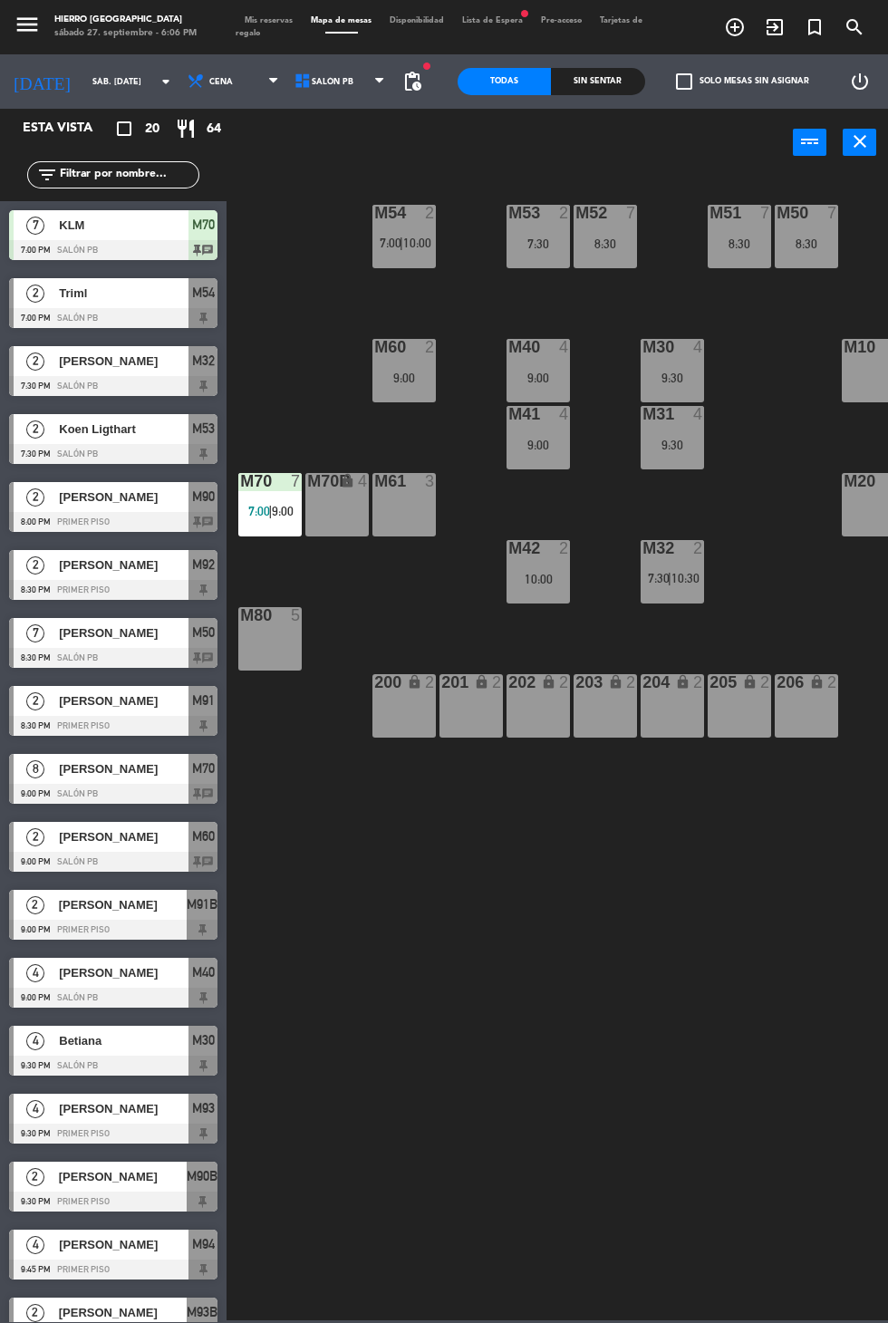
click at [524, 461] on div "M41 4 9:00" at bounding box center [538, 437] width 63 height 63
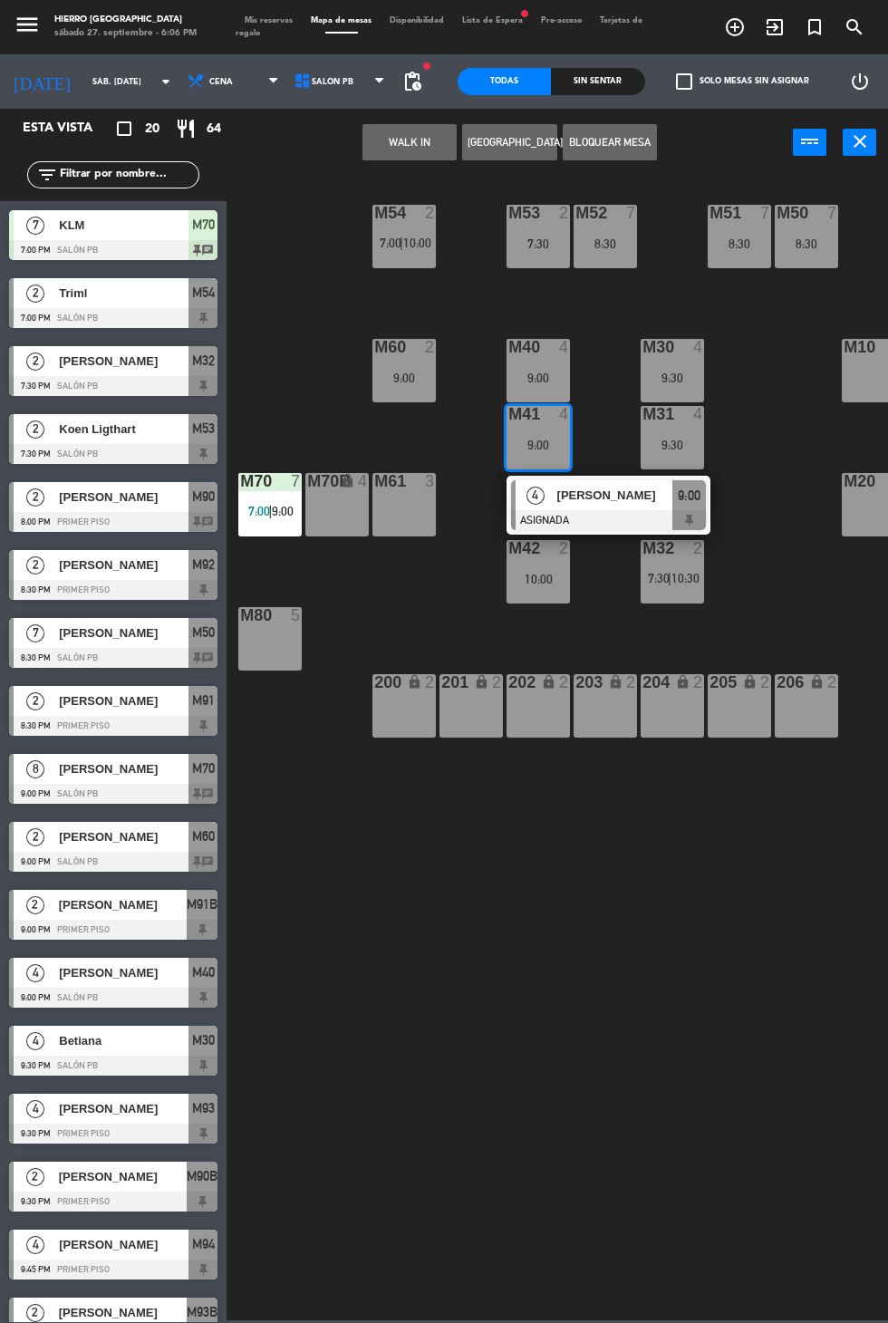
click at [517, 378] on div "9:00" at bounding box center [538, 378] width 63 height 13
click at [384, 151] on button "WALK IN" at bounding box center [410, 142] width 94 height 36
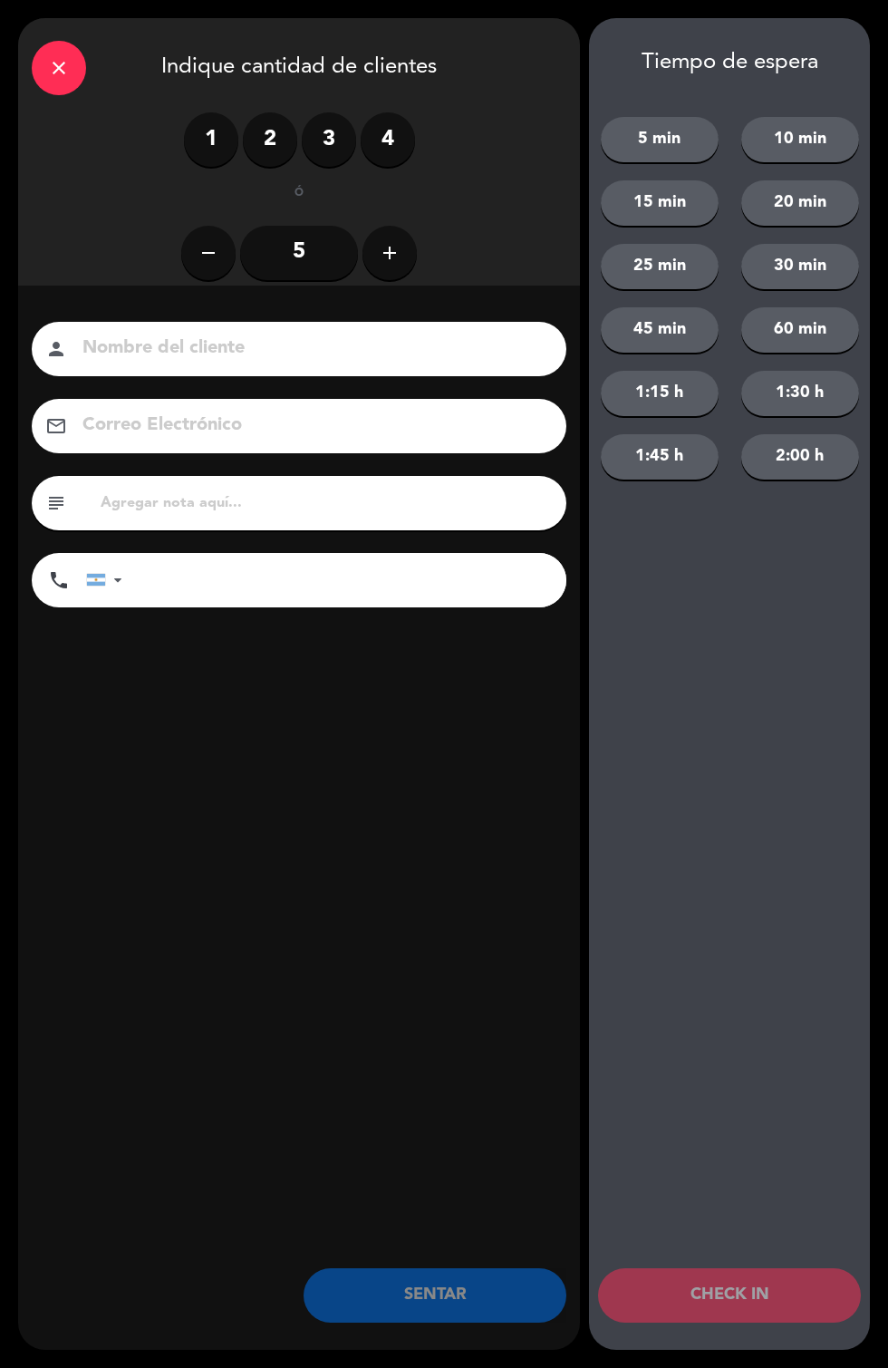
click at [391, 150] on label "4" at bounding box center [388, 139] width 54 height 54
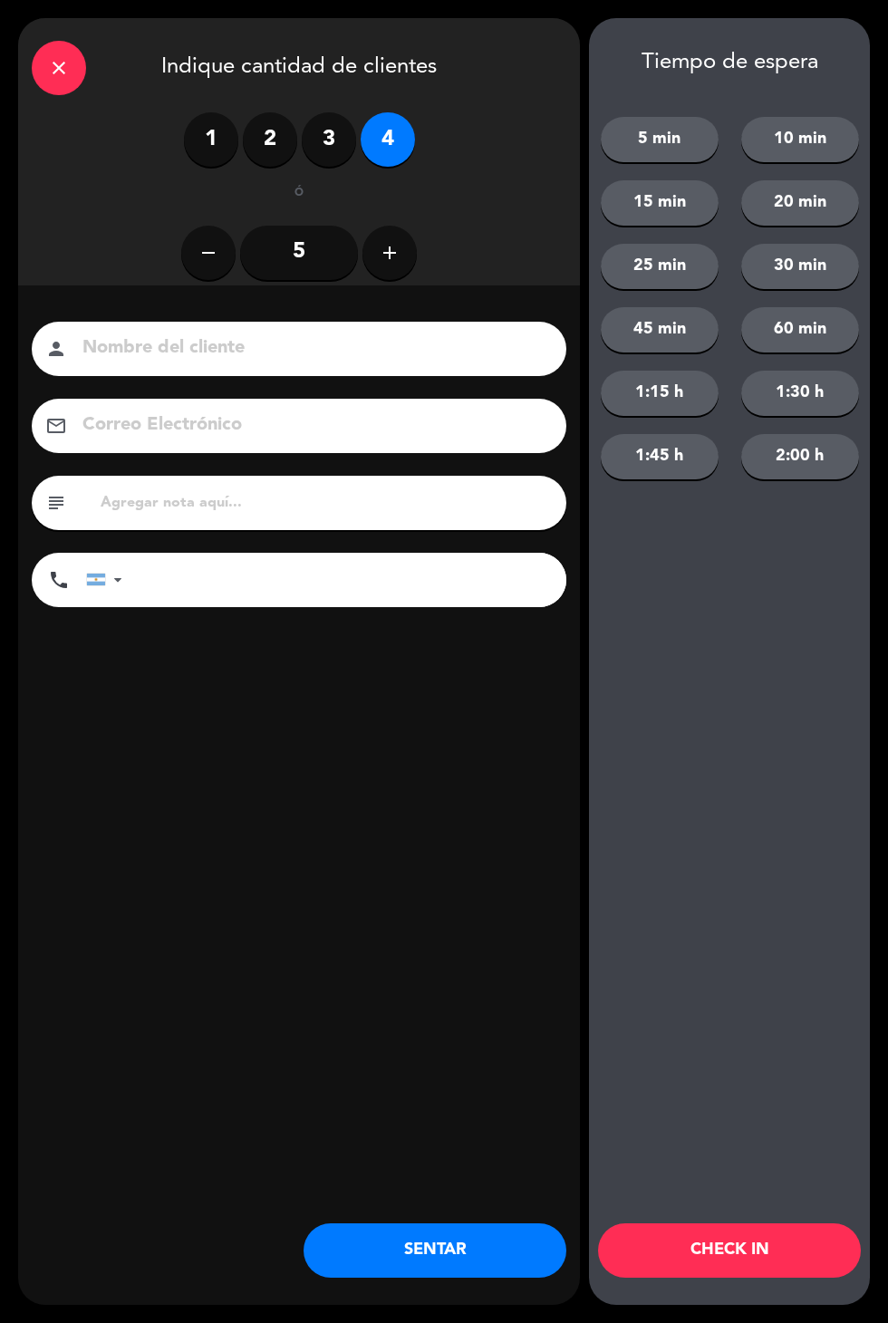
click at [766, 330] on button "60 min" at bounding box center [801, 329] width 118 height 45
click at [691, 1258] on button "CHECK IN" at bounding box center [729, 1251] width 263 height 54
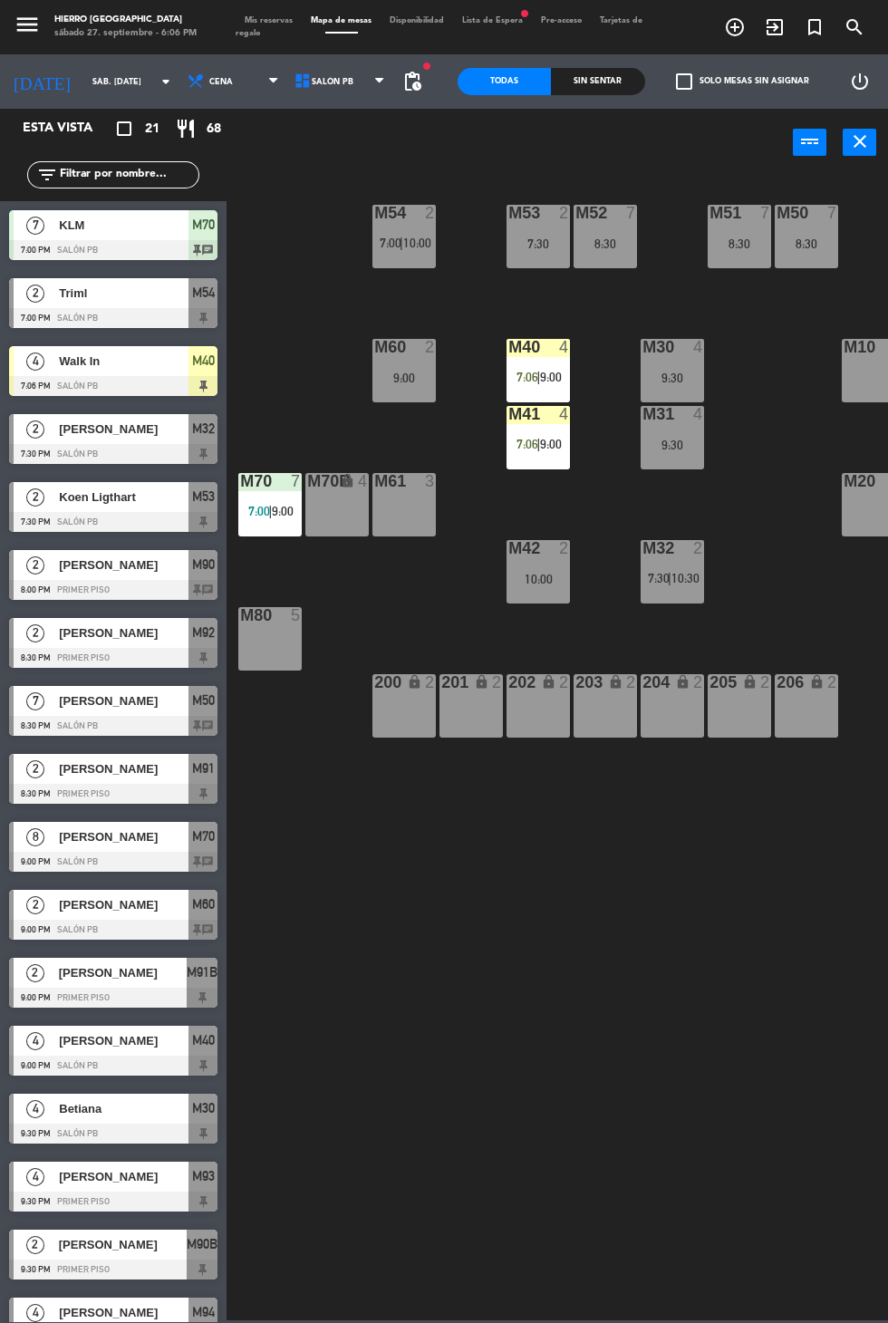
scroll to position [0, 92]
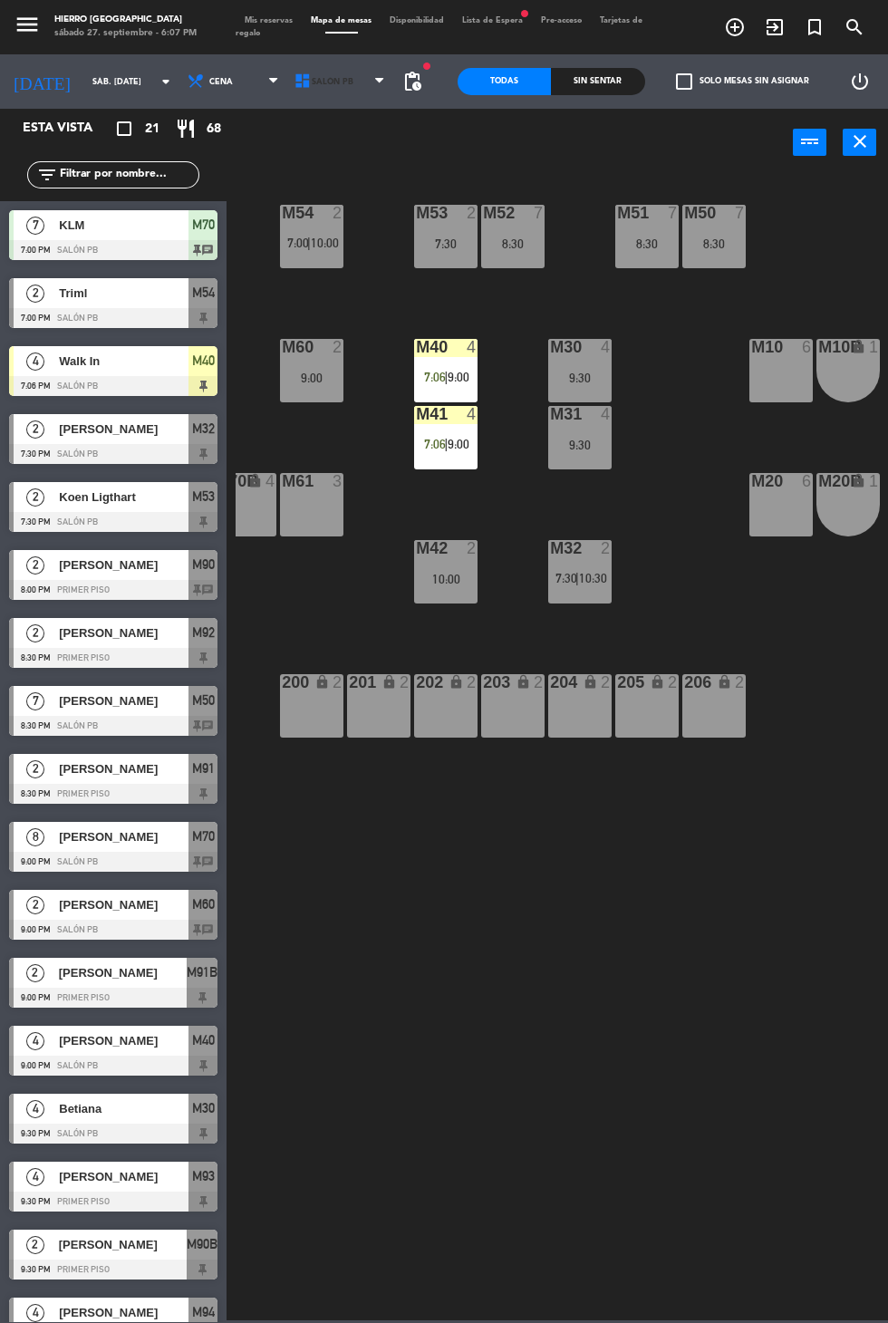
click at [341, 94] on span "Salón PB" at bounding box center [341, 82] width 107 height 40
click at [312, 125] on ng-component "menu Hierro Palermo sábado 27. septiembre - 6:07 PM Mis reservas Mapa de mesas …" at bounding box center [444, 660] width 888 height 1321
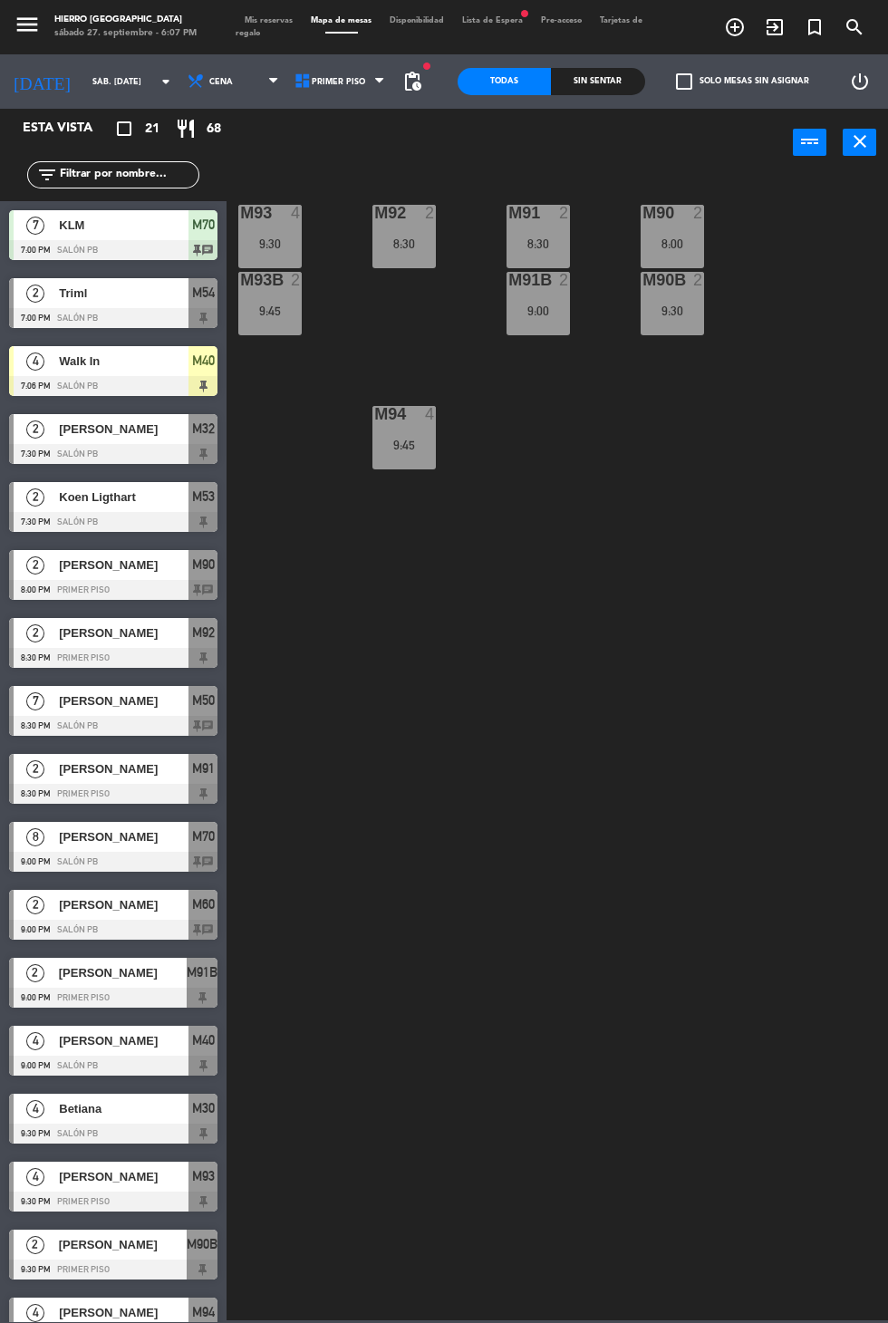
click at [481, 20] on span "Lista de Espera fiber_manual_record" at bounding box center [492, 20] width 79 height 8
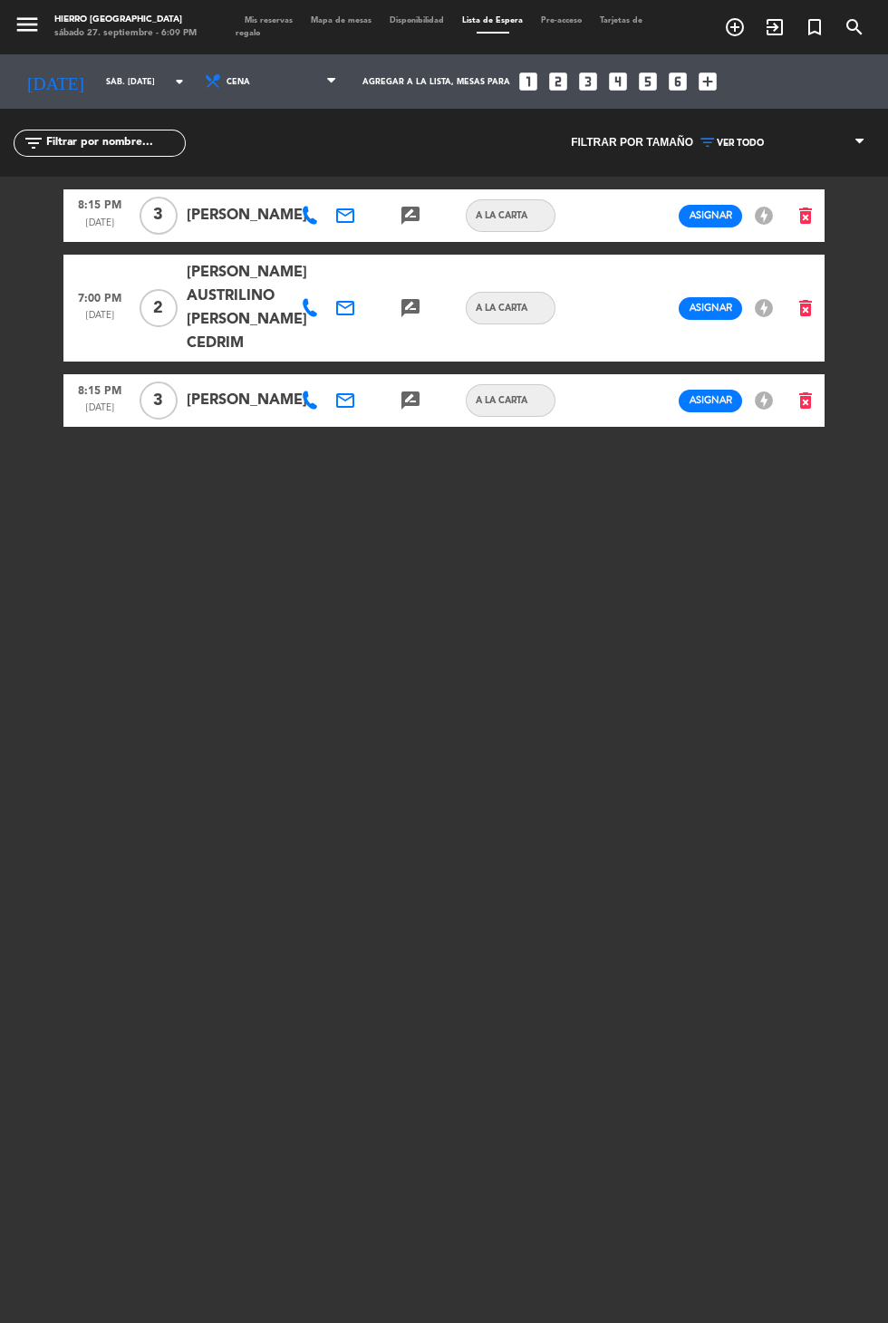
click at [269, 20] on span "Mis reservas" at bounding box center [269, 20] width 66 height 8
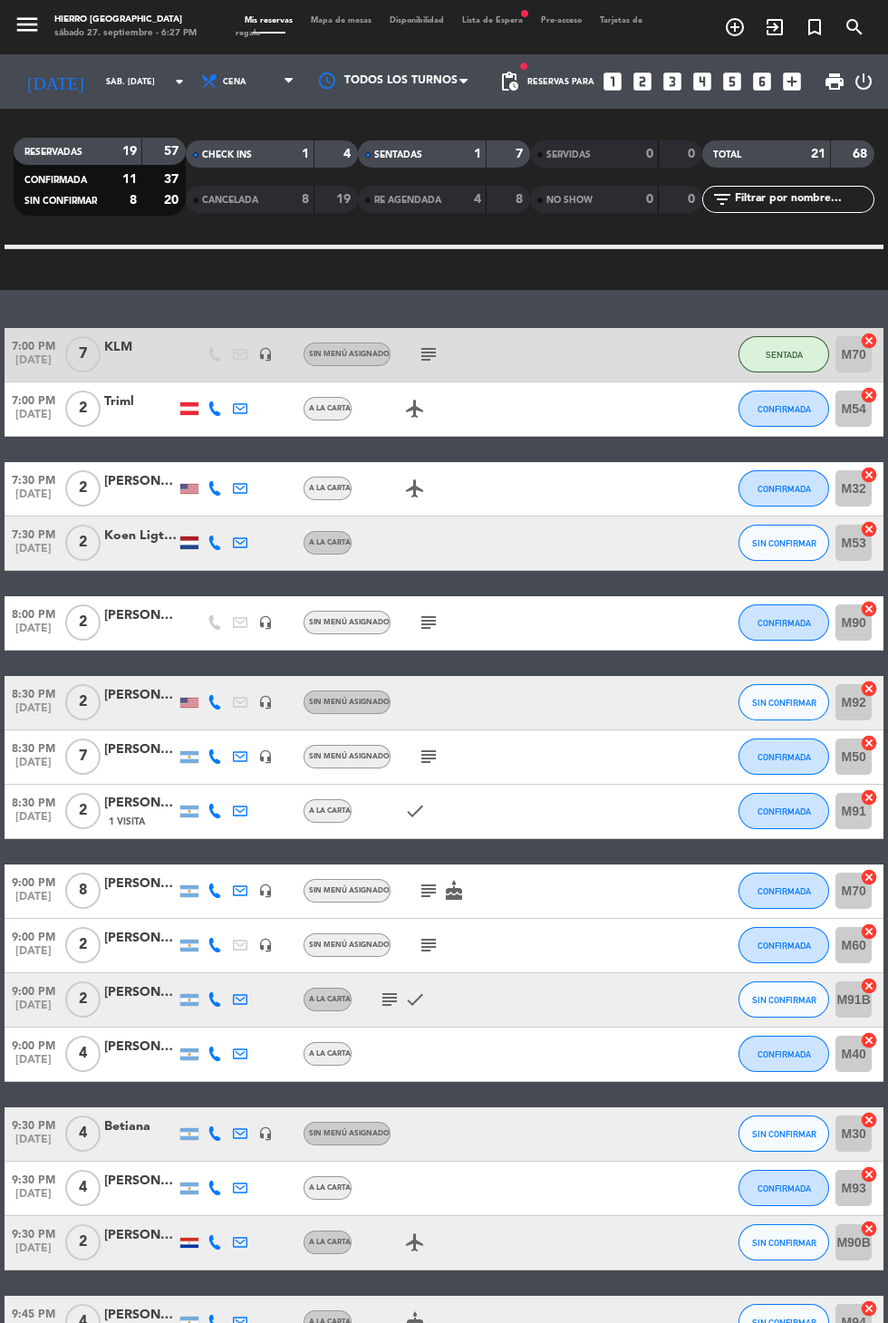
scroll to position [222, 0]
